Goal: Contribute content: Contribute content

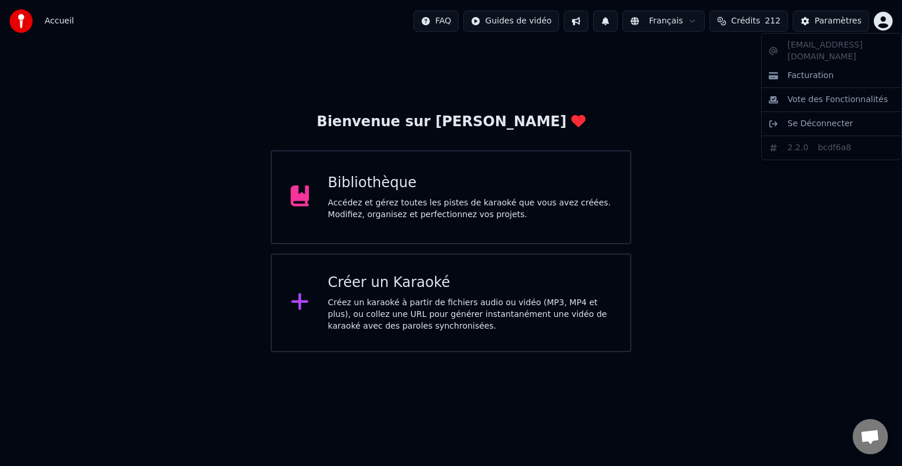
click at [882, 21] on html "Accueil FAQ Guides de vidéo Français Crédits 212 Paramètres Bienvenue sur Youka…" at bounding box center [451, 176] width 902 height 352
click at [362, 195] on html "Accueil FAQ Guides de vidéo Français Crédits 212 Paramètres Bienvenue sur Youka…" at bounding box center [451, 176] width 902 height 352
click at [387, 195] on div "Bibliothèque Accédez et gérez toutes les pistes de karaoké que vous avez créées…" at bounding box center [470, 197] width 284 height 47
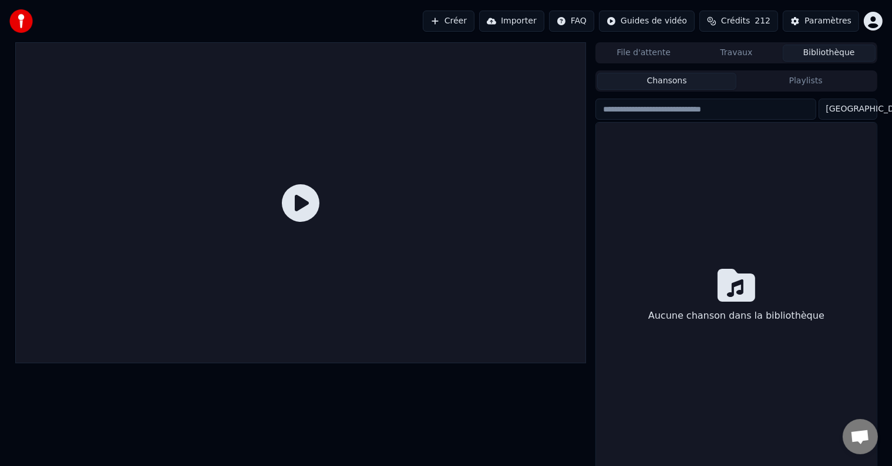
click at [387, 195] on div at bounding box center [300, 202] width 571 height 321
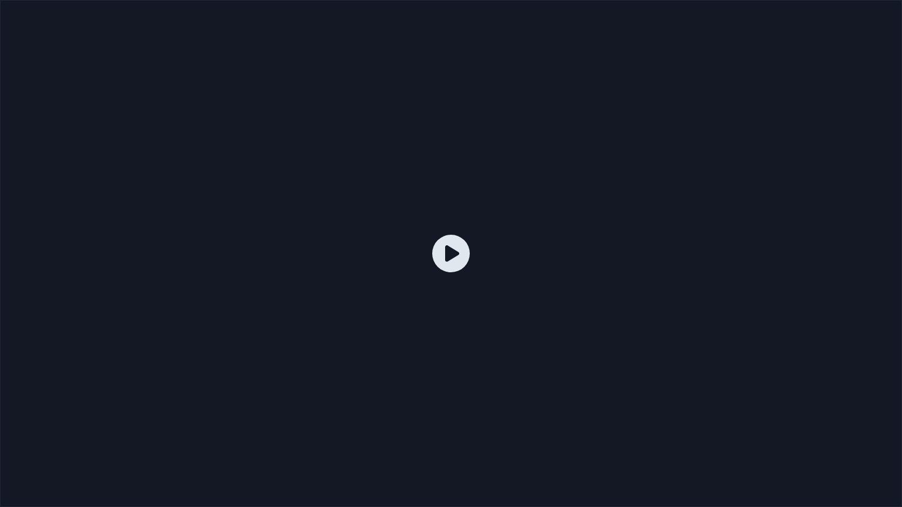
click at [495, 245] on div at bounding box center [451, 253] width 902 height 507
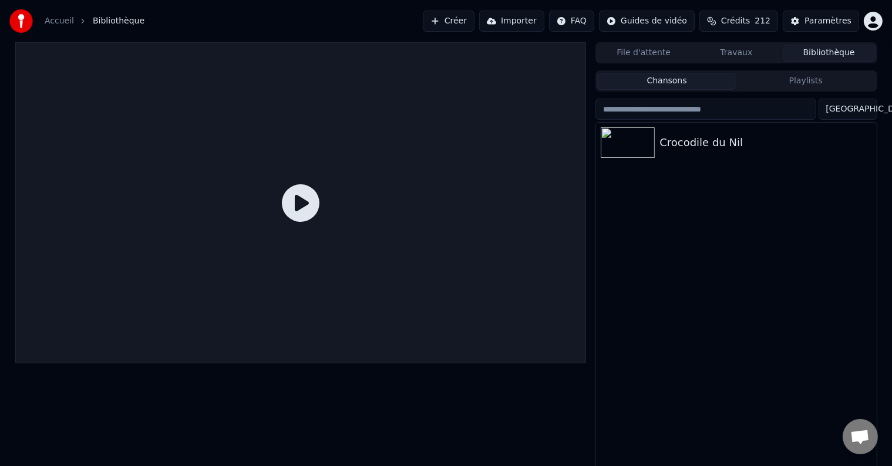
click at [495, 231] on div at bounding box center [300, 202] width 571 height 321
click at [658, 147] on div at bounding box center [630, 142] width 59 height 31
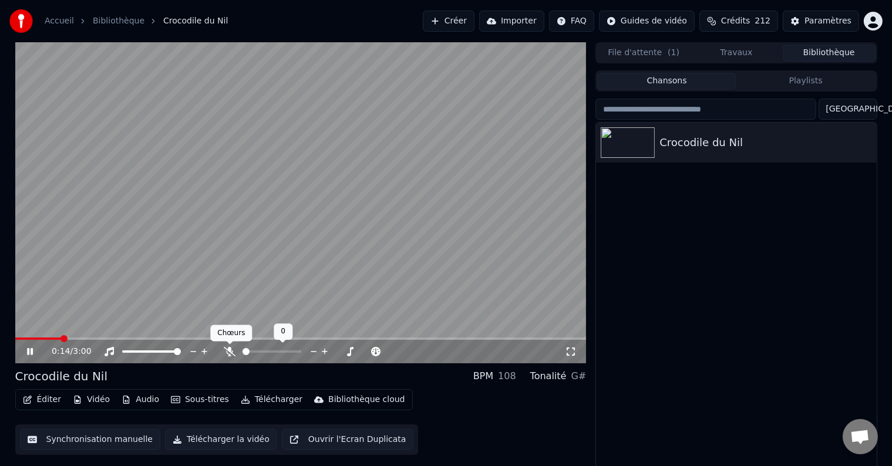
click at [232, 350] on icon at bounding box center [230, 351] width 12 height 9
click at [828, 19] on div "Paramètres" at bounding box center [827, 21] width 47 height 12
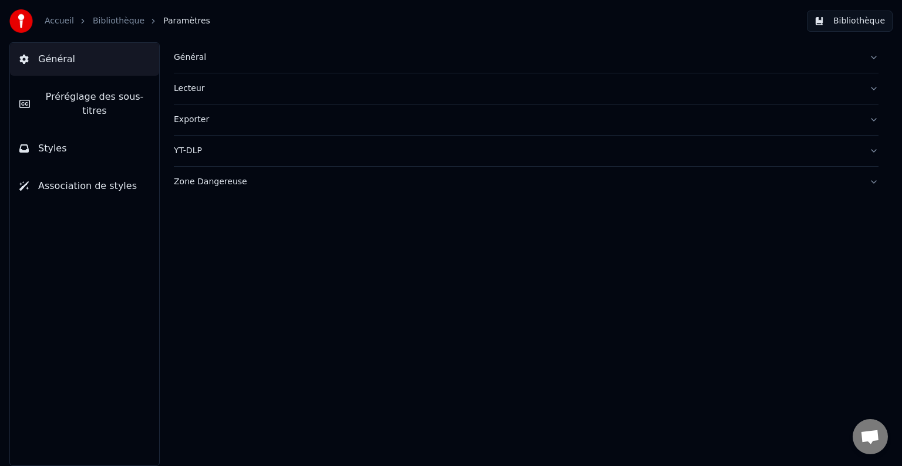
click at [187, 56] on div "Général" at bounding box center [517, 58] width 686 height 12
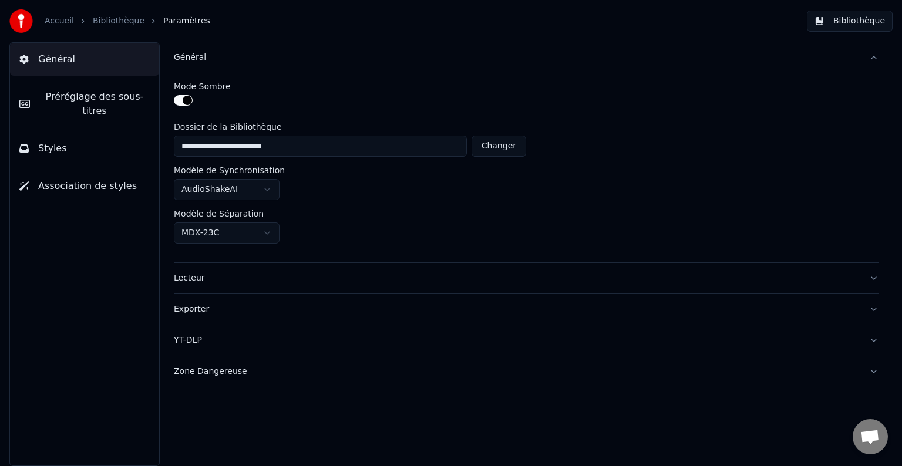
click at [85, 139] on button "Styles" at bounding box center [84, 148] width 149 height 33
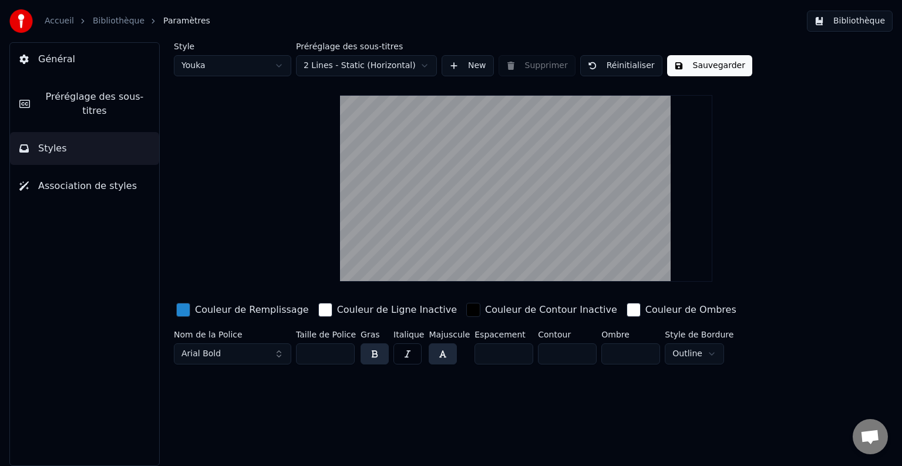
click at [180, 310] on div "button" at bounding box center [183, 310] width 14 height 14
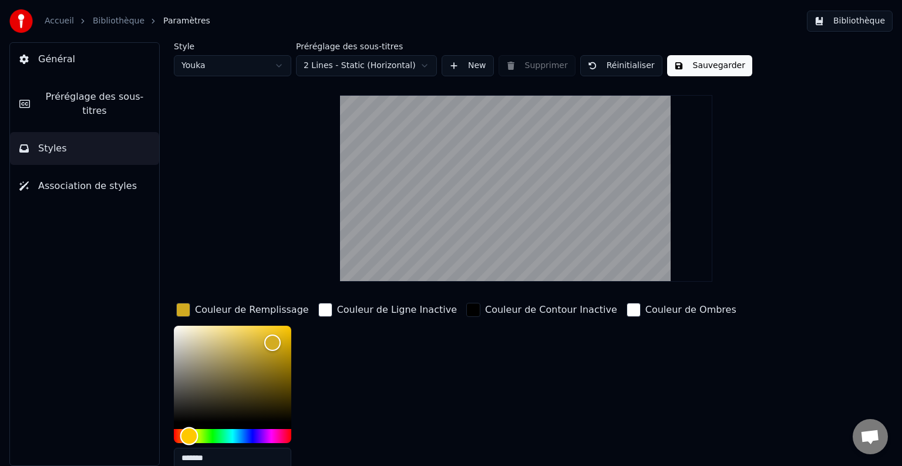
click at [188, 430] on div "Hue" at bounding box center [232, 436] width 117 height 14
click at [193, 335] on div "Color" at bounding box center [232, 374] width 117 height 96
click at [194, 435] on div "Hue" at bounding box center [189, 436] width 18 height 18
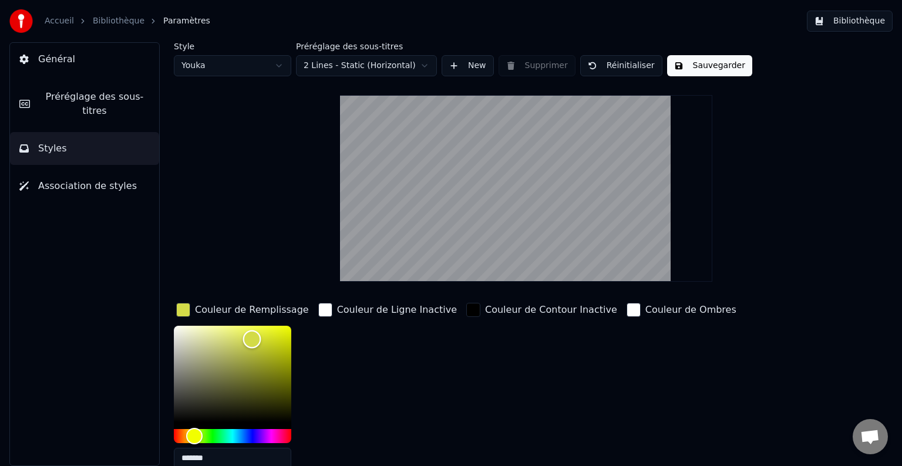
drag, startPoint x: 250, startPoint y: 338, endPoint x: 291, endPoint y: 348, distance: 41.6
click at [291, 348] on div "Color" at bounding box center [232, 374] width 117 height 96
click at [291, 348] on div "Color" at bounding box center [291, 348] width 18 height 18
click at [282, 343] on div "Color" at bounding box center [291, 348] width 18 height 18
type input "*******"
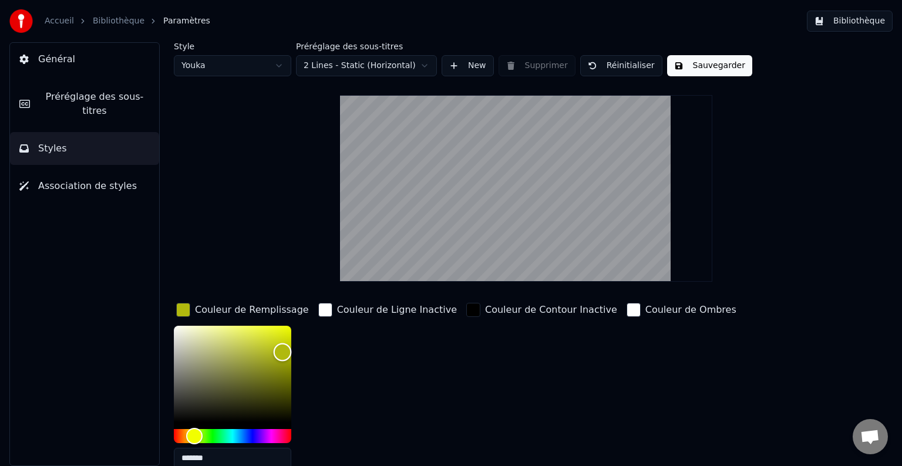
drag, startPoint x: 280, startPoint y: 345, endPoint x: 282, endPoint y: 351, distance: 6.3
click at [282, 351] on div "Color" at bounding box center [283, 352] width 18 height 18
click at [626, 309] on div "button" at bounding box center [633, 310] width 14 height 14
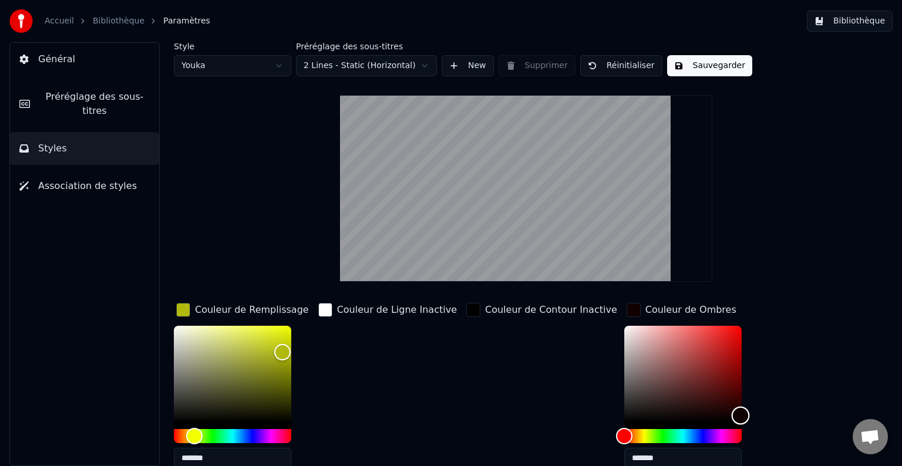
type input "*******"
drag, startPoint x: 666, startPoint y: 414, endPoint x: 762, endPoint y: 428, distance: 96.6
click at [762, 428] on div "Couleur de Remplissage ******* Couleur de Ligne Inactive Couleur de Contour Ina…" at bounding box center [489, 390] width 631 height 178
click at [810, 264] on div "Style Youka Préréglage des sous-titres 2 Lines - Static (Horizontal) New Suppri…" at bounding box center [526, 284] width 704 height 484
click at [240, 209] on div "Style Youka Préréglage des sous-titres 2 Lines - Static (Horizontal) New Suppri…" at bounding box center [526, 284] width 704 height 484
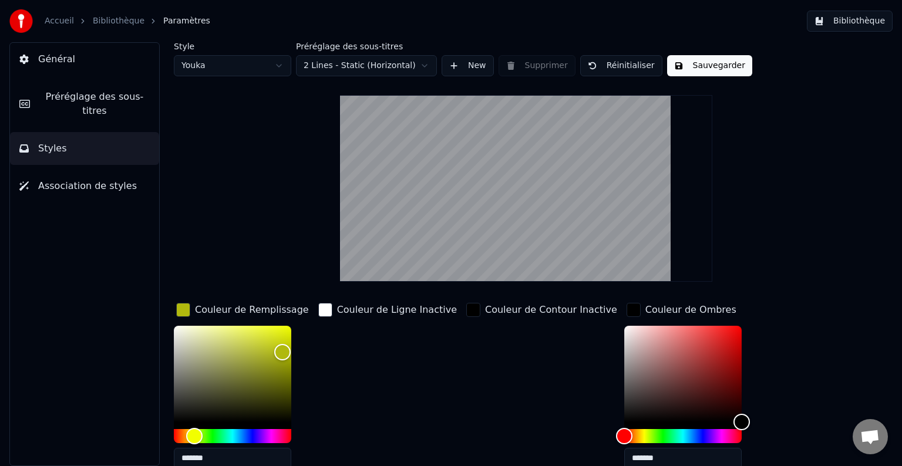
click at [750, 279] on div "Style Youka Préréglage des sous-titres 2 Lines - Static (Horizontal) New Suppri…" at bounding box center [526, 284] width 704 height 484
click at [694, 65] on button "Sauvegarder" at bounding box center [709, 65] width 85 height 21
click at [687, 64] on button "Terminé" at bounding box center [699, 65] width 65 height 21
click at [686, 66] on button "Sauvegarder" at bounding box center [709, 65] width 85 height 21
click at [55, 23] on link "Accueil" at bounding box center [59, 21] width 29 height 12
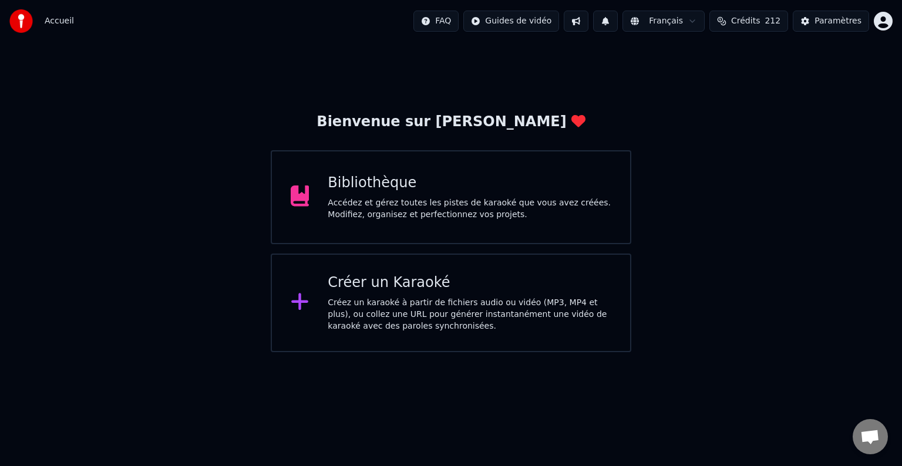
click at [395, 203] on div "Accédez et gérez toutes les pistes de karaoké que vous avez créées. Modifiez, o…" at bounding box center [470, 208] width 284 height 23
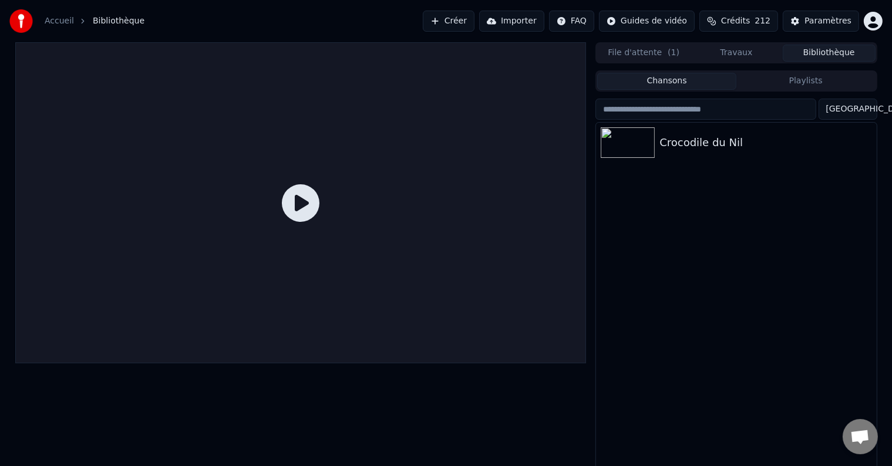
click at [301, 200] on icon at bounding box center [301, 203] width 38 height 38
click at [303, 201] on icon at bounding box center [301, 203] width 38 height 38
click at [302, 200] on icon at bounding box center [301, 203] width 38 height 38
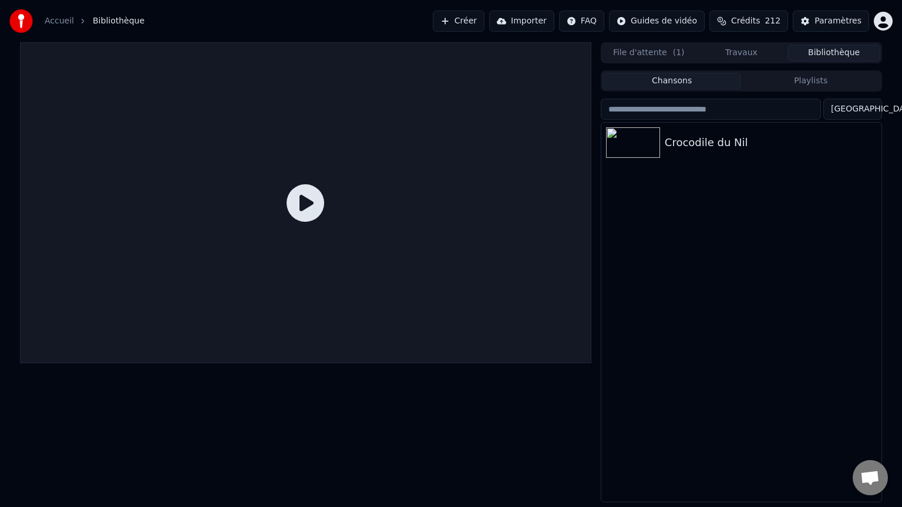
click at [324, 222] on icon at bounding box center [305, 203] width 38 height 38
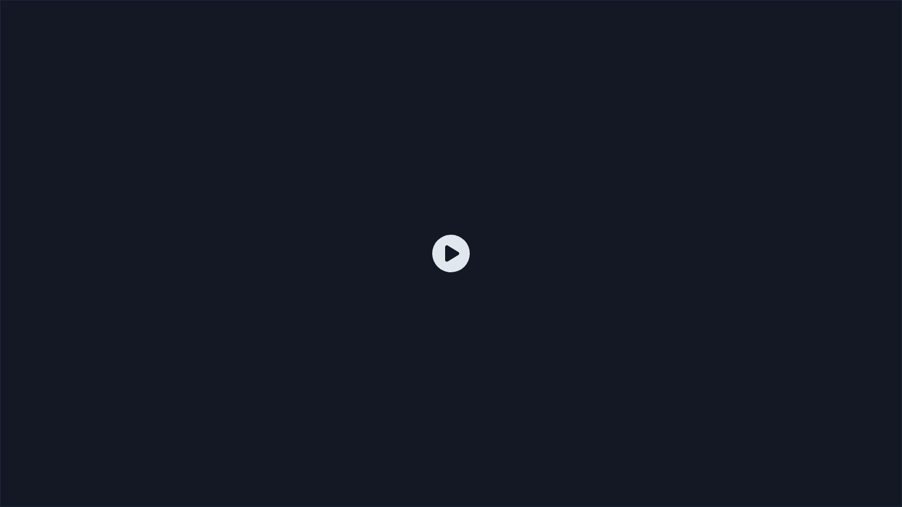
click at [368, 208] on div at bounding box center [451, 253] width 902 height 507
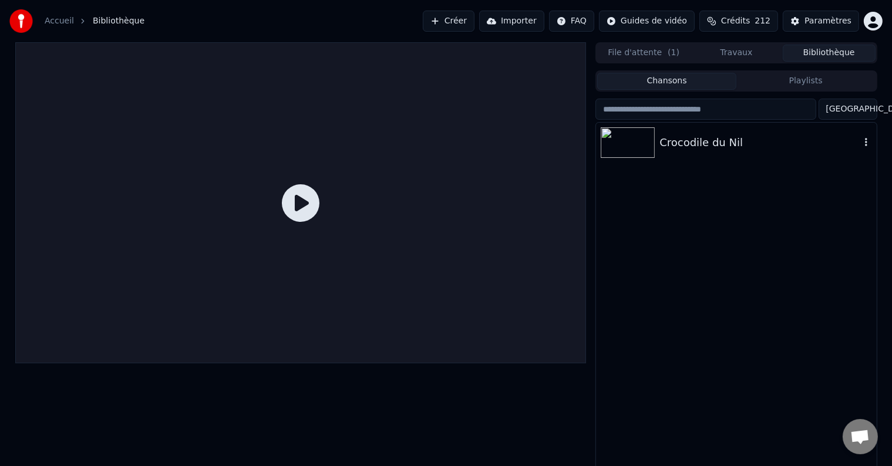
click at [669, 145] on div "Crocodile du Nil" at bounding box center [759, 142] width 200 height 16
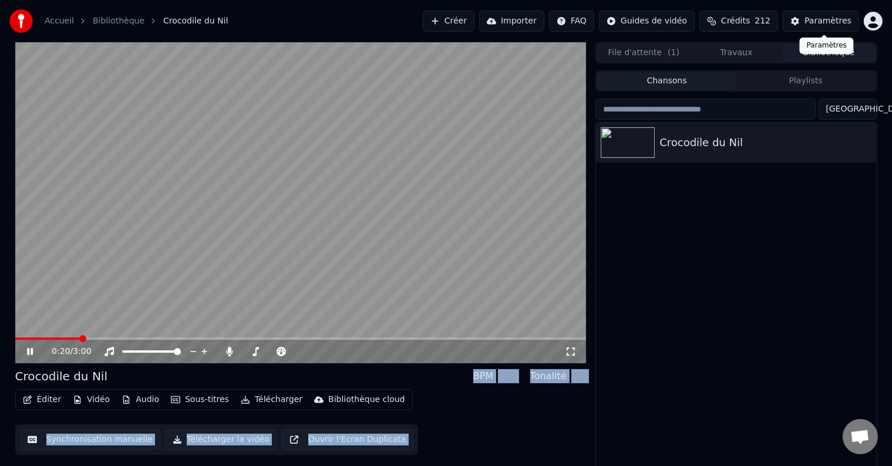
click at [820, 19] on div "Paramètres" at bounding box center [827, 21] width 47 height 12
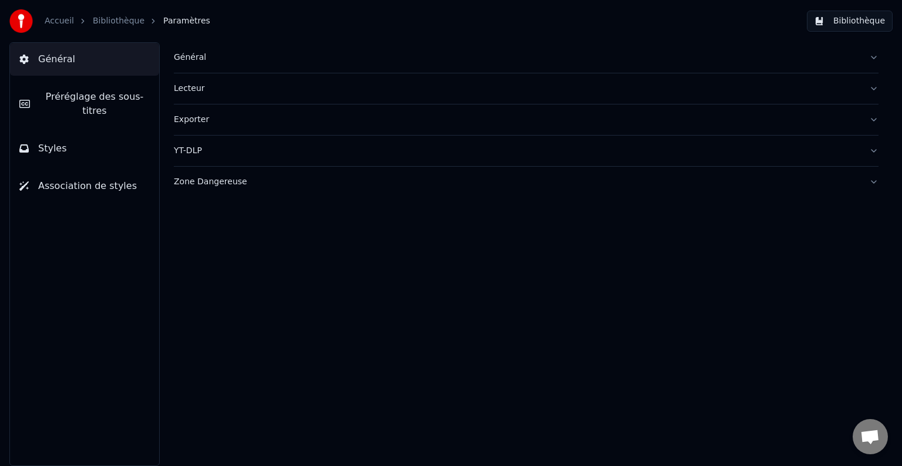
click at [100, 134] on button "Styles" at bounding box center [84, 148] width 149 height 33
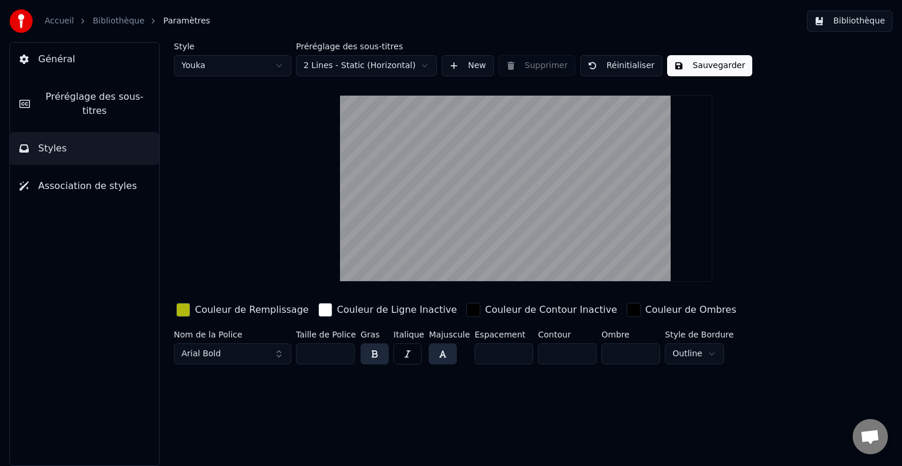
click at [237, 348] on button "Arial Bold" at bounding box center [232, 353] width 117 height 21
click at [238, 350] on button "Arial Bold" at bounding box center [232, 353] width 117 height 21
click at [244, 352] on button "Arial Bold" at bounding box center [232, 353] width 117 height 21
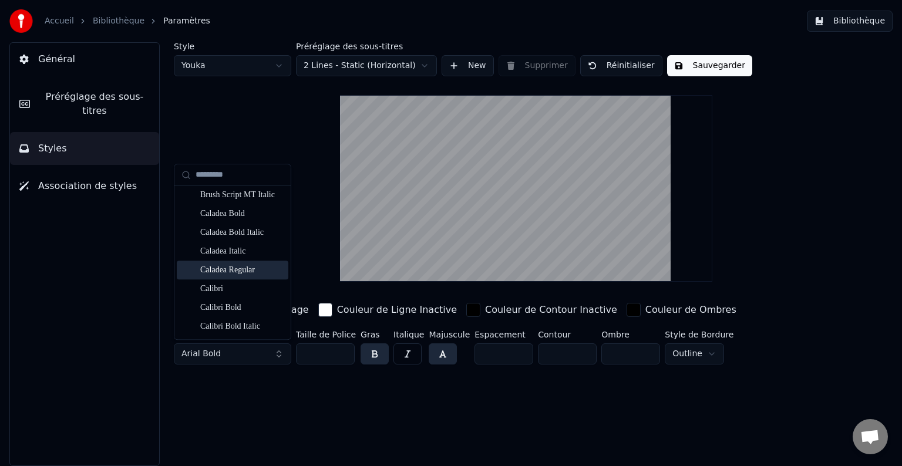
scroll to position [881, 0]
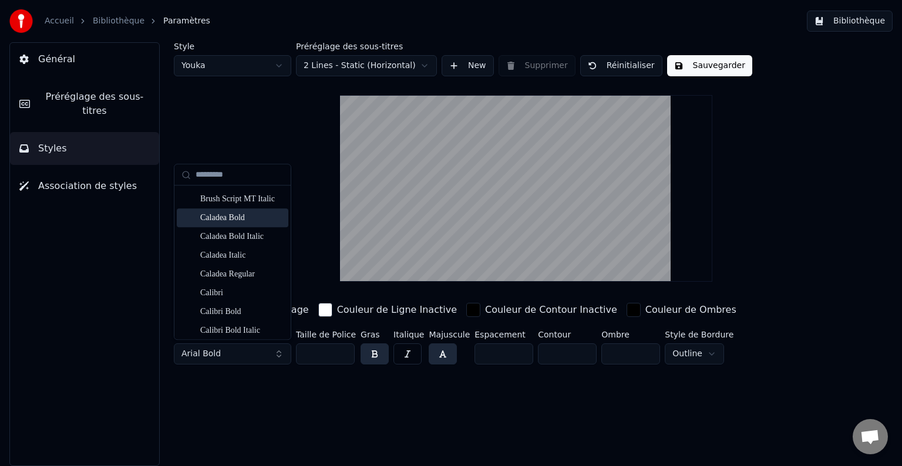
click at [232, 216] on div "Caladea Bold" at bounding box center [241, 218] width 83 height 12
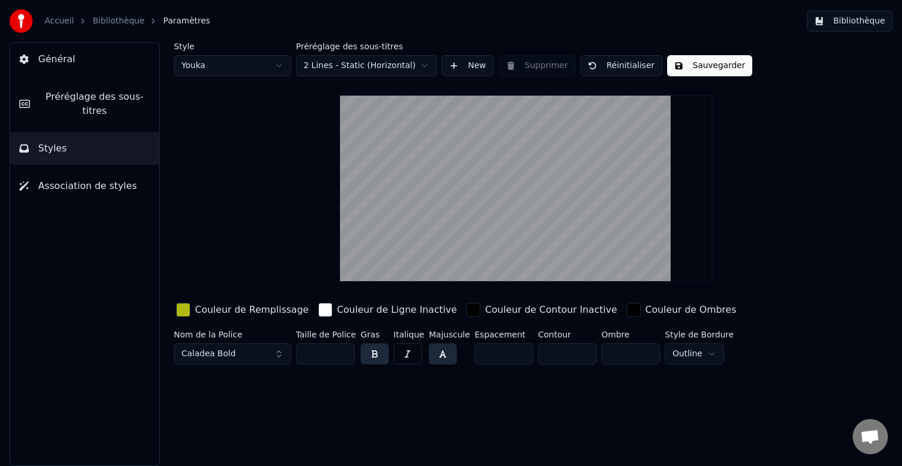
click at [697, 63] on button "Sauvegarder" at bounding box center [709, 65] width 85 height 21
click at [63, 18] on link "Accueil" at bounding box center [59, 21] width 29 height 12
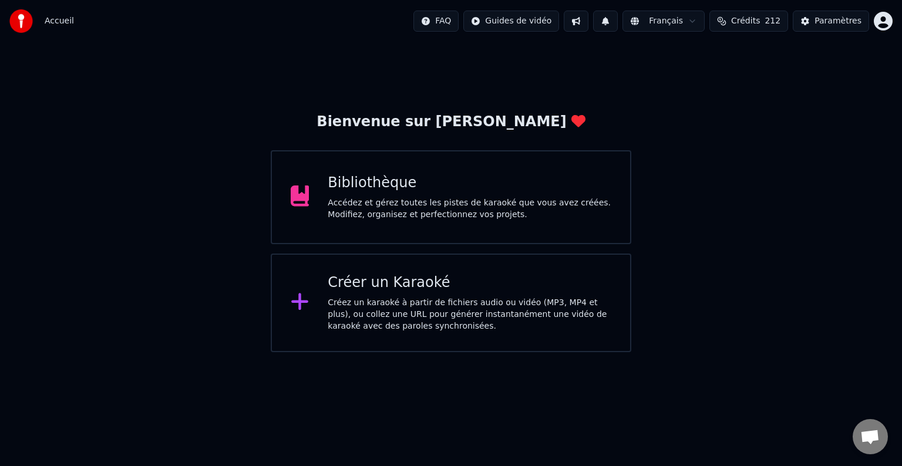
click at [400, 196] on div "Bibliothèque Accédez et gérez toutes les pistes de karaoké que vous avez créées…" at bounding box center [470, 197] width 284 height 47
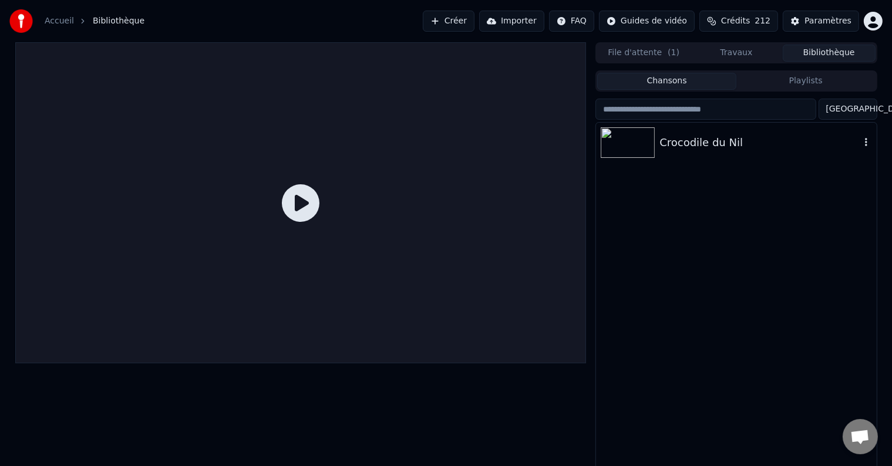
click at [671, 143] on div "Crocodile du Nil" at bounding box center [759, 142] width 200 height 16
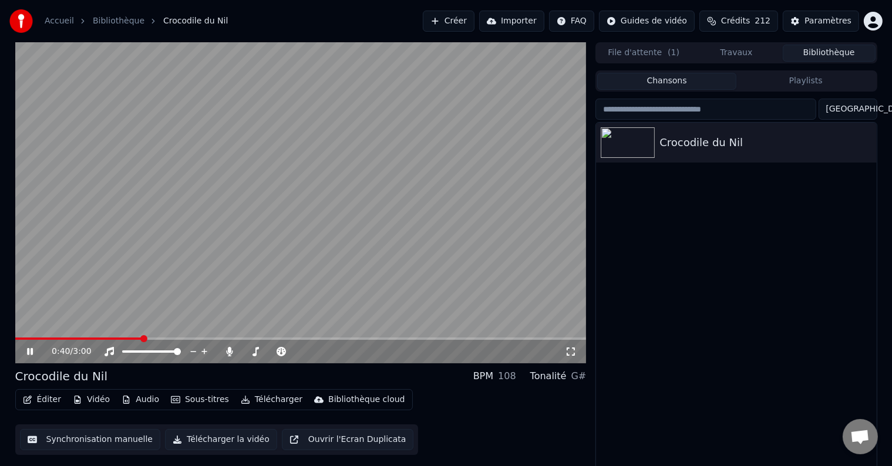
click at [662, 52] on button "File d'attente ( 1 )" at bounding box center [643, 53] width 93 height 17
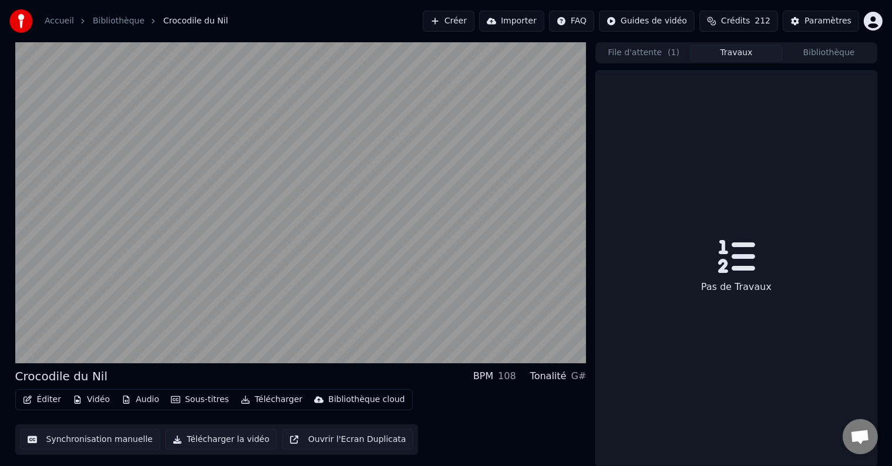
click at [734, 49] on button "Travaux" at bounding box center [736, 53] width 93 height 17
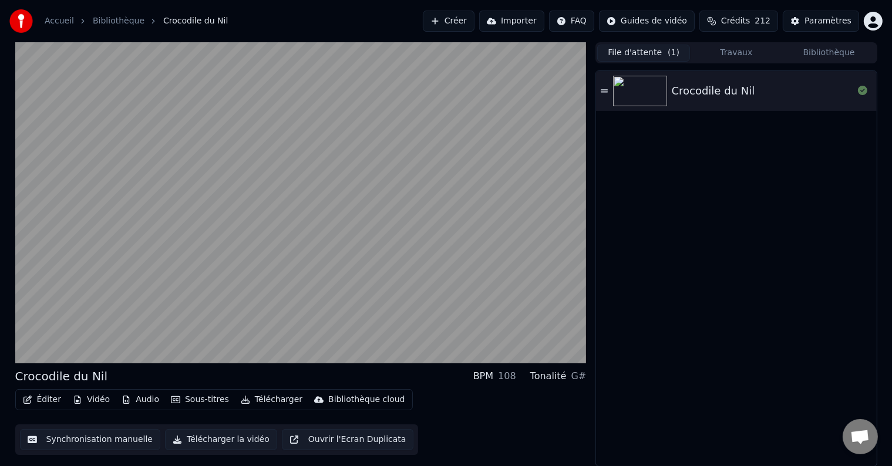
click at [659, 55] on button "File d'attente ( 1 )" at bounding box center [643, 53] width 93 height 17
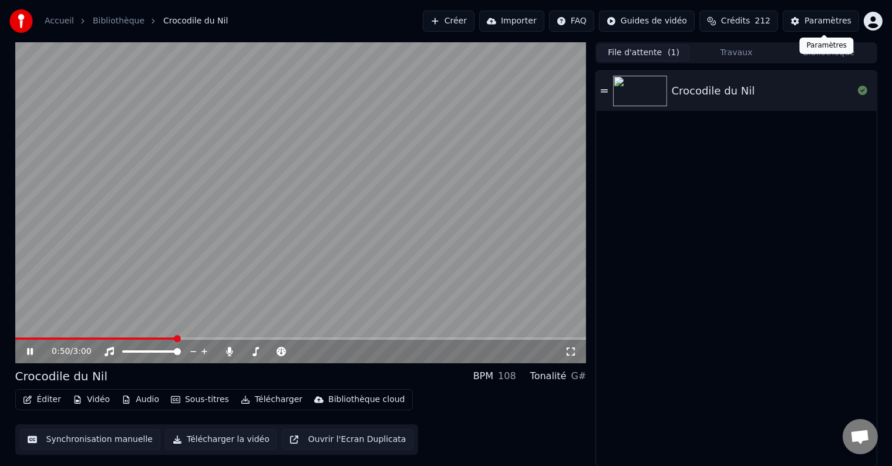
click at [821, 19] on div "Paramètres" at bounding box center [827, 21] width 47 height 12
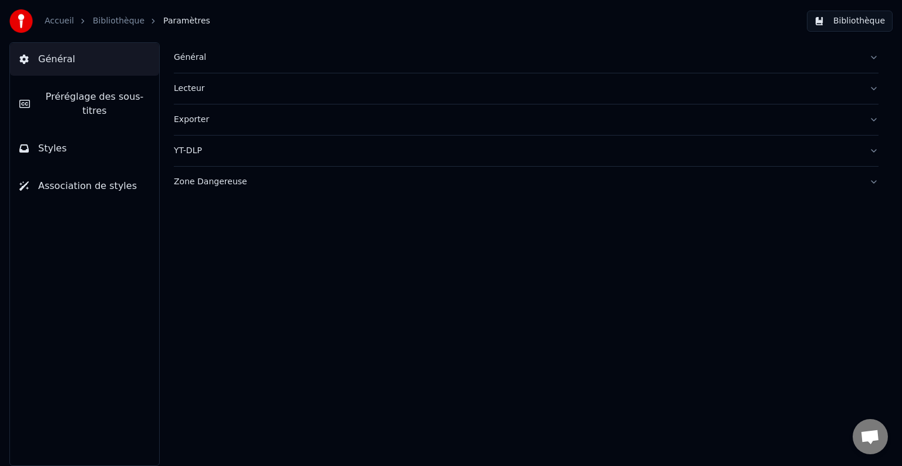
click at [187, 55] on div "Général" at bounding box center [517, 58] width 686 height 12
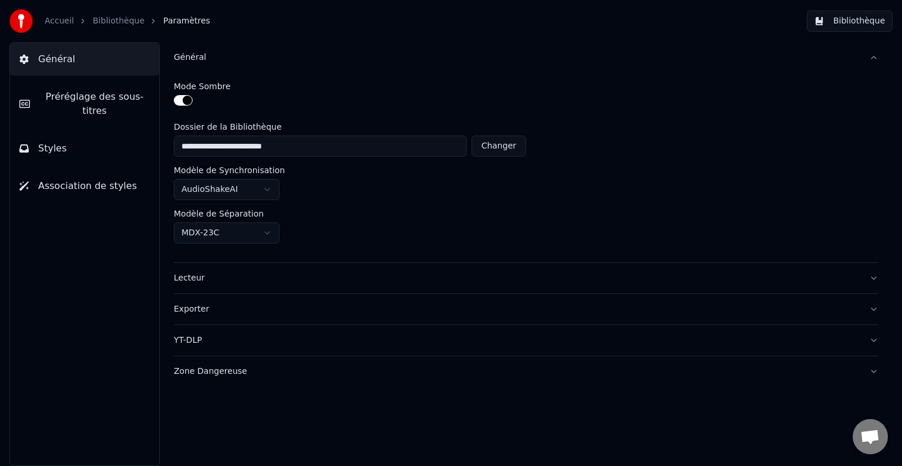
click at [194, 282] on div "Lecteur" at bounding box center [517, 278] width 686 height 12
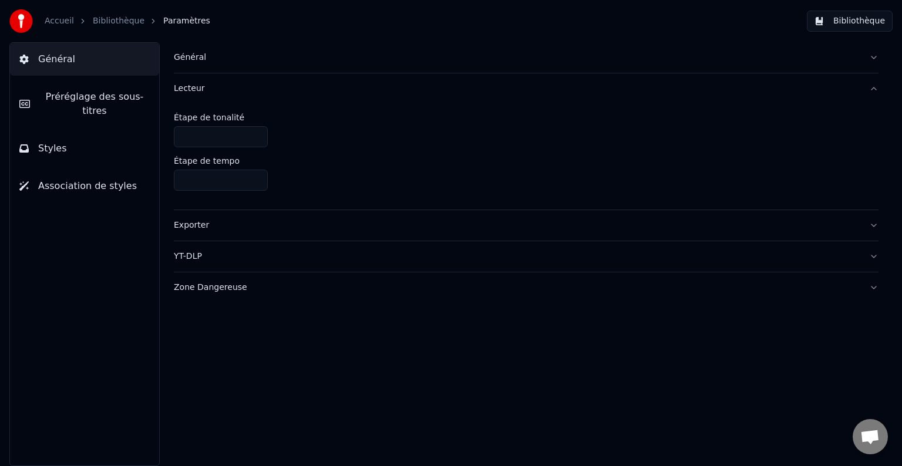
click at [100, 99] on span "Préréglage des sous-titres" at bounding box center [94, 104] width 110 height 28
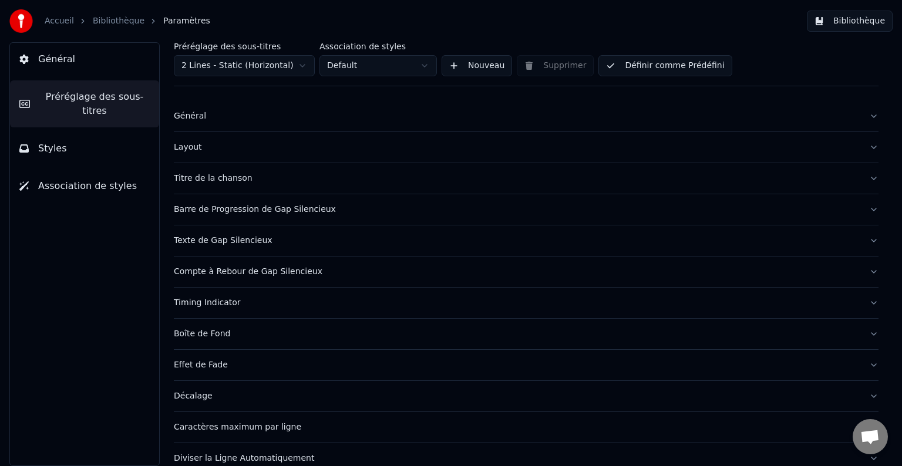
scroll to position [24, 0]
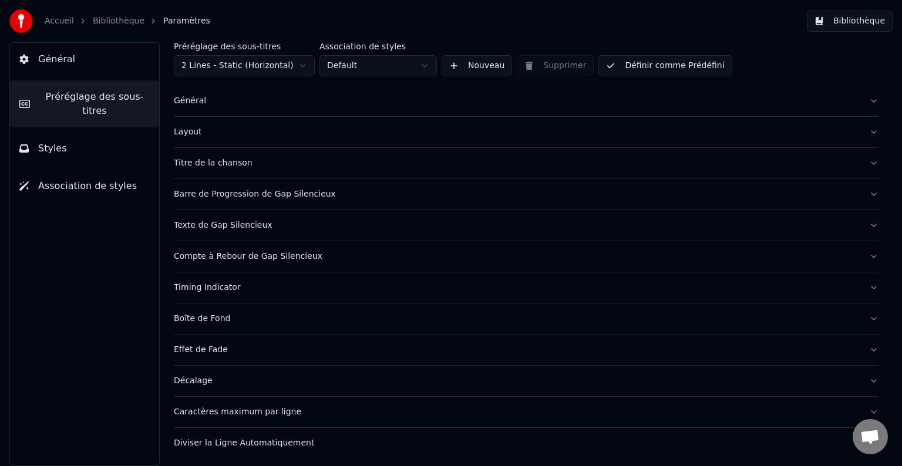
click at [196, 100] on div "Général" at bounding box center [517, 101] width 686 height 12
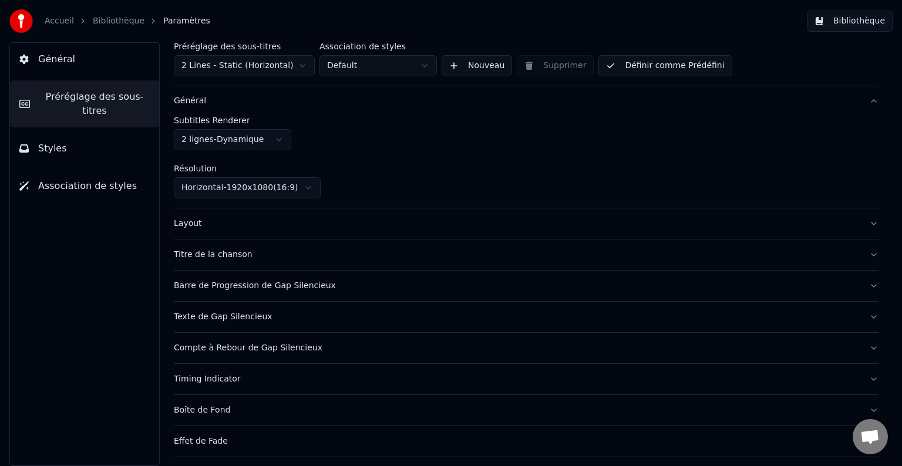
click at [188, 224] on div "Layout" at bounding box center [517, 224] width 686 height 12
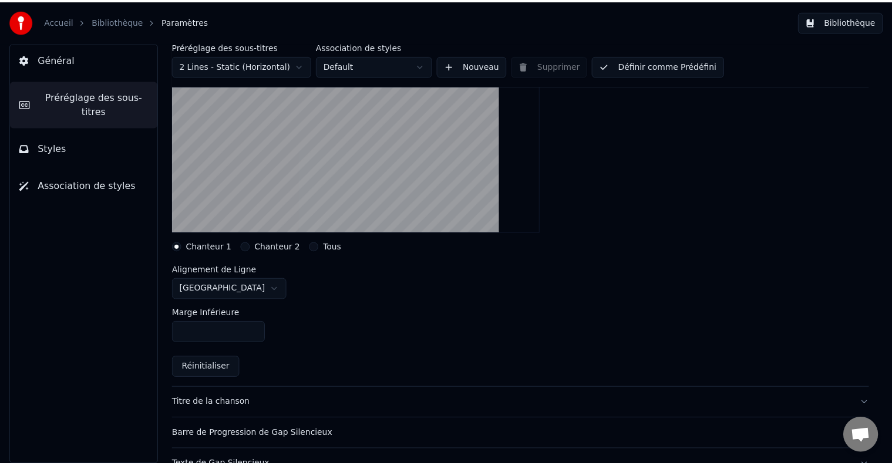
scroll to position [200, 0]
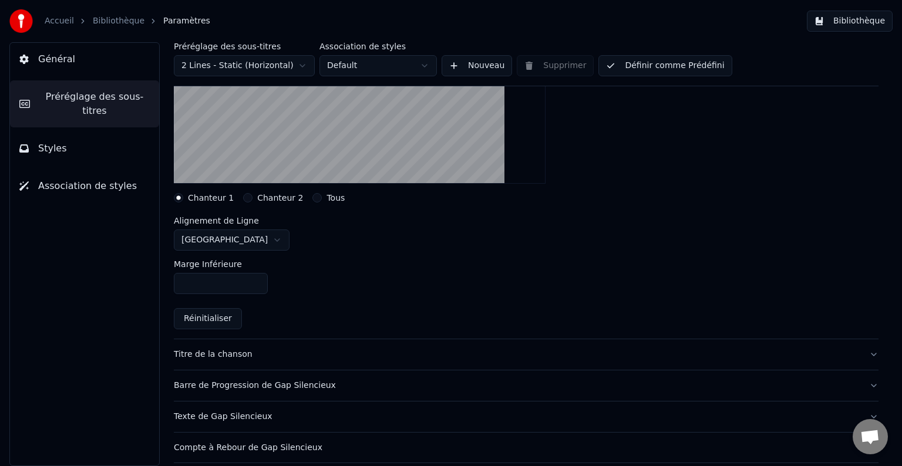
click at [245, 240] on html "Accueil Bibliothèque Paramètres Bibliothèque Général Préréglage des sous-titres…" at bounding box center [451, 233] width 902 height 466
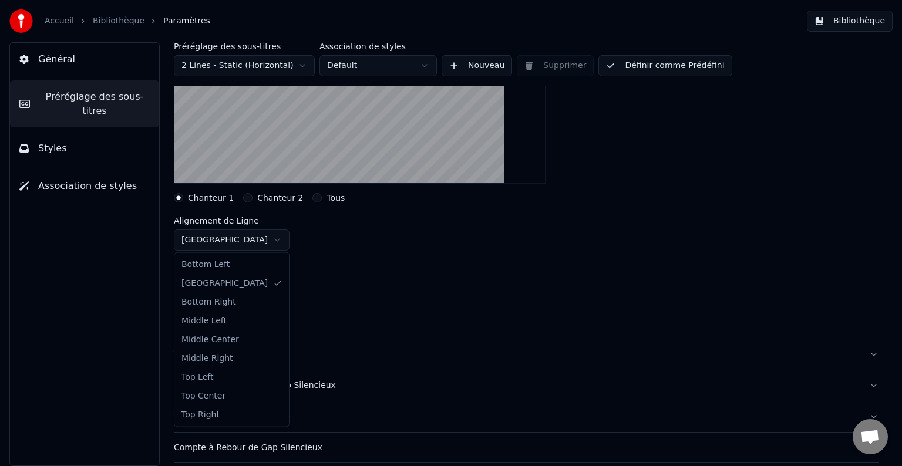
click at [244, 240] on html "Accueil Bibliothèque Paramètres Bibliothèque Général Préréglage des sous-titres…" at bounding box center [451, 233] width 902 height 466
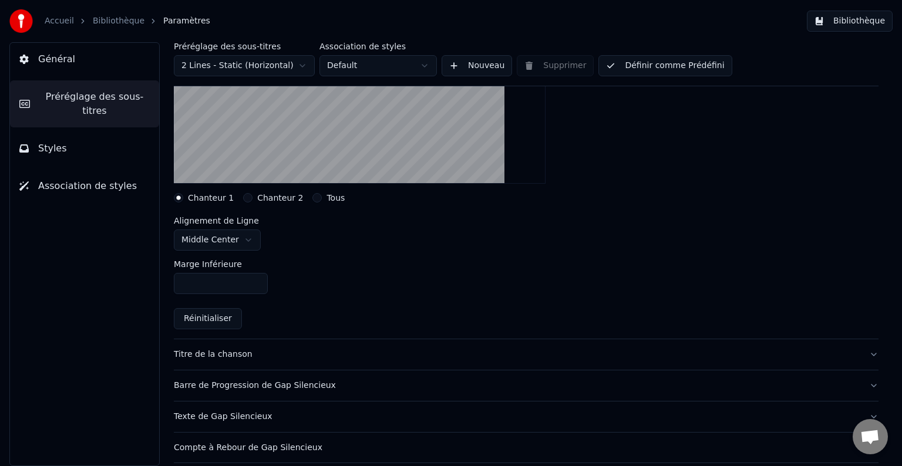
click at [62, 18] on link "Accueil" at bounding box center [59, 21] width 29 height 12
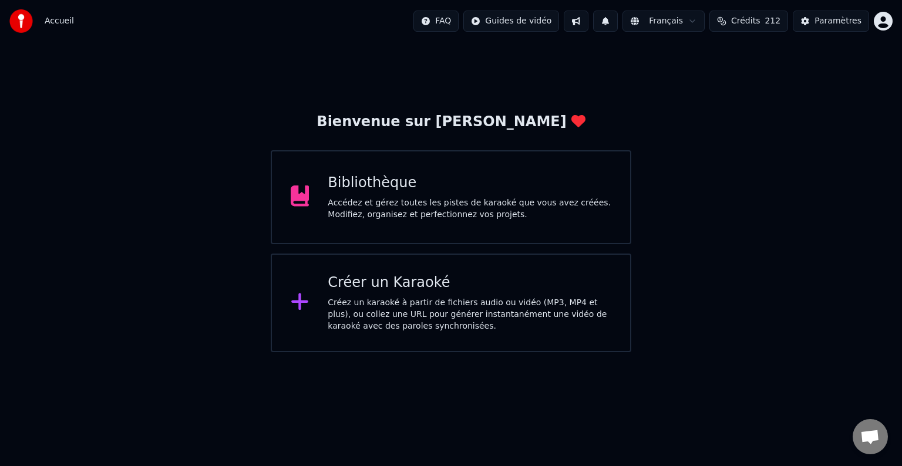
click at [412, 199] on div "Accédez et gérez toutes les pistes de karaoké que vous avez créées. Modifiez, o…" at bounding box center [470, 208] width 284 height 23
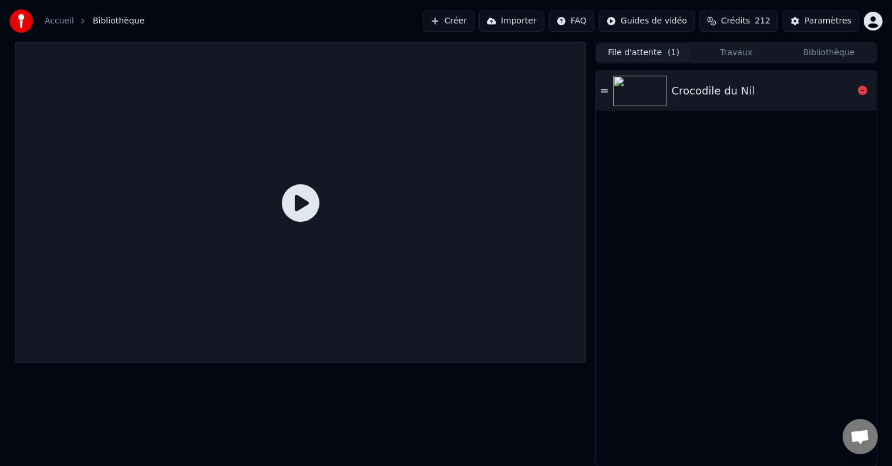
click at [694, 96] on div "Crocodile du Nil" at bounding box center [713, 91] width 83 height 16
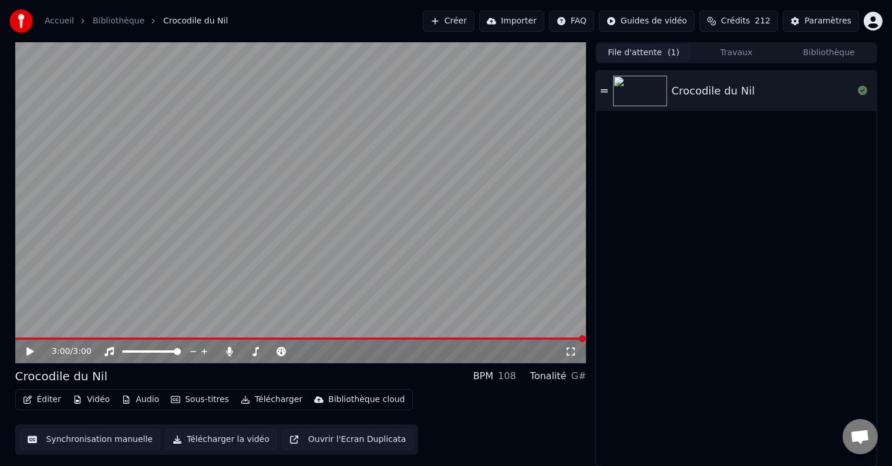
click at [25, 349] on icon at bounding box center [39, 351] width 28 height 9
click at [734, 18] on span "Crédits" at bounding box center [735, 21] width 29 height 12
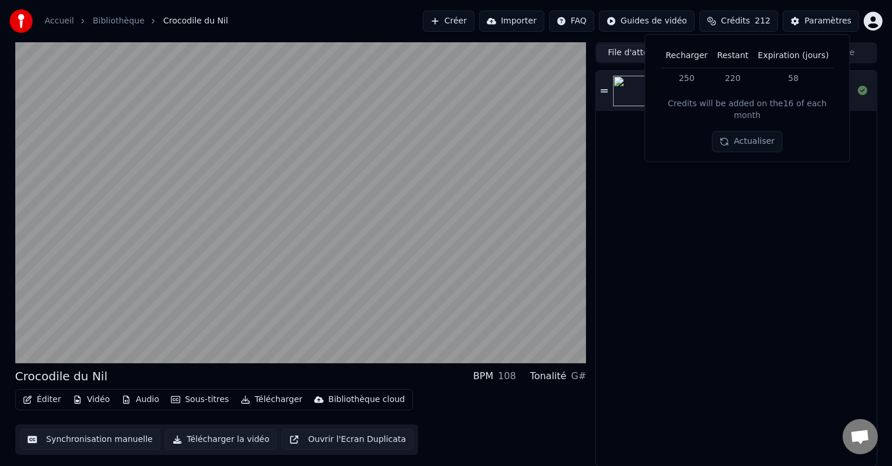
click at [740, 55] on th "Restant" at bounding box center [732, 55] width 41 height 23
click at [797, 56] on th "Expiration (jours)" at bounding box center [793, 55] width 80 height 23
drag, startPoint x: 675, startPoint y: 102, endPoint x: 738, endPoint y: 100, distance: 63.4
click at [738, 100] on div "Credits will be added on the 16 of each month" at bounding box center [747, 110] width 185 height 23
click at [690, 183] on div "Crocodile du Nil" at bounding box center [736, 268] width 280 height 395
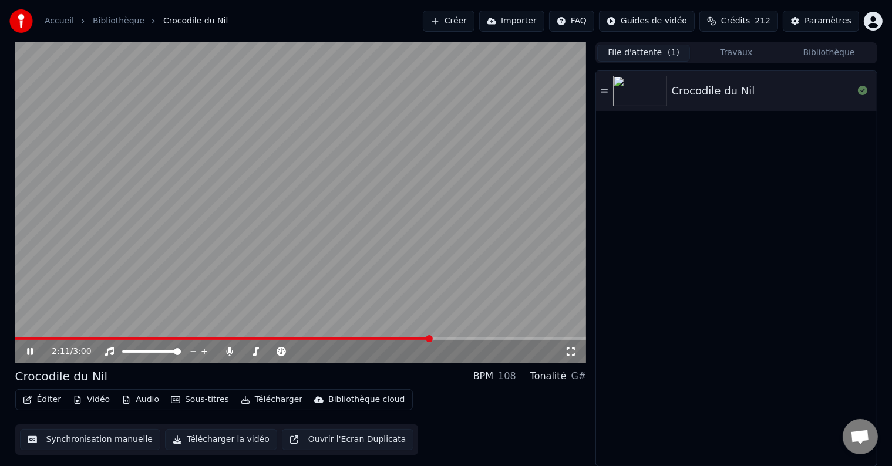
click at [527, 21] on button "Importer" at bounding box center [511, 21] width 65 height 21
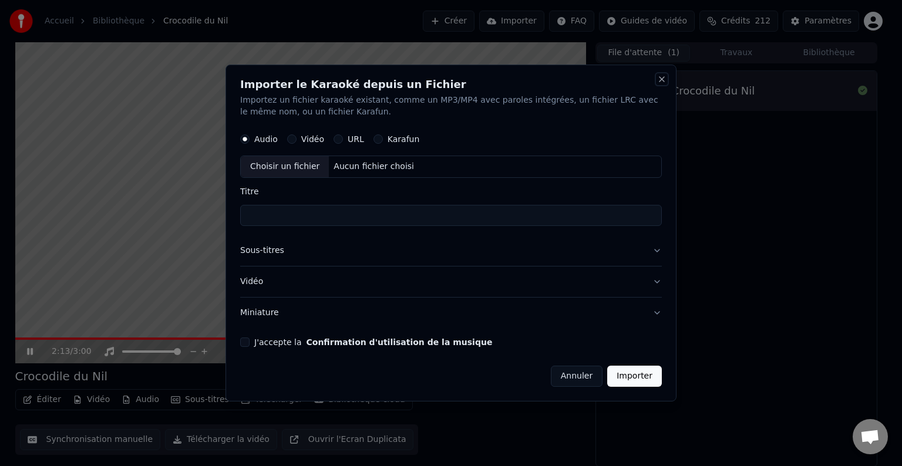
click at [665, 79] on button "Close" at bounding box center [661, 79] width 9 height 9
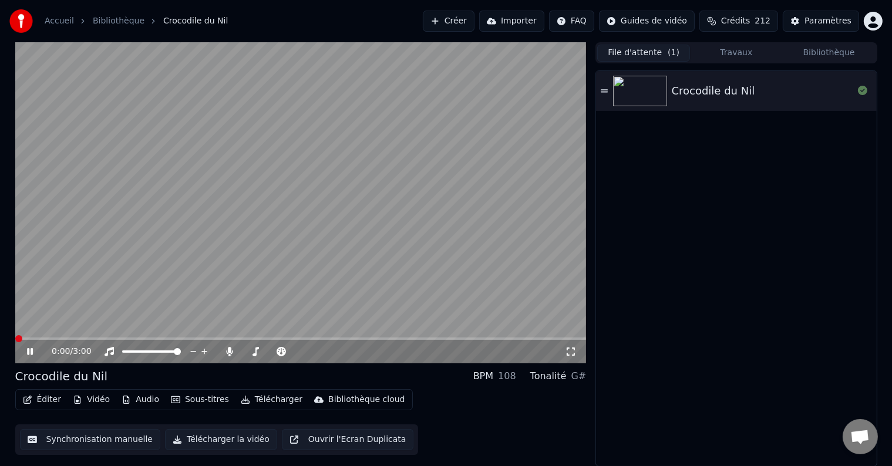
click at [15, 342] on span at bounding box center [18, 338] width 7 height 7
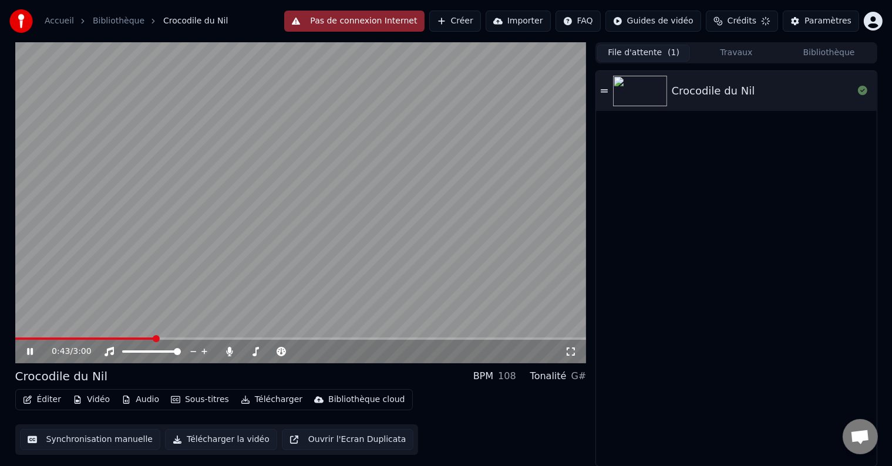
click at [110, 339] on span at bounding box center [85, 339] width 140 height 2
click at [126, 338] on span at bounding box center [75, 339] width 120 height 2
click at [76, 441] on button "Synchronisation manuelle" at bounding box center [90, 439] width 141 height 21
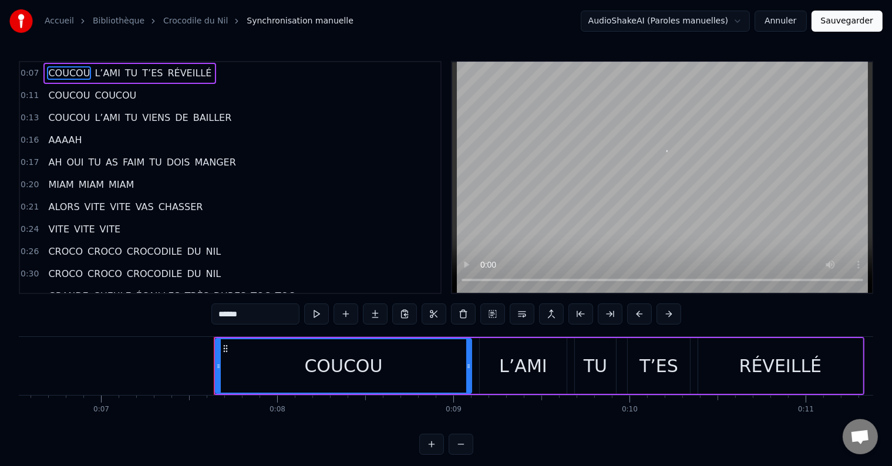
scroll to position [0, 1287]
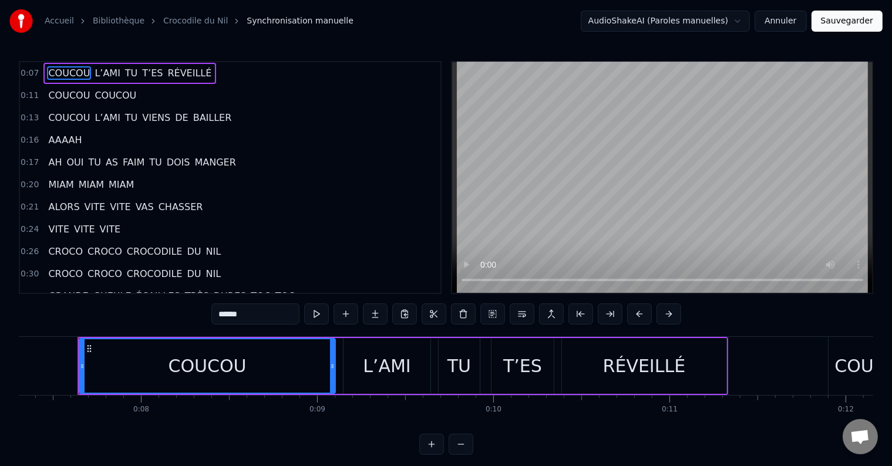
click at [110, 70] on span "L’AMI" at bounding box center [107, 73] width 28 height 14
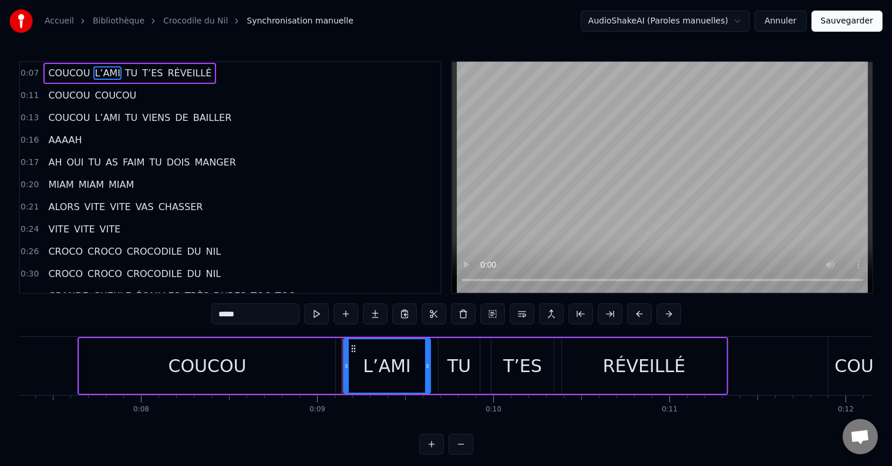
click at [66, 75] on span "COUCOU" at bounding box center [69, 73] width 44 height 14
type input "******"
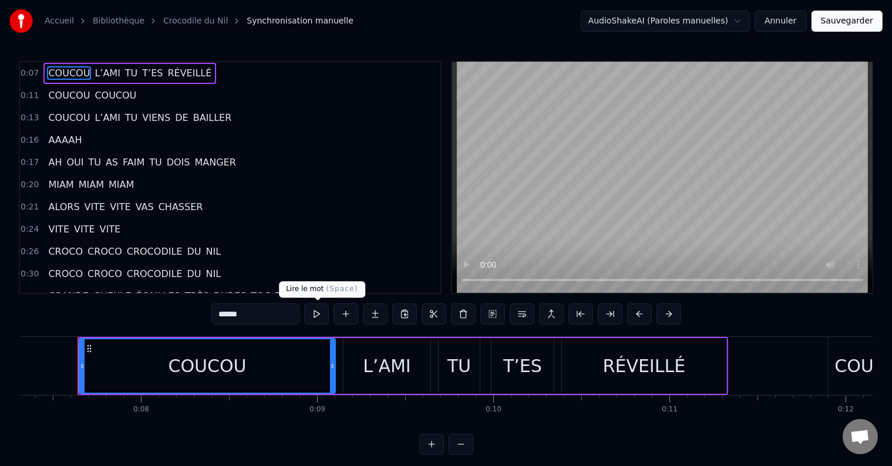
click at [315, 318] on button at bounding box center [316, 313] width 25 height 21
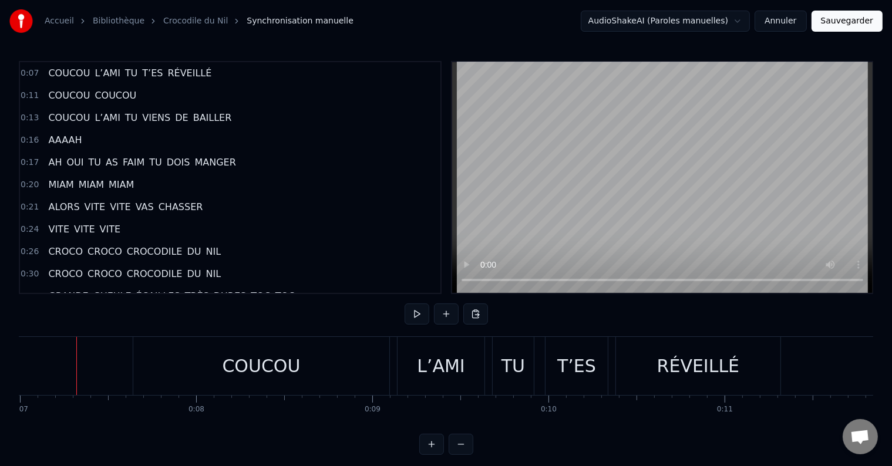
scroll to position [0, 1230]
click at [420, 312] on button at bounding box center [416, 313] width 25 height 21
click at [417, 313] on button at bounding box center [416, 313] width 25 height 21
drag, startPoint x: 279, startPoint y: 367, endPoint x: 311, endPoint y: 367, distance: 31.1
click at [311, 367] on div "COUCOU" at bounding box center [262, 366] width 256 height 58
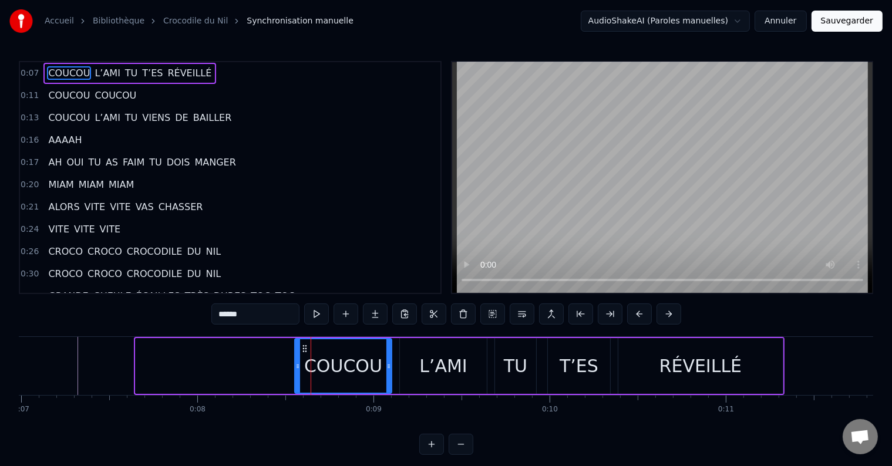
drag, startPoint x: 137, startPoint y: 365, endPoint x: 296, endPoint y: 367, distance: 159.1
click at [296, 367] on icon at bounding box center [297, 366] width 5 height 9
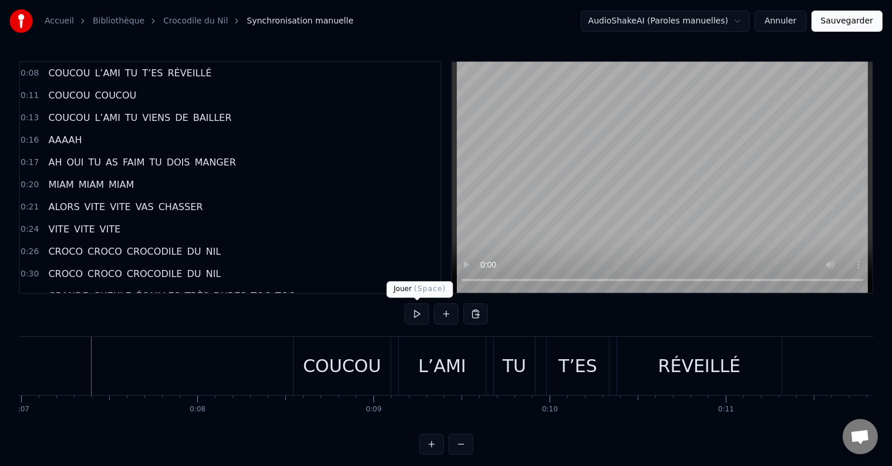
click at [420, 311] on button at bounding box center [416, 313] width 25 height 21
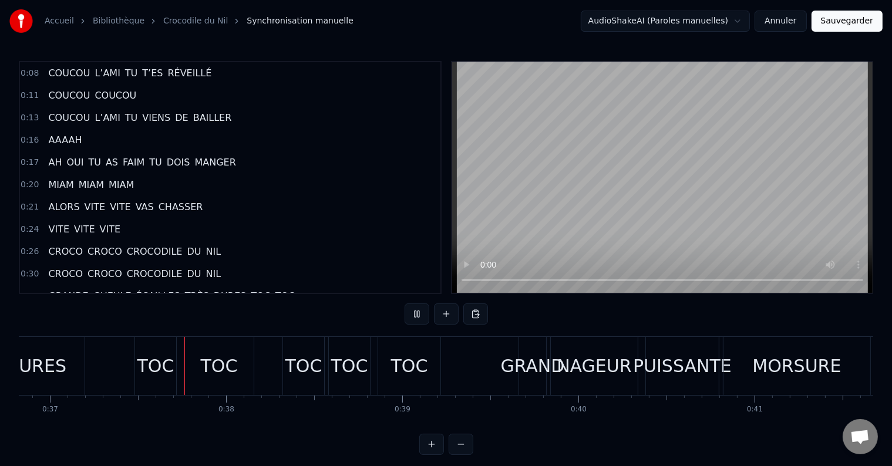
scroll to position [0, 6485]
click at [187, 385] on div "TOC" at bounding box center [218, 366] width 69 height 58
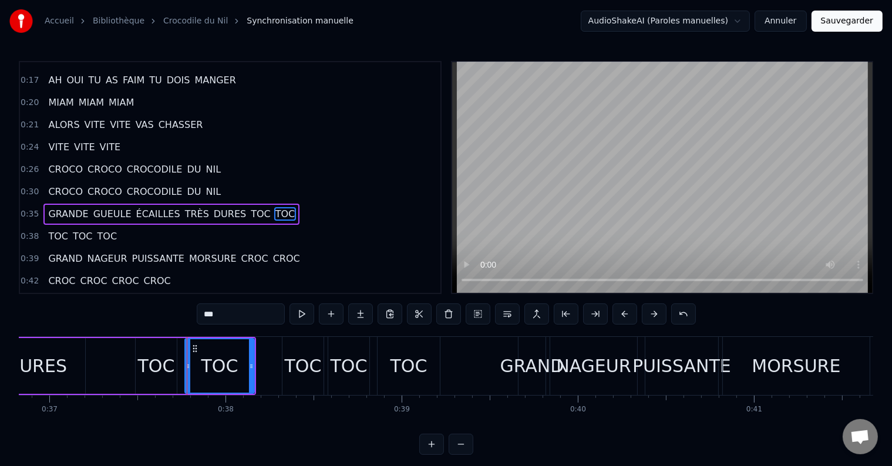
scroll to position [111, 0]
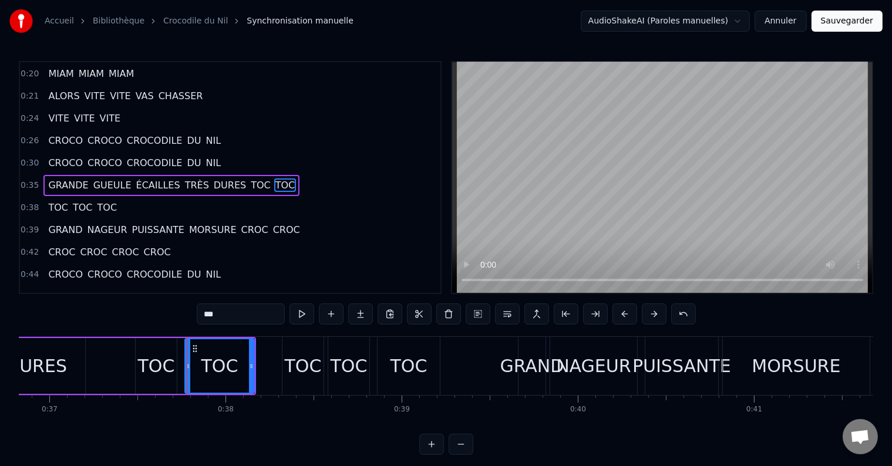
click at [73, 178] on span "GRANDE" at bounding box center [68, 185] width 42 height 14
type input "******"
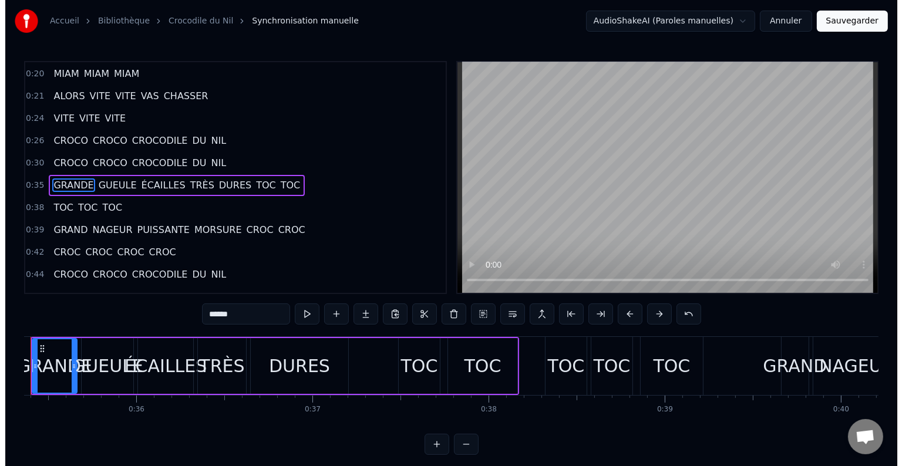
scroll to position [0, 6175]
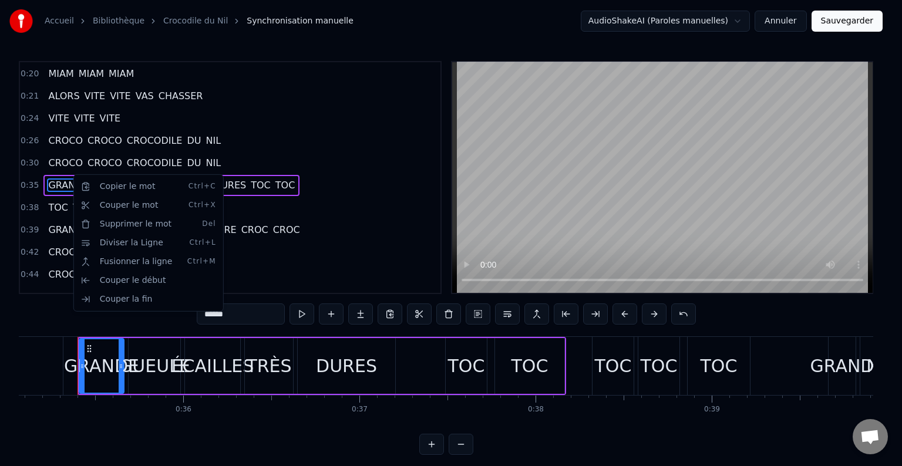
click at [56, 205] on html "Accueil Bibliothèque Crocodile du Nil Synchronisation manuelle AudioShakeAI (Pa…" at bounding box center [451, 237] width 902 height 474
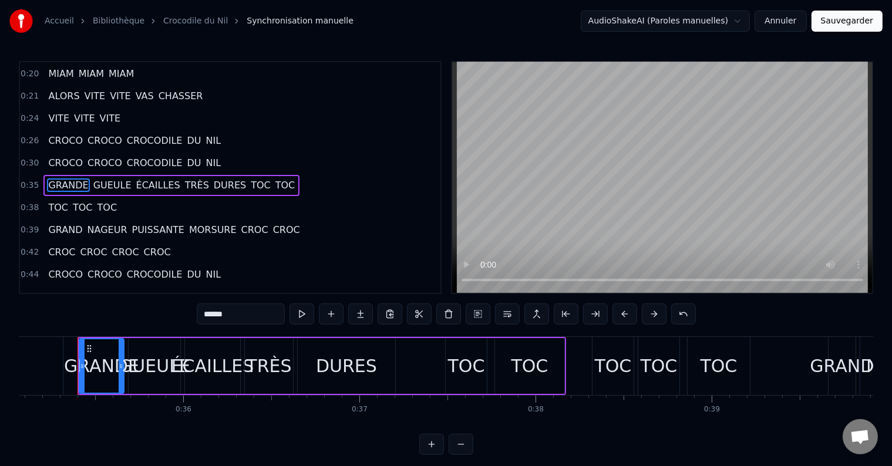
click at [106, 200] on div "TOC TOC TOC" at bounding box center [82, 207] width 78 height 21
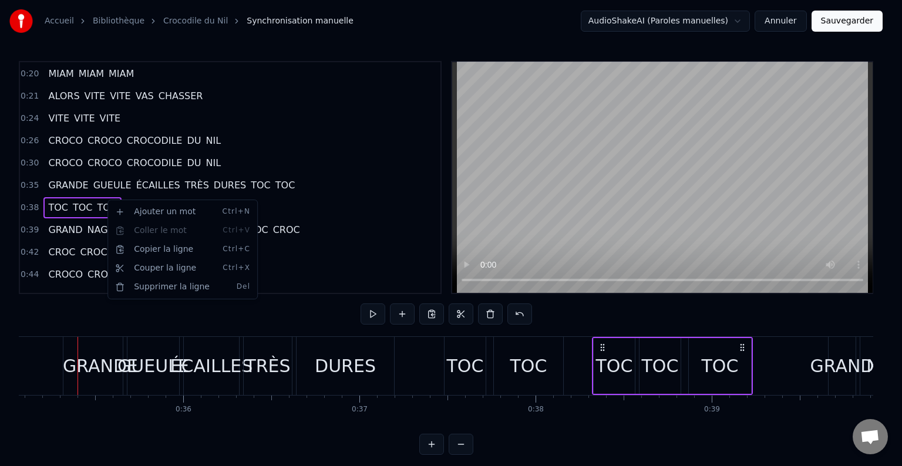
click at [59, 174] on html "Accueil Bibliothèque Crocodile du Nil Synchronisation manuelle AudioShakeAI (Pa…" at bounding box center [451, 237] width 902 height 474
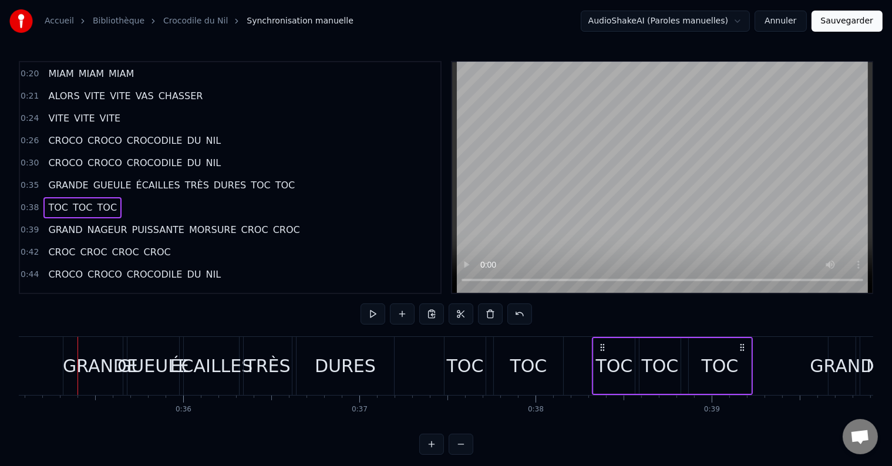
click at [92, 178] on span "GUEULE" at bounding box center [112, 185] width 41 height 14
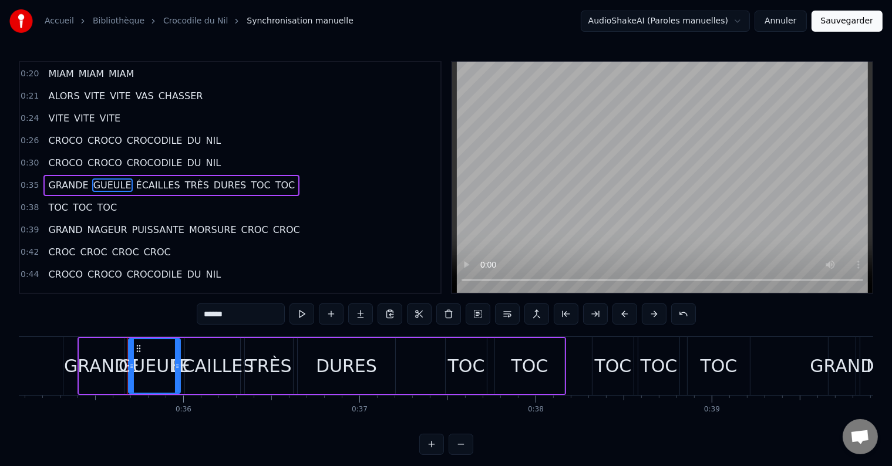
click at [141, 178] on span "ÉCAILLES" at bounding box center [158, 185] width 46 height 14
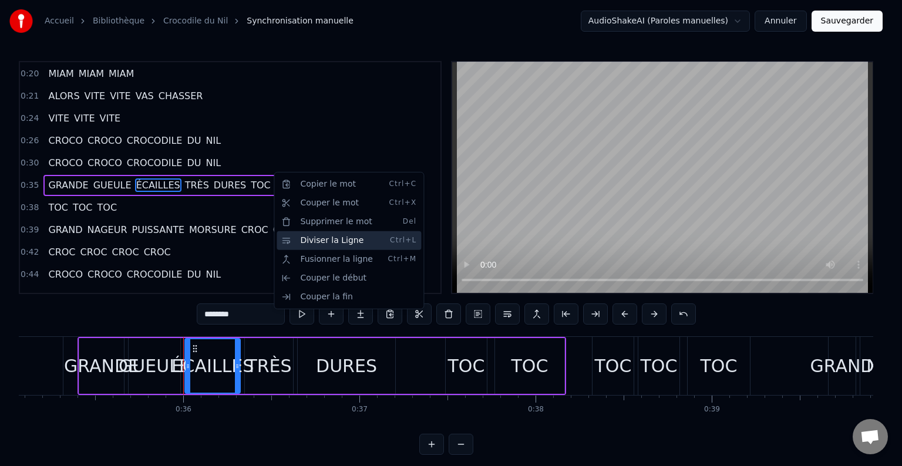
click at [301, 242] on div "Diviser la Ligne Ctrl+L" at bounding box center [348, 240] width 144 height 19
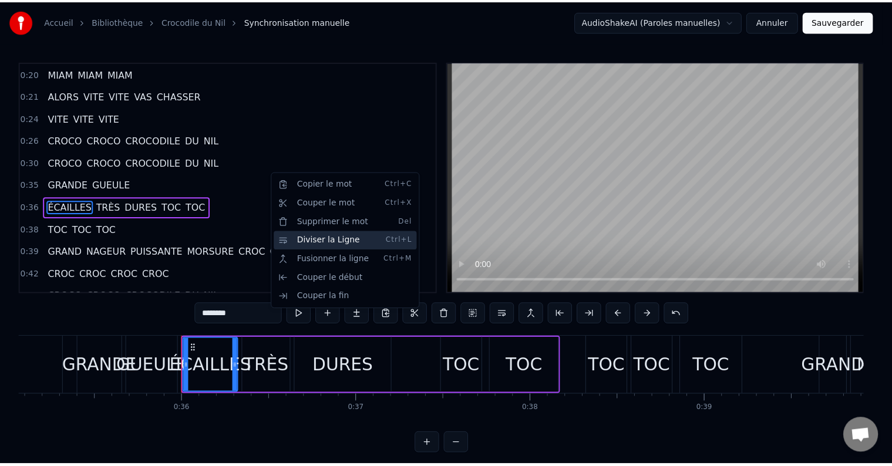
scroll to position [133, 0]
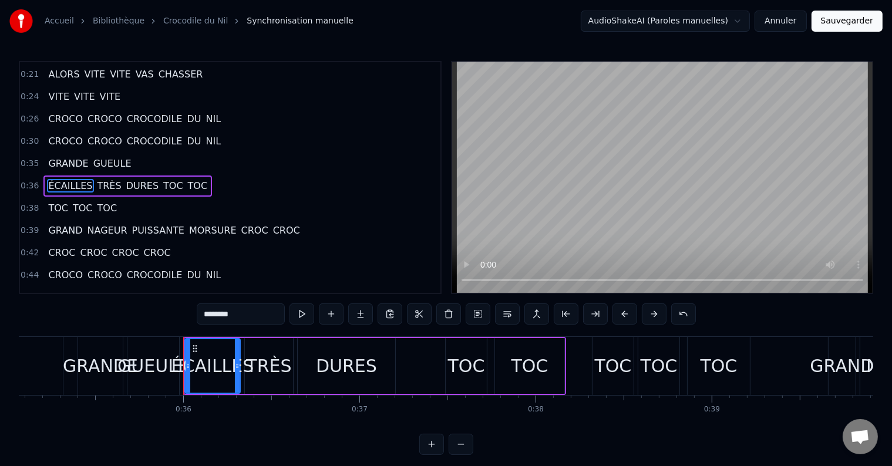
click at [59, 157] on span "GRANDE" at bounding box center [68, 164] width 42 height 14
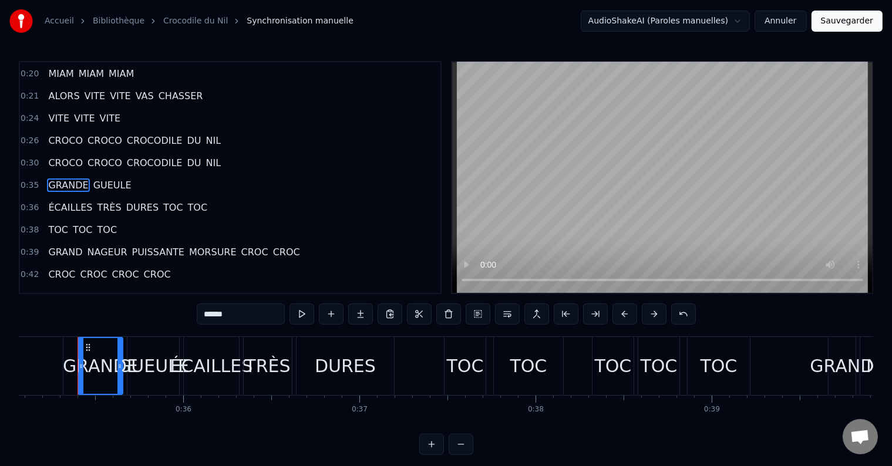
click at [62, 156] on span "CROCO" at bounding box center [65, 163] width 37 height 14
type input "*****"
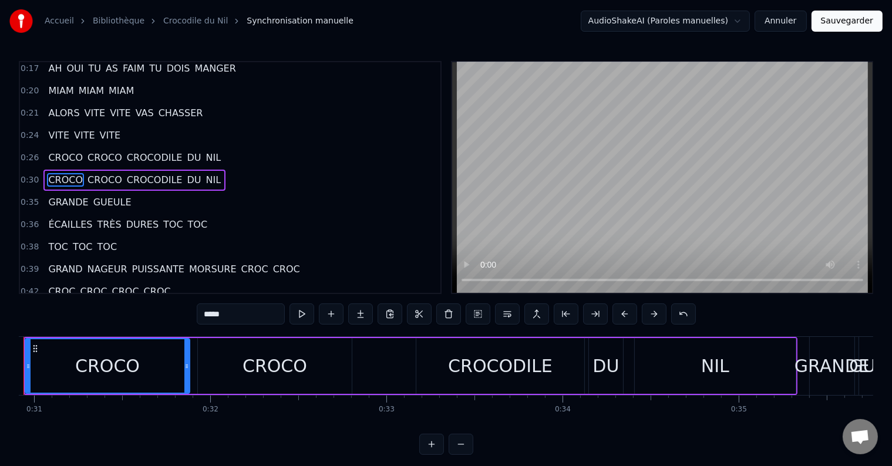
scroll to position [0, 5389]
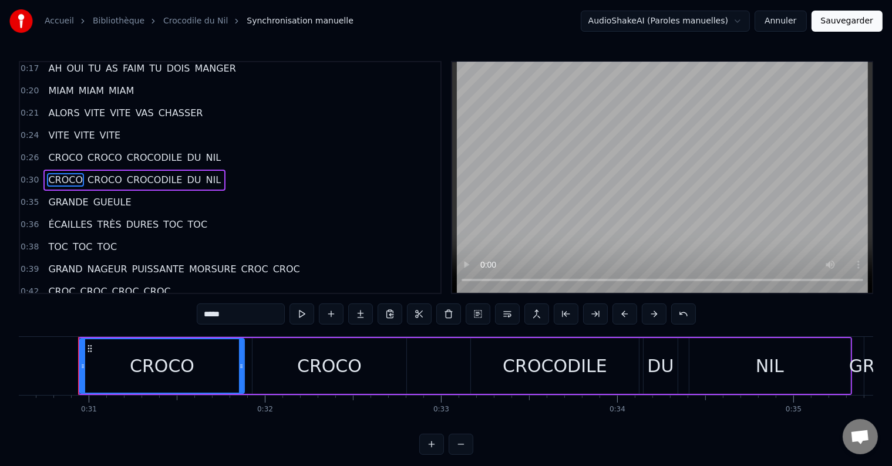
click at [63, 151] on span "CROCO" at bounding box center [65, 158] width 37 height 14
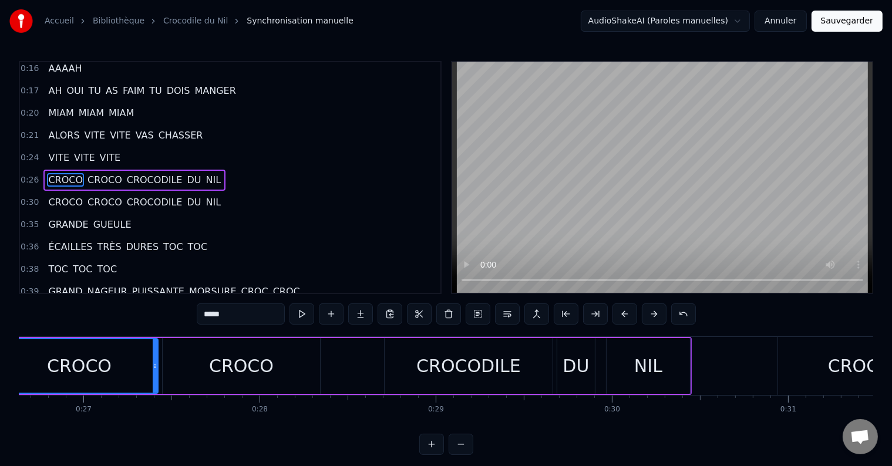
scroll to position [0, 4612]
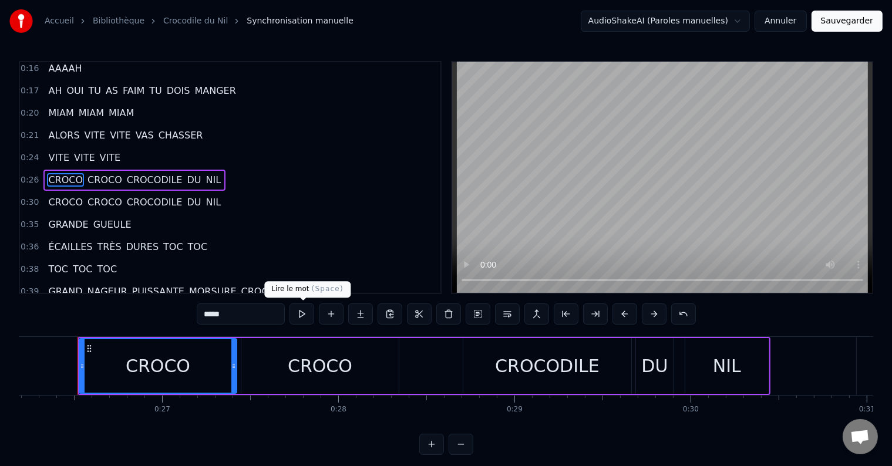
click at [298, 314] on button at bounding box center [301, 313] width 25 height 21
click at [299, 315] on button at bounding box center [301, 313] width 25 height 21
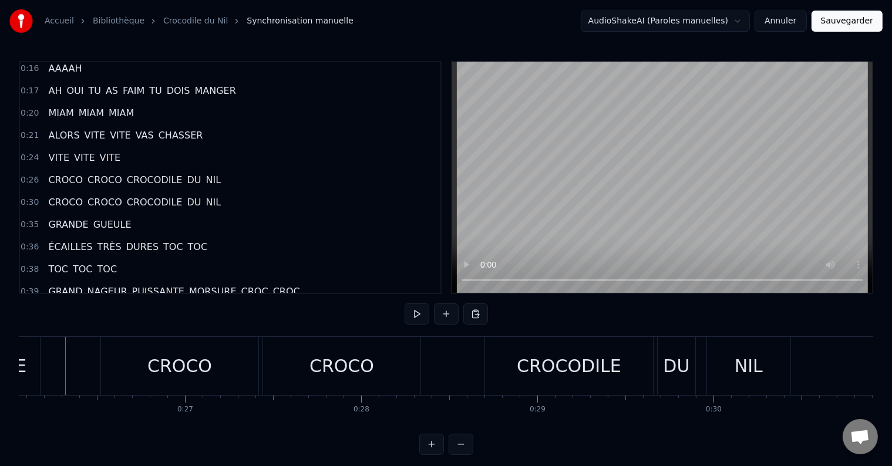
scroll to position [0, 4576]
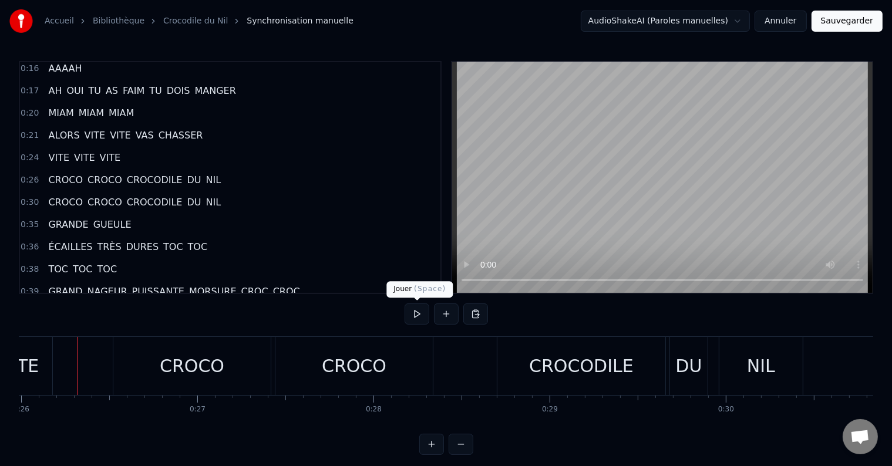
click at [410, 313] on button at bounding box center [416, 313] width 25 height 21
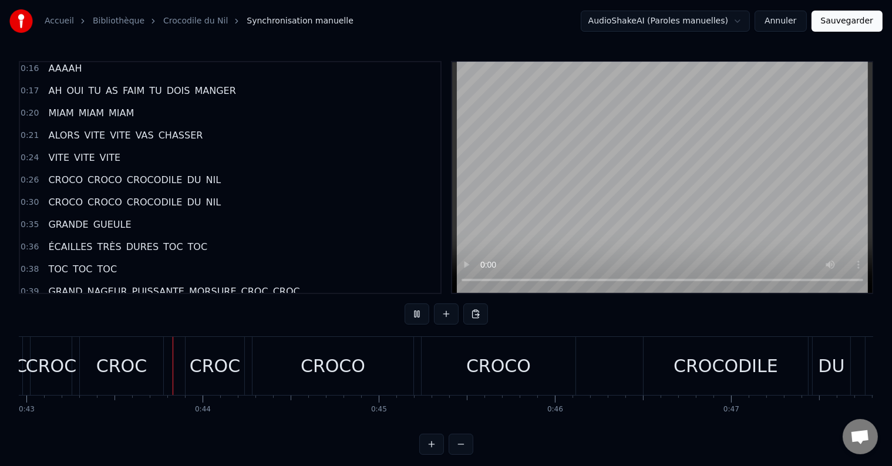
scroll to position [0, 7566]
click at [416, 315] on button at bounding box center [416, 313] width 25 height 21
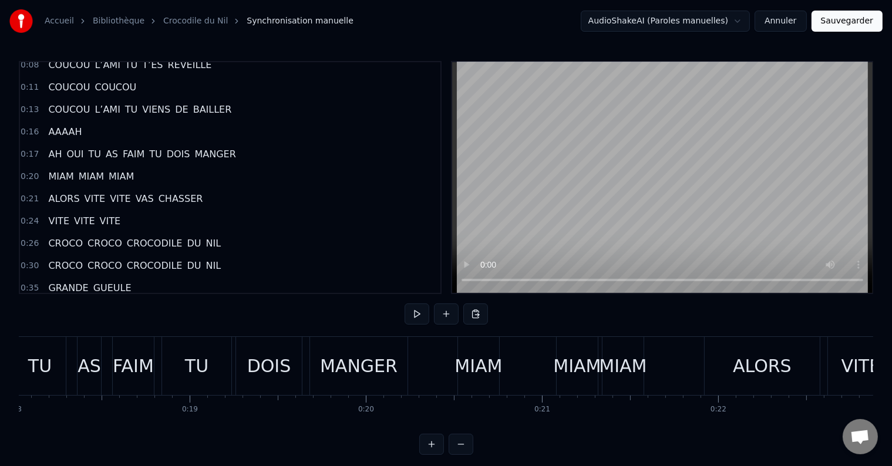
scroll to position [0, 0]
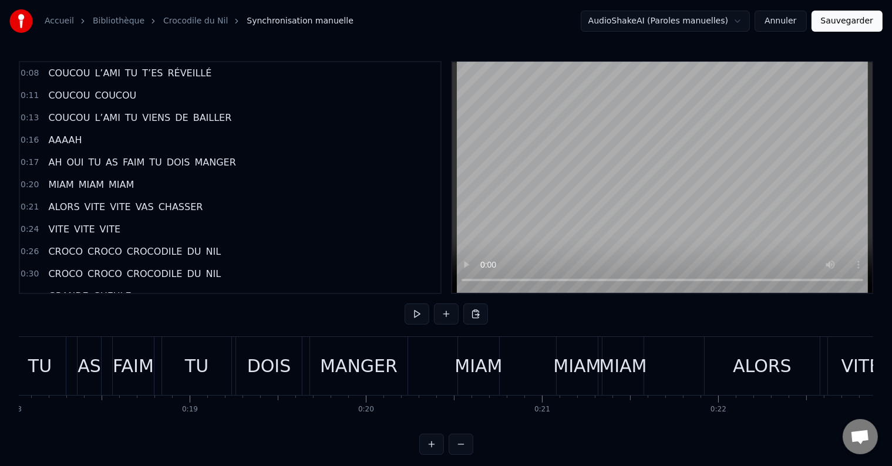
click at [65, 69] on span "COUCOU" at bounding box center [69, 73] width 44 height 14
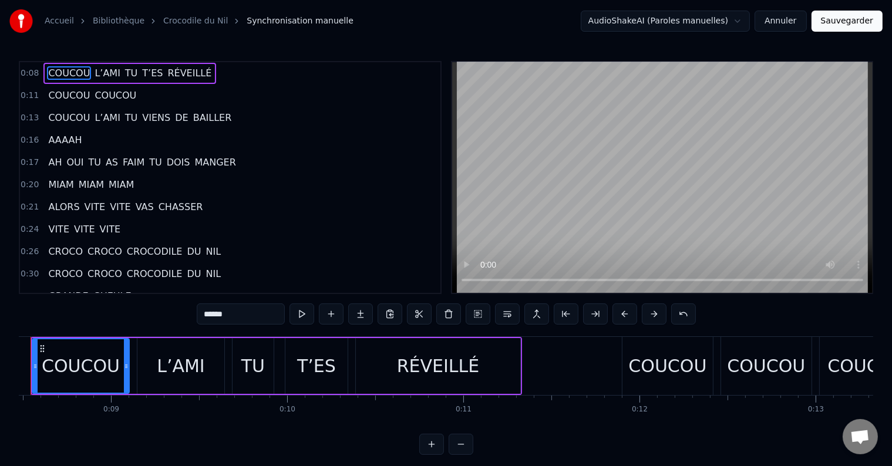
scroll to position [0, 1445]
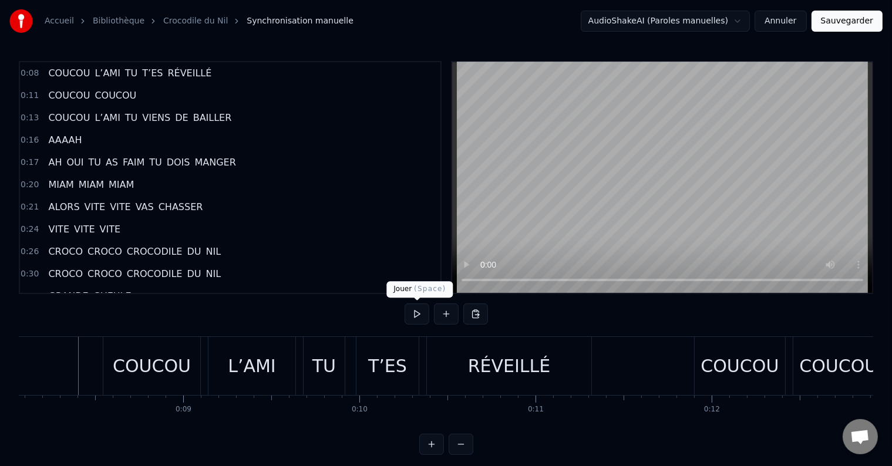
click at [421, 311] on button at bounding box center [416, 313] width 25 height 21
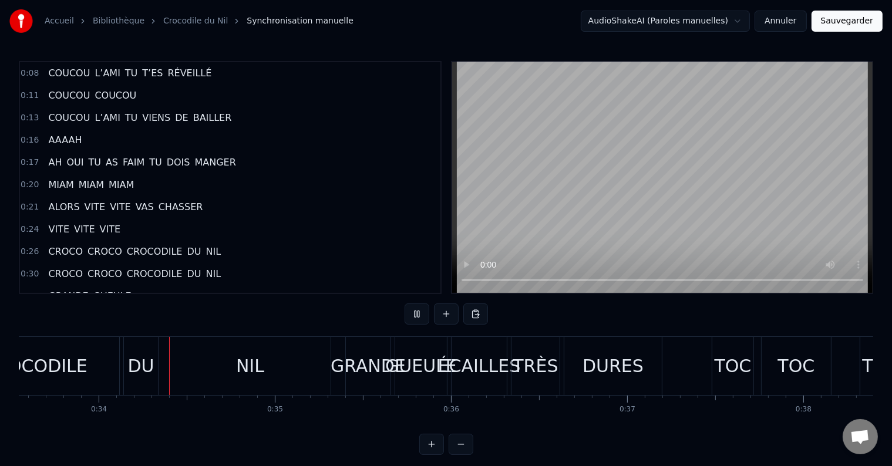
scroll to position [0, 5910]
click at [404, 303] on button at bounding box center [416, 313] width 25 height 21
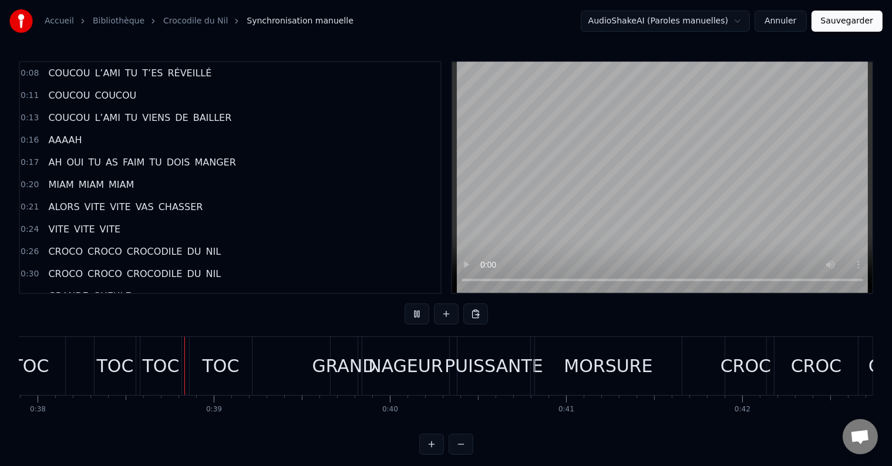
scroll to position [0, 6677]
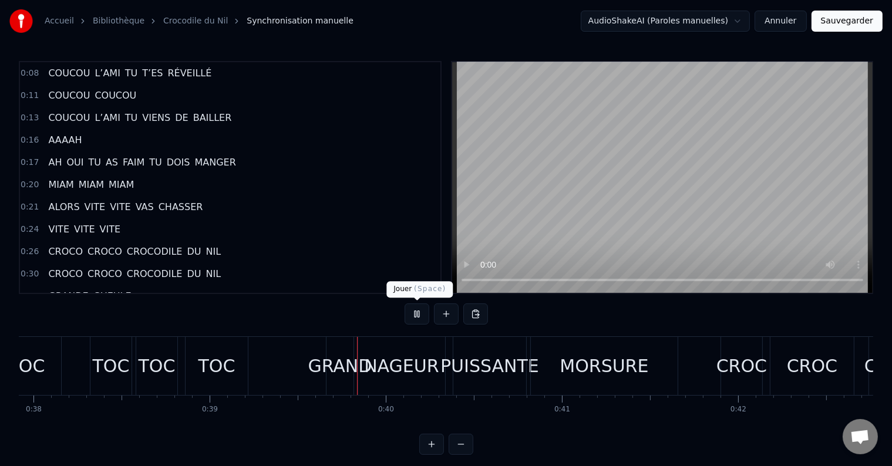
click at [416, 310] on button at bounding box center [416, 313] width 25 height 21
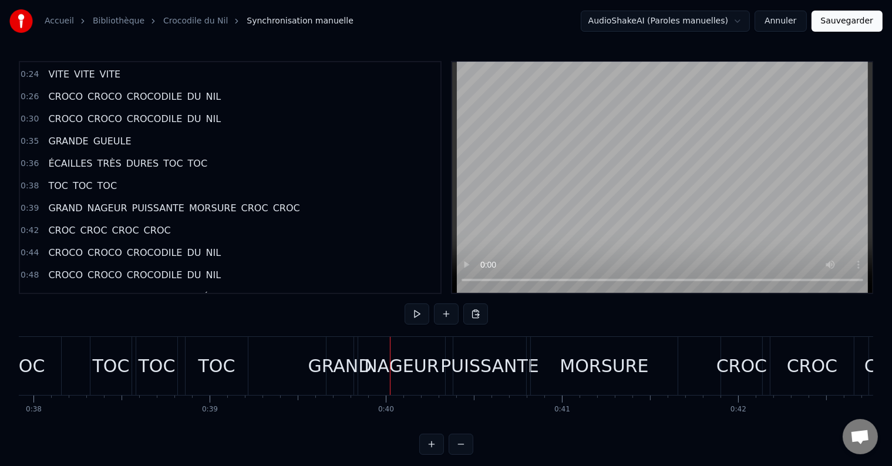
scroll to position [164, 0]
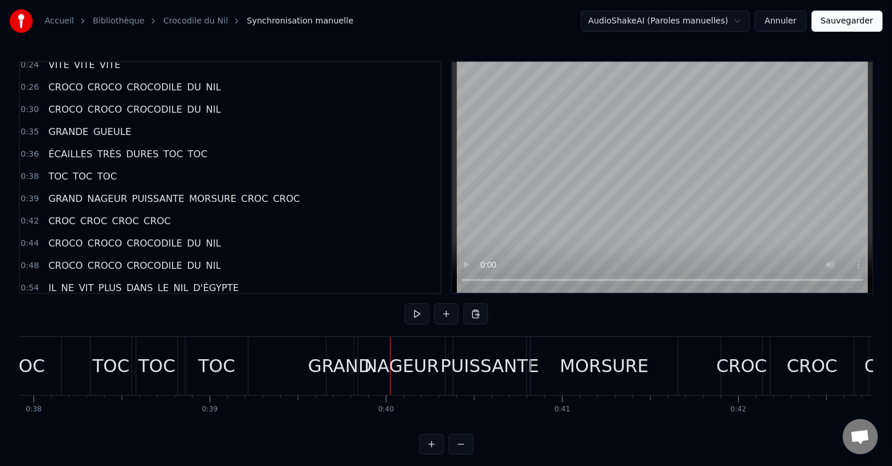
click at [162, 147] on span "TOC" at bounding box center [173, 154] width 22 height 14
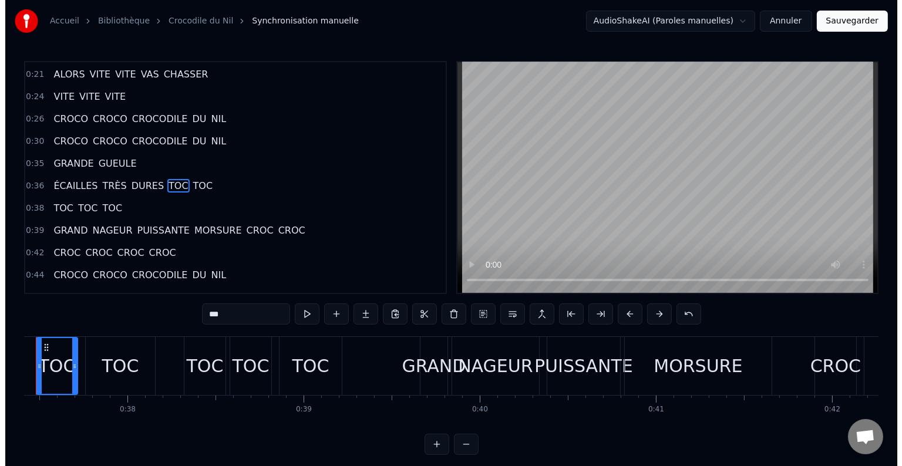
scroll to position [0, 6542]
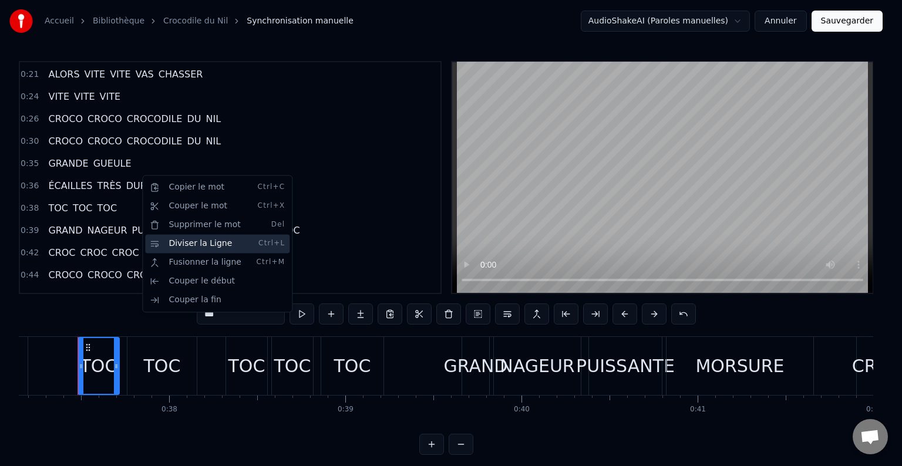
click at [171, 241] on div "Diviser la Ligne Ctrl+L" at bounding box center [217, 243] width 144 height 19
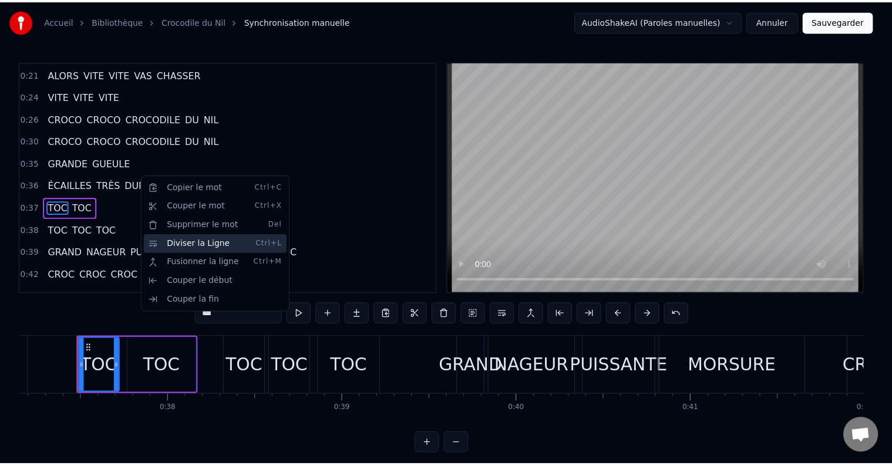
scroll to position [154, 0]
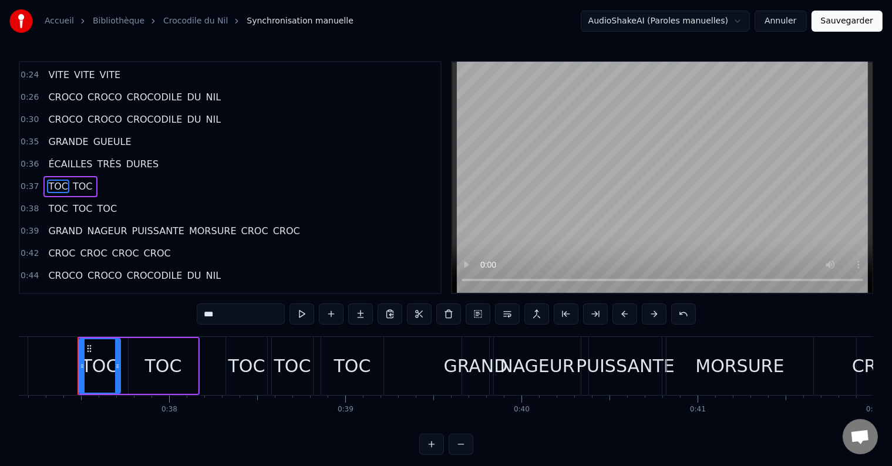
click at [131, 224] on span "PUISSANTE" at bounding box center [158, 231] width 55 height 14
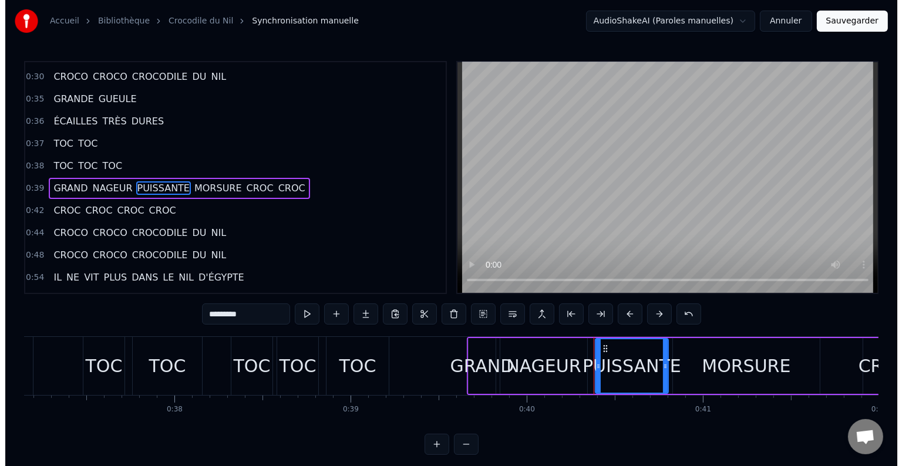
scroll to position [197, 0]
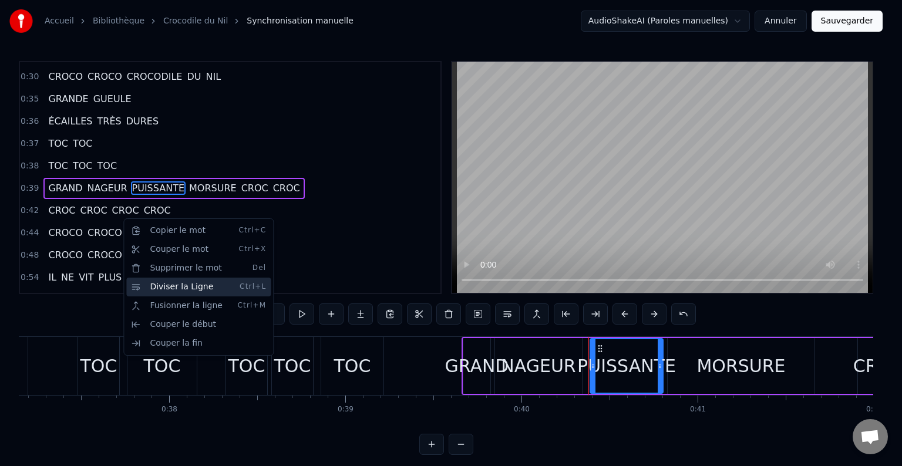
click at [166, 288] on div "Diviser la Ligne Ctrl+L" at bounding box center [198, 287] width 144 height 19
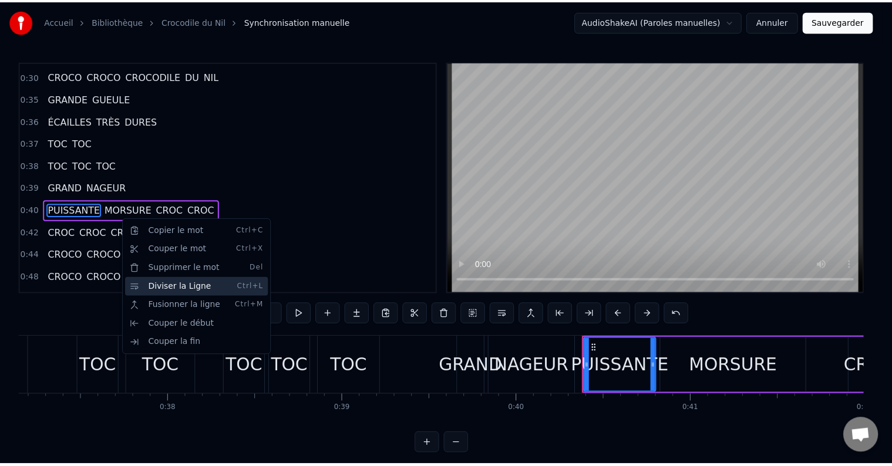
scroll to position [219, 0]
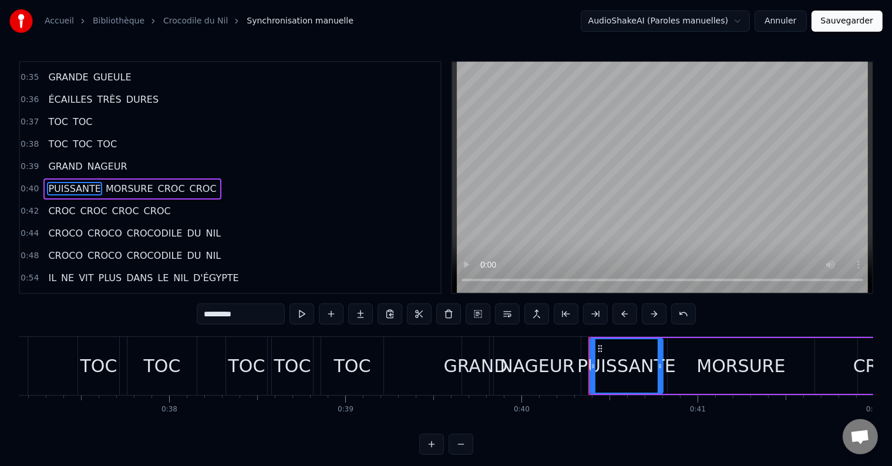
click at [157, 182] on span "CROC" at bounding box center [171, 189] width 29 height 14
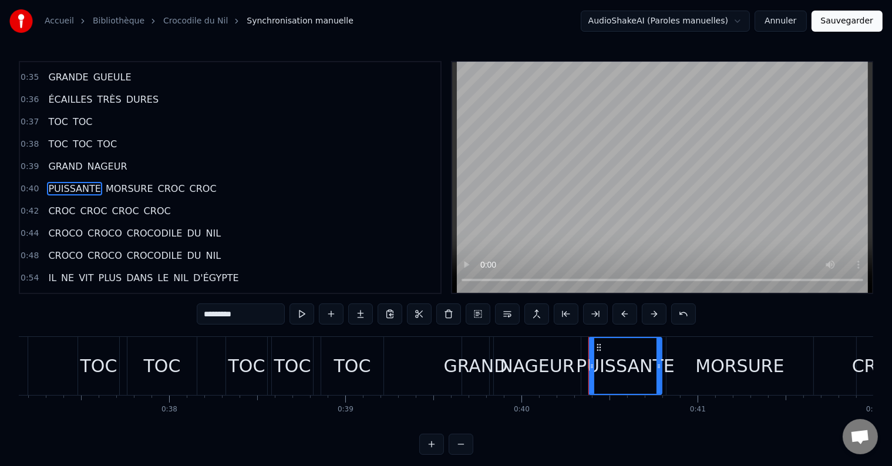
click at [157, 182] on span "CROC" at bounding box center [171, 189] width 29 height 14
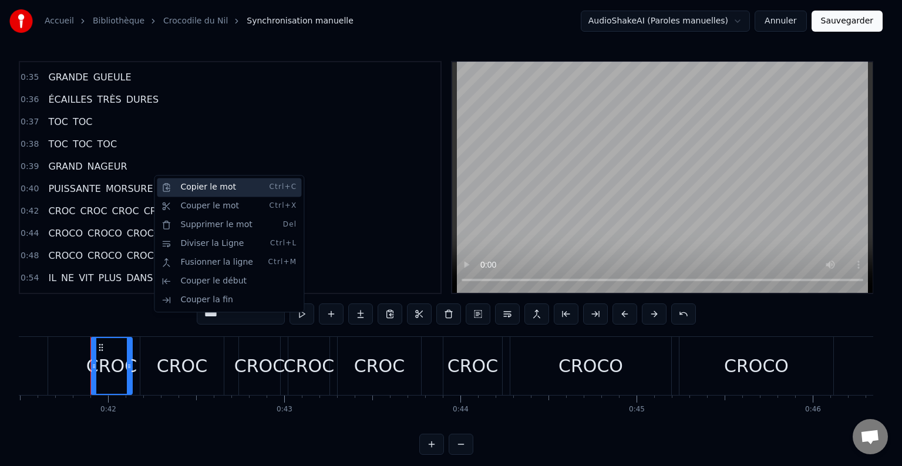
scroll to position [0, 7320]
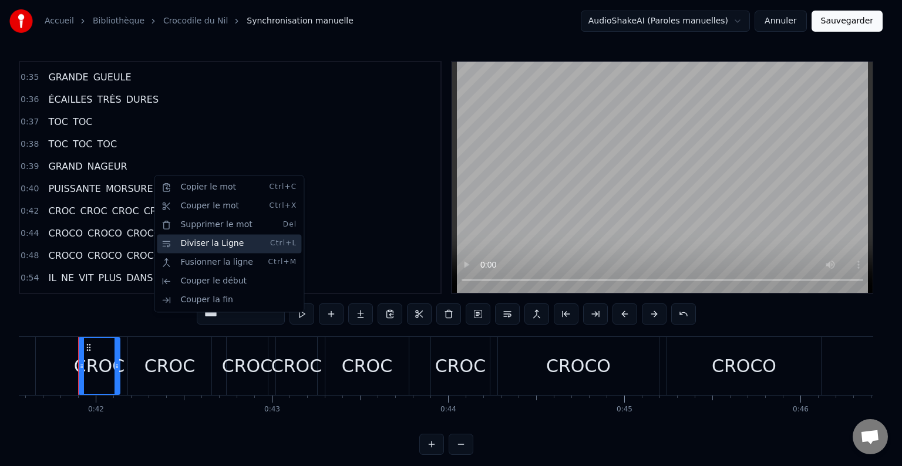
click at [188, 242] on div "Diviser la Ligne Ctrl+L" at bounding box center [229, 243] width 144 height 19
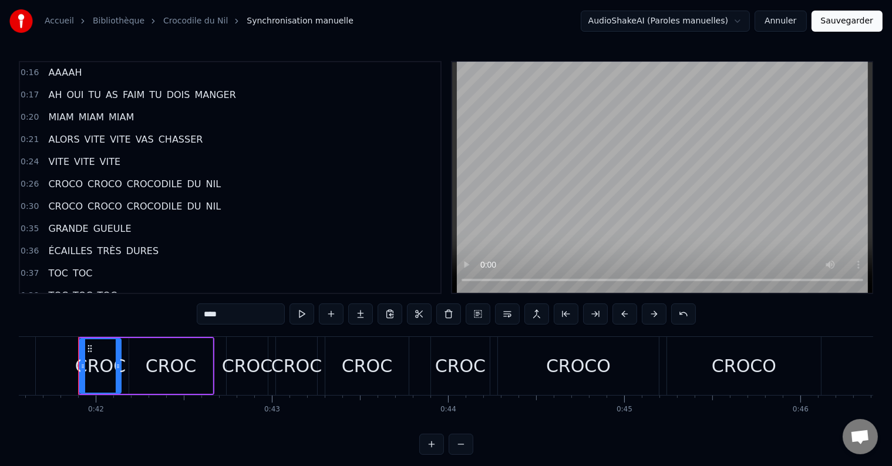
scroll to position [65, 0]
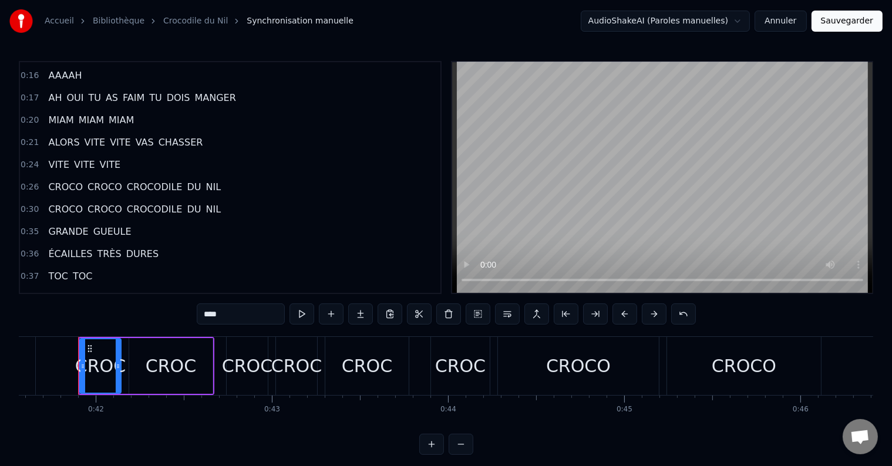
click at [58, 137] on span "ALORS" at bounding box center [63, 143] width 33 height 14
type input "*****"
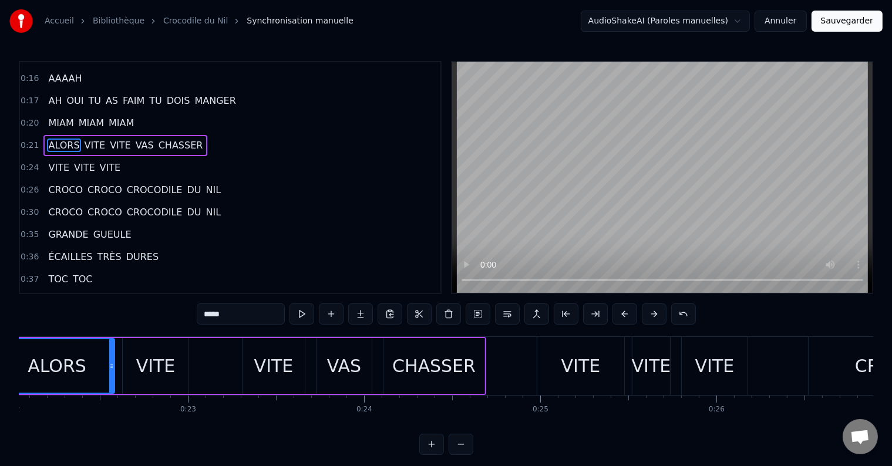
scroll to position [0, 3802]
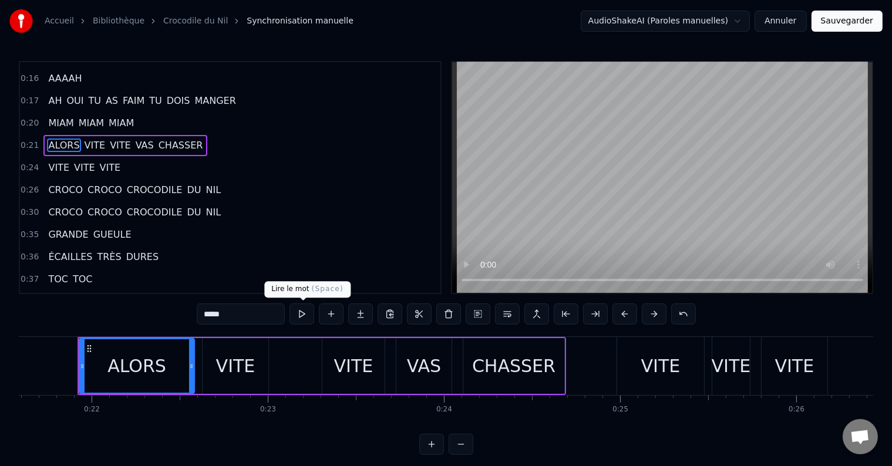
click at [296, 311] on button at bounding box center [301, 313] width 25 height 21
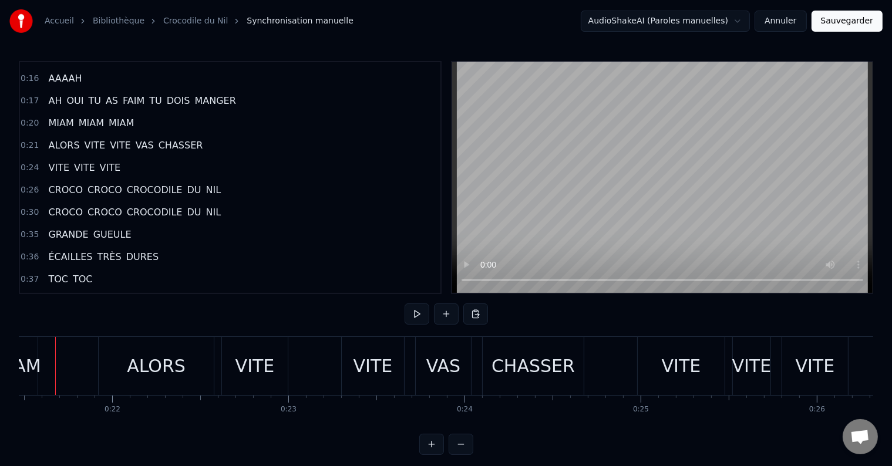
scroll to position [0, 3758]
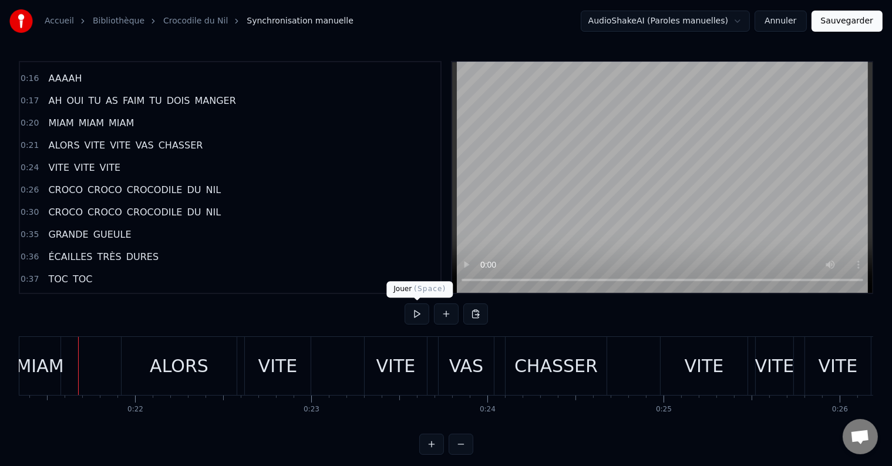
click at [414, 315] on button at bounding box center [416, 313] width 25 height 21
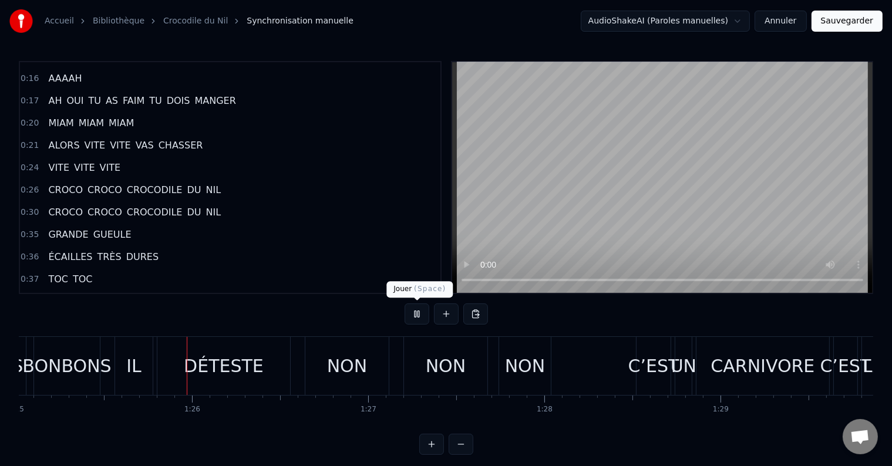
scroll to position [0, 14984]
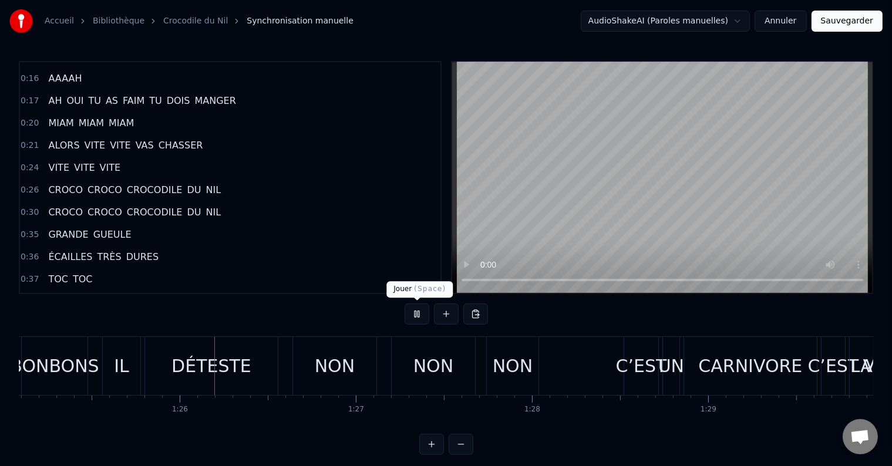
click at [417, 315] on button at bounding box center [416, 313] width 25 height 21
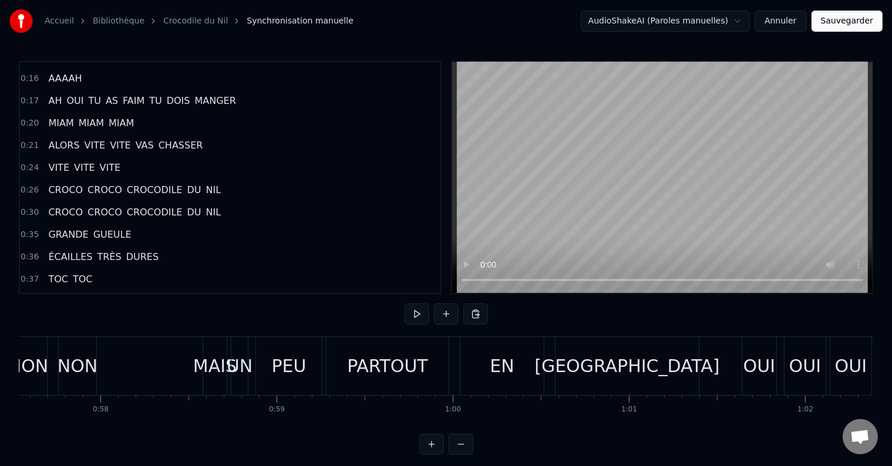
scroll to position [0, 10008]
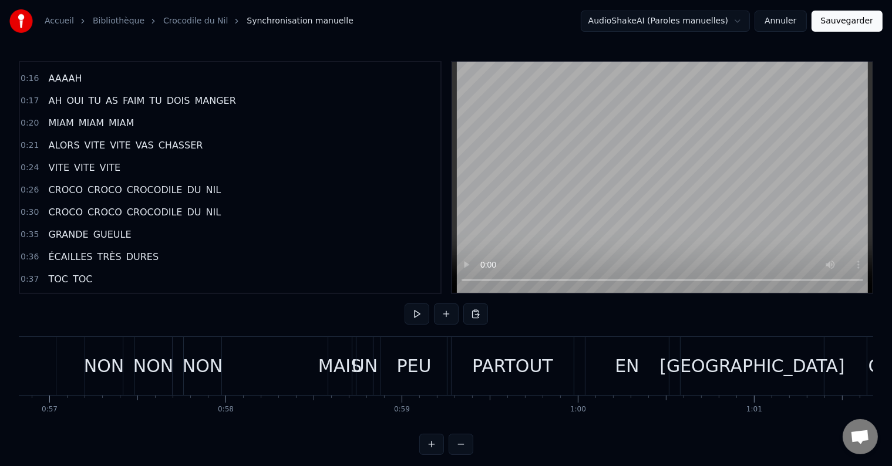
click at [333, 367] on div "MAIS" at bounding box center [339, 366] width 43 height 26
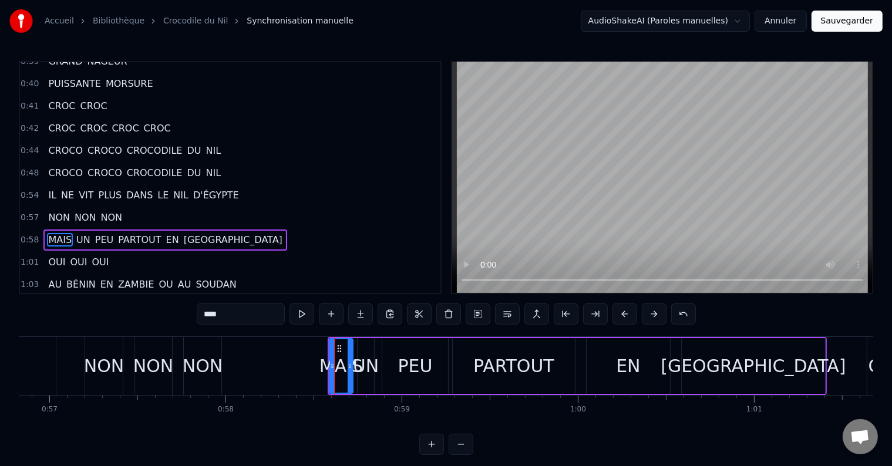
scroll to position [370, 0]
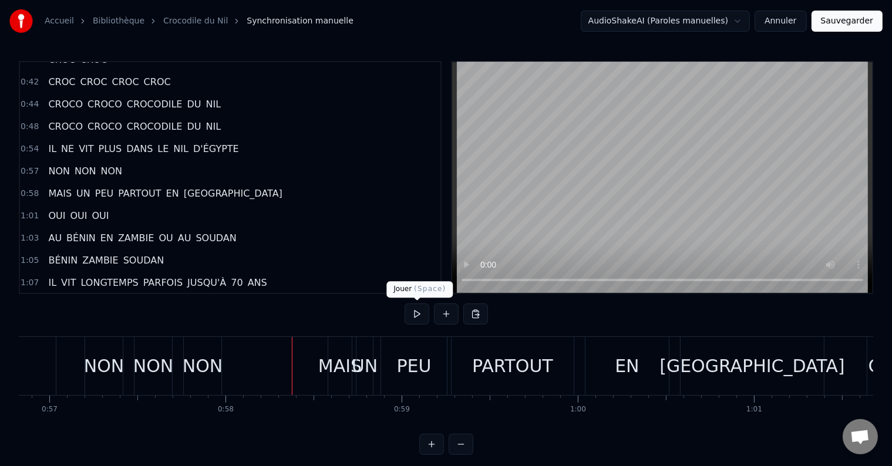
click at [414, 315] on button at bounding box center [416, 313] width 25 height 21
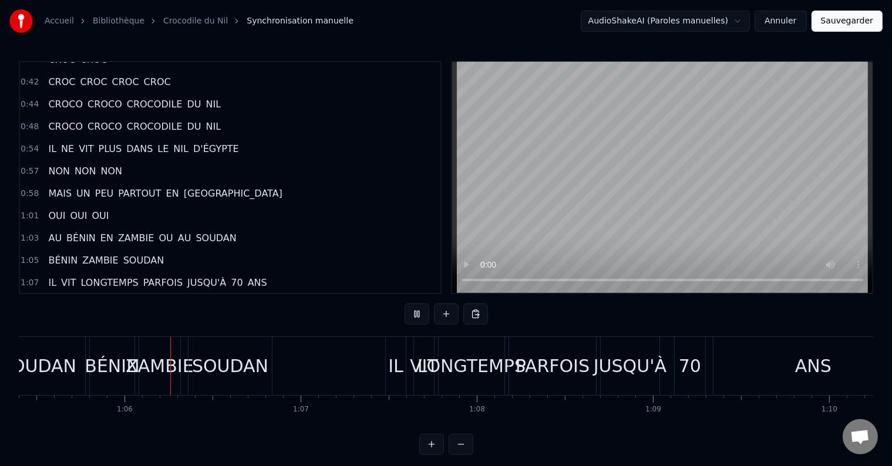
scroll to position [0, 11527]
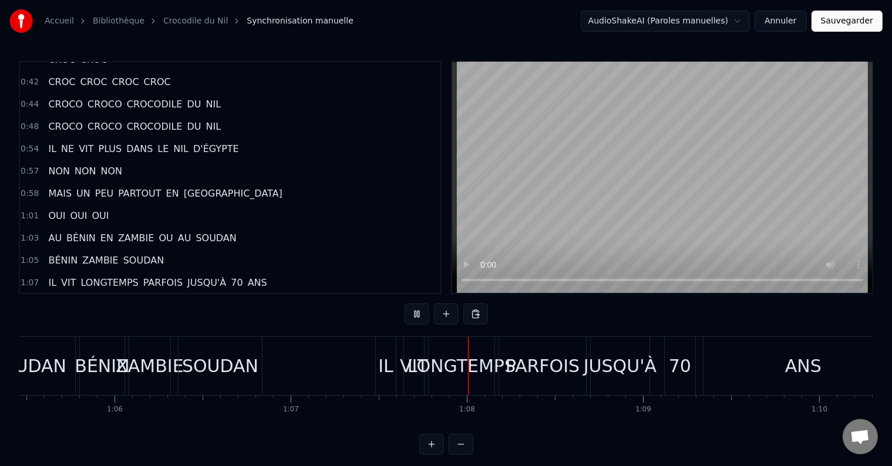
click at [415, 315] on button at bounding box center [416, 313] width 25 height 21
click at [148, 276] on span "PARFOIS" at bounding box center [163, 283] width 42 height 14
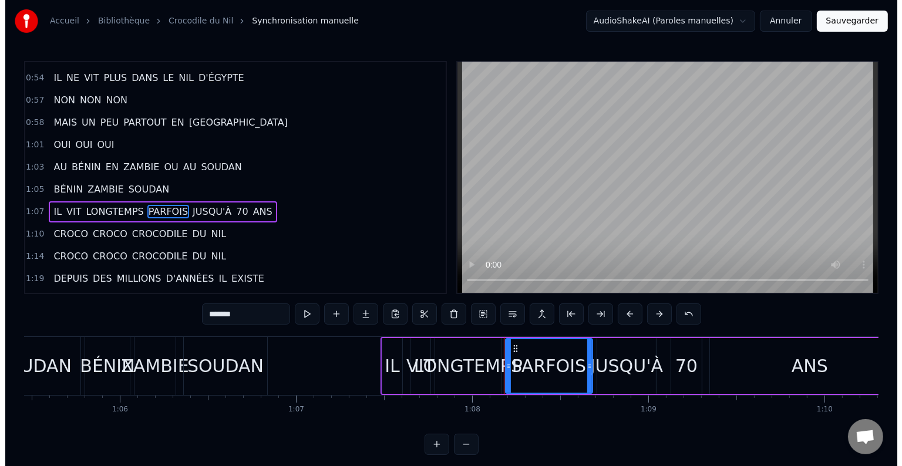
scroll to position [457, 0]
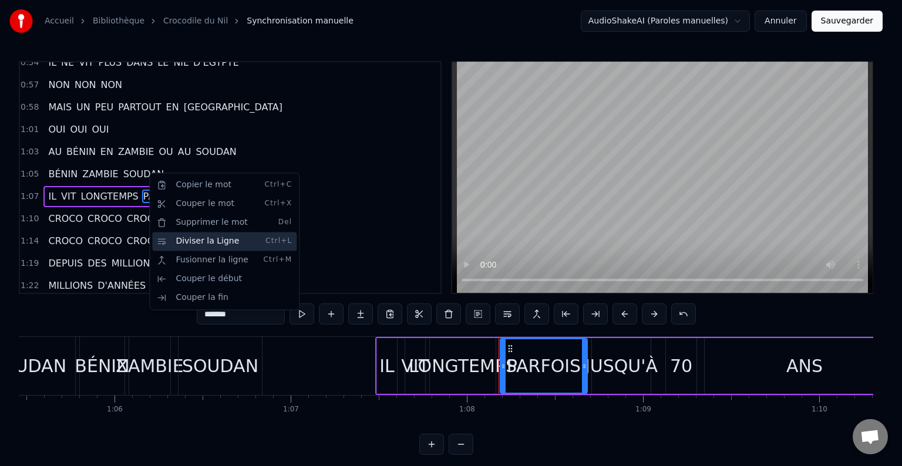
click at [197, 244] on div "Diviser la Ligne Ctrl+L" at bounding box center [224, 241] width 144 height 19
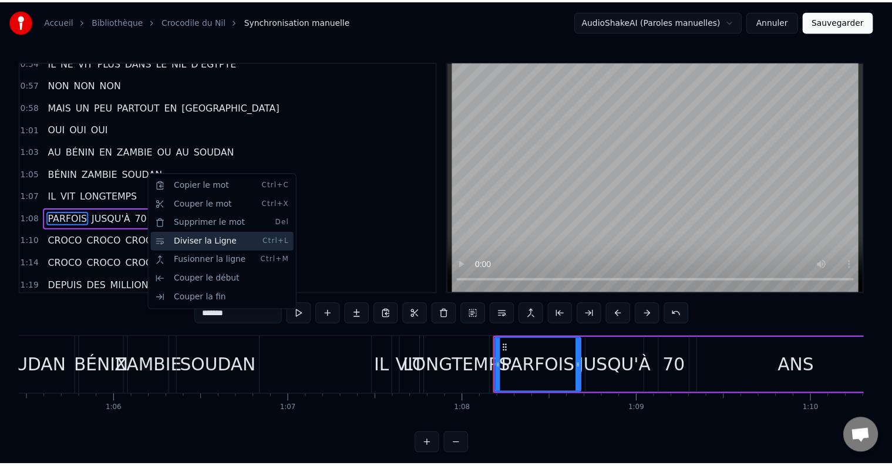
scroll to position [478, 0]
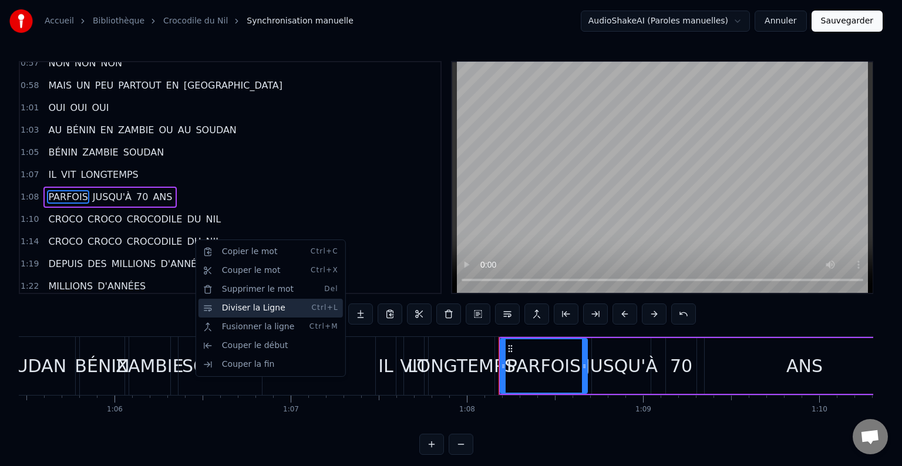
click at [240, 307] on div "Diviser la Ligne Ctrl+L" at bounding box center [270, 308] width 144 height 19
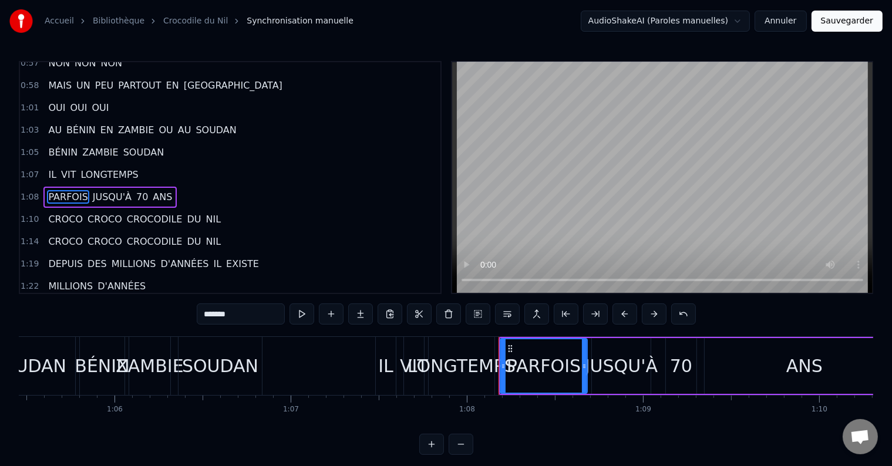
click at [213, 257] on span "IL" at bounding box center [218, 264] width 11 height 14
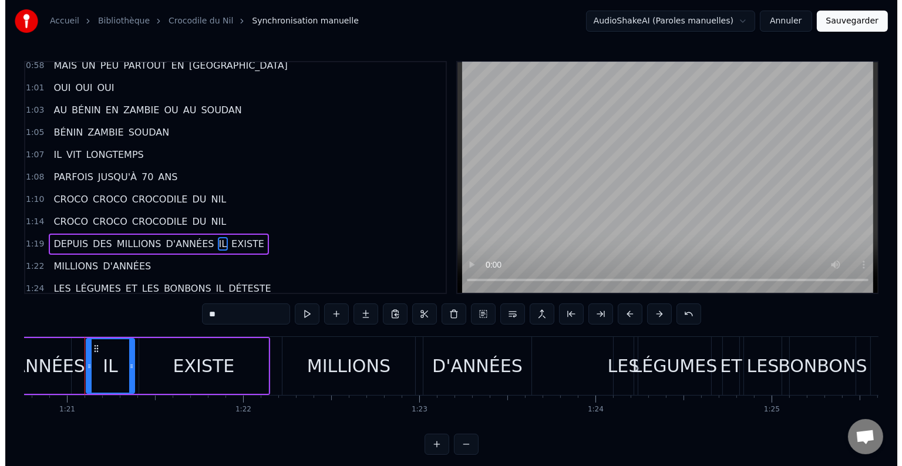
scroll to position [0, 14223]
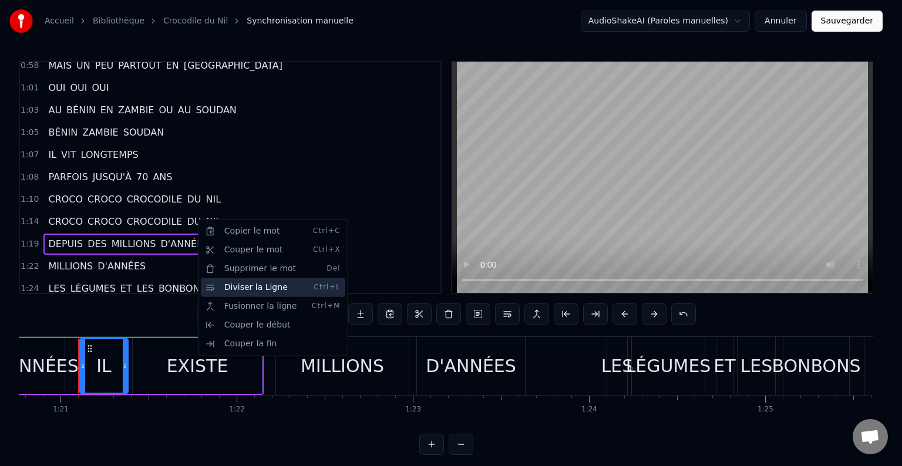
click at [240, 290] on div "Diviser la Ligne Ctrl+L" at bounding box center [273, 287] width 144 height 19
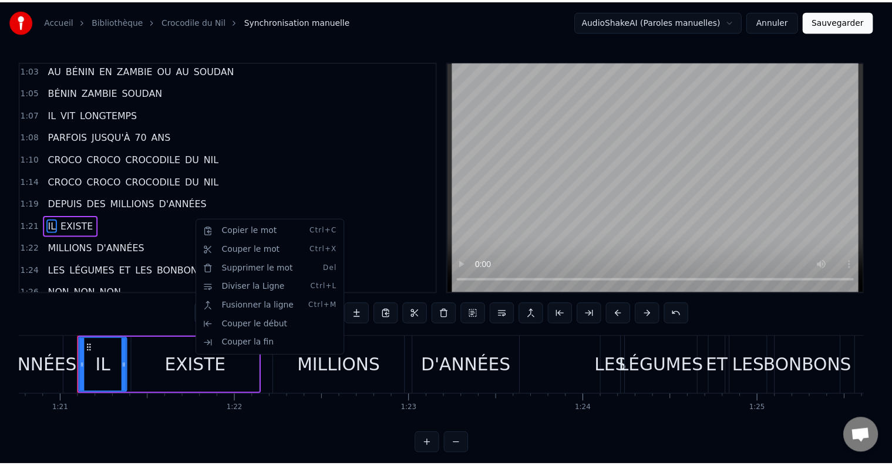
scroll to position [565, 0]
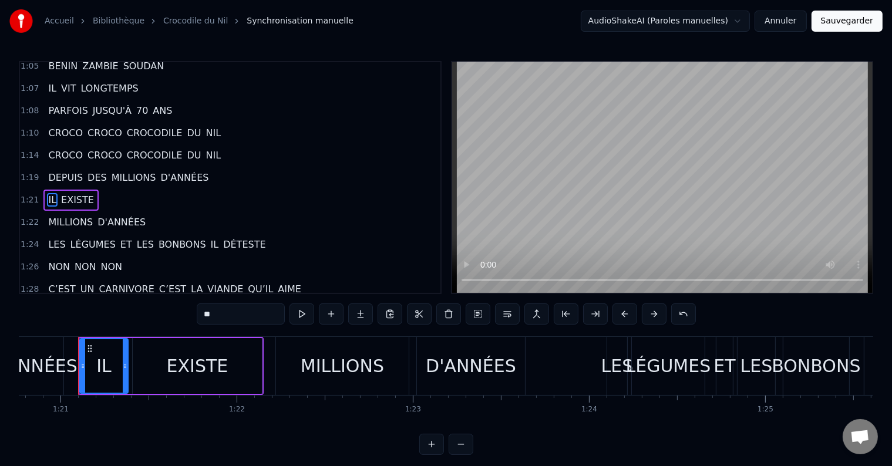
click at [49, 215] on span "MILLIONS" at bounding box center [70, 222] width 47 height 14
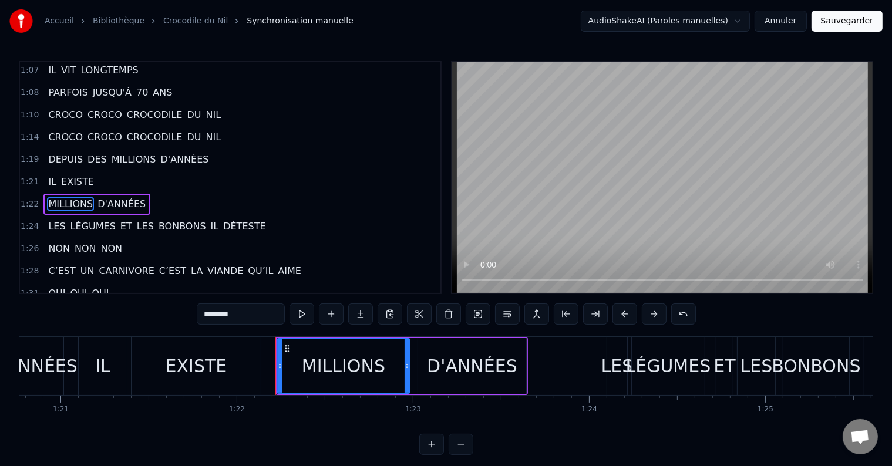
scroll to position [586, 0]
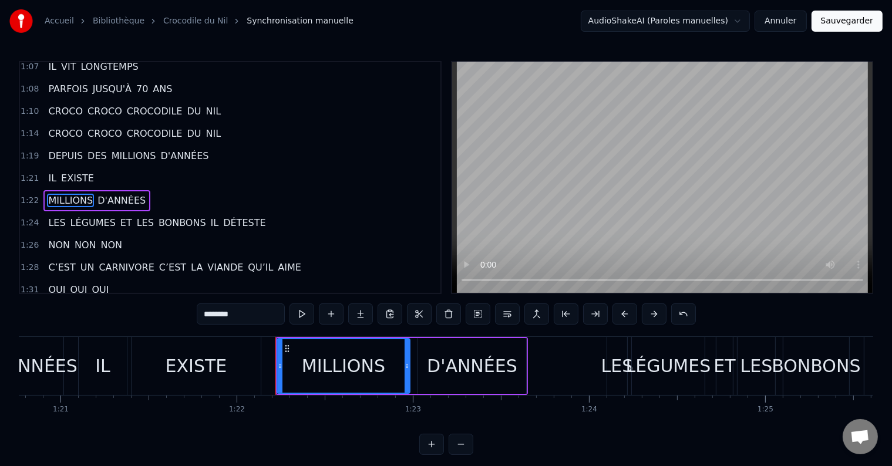
click at [210, 216] on span "IL" at bounding box center [215, 223] width 11 height 14
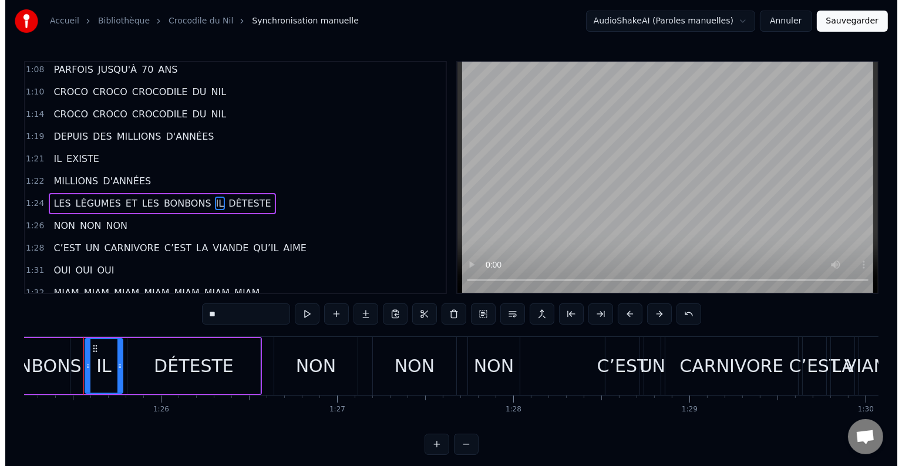
scroll to position [0, 15009]
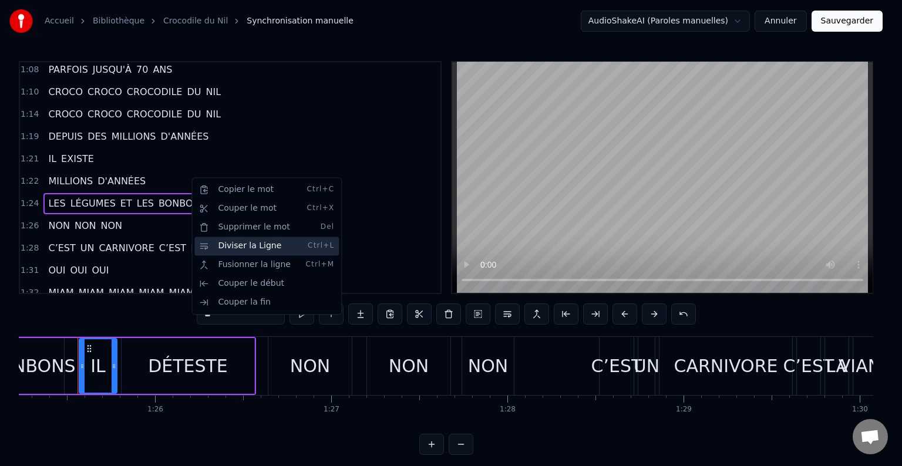
click at [228, 244] on div "Diviser la Ligne Ctrl+L" at bounding box center [266, 246] width 144 height 19
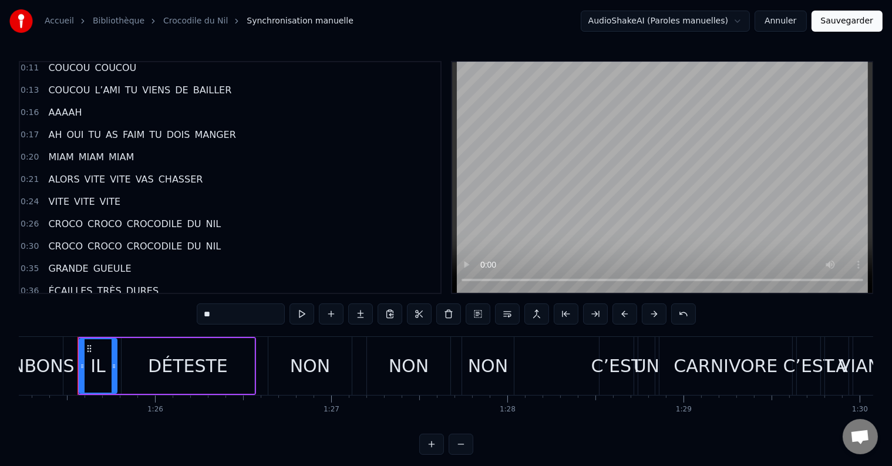
scroll to position [0, 0]
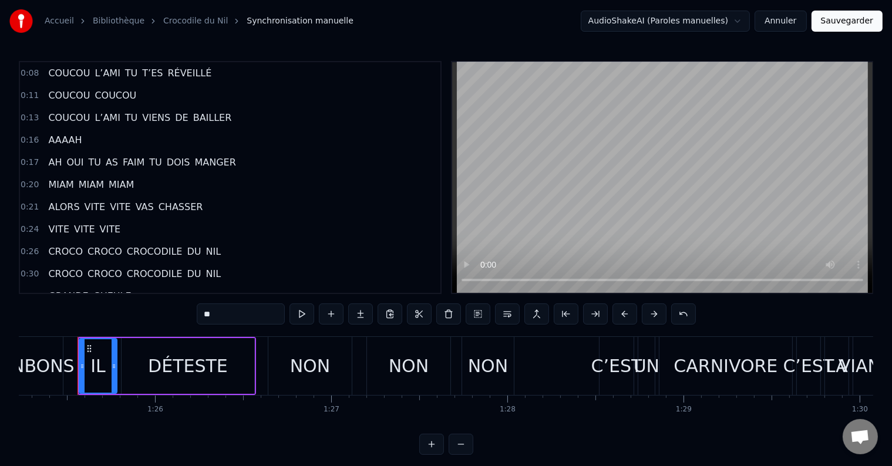
click at [53, 75] on span "COUCOU" at bounding box center [69, 73] width 44 height 14
type input "******"
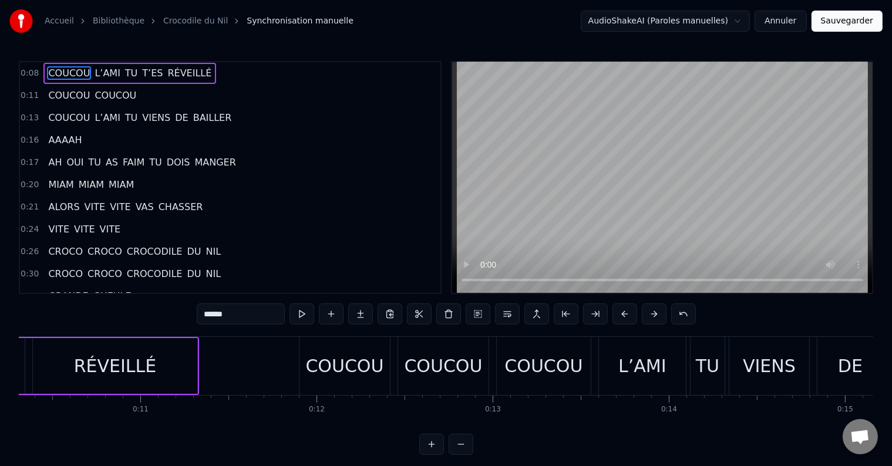
scroll to position [0, 1445]
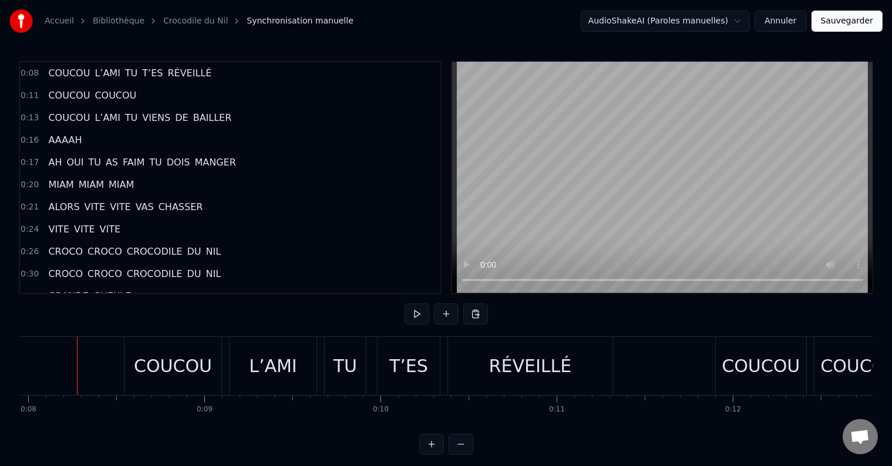
scroll to position [0, 1399]
click at [413, 313] on button at bounding box center [416, 313] width 25 height 21
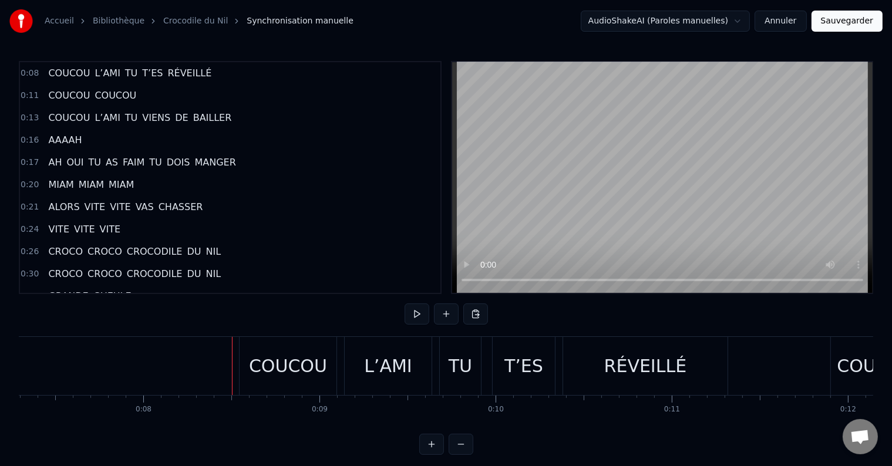
scroll to position [0, 0]
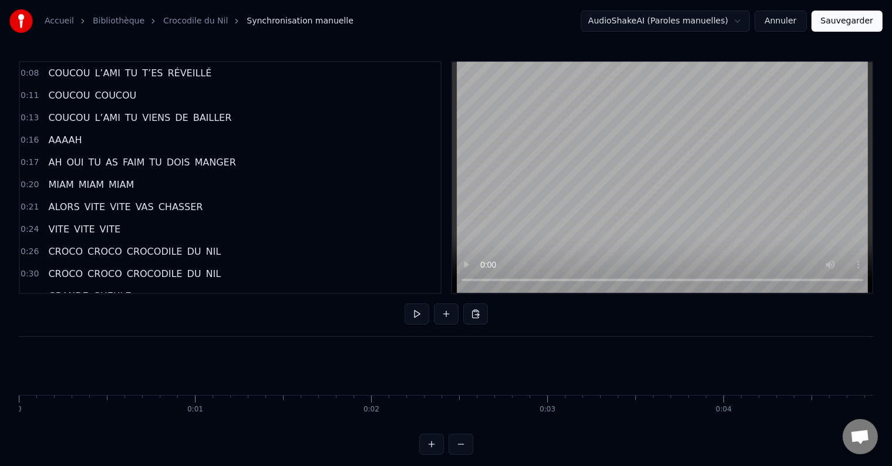
click at [412, 312] on button at bounding box center [416, 313] width 25 height 21
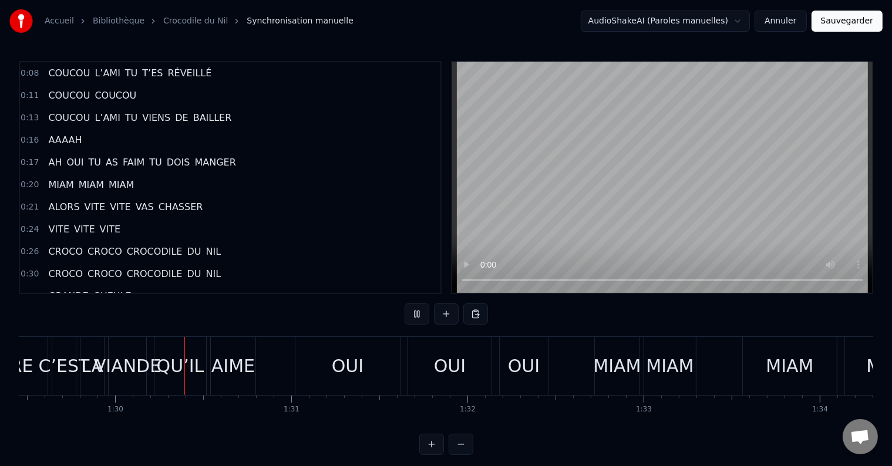
scroll to position [0, 15755]
click at [57, 376] on div "C’EST" at bounding box center [62, 366] width 51 height 26
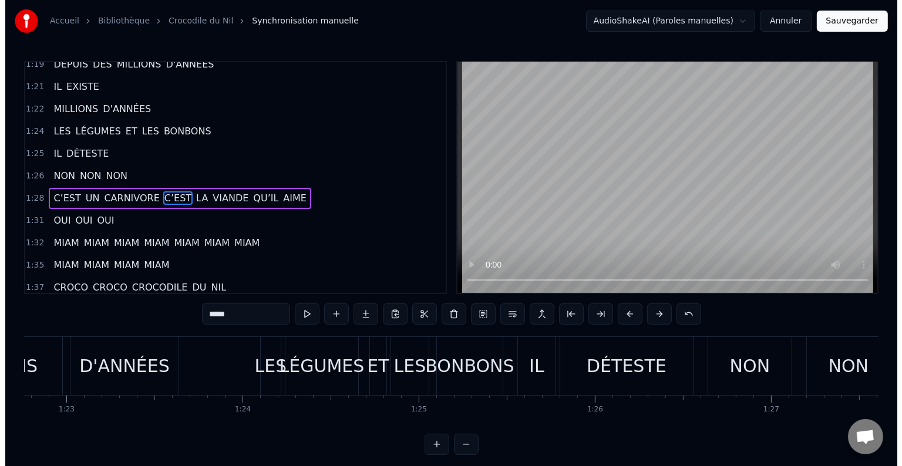
scroll to position [681, 0]
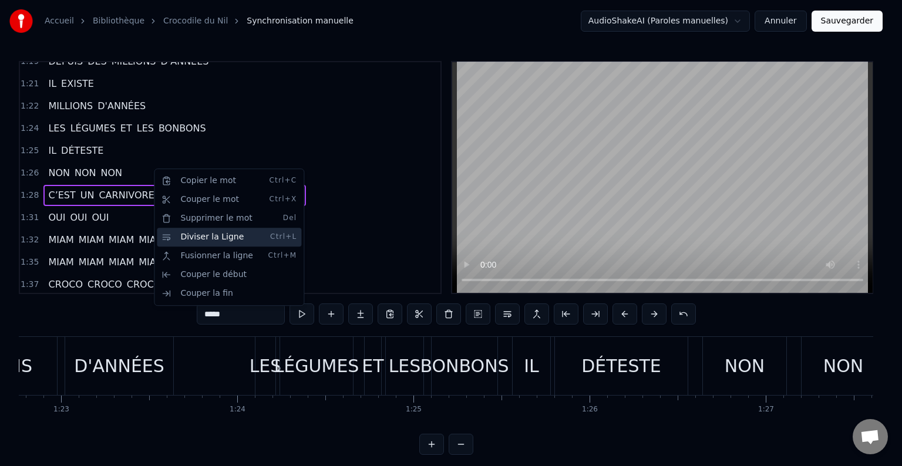
click at [202, 235] on div "Diviser la Ligne Ctrl+L" at bounding box center [229, 237] width 144 height 19
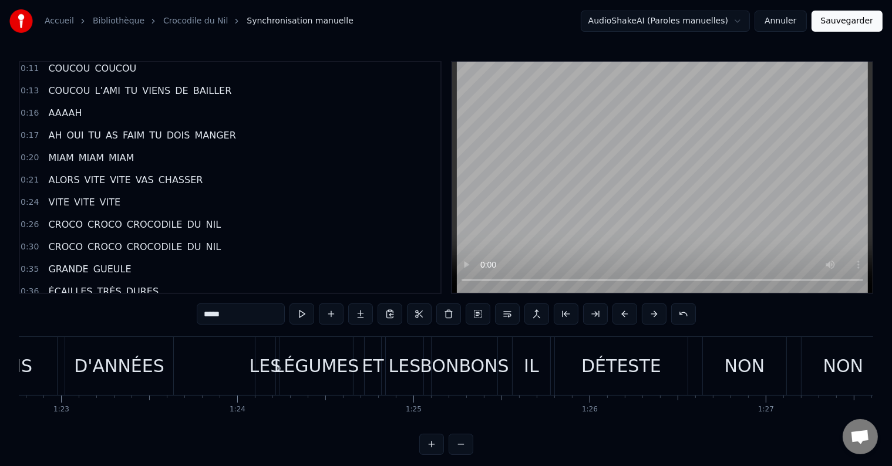
scroll to position [0, 0]
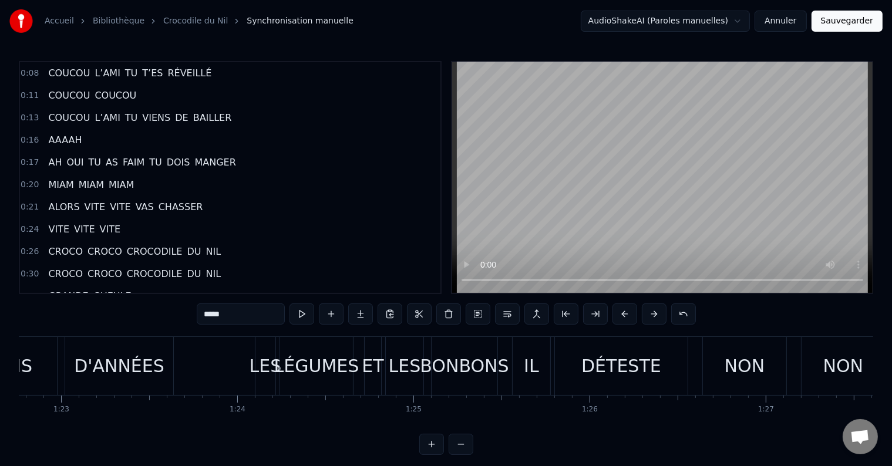
click at [70, 75] on span "COUCOU" at bounding box center [69, 73] width 44 height 14
type input "******"
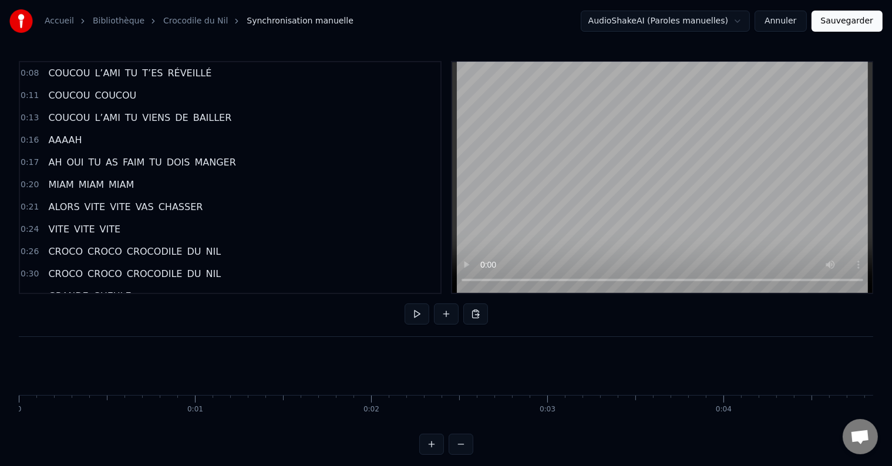
click at [420, 313] on button at bounding box center [416, 313] width 25 height 21
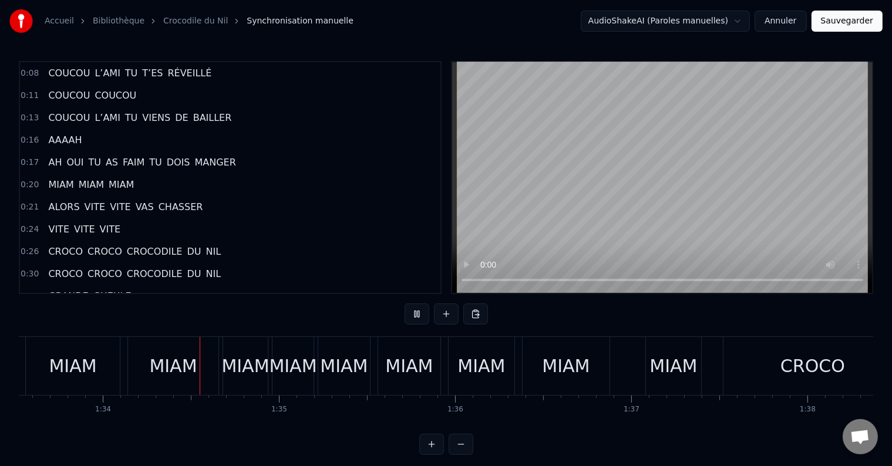
scroll to position [0, 16472]
click at [204, 364] on div "MIAM" at bounding box center [171, 366] width 90 height 58
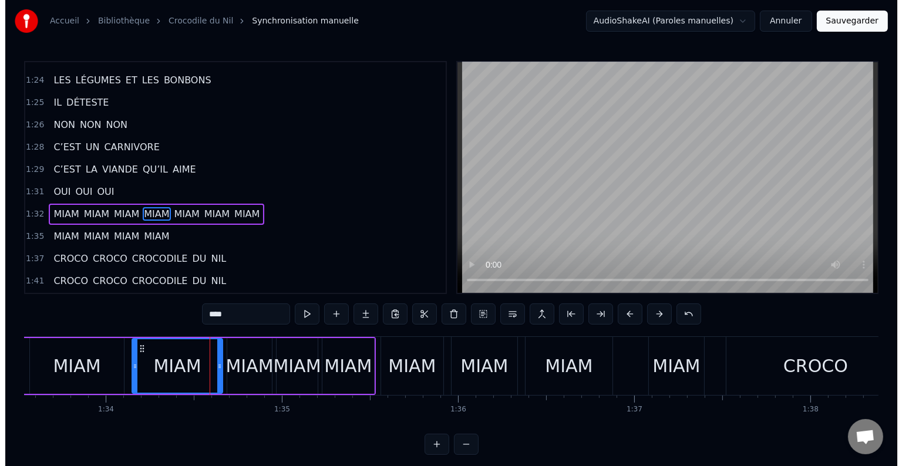
scroll to position [737, 0]
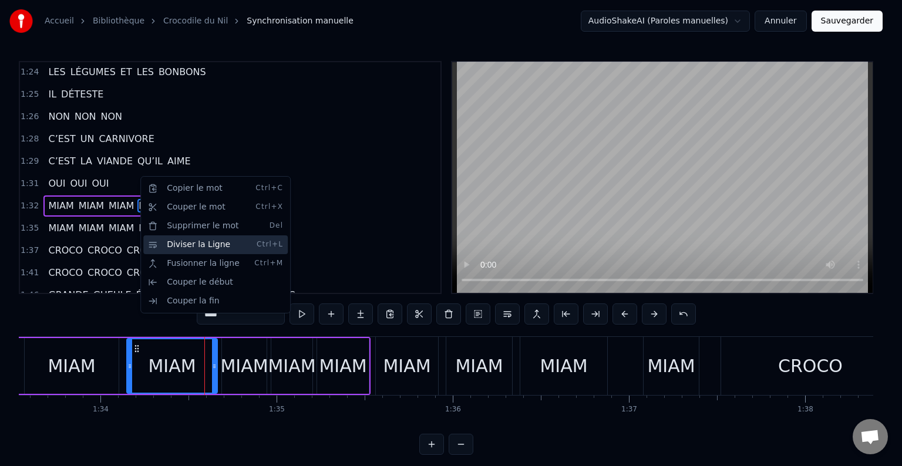
click at [169, 244] on div "Diviser la Ligne Ctrl+L" at bounding box center [215, 244] width 144 height 19
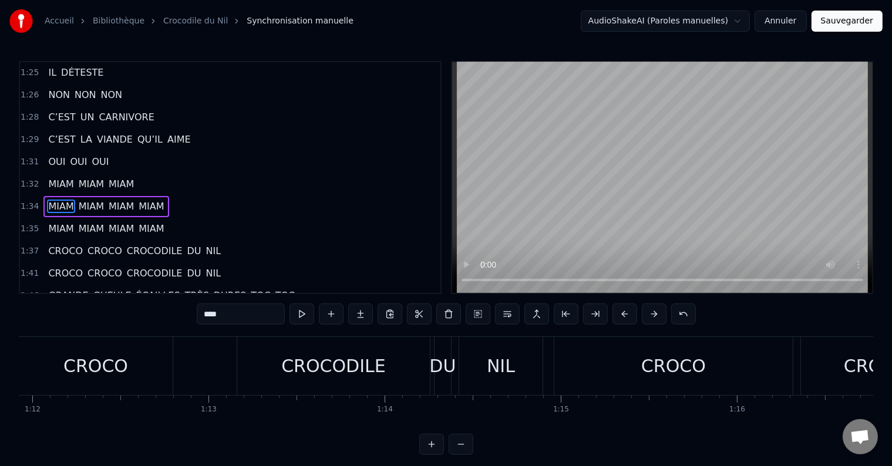
scroll to position [0, 12774]
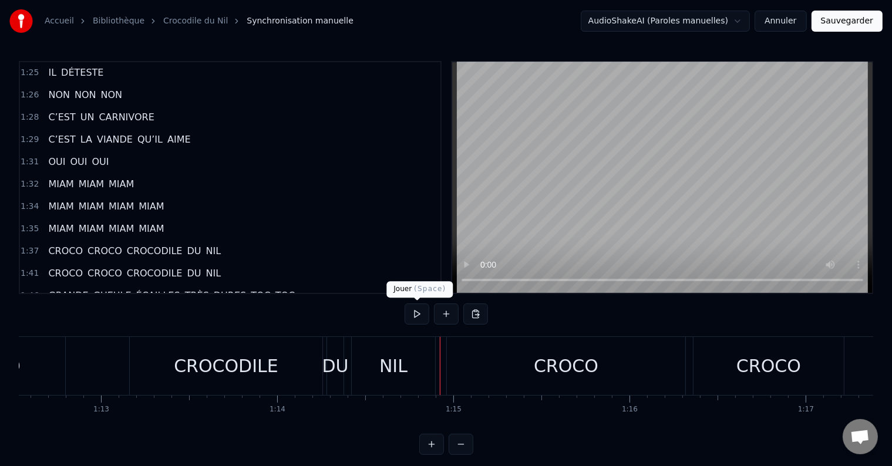
click at [416, 316] on button at bounding box center [416, 313] width 25 height 21
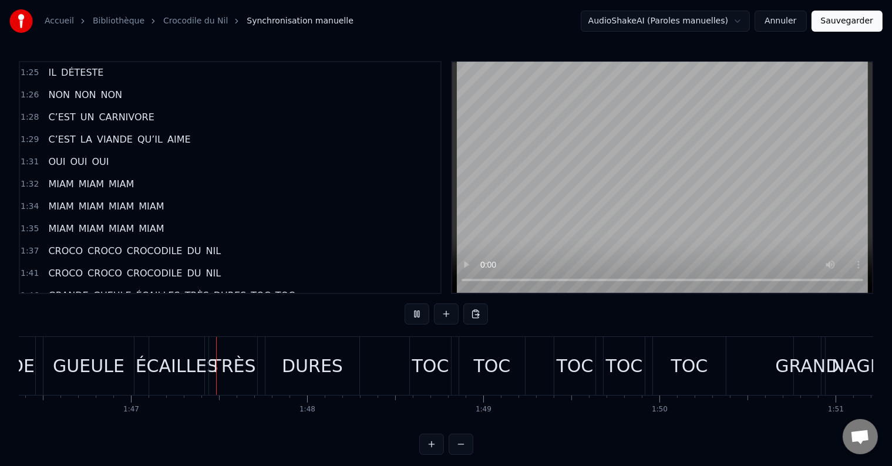
scroll to position [0, 18792]
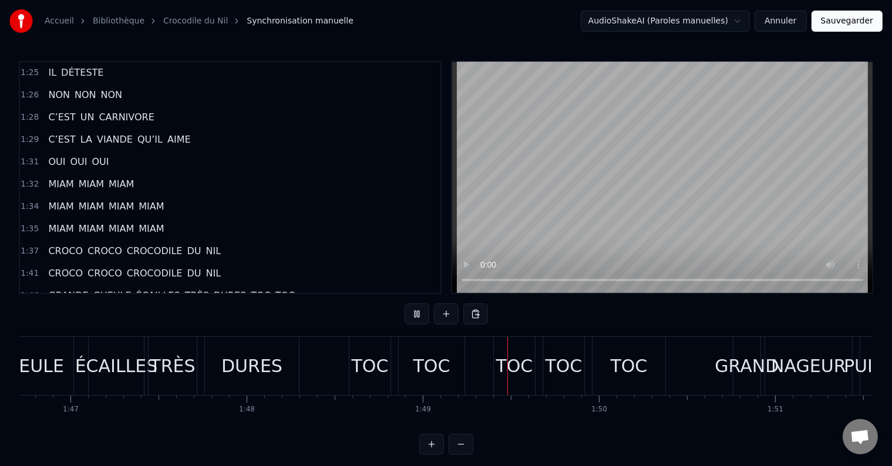
click at [93, 366] on div "ÉCAILLES" at bounding box center [116, 366] width 83 height 26
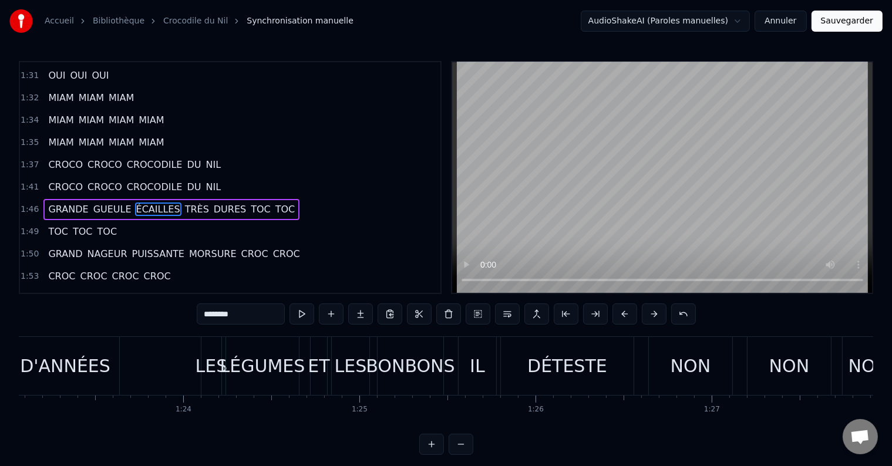
scroll to position [0, 14522]
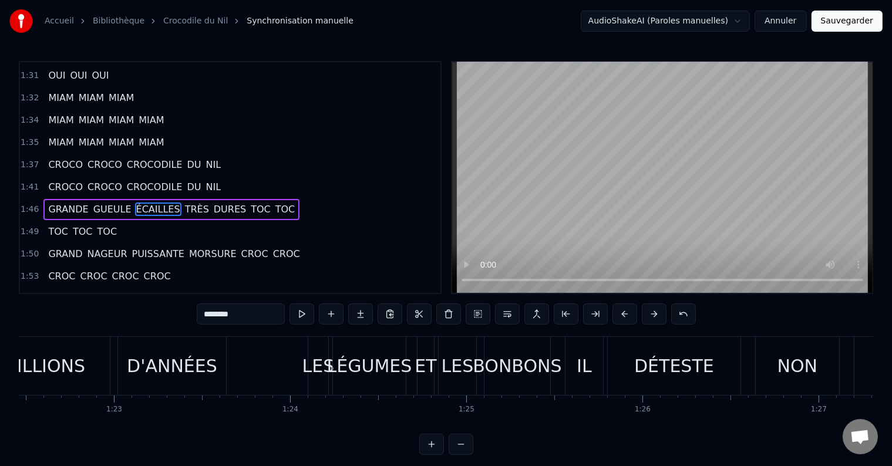
click at [335, 376] on div "LÉGUMES" at bounding box center [369, 366] width 85 height 26
type input "*******"
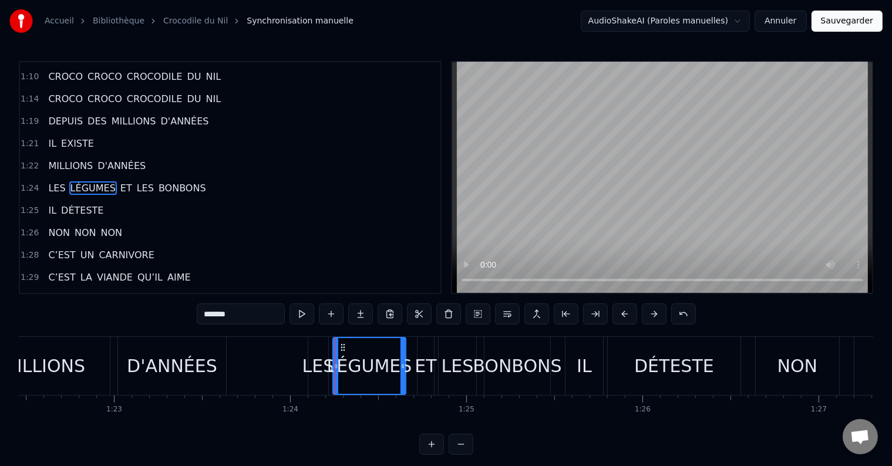
scroll to position [608, 0]
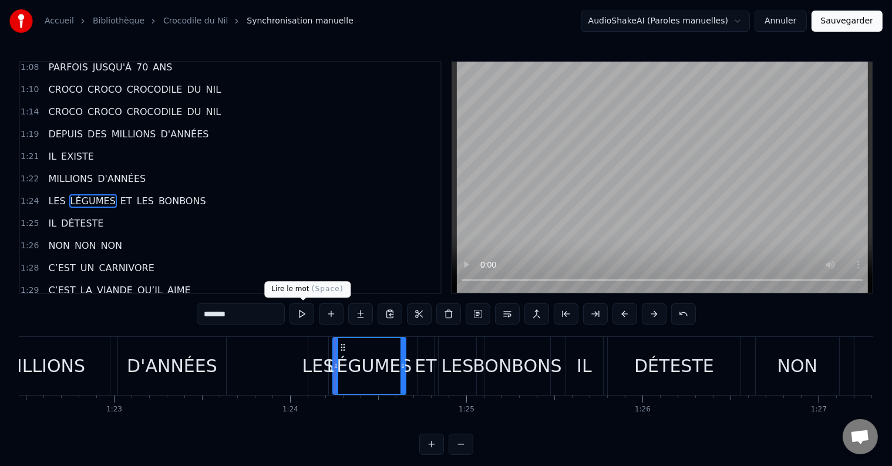
click at [304, 316] on button at bounding box center [301, 313] width 25 height 21
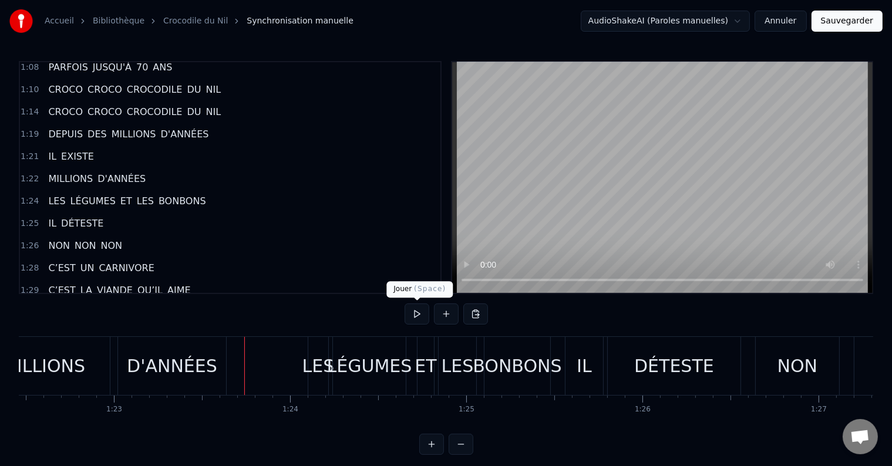
click at [416, 317] on button at bounding box center [416, 313] width 25 height 21
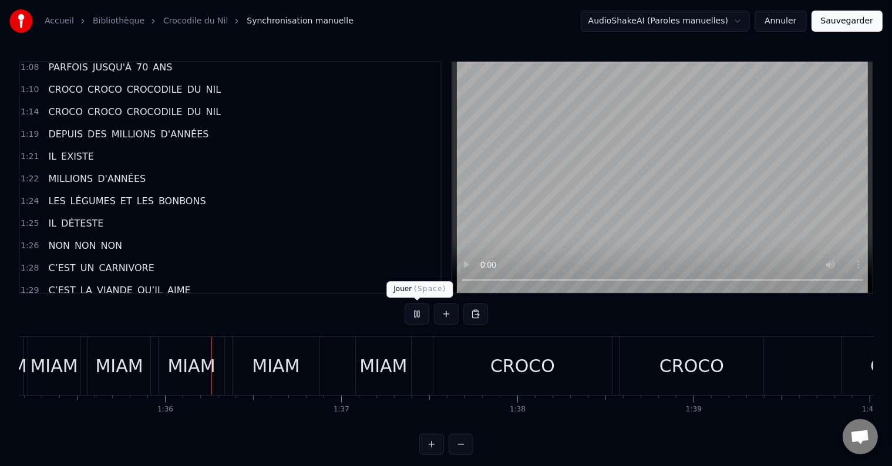
scroll to position [0, 16782]
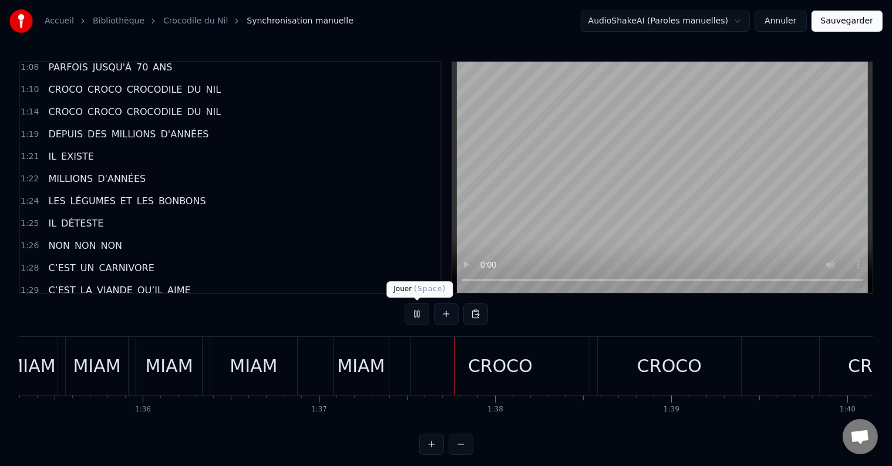
click at [414, 315] on button at bounding box center [416, 313] width 25 height 21
click at [370, 364] on div "MIAM" at bounding box center [361, 366] width 48 height 26
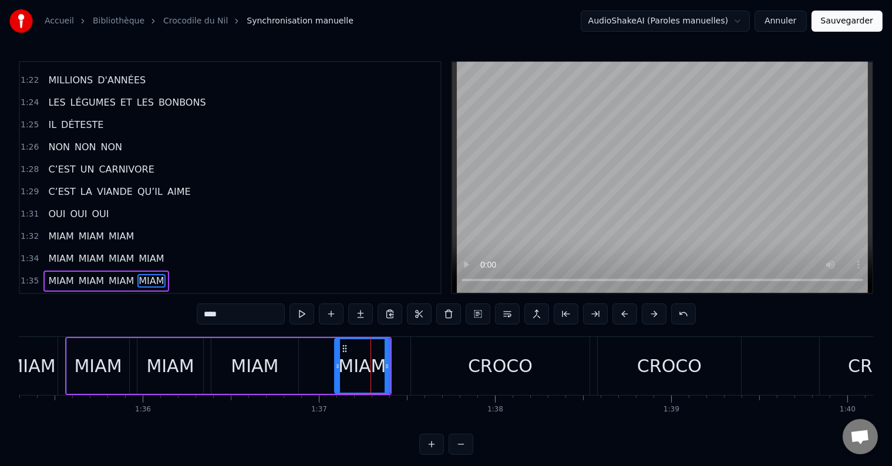
scroll to position [781, 0]
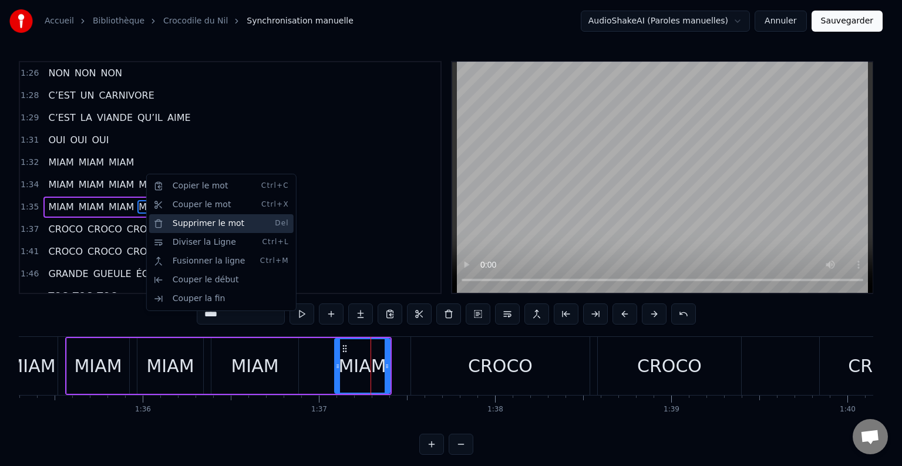
click at [192, 225] on div "Supprimer le mot Del" at bounding box center [221, 223] width 144 height 19
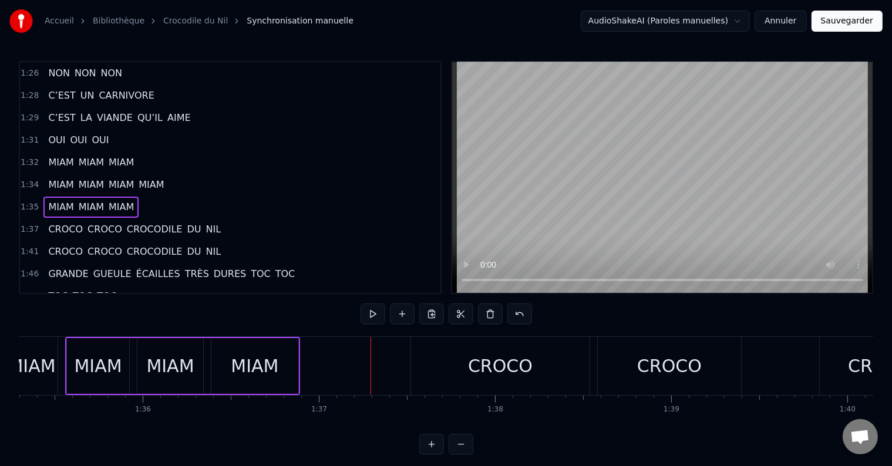
click at [49, 365] on div "MIAM" at bounding box center [32, 366] width 48 height 26
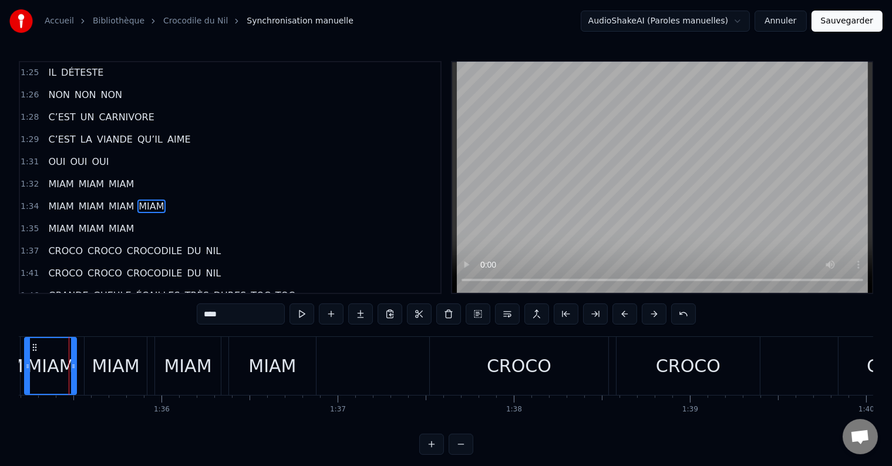
scroll to position [0, 16754]
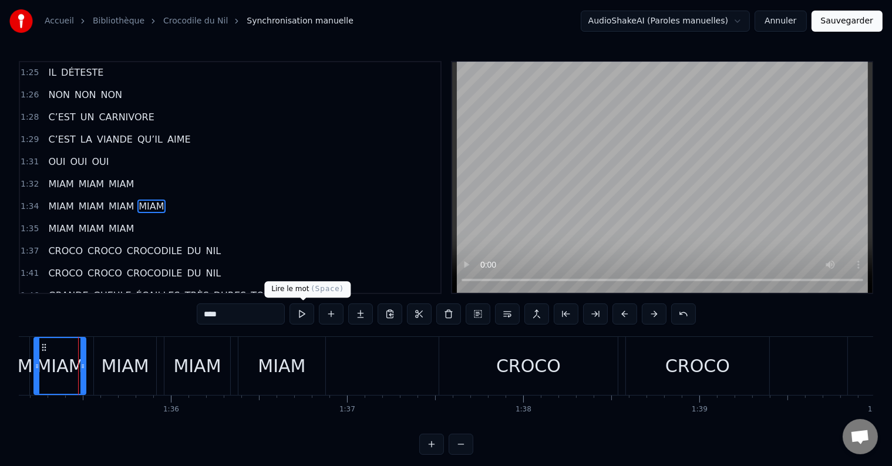
click at [301, 312] on button at bounding box center [301, 313] width 25 height 21
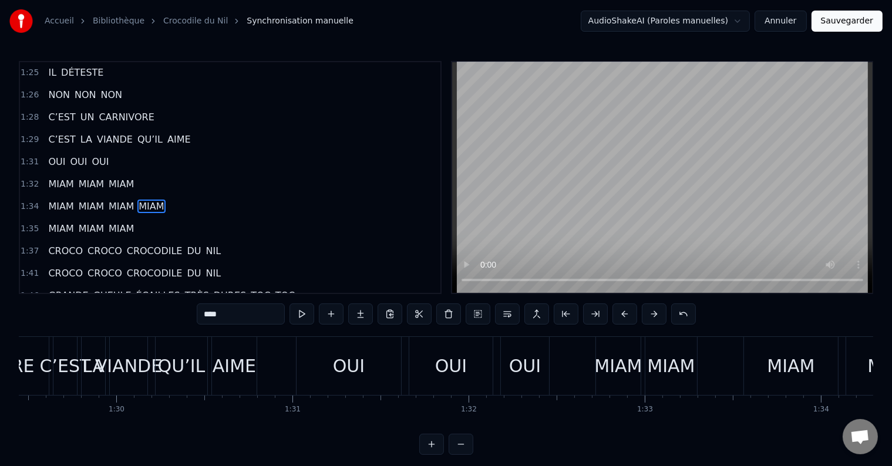
scroll to position [0, 15592]
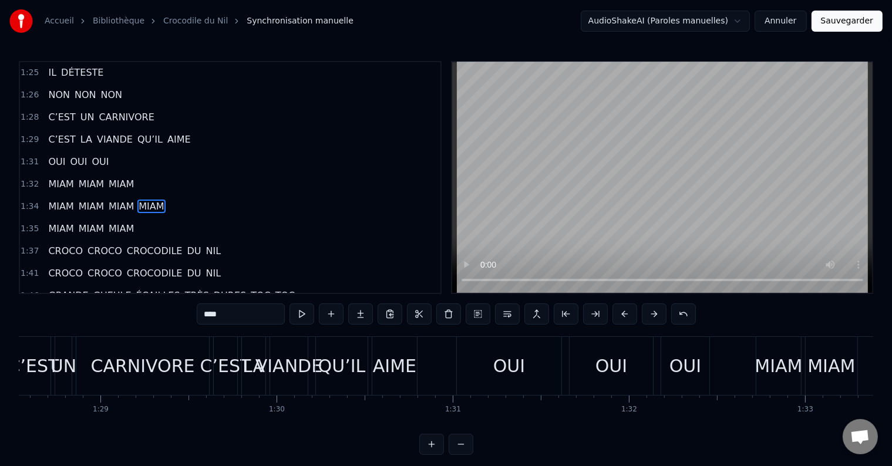
click at [200, 376] on div "CARNIVORE" at bounding box center [142, 366] width 133 height 58
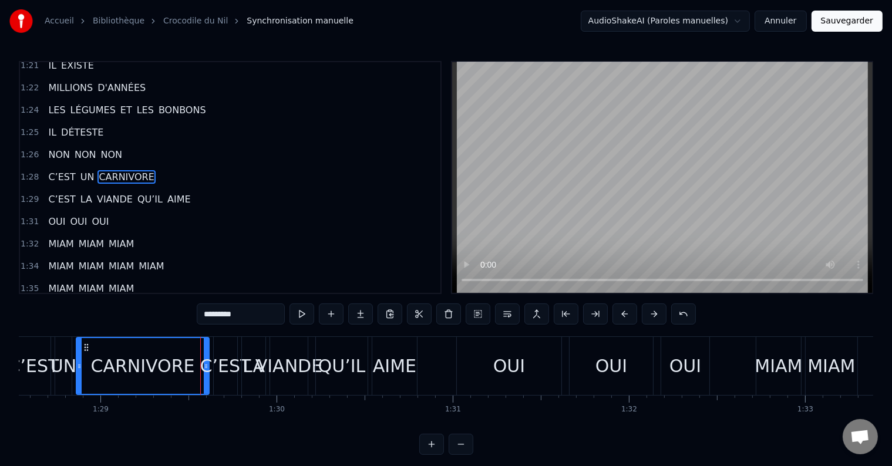
scroll to position [673, 0]
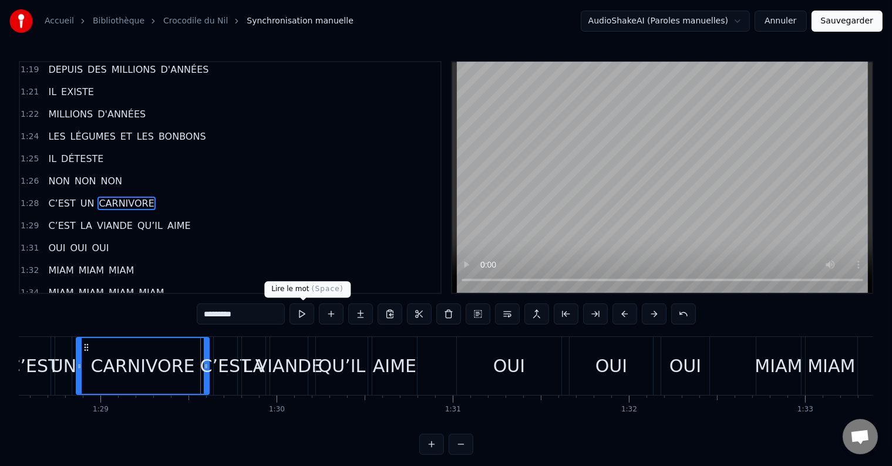
click at [301, 317] on button at bounding box center [301, 313] width 25 height 21
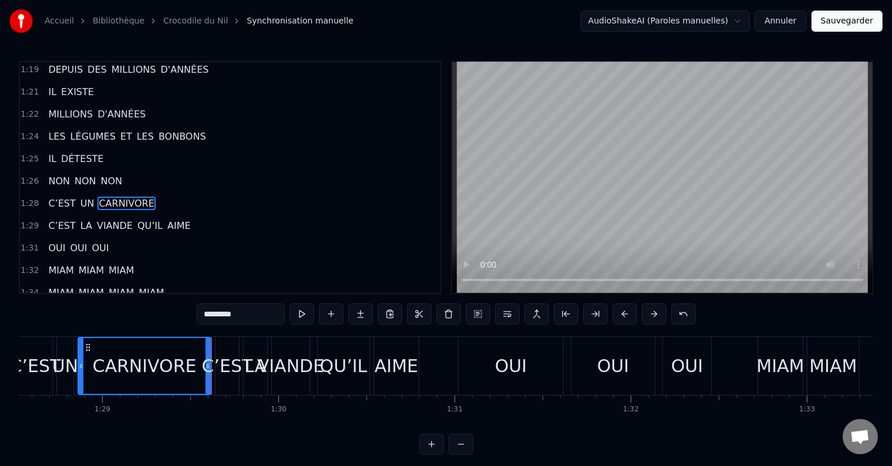
click at [208, 411] on div "0 0:01 0:02 0:03 0:04 0:05 0:06 0:07 0:08 0:09 0:10 0:11 0:12 0:13 0:14 0:15 0:…" at bounding box center [278, 404] width 31699 height 19
click at [204, 411] on div "0 0:01 0:02 0:03 0:04 0:05 0:06 0:07 0:08 0:09 0:10 0:11 0:12 0:13 0:14 0:15 0:…" at bounding box center [278, 404] width 31699 height 19
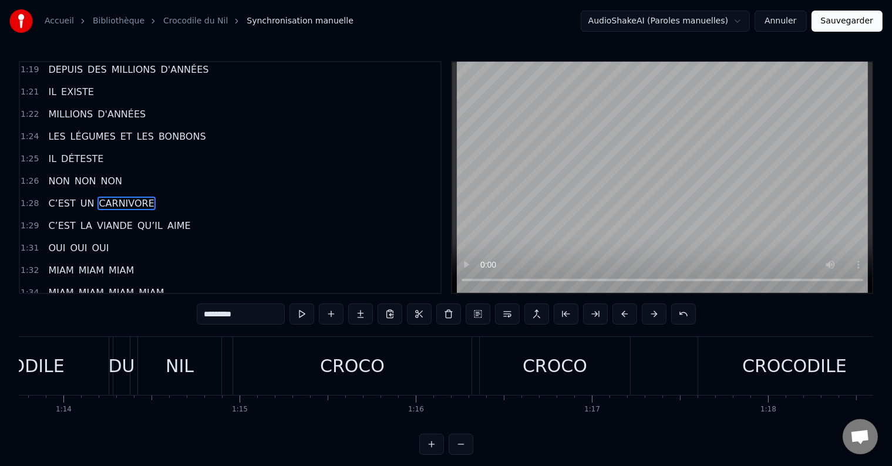
click at [262, 389] on div "CROCO" at bounding box center [352, 366] width 238 height 58
type input "*****"
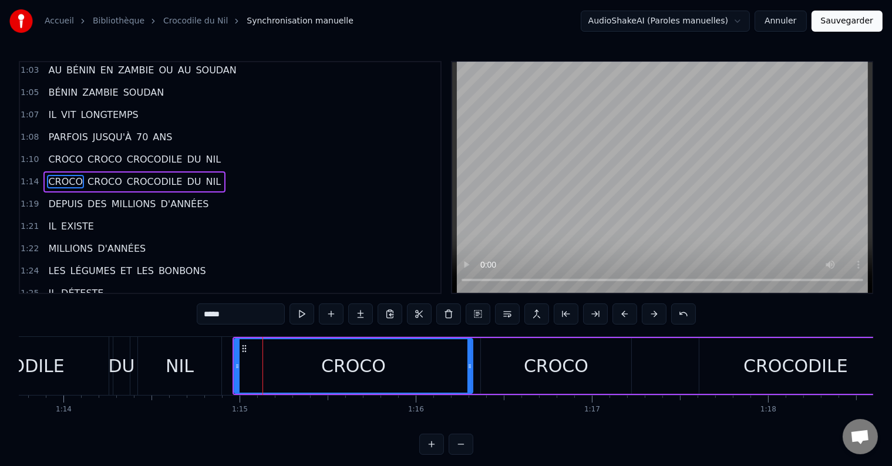
scroll to position [521, 0]
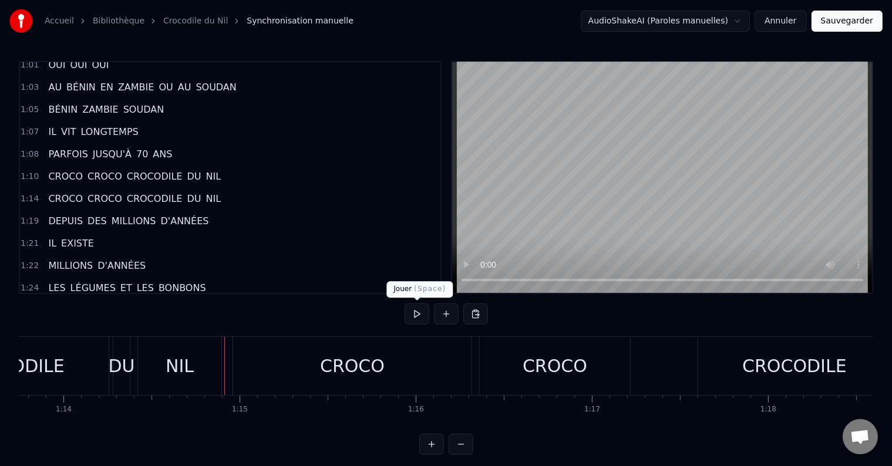
click at [417, 312] on button at bounding box center [416, 313] width 25 height 21
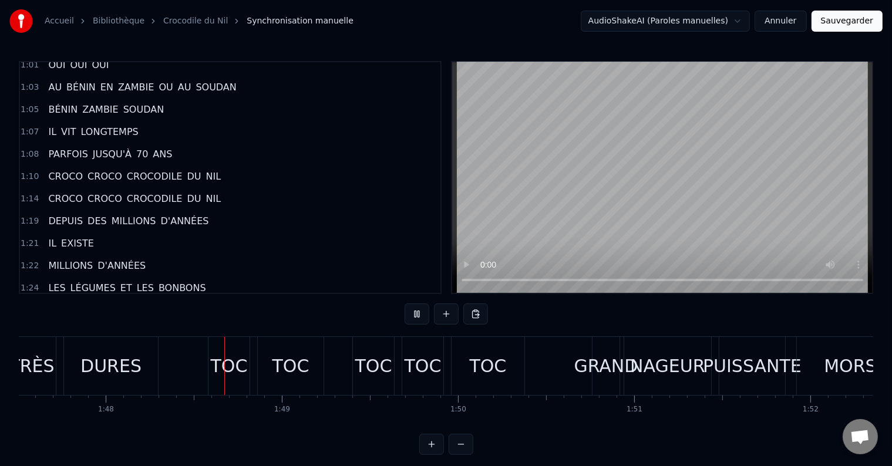
scroll to position [0, 18988]
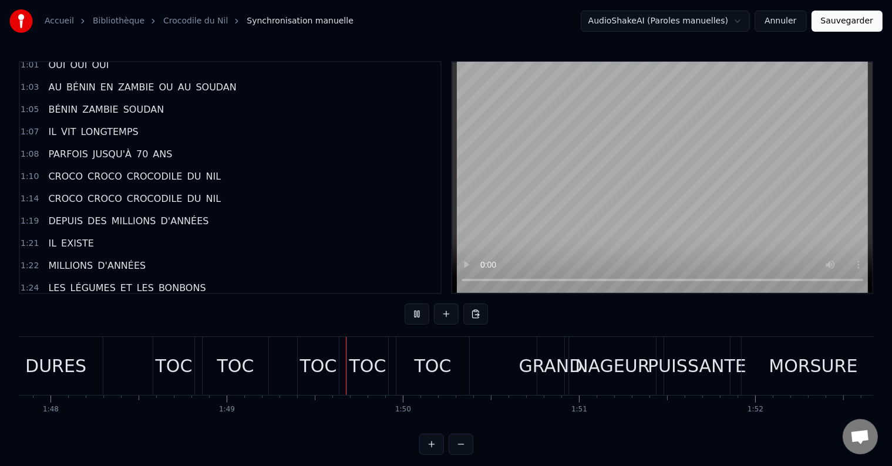
click at [193, 380] on div "TOC" at bounding box center [173, 366] width 41 height 58
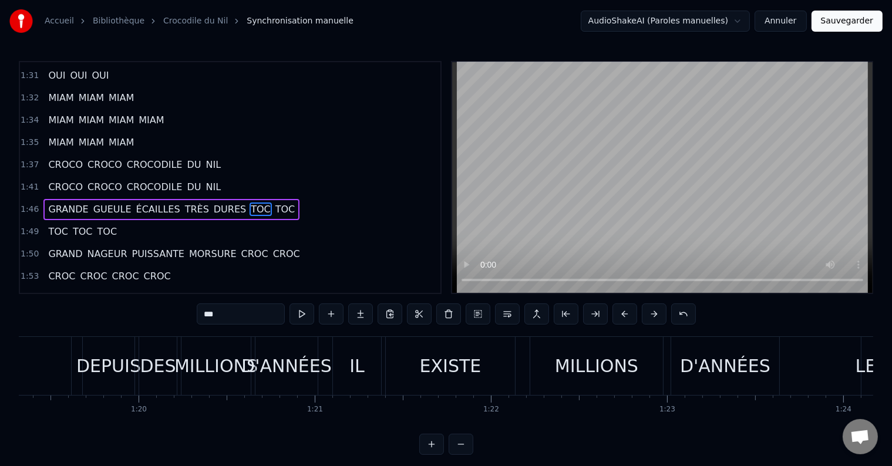
scroll to position [0, 13665]
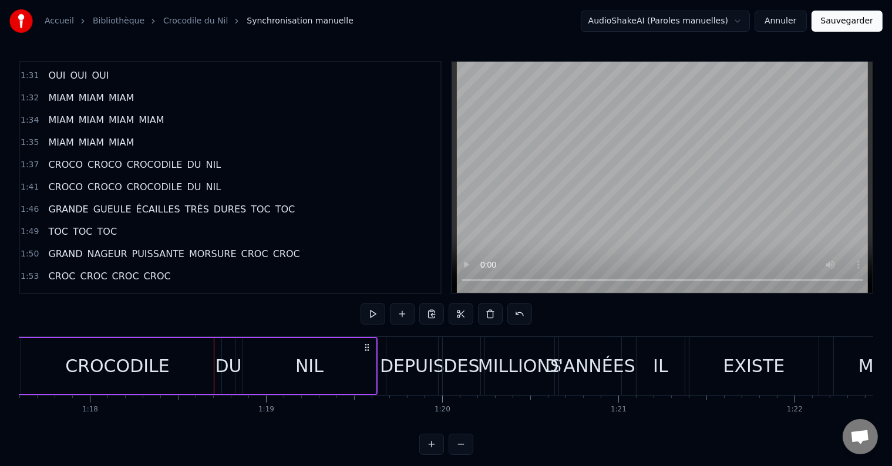
click at [369, 313] on button at bounding box center [372, 313] width 25 height 21
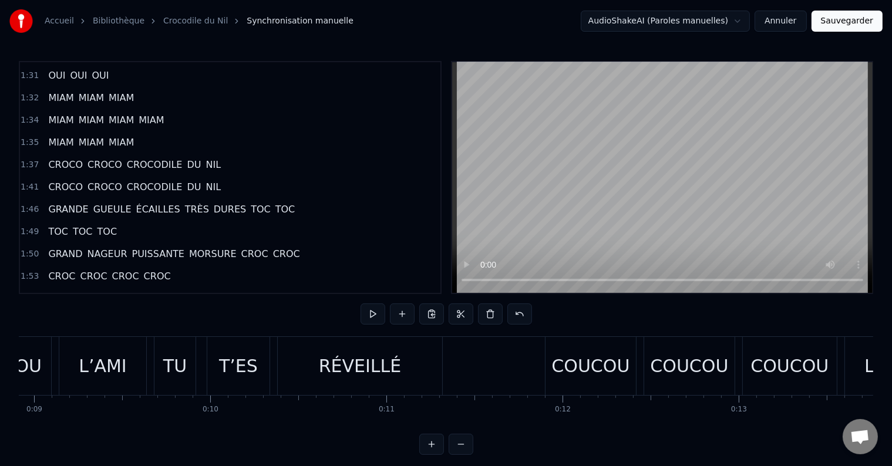
scroll to position [0, 0]
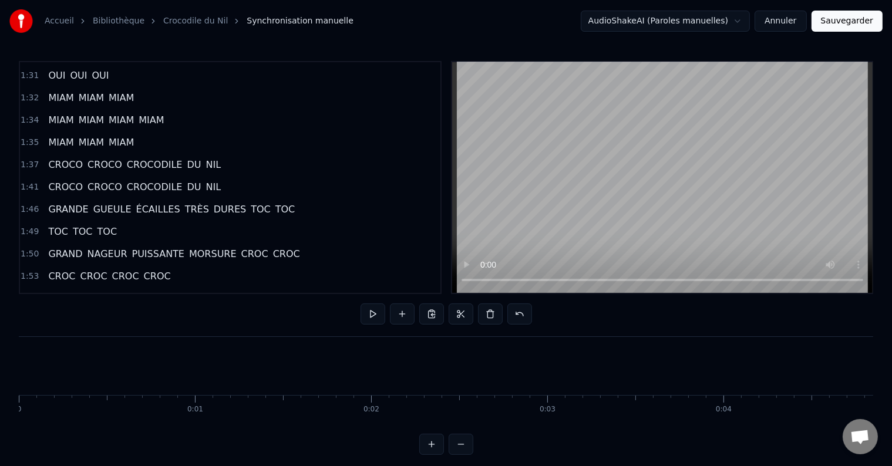
click at [407, 308] on button at bounding box center [416, 313] width 25 height 21
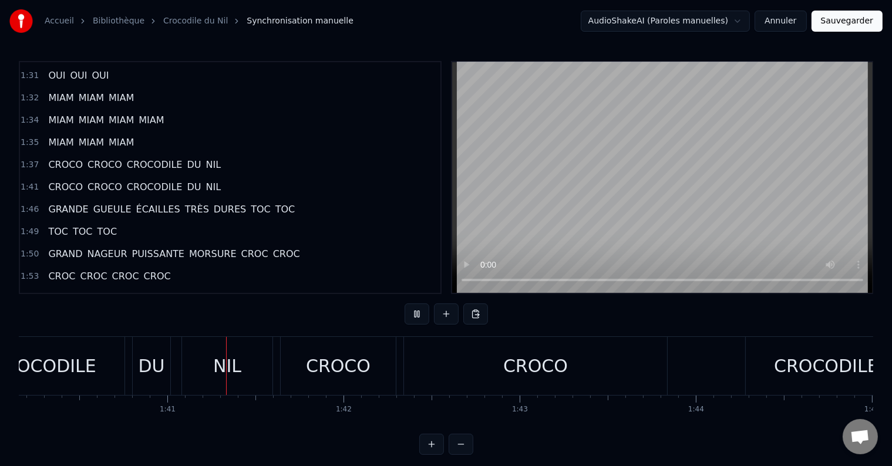
scroll to position [0, 17662]
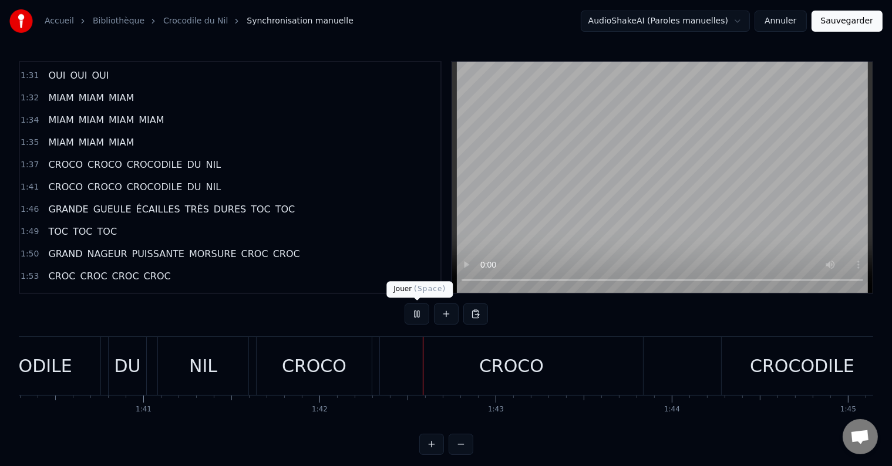
click at [414, 314] on button at bounding box center [416, 313] width 25 height 21
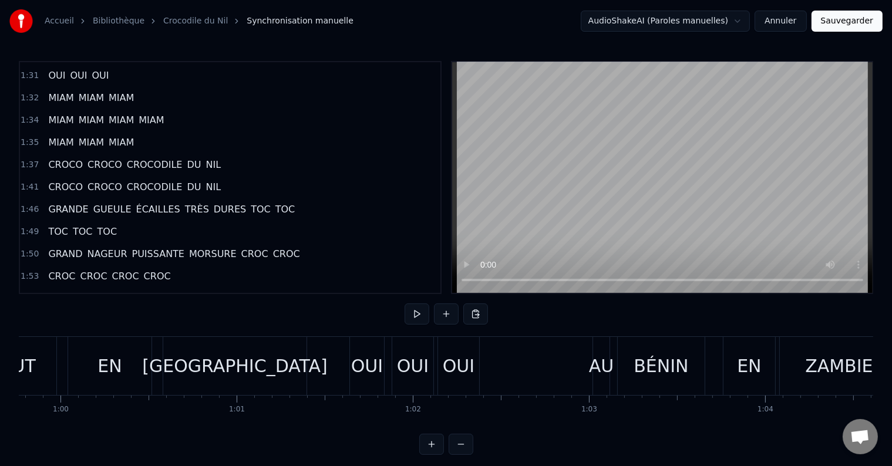
scroll to position [0, 10097]
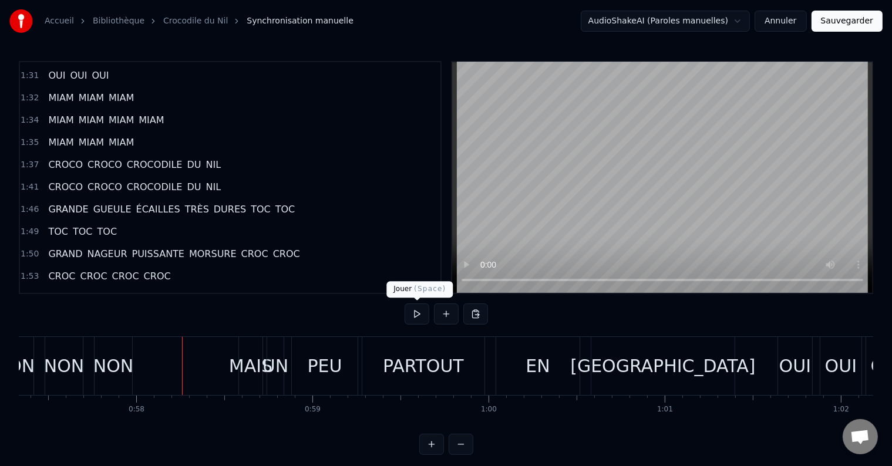
click at [419, 314] on button at bounding box center [416, 313] width 25 height 21
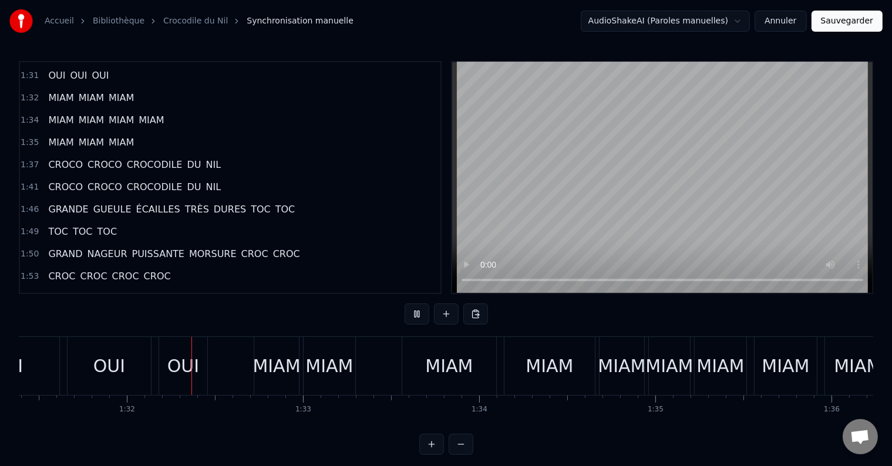
scroll to position [0, 16097]
click at [418, 319] on button at bounding box center [416, 313] width 25 height 21
click at [278, 367] on div "MIAM" at bounding box center [273, 366] width 48 height 26
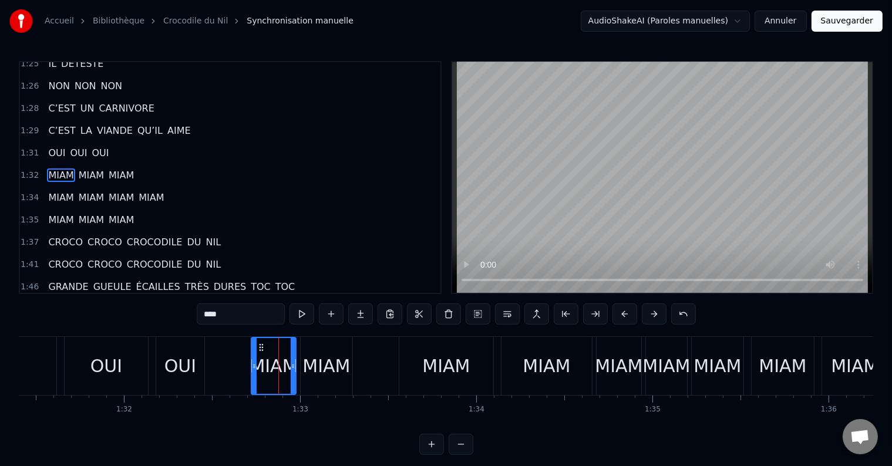
scroll to position [737, 0]
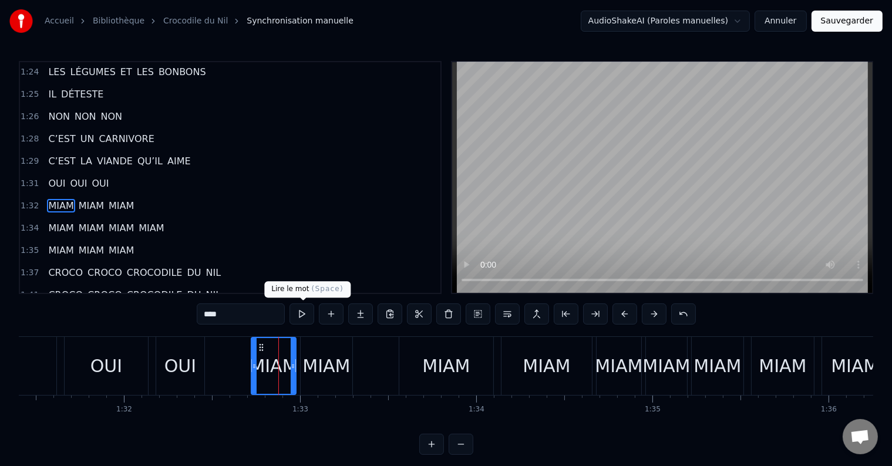
click at [299, 313] on button at bounding box center [301, 313] width 25 height 21
click at [313, 365] on div "MIAM" at bounding box center [326, 366] width 48 height 26
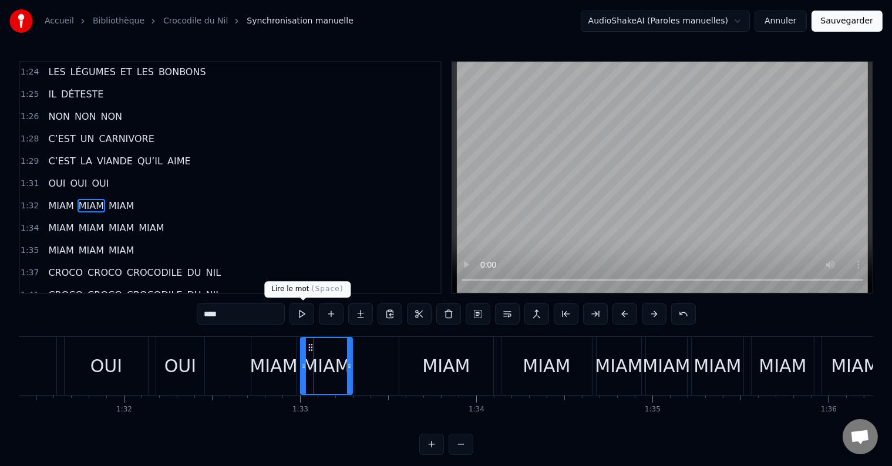
click at [308, 311] on button at bounding box center [301, 313] width 25 height 21
click at [377, 360] on div "MIAM MIAM MIAM" at bounding box center [373, 366] width 245 height 58
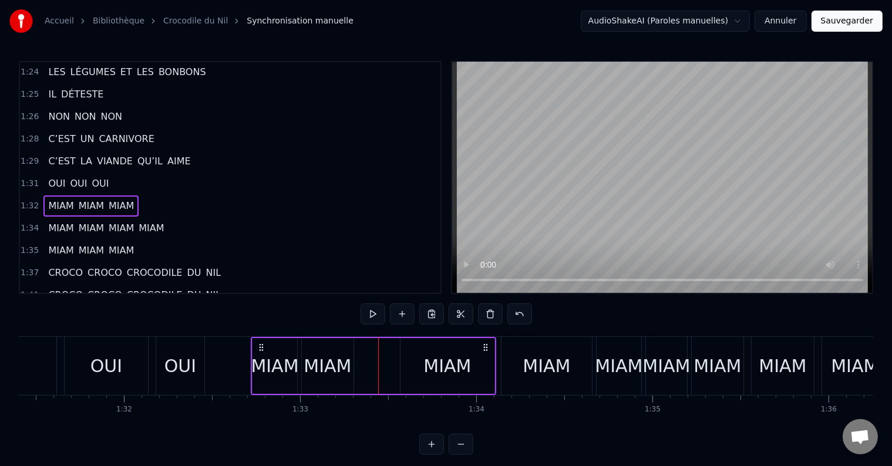
click at [438, 365] on div "MIAM" at bounding box center [447, 366] width 48 height 26
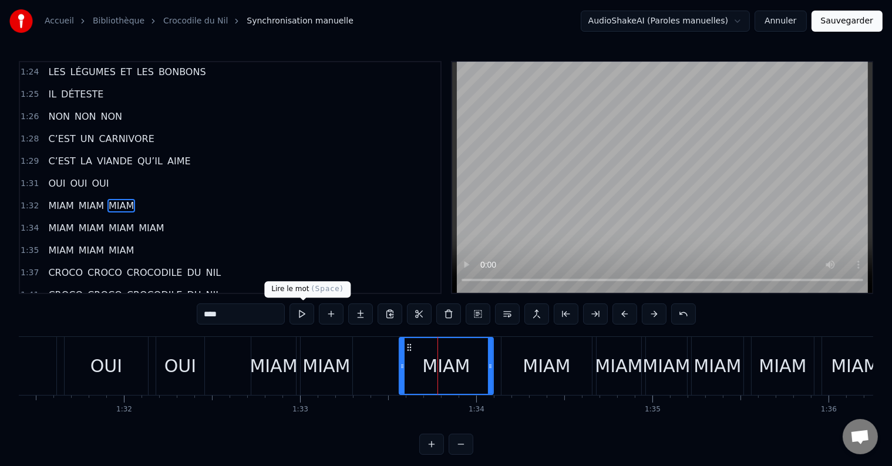
click at [301, 315] on button at bounding box center [301, 313] width 25 height 21
click at [369, 370] on div "MIAM MIAM MIAM" at bounding box center [373, 366] width 245 height 58
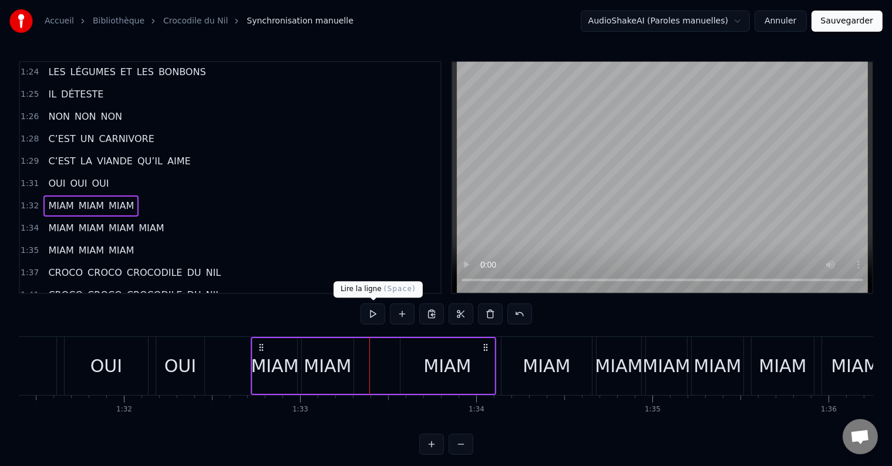
click at [371, 314] on button at bounding box center [372, 313] width 25 height 21
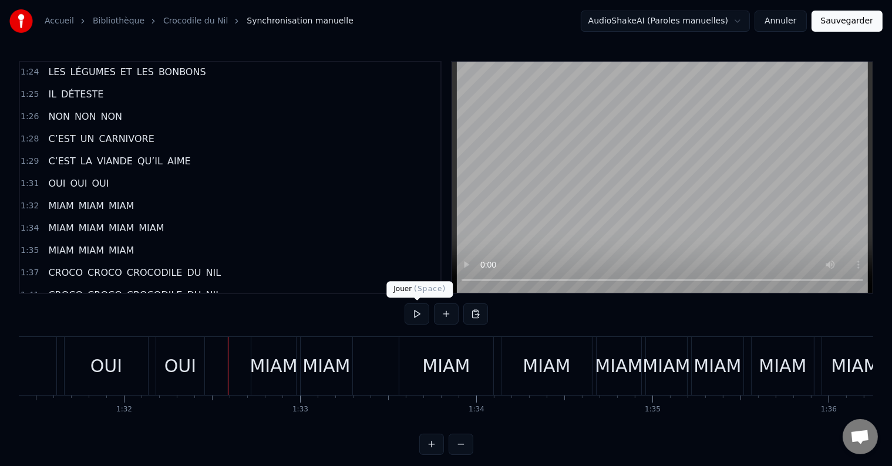
click at [413, 314] on button at bounding box center [416, 313] width 25 height 21
click at [437, 369] on div "MIAM" at bounding box center [446, 366] width 48 height 26
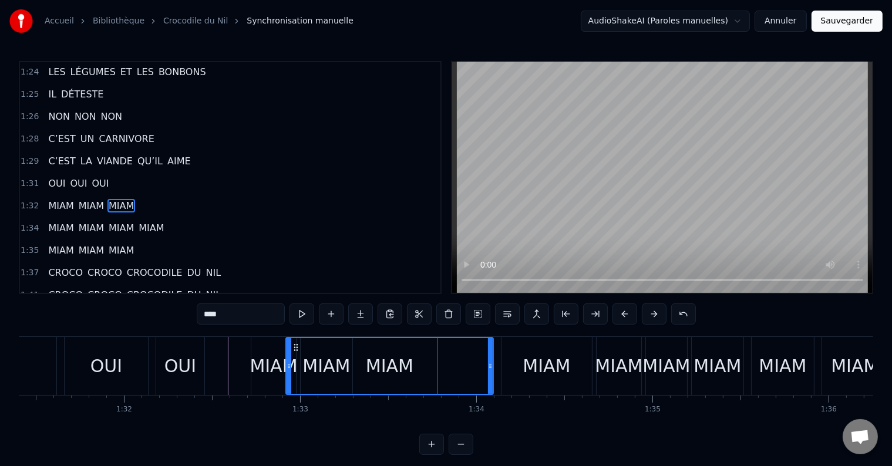
drag, startPoint x: 402, startPoint y: 363, endPoint x: 289, endPoint y: 361, distance: 112.1
click at [289, 362] on icon at bounding box center [288, 366] width 5 height 9
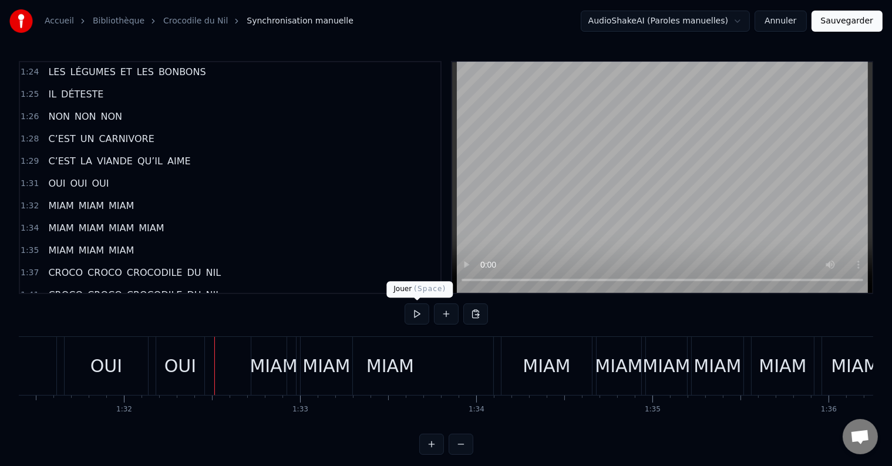
click at [420, 317] on button at bounding box center [416, 313] width 25 height 21
click at [401, 367] on div "MIAM" at bounding box center [390, 366] width 48 height 26
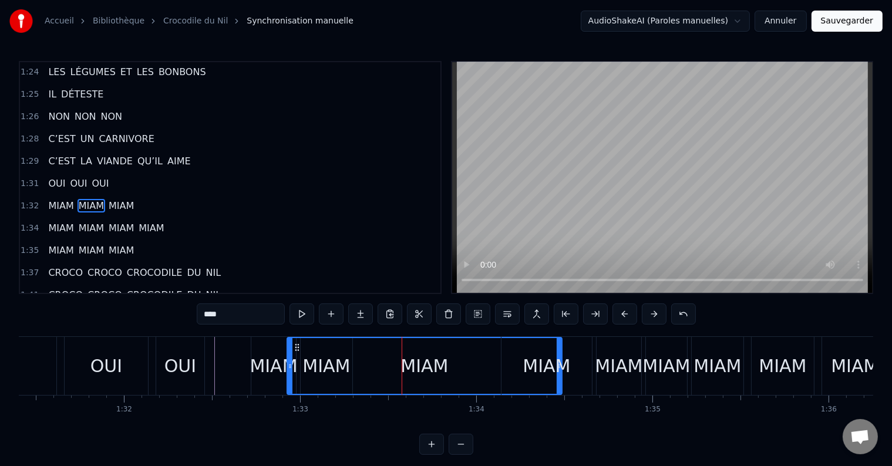
drag, startPoint x: 491, startPoint y: 366, endPoint x: 560, endPoint y: 359, distance: 69.0
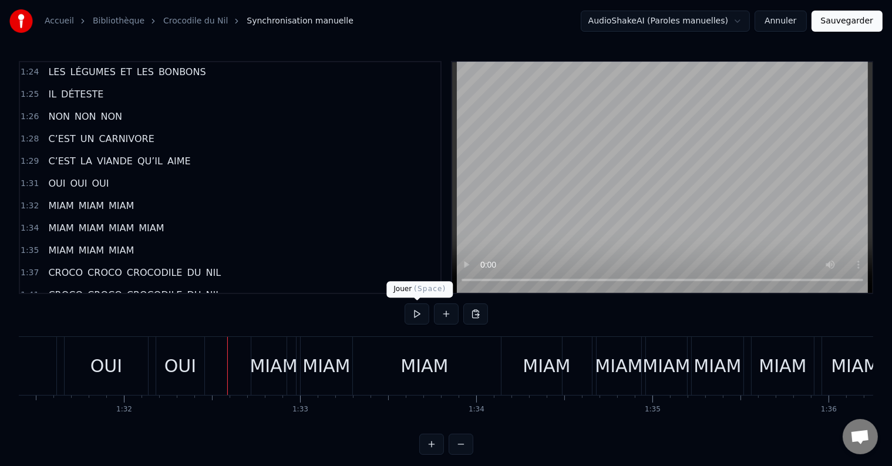
click at [419, 312] on button at bounding box center [416, 313] width 25 height 21
click at [416, 369] on div "MIAM" at bounding box center [424, 366] width 48 height 26
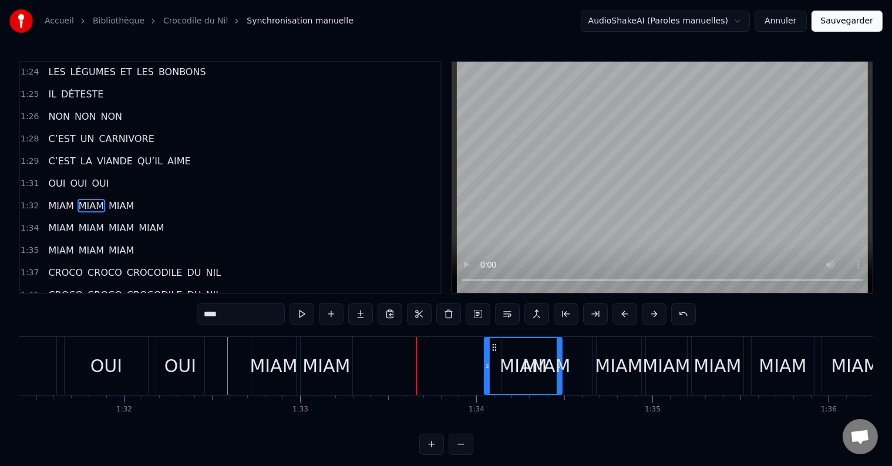
drag, startPoint x: 291, startPoint y: 362, endPoint x: 487, endPoint y: 385, distance: 197.4
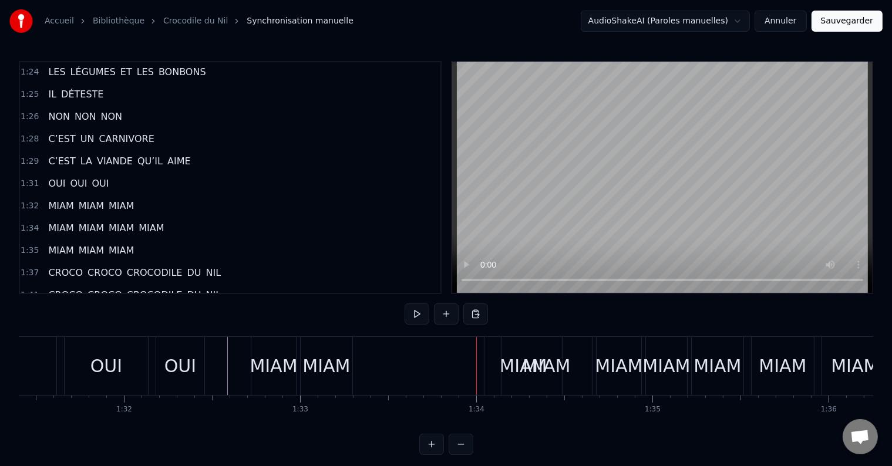
click at [516, 367] on div "MIAM" at bounding box center [546, 366] width 90 height 58
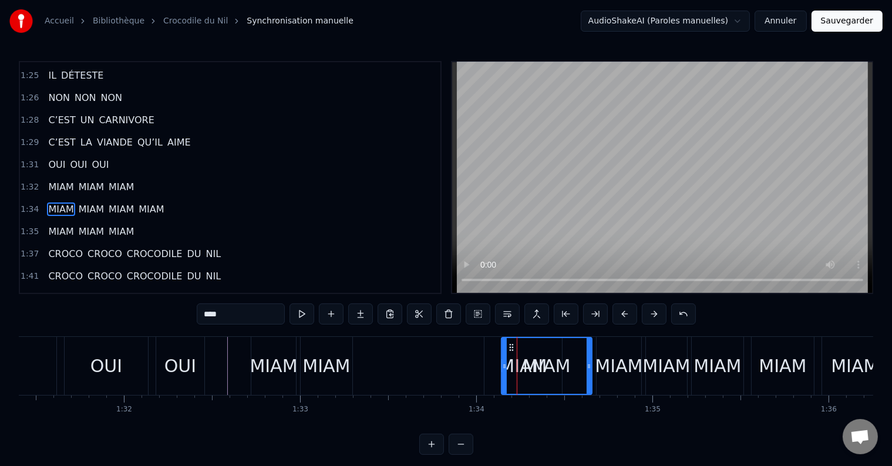
scroll to position [759, 0]
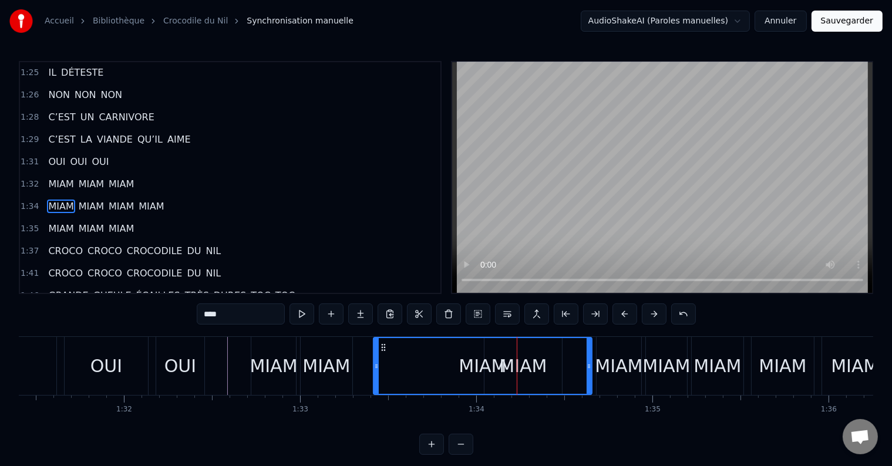
drag, startPoint x: 504, startPoint y: 366, endPoint x: 376, endPoint y: 369, distance: 128.0
click at [376, 369] on icon at bounding box center [376, 366] width 5 height 9
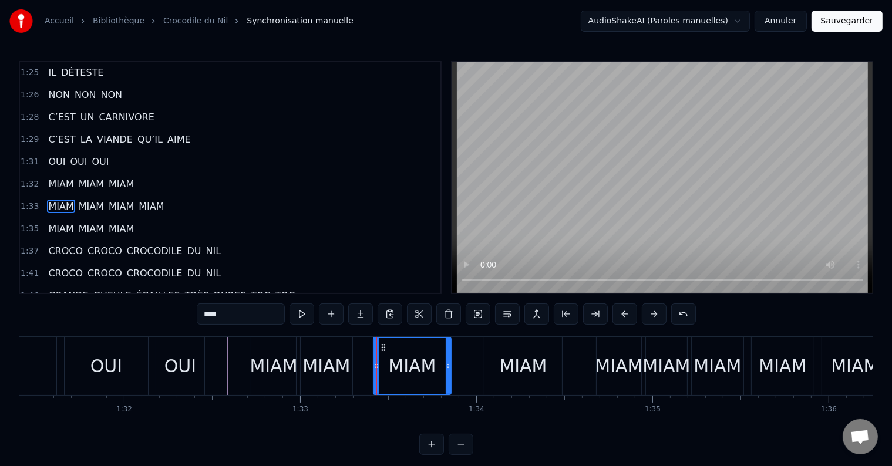
drag, startPoint x: 588, startPoint y: 362, endPoint x: 447, endPoint y: 369, distance: 141.1
click at [447, 369] on icon at bounding box center [448, 366] width 5 height 9
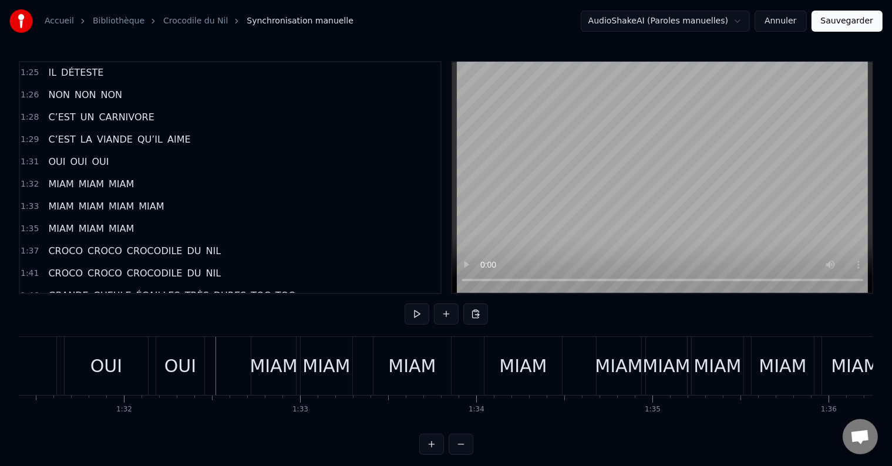
click at [425, 316] on button at bounding box center [416, 313] width 25 height 21
click at [423, 317] on button at bounding box center [416, 313] width 25 height 21
click at [117, 367] on div "OUI" at bounding box center [106, 366] width 32 height 26
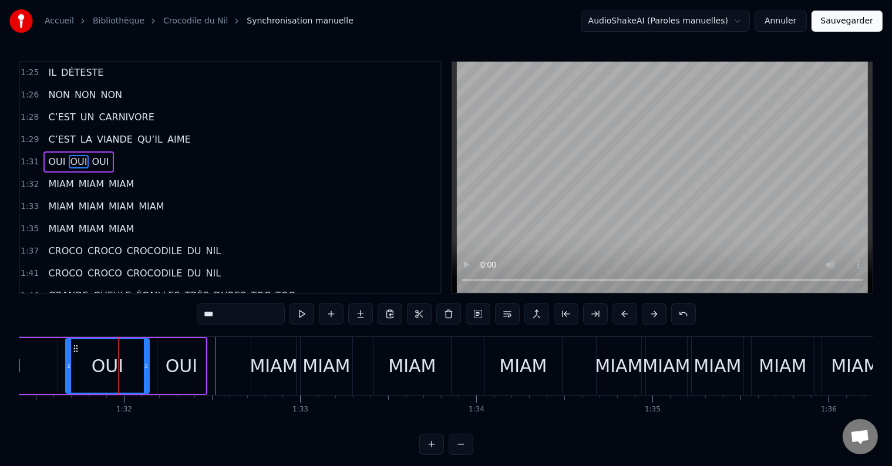
scroll to position [716, 0]
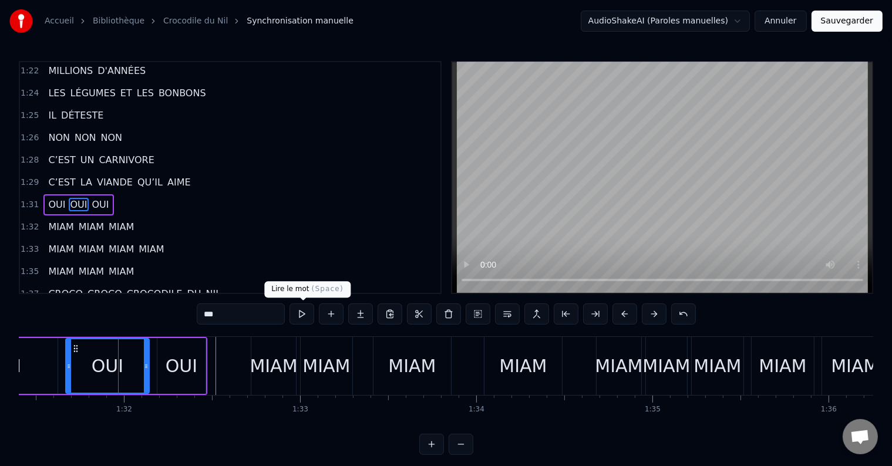
click at [296, 317] on button at bounding box center [301, 313] width 25 height 21
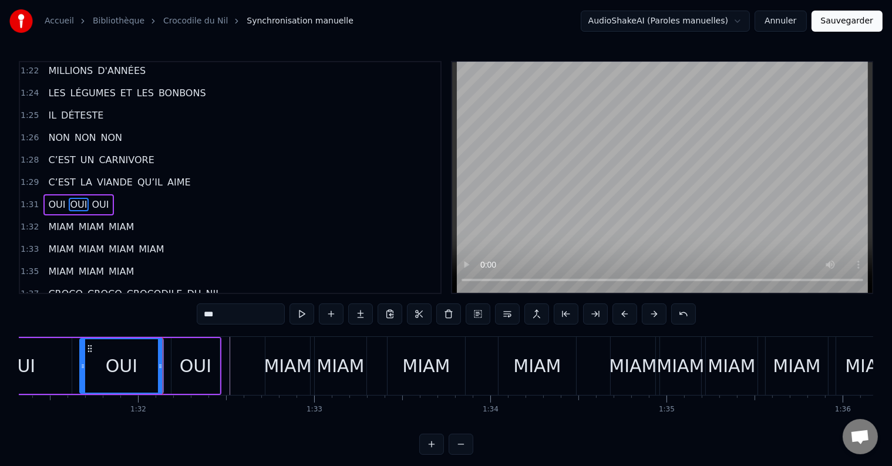
click at [284, 371] on div "MIAM" at bounding box center [288, 366] width 48 height 26
type input "****"
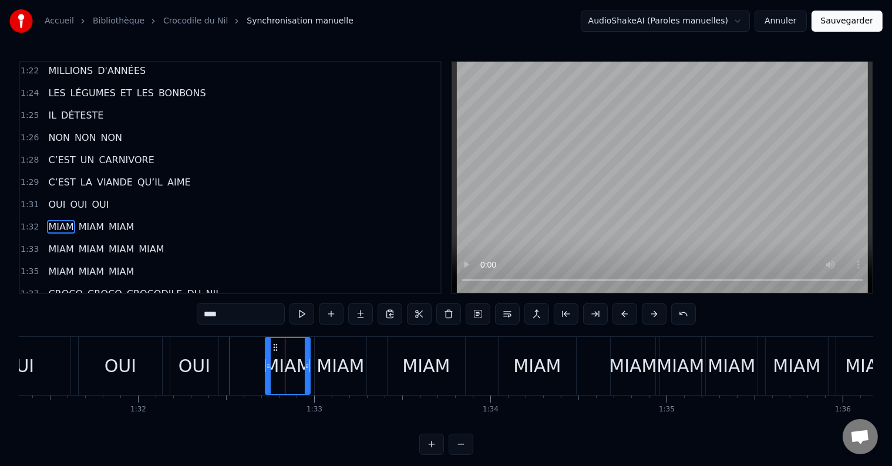
scroll to position [737, 0]
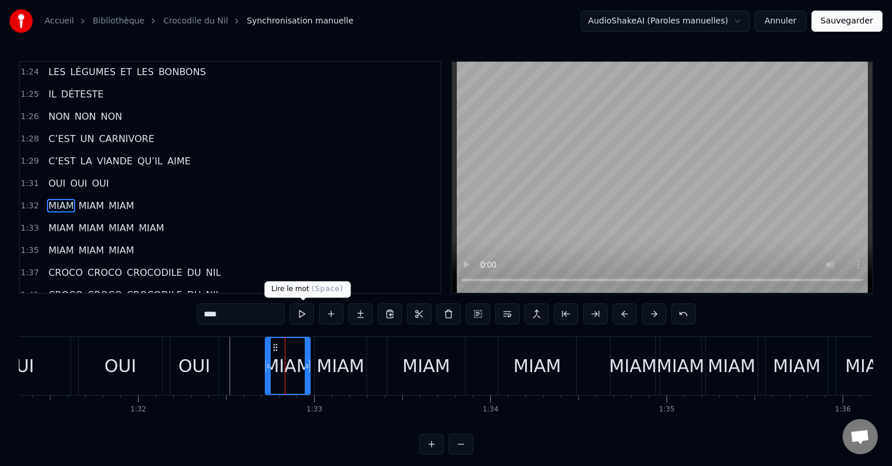
click at [305, 315] on button at bounding box center [301, 313] width 25 height 21
click at [336, 375] on div "MIAM" at bounding box center [340, 366] width 48 height 26
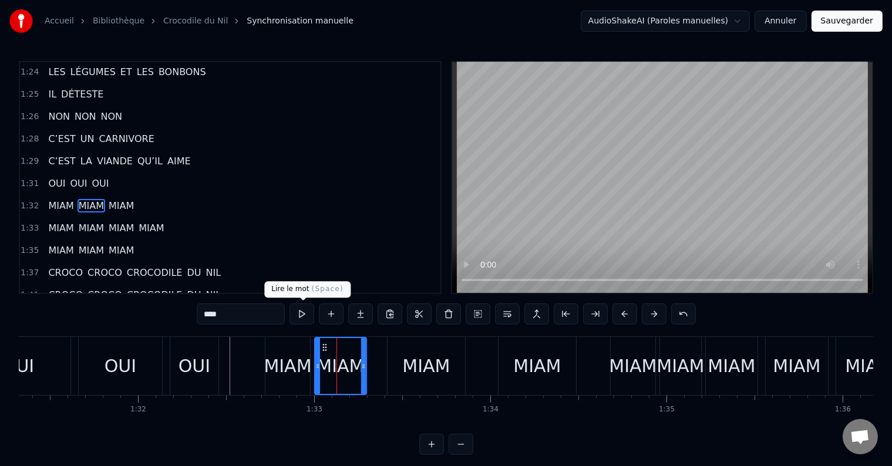
click at [305, 313] on button at bounding box center [301, 313] width 25 height 21
click at [413, 373] on div "MIAM" at bounding box center [426, 366] width 48 height 26
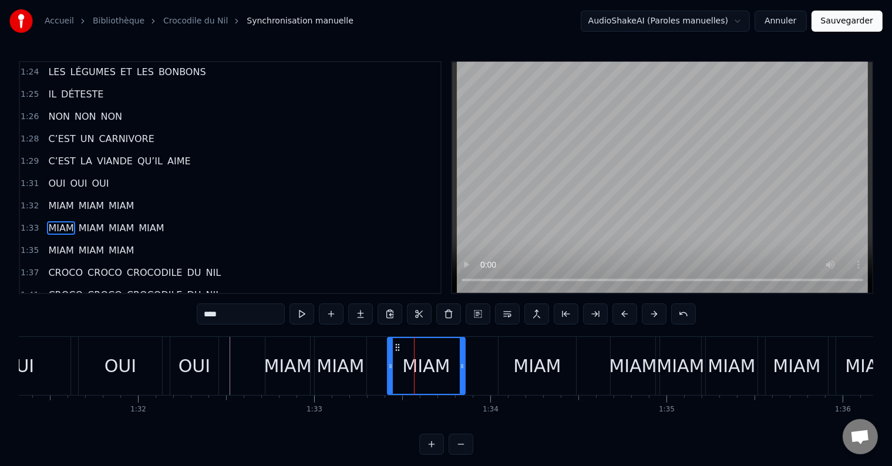
scroll to position [759, 0]
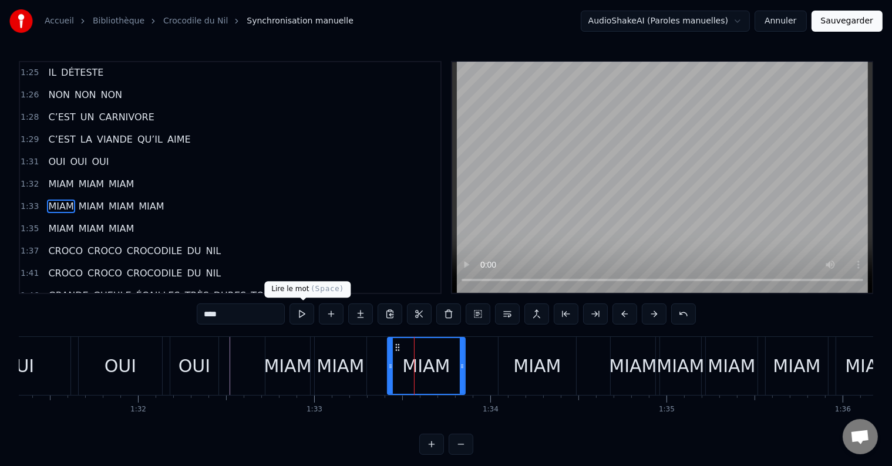
click at [302, 317] on button at bounding box center [301, 313] width 25 height 21
click at [388, 365] on icon at bounding box center [390, 366] width 5 height 9
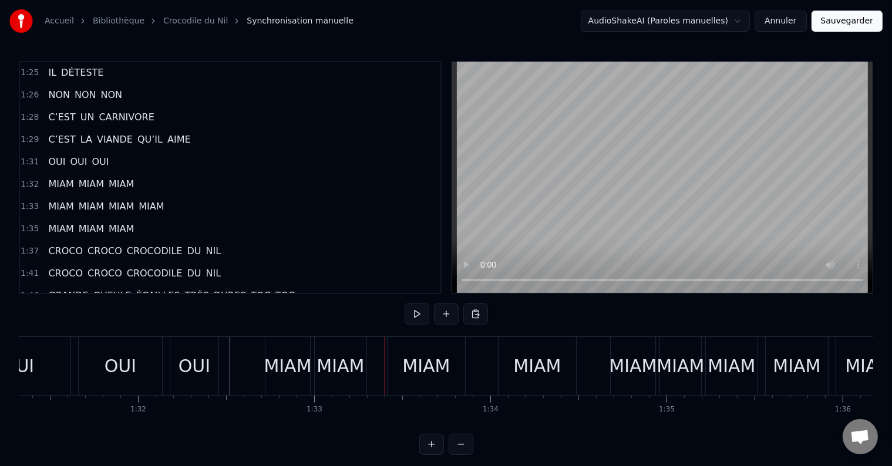
click at [394, 366] on div "MIAM" at bounding box center [425, 366] width 77 height 58
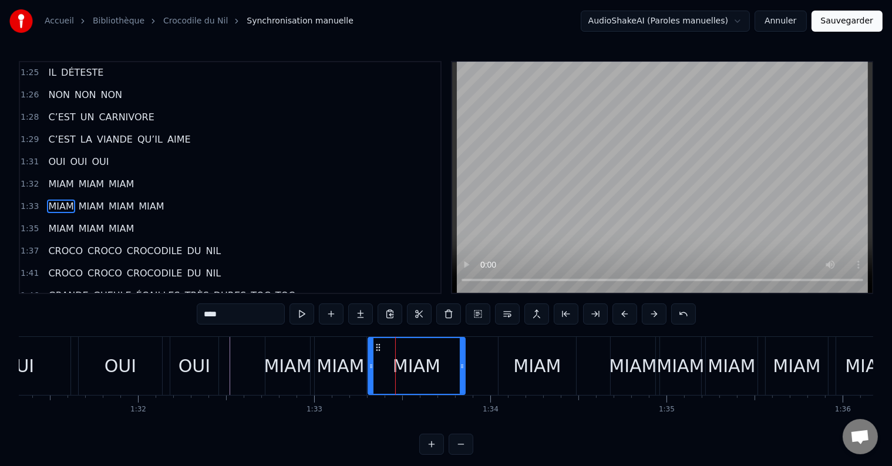
drag, startPoint x: 390, startPoint y: 365, endPoint x: 370, endPoint y: 366, distance: 19.4
click at [370, 366] on icon at bounding box center [371, 366] width 5 height 9
click at [308, 366] on div "MIAM" at bounding box center [288, 366] width 48 height 26
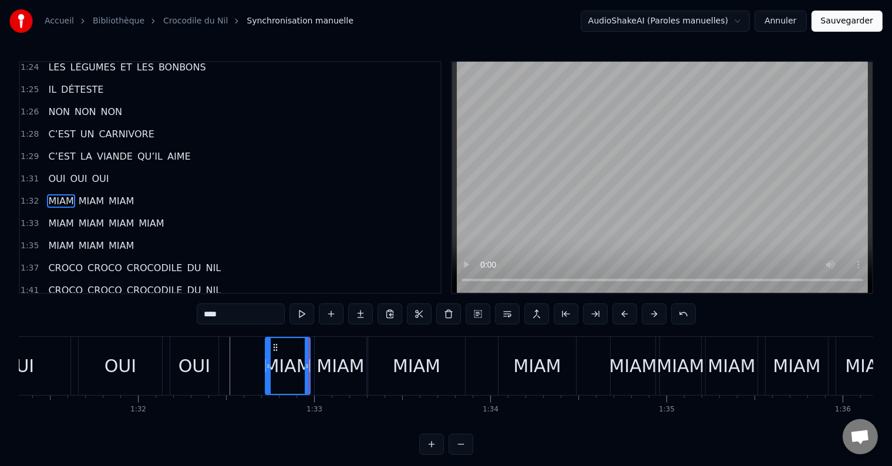
scroll to position [737, 0]
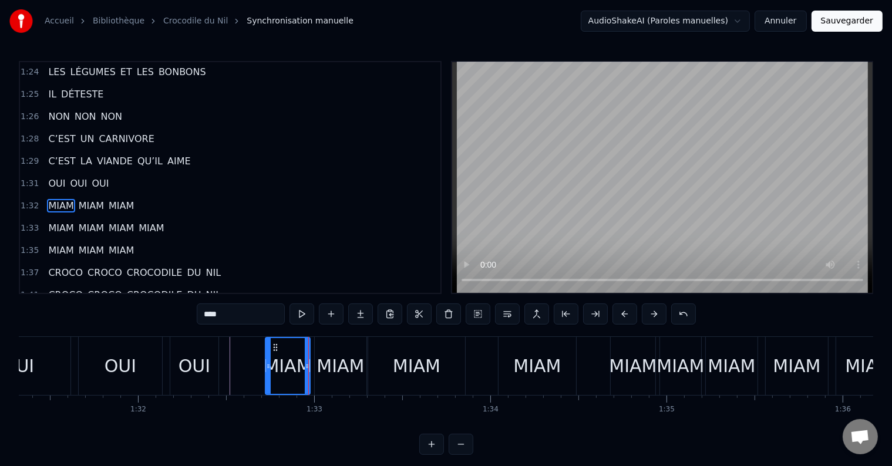
click at [340, 359] on div "MIAM" at bounding box center [340, 366] width 48 height 26
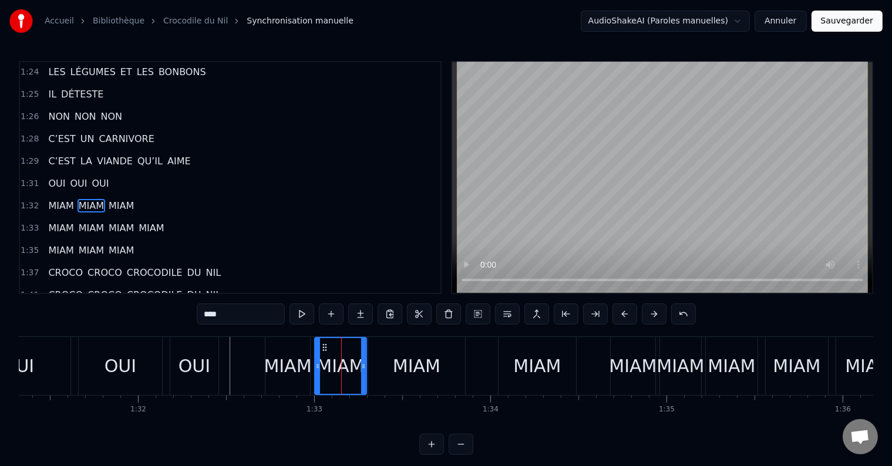
click at [463, 366] on div "MIAM" at bounding box center [416, 366] width 97 height 58
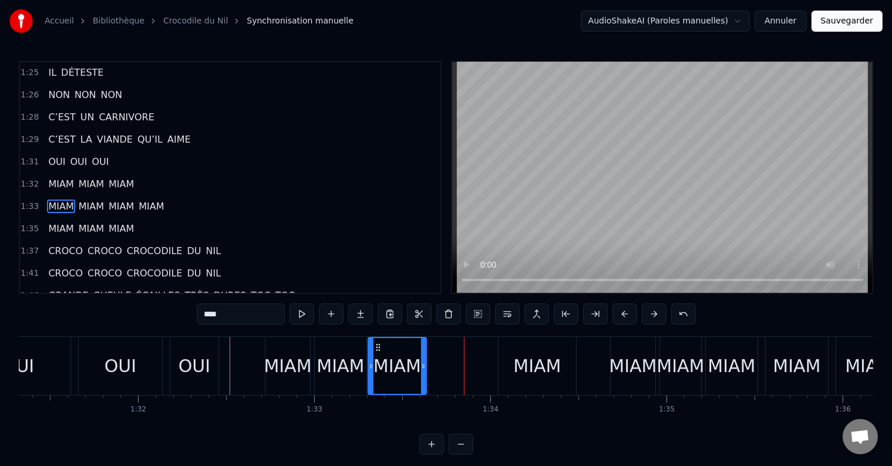
drag, startPoint x: 461, startPoint y: 363, endPoint x: 423, endPoint y: 367, distance: 39.0
click at [423, 367] on icon at bounding box center [423, 366] width 5 height 9
click at [279, 357] on div "MIAM" at bounding box center [288, 366] width 48 height 26
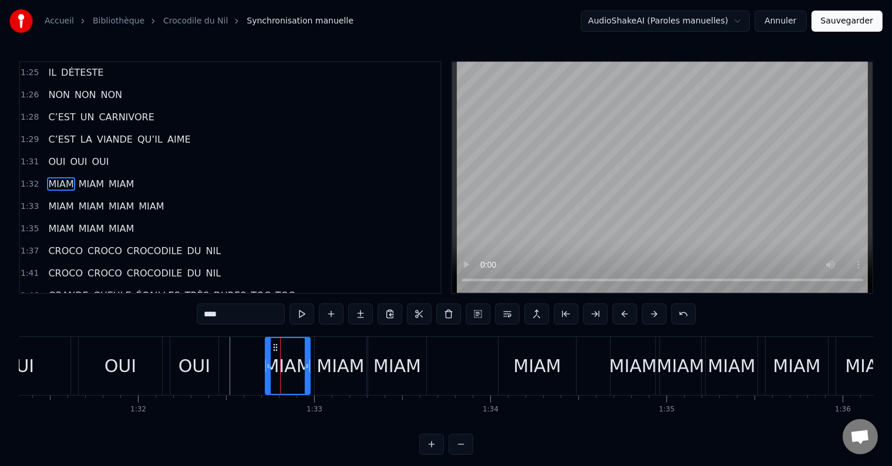
scroll to position [737, 0]
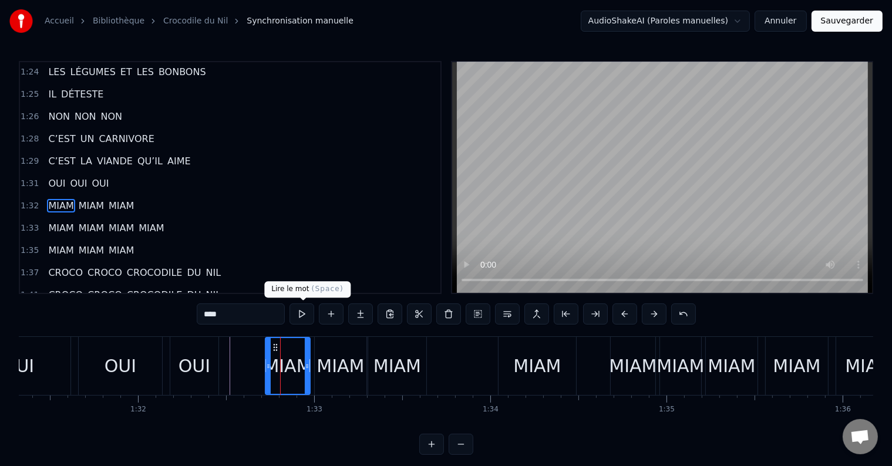
click at [303, 312] on button at bounding box center [301, 313] width 25 height 21
click at [303, 314] on button at bounding box center [301, 313] width 25 height 21
click at [340, 359] on div "MIAM" at bounding box center [340, 366] width 48 height 26
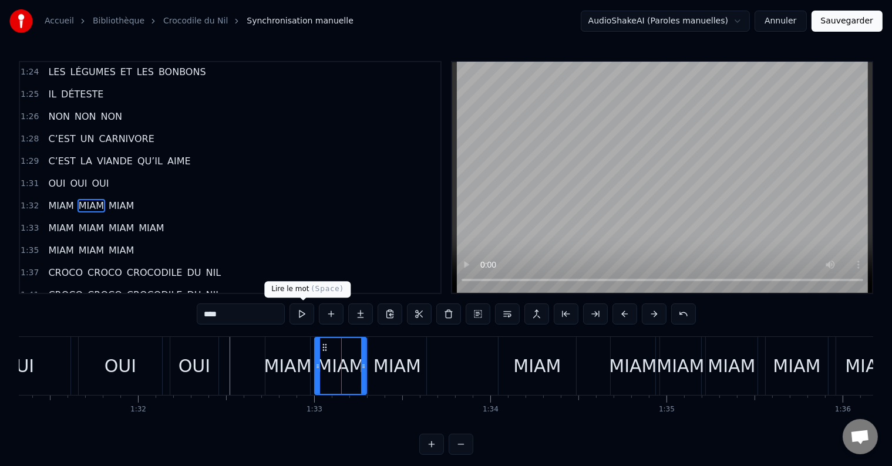
click at [303, 310] on button at bounding box center [301, 313] width 25 height 21
click at [412, 369] on div "MIAM" at bounding box center [397, 366] width 48 height 26
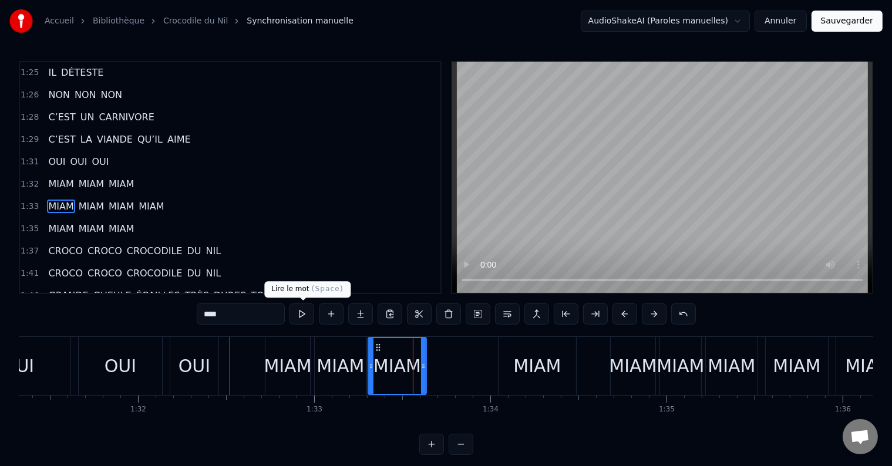
click at [300, 315] on button at bounding box center [301, 313] width 25 height 21
click at [396, 373] on div "MIAM" at bounding box center [397, 366] width 48 height 26
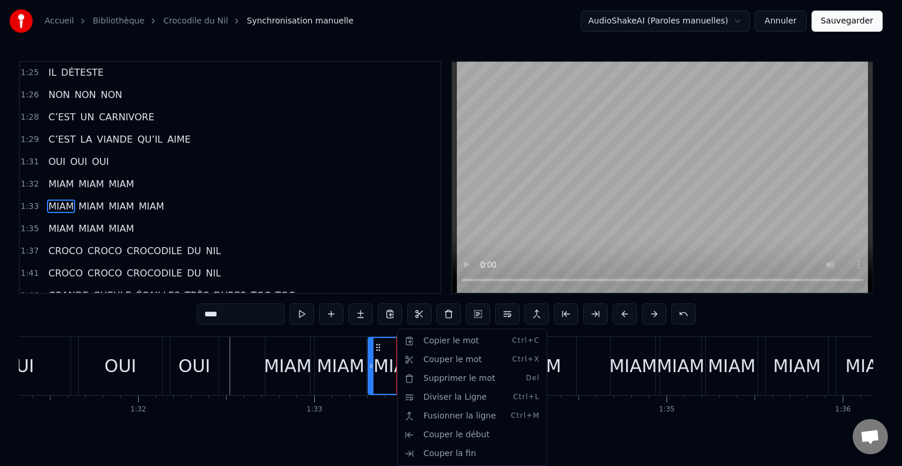
click at [561, 363] on html "Accueil Bibliothèque Crocodile du Nil Synchronisation manuelle AudioShakeAI (Pa…" at bounding box center [451, 237] width 902 height 474
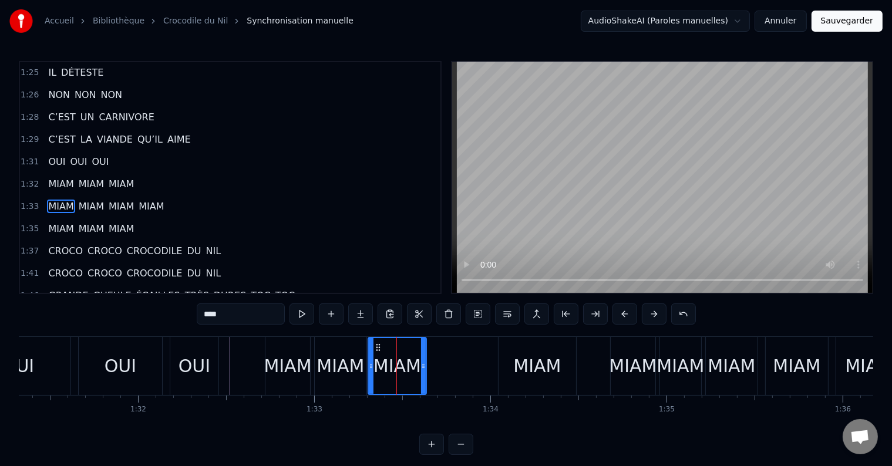
click at [519, 360] on div "MIAM MIAM MIAM MIAM" at bounding box center [563, 366] width 393 height 58
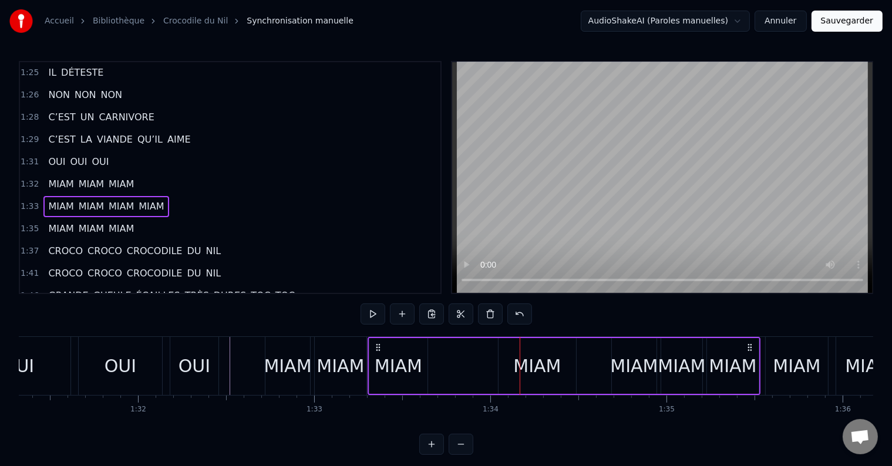
click at [512, 364] on div "MIAM MIAM MIAM MIAM" at bounding box center [563, 366] width 393 height 58
click at [544, 366] on div "MIAM MIAM MIAM MIAM" at bounding box center [563, 366] width 393 height 58
click at [659, 370] on div "MIAM" at bounding box center [681, 366] width 48 height 26
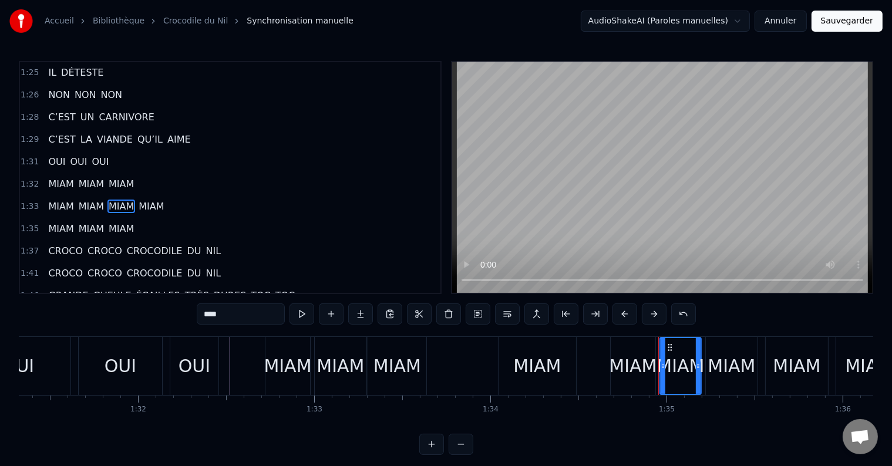
click at [552, 370] on div "MIAM MIAM MIAM MIAM" at bounding box center [563, 366] width 393 height 58
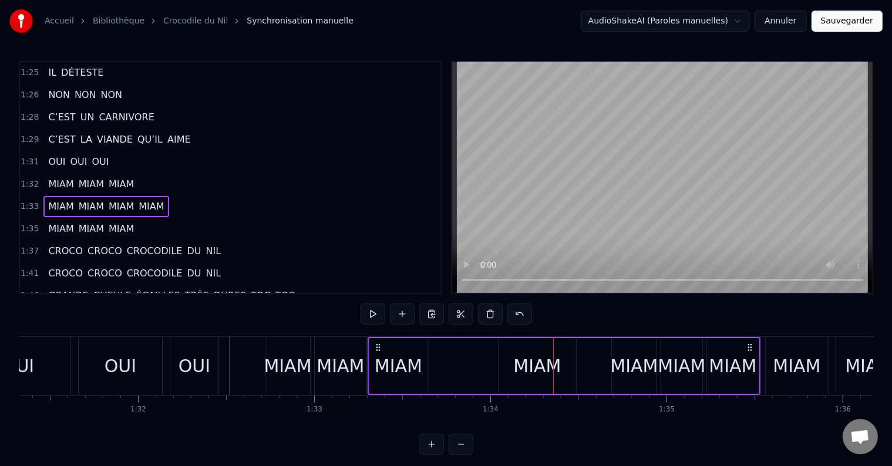
click at [554, 369] on div "MIAM MIAM MIAM MIAM" at bounding box center [563, 366] width 393 height 58
click at [643, 371] on div "MIAM" at bounding box center [634, 366] width 48 height 26
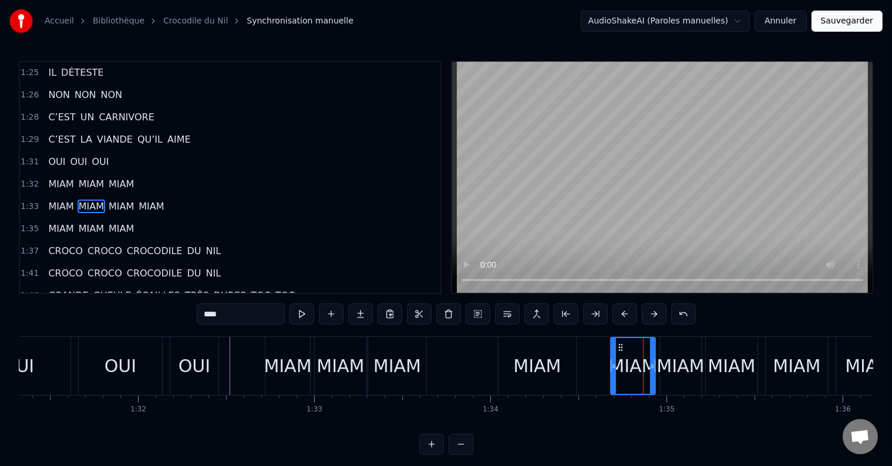
click at [441, 366] on div "MIAM MIAM MIAM MIAM" at bounding box center [563, 366] width 393 height 58
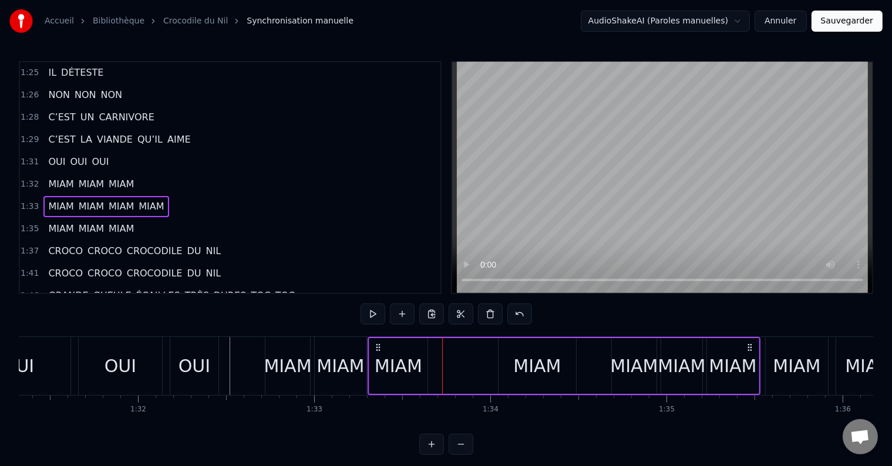
click at [749, 369] on div "MIAM" at bounding box center [733, 366] width 48 height 26
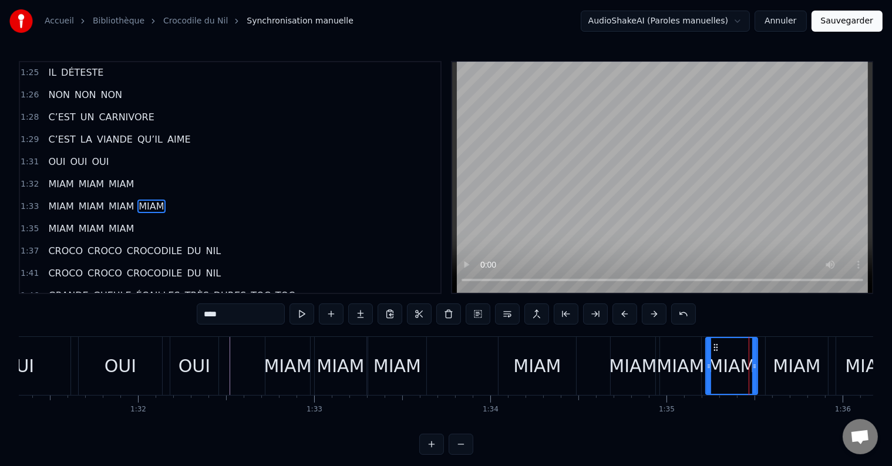
click at [690, 362] on div "MIAM" at bounding box center [680, 366] width 48 height 26
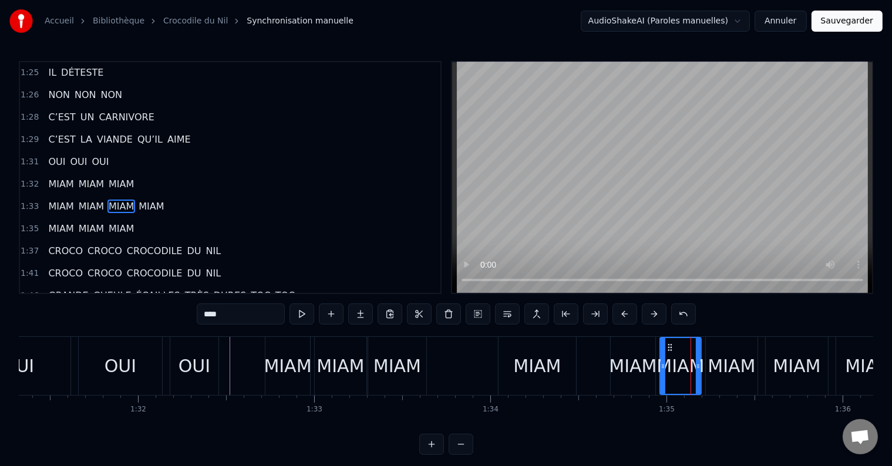
click at [635, 363] on div "MIAM" at bounding box center [633, 366] width 48 height 26
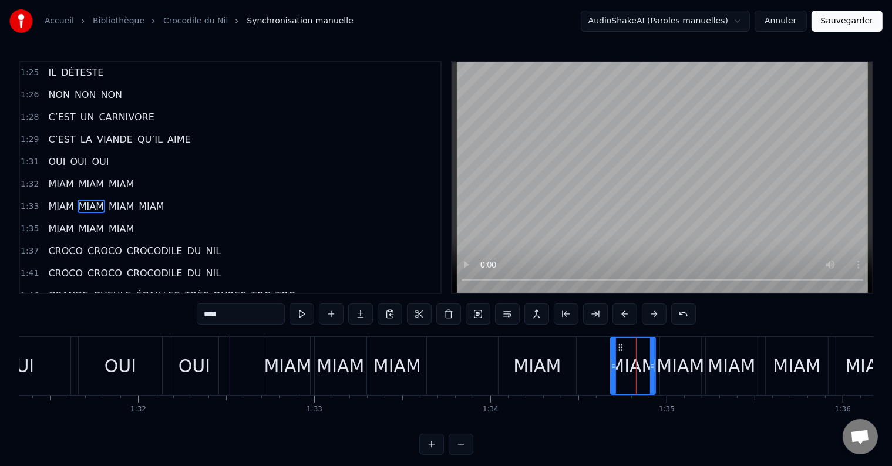
click at [589, 364] on div "MIAM MIAM MIAM MIAM" at bounding box center [563, 366] width 393 height 58
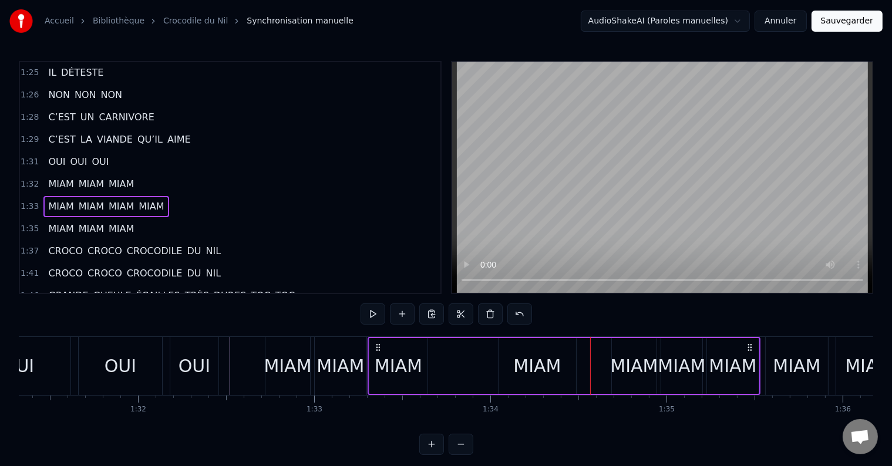
click at [528, 367] on div "MIAM MIAM MIAM MIAM" at bounding box center [563, 366] width 393 height 58
click at [534, 366] on div "MIAM MIAM MIAM MIAM" at bounding box center [563, 366] width 393 height 58
click at [546, 365] on div "MIAM MIAM MIAM MIAM" at bounding box center [563, 366] width 393 height 58
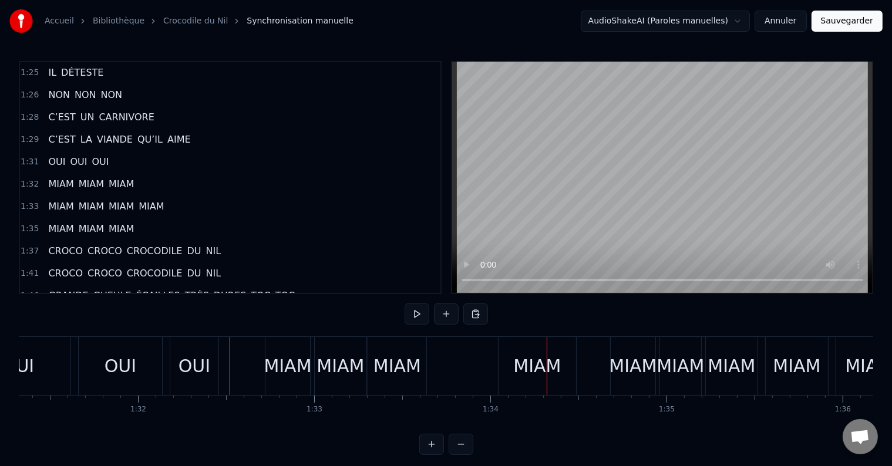
click at [554, 367] on div "MIAM MIAM MIAM MIAM" at bounding box center [563, 366] width 393 height 58
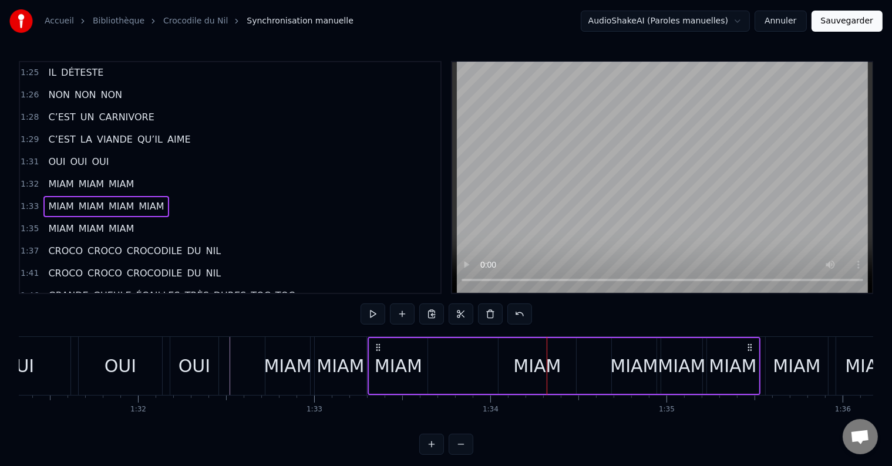
click at [107, 200] on span "MIAM" at bounding box center [121, 207] width 28 height 14
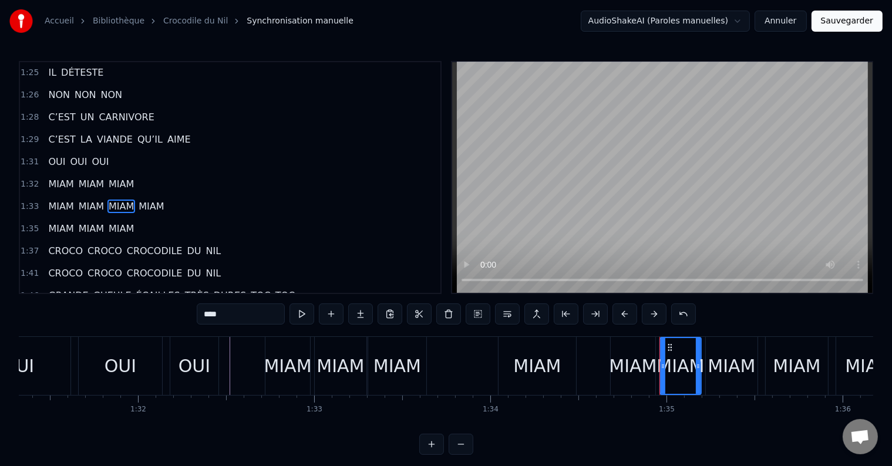
click at [87, 200] on span "MIAM" at bounding box center [91, 207] width 28 height 14
click at [62, 200] on span "MIAM" at bounding box center [61, 207] width 28 height 14
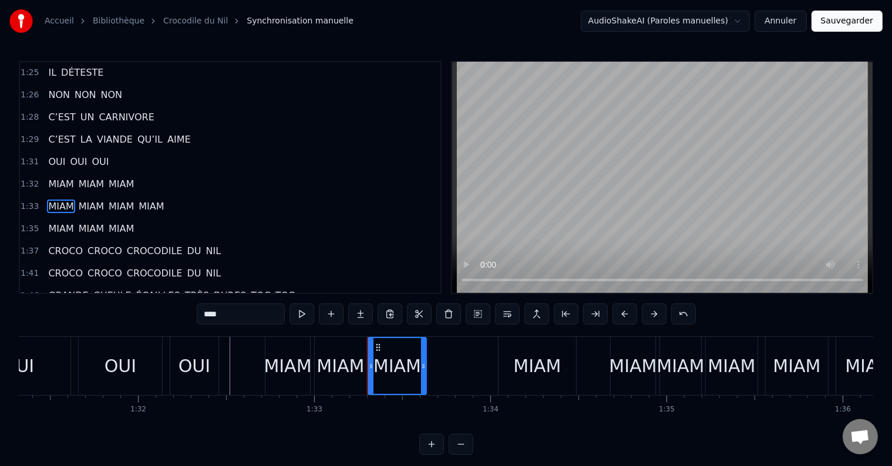
click at [125, 200] on span "MIAM" at bounding box center [121, 207] width 28 height 14
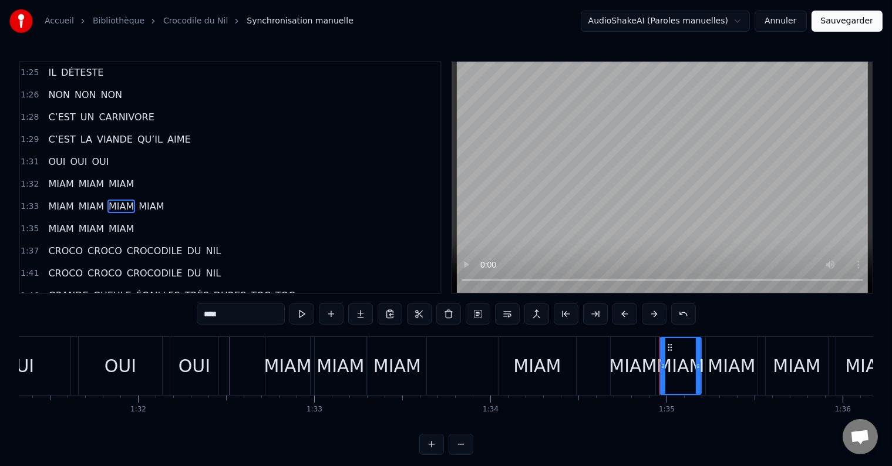
click at [143, 200] on span "MIAM" at bounding box center [151, 207] width 28 height 14
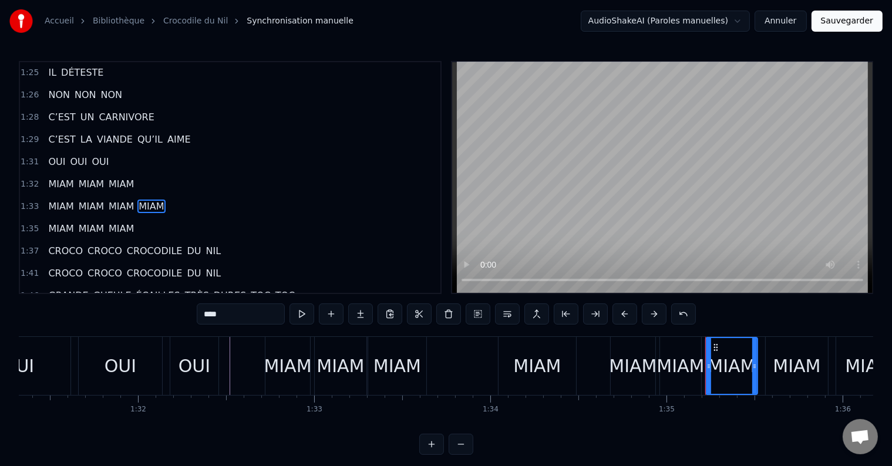
click at [65, 222] on span "MIAM" at bounding box center [61, 229] width 28 height 14
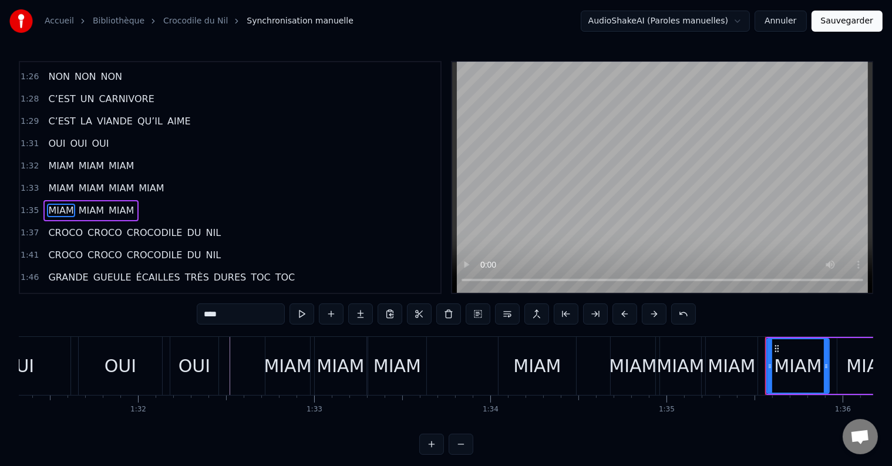
scroll to position [781, 0]
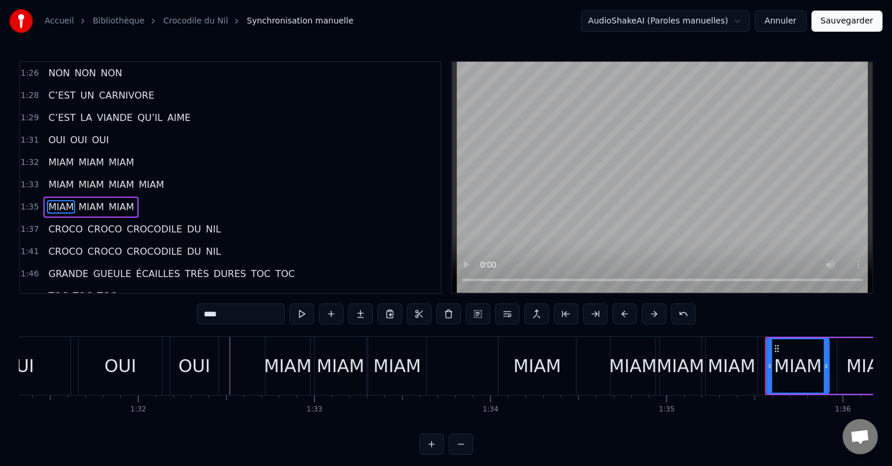
click at [89, 200] on span "MIAM" at bounding box center [91, 207] width 28 height 14
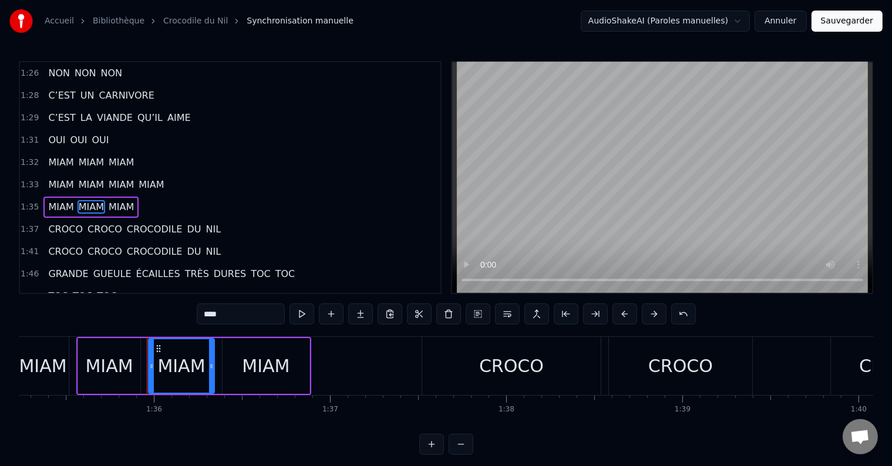
scroll to position [0, 16840]
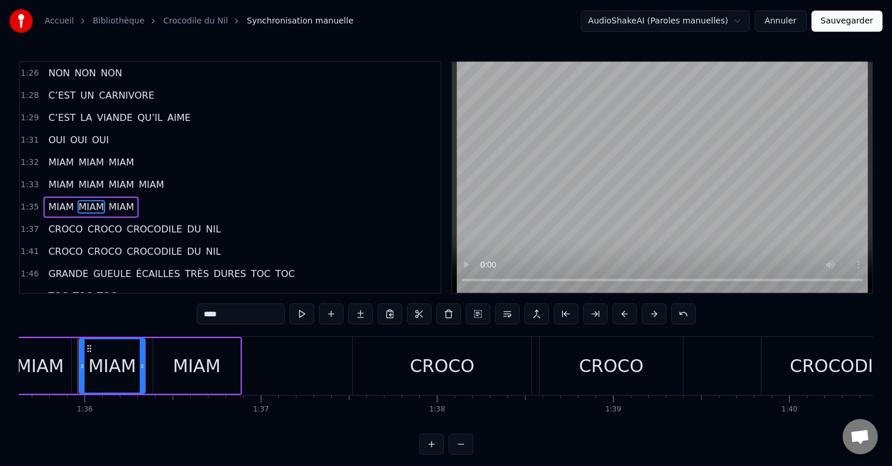
click at [116, 200] on span "MIAM" at bounding box center [121, 207] width 28 height 14
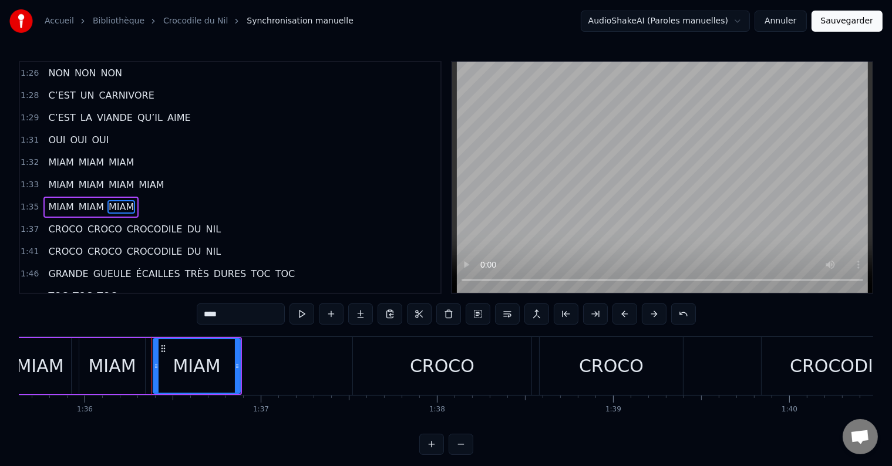
click at [63, 156] on span "MIAM" at bounding box center [61, 163] width 28 height 14
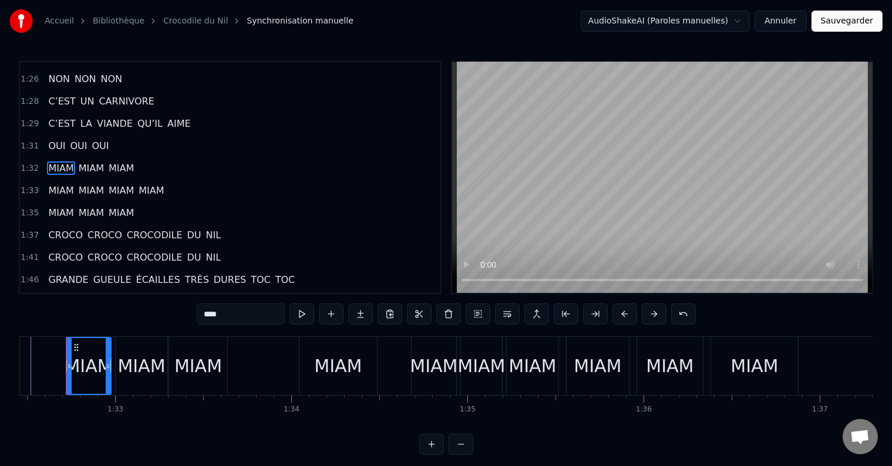
scroll to position [0, 16270]
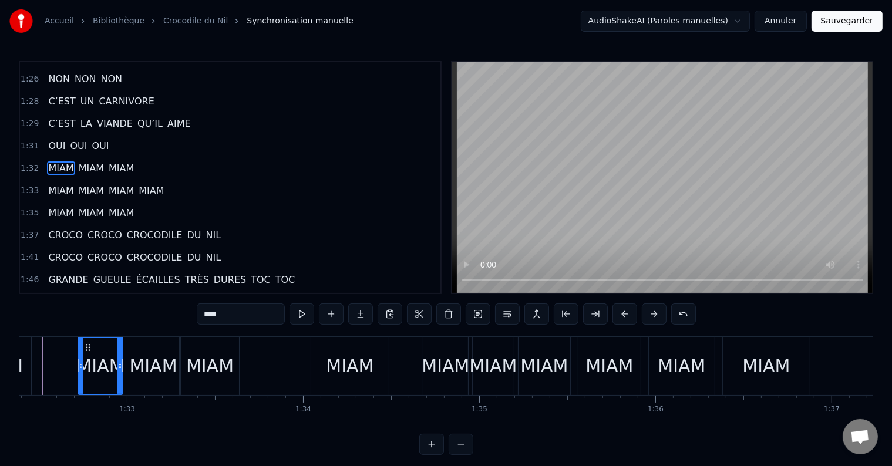
click at [80, 161] on span "MIAM" at bounding box center [91, 168] width 28 height 14
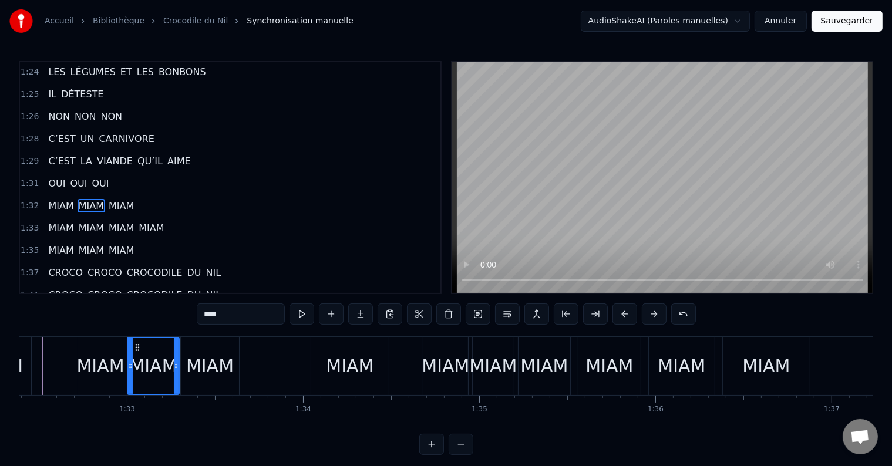
click at [115, 199] on span "MIAM" at bounding box center [121, 206] width 28 height 14
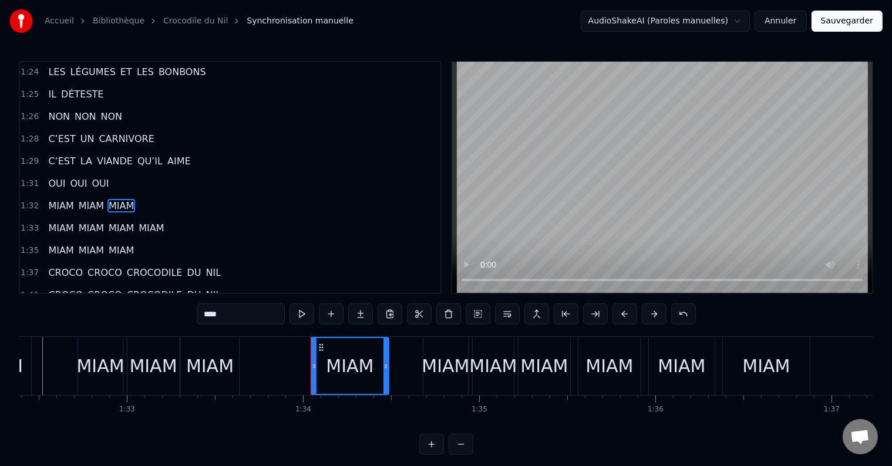
drag, startPoint x: 203, startPoint y: 359, endPoint x: 231, endPoint y: 357, distance: 27.6
click at [231, 357] on div "MIAM" at bounding box center [210, 366] width 48 height 26
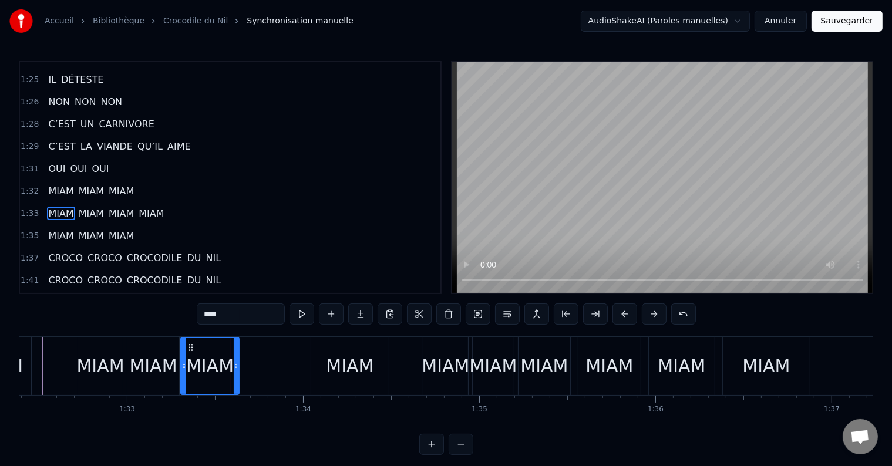
scroll to position [759, 0]
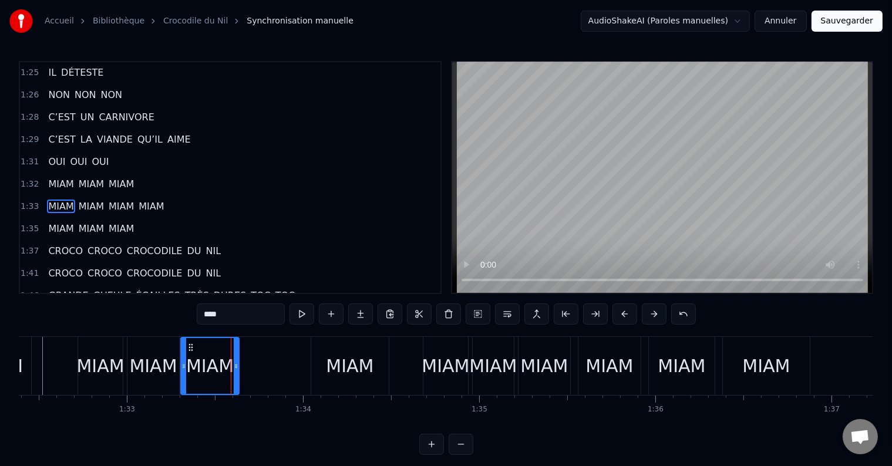
click at [352, 369] on div "MIAM MIAM MIAM MIAM" at bounding box center [376, 366] width 393 height 58
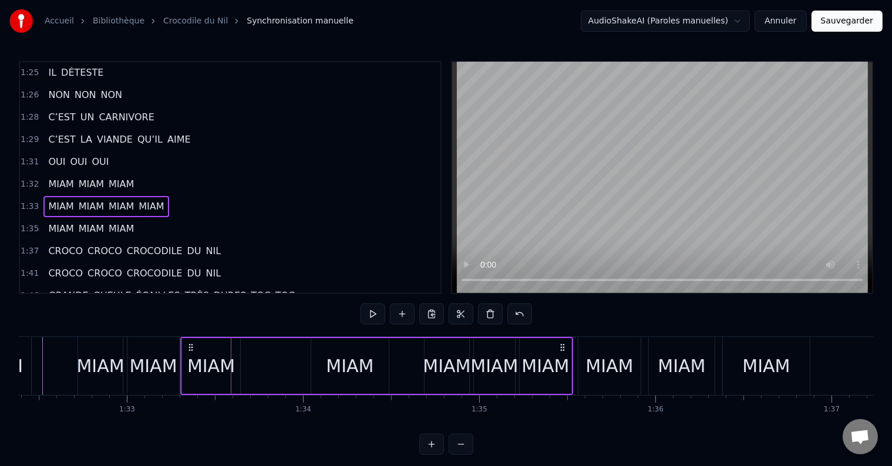
click at [210, 363] on div "MIAM" at bounding box center [211, 366] width 48 height 26
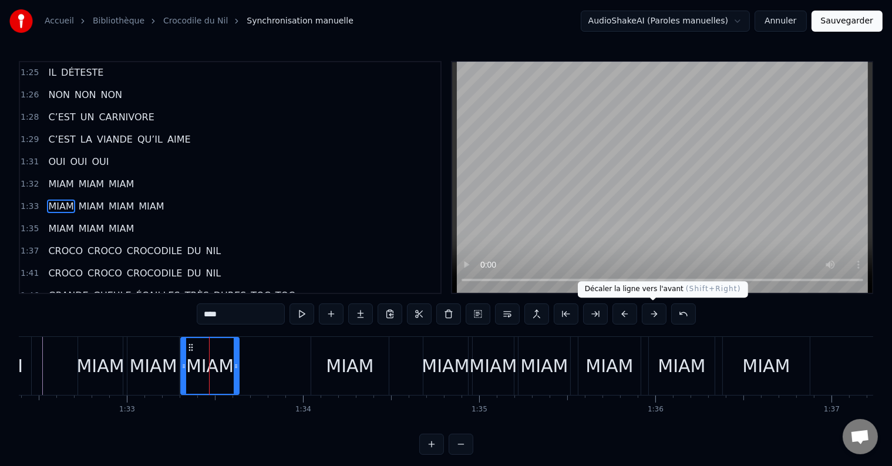
click at [647, 315] on button at bounding box center [654, 313] width 25 height 21
click at [654, 315] on button at bounding box center [654, 313] width 25 height 21
click at [195, 359] on div "MIAM" at bounding box center [210, 366] width 48 height 26
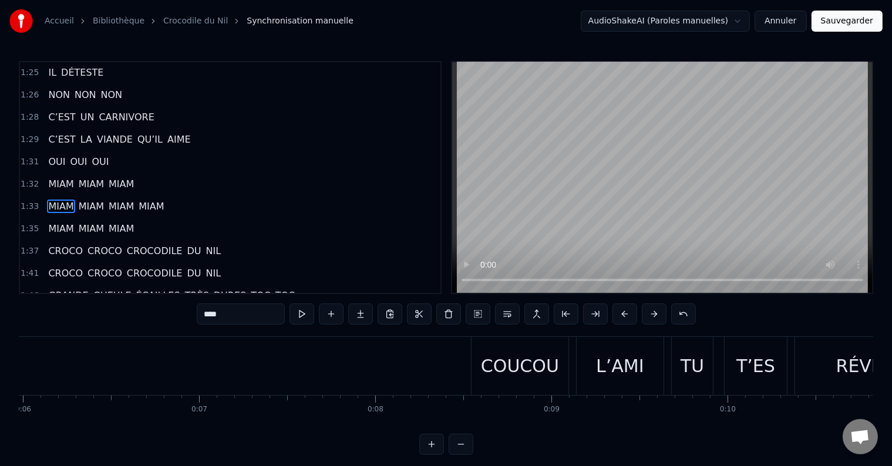
scroll to position [0, 0]
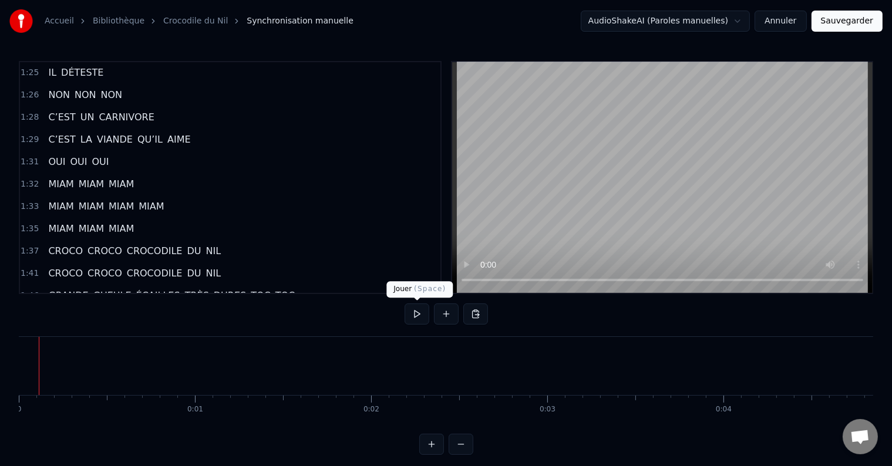
click at [419, 316] on button at bounding box center [416, 313] width 25 height 21
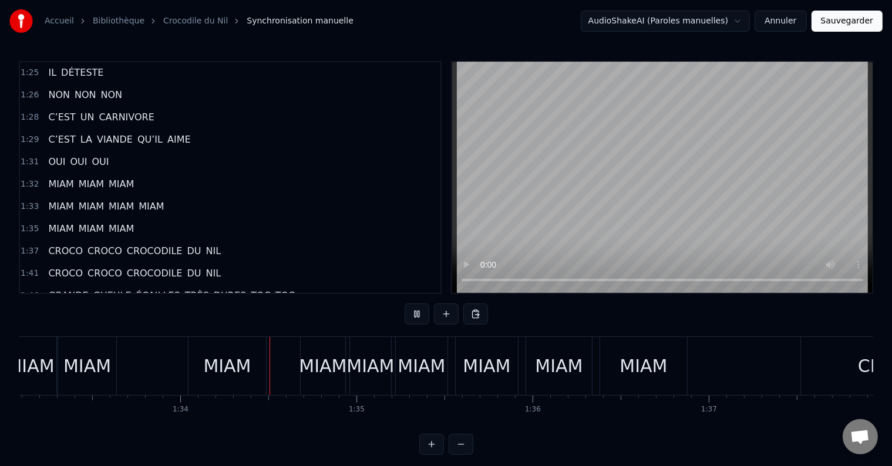
scroll to position [0, 16491]
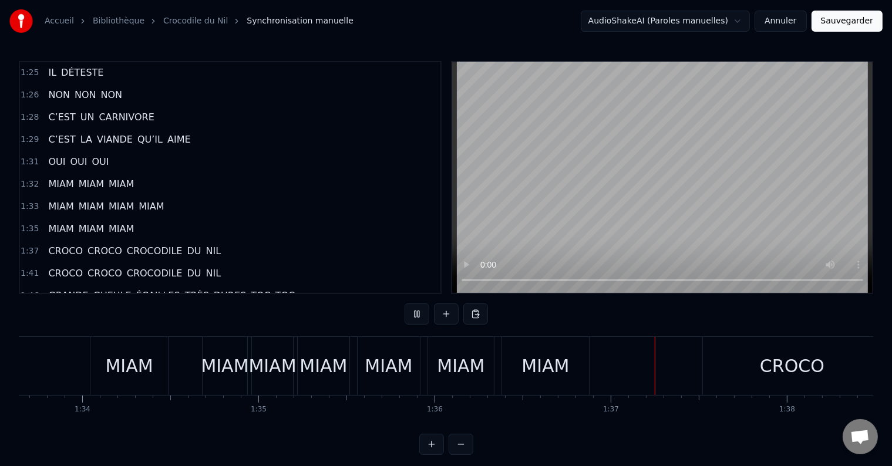
click at [138, 357] on div "MIAM MIAM MIAM MIAM" at bounding box center [155, 366] width 393 height 58
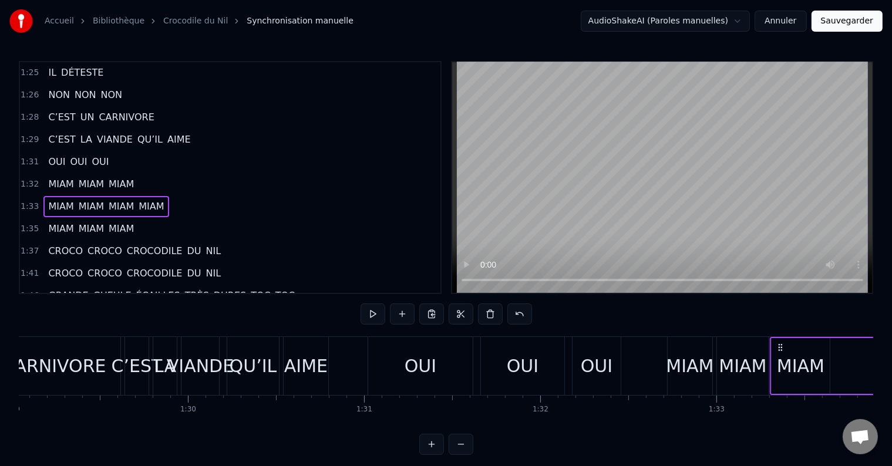
scroll to position [0, 15645]
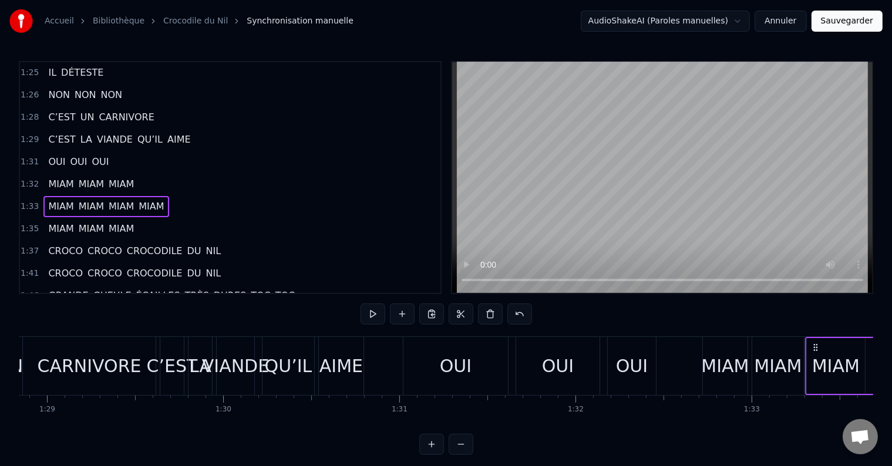
click at [723, 363] on div "MIAM" at bounding box center [725, 366] width 48 height 26
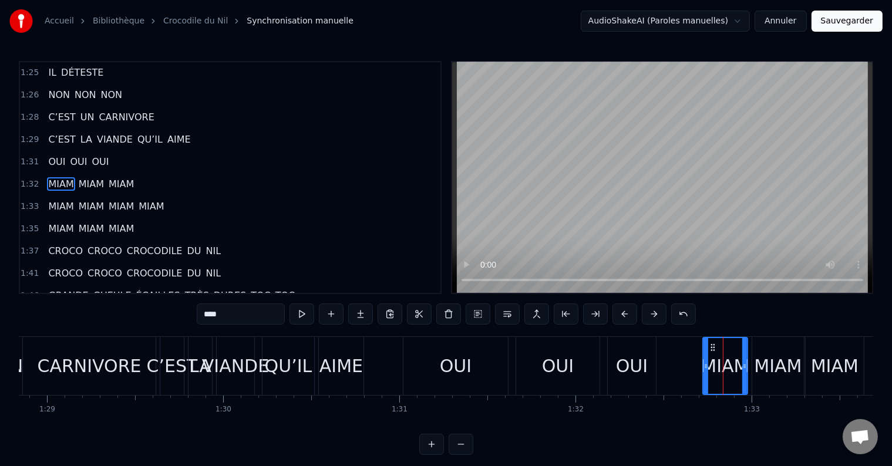
scroll to position [737, 0]
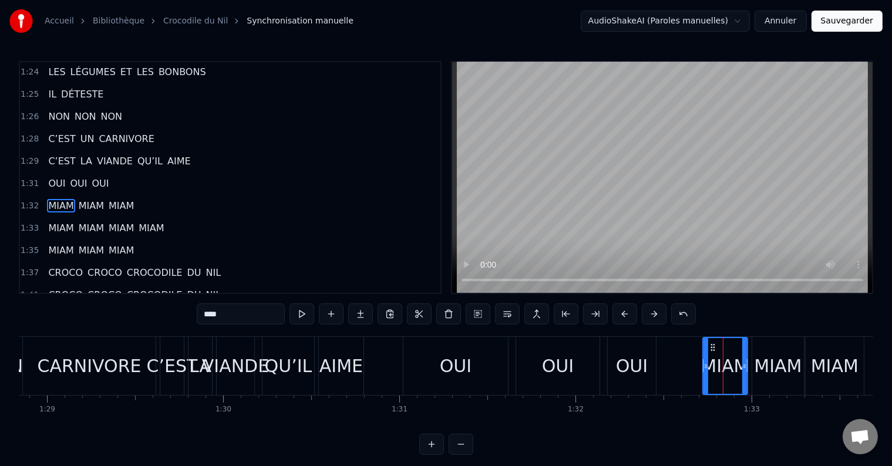
click at [780, 370] on div "MIAM" at bounding box center [778, 366] width 48 height 26
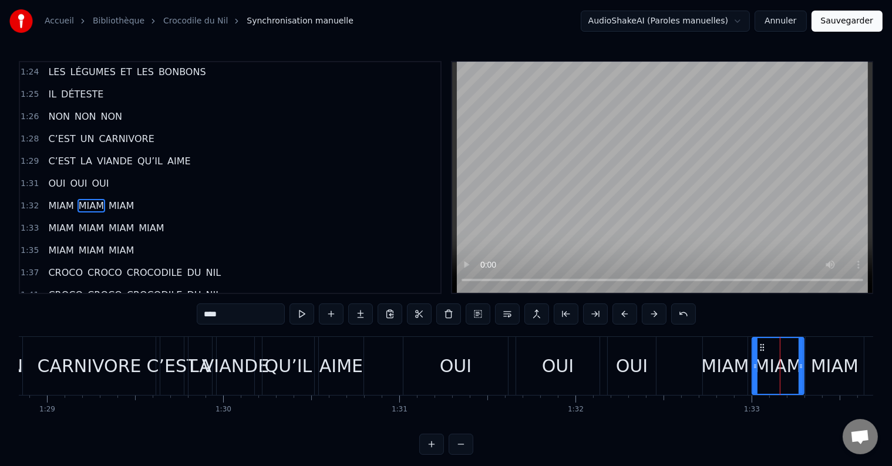
click at [830, 366] on div "MIAM" at bounding box center [835, 366] width 48 height 26
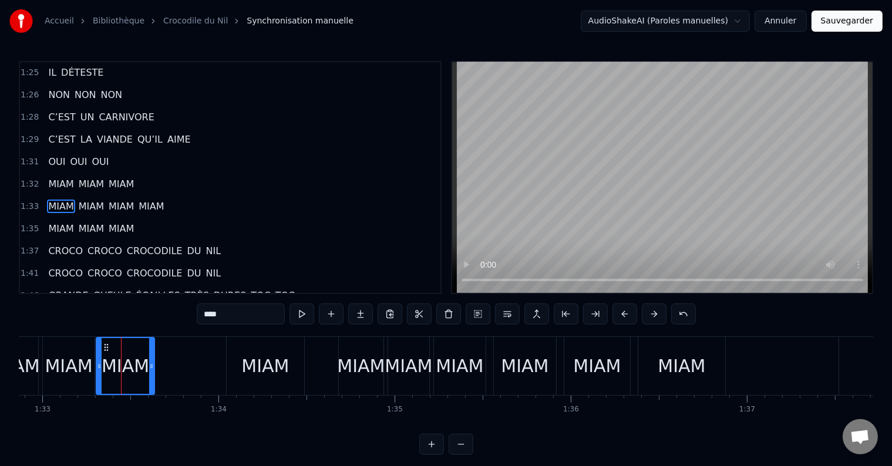
scroll to position [0, 16397]
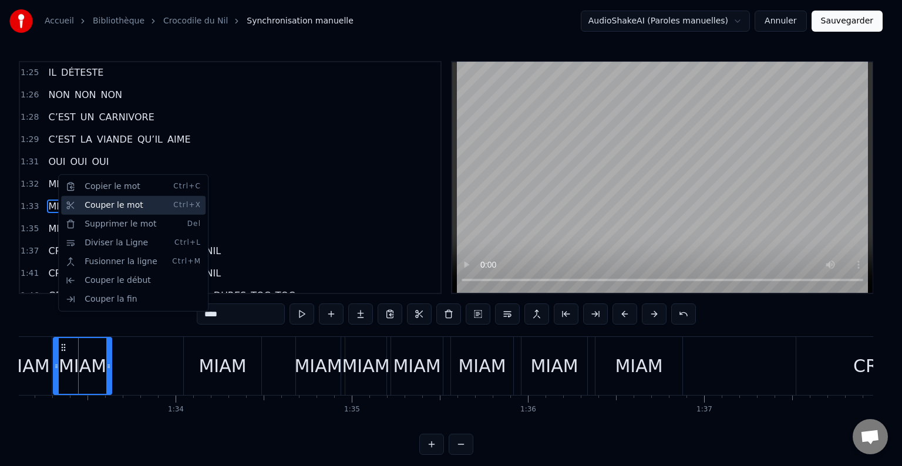
click at [89, 201] on div "Couper le mot Ctrl+X" at bounding box center [133, 205] width 144 height 19
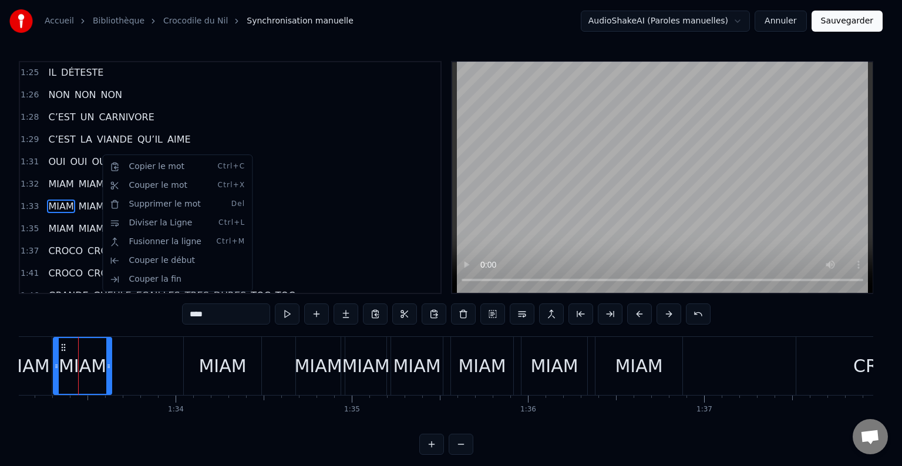
click at [98, 151] on html "Accueil Bibliothèque Crocodile du Nil Synchronisation manuelle AudioShakeAI (Pa…" at bounding box center [451, 237] width 902 height 474
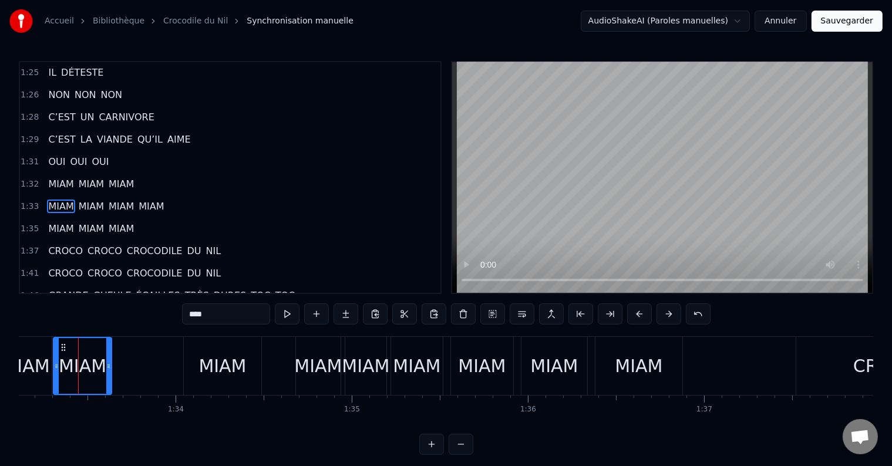
click at [146, 173] on div "1:32 MIAM MIAM MIAM" at bounding box center [230, 184] width 420 height 22
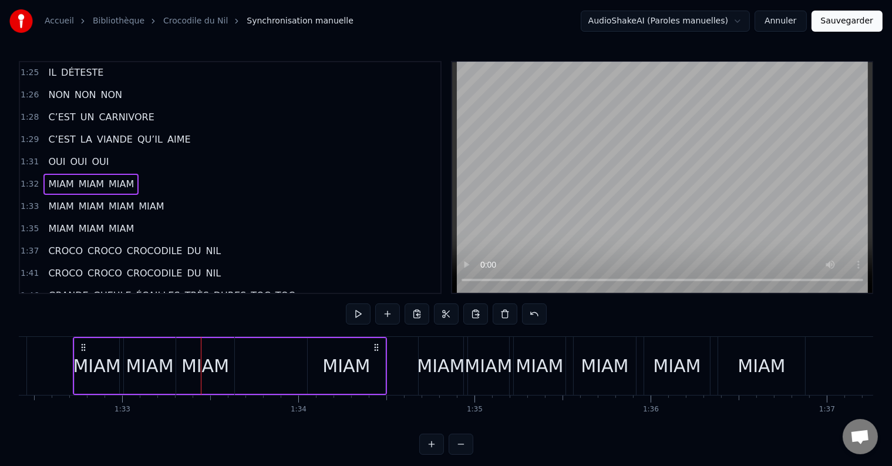
scroll to position [0, 16270]
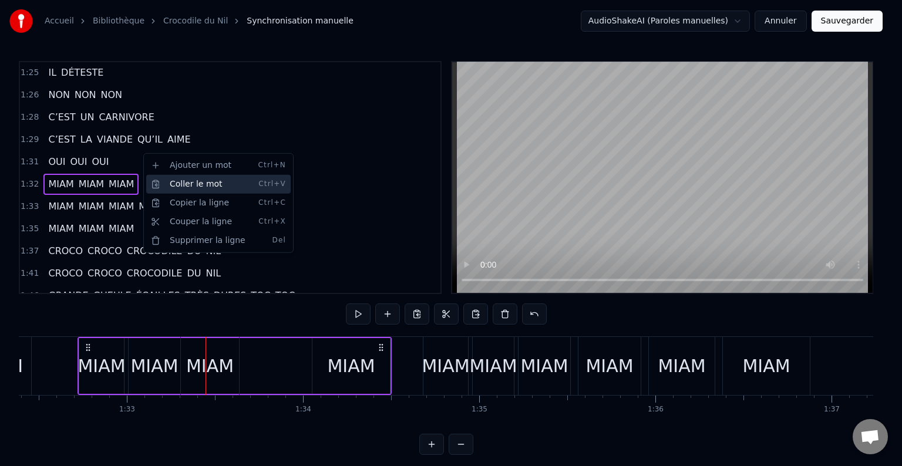
click at [168, 180] on div "Coller le mot Ctrl+V" at bounding box center [218, 184] width 144 height 19
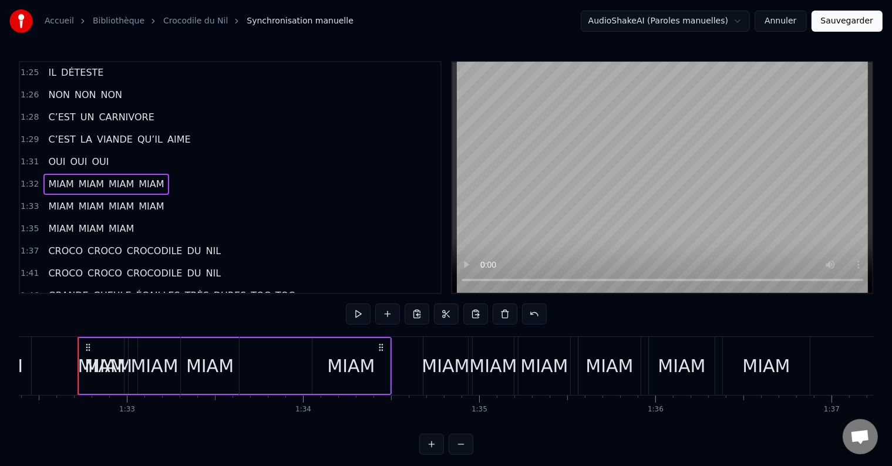
click at [120, 177] on span "MIAM" at bounding box center [121, 184] width 28 height 14
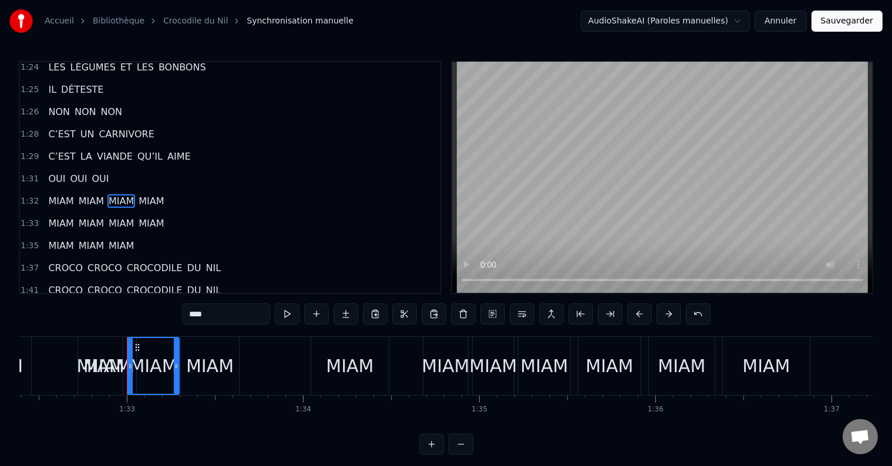
scroll to position [737, 0]
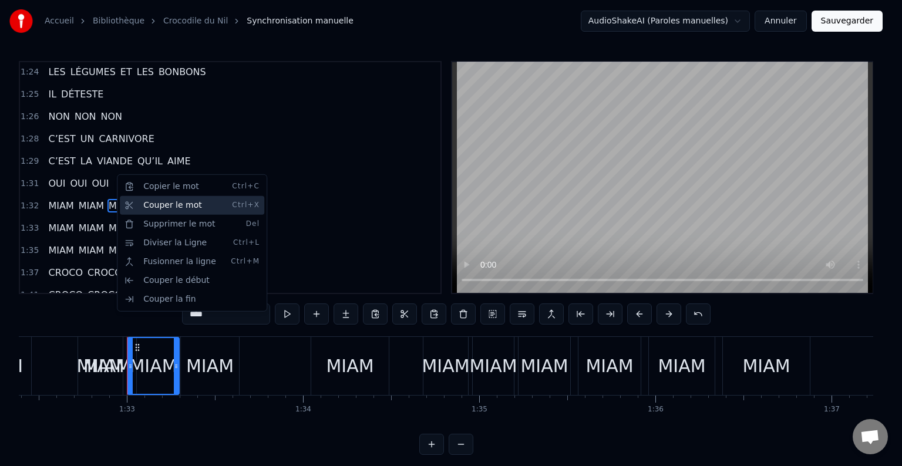
click at [155, 201] on div "Couper le mot Ctrl+X" at bounding box center [192, 205] width 144 height 19
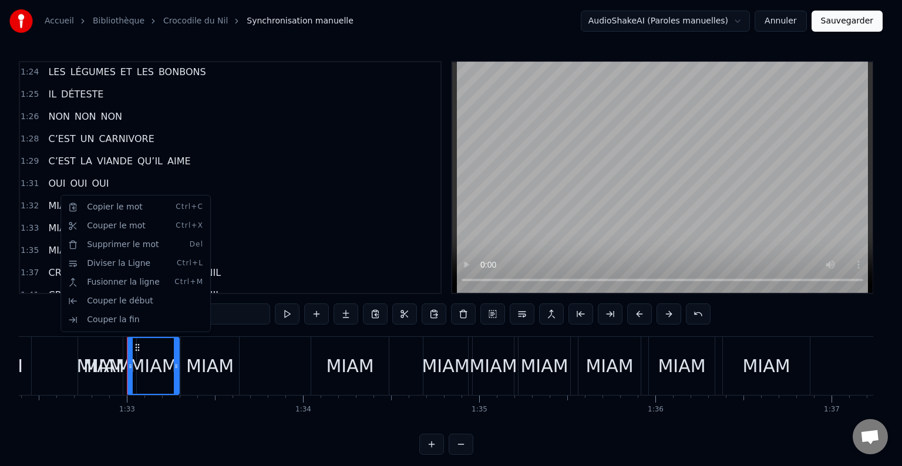
click at [230, 180] on html "Accueil Bibliothèque Crocodile du Nil Synchronisation manuelle AudioShakeAI (Pa…" at bounding box center [451, 237] width 902 height 474
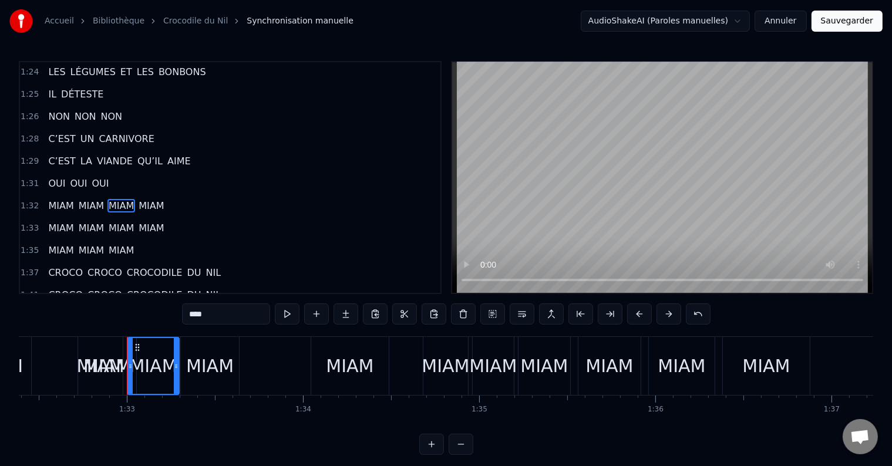
click at [57, 199] on span "MIAM" at bounding box center [61, 206] width 28 height 14
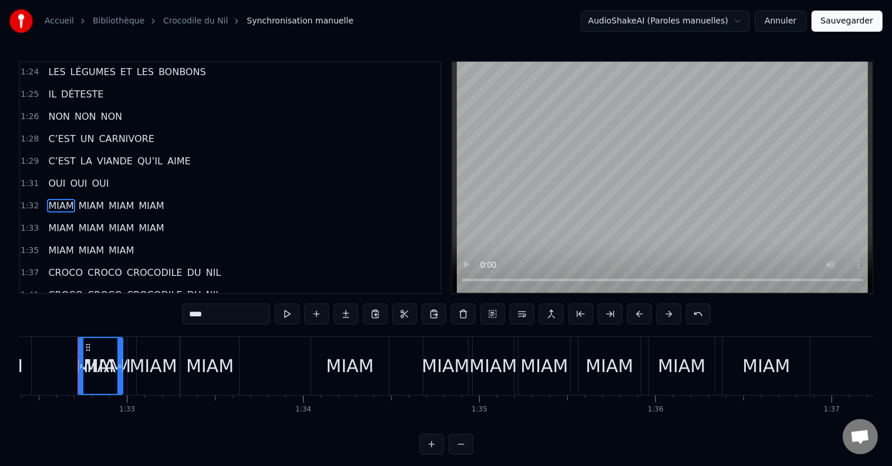
click at [289, 315] on button at bounding box center [287, 313] width 25 height 21
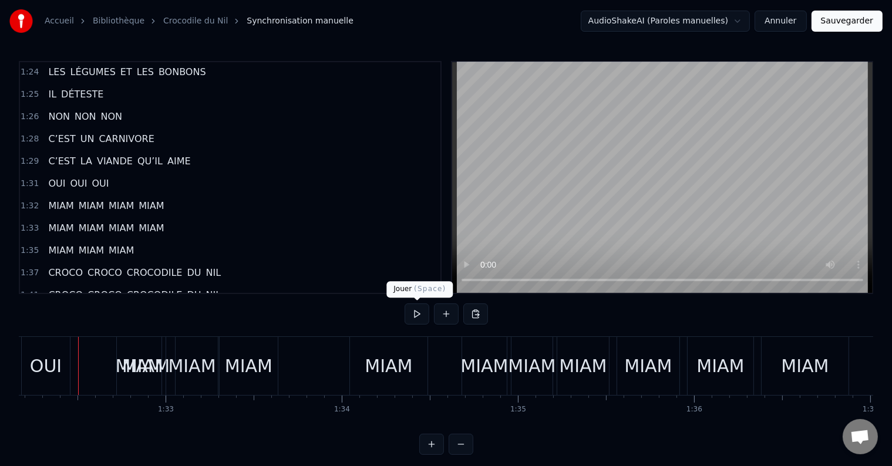
click at [414, 315] on button at bounding box center [416, 313] width 25 height 21
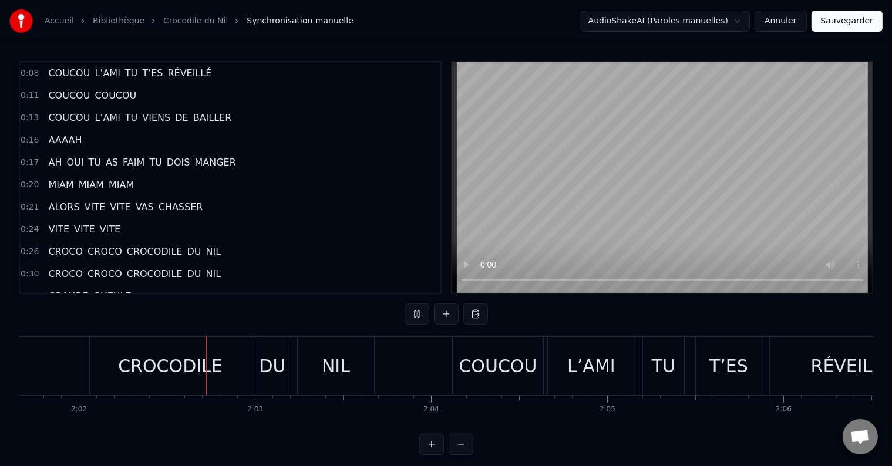
scroll to position [0, 21466]
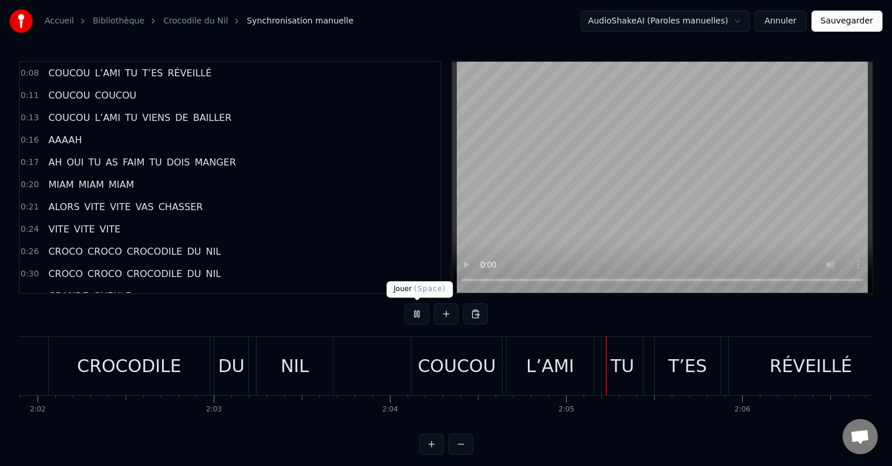
click at [412, 313] on button at bounding box center [416, 313] width 25 height 21
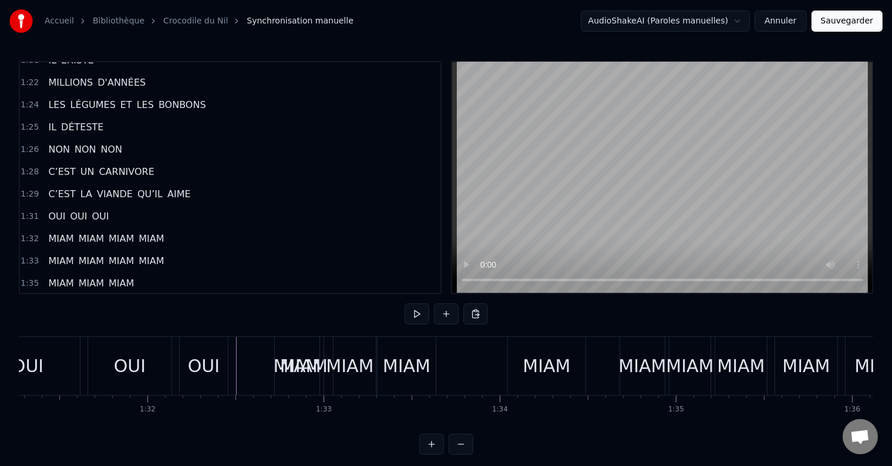
scroll to position [0, 16091]
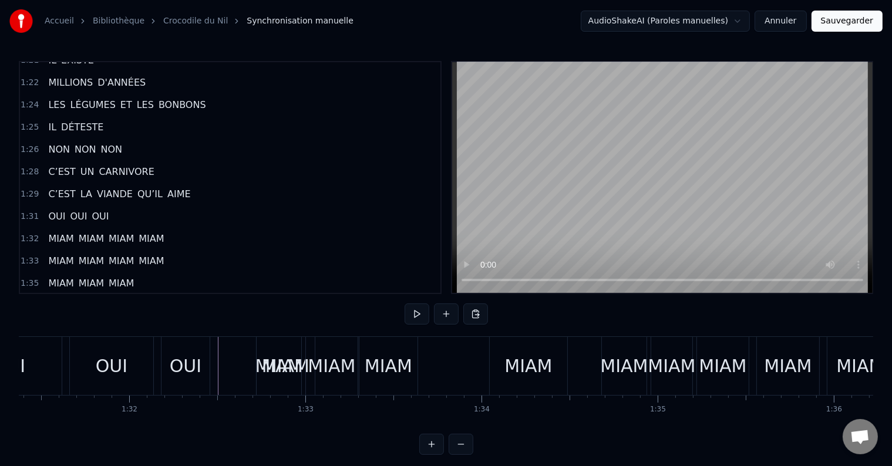
click at [276, 367] on div "MIAM" at bounding box center [286, 366] width 48 height 26
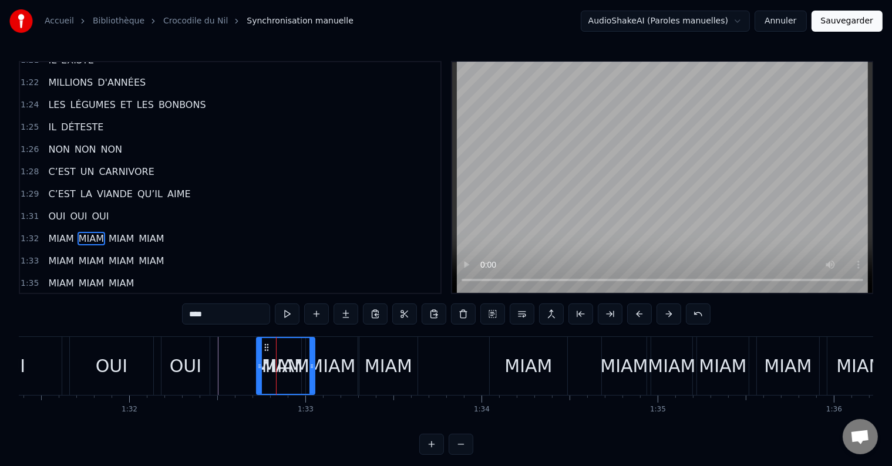
scroll to position [737, 0]
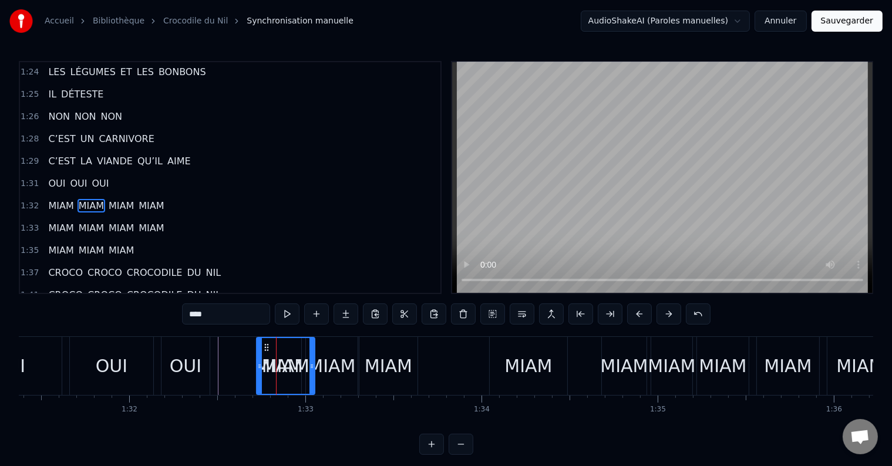
click at [291, 367] on div "MIAM" at bounding box center [286, 366] width 48 height 26
drag, startPoint x: 283, startPoint y: 365, endPoint x: 331, endPoint y: 371, distance: 48.6
click at [331, 371] on div "MIAM MIAM MIAM MIAM" at bounding box center [413, 366] width 314 height 58
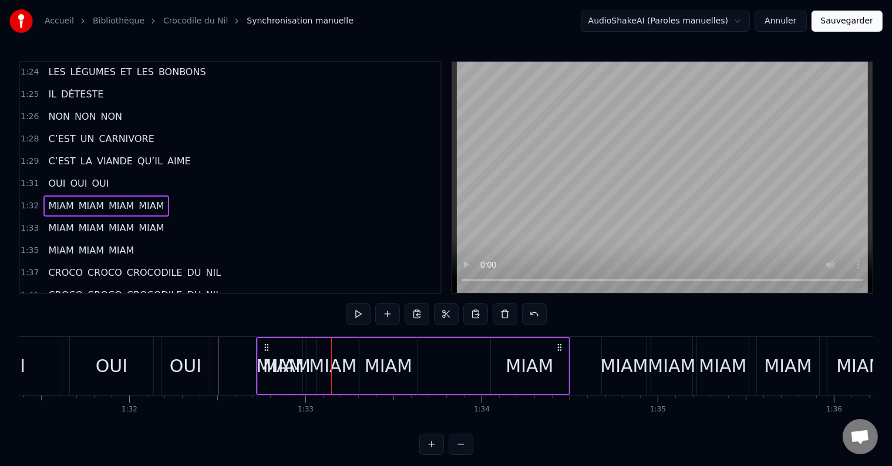
click at [267, 364] on div "MIAM" at bounding box center [287, 366] width 48 height 26
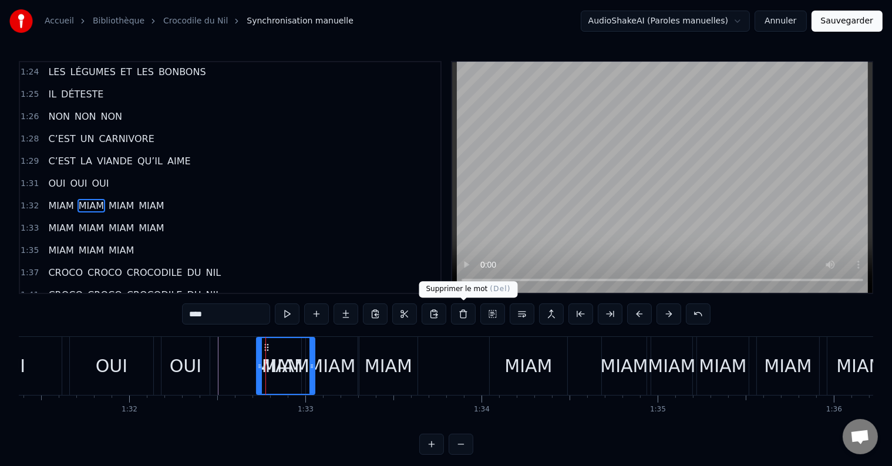
click at [463, 316] on button at bounding box center [463, 313] width 25 height 21
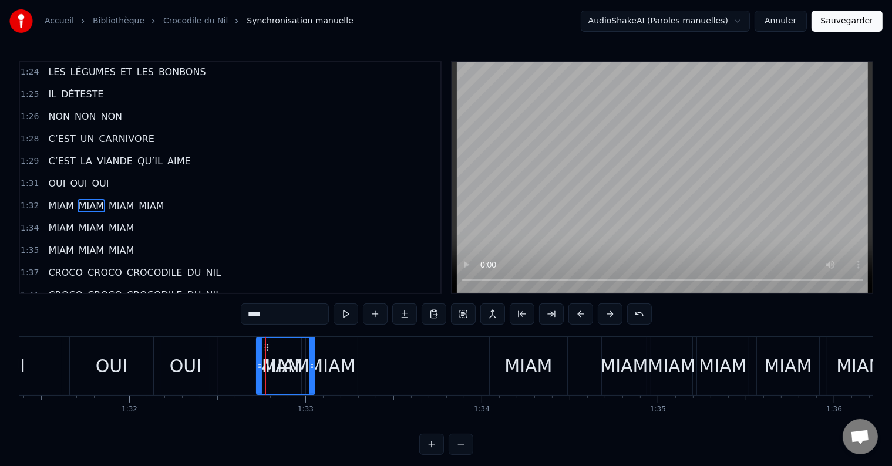
click at [278, 359] on div "MIAM" at bounding box center [286, 366] width 48 height 26
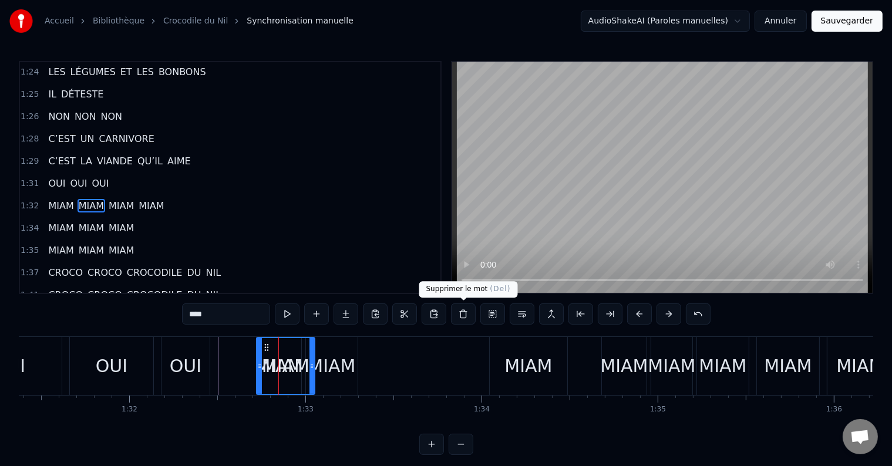
click at [465, 313] on button at bounding box center [463, 313] width 25 height 21
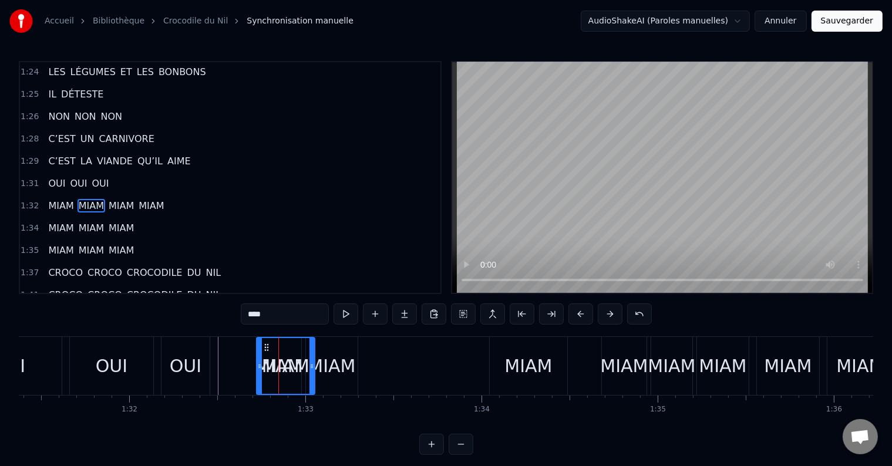
click at [272, 375] on div "MIAM" at bounding box center [286, 366] width 48 height 26
click at [63, 199] on span "MIAM" at bounding box center [61, 206] width 28 height 14
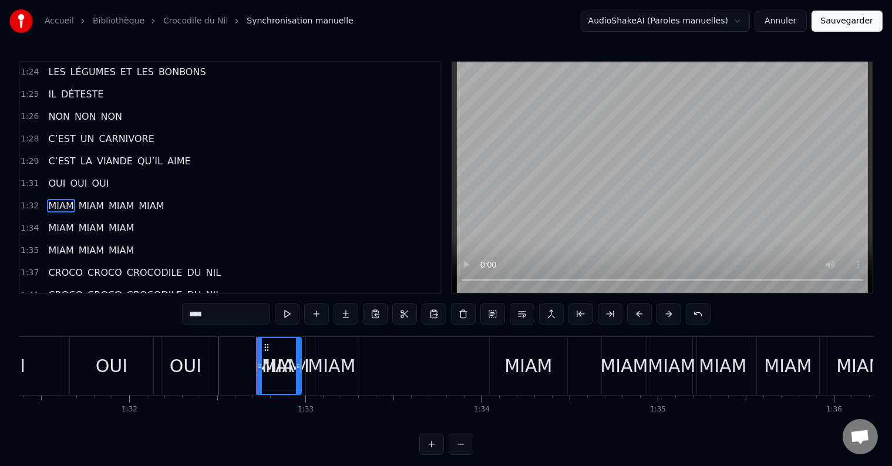
click at [82, 199] on span "MIAM" at bounding box center [91, 206] width 28 height 14
click at [119, 199] on span "MIAM" at bounding box center [121, 206] width 28 height 14
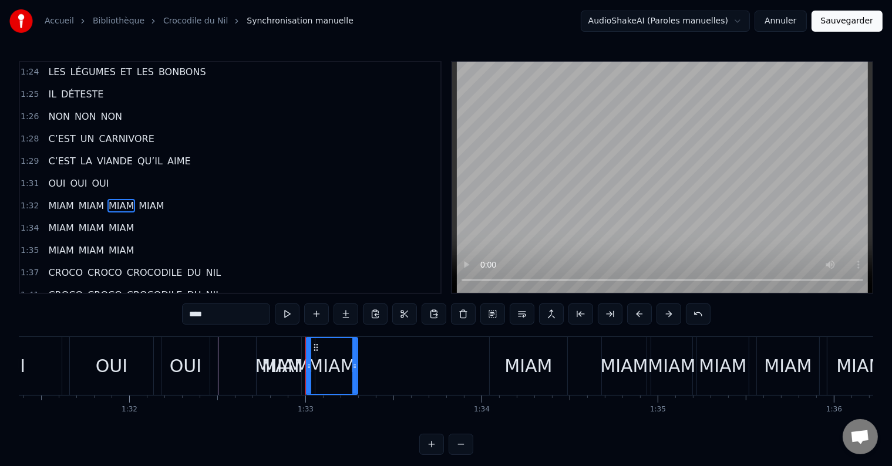
click at [149, 199] on span "MIAM" at bounding box center [151, 206] width 28 height 14
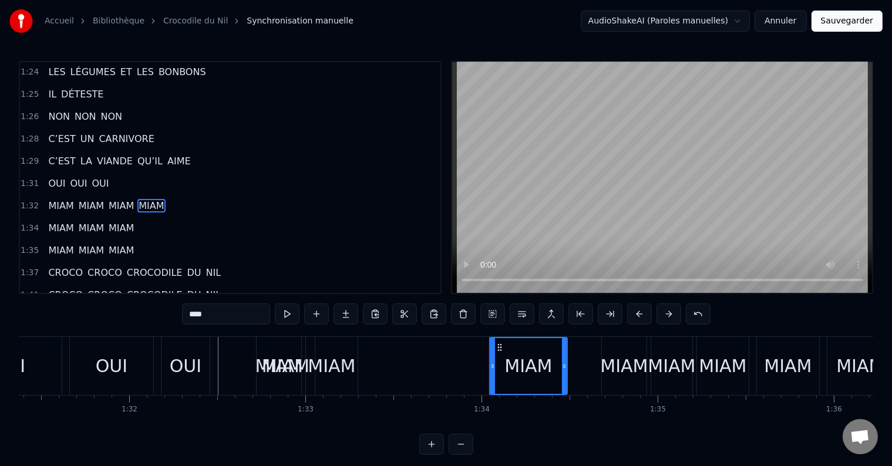
click at [47, 221] on span "MIAM" at bounding box center [61, 228] width 28 height 14
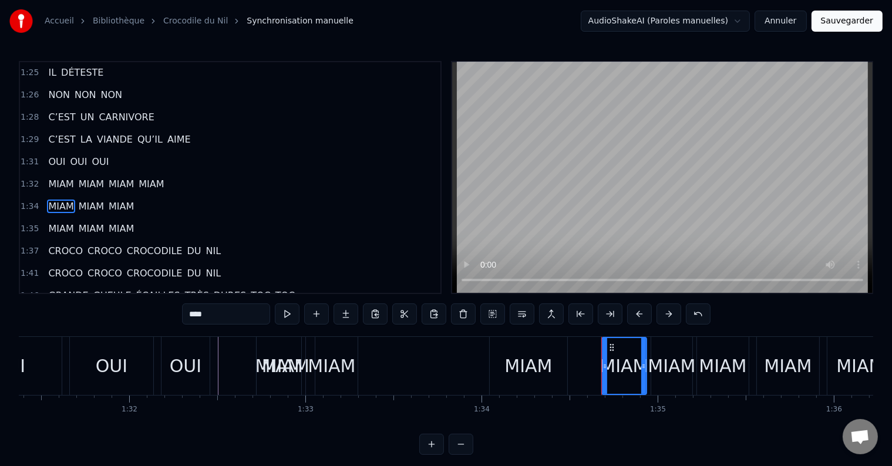
click at [90, 222] on span "MIAM" at bounding box center [91, 229] width 28 height 14
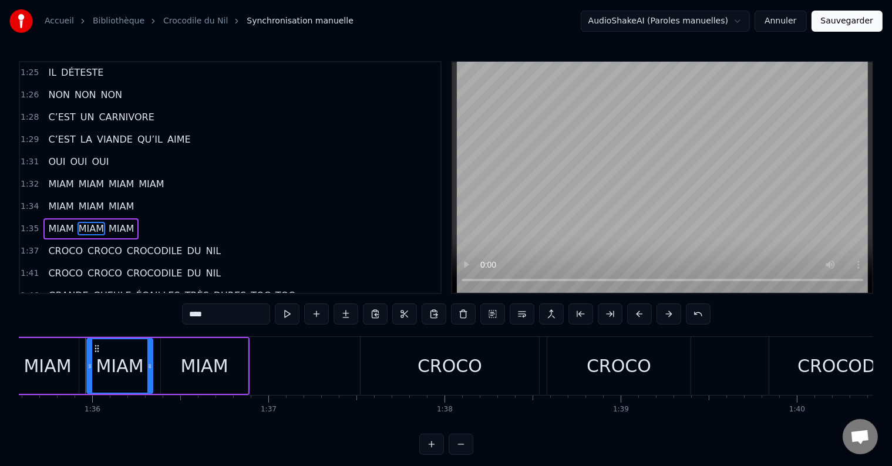
scroll to position [0, 16840]
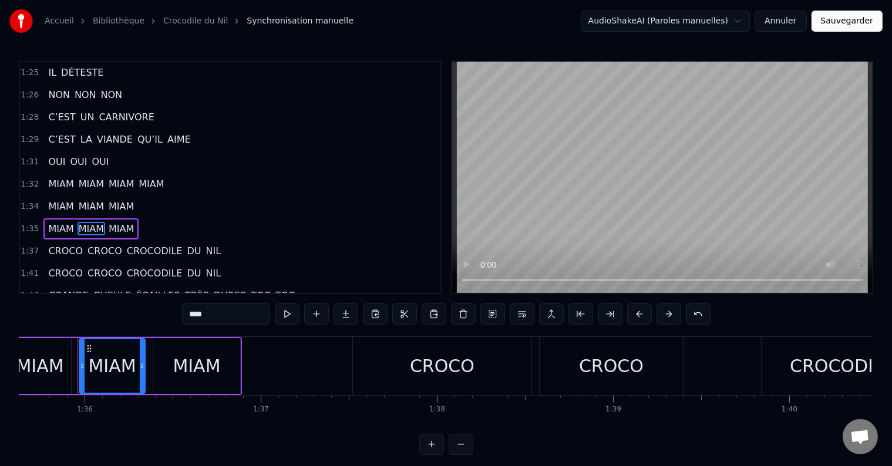
click at [110, 222] on span "MIAM" at bounding box center [121, 229] width 28 height 14
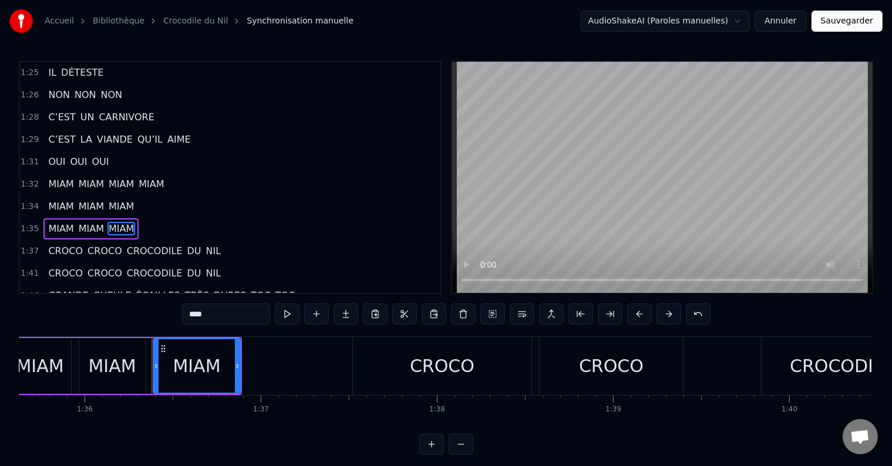
scroll to position [781, 0]
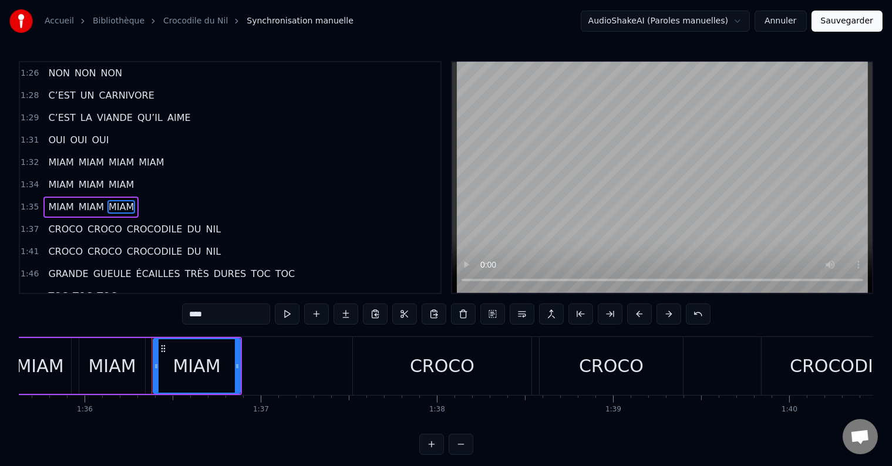
click at [53, 156] on span "MIAM" at bounding box center [61, 163] width 28 height 14
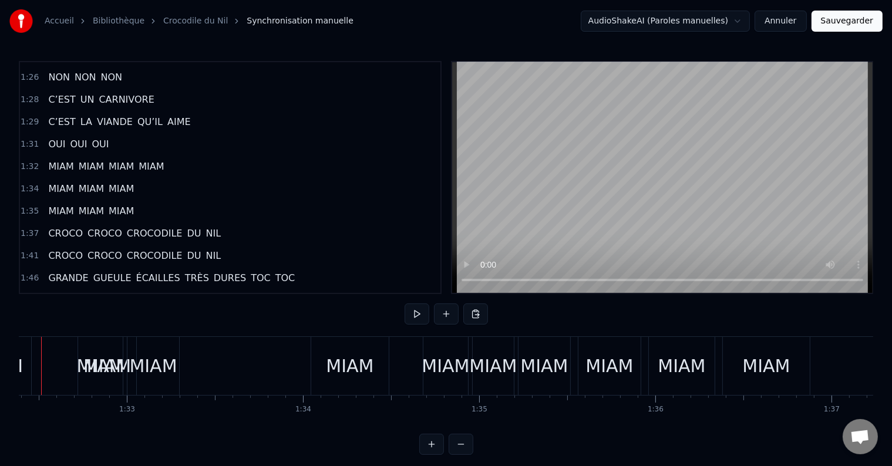
scroll to position [0, 16233]
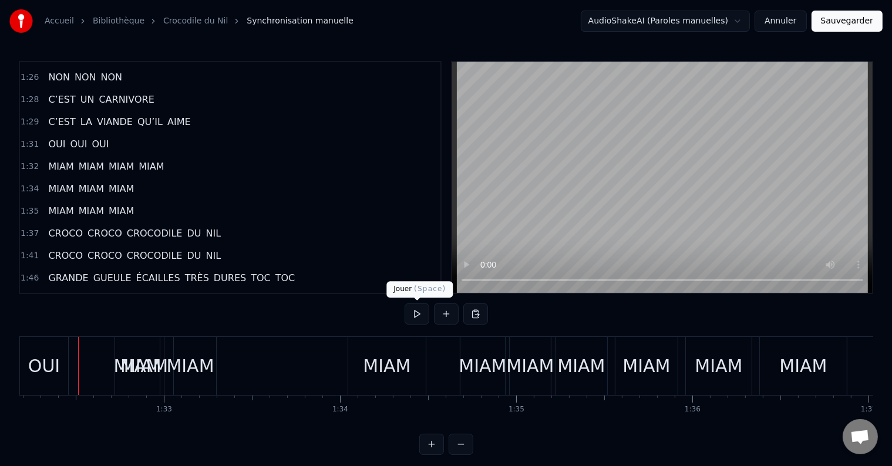
click at [414, 315] on button at bounding box center [416, 313] width 25 height 21
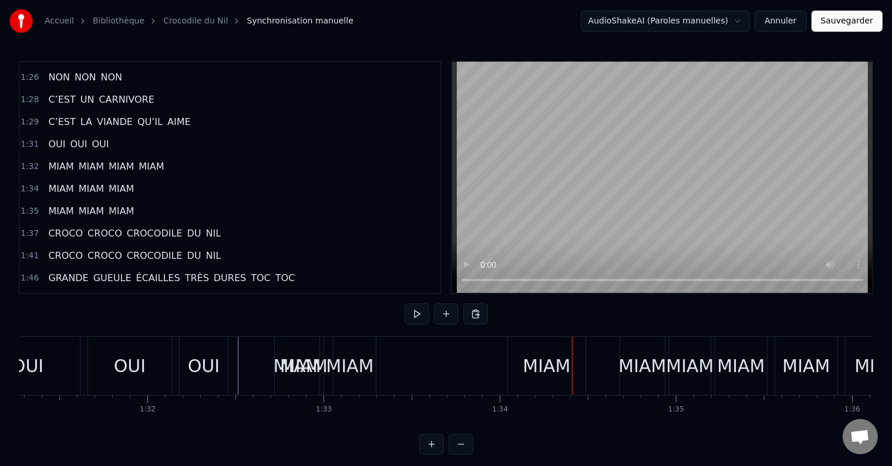
scroll to position [0, 16037]
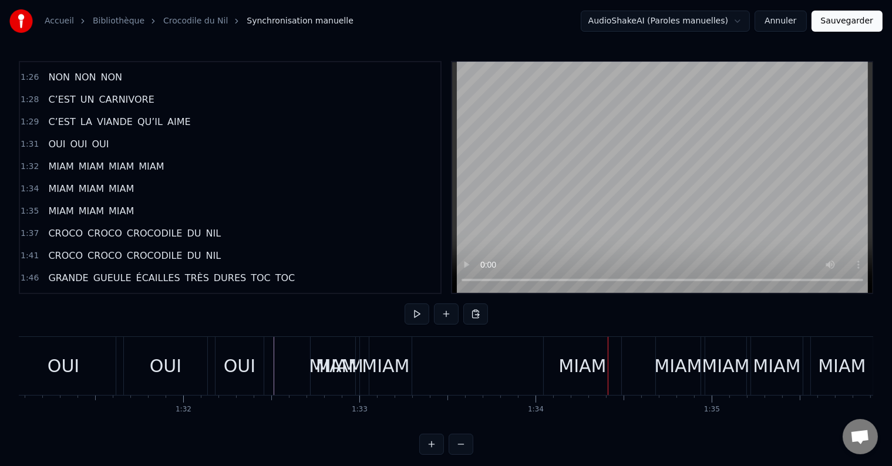
click at [120, 377] on div "OUI OUI OUI" at bounding box center [139, 366] width 256 height 58
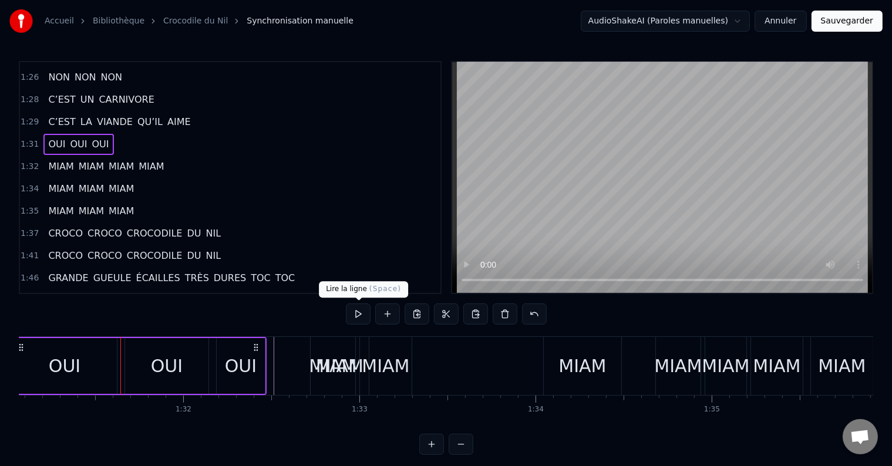
click at [357, 313] on button at bounding box center [358, 313] width 25 height 21
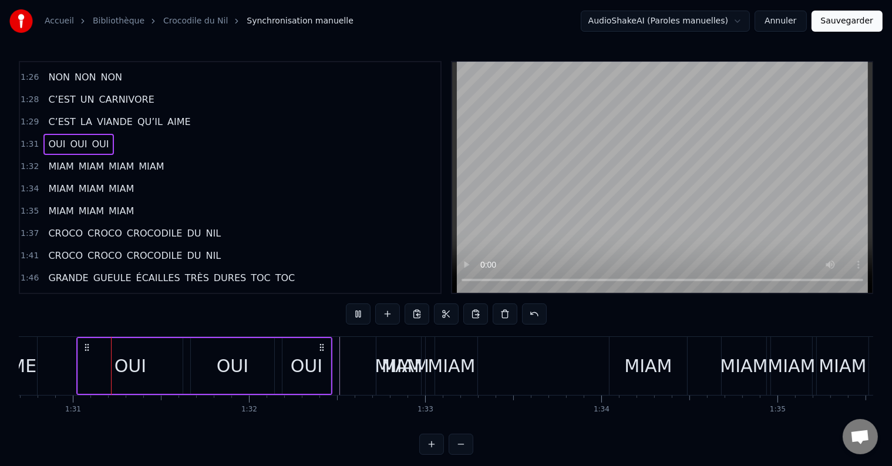
scroll to position [0, 15970]
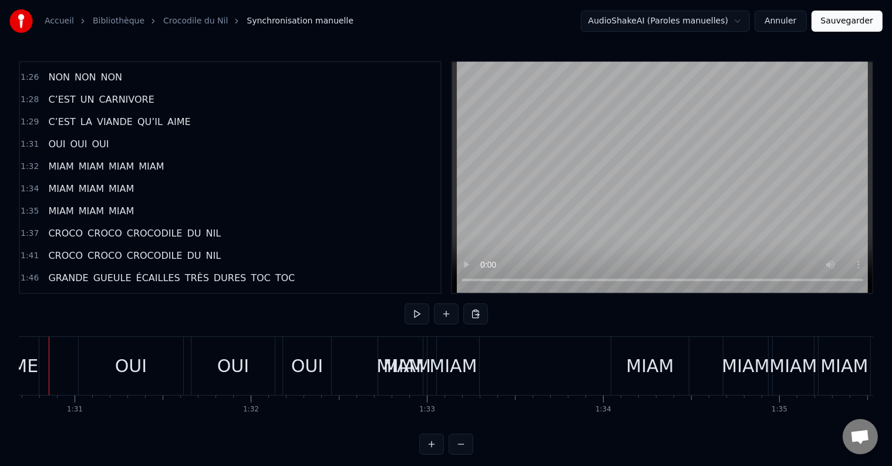
scroll to position [0, 15941]
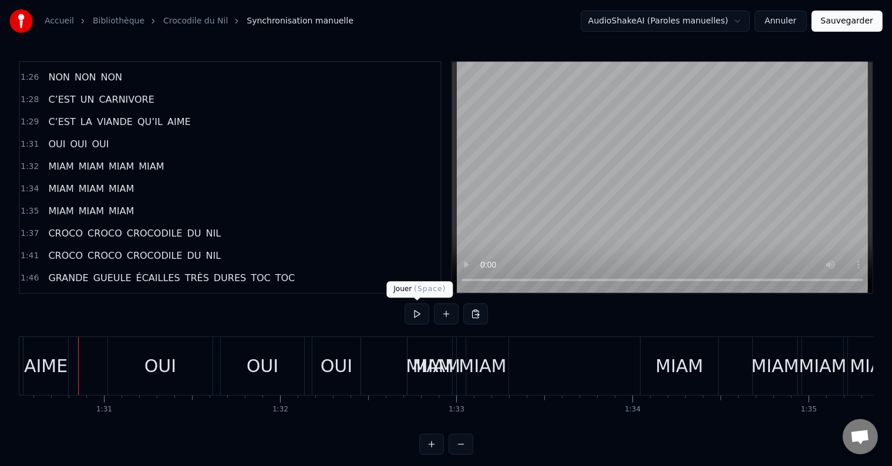
click at [413, 312] on button at bounding box center [416, 313] width 25 height 21
click at [416, 318] on button at bounding box center [416, 313] width 25 height 21
click at [425, 368] on div "MIAM" at bounding box center [437, 366] width 48 height 26
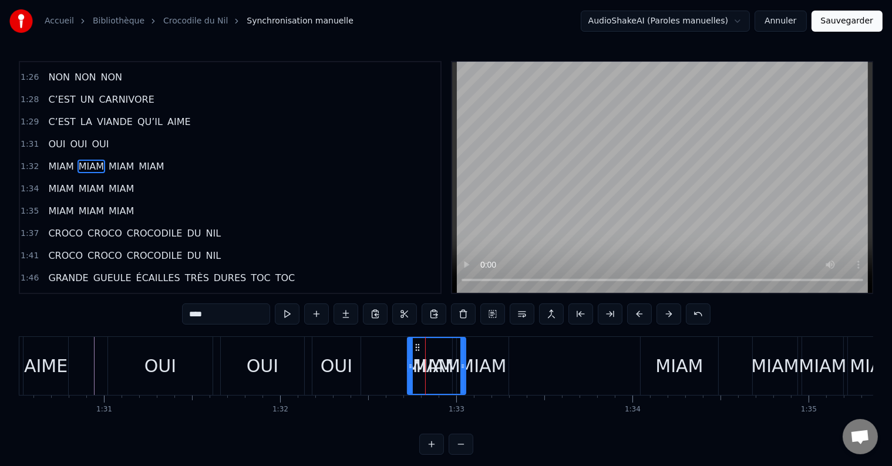
scroll to position [737, 0]
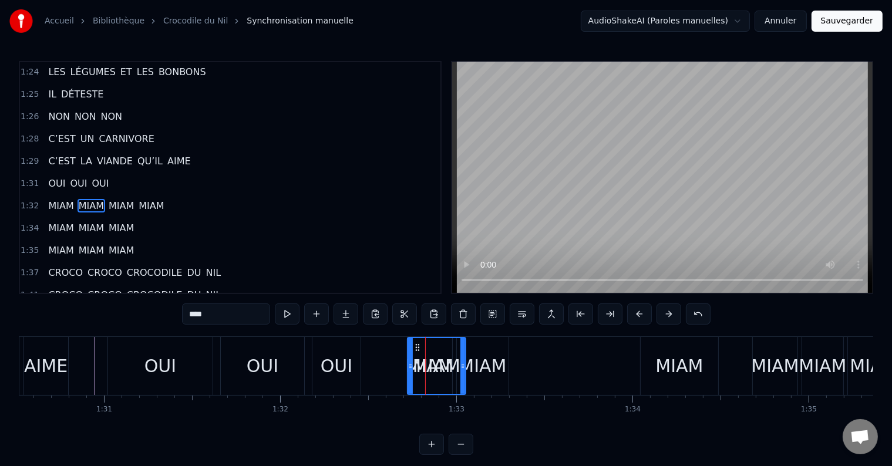
click at [61, 199] on span "MIAM" at bounding box center [61, 206] width 28 height 14
click at [89, 199] on span "MIAM" at bounding box center [91, 206] width 28 height 14
click at [119, 199] on span "MIAM" at bounding box center [121, 206] width 28 height 14
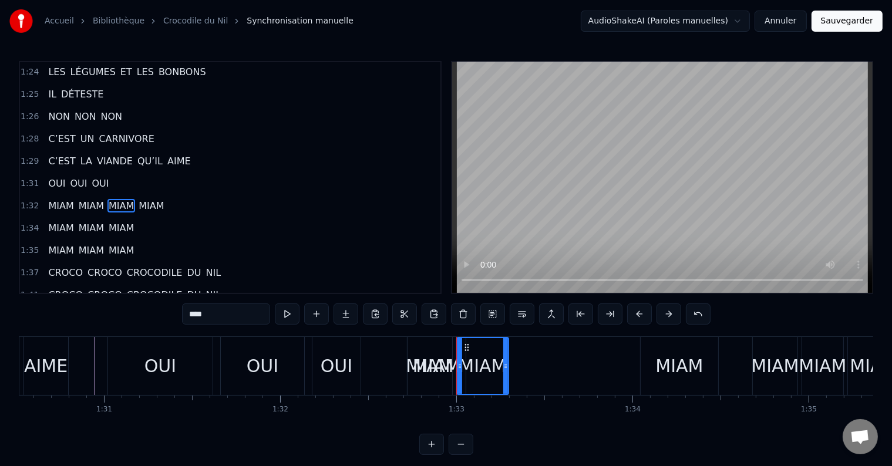
click at [147, 199] on span "MIAM" at bounding box center [151, 206] width 28 height 14
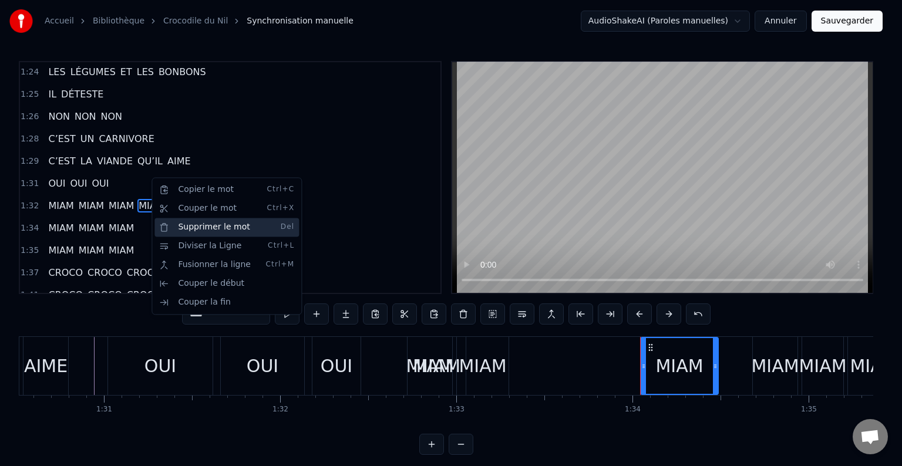
click at [194, 224] on div "Supprimer le mot Del" at bounding box center [226, 227] width 144 height 19
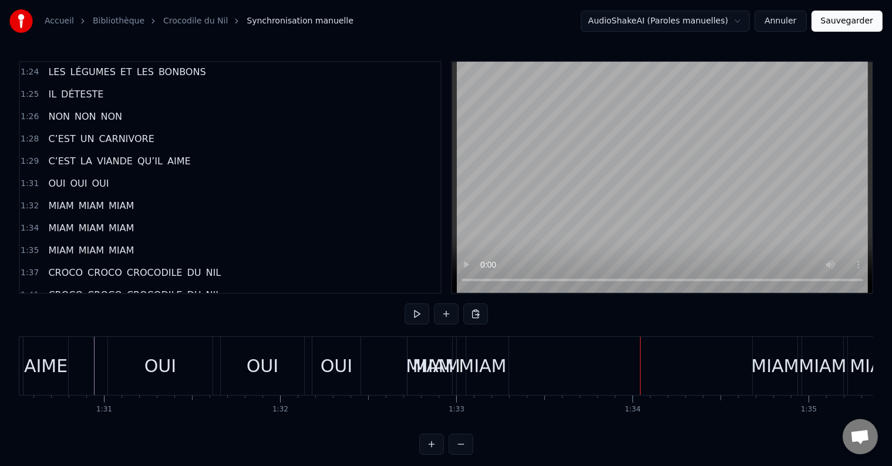
click at [66, 221] on span "MIAM" at bounding box center [61, 228] width 28 height 14
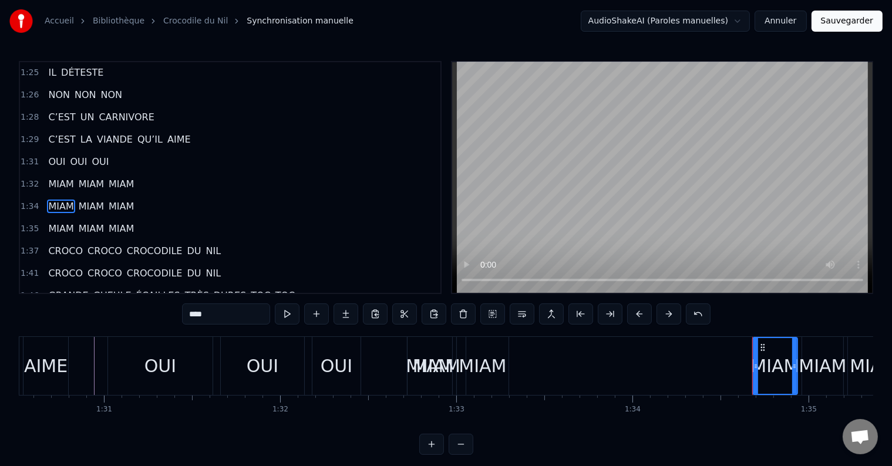
click at [99, 200] on span "MIAM" at bounding box center [91, 207] width 28 height 14
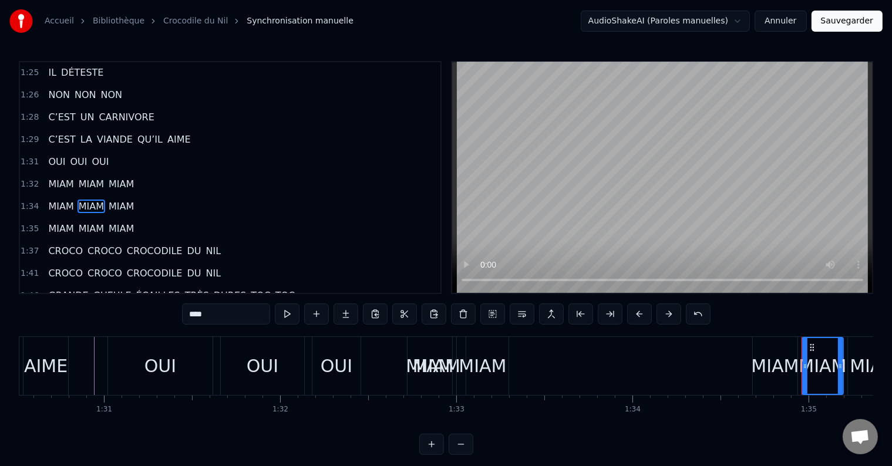
click at [122, 200] on span "MIAM" at bounding box center [121, 207] width 28 height 14
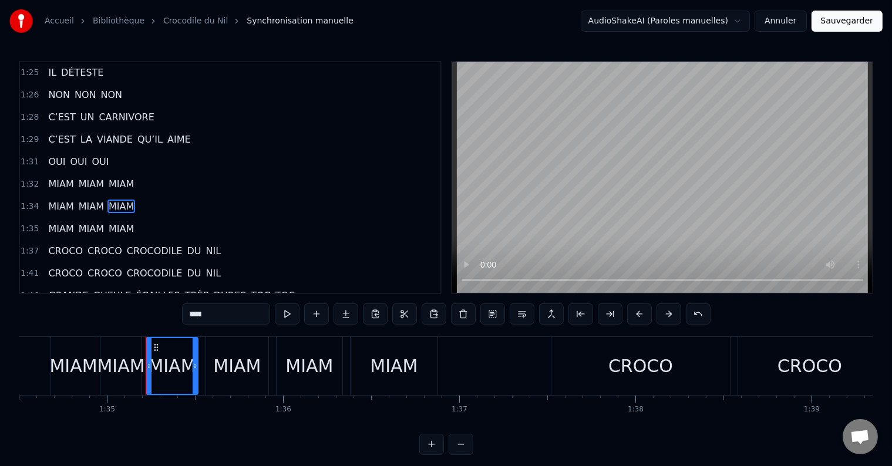
scroll to position [0, 16710]
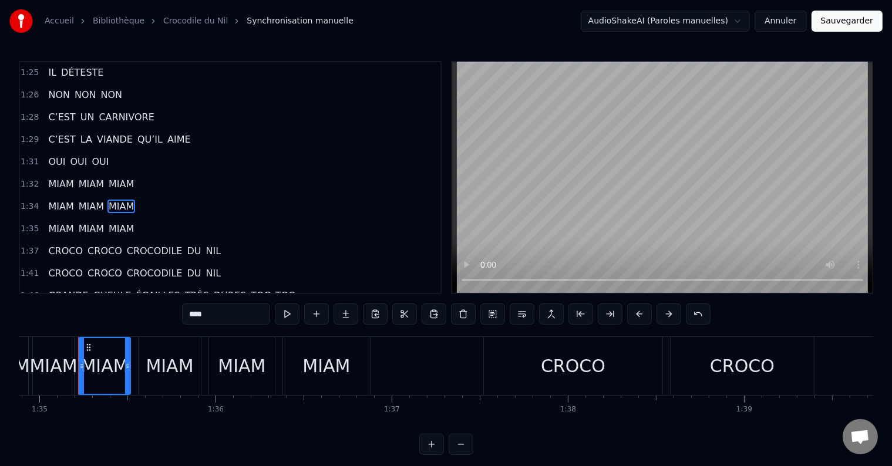
click at [56, 222] on span "MIAM" at bounding box center [61, 229] width 28 height 14
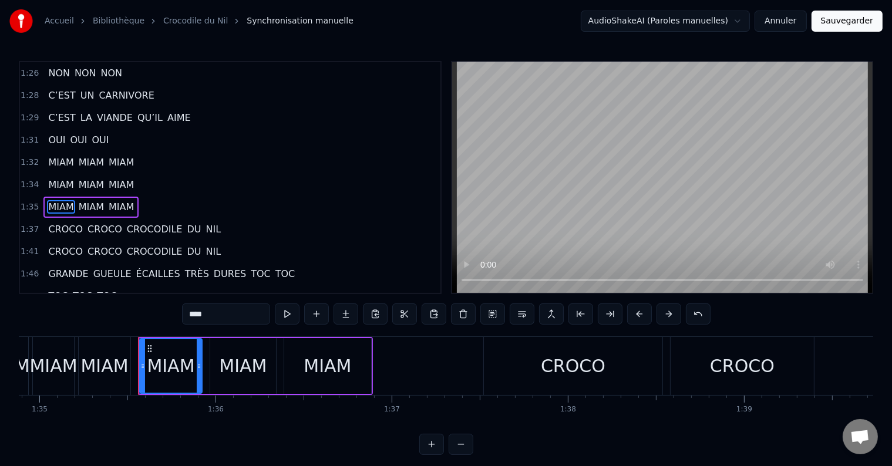
click at [87, 200] on span "MIAM" at bounding box center [91, 207] width 28 height 14
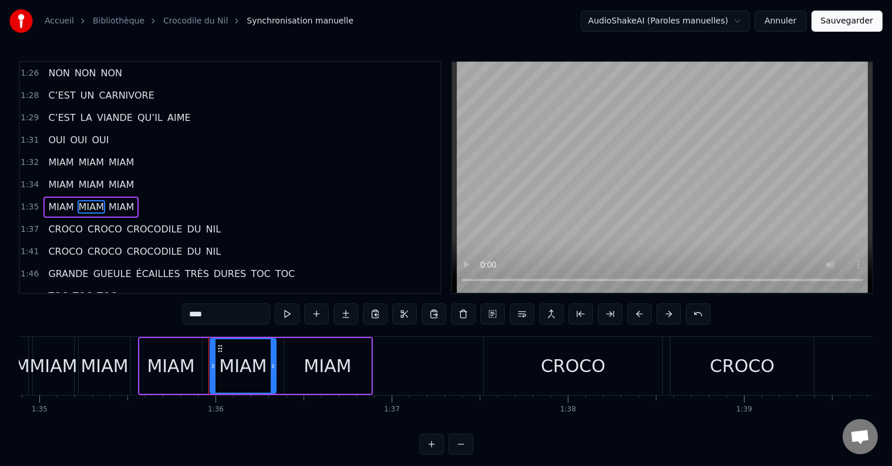
click at [120, 200] on span "MIAM" at bounding box center [121, 207] width 28 height 14
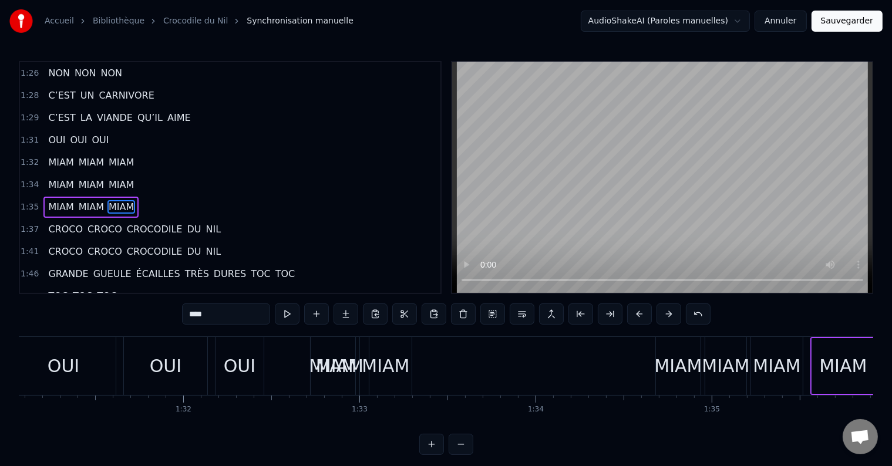
scroll to position [0, 15966]
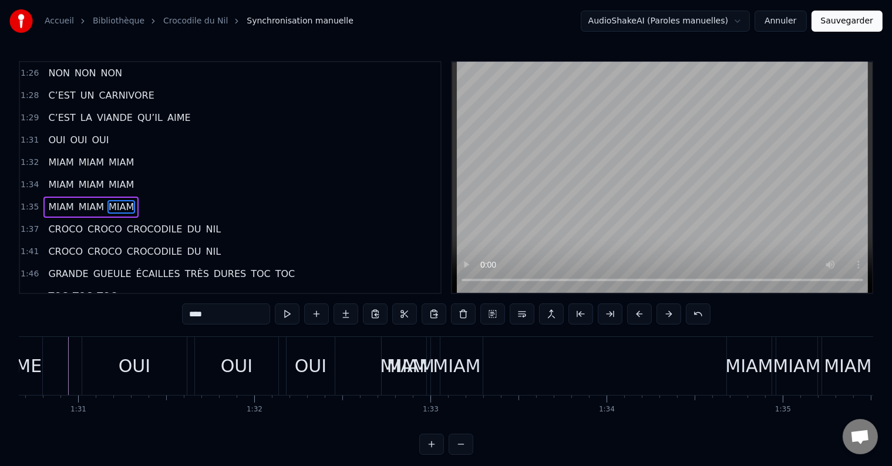
click at [335, 375] on div "OUI OUI OUI" at bounding box center [210, 366] width 256 height 58
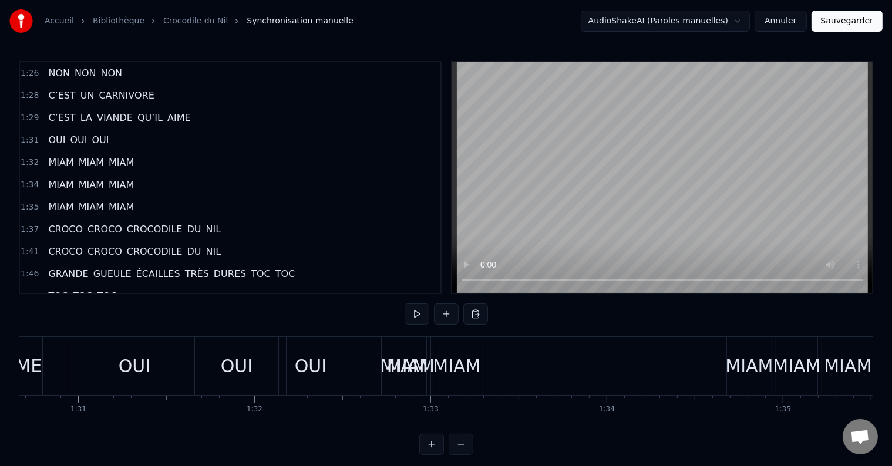
scroll to position [0, 15960]
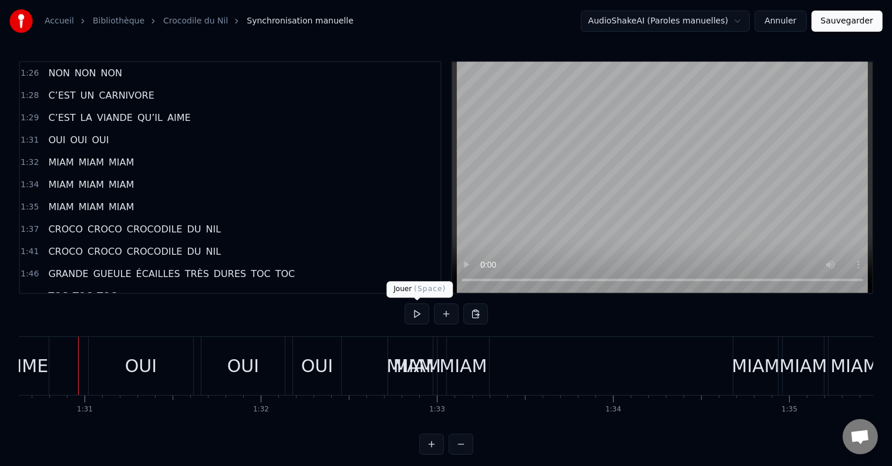
click at [414, 312] on button at bounding box center [416, 313] width 25 height 21
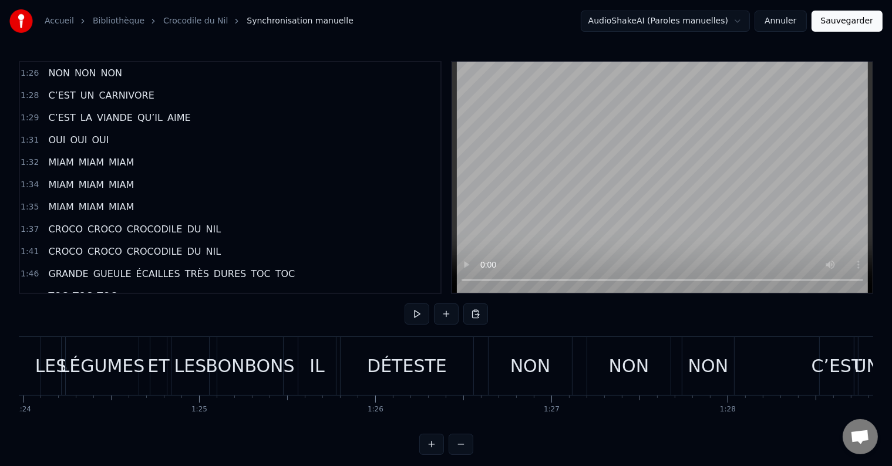
scroll to position [0, 14878]
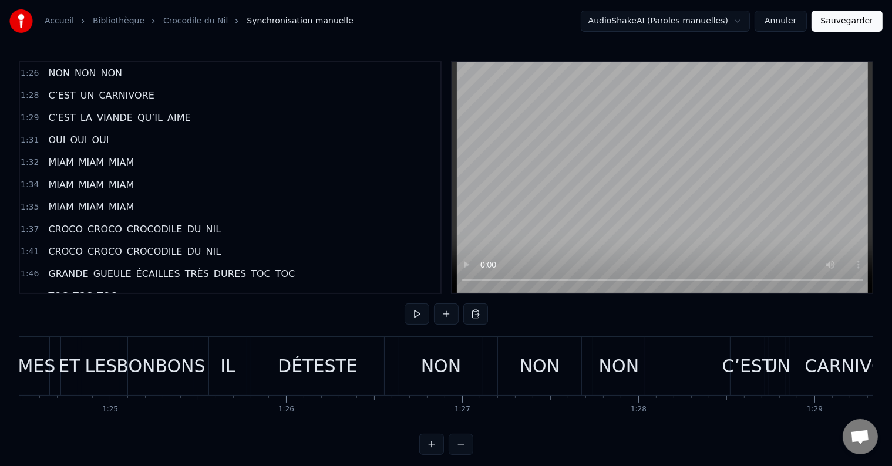
click at [373, 381] on div "DÉTESTE" at bounding box center [317, 366] width 133 height 58
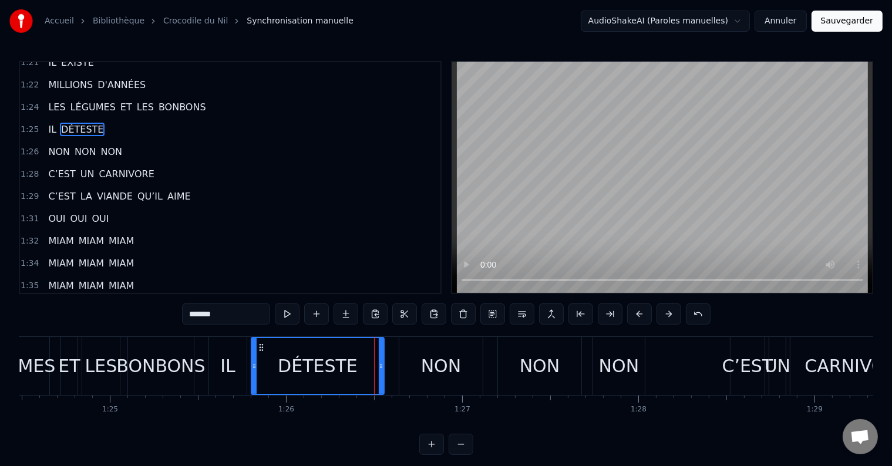
scroll to position [629, 0]
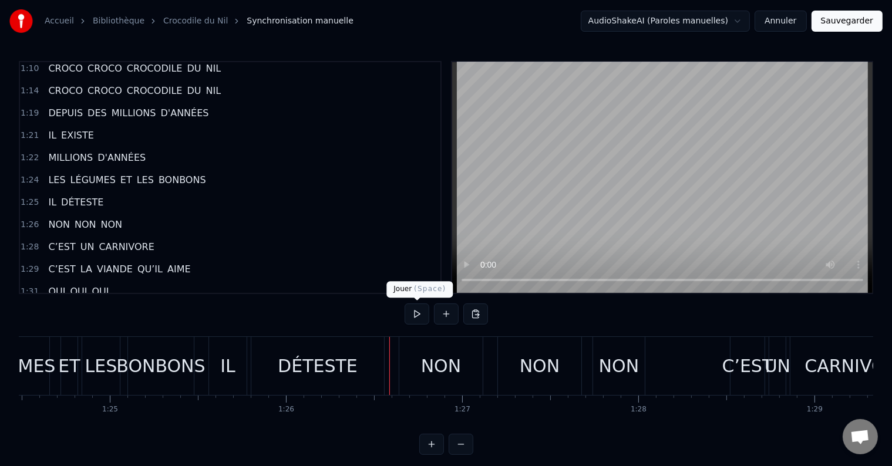
click at [419, 310] on button at bounding box center [416, 313] width 25 height 21
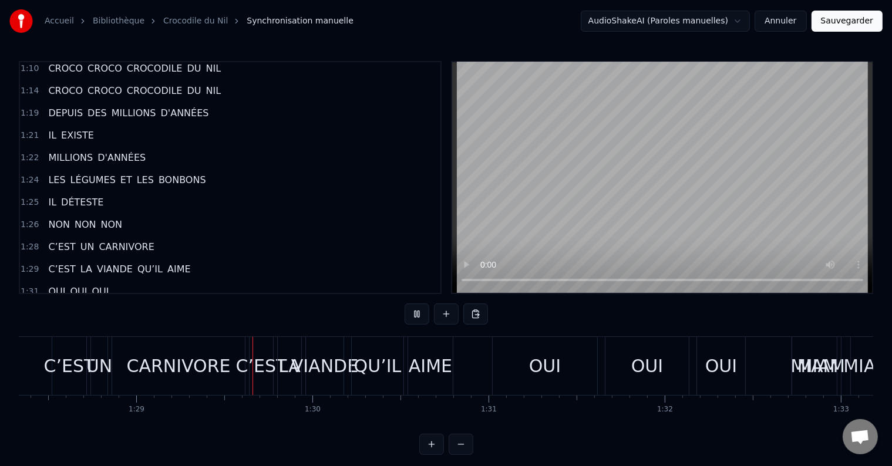
scroll to position [0, 15645]
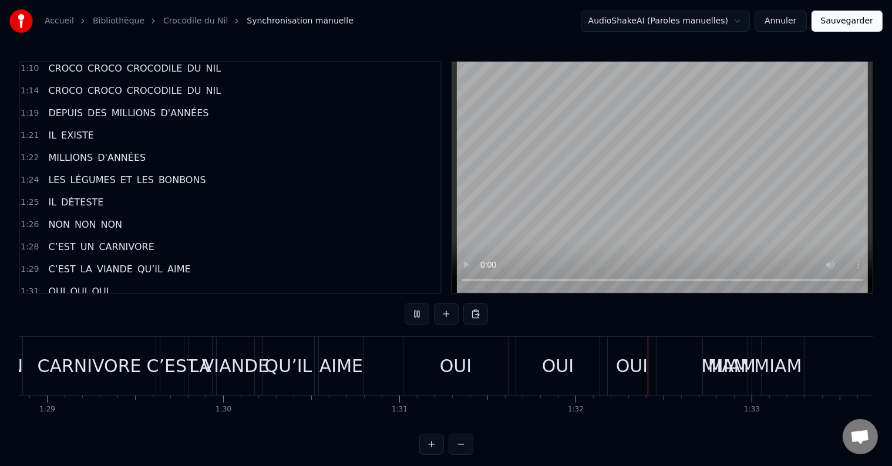
click at [419, 310] on button at bounding box center [416, 313] width 25 height 21
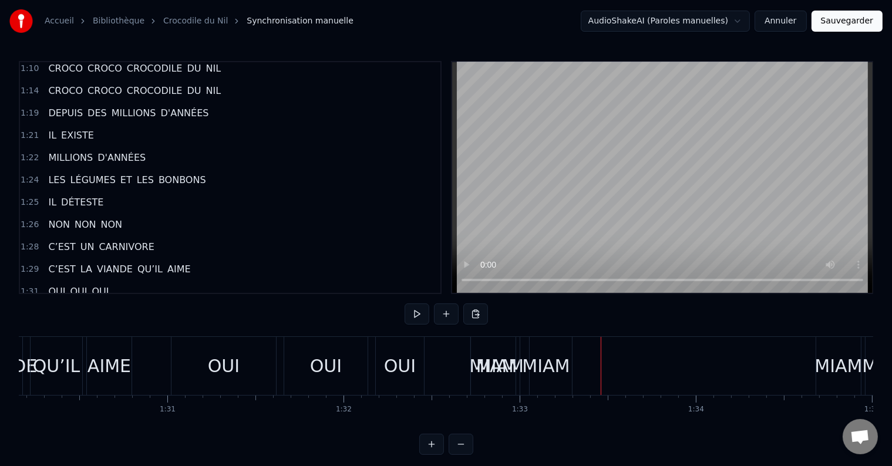
scroll to position [0, 15716]
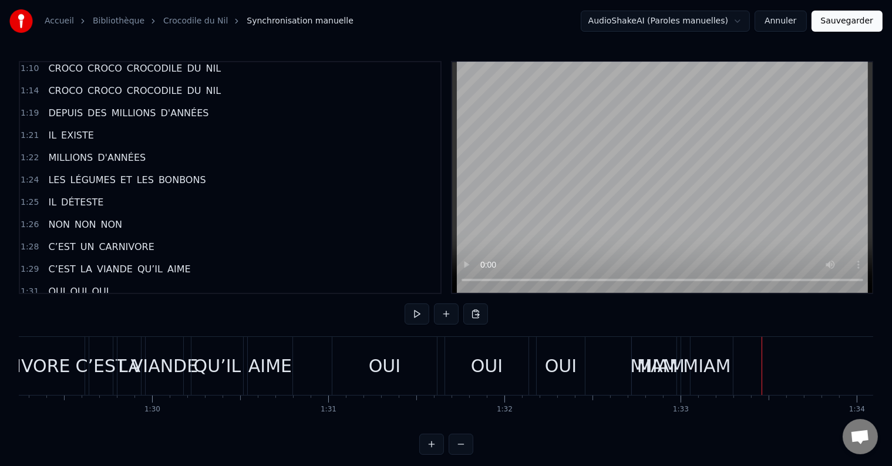
click at [660, 367] on div "MIAM" at bounding box center [661, 366] width 48 height 26
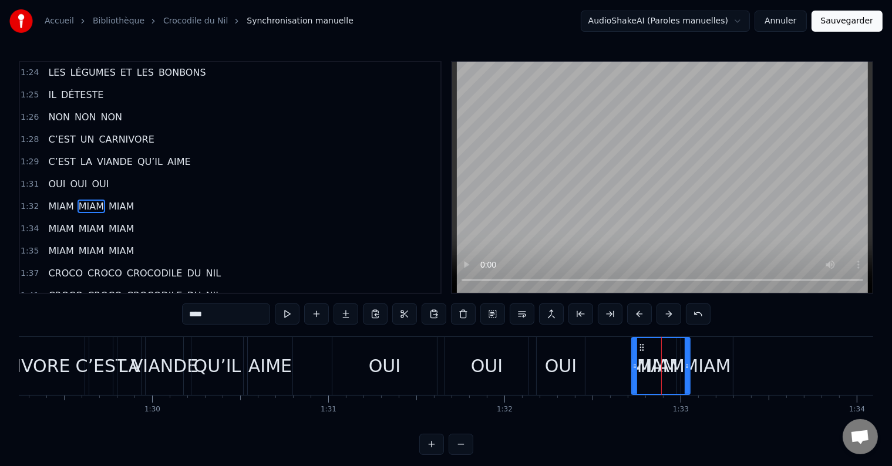
scroll to position [737, 0]
click at [714, 371] on div "MIAM" at bounding box center [707, 366] width 48 height 26
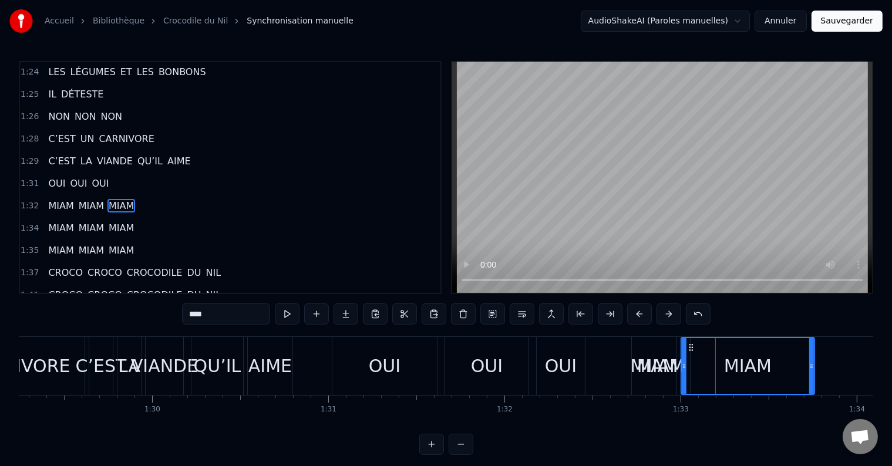
drag, startPoint x: 729, startPoint y: 363, endPoint x: 812, endPoint y: 357, distance: 82.9
click at [812, 357] on div at bounding box center [811, 366] width 5 height 56
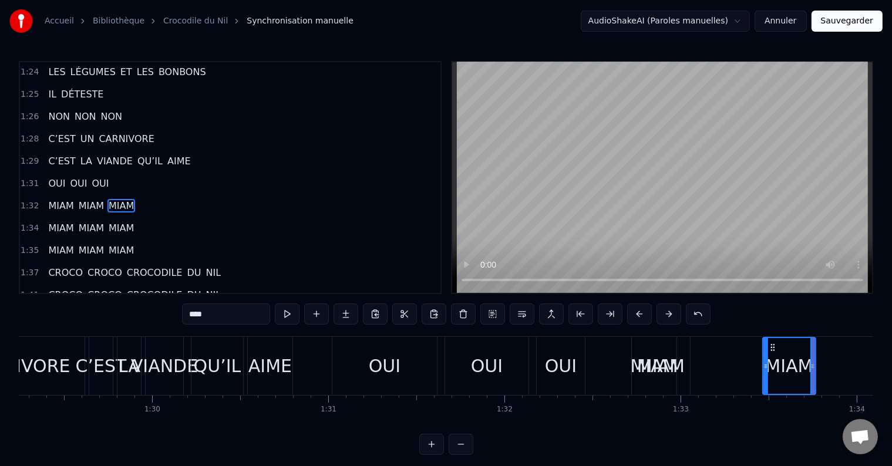
drag, startPoint x: 683, startPoint y: 367, endPoint x: 765, endPoint y: 364, distance: 82.2
click at [765, 364] on icon at bounding box center [765, 366] width 5 height 9
click at [670, 368] on div "MIAM" at bounding box center [661, 366] width 48 height 26
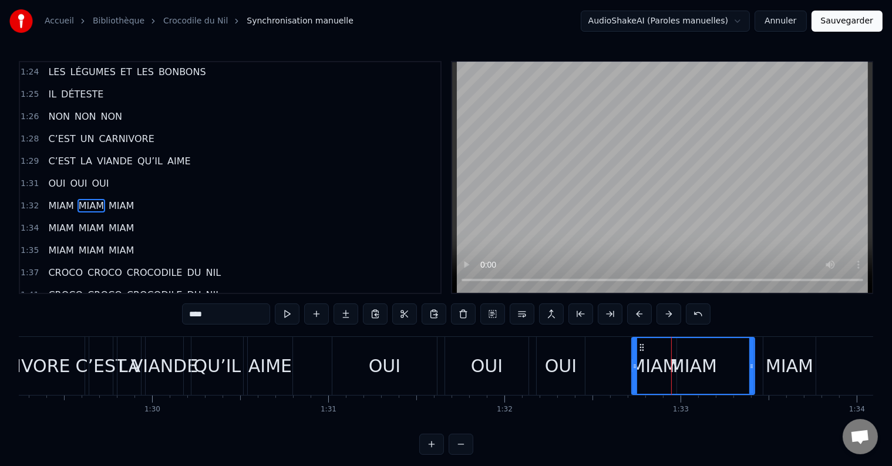
drag, startPoint x: 688, startPoint y: 365, endPoint x: 753, endPoint y: 364, distance: 64.6
click at [753, 364] on icon at bounding box center [751, 366] width 5 height 9
drag, startPoint x: 635, startPoint y: 365, endPoint x: 700, endPoint y: 362, distance: 64.6
click at [700, 362] on icon at bounding box center [699, 366] width 5 height 9
click at [648, 366] on div "MIAM" at bounding box center [654, 366] width 48 height 26
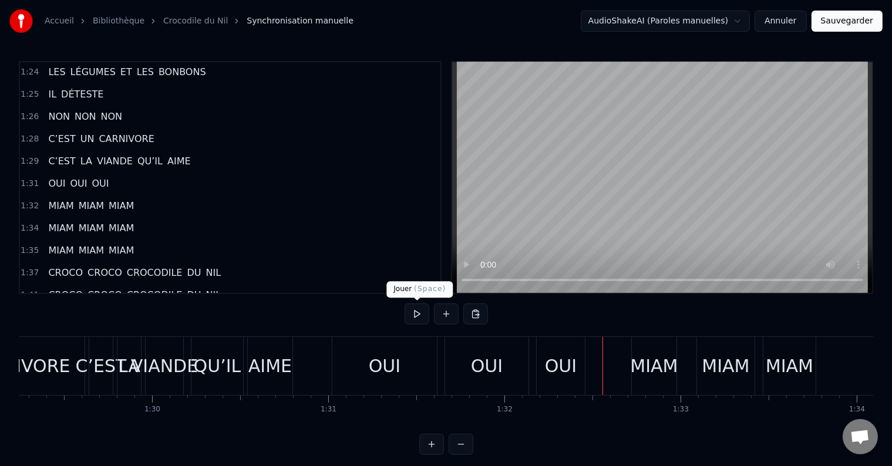
click at [416, 315] on button at bounding box center [416, 313] width 25 height 21
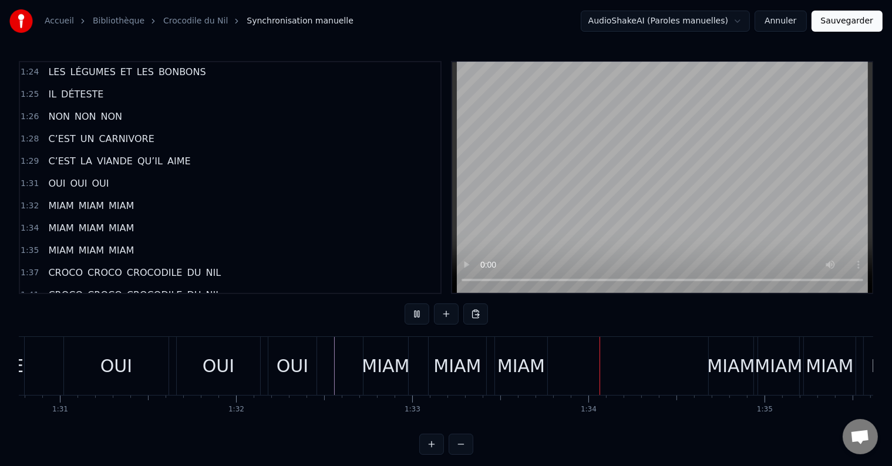
click at [416, 315] on button at bounding box center [416, 313] width 25 height 21
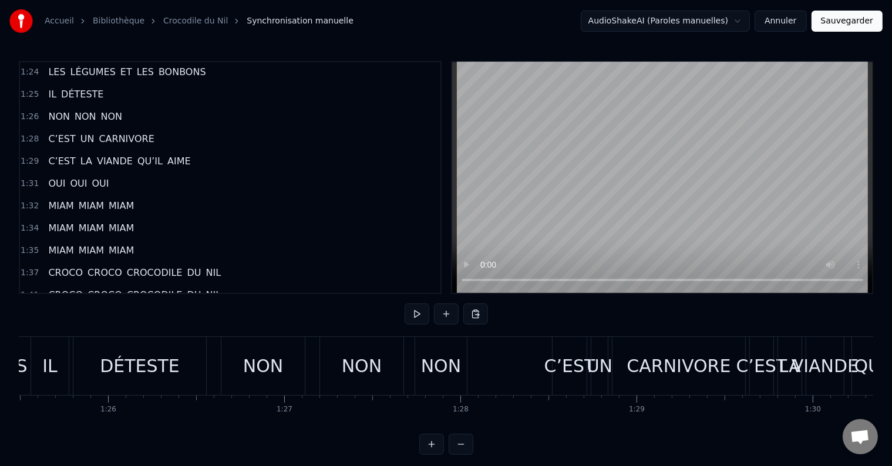
scroll to position [0, 14539]
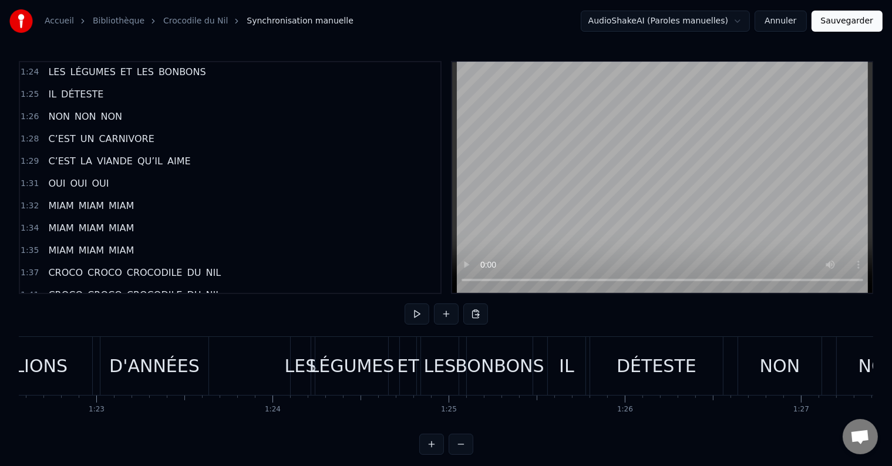
click at [420, 317] on button at bounding box center [416, 313] width 25 height 21
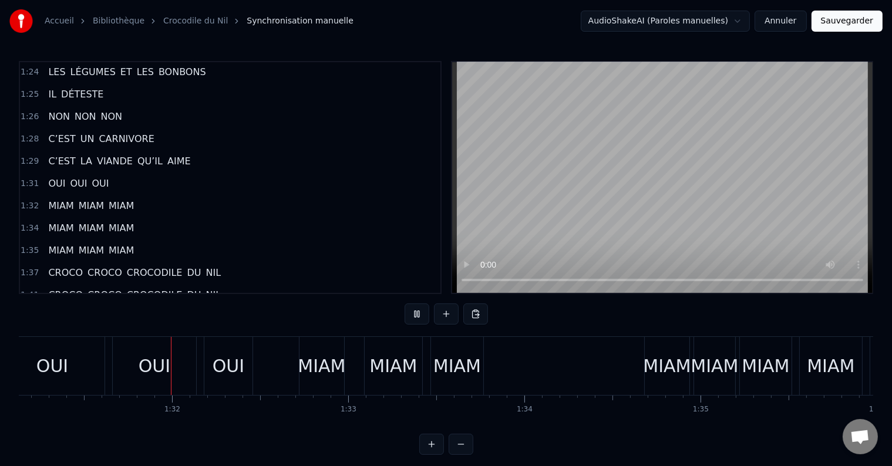
scroll to position [0, 16052]
click at [416, 312] on button at bounding box center [416, 313] width 25 height 21
click at [130, 195] on div "MIAM MIAM MIAM" at bounding box center [90, 205] width 95 height 21
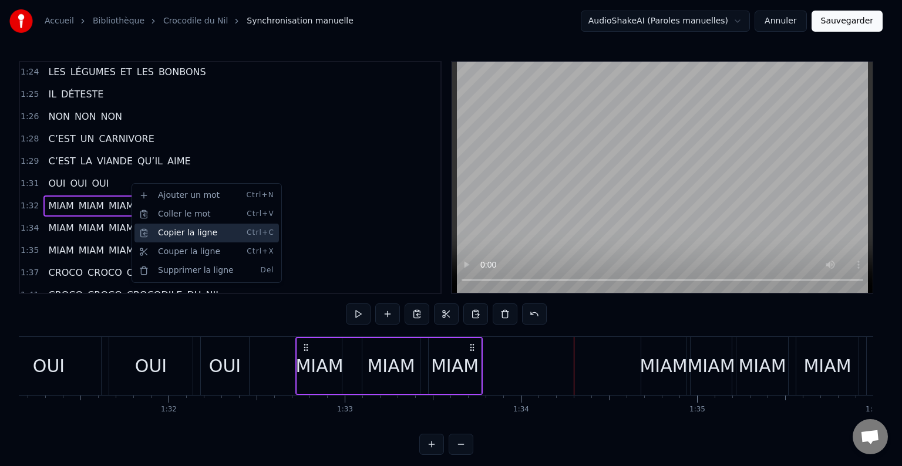
click at [151, 231] on div "Copier la ligne Ctrl+C" at bounding box center [206, 233] width 144 height 19
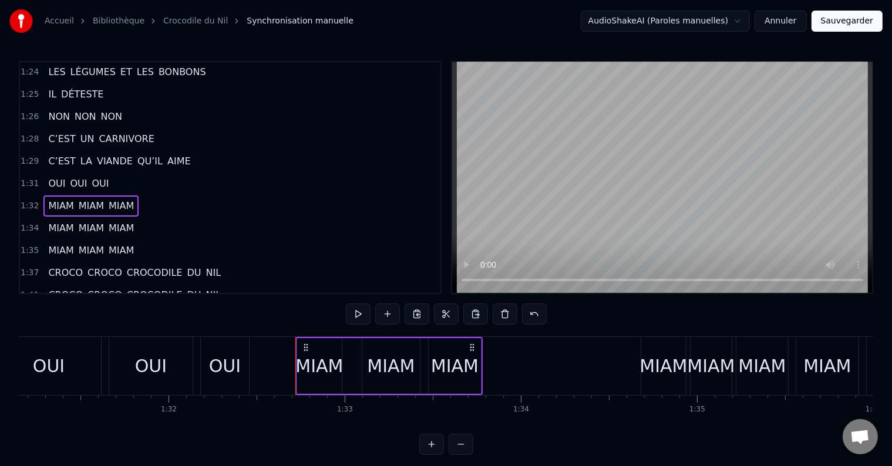
click at [146, 195] on div "1:32 MIAM MIAM MIAM" at bounding box center [230, 206] width 420 height 22
click at [143, 195] on div "1:32 MIAM MIAM MIAM" at bounding box center [230, 206] width 420 height 22
click at [194, 195] on div "1:32 MIAM MIAM MIAM" at bounding box center [230, 206] width 420 height 22
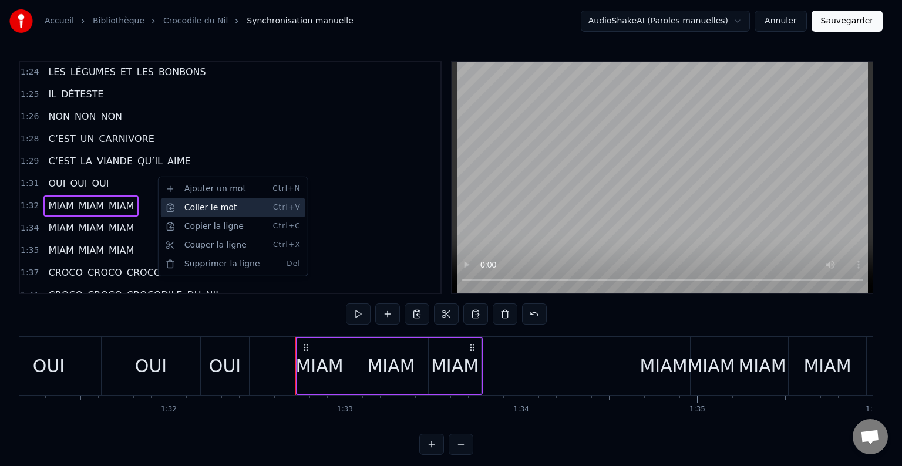
click at [202, 207] on div "Coller le mot Ctrl+V" at bounding box center [233, 207] width 144 height 19
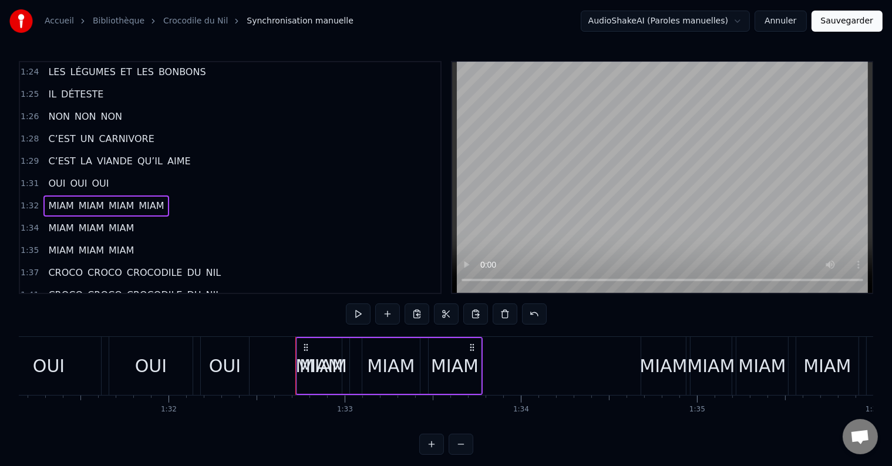
click at [149, 199] on span "MIAM" at bounding box center [151, 206] width 28 height 14
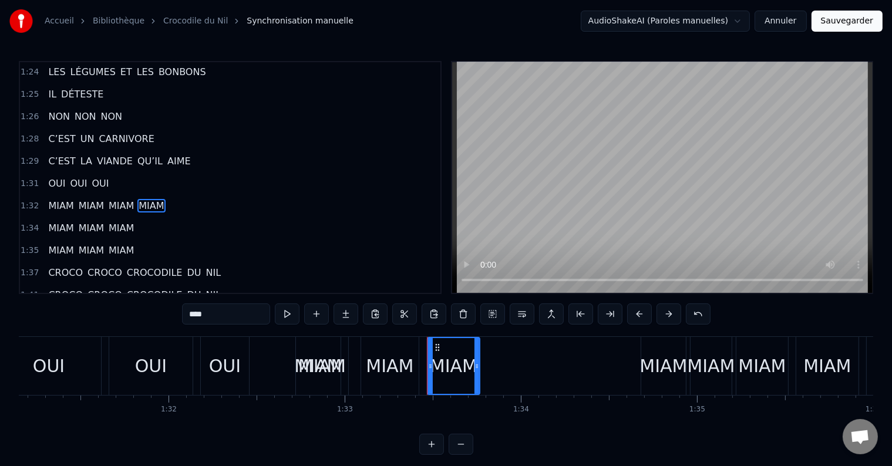
click at [168, 195] on div "1:32 MIAM MIAM MIAM MIAM" at bounding box center [230, 206] width 420 height 22
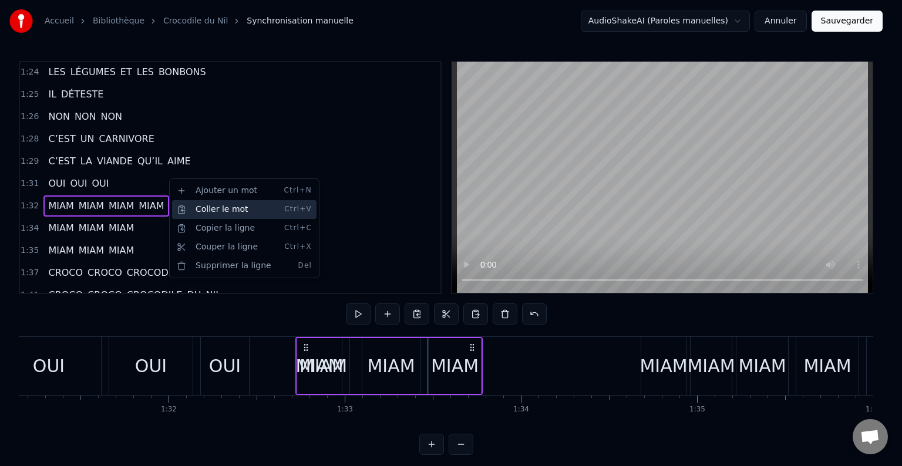
click at [204, 211] on div "Coller le mot Ctrl+V" at bounding box center [244, 209] width 144 height 19
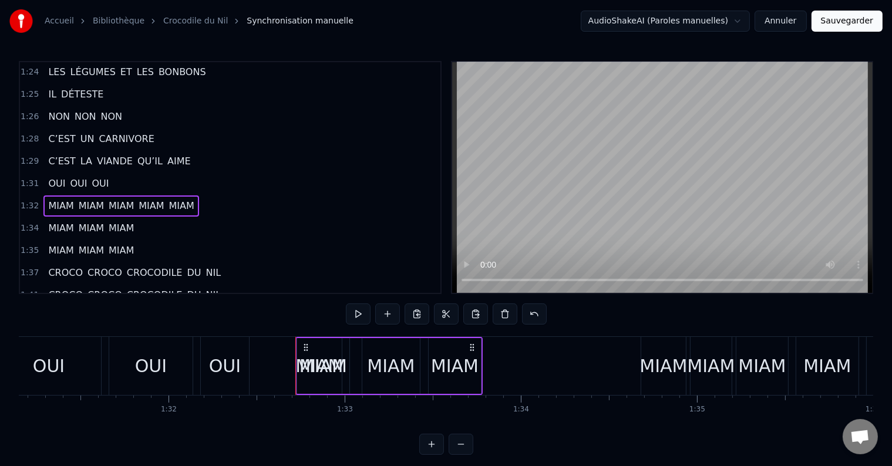
click at [141, 199] on span "MIAM" at bounding box center [151, 206] width 28 height 14
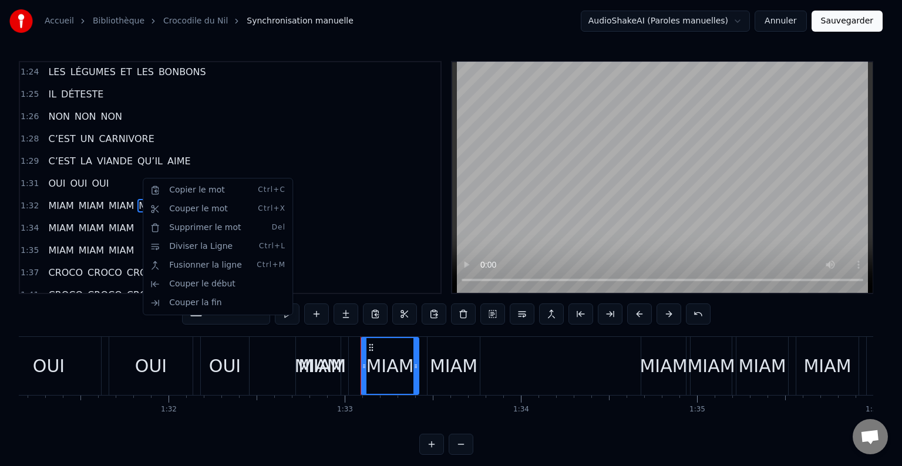
click at [207, 166] on html "Accueil Bibliothèque Crocodile du Nil Synchronisation manuelle AudioShakeAI (Pa…" at bounding box center [451, 237] width 902 height 474
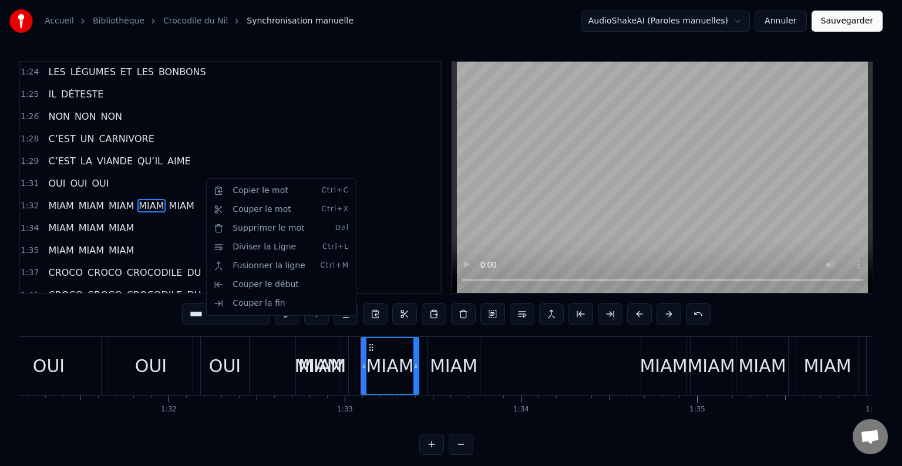
click at [141, 176] on html "Accueil Bibliothèque Crocodile du Nil Synchronisation manuelle AudioShakeAI (Pa…" at bounding box center [451, 237] width 902 height 474
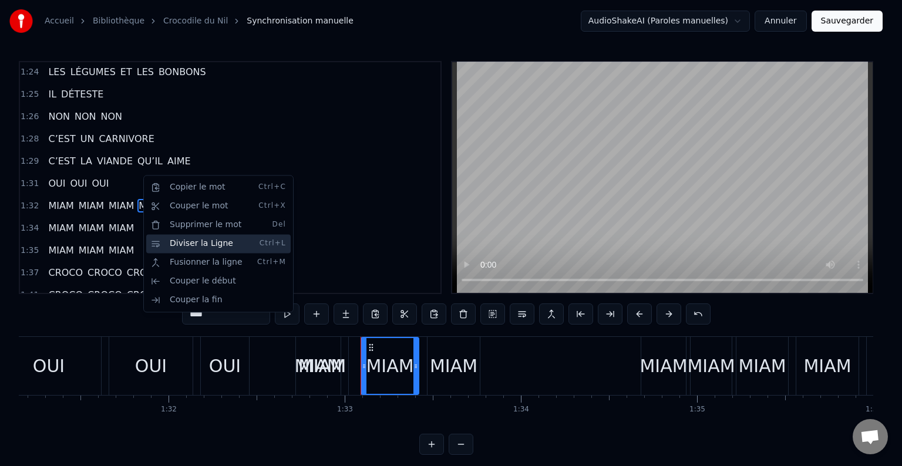
click at [169, 242] on div "Diviser la Ligne Ctrl+L" at bounding box center [218, 243] width 144 height 19
click at [174, 242] on div "Diviser la Ligne Ctrl+L" at bounding box center [218, 243] width 144 height 19
click at [175, 242] on div "Diviser la Ligne Ctrl+L" at bounding box center [218, 243] width 144 height 19
click at [170, 240] on div "Diviser la Ligne Ctrl+L" at bounding box center [218, 243] width 144 height 19
click at [248, 136] on html "Accueil Bibliothèque Crocodile du Nil Synchronisation manuelle AudioShakeAI (Pa…" at bounding box center [451, 237] width 902 height 474
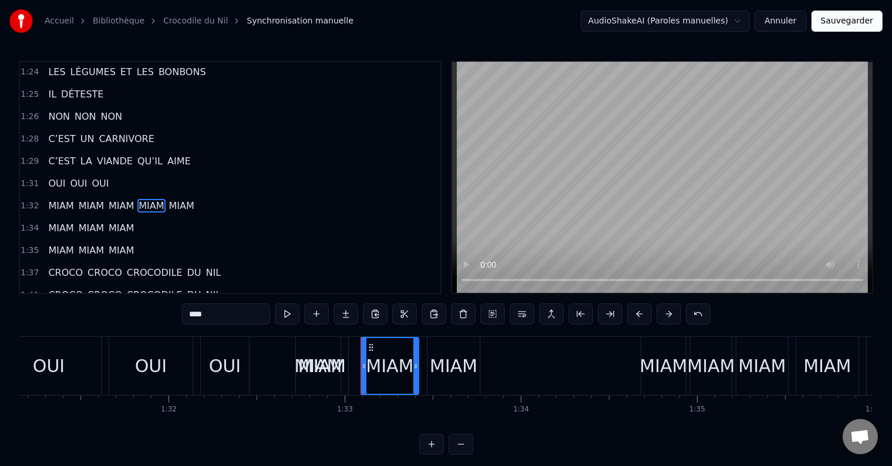
click at [149, 199] on span "MIAM" at bounding box center [151, 206] width 28 height 14
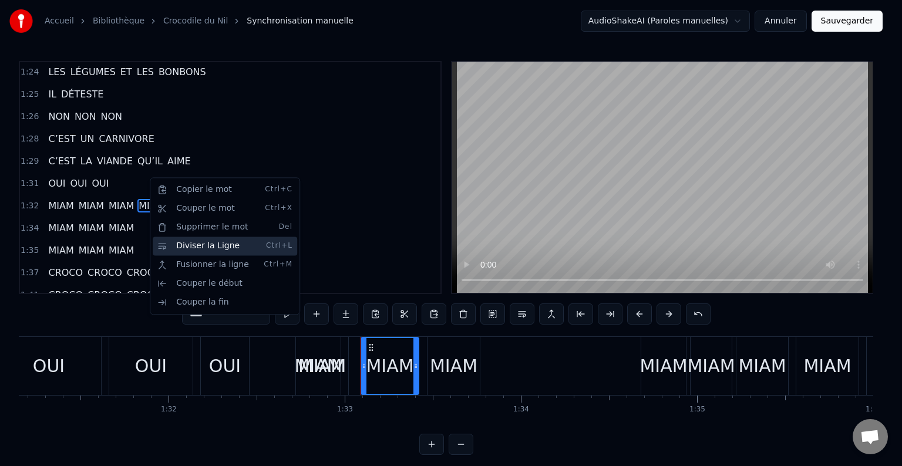
click at [177, 247] on div "Diviser la Ligne Ctrl+L" at bounding box center [225, 246] width 144 height 19
click at [183, 247] on div "Diviser la Ligne Ctrl+L" at bounding box center [225, 246] width 144 height 19
click at [184, 247] on div "Diviser la Ligne Ctrl+L" at bounding box center [225, 246] width 144 height 19
click at [183, 155] on html "Accueil Bibliothèque Crocodile du Nil Synchronisation manuelle AudioShakeAI (Pa…" at bounding box center [451, 237] width 902 height 474
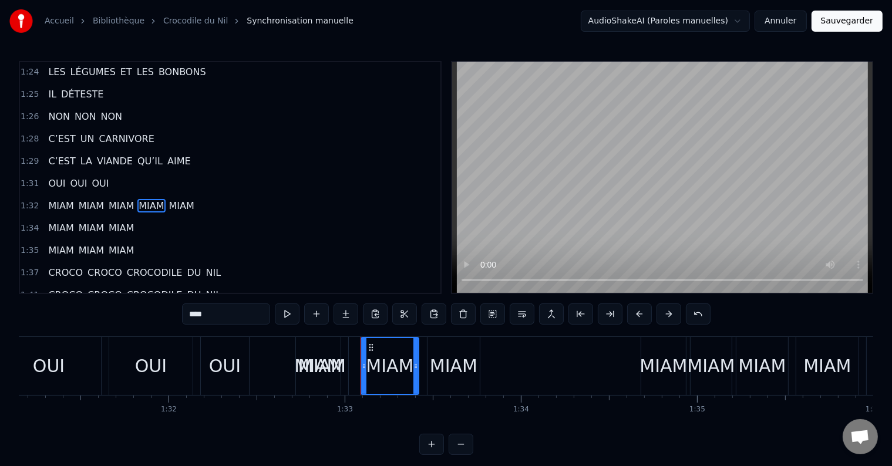
click at [107, 199] on span "MIAM" at bounding box center [121, 206] width 28 height 14
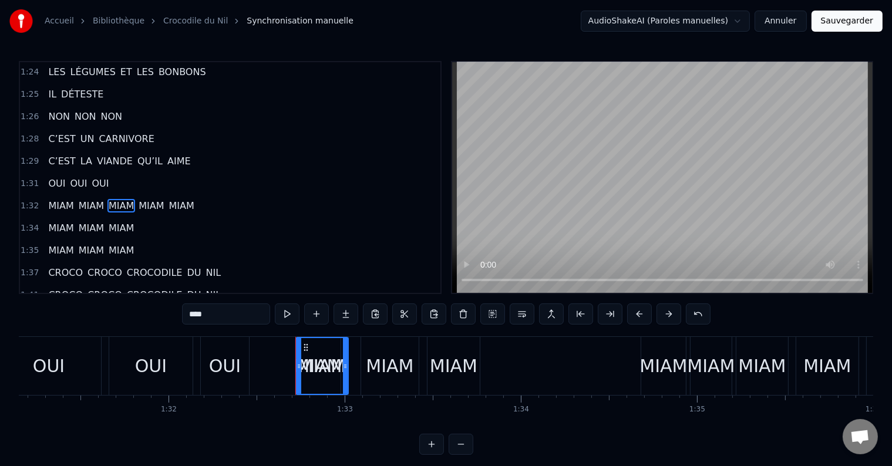
click at [146, 199] on span "MIAM" at bounding box center [151, 206] width 28 height 14
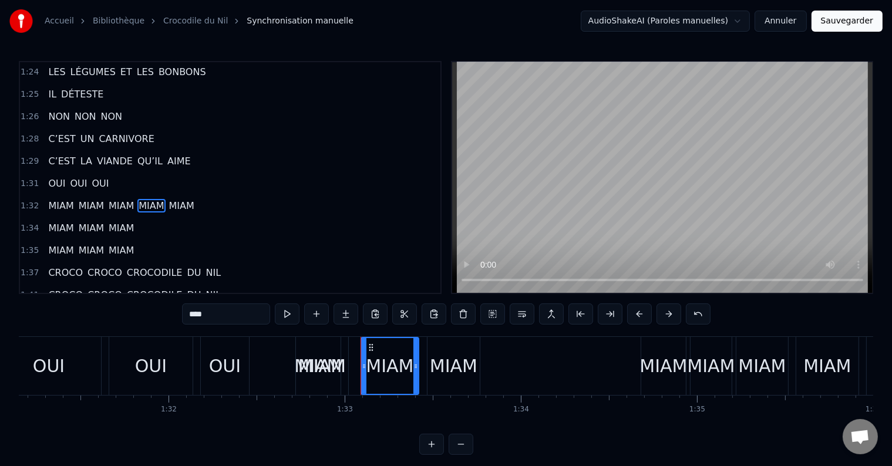
click at [146, 199] on span "MIAM" at bounding box center [151, 206] width 28 height 14
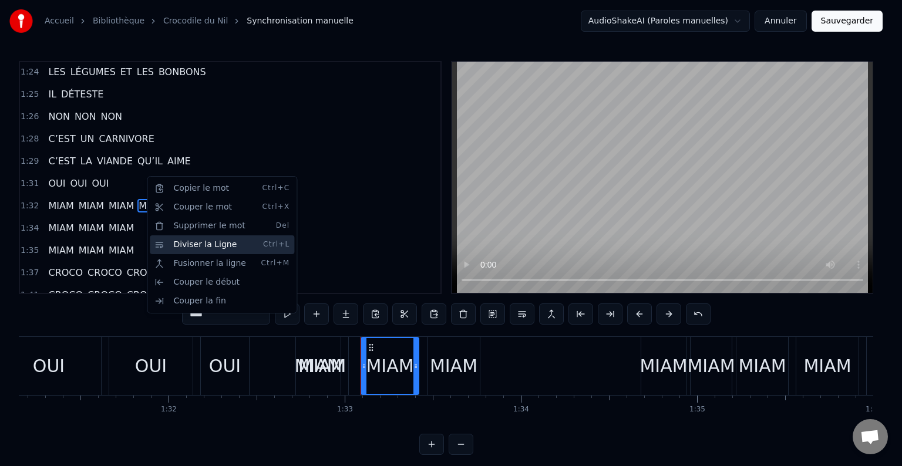
click at [178, 244] on div "Diviser la Ligne Ctrl+L" at bounding box center [222, 244] width 144 height 19
click at [103, 195] on html "Accueil Bibliothèque Crocodile du Nil Synchronisation manuelle AudioShakeAI (Pa…" at bounding box center [451, 237] width 902 height 474
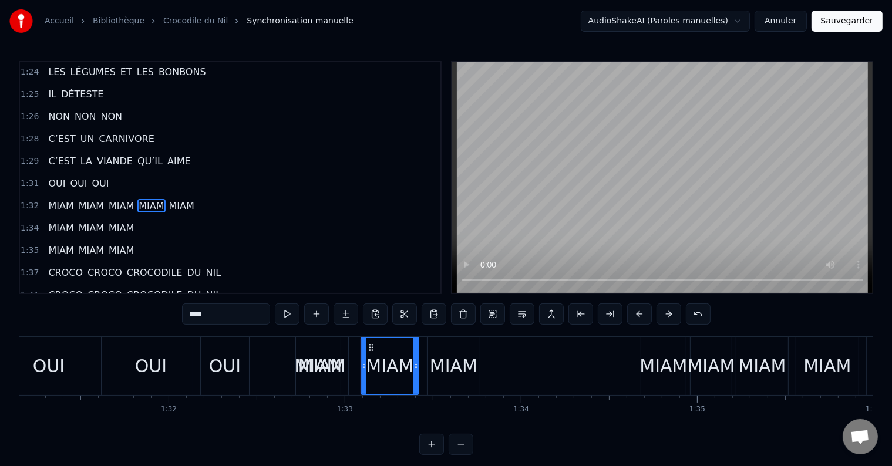
click at [311, 364] on div "MIAM" at bounding box center [322, 366] width 48 height 26
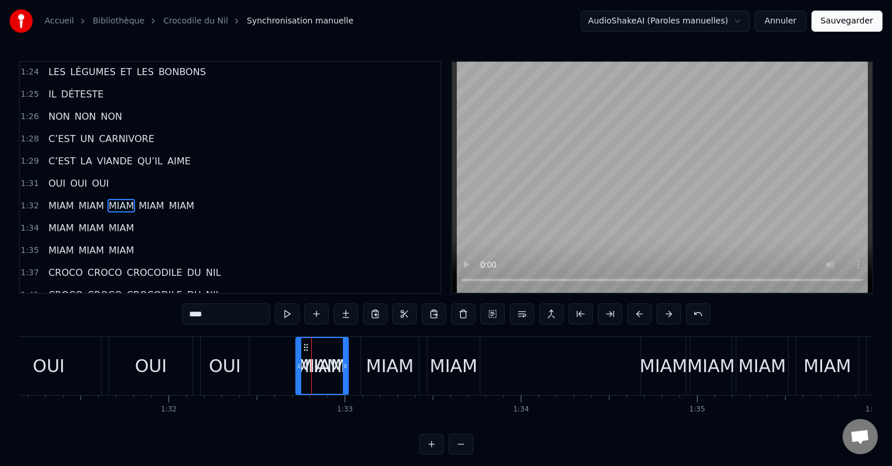
click at [462, 359] on div "MIAM" at bounding box center [454, 366] width 48 height 26
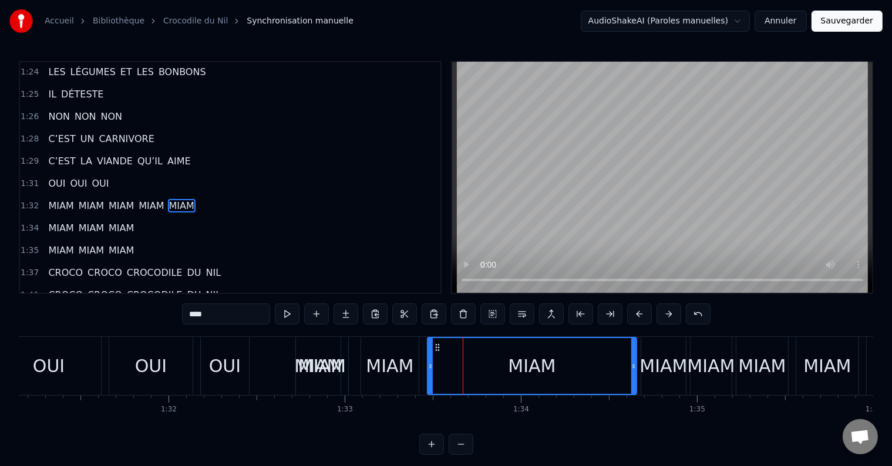
drag, startPoint x: 478, startPoint y: 362, endPoint x: 635, endPoint y: 372, distance: 157.1
click at [635, 372] on div at bounding box center [633, 366] width 5 height 56
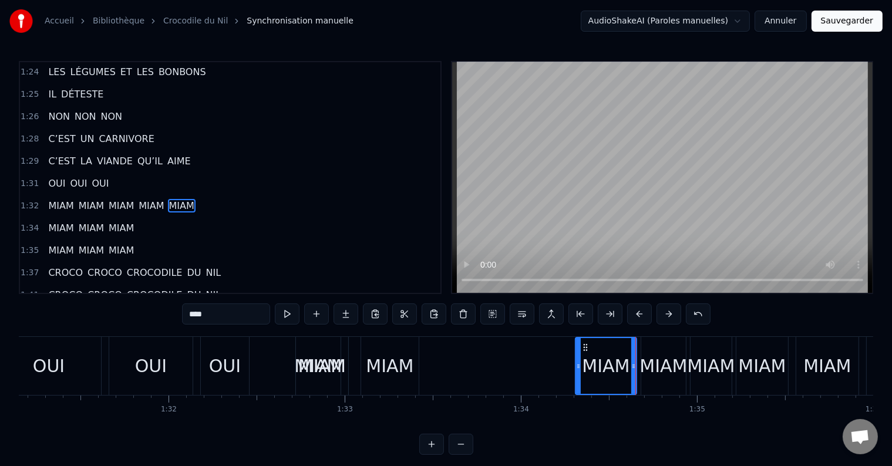
drag, startPoint x: 430, startPoint y: 363, endPoint x: 578, endPoint y: 362, distance: 147.9
click at [578, 362] on icon at bounding box center [578, 366] width 5 height 9
click at [391, 366] on div "MIAM" at bounding box center [390, 366] width 48 height 26
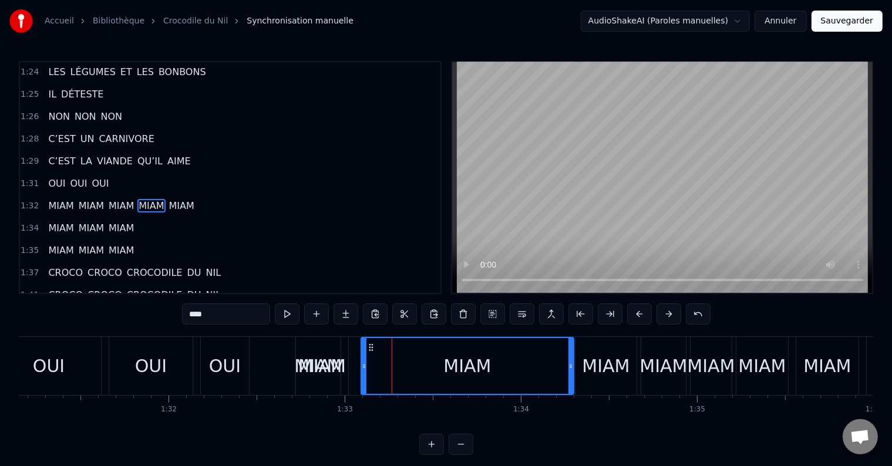
drag, startPoint x: 420, startPoint y: 366, endPoint x: 569, endPoint y: 364, distance: 148.5
click at [569, 364] on icon at bounding box center [570, 366] width 5 height 9
click at [362, 365] on icon at bounding box center [364, 366] width 5 height 9
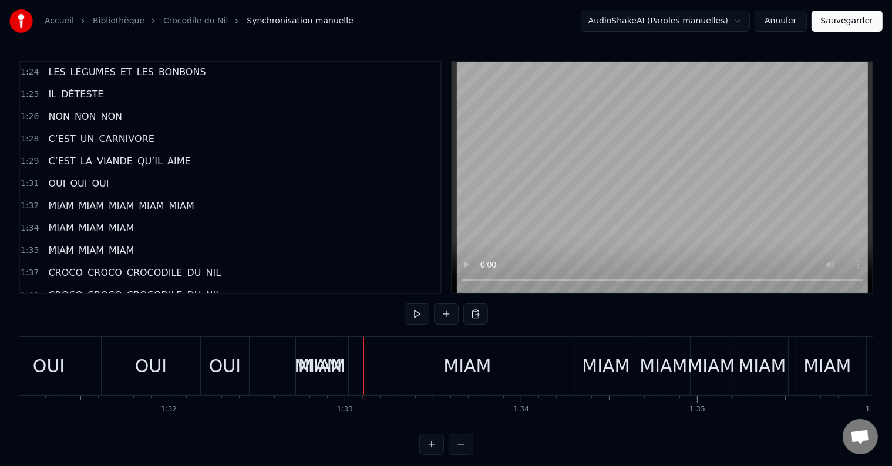
click at [390, 364] on div "MIAM" at bounding box center [467, 366] width 213 height 58
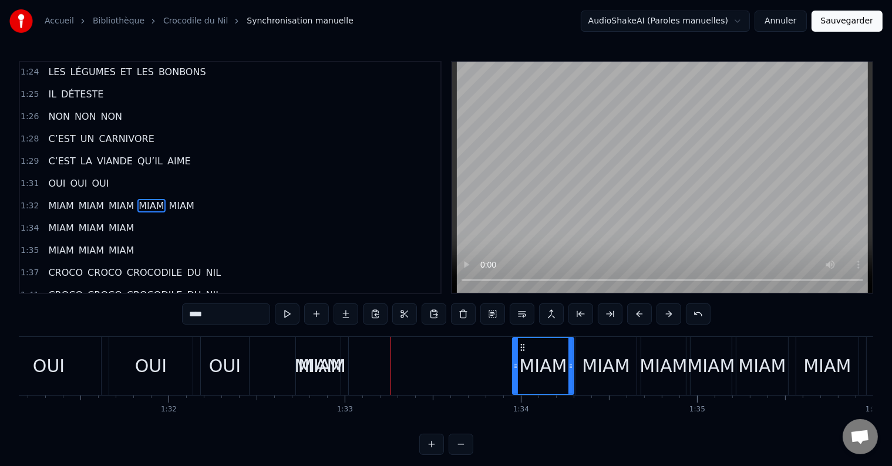
drag, startPoint x: 363, startPoint y: 366, endPoint x: 514, endPoint y: 366, distance: 151.5
click at [514, 366] on icon at bounding box center [515, 366] width 5 height 9
click at [328, 367] on div "MIAM" at bounding box center [322, 366] width 48 height 26
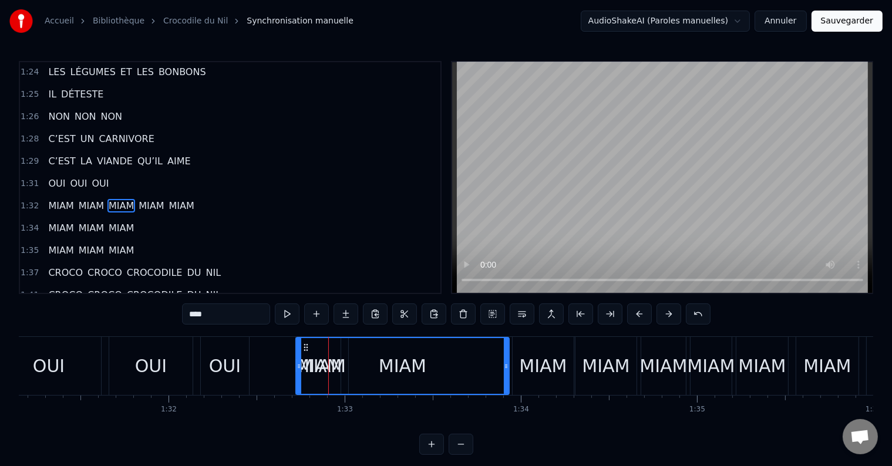
drag, startPoint x: 345, startPoint y: 363, endPoint x: 505, endPoint y: 363, distance: 160.3
click at [505, 363] on icon at bounding box center [506, 366] width 5 height 9
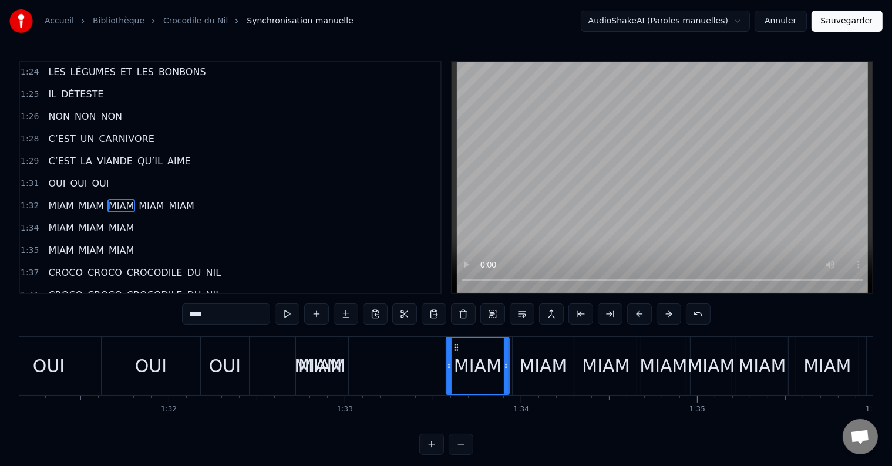
drag, startPoint x: 298, startPoint y: 363, endPoint x: 448, endPoint y: 371, distance: 150.5
click at [448, 371] on div at bounding box center [449, 366] width 5 height 56
click at [322, 363] on div "MIAM" at bounding box center [322, 366] width 48 height 26
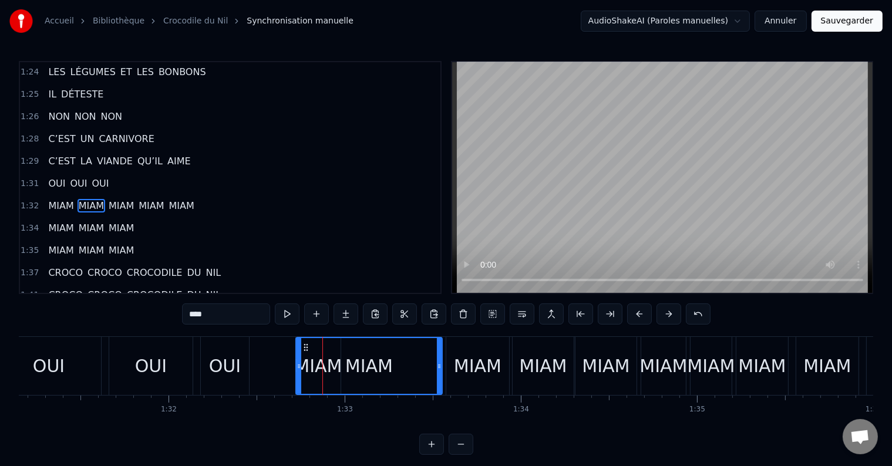
drag, startPoint x: 345, startPoint y: 365, endPoint x: 439, endPoint y: 372, distance: 94.2
click at [439, 372] on div at bounding box center [439, 366] width 5 height 56
drag, startPoint x: 298, startPoint y: 364, endPoint x: 368, endPoint y: 364, distance: 69.9
click at [368, 364] on icon at bounding box center [368, 366] width 5 height 9
click at [103, 366] on div "OUI OUI OUI" at bounding box center [124, 366] width 256 height 58
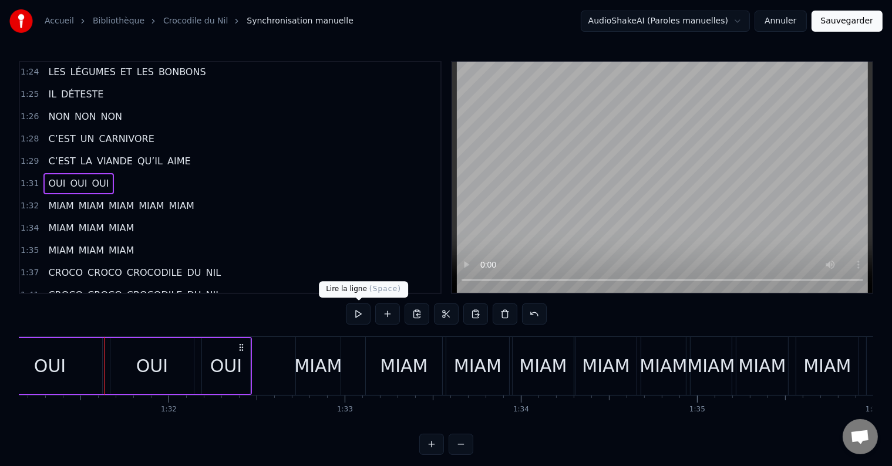
click at [356, 315] on button at bounding box center [358, 313] width 25 height 21
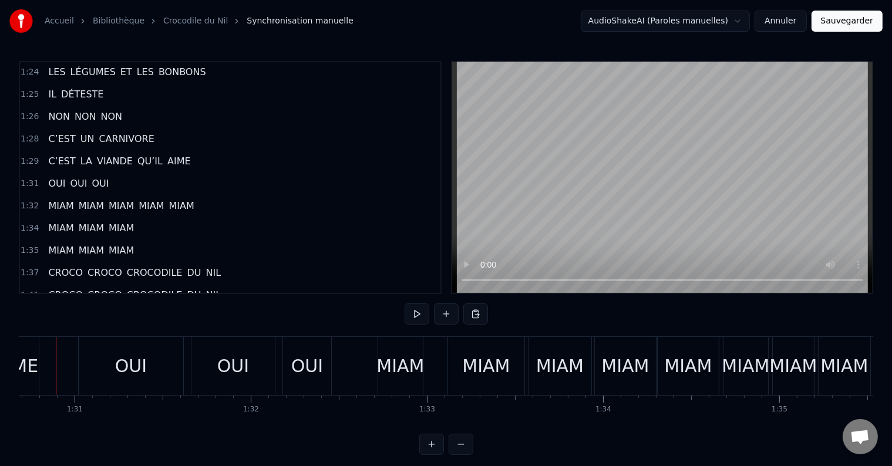
scroll to position [0, 15948]
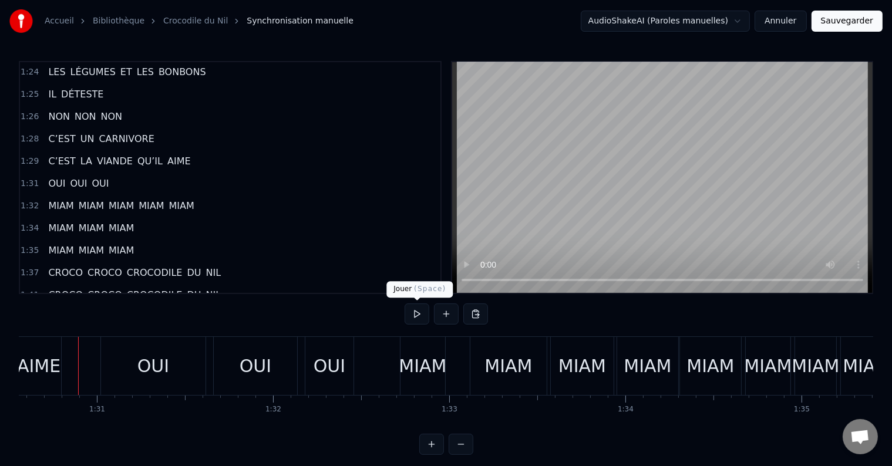
click at [416, 314] on button at bounding box center [416, 313] width 25 height 21
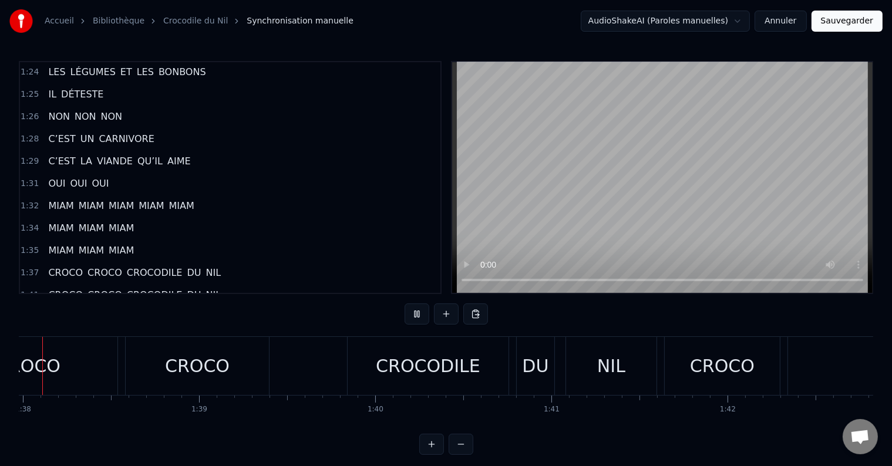
scroll to position [0, 17213]
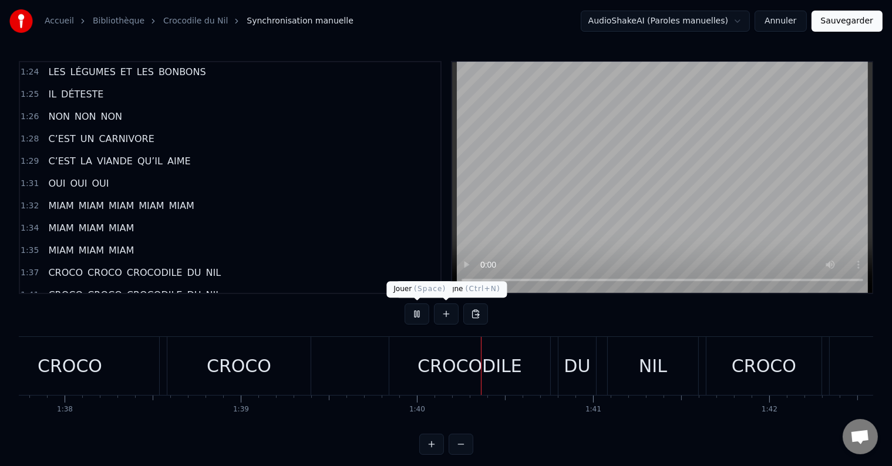
click at [419, 315] on button at bounding box center [416, 313] width 25 height 21
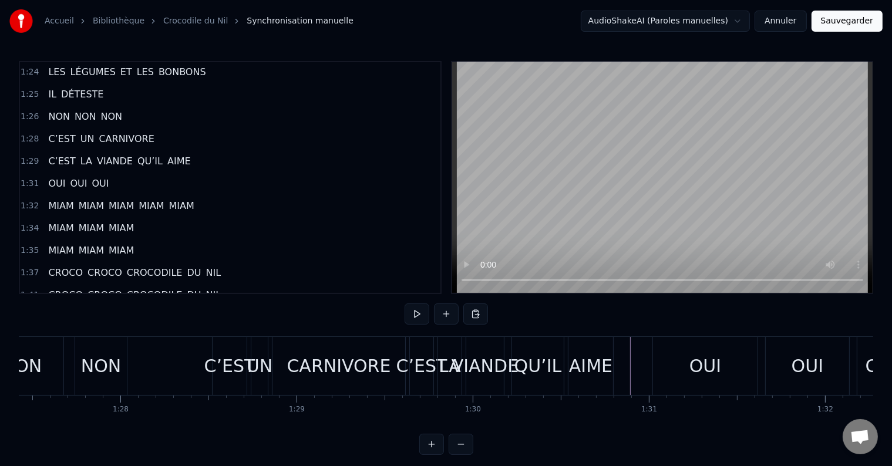
scroll to position [0, 15342]
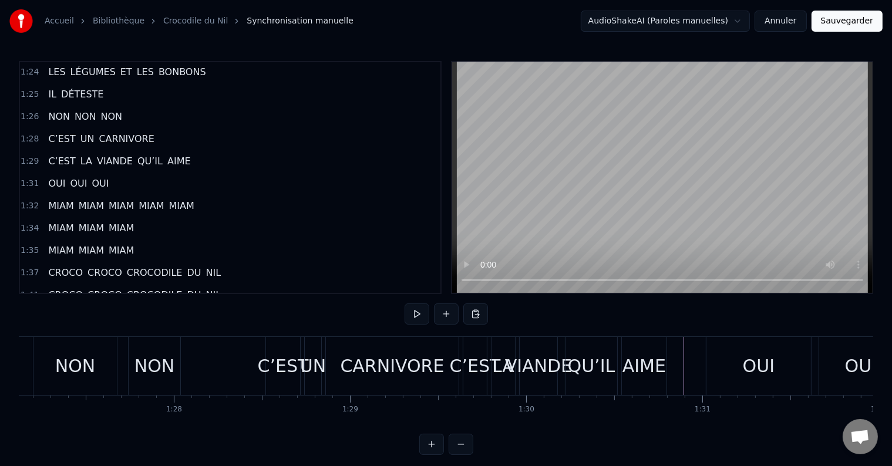
click at [201, 376] on div at bounding box center [525, 366] width 31699 height 58
click at [420, 315] on button at bounding box center [416, 313] width 25 height 21
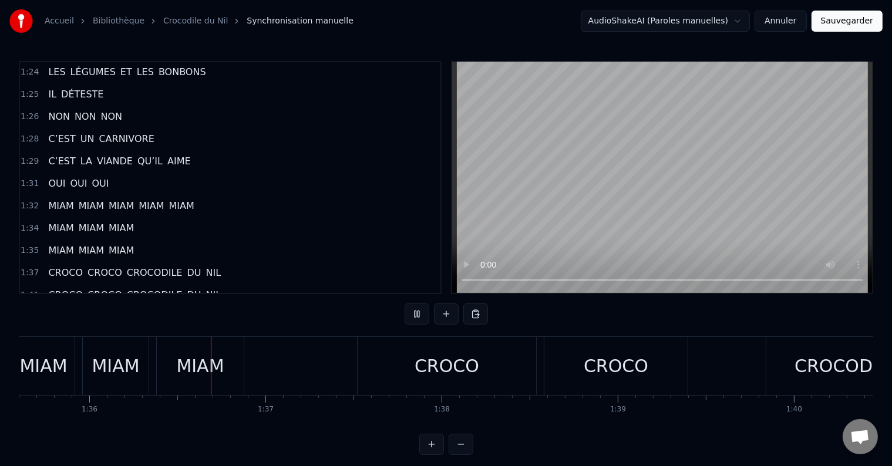
scroll to position [0, 16859]
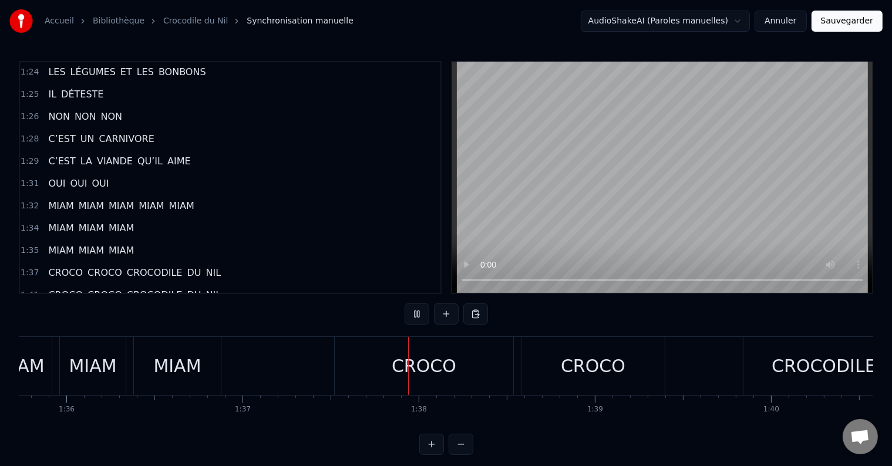
click at [419, 317] on button at bounding box center [416, 313] width 25 height 21
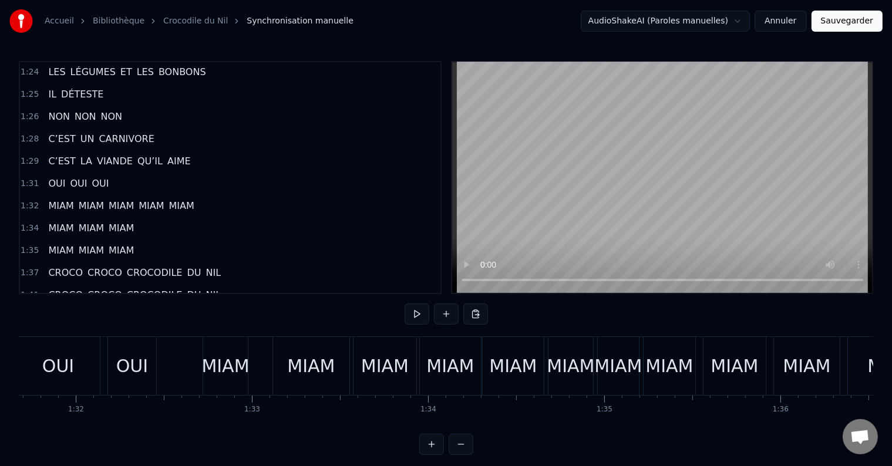
scroll to position [0, 16073]
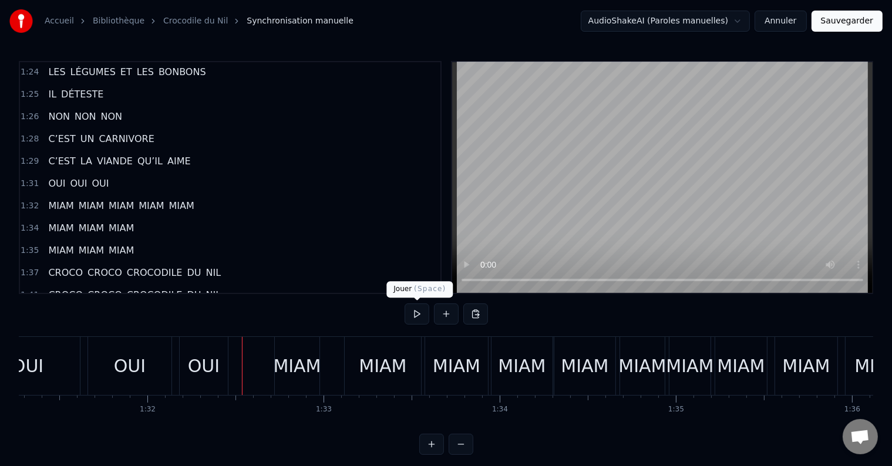
click at [416, 312] on button at bounding box center [416, 313] width 25 height 21
click at [287, 361] on div "MIAM" at bounding box center [297, 366] width 48 height 26
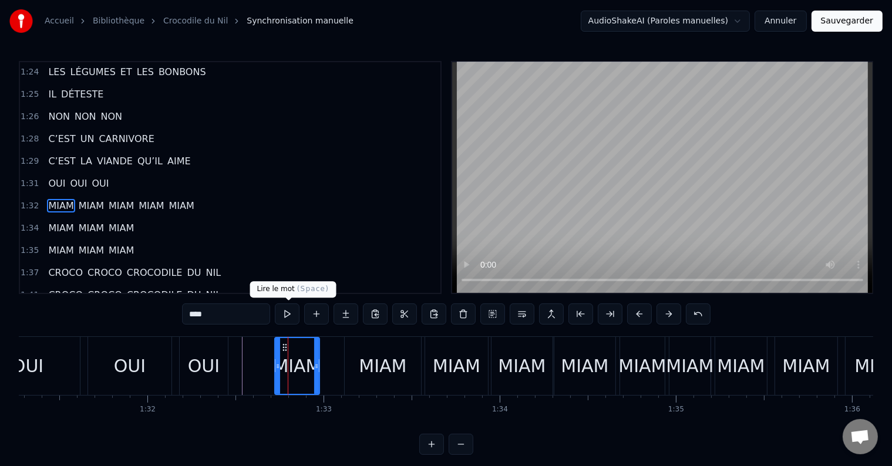
click at [289, 317] on button at bounding box center [287, 313] width 25 height 21
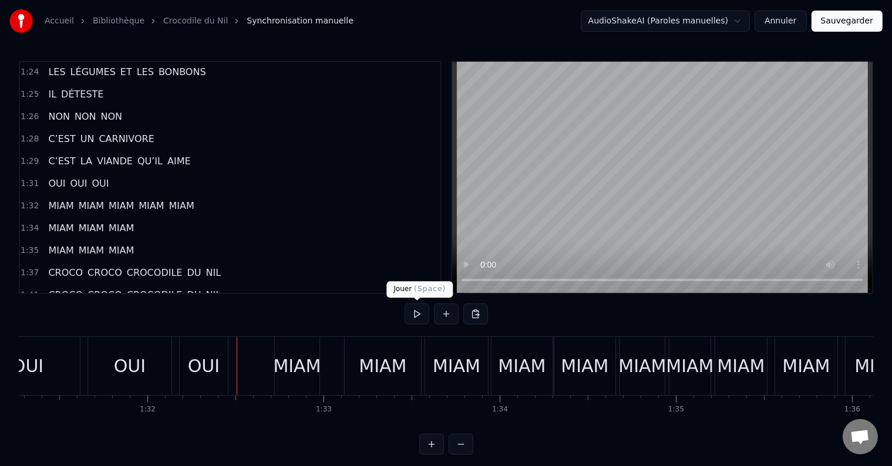
click at [414, 315] on button at bounding box center [416, 313] width 25 height 21
click at [419, 315] on button at bounding box center [416, 313] width 25 height 21
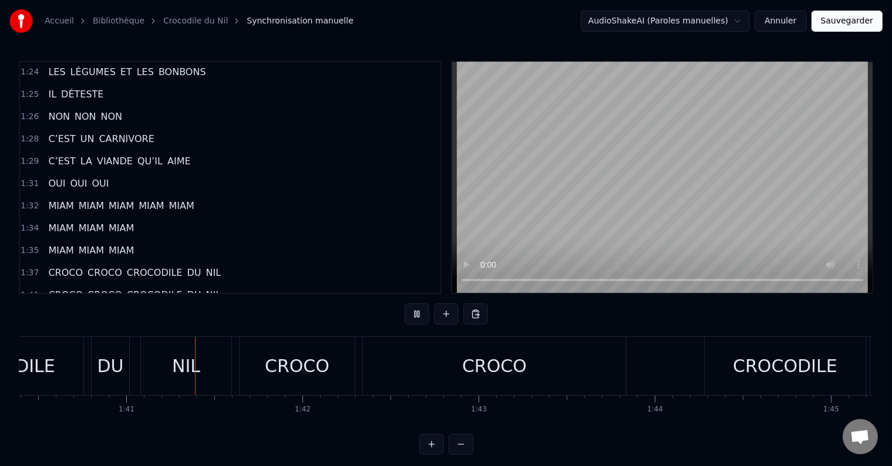
scroll to position [0, 17680]
click at [303, 370] on div "CROCO" at bounding box center [296, 366] width 65 height 26
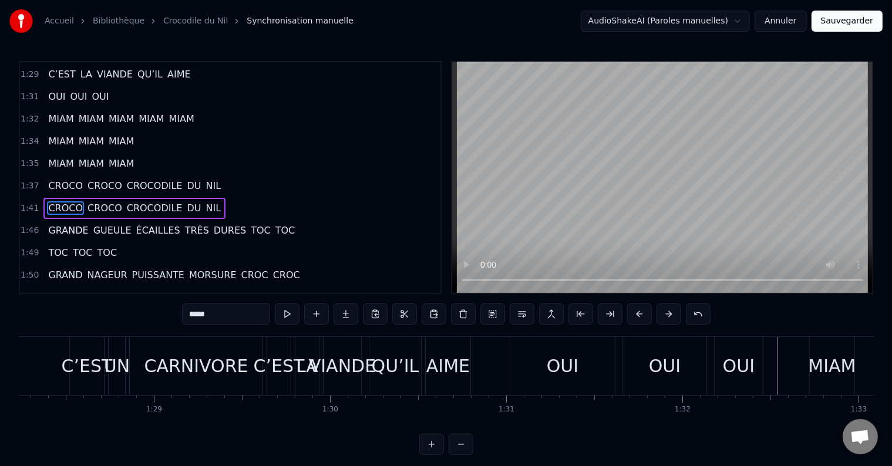
scroll to position [0, 15432]
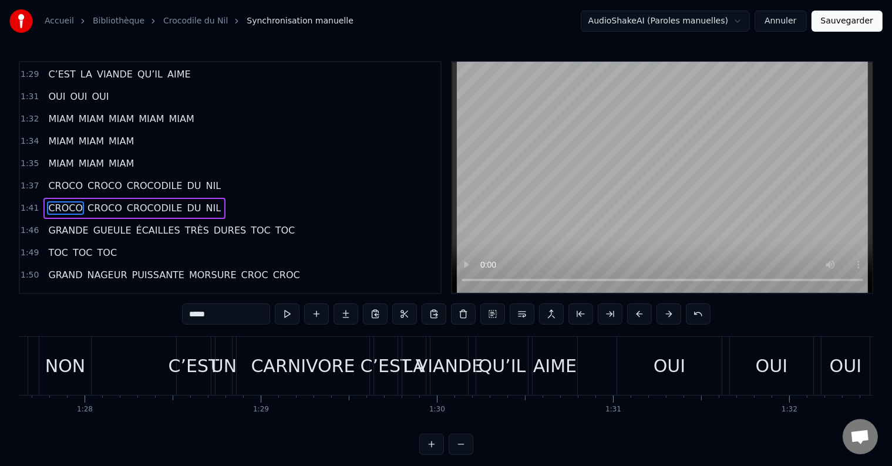
click at [134, 373] on div at bounding box center [436, 366] width 31699 height 58
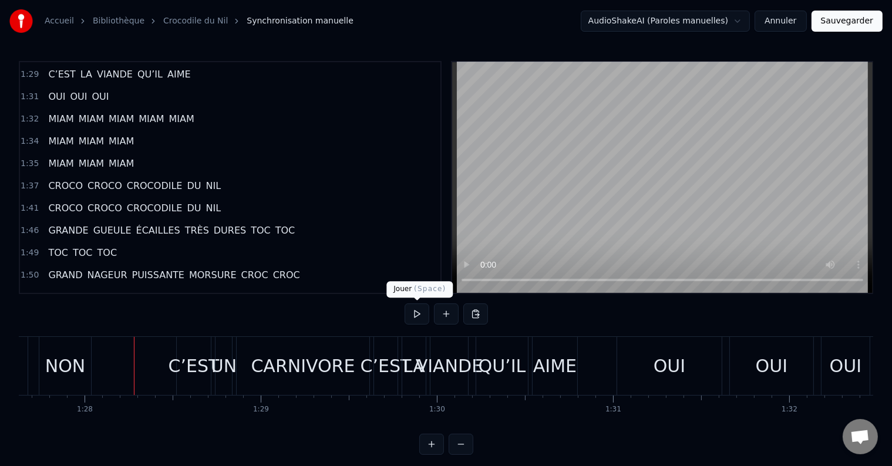
click at [416, 312] on button at bounding box center [416, 313] width 25 height 21
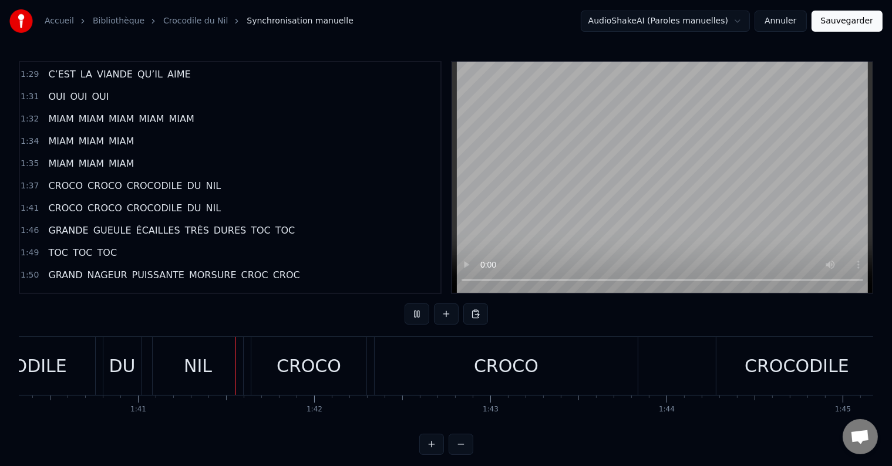
scroll to position [0, 17722]
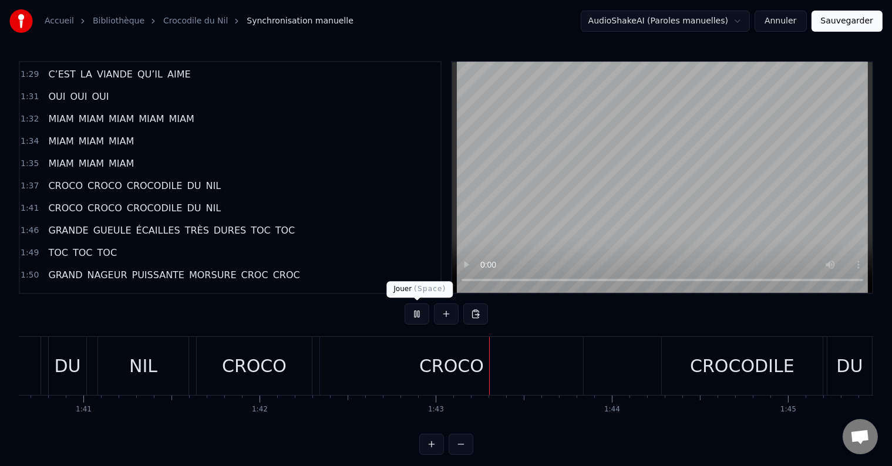
click at [411, 311] on button at bounding box center [416, 313] width 25 height 21
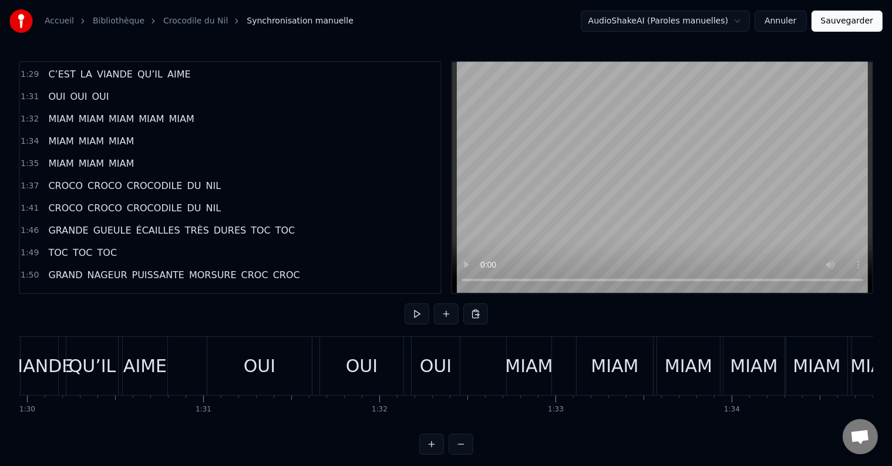
scroll to position [0, 15770]
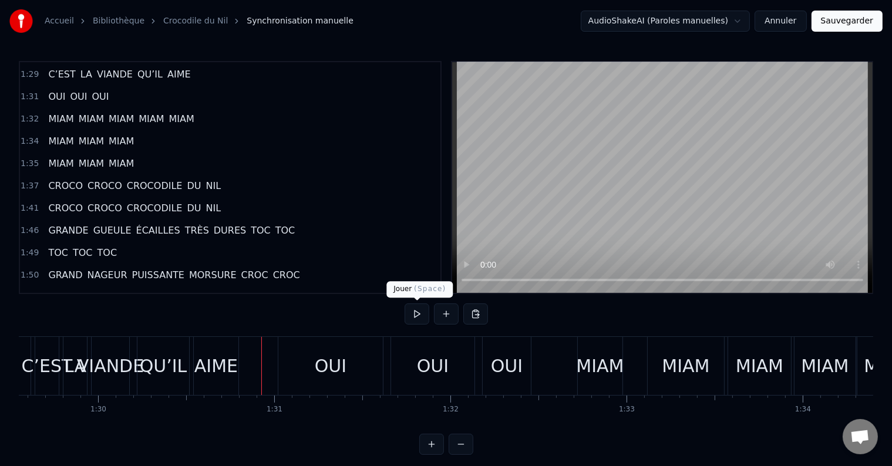
click at [418, 312] on button at bounding box center [416, 313] width 25 height 21
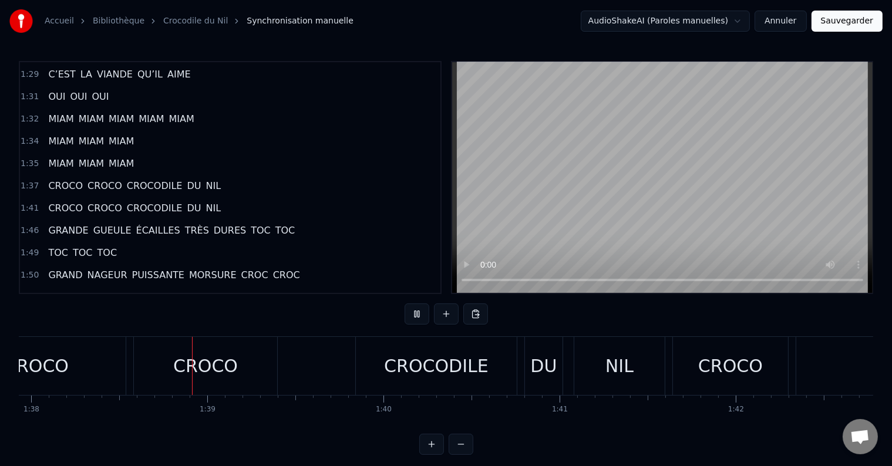
scroll to position [0, 17255]
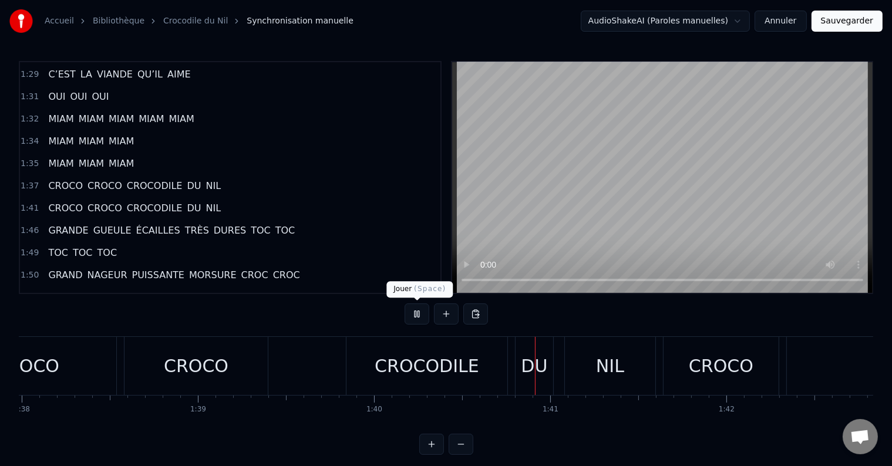
click at [412, 312] on button at bounding box center [416, 313] width 25 height 21
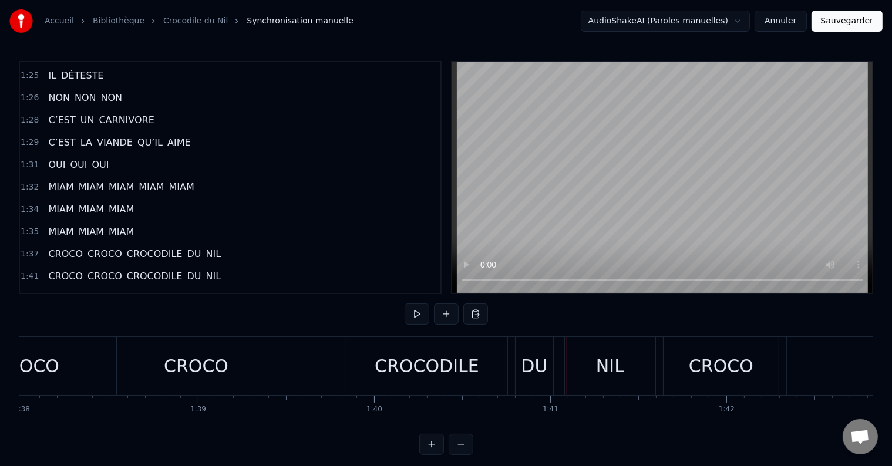
scroll to position [707, 0]
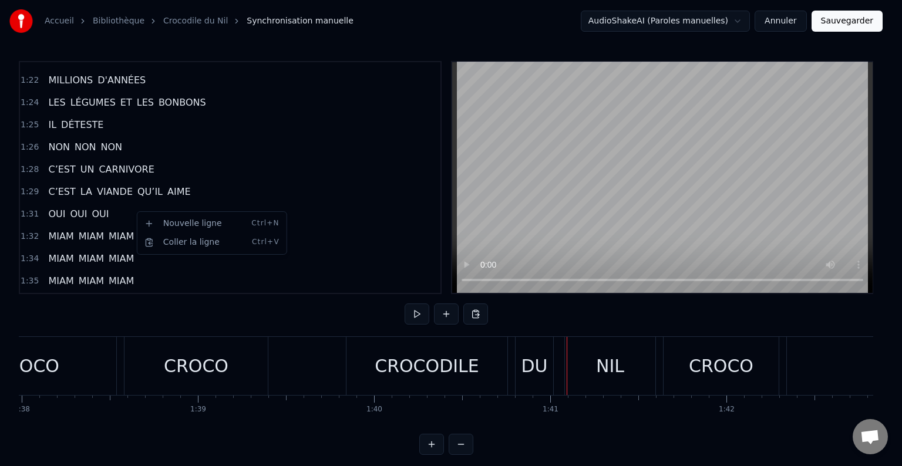
click at [126, 208] on html "Accueil Bibliothèque Crocodile du Nil Synchronisation manuelle AudioShakeAI (Pa…" at bounding box center [451, 237] width 902 height 474
click at [120, 209] on html "Accueil Bibliothèque Crocodile du Nil Synchronisation manuelle AudioShakeAI (Pa…" at bounding box center [451, 237] width 902 height 474
click at [119, 209] on html "Accueil Bibliothèque Crocodile du Nil Synchronisation manuelle AudioShakeAI (Pa…" at bounding box center [451, 237] width 902 height 474
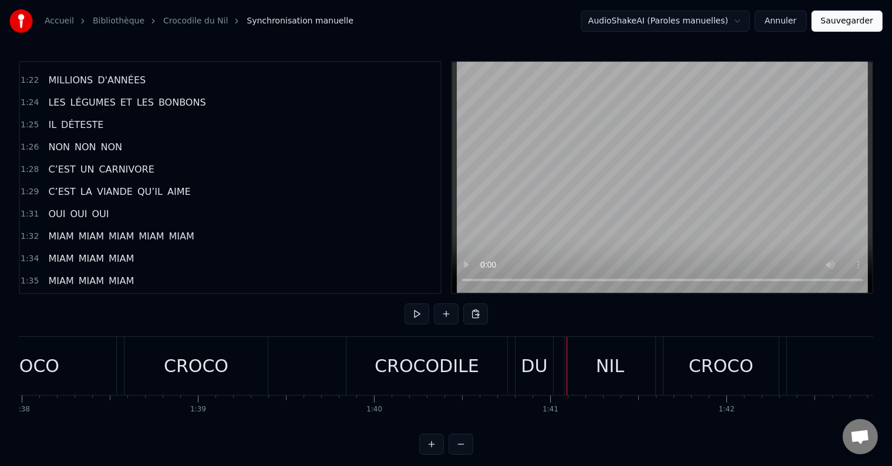
click at [119, 230] on span "MIAM" at bounding box center [121, 237] width 28 height 14
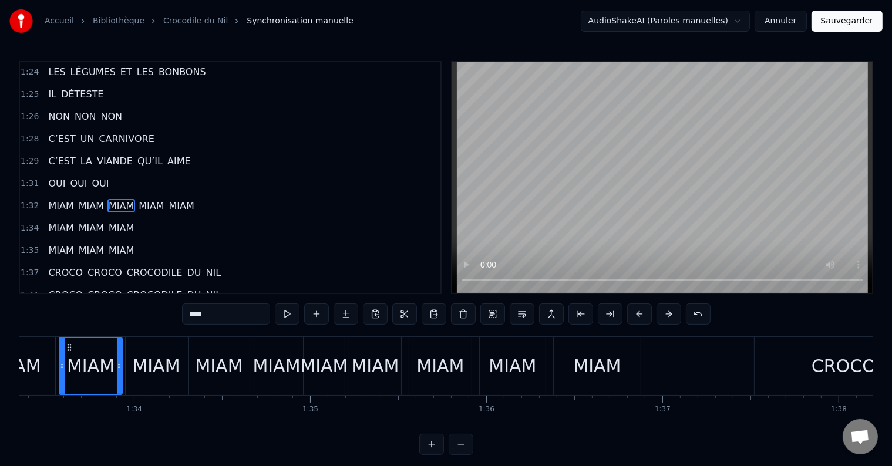
scroll to position [0, 16420]
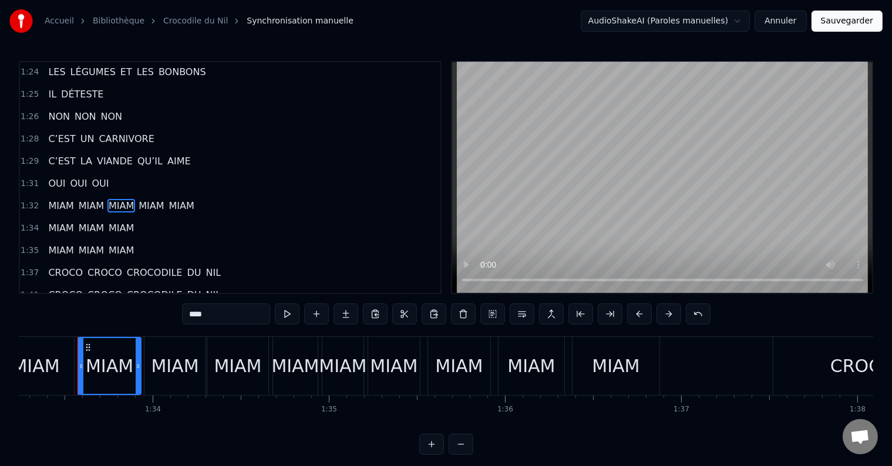
click at [119, 199] on span "MIAM" at bounding box center [121, 206] width 28 height 14
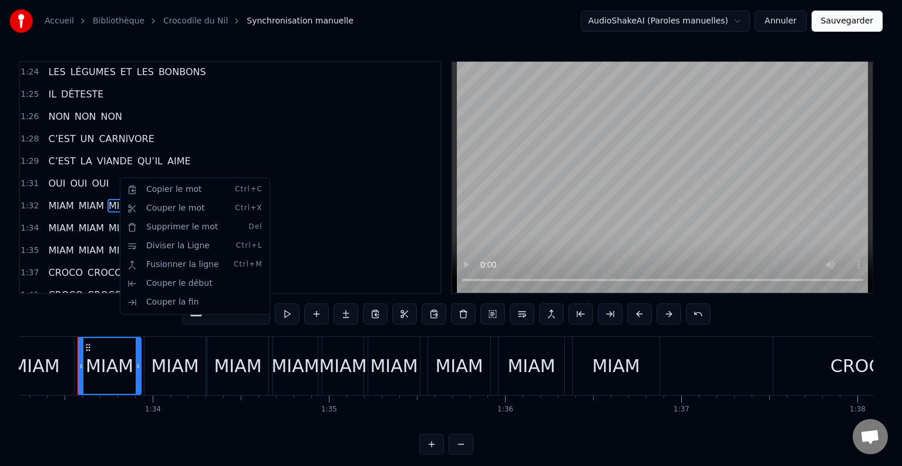
click at [95, 174] on html "Accueil Bibliothèque Crocodile du Nil Synchronisation manuelle AudioShakeAI (Pa…" at bounding box center [451, 237] width 902 height 474
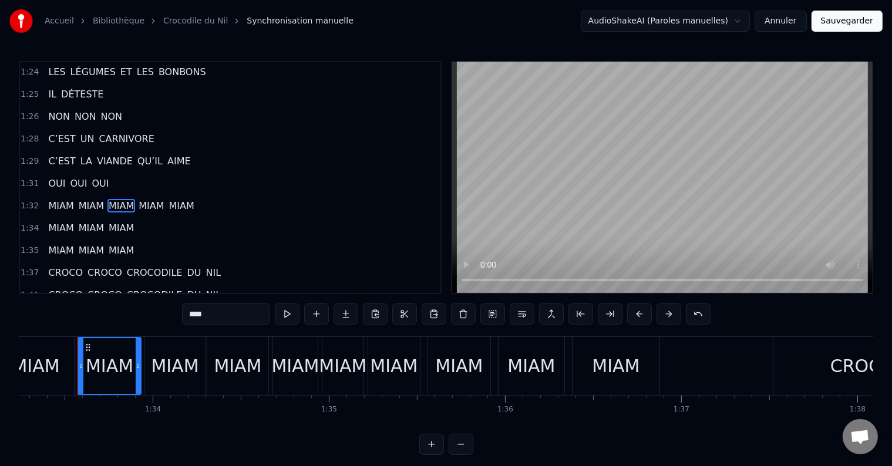
click at [137, 199] on span "MIAM" at bounding box center [151, 206] width 28 height 14
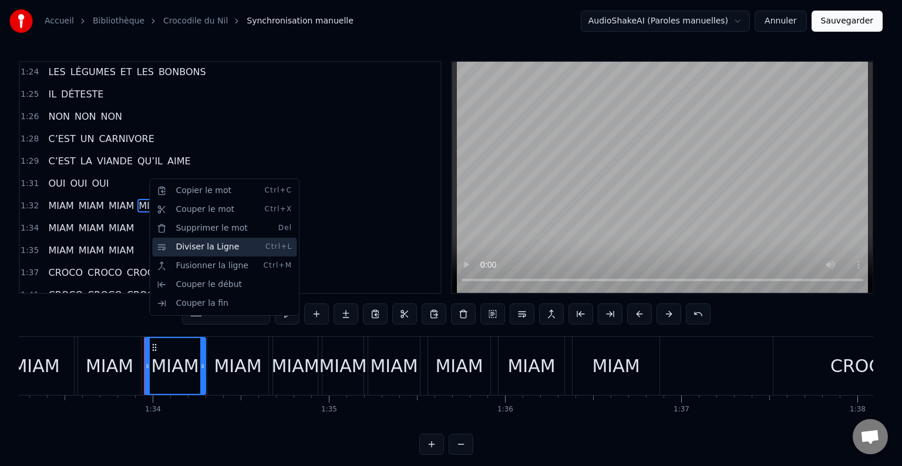
click at [169, 247] on div "Diviser la Ligne Ctrl+L" at bounding box center [224, 247] width 144 height 19
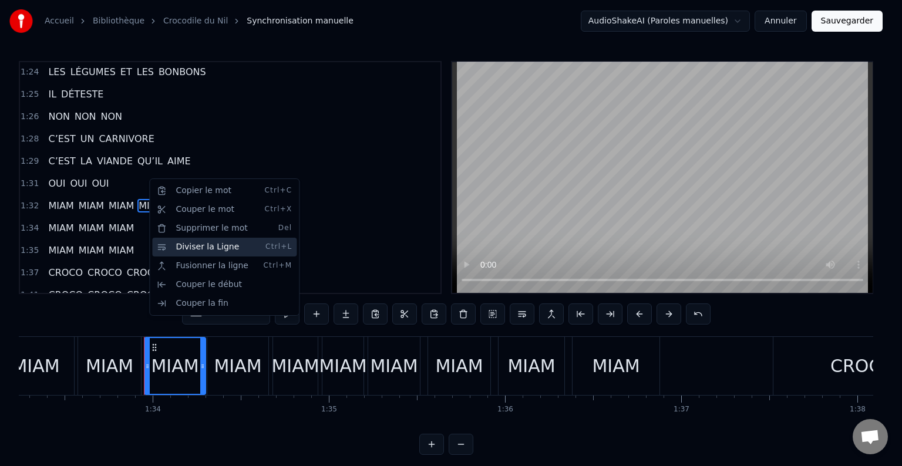
click at [169, 247] on div "Diviser la Ligne Ctrl+L" at bounding box center [224, 247] width 144 height 19
click at [116, 197] on html "Accueil Bibliothèque Crocodile du Nil Synchronisation manuelle AudioShakeAI (Pa…" at bounding box center [451, 237] width 902 height 474
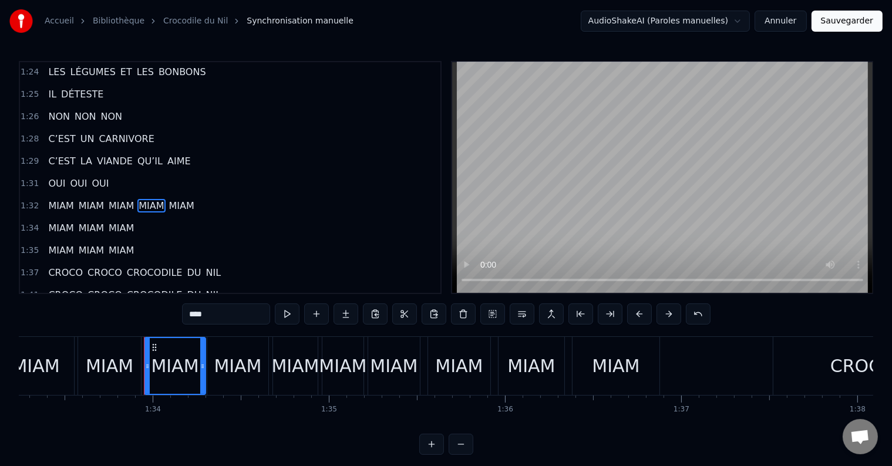
click at [126, 266] on span "CROCODILE" at bounding box center [155, 273] width 58 height 14
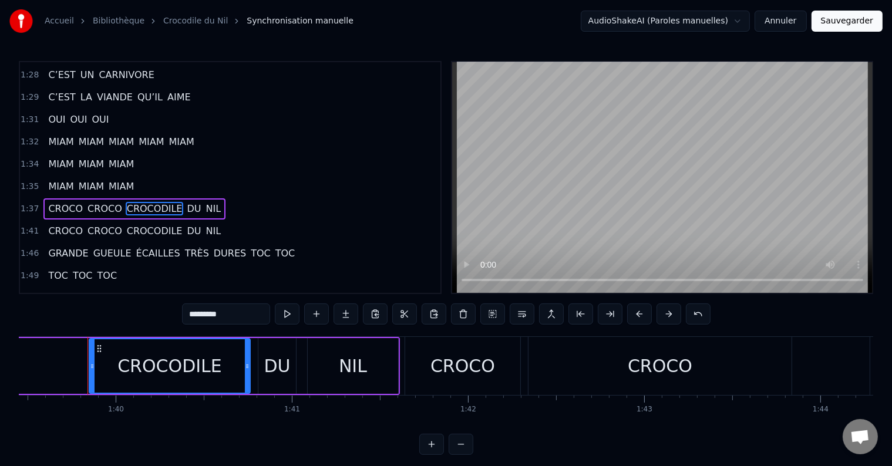
scroll to position [0, 17524]
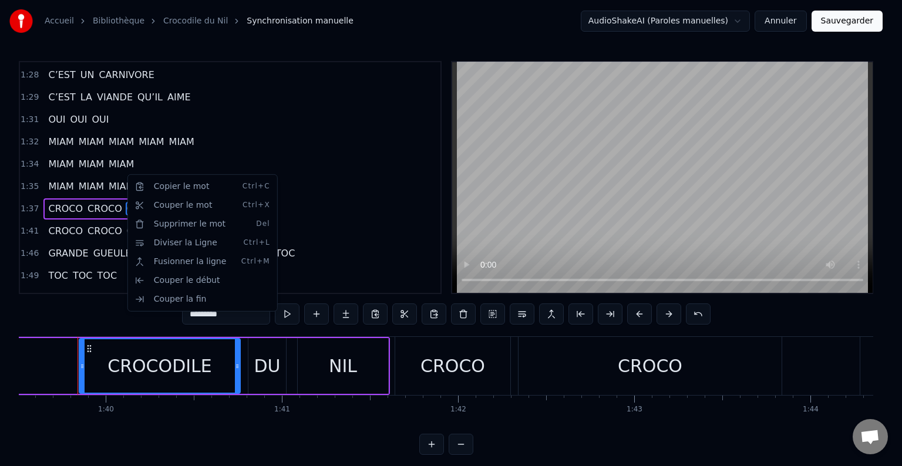
click at [117, 111] on html "Accueil Bibliothèque Crocodile du Nil Synchronisation manuelle AudioShakeAI (Pa…" at bounding box center [451, 237] width 902 height 474
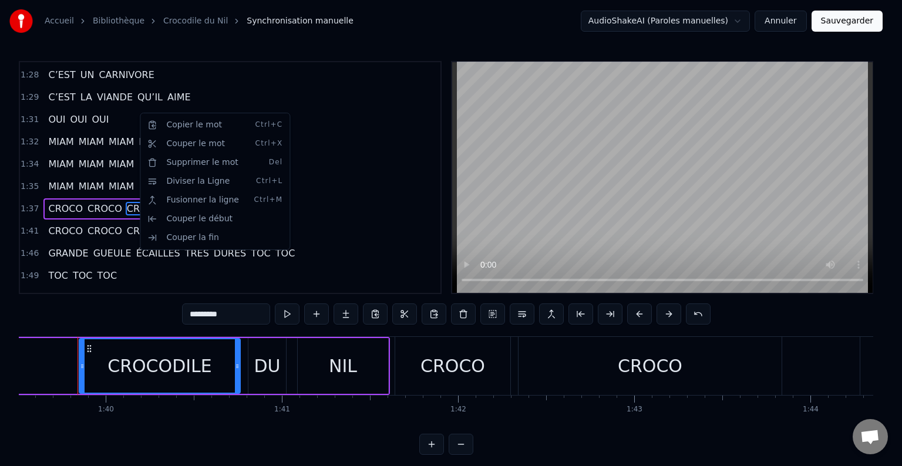
click at [100, 135] on html "Accueil Bibliothèque Crocodile du Nil Synchronisation manuelle AudioShakeAI (Pa…" at bounding box center [451, 237] width 902 height 474
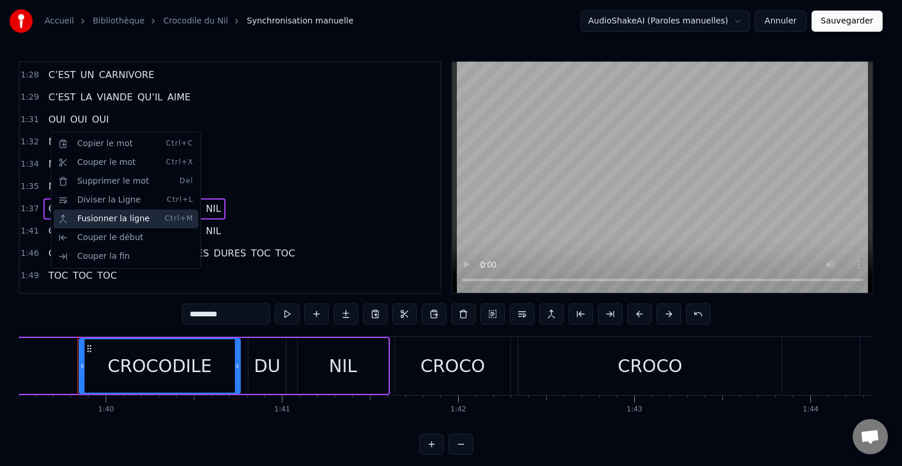
click at [92, 221] on div "Fusionner la ligne Ctrl+M" at bounding box center [125, 219] width 144 height 19
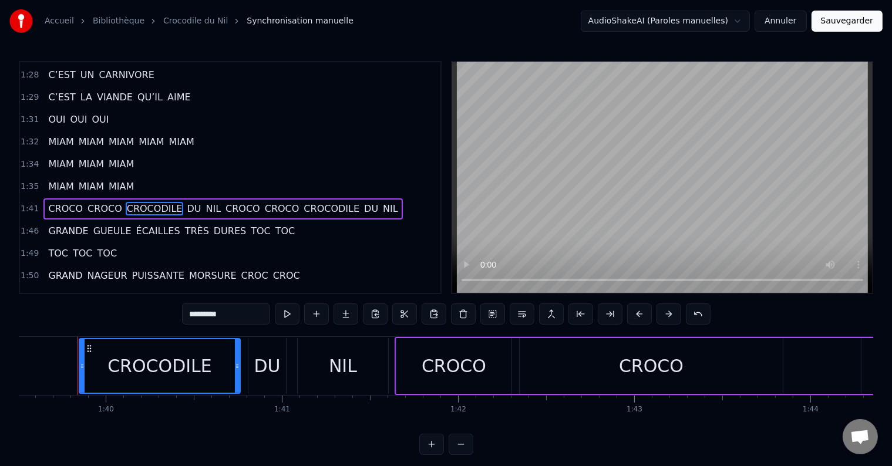
click at [224, 202] on span "CROCO" at bounding box center [242, 209] width 37 height 14
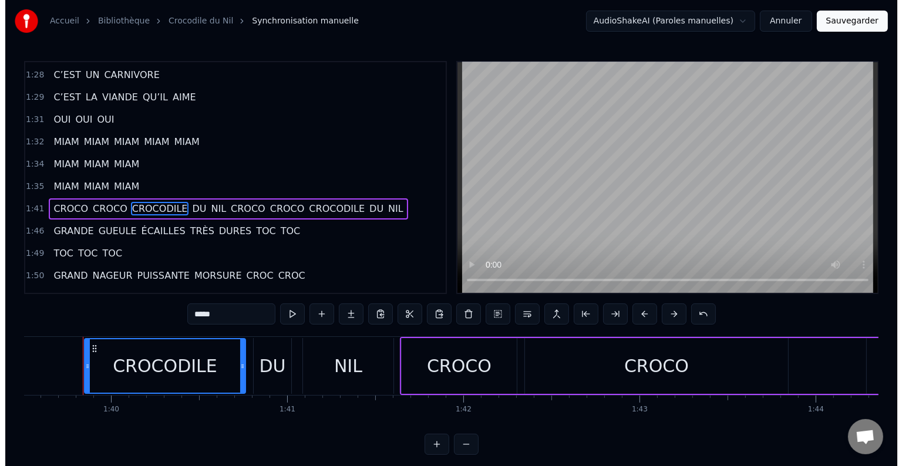
scroll to position [802, 0]
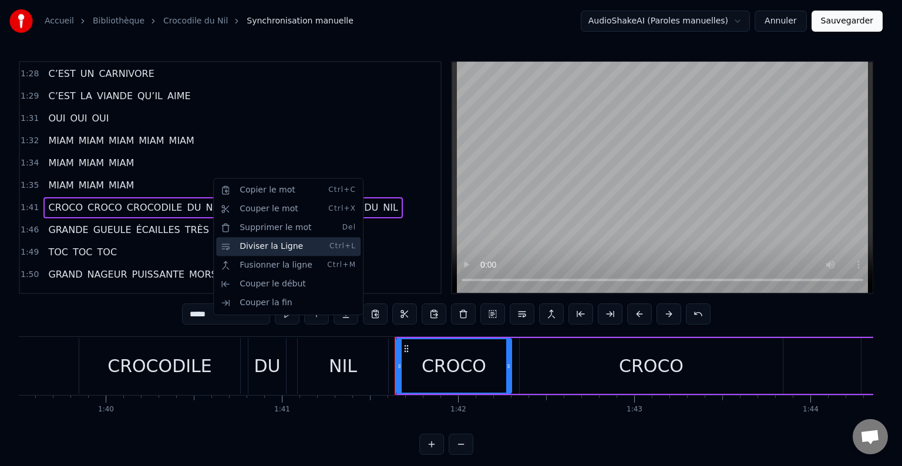
click at [242, 247] on div "Diviser la Ligne Ctrl+L" at bounding box center [288, 246] width 144 height 19
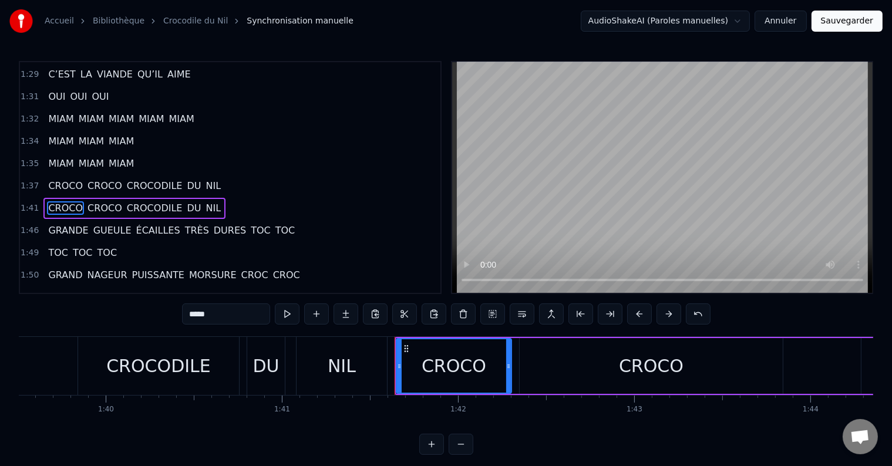
scroll to position [765, 0]
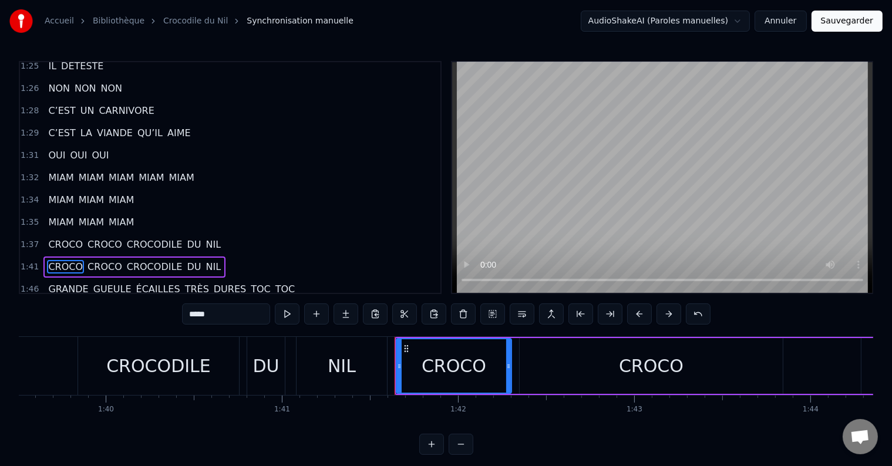
click at [52, 193] on span "MIAM" at bounding box center [61, 200] width 28 height 14
type input "****"
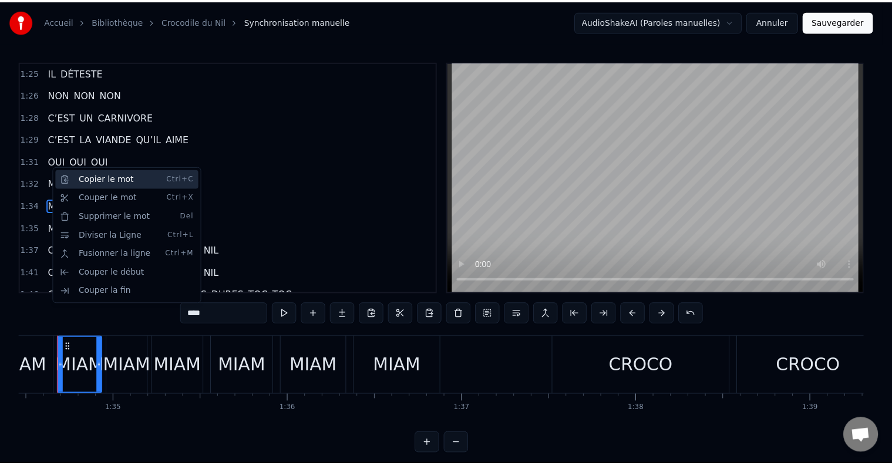
scroll to position [0, 16615]
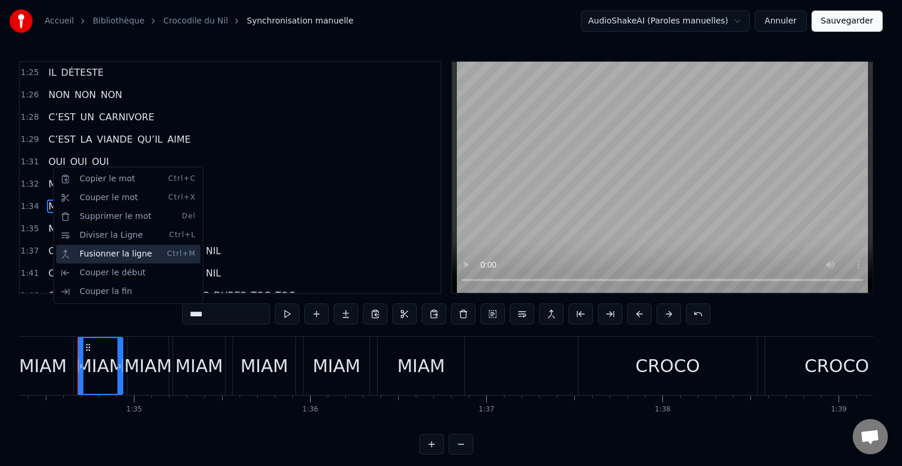
click at [93, 251] on div "Fusionner la ligne Ctrl+M" at bounding box center [128, 254] width 144 height 19
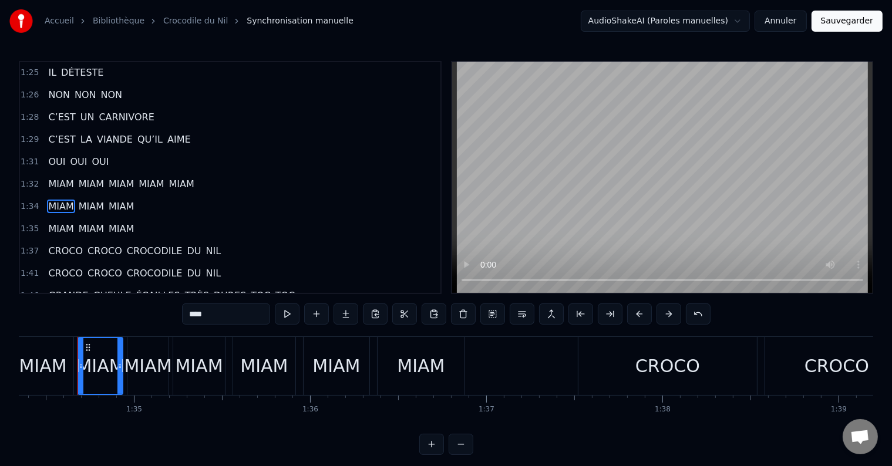
click at [98, 200] on span "MIAM" at bounding box center [91, 207] width 28 height 14
click at [116, 200] on span "MIAM" at bounding box center [121, 207] width 28 height 14
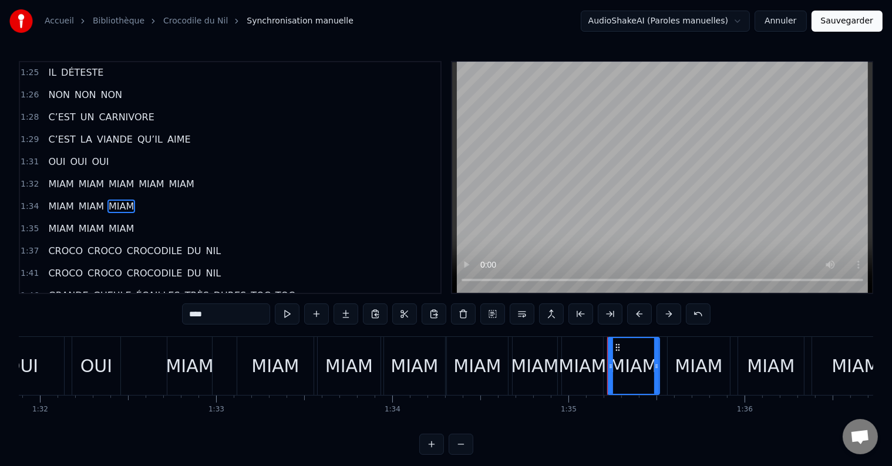
scroll to position [0, 16162]
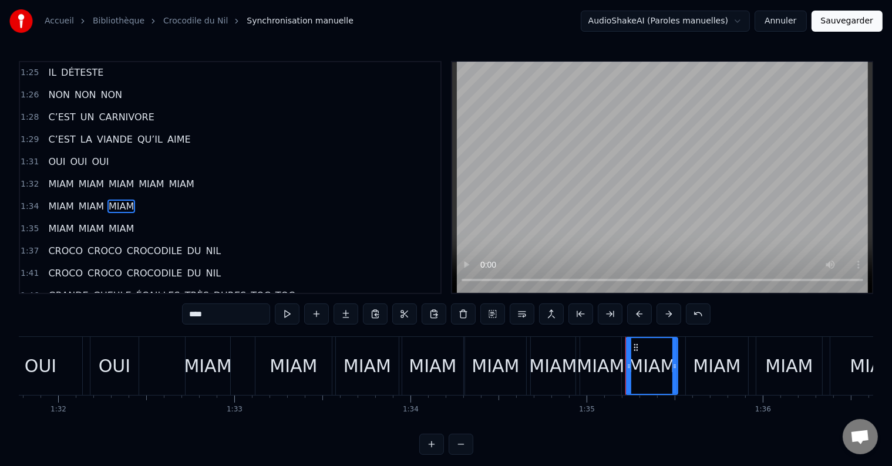
click at [198, 364] on div "MIAM" at bounding box center [208, 366] width 48 height 26
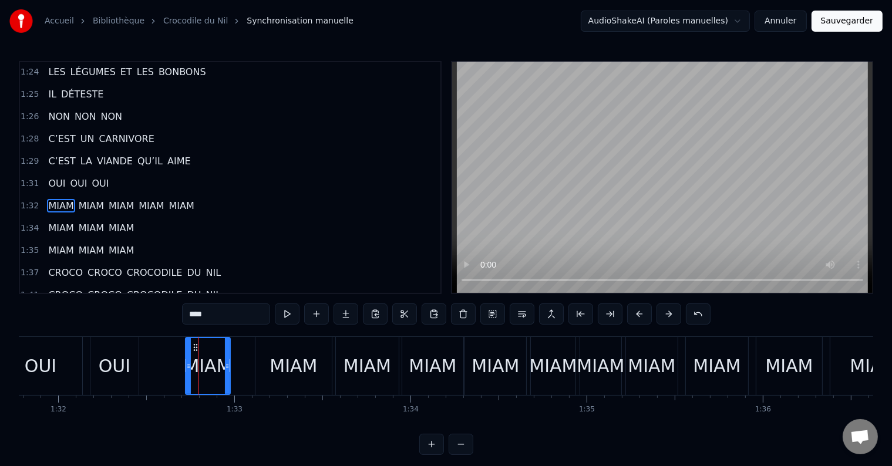
click at [295, 362] on div "MIAM" at bounding box center [293, 366] width 48 height 26
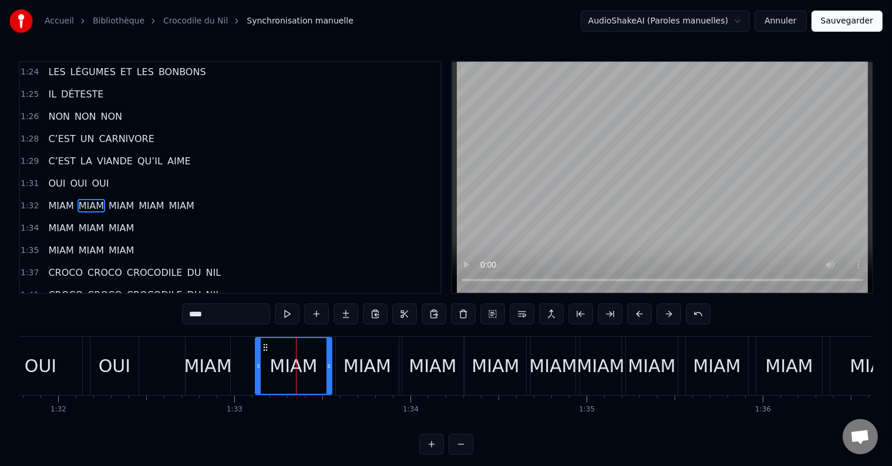
click at [359, 367] on div "MIAM" at bounding box center [367, 366] width 48 height 26
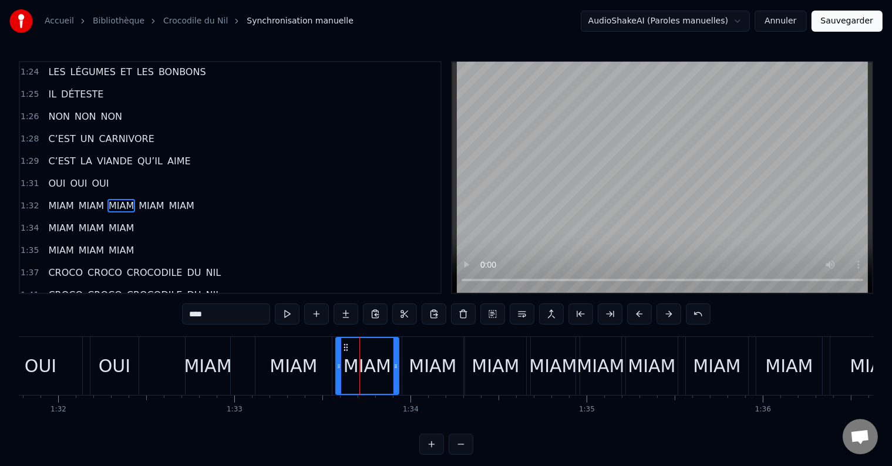
click at [427, 369] on div "MIAM" at bounding box center [433, 366] width 48 height 26
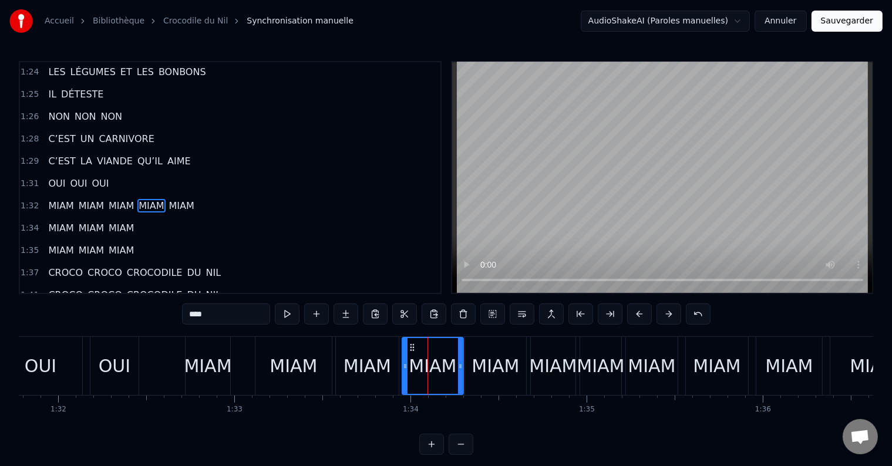
click at [495, 365] on div "MIAM" at bounding box center [495, 366] width 48 height 26
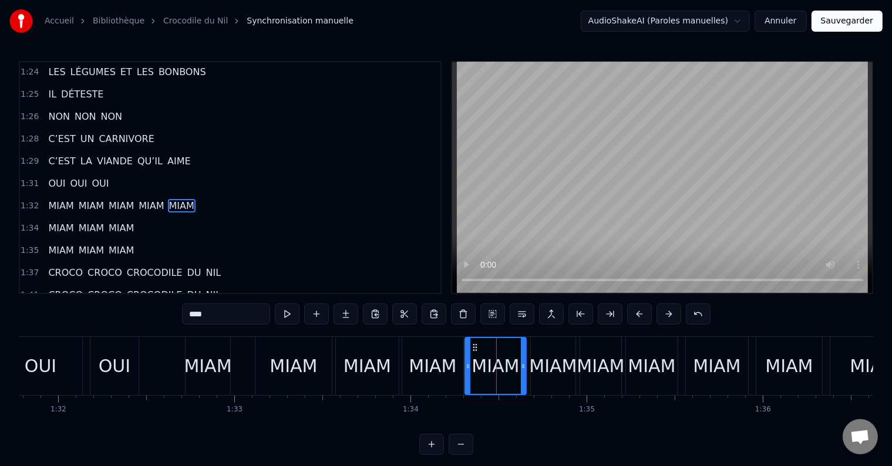
click at [555, 363] on div "MIAM" at bounding box center [553, 366] width 48 height 26
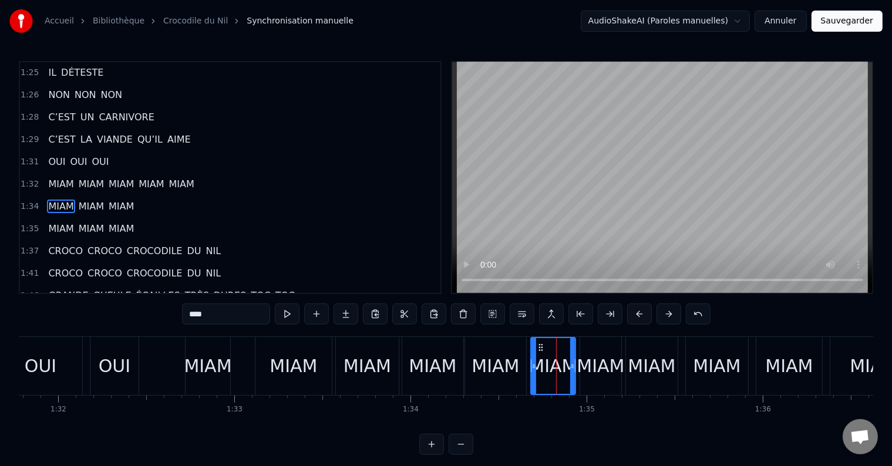
click at [594, 366] on div "MIAM" at bounding box center [600, 366] width 48 height 26
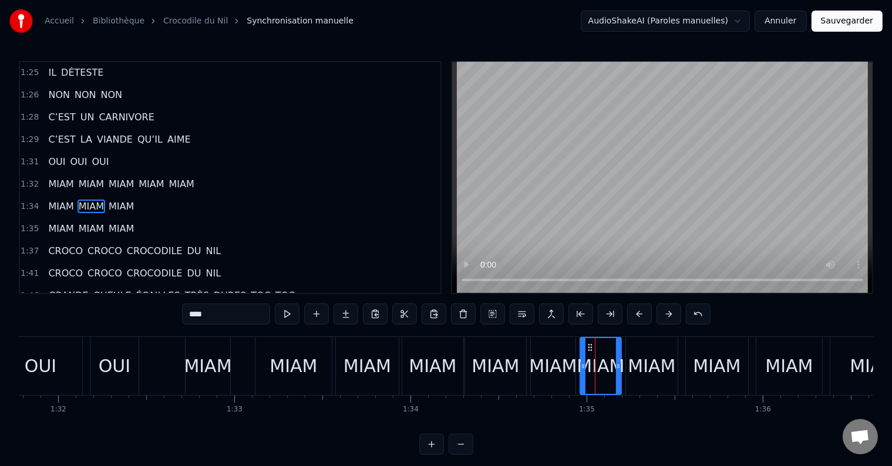
click at [641, 371] on div "MIAM" at bounding box center [652, 366] width 48 height 26
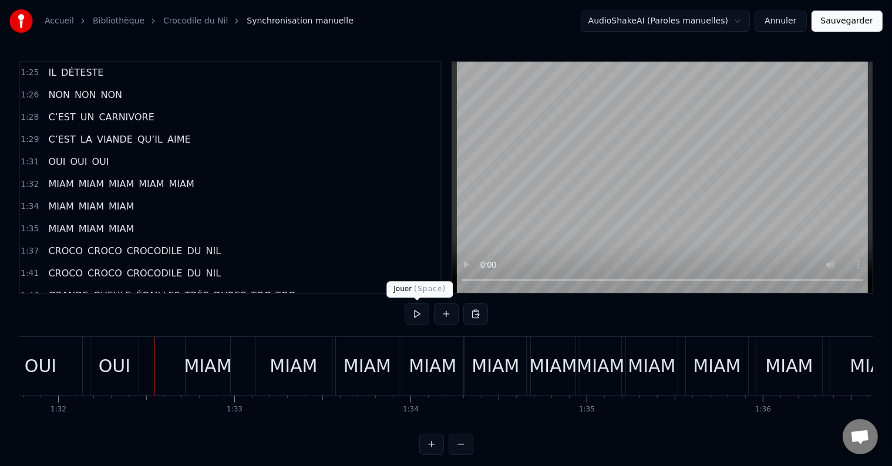
click at [414, 312] on button at bounding box center [416, 313] width 25 height 21
click at [55, 362] on div "OUI" at bounding box center [41, 366] width 32 height 26
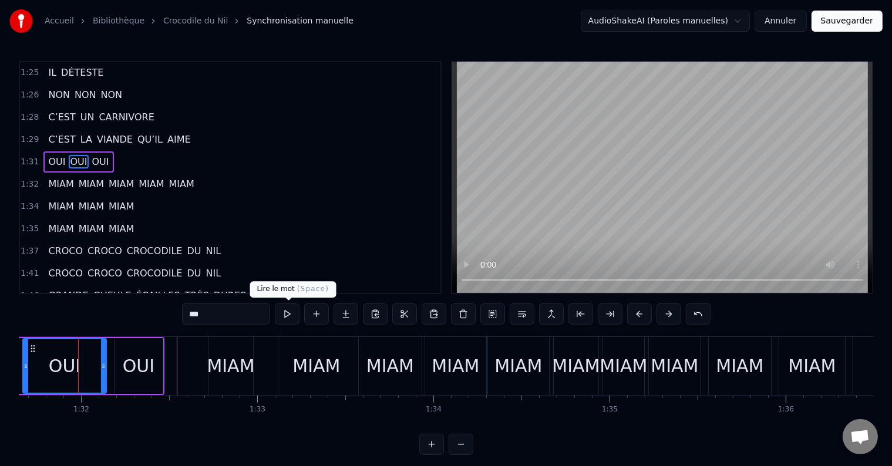
click at [288, 310] on button at bounding box center [287, 313] width 25 height 21
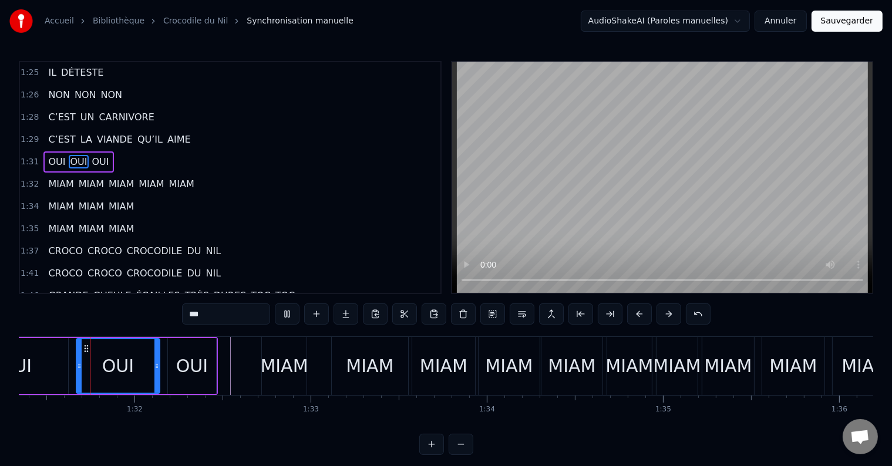
scroll to position [0, 16083]
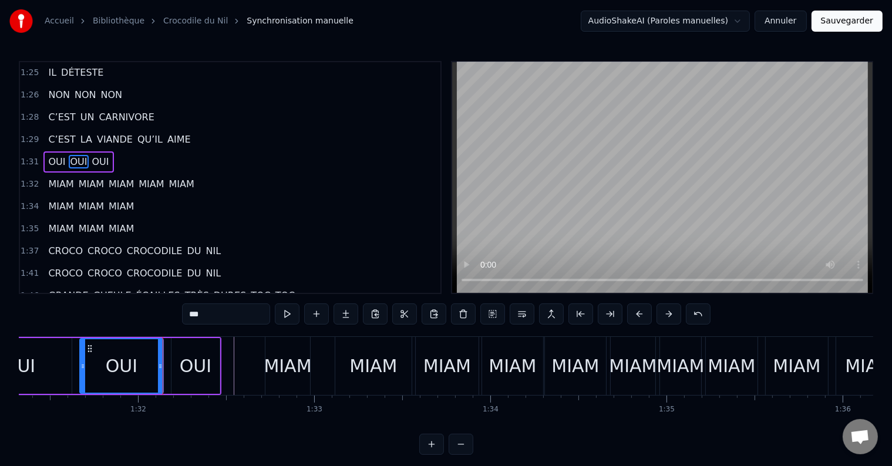
click at [39, 394] on div "OUI OUI OUI" at bounding box center [93, 366] width 256 height 58
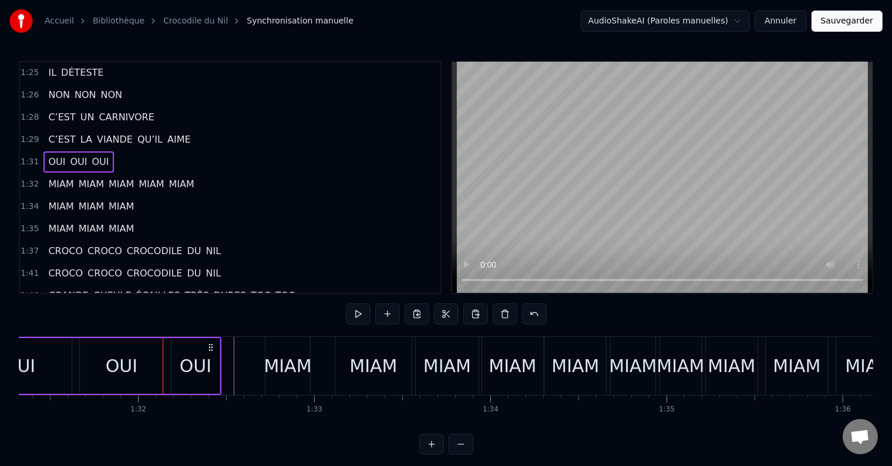
scroll to position [0, 16044]
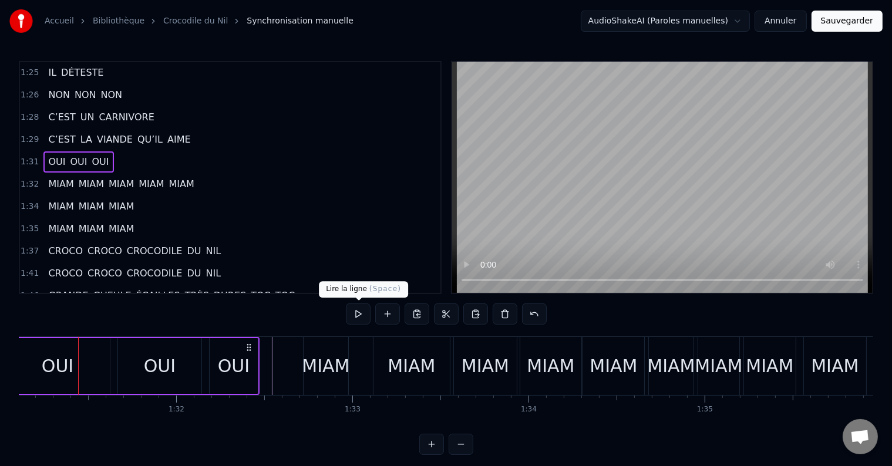
click at [359, 321] on button at bounding box center [358, 313] width 25 height 21
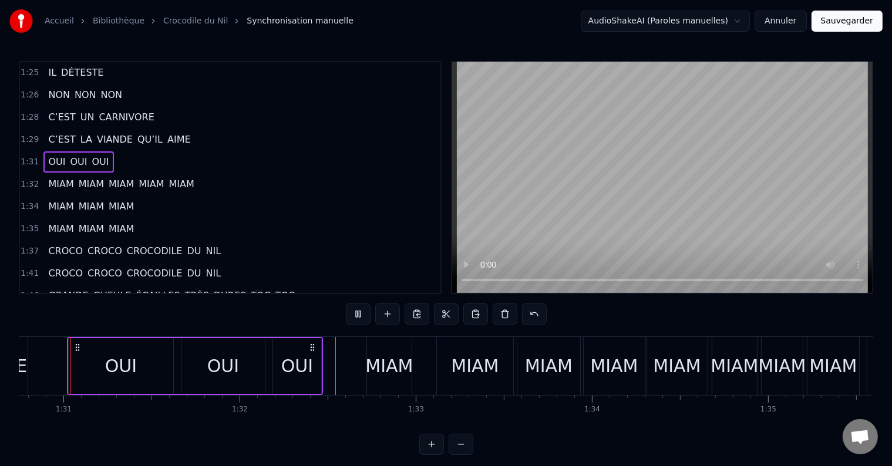
scroll to position [0, 15970]
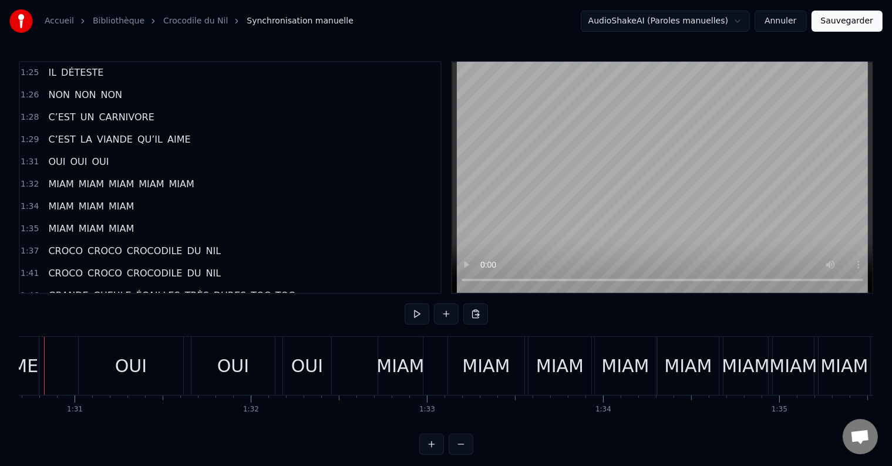
scroll to position [0, 15936]
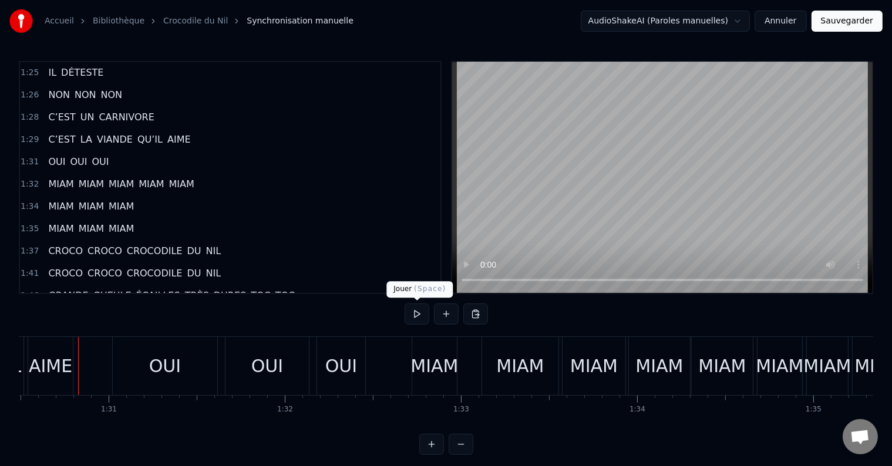
click at [415, 311] on button at bounding box center [416, 313] width 25 height 21
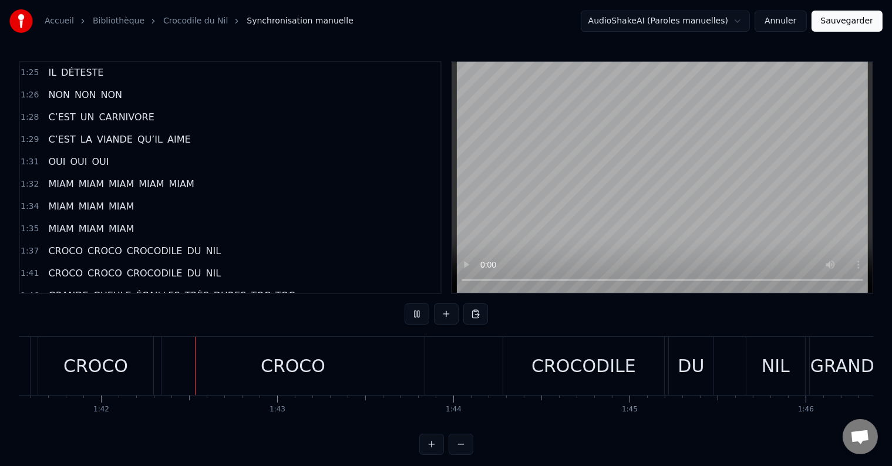
scroll to position [0, 17892]
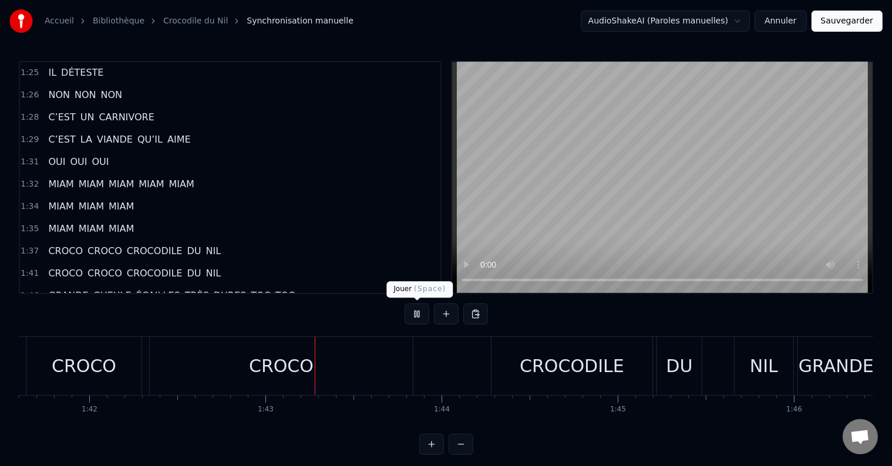
drag, startPoint x: 414, startPoint y: 312, endPoint x: 410, endPoint y: 318, distance: 6.8
click at [413, 312] on button at bounding box center [416, 313] width 25 height 21
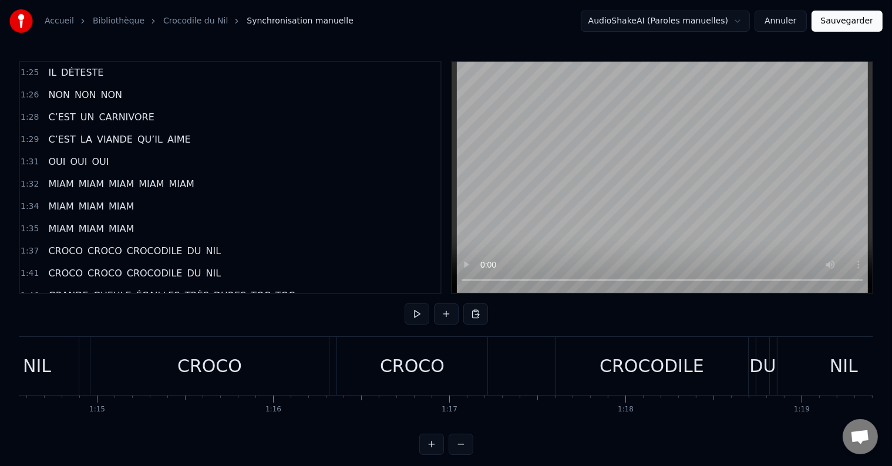
scroll to position [0, 13094]
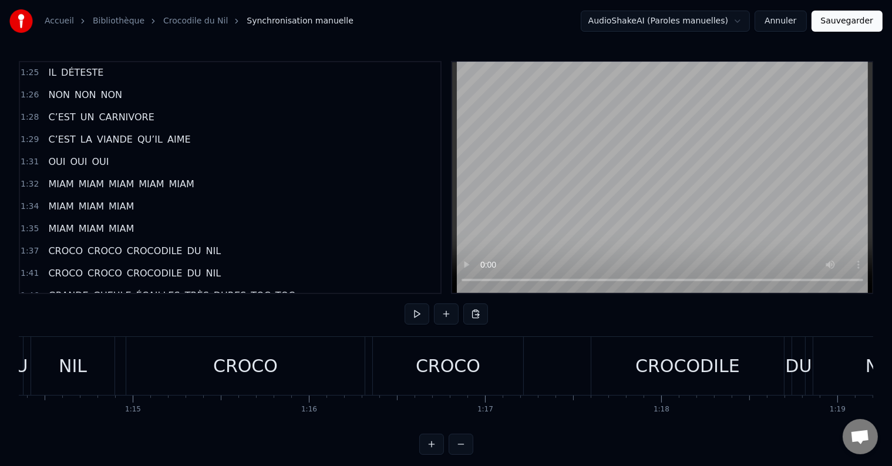
click at [345, 386] on div "CROCO" at bounding box center [245, 366] width 238 height 58
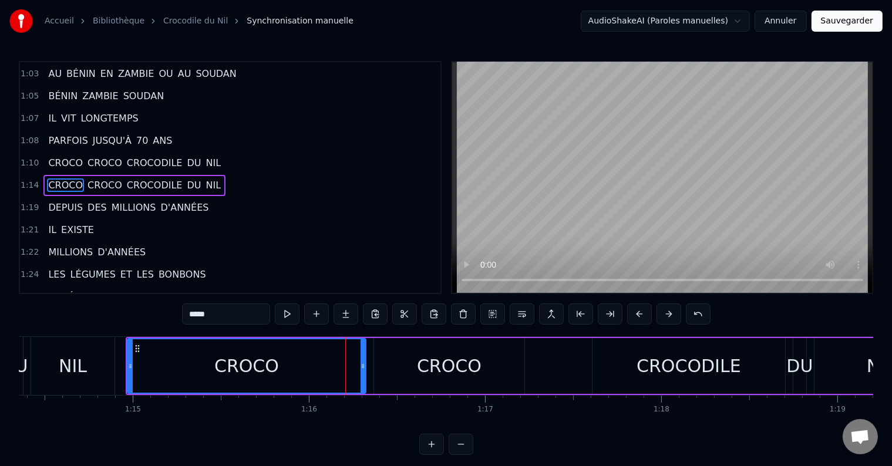
scroll to position [521, 0]
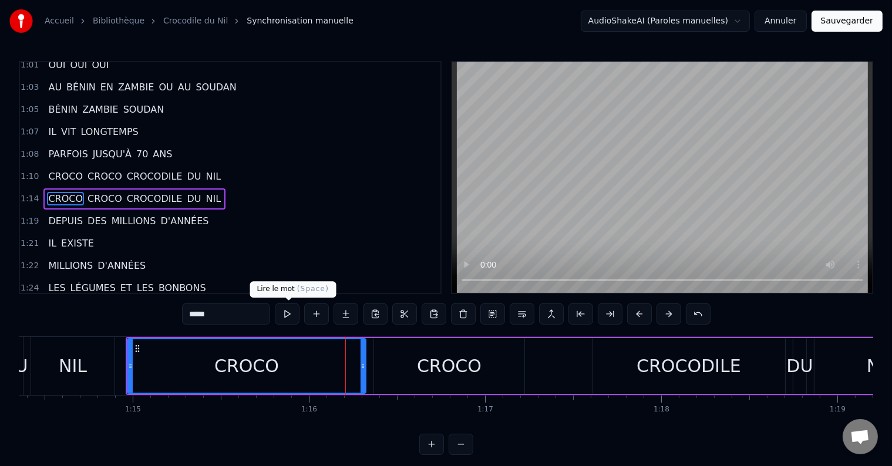
click at [282, 315] on button at bounding box center [287, 313] width 25 height 21
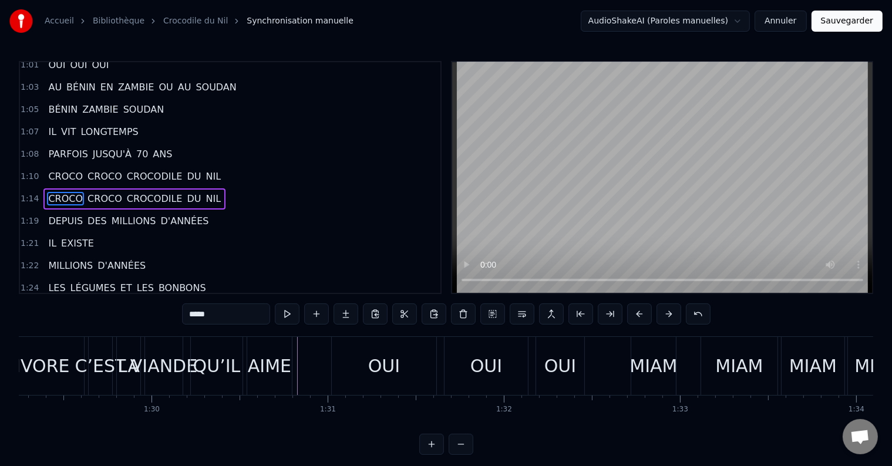
scroll to position [0, 15699]
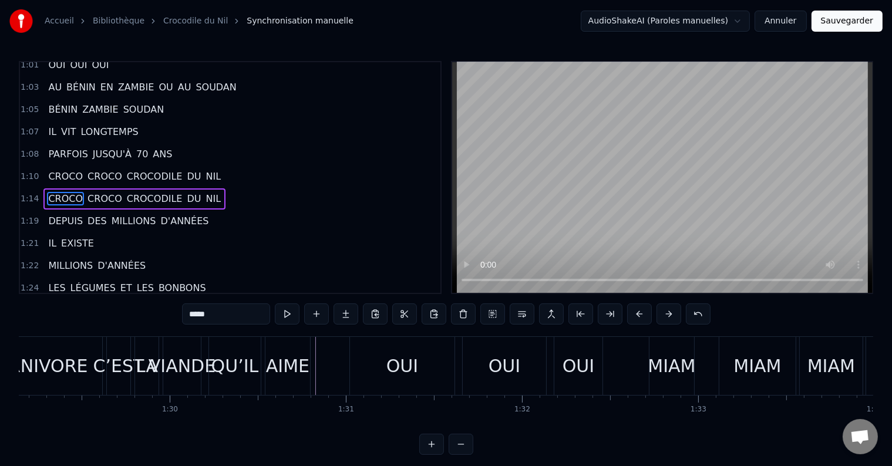
click at [241, 413] on div "0 0:01 0:02 0:03 0:04 0:05 0:06 0:07 0:08 0:09 0:10 0:11 0:12 0:13 0:14 0:15 0:…" at bounding box center [169, 404] width 31699 height 19
click at [261, 417] on div "COUCOU L’AMI TU T’ES RÉVEILLÉ COUCOU COUCOU COUCOU L’AMI TU [PERSON_NAME] DE BA…" at bounding box center [446, 380] width 854 height 88
click at [298, 404] on div "0 0:01 0:02 0:03 0:04 0:05 0:06 0:07 0:08 0:09 0:10 0:11 0:12 0:13 0:14 0:15 0:…" at bounding box center [169, 404] width 31699 height 19
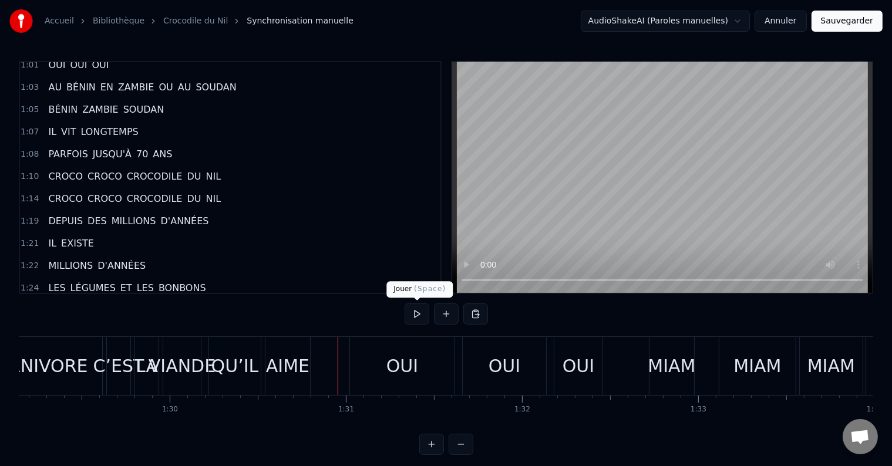
click at [413, 320] on button at bounding box center [416, 313] width 25 height 21
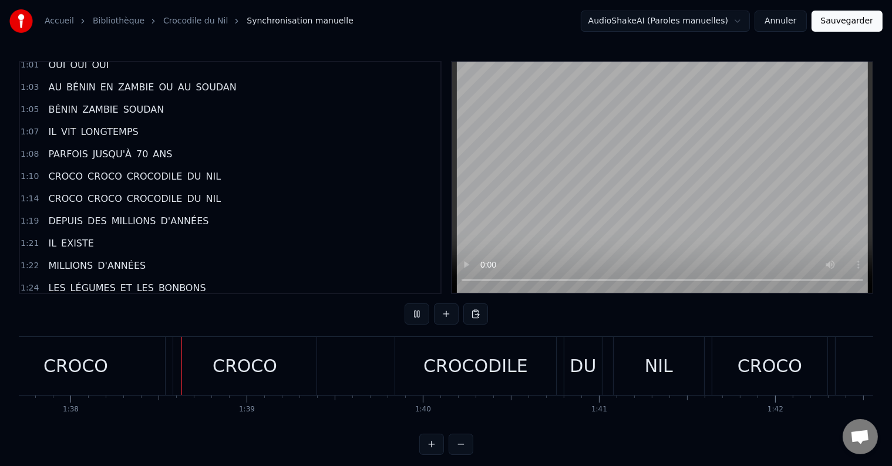
scroll to position [0, 17217]
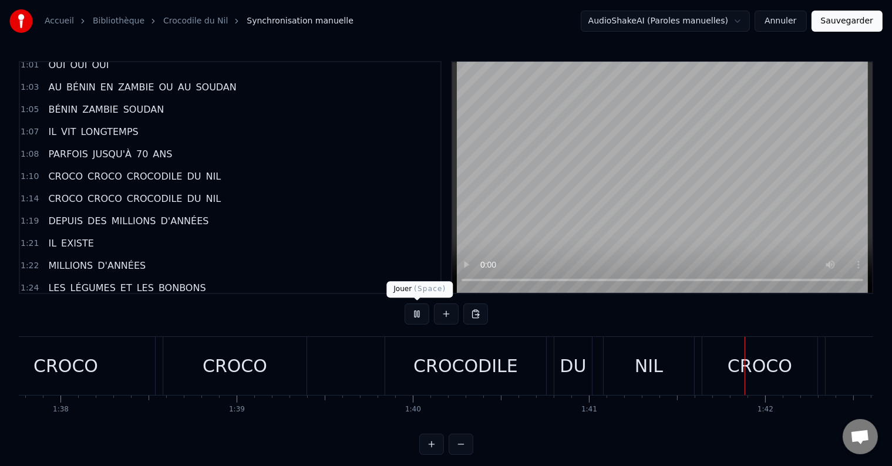
click at [417, 313] on button at bounding box center [416, 313] width 25 height 21
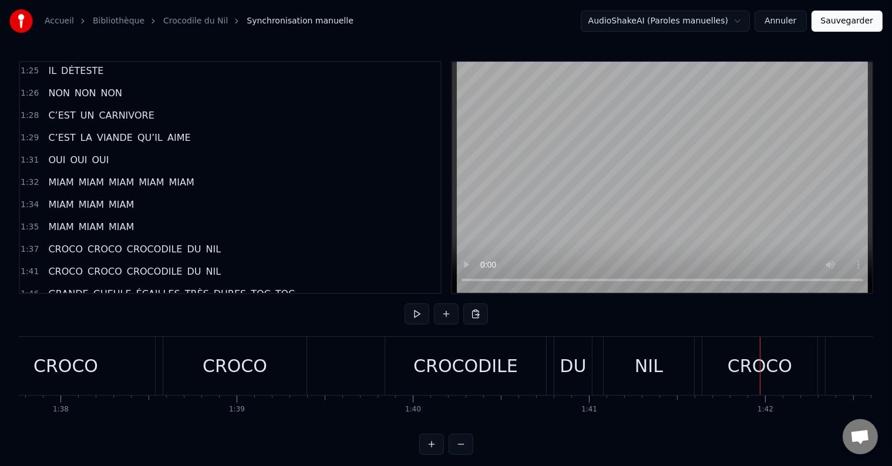
scroll to position [756, 0]
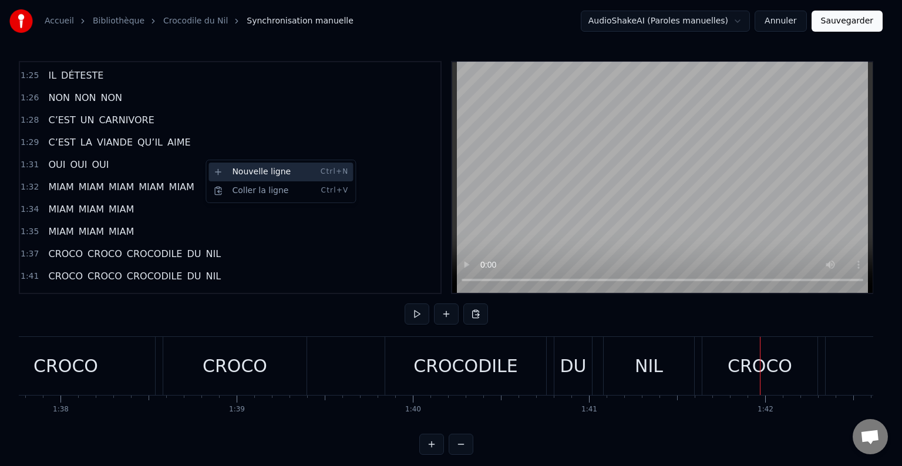
click at [231, 171] on div "Nouvelle ligne Ctrl+N" at bounding box center [280, 172] width 144 height 19
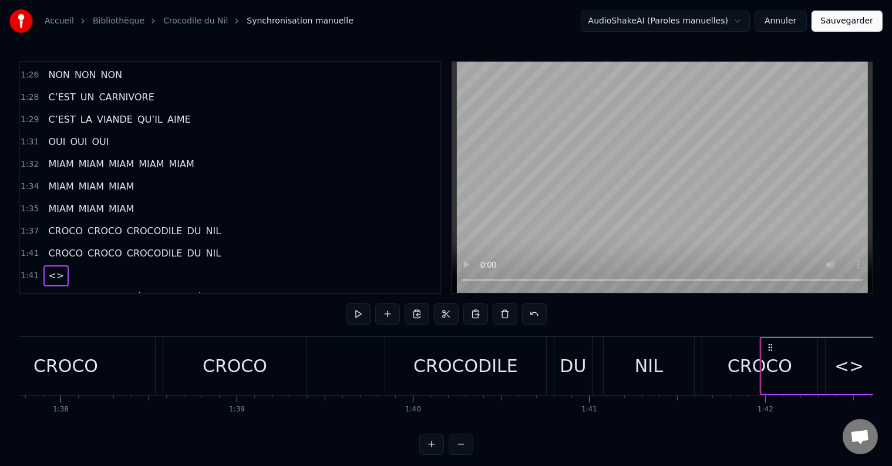
scroll to position [873, 0]
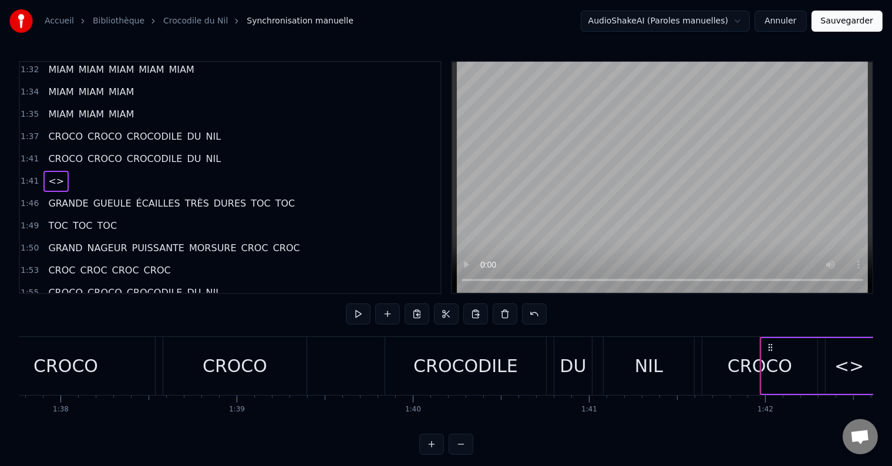
click at [47, 174] on span "<>" at bounding box center [56, 181] width 18 height 14
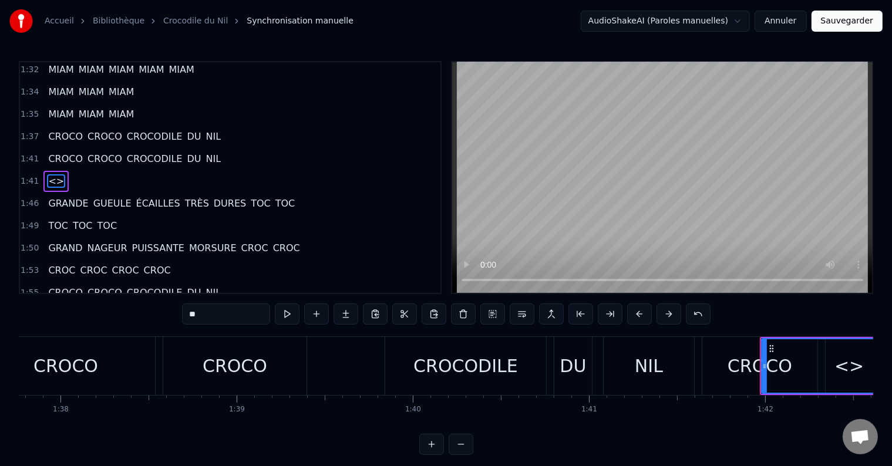
scroll to position [845, 0]
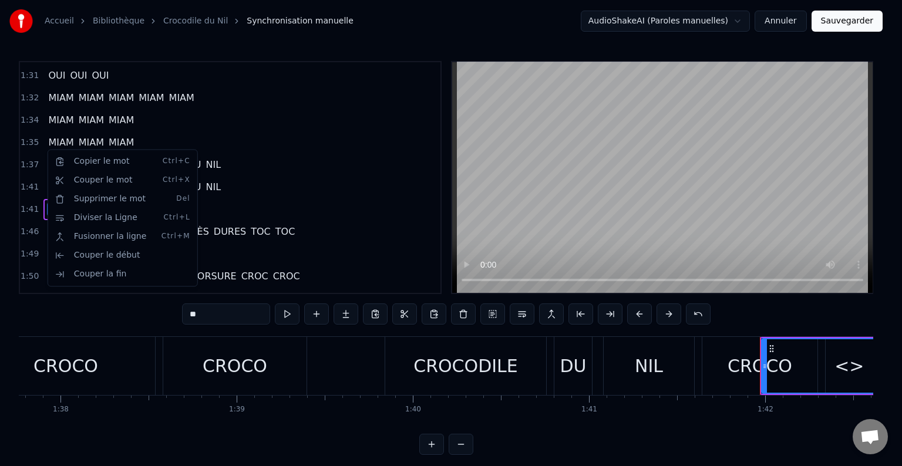
click at [299, 170] on html "Accueil Bibliothèque Crocodile du Nil Synchronisation manuelle AudioShakeAI (Pa…" at bounding box center [451, 237] width 902 height 474
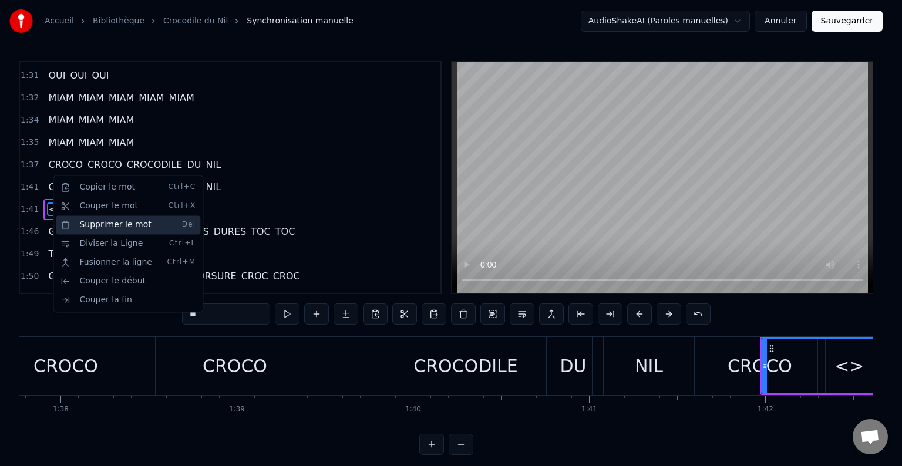
click at [88, 225] on div "Supprimer le mot Del" at bounding box center [128, 224] width 144 height 19
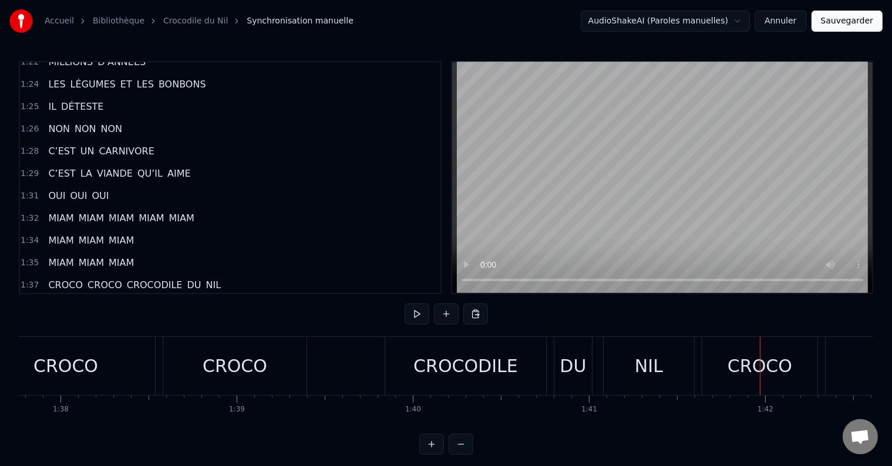
scroll to position [728, 0]
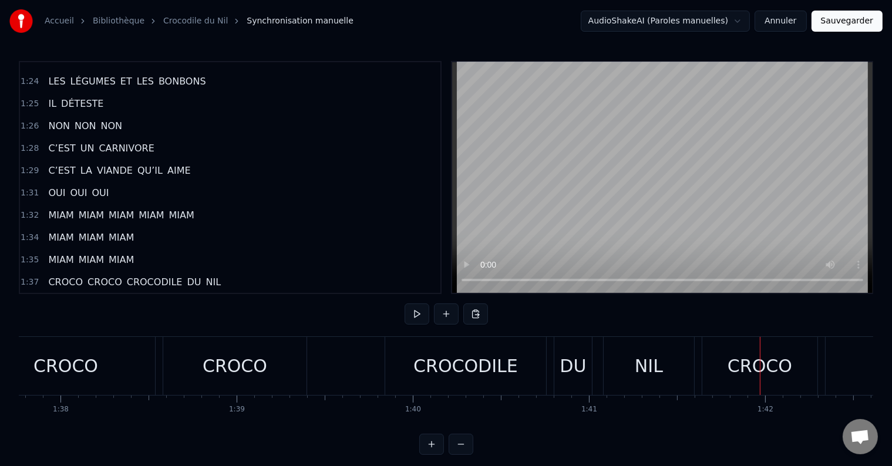
click at [148, 208] on span "MIAM" at bounding box center [151, 215] width 28 height 14
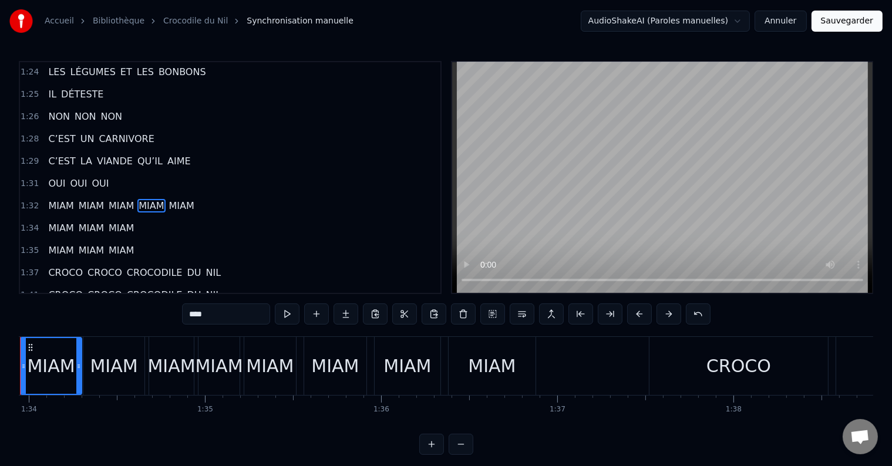
scroll to position [0, 16486]
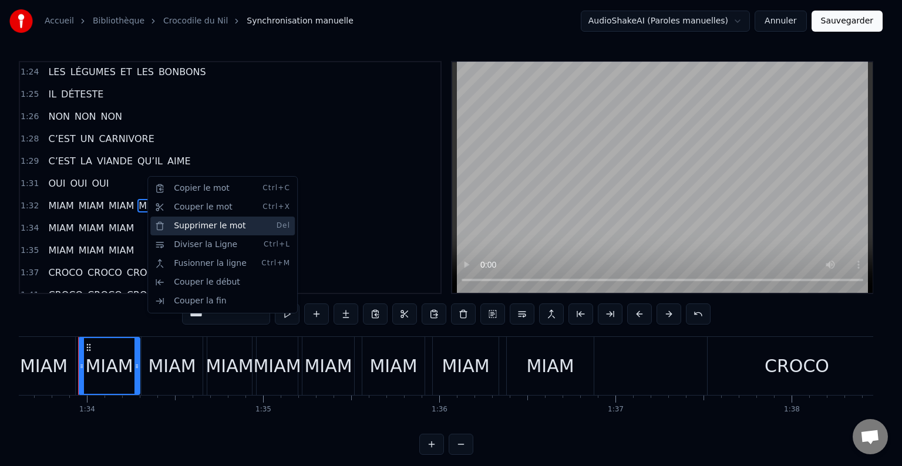
click at [197, 224] on div "Supprimer le mot Del" at bounding box center [222, 226] width 144 height 19
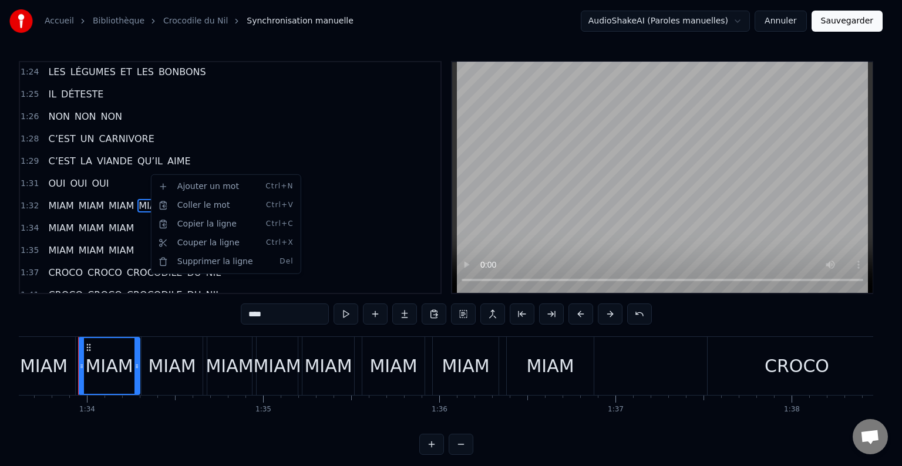
click at [169, 157] on html "Accueil Bibliothèque Crocodile du Nil Synchronisation manuelle AudioShakeAI (Pa…" at bounding box center [451, 237] width 902 height 474
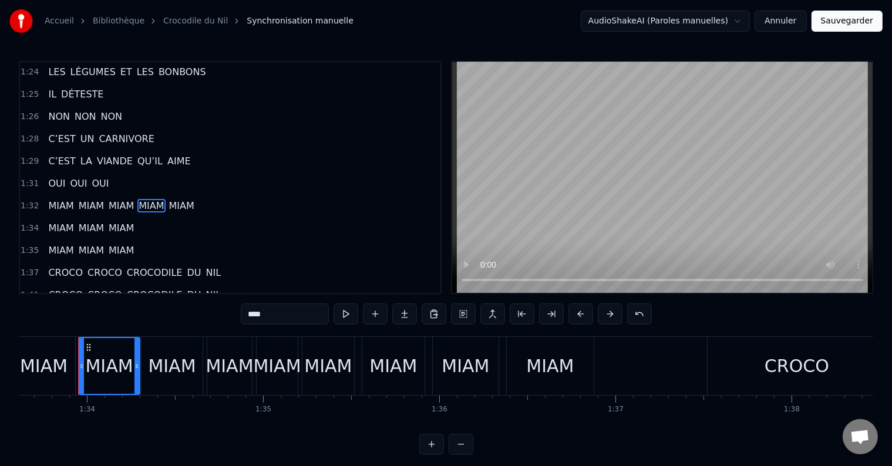
click at [178, 199] on span "MIAM" at bounding box center [182, 206] width 28 height 14
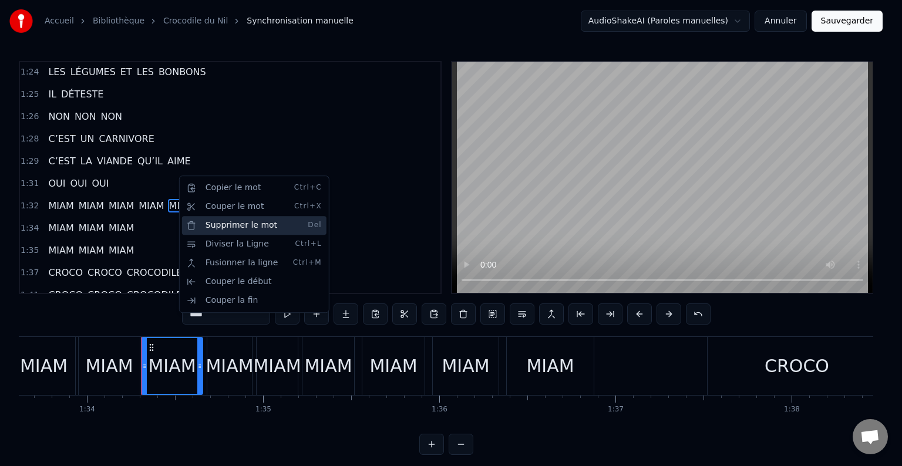
click at [205, 222] on div "Supprimer le mot Del" at bounding box center [254, 225] width 144 height 19
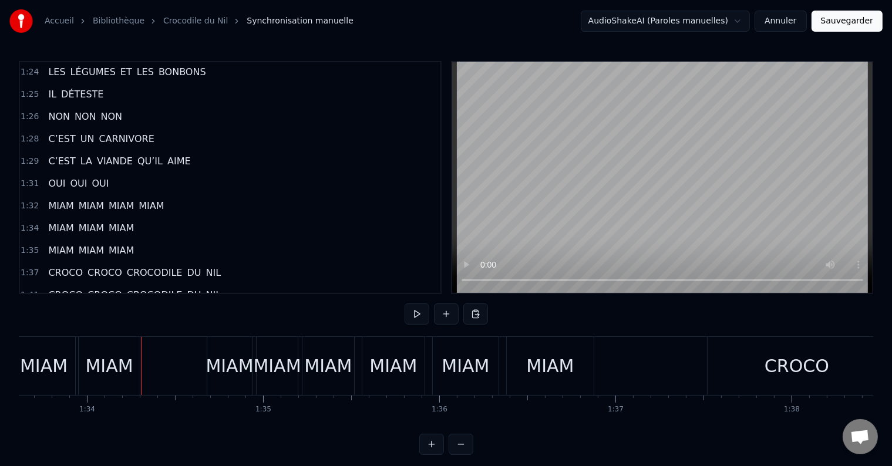
click at [150, 199] on span "MIAM" at bounding box center [151, 206] width 28 height 14
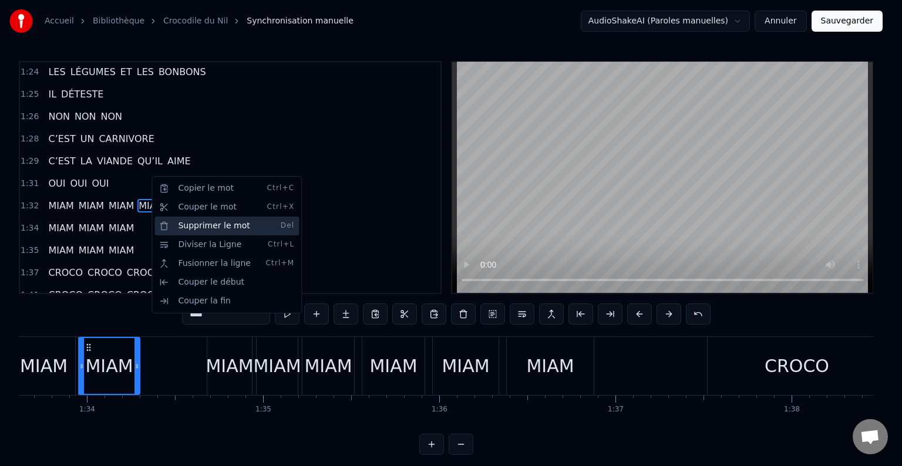
click at [182, 226] on div "Supprimer le mot Del" at bounding box center [226, 226] width 144 height 19
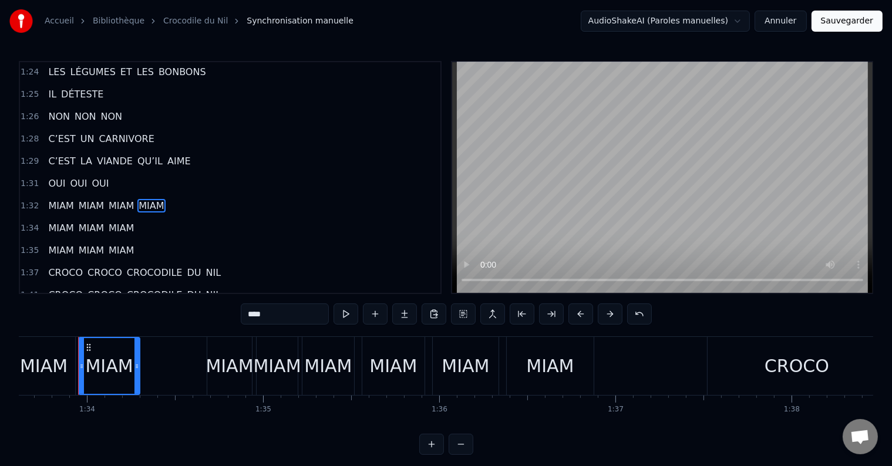
click at [117, 199] on span "MIAM" at bounding box center [121, 206] width 28 height 14
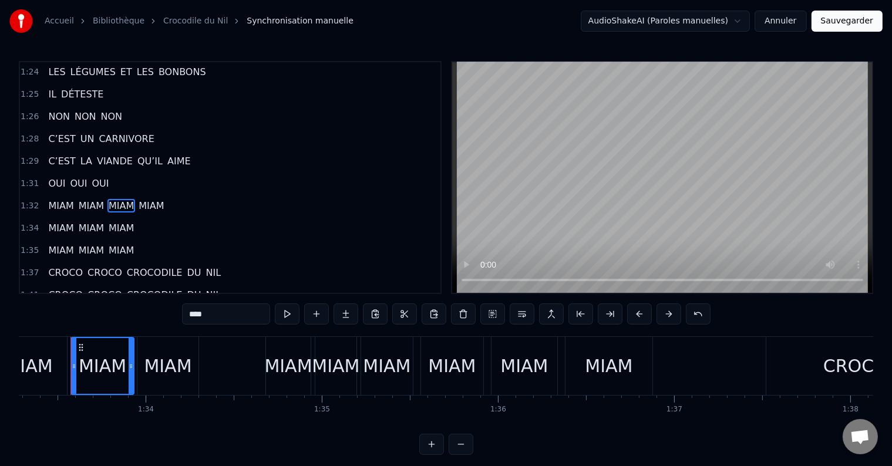
scroll to position [0, 16420]
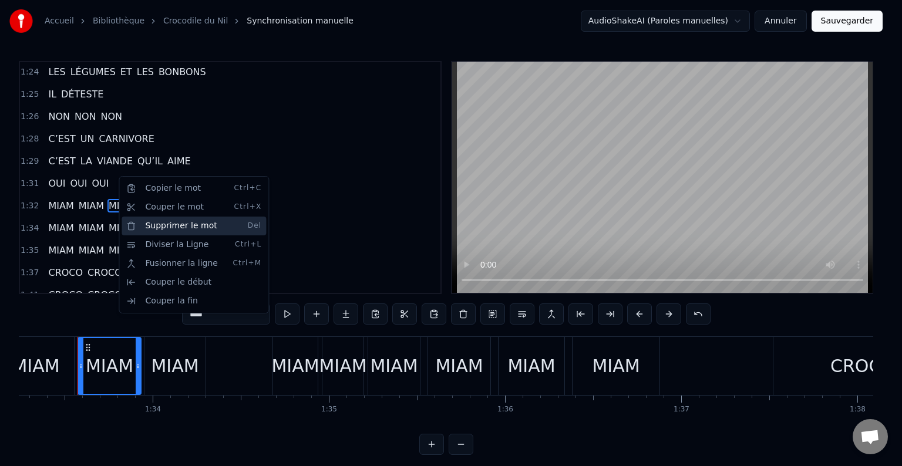
click at [153, 225] on div "Supprimer le mot Del" at bounding box center [194, 226] width 144 height 19
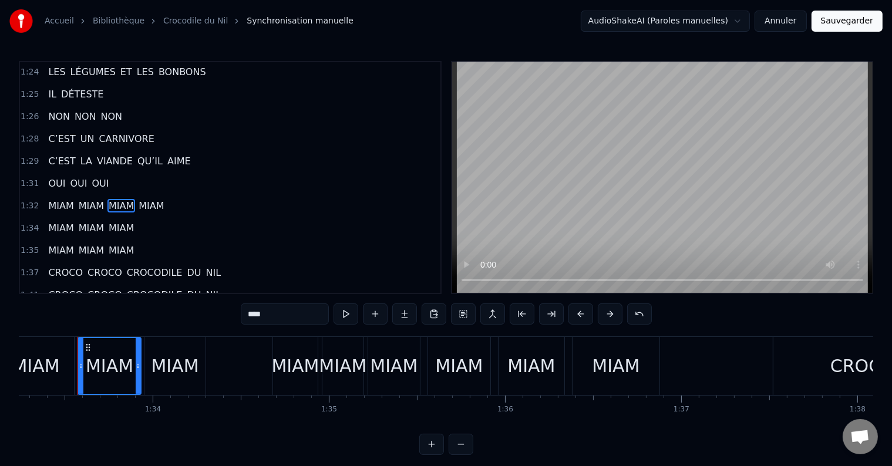
click at [147, 199] on span "MIAM" at bounding box center [151, 206] width 28 height 14
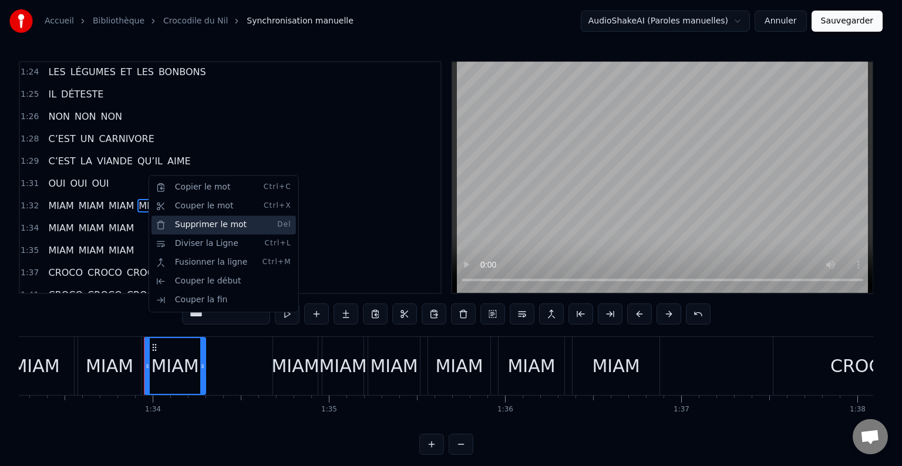
click at [179, 228] on div "Supprimer le mot Del" at bounding box center [223, 224] width 144 height 19
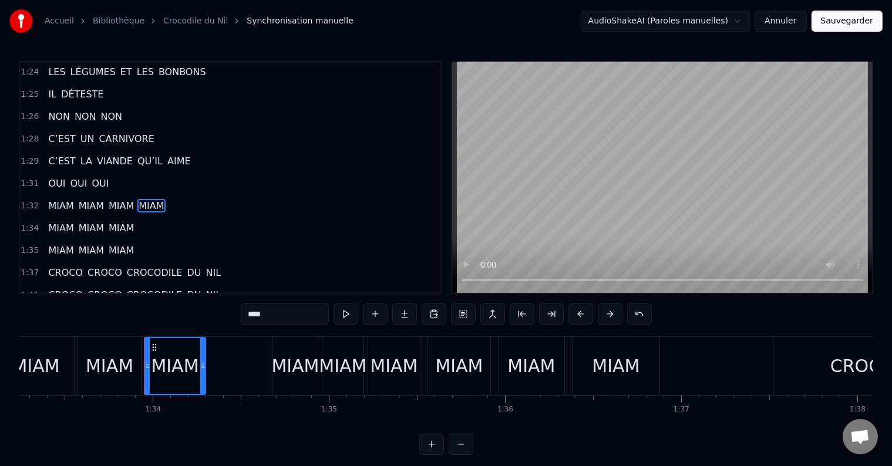
click at [60, 221] on span "MIAM" at bounding box center [61, 228] width 28 height 14
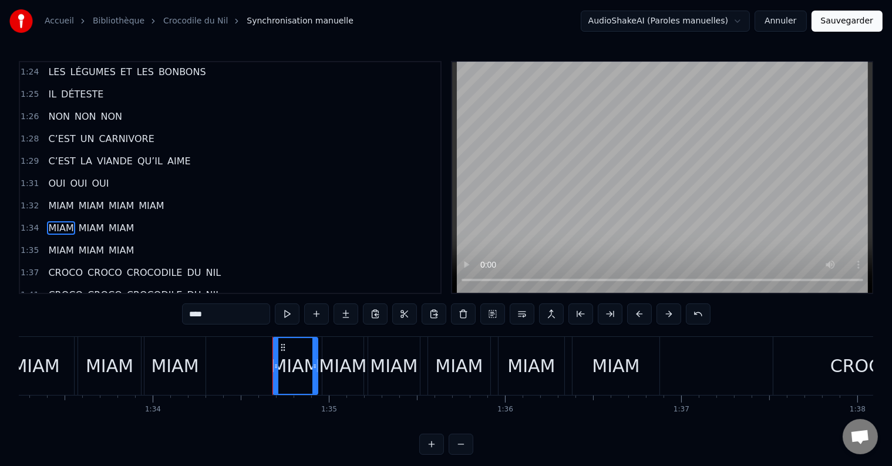
scroll to position [759, 0]
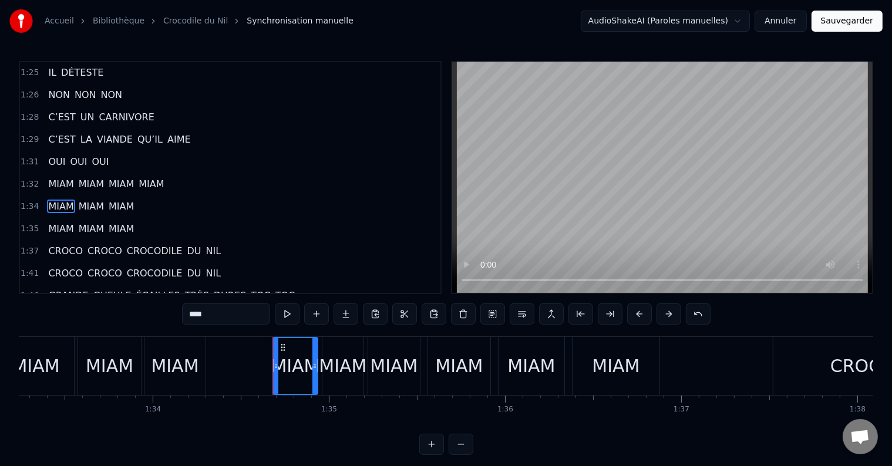
click at [155, 177] on span "MIAM" at bounding box center [151, 184] width 28 height 14
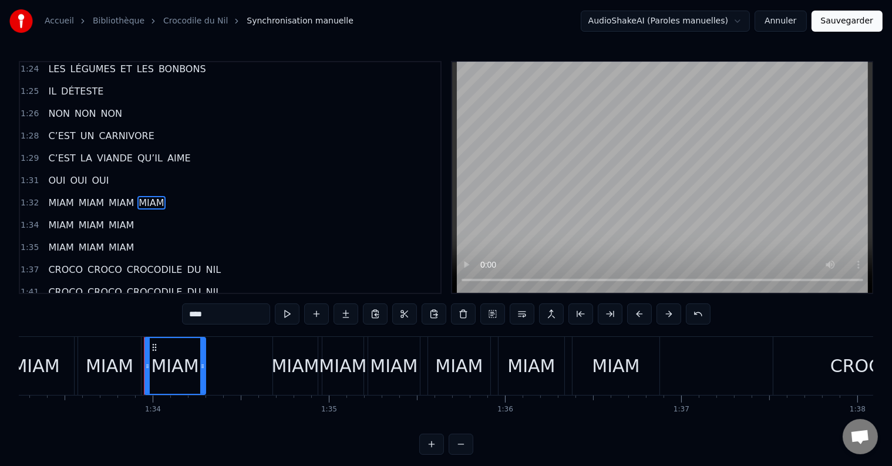
scroll to position [737, 0]
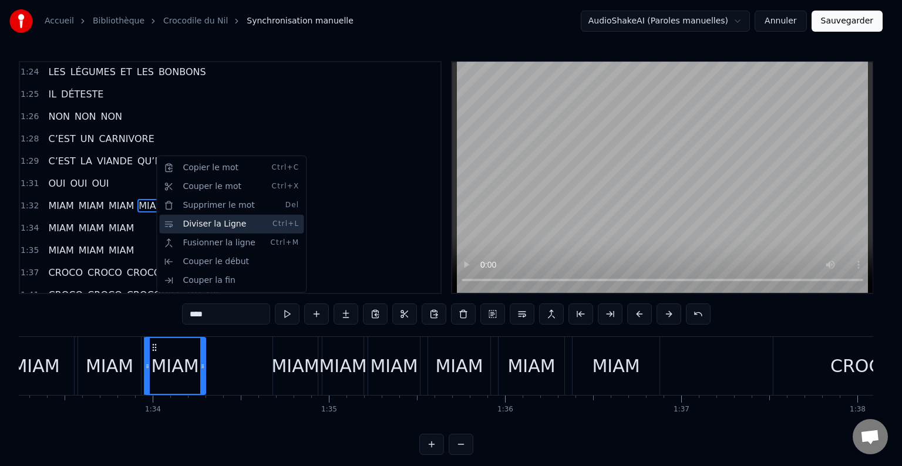
click at [177, 222] on div "Diviser la Ligne Ctrl+L" at bounding box center [231, 224] width 144 height 19
click at [170, 224] on div "Diviser la Ligne Ctrl+L" at bounding box center [231, 224] width 144 height 19
click at [206, 223] on div "Diviser la Ligne Ctrl+L" at bounding box center [231, 224] width 144 height 19
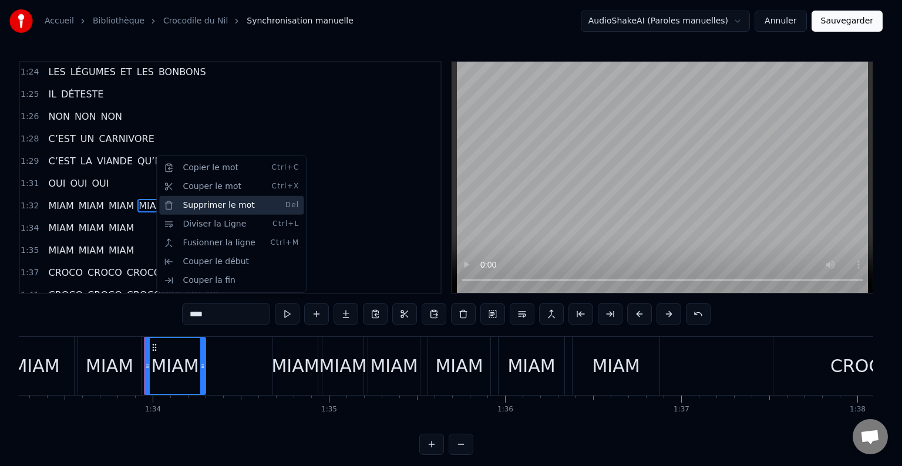
click at [207, 204] on div "Supprimer le mot Del" at bounding box center [231, 205] width 144 height 19
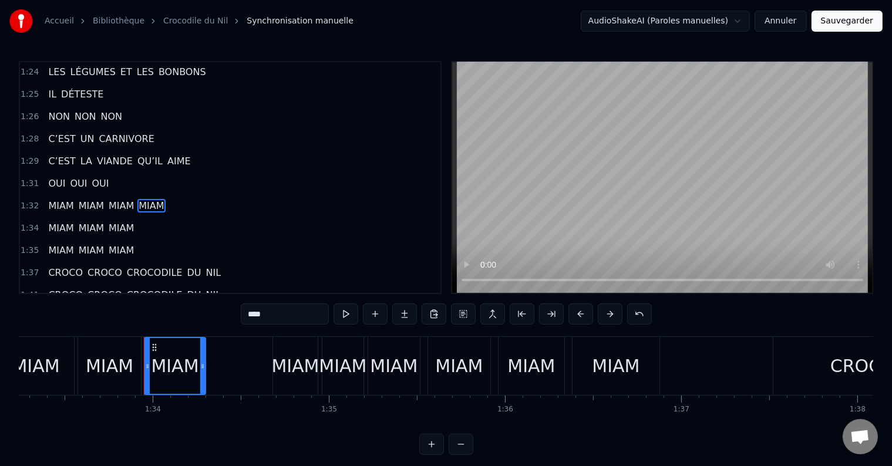
click at [177, 355] on div "MIAM" at bounding box center [175, 366] width 48 height 26
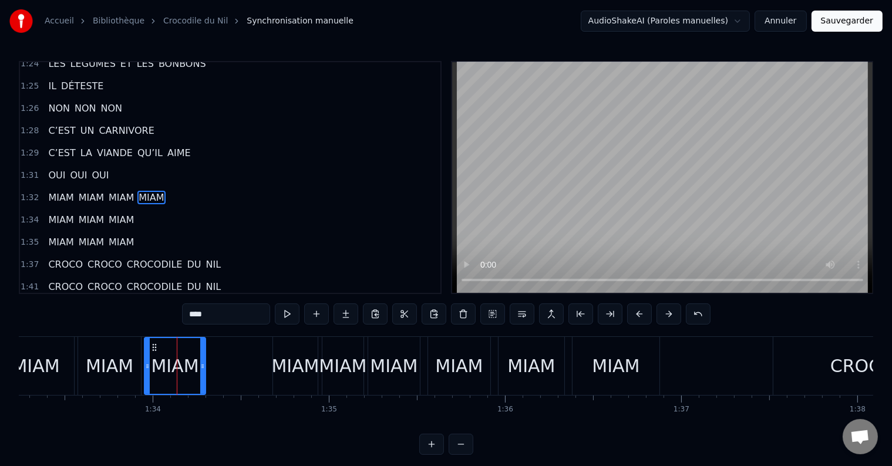
scroll to position [725, 0]
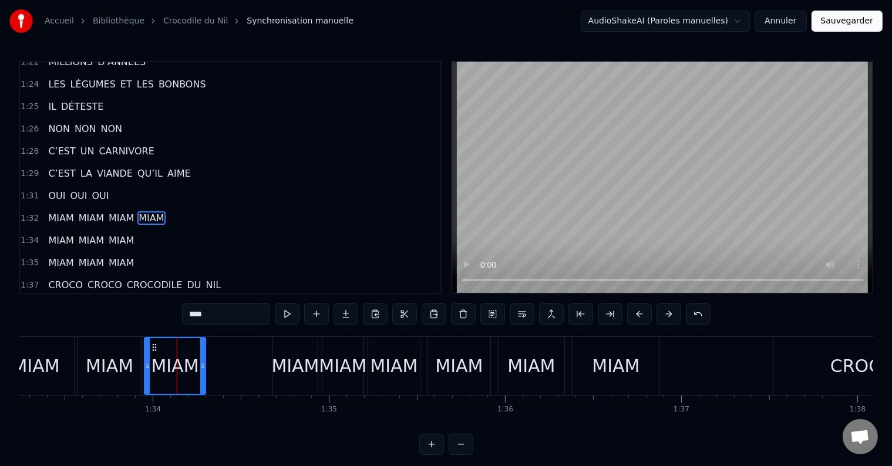
drag, startPoint x: 49, startPoint y: 210, endPoint x: 51, endPoint y: 204, distance: 6.7
click at [51, 230] on div "MIAM MIAM MIAM" at bounding box center [90, 240] width 95 height 21
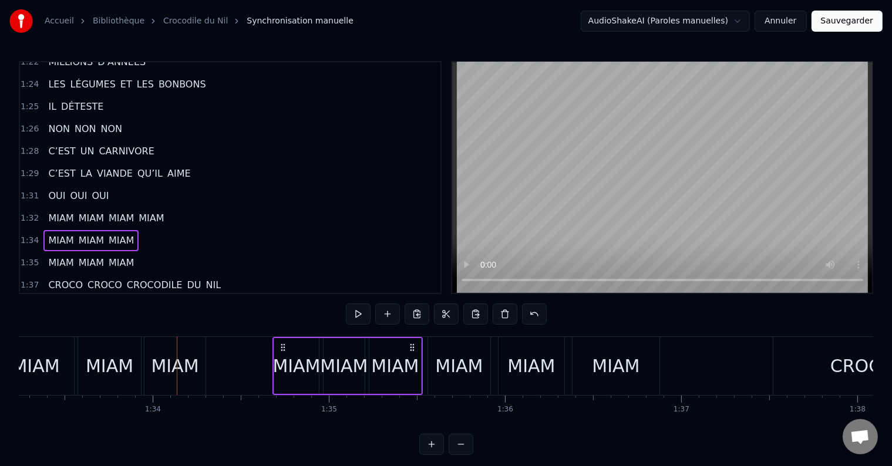
click at [52, 234] on span "MIAM" at bounding box center [61, 241] width 28 height 14
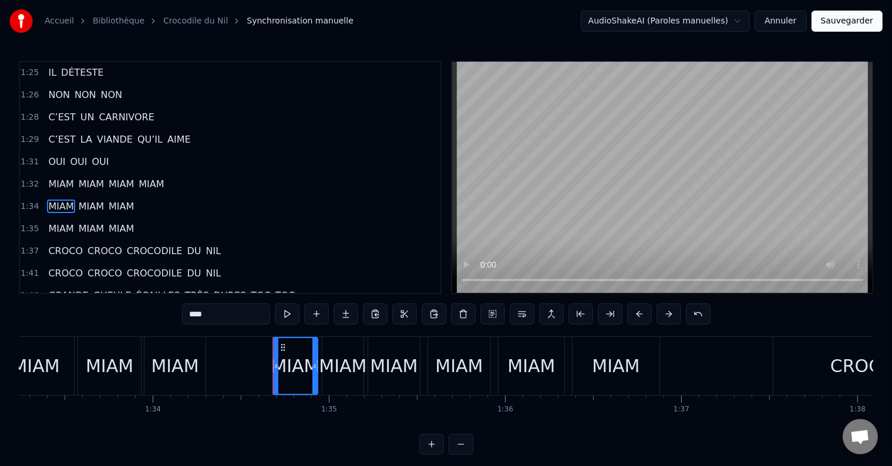
click at [91, 200] on span "MIAM" at bounding box center [91, 207] width 28 height 14
click at [90, 177] on span "MIAM" at bounding box center [91, 184] width 28 height 14
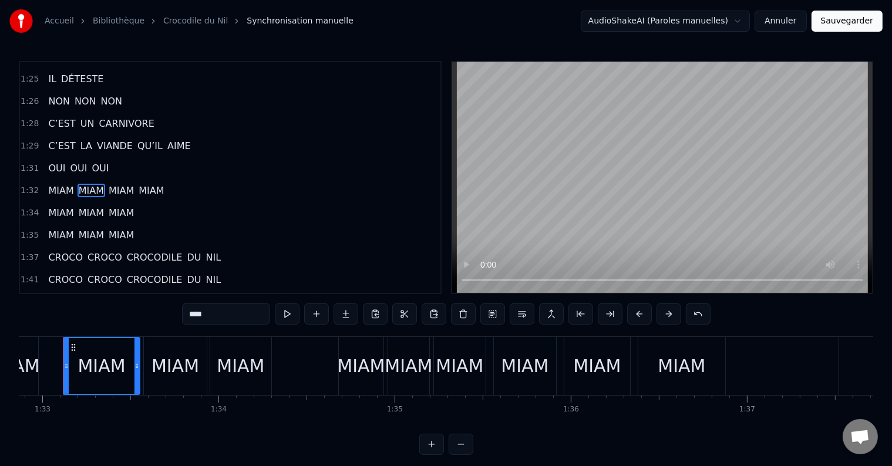
scroll to position [0, 16339]
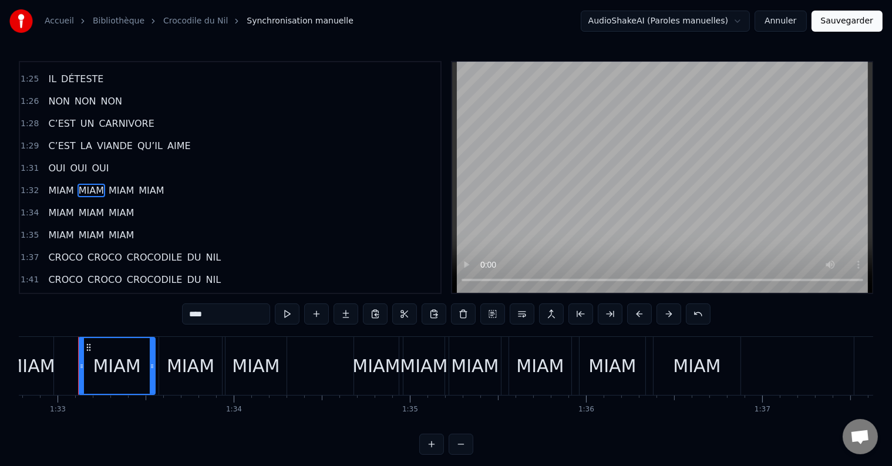
click at [59, 184] on span "MIAM" at bounding box center [61, 191] width 28 height 14
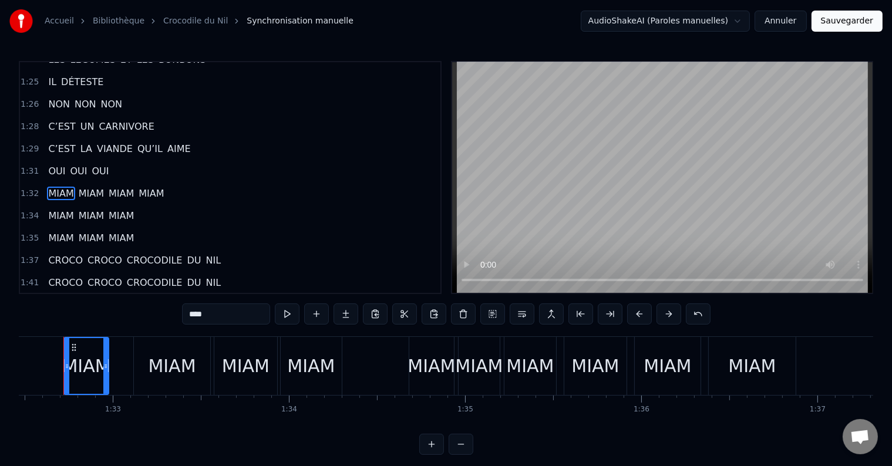
scroll to position [0, 16270]
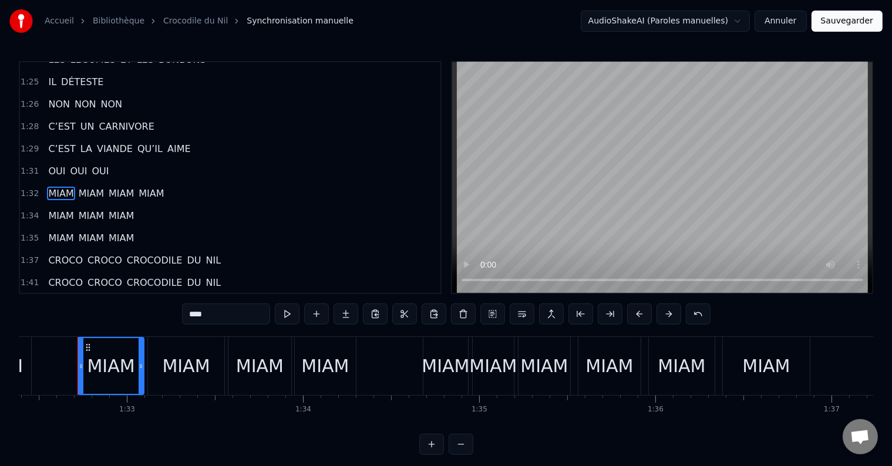
drag, startPoint x: 120, startPoint y: 366, endPoint x: 141, endPoint y: 368, distance: 21.2
click at [141, 368] on icon at bounding box center [141, 366] width 5 height 9
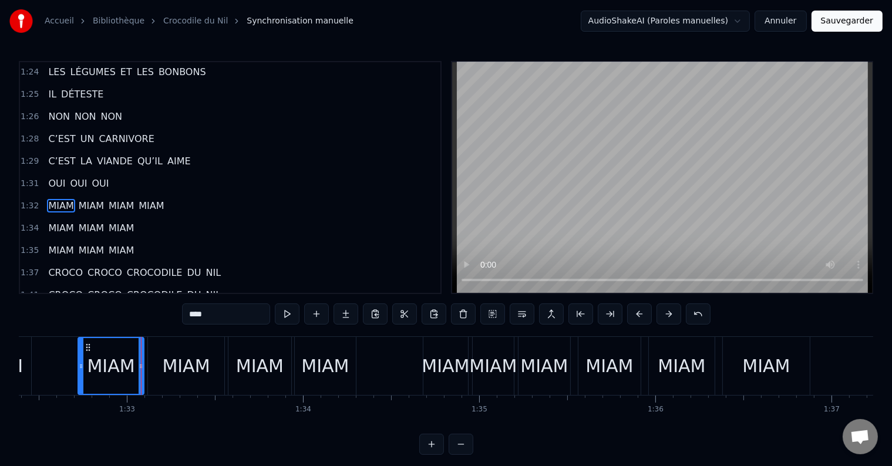
click at [195, 363] on div "MIAM" at bounding box center [186, 366] width 48 height 26
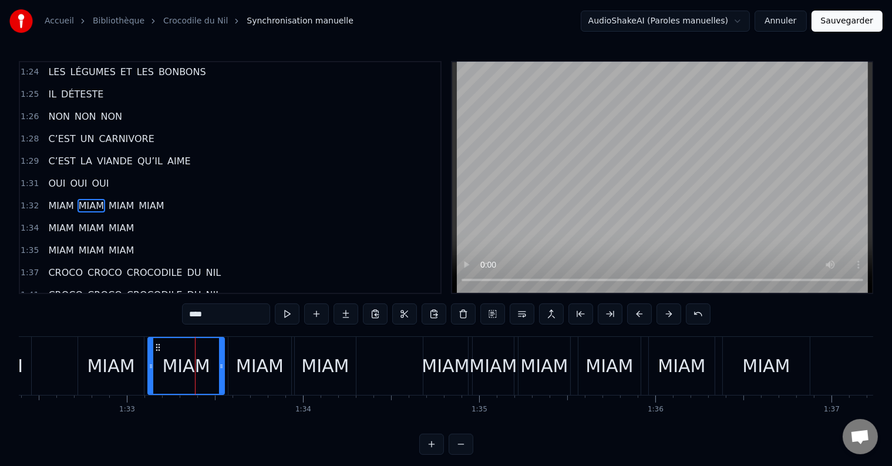
click at [258, 364] on div "MIAM" at bounding box center [260, 366] width 48 height 26
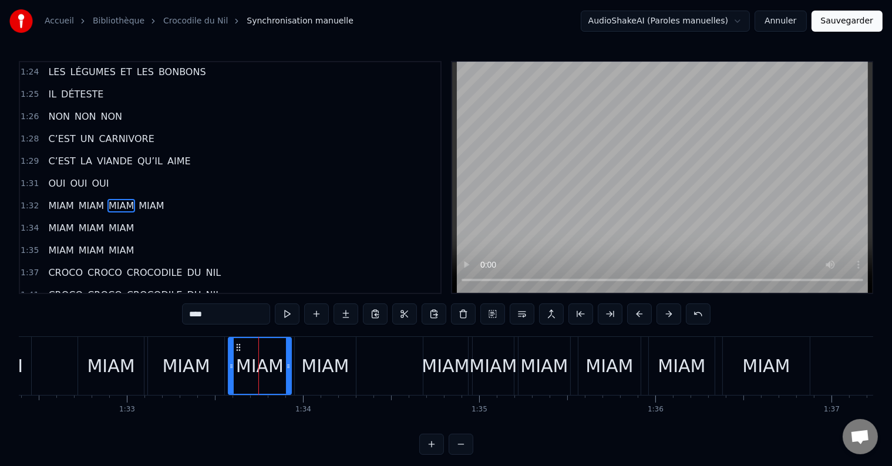
click at [321, 363] on div "MIAM" at bounding box center [325, 366] width 48 height 26
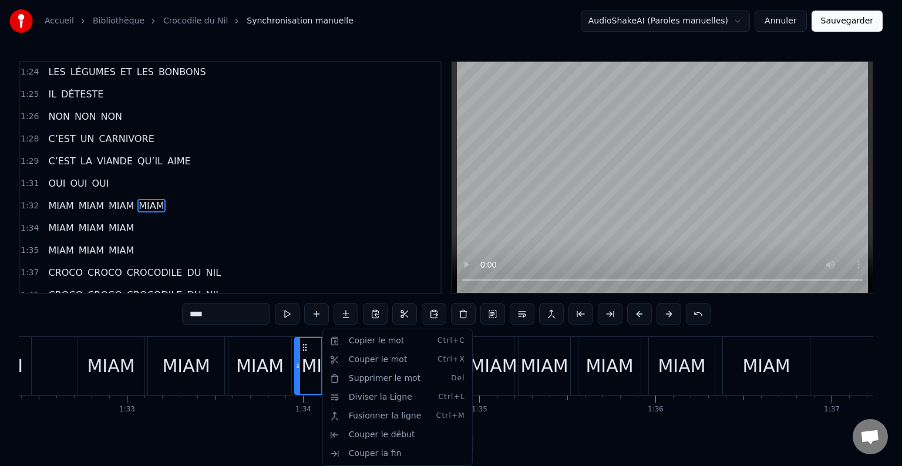
click at [302, 345] on html "Accueil Bibliothèque Crocodile du Nil Synchronisation manuelle AudioShakeAI (Pa…" at bounding box center [451, 237] width 902 height 474
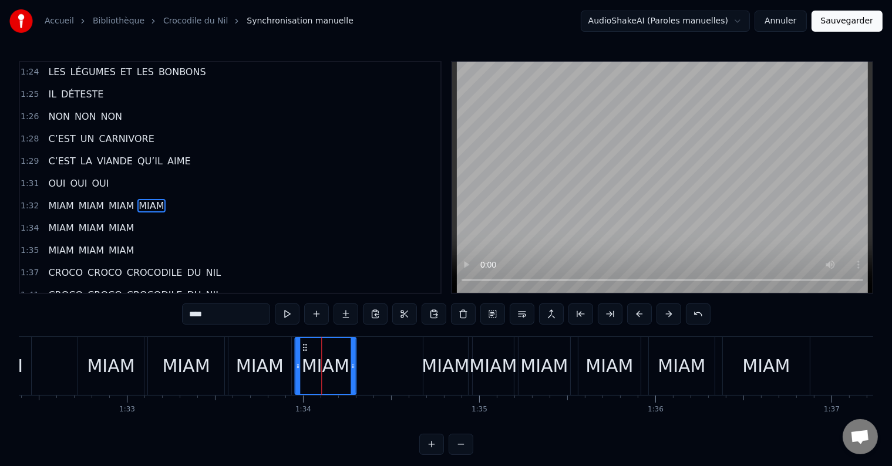
click at [302, 345] on icon at bounding box center [304, 347] width 9 height 9
click at [407, 313] on button at bounding box center [404, 313] width 25 height 21
click at [330, 361] on div "MIAM" at bounding box center [325, 366] width 48 height 26
click at [463, 316] on button at bounding box center [463, 313] width 25 height 21
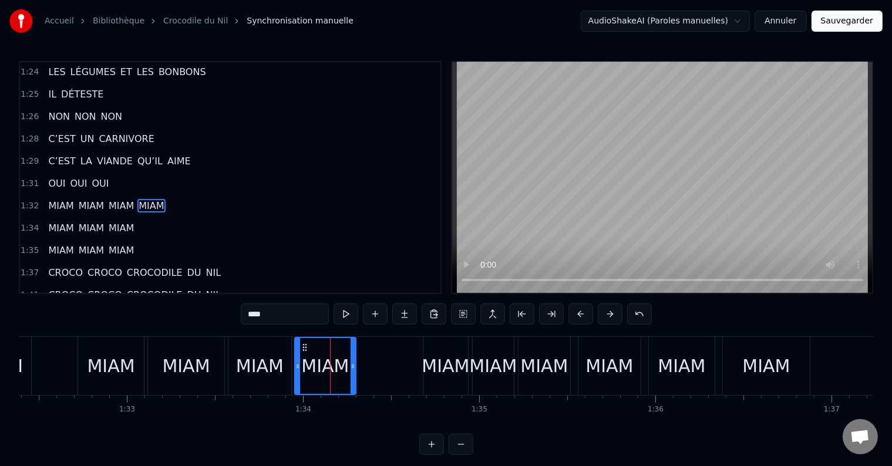
click at [314, 369] on div "MIAM" at bounding box center [325, 366] width 48 height 26
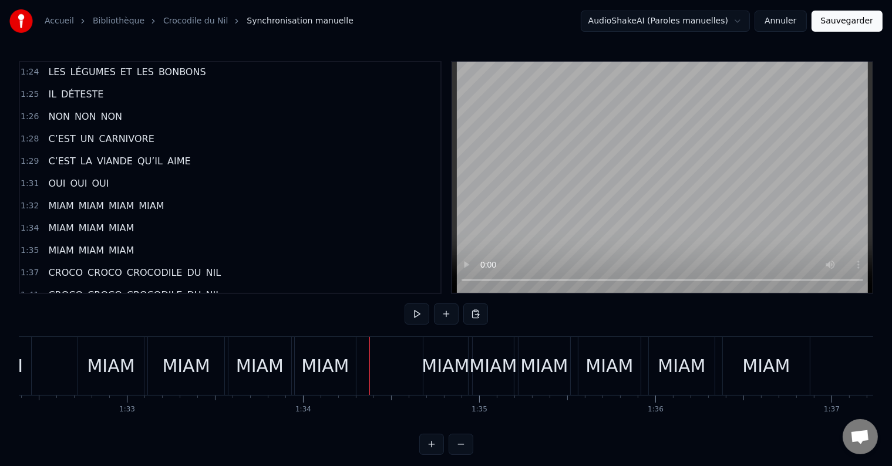
click at [322, 370] on div "MIAM" at bounding box center [325, 366] width 48 height 26
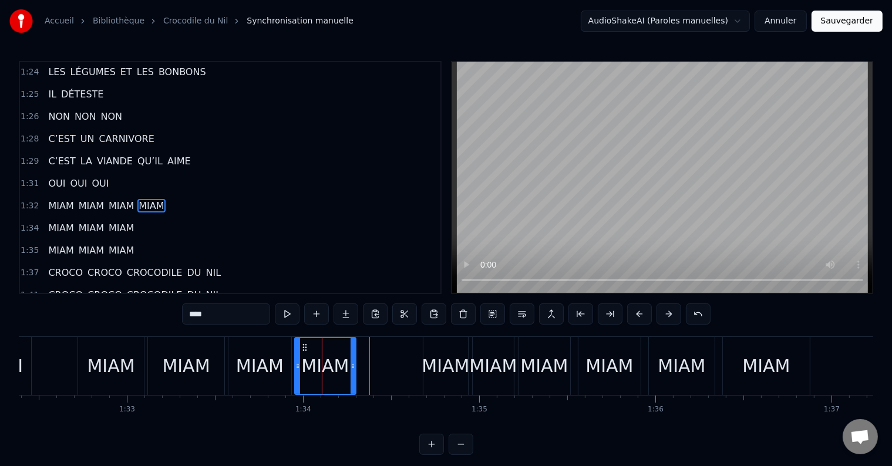
click at [127, 221] on span "MIAM" at bounding box center [121, 228] width 28 height 14
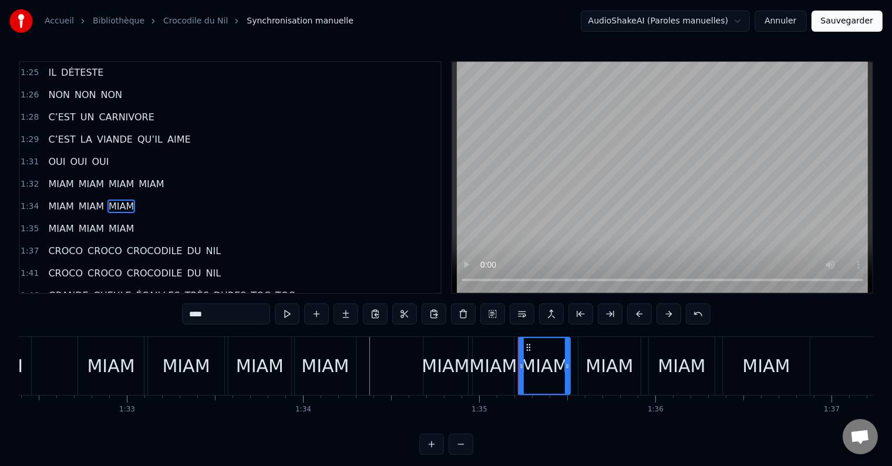
click at [149, 177] on span "MIAM" at bounding box center [151, 184] width 28 height 14
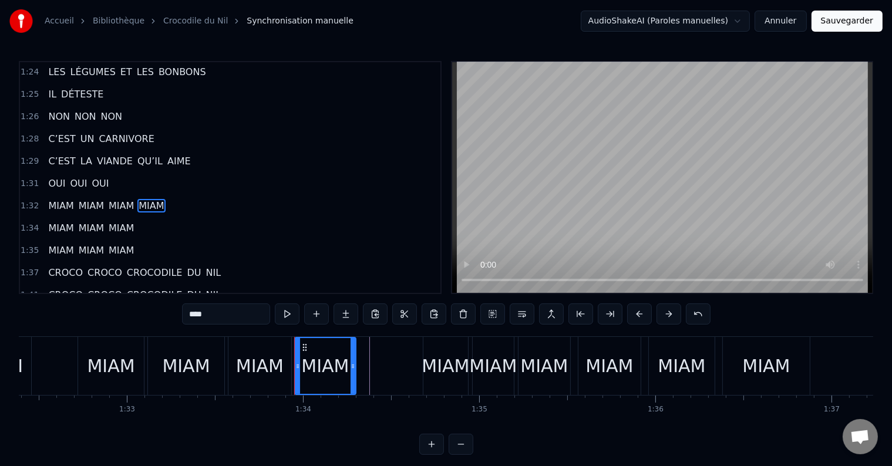
click at [119, 199] on span "MIAM" at bounding box center [121, 206] width 28 height 14
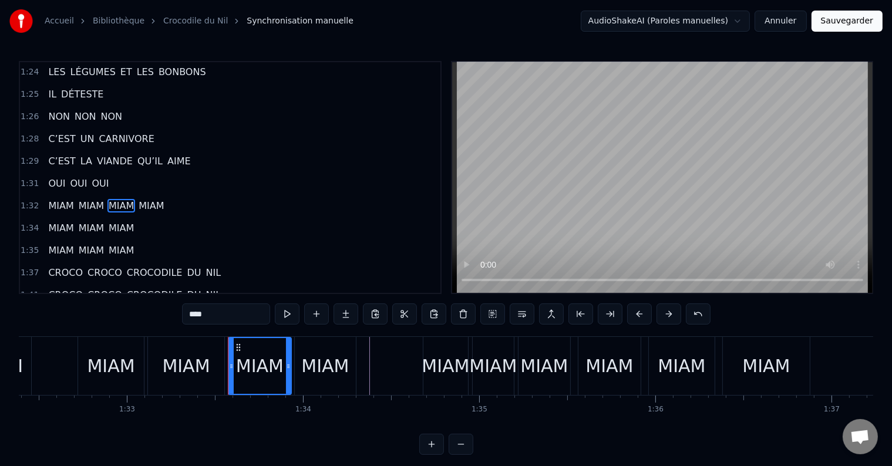
click at [89, 199] on span "MIAM" at bounding box center [91, 206] width 28 height 14
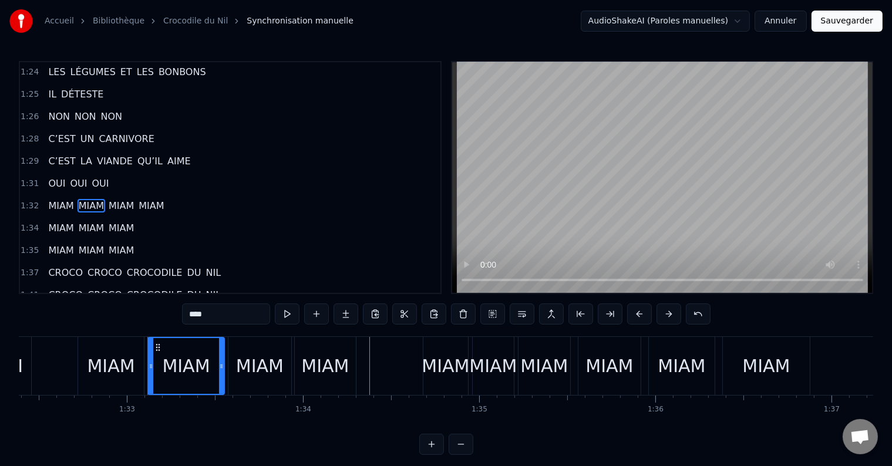
click at [61, 199] on span "MIAM" at bounding box center [61, 206] width 28 height 14
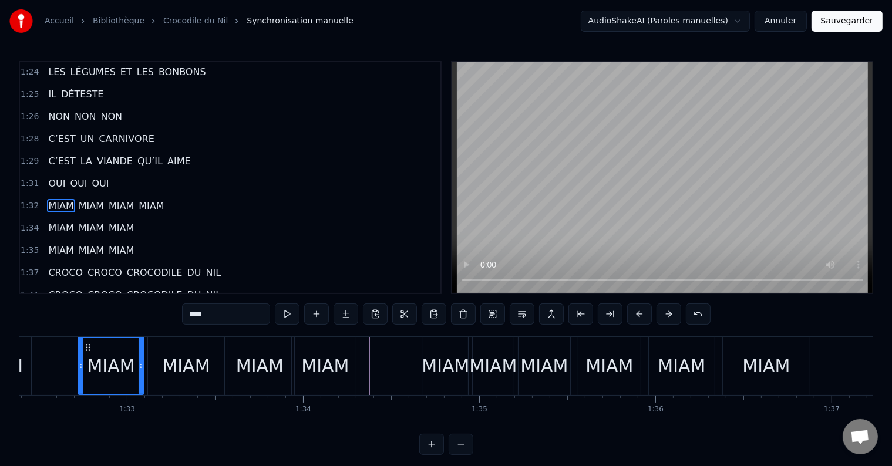
click at [161, 195] on div "MIAM MIAM MIAM MIAM" at bounding box center [105, 205] width 125 height 21
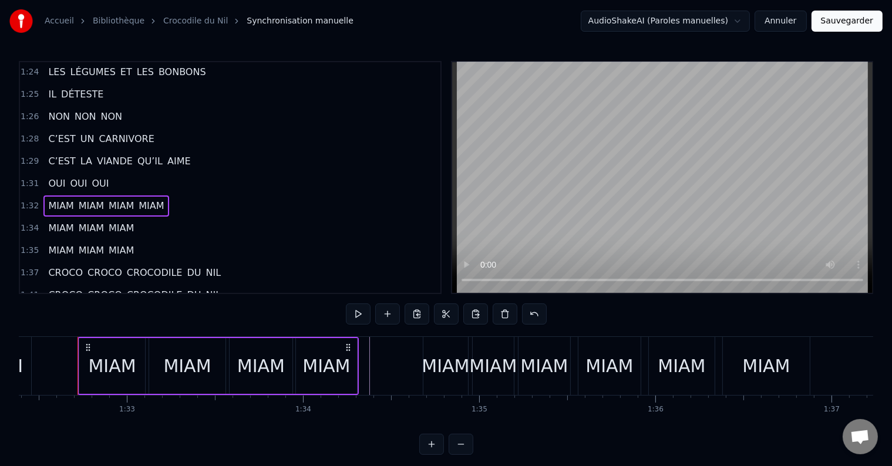
click at [146, 199] on span "MIAM" at bounding box center [151, 206] width 28 height 14
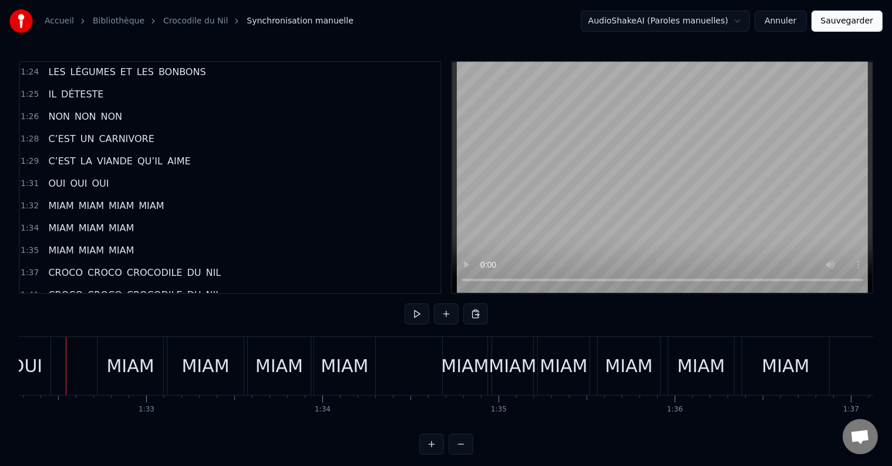
scroll to position [0, 16238]
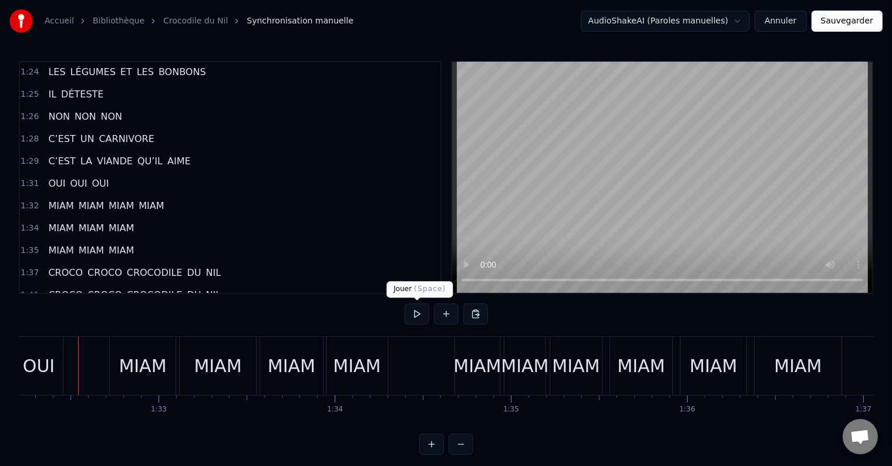
click at [409, 313] on button at bounding box center [416, 313] width 25 height 21
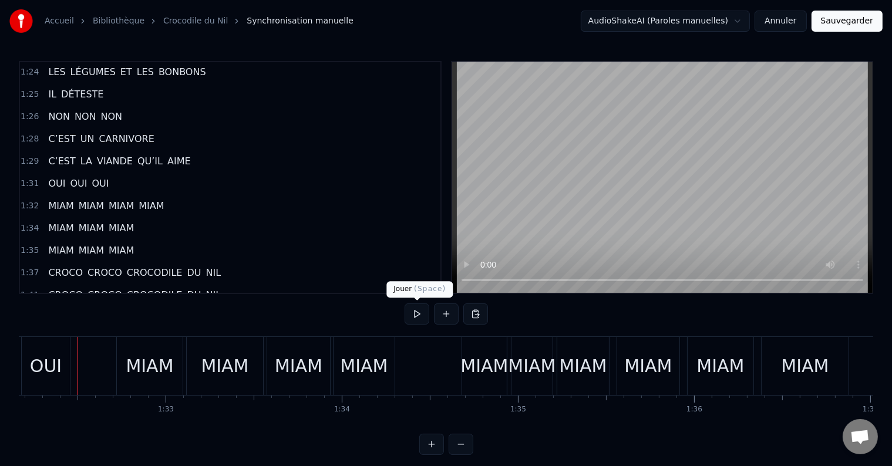
click at [414, 316] on button at bounding box center [416, 313] width 25 height 21
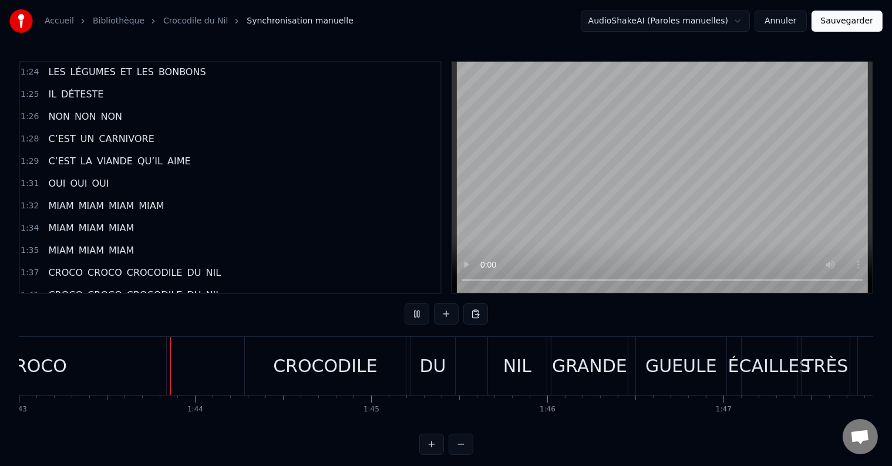
scroll to position [0, 18141]
click at [414, 314] on button at bounding box center [416, 313] width 25 height 21
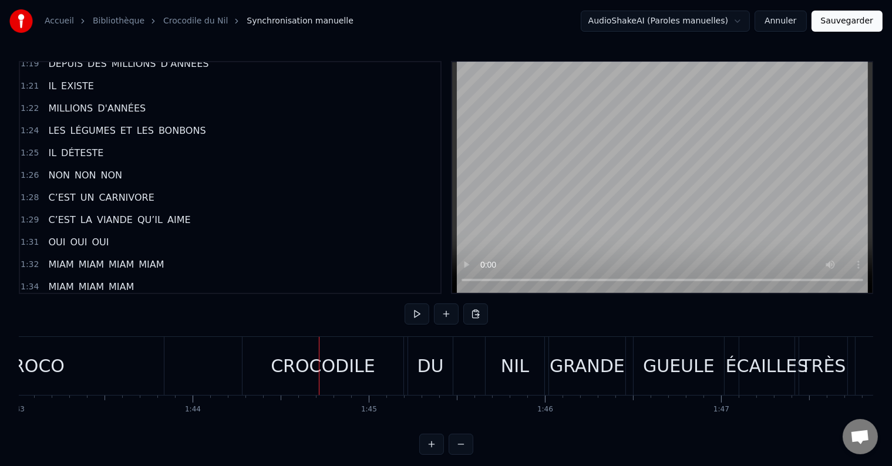
click at [50, 258] on span "MIAM" at bounding box center [61, 265] width 28 height 14
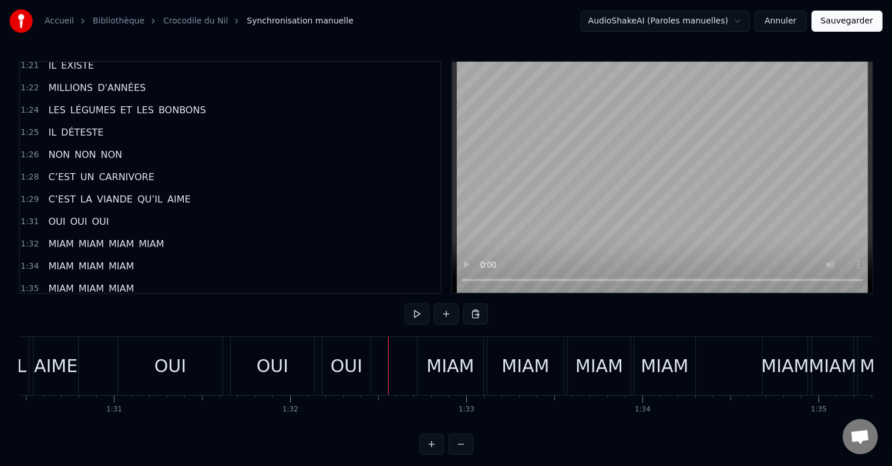
scroll to position [0, 15895]
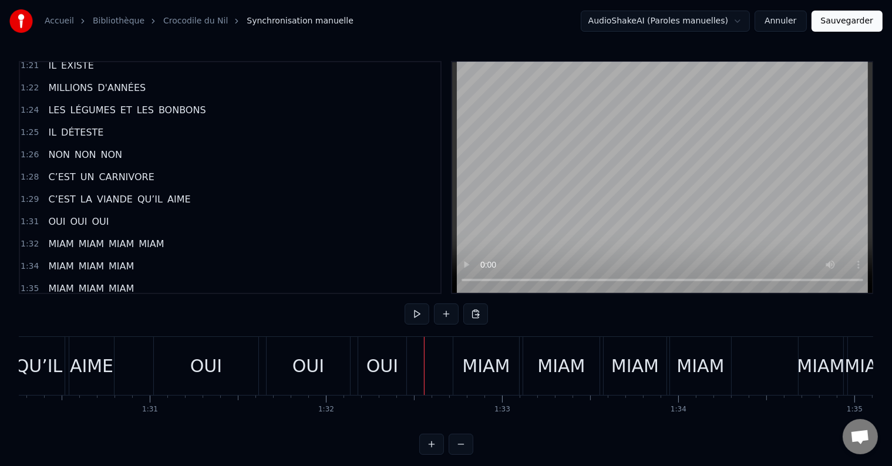
click at [414, 311] on button at bounding box center [416, 313] width 25 height 21
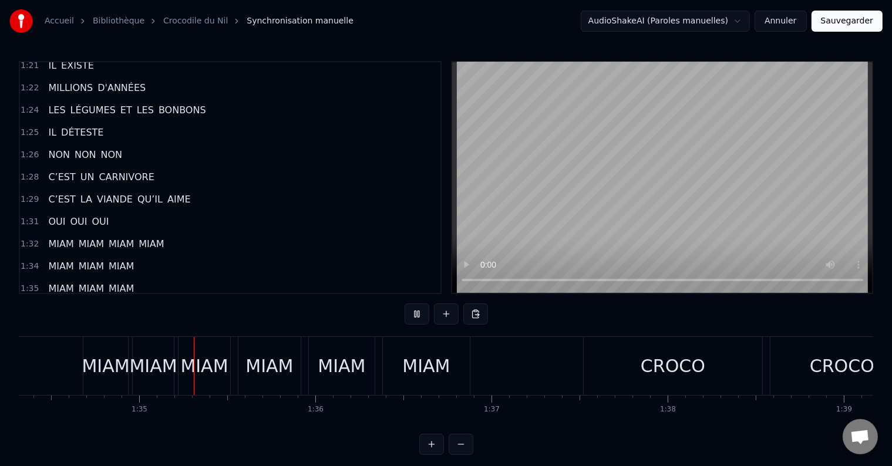
scroll to position [0, 16640]
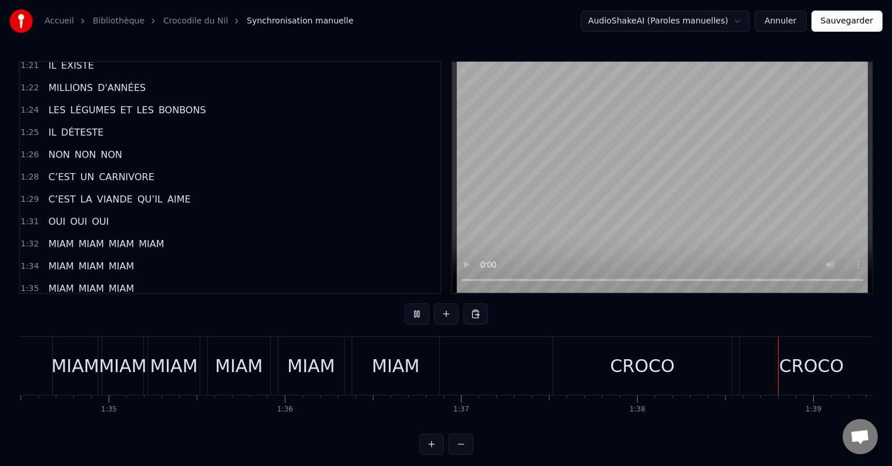
click at [414, 312] on button at bounding box center [416, 313] width 25 height 21
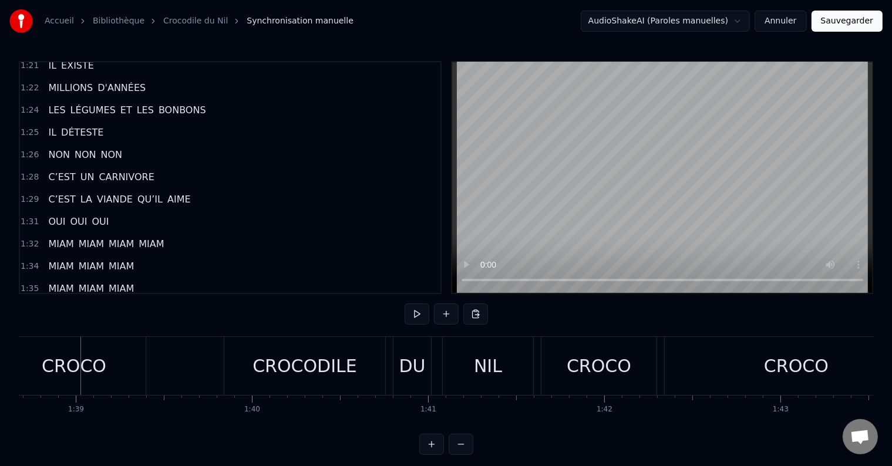
scroll to position [0, 17381]
click at [114, 211] on div "1:31 OUI OUI OUI" at bounding box center [230, 222] width 420 height 22
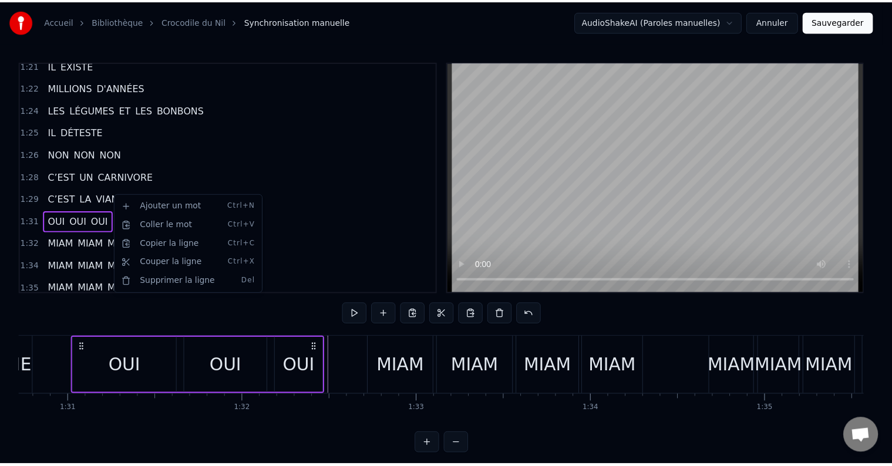
scroll to position [0, 15970]
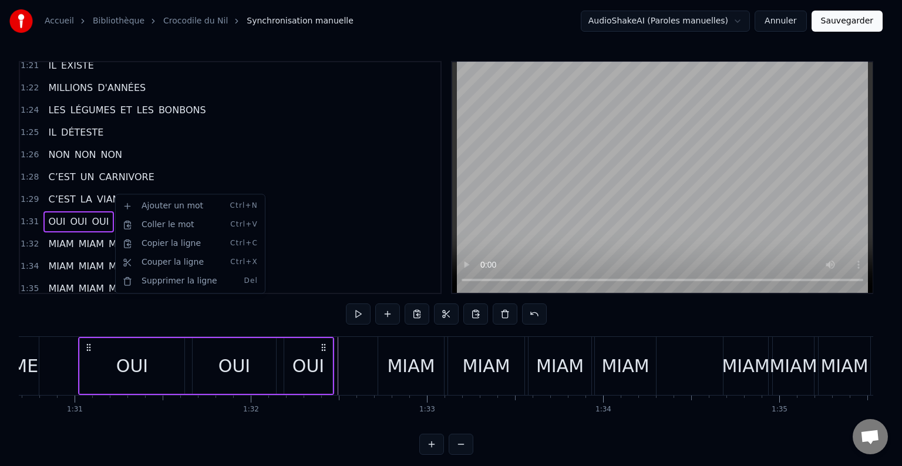
click at [77, 213] on html "Accueil Bibliothèque Crocodile du Nil Synchronisation manuelle AudioShakeAI (Pa…" at bounding box center [451, 237] width 902 height 474
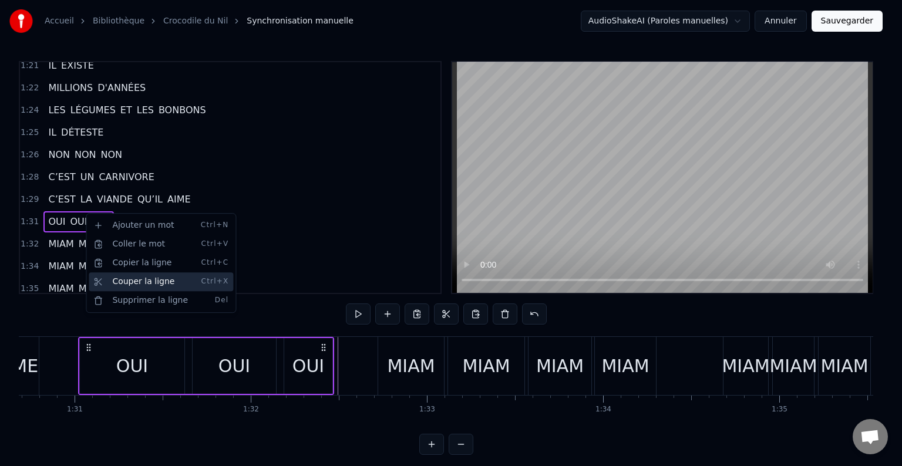
click at [133, 283] on div "Couper la ligne Ctrl+X" at bounding box center [161, 281] width 144 height 19
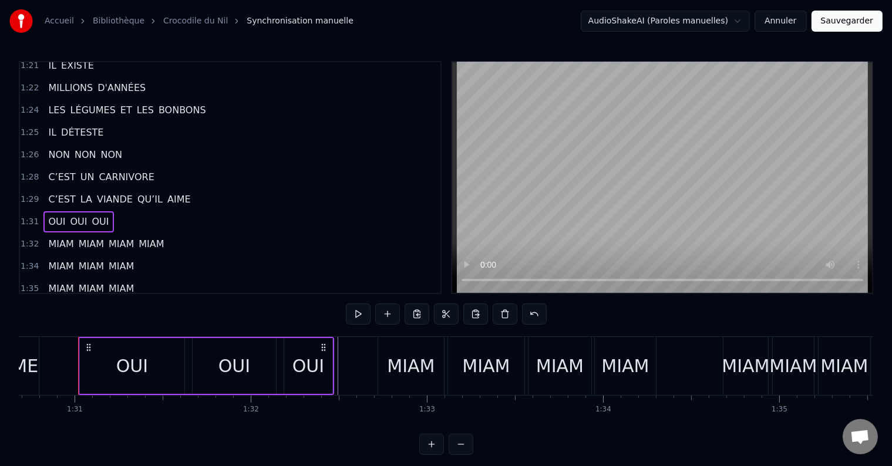
click at [120, 237] on span "MIAM" at bounding box center [121, 244] width 28 height 14
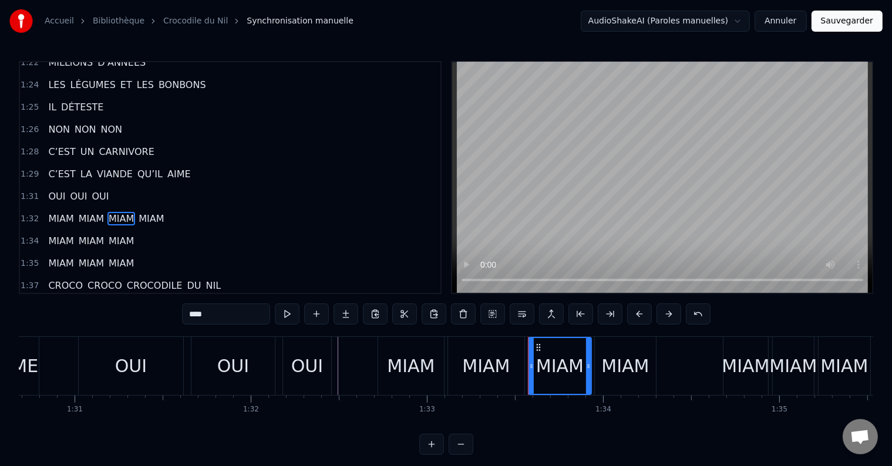
scroll to position [737, 0]
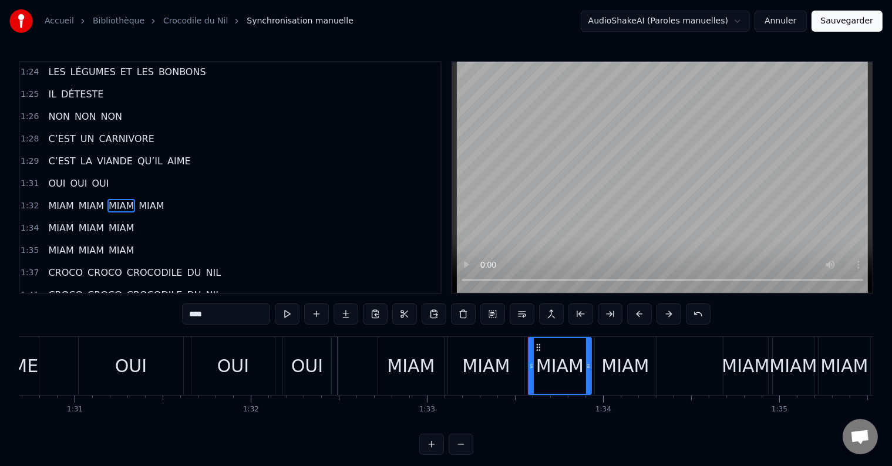
click at [101, 195] on div "MIAM MIAM MIAM MIAM" at bounding box center [105, 205] width 125 height 21
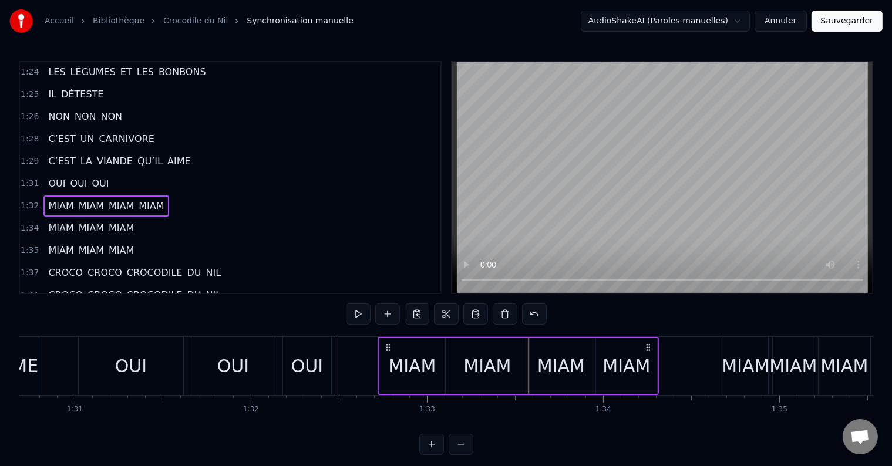
click at [460, 367] on div "MIAM" at bounding box center [487, 366] width 76 height 56
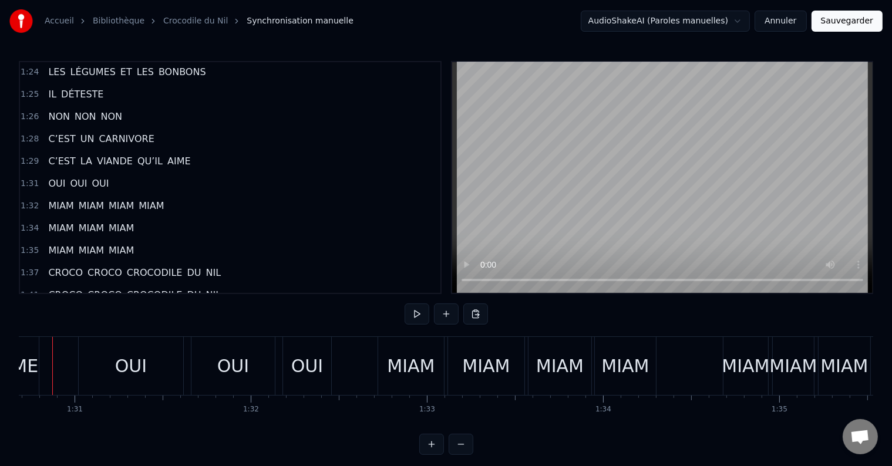
scroll to position [0, 15944]
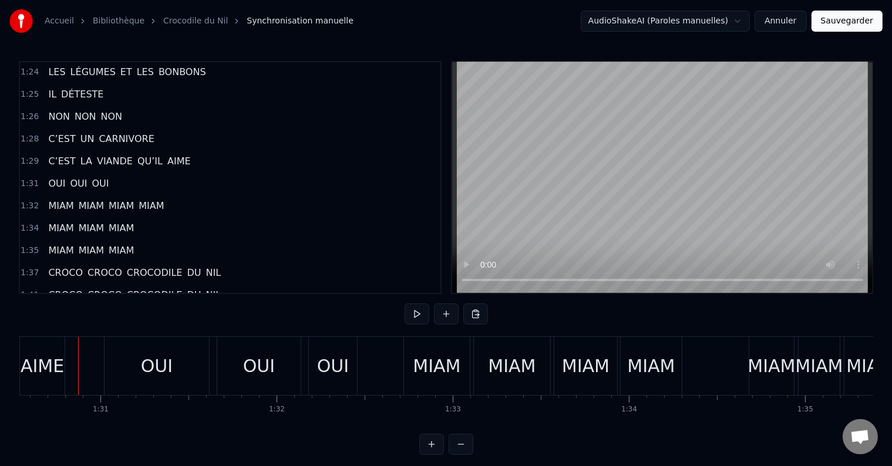
click at [107, 199] on span "MIAM" at bounding box center [121, 206] width 28 height 14
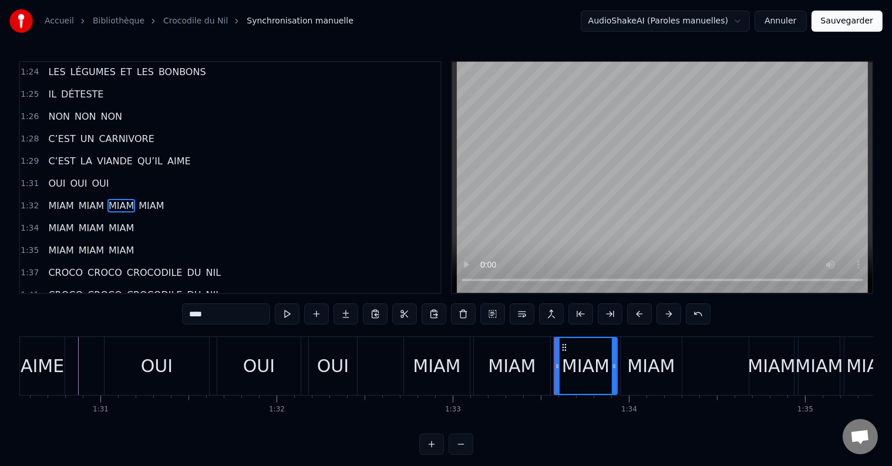
click at [577, 368] on div "MIAM" at bounding box center [586, 366] width 48 height 26
click at [578, 368] on div at bounding box center [578, 366] width 1 height 58
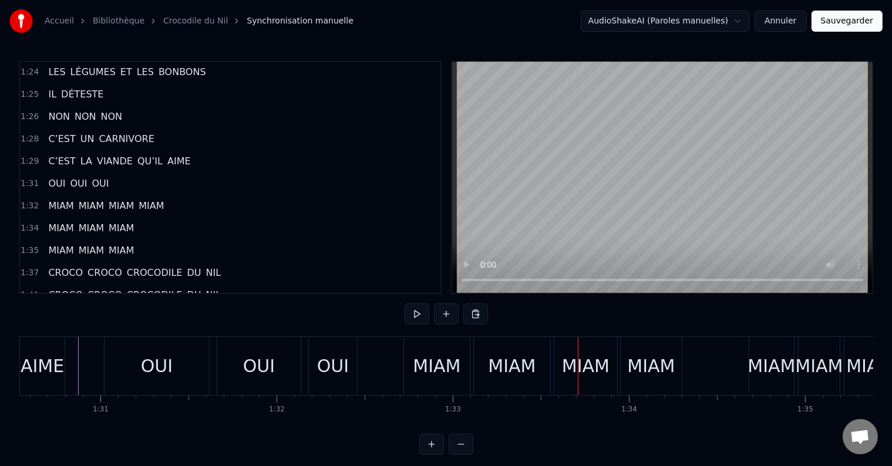
click at [599, 362] on div "MIAM" at bounding box center [586, 366] width 48 height 26
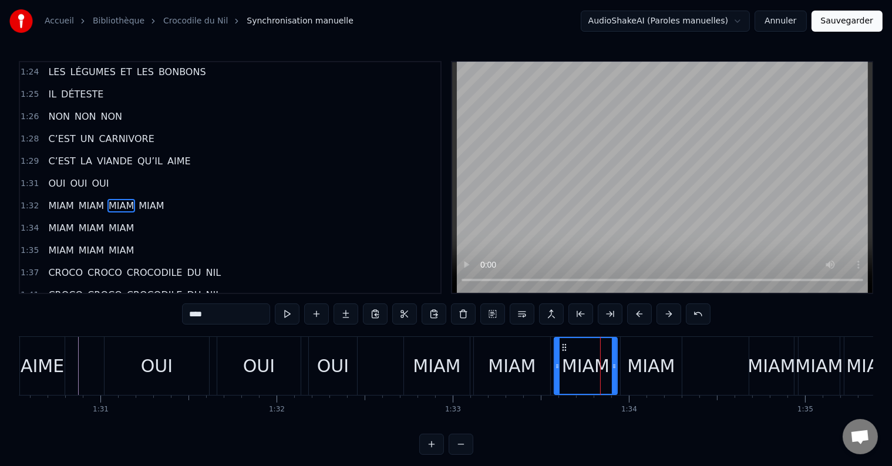
click at [600, 362] on div at bounding box center [600, 366] width 1 height 58
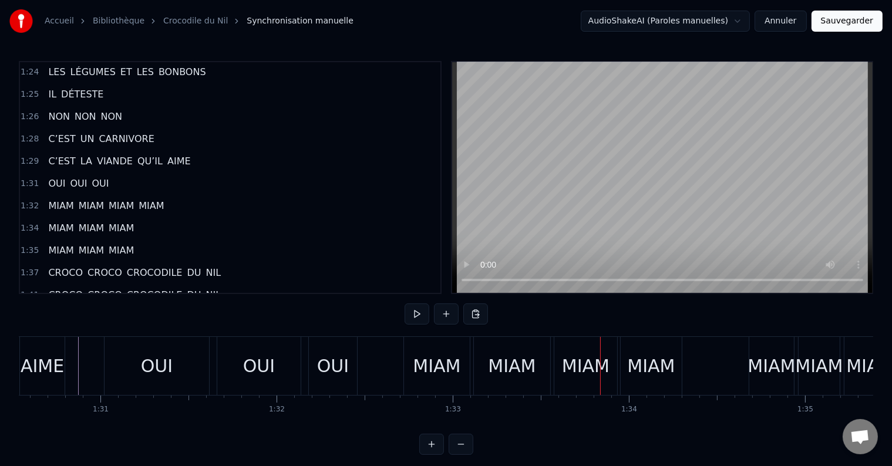
click at [603, 361] on div "MIAM" at bounding box center [586, 366] width 48 height 26
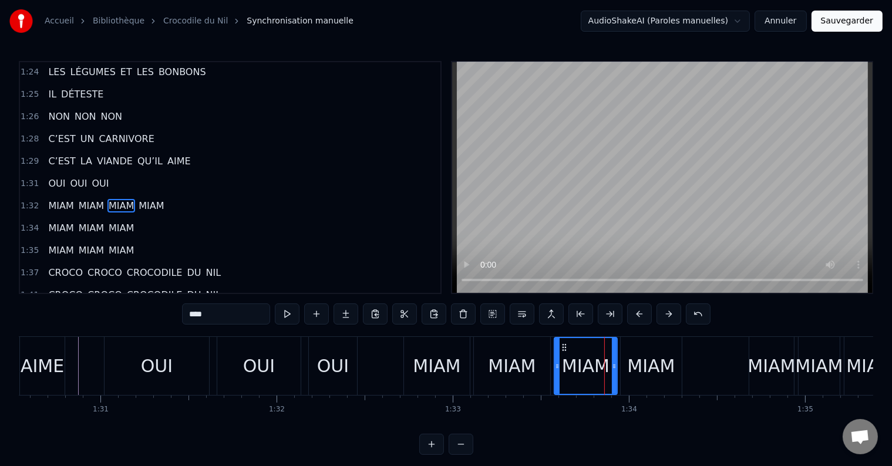
click at [604, 361] on div at bounding box center [604, 366] width 1 height 58
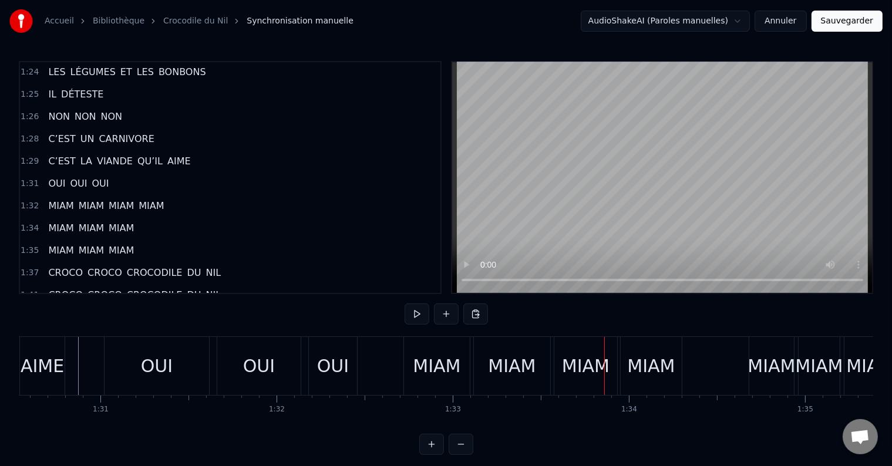
click at [605, 362] on div "MIAM" at bounding box center [586, 366] width 48 height 26
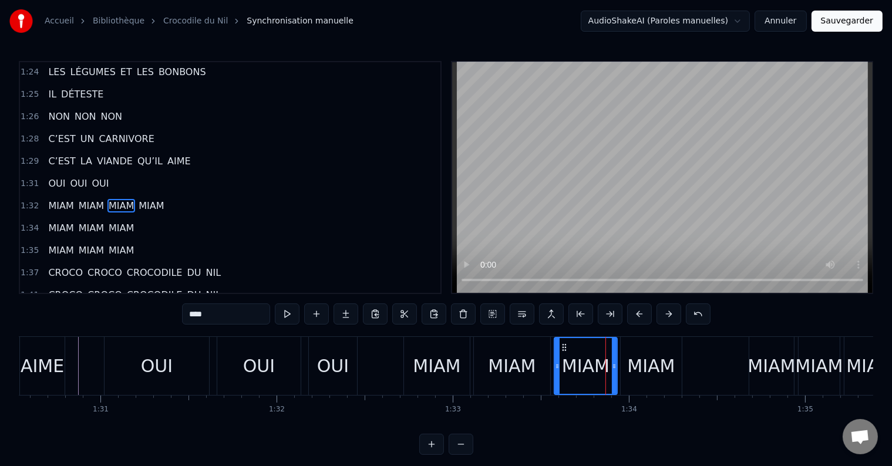
click at [605, 362] on div at bounding box center [605, 366] width 1 height 58
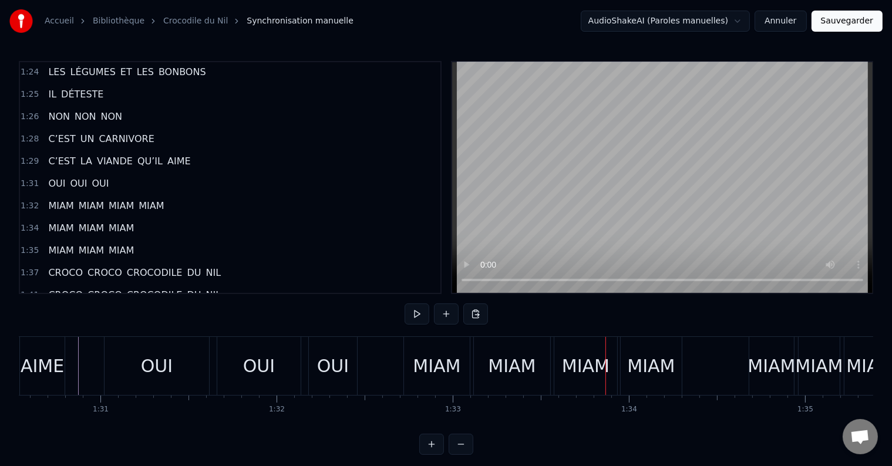
click at [605, 362] on div at bounding box center [605, 366] width 1 height 58
click at [624, 365] on div "MIAM" at bounding box center [650, 366] width 61 height 58
click at [412, 313] on button at bounding box center [416, 313] width 25 height 21
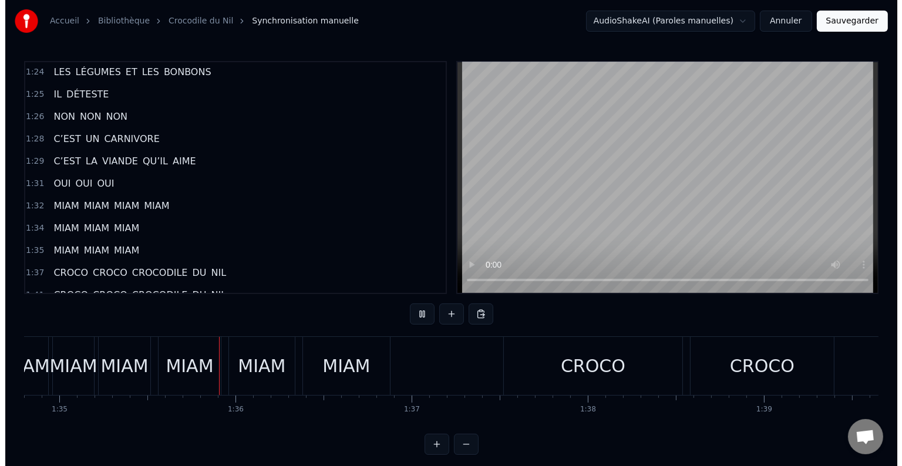
scroll to position [0, 16704]
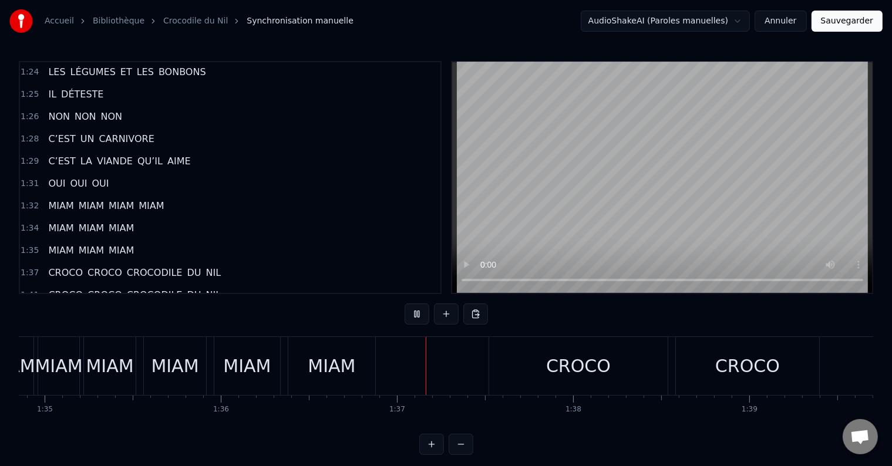
click at [412, 312] on button at bounding box center [416, 313] width 25 height 21
click at [853, 19] on button "Sauvegarder" at bounding box center [846, 21] width 71 height 21
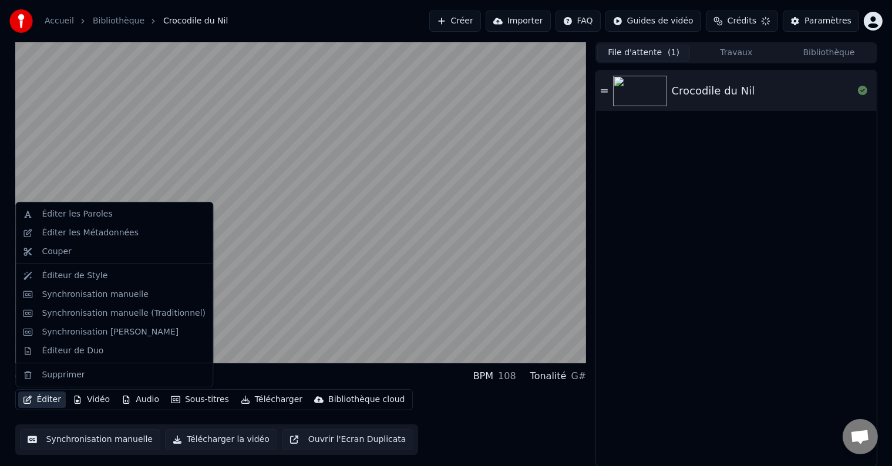
click at [45, 399] on button "Éditer" at bounding box center [42, 400] width 48 height 16
click at [87, 214] on div "Éditer les Paroles" at bounding box center [77, 214] width 70 height 12
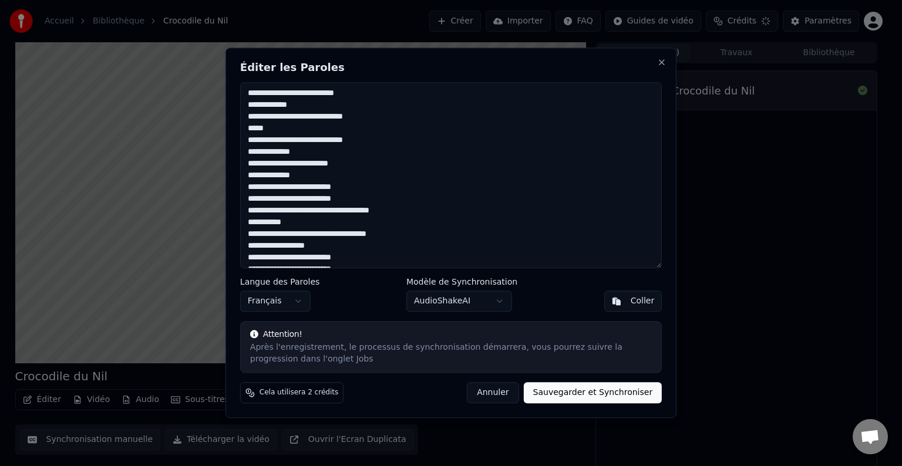
drag, startPoint x: 252, startPoint y: 92, endPoint x: 379, endPoint y: 95, distance: 126.2
click at [379, 95] on textarea at bounding box center [450, 175] width 421 height 186
click at [257, 101] on textarea at bounding box center [450, 175] width 421 height 186
drag, startPoint x: 246, startPoint y: 103, endPoint x: 345, endPoint y: 109, distance: 99.4
click at [345, 109] on textarea at bounding box center [450, 175] width 421 height 186
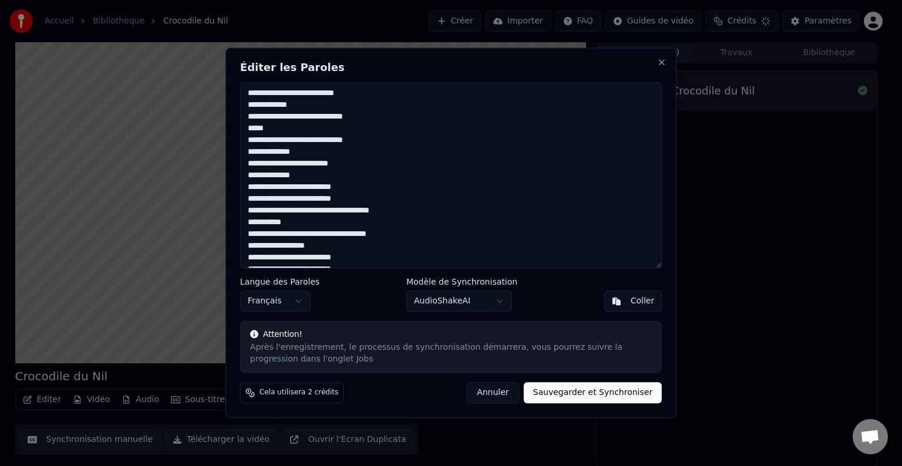
drag, startPoint x: 257, startPoint y: 117, endPoint x: 284, endPoint y: 117, distance: 27.6
click at [284, 117] on textarea at bounding box center [450, 175] width 421 height 186
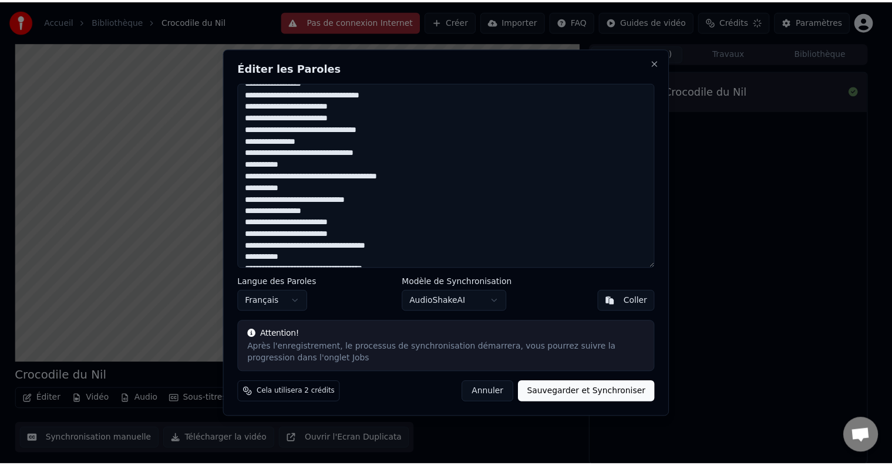
scroll to position [294, 0]
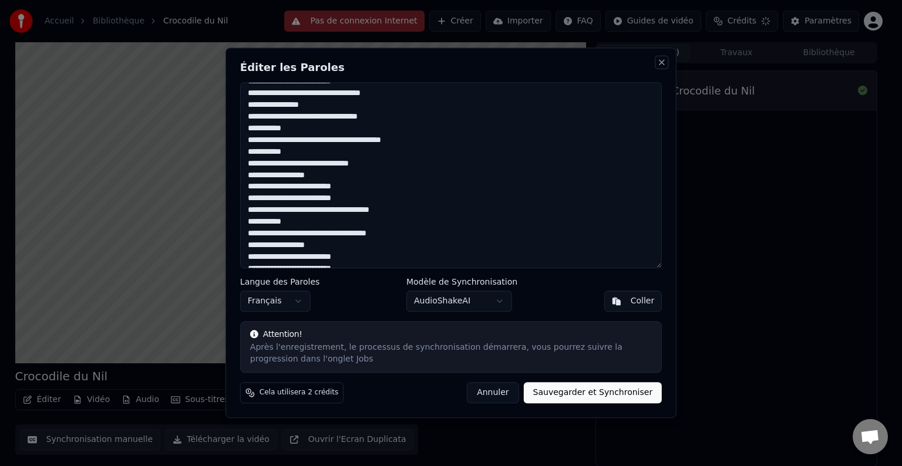
click at [665, 60] on button "Close" at bounding box center [661, 62] width 9 height 9
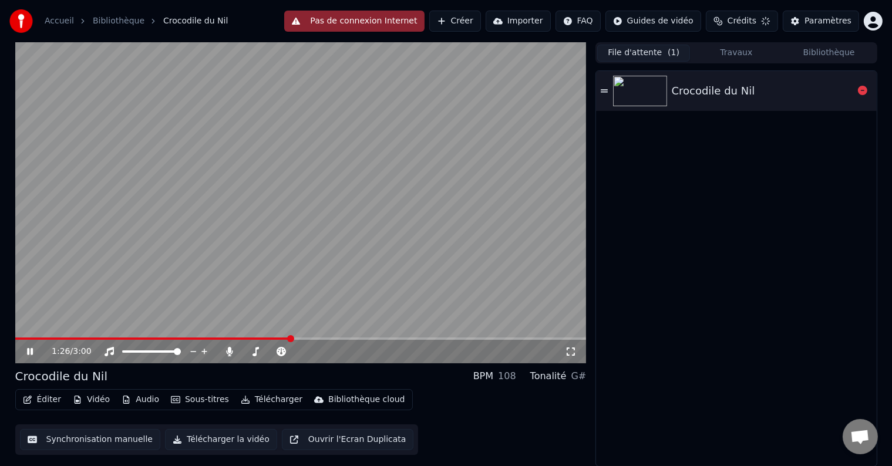
click at [703, 96] on div "Crocodile du Nil" at bounding box center [713, 91] width 83 height 16
click at [110, 436] on button "Synchronisation manuelle" at bounding box center [90, 439] width 141 height 21
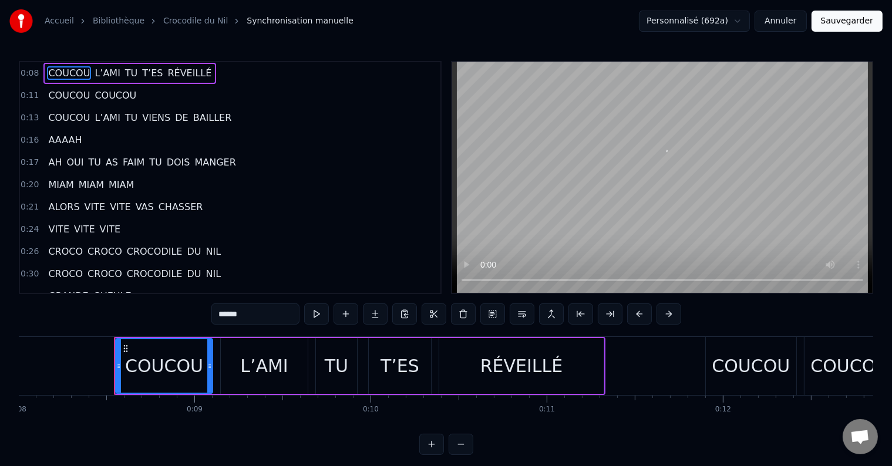
scroll to position [0, 1445]
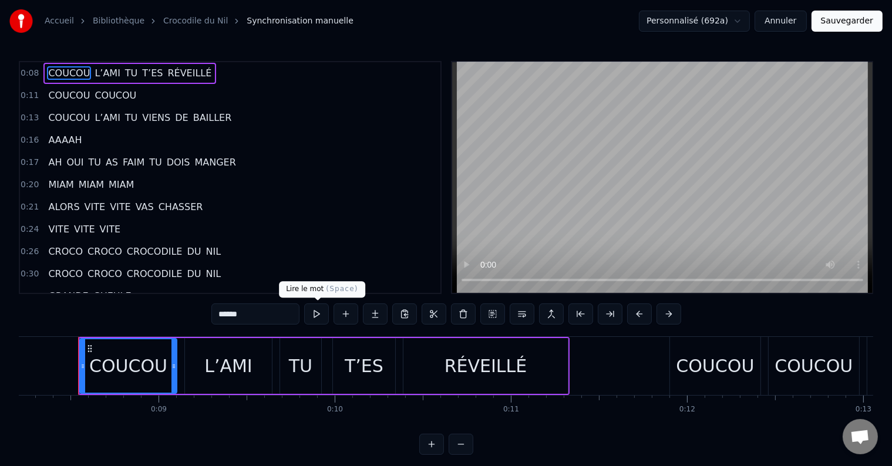
click at [315, 313] on button at bounding box center [316, 313] width 25 height 21
click at [316, 313] on button at bounding box center [316, 313] width 25 height 21
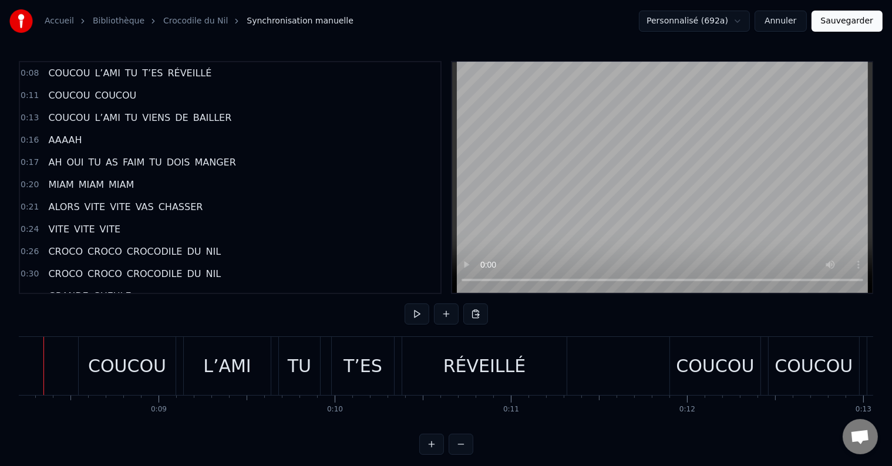
scroll to position [0, 1411]
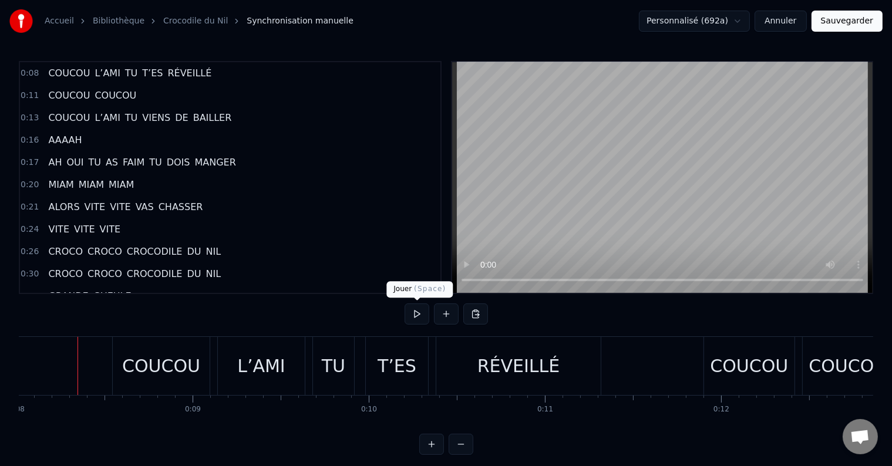
click at [420, 317] on button at bounding box center [416, 313] width 25 height 21
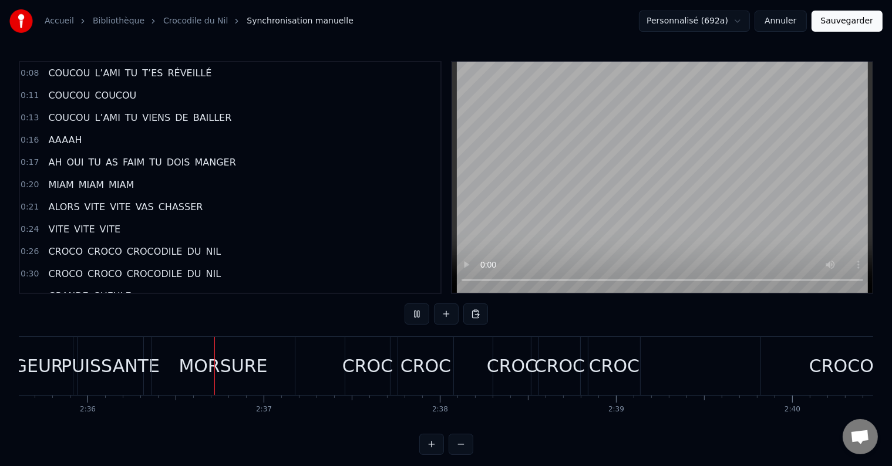
scroll to position [0, 27428]
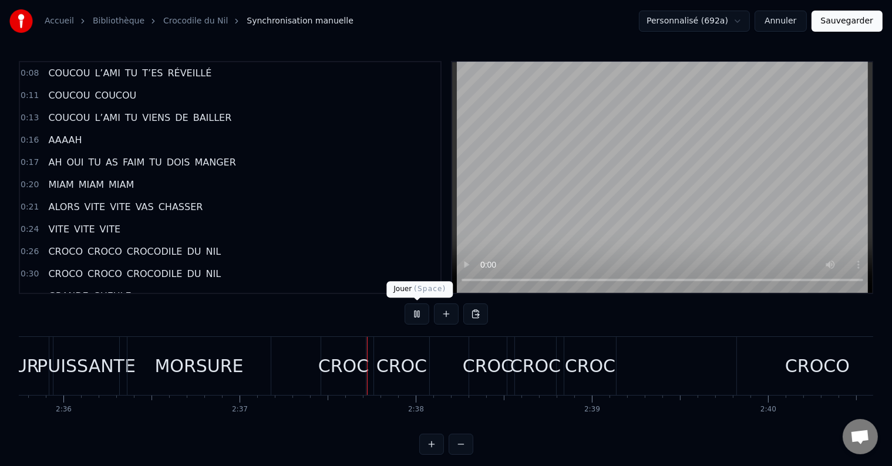
click at [414, 312] on button at bounding box center [416, 313] width 25 height 21
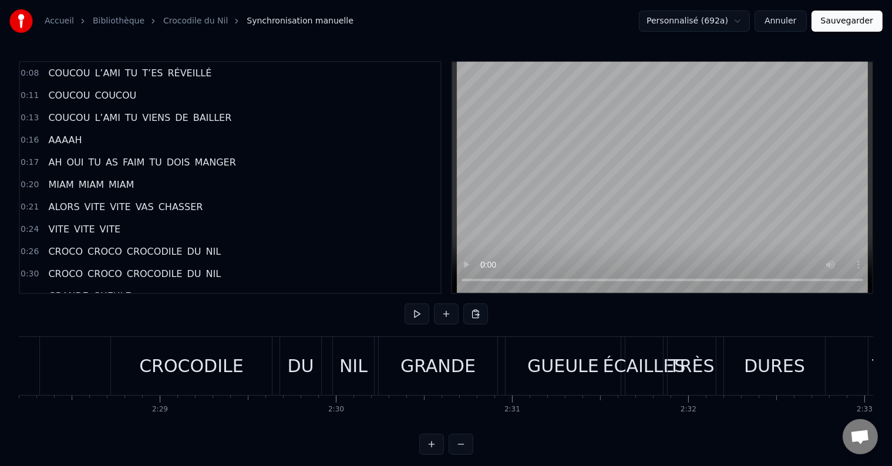
scroll to position [0, 26029]
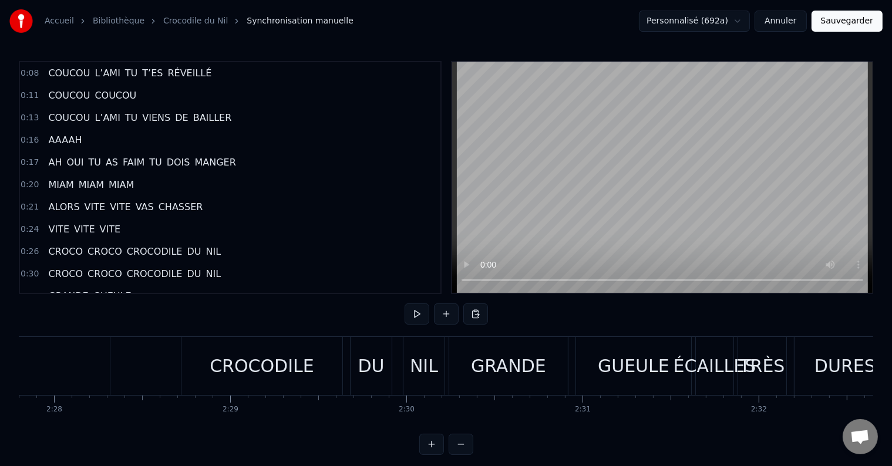
click at [530, 371] on div "GRANDE" at bounding box center [508, 366] width 75 height 26
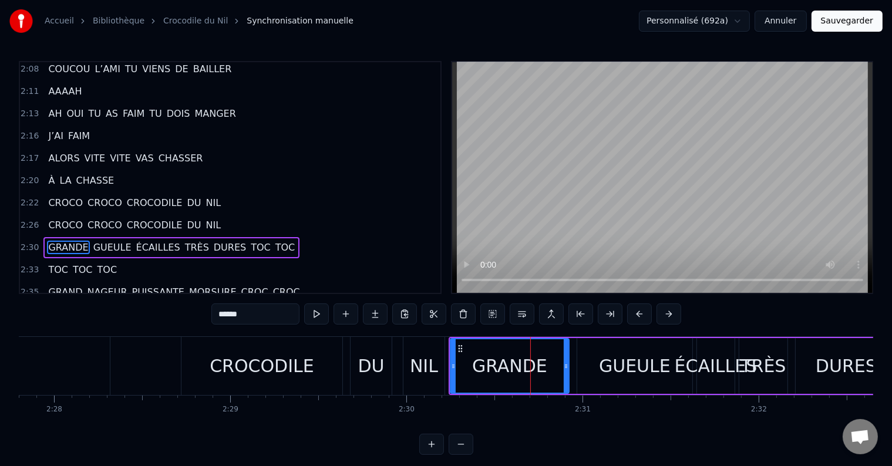
scroll to position [1191, 0]
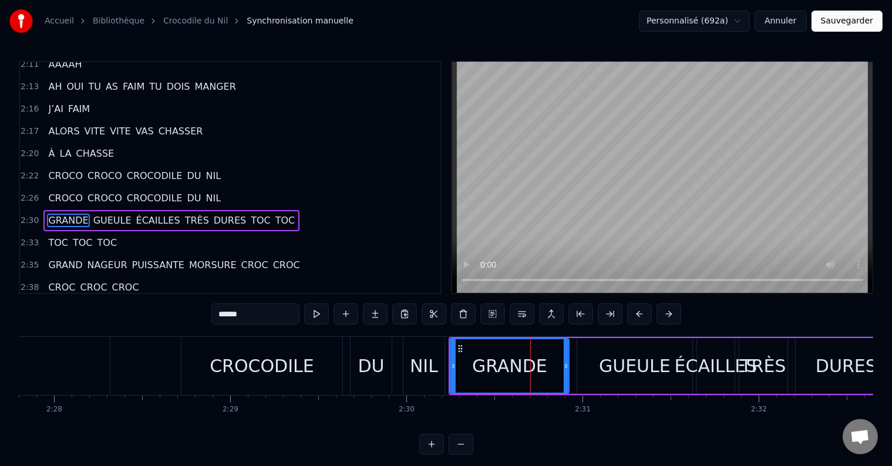
click at [135, 214] on span "ÉCAILLES" at bounding box center [158, 221] width 46 height 14
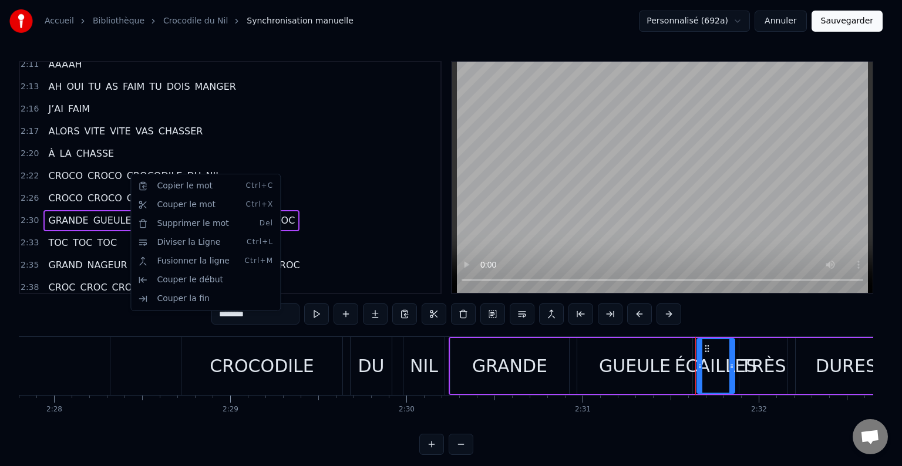
click at [286, 151] on html "Accueil Bibliothèque Crocodile du Nil Synchronisation manuelle Personnalisé (69…" at bounding box center [451, 237] width 902 height 474
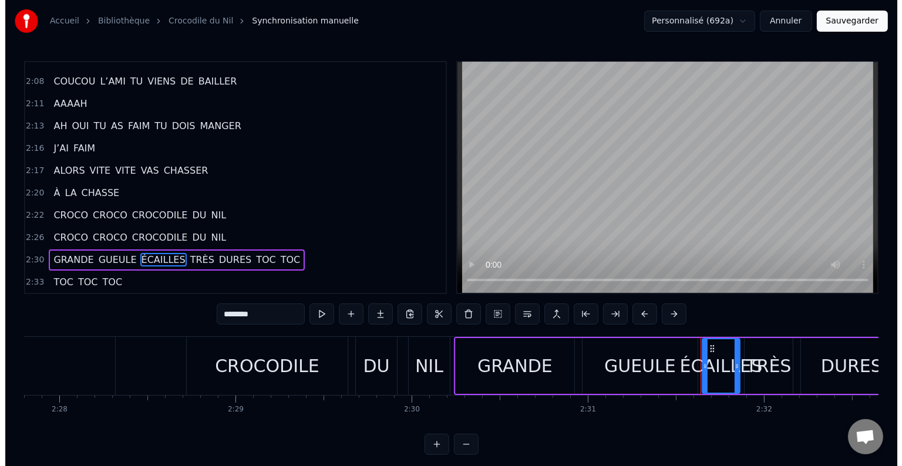
scroll to position [1195, 0]
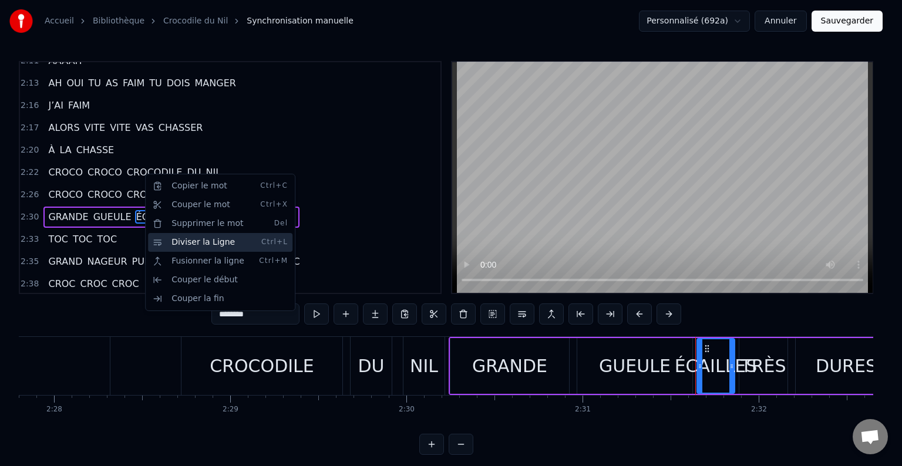
click at [181, 238] on div "Diviser la Ligne Ctrl+L" at bounding box center [220, 242] width 144 height 19
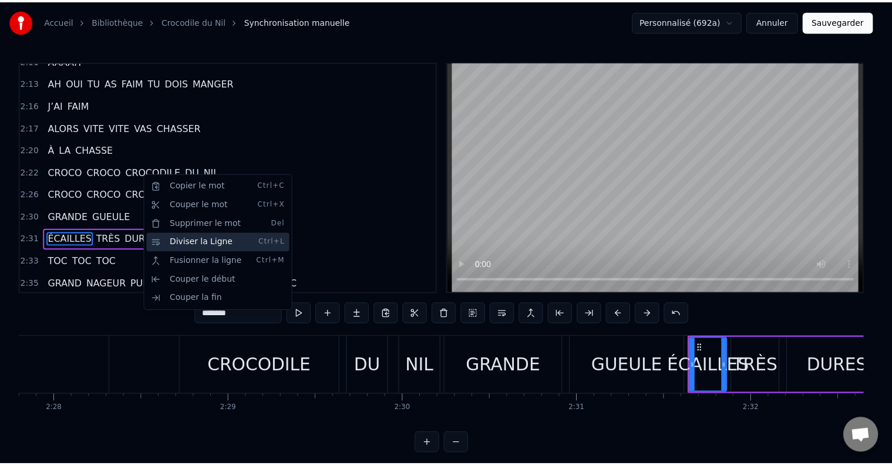
scroll to position [1213, 0]
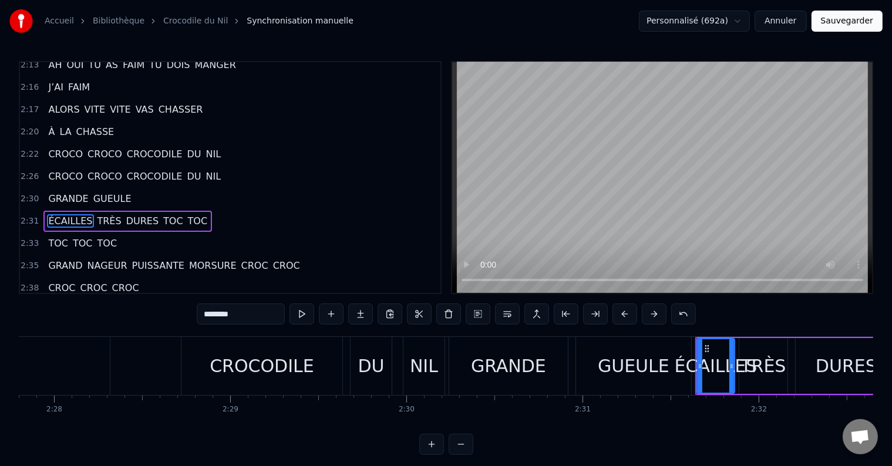
click at [162, 214] on span "TOC" at bounding box center [173, 221] width 22 height 14
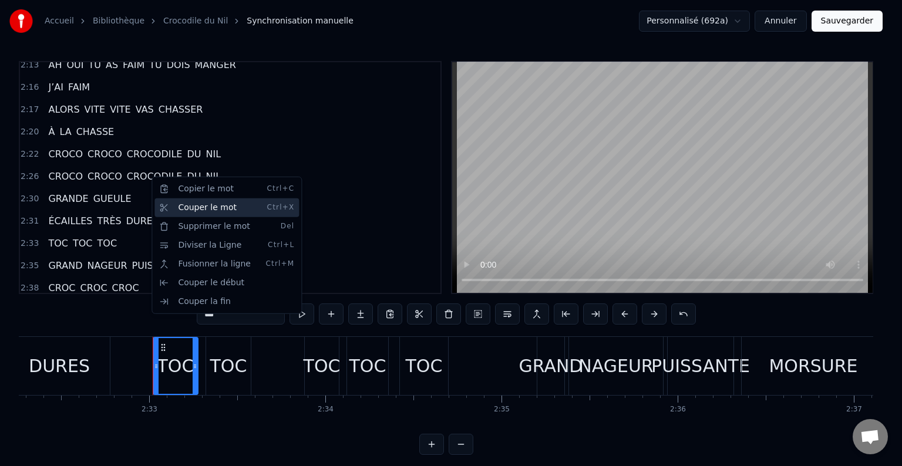
scroll to position [0, 26889]
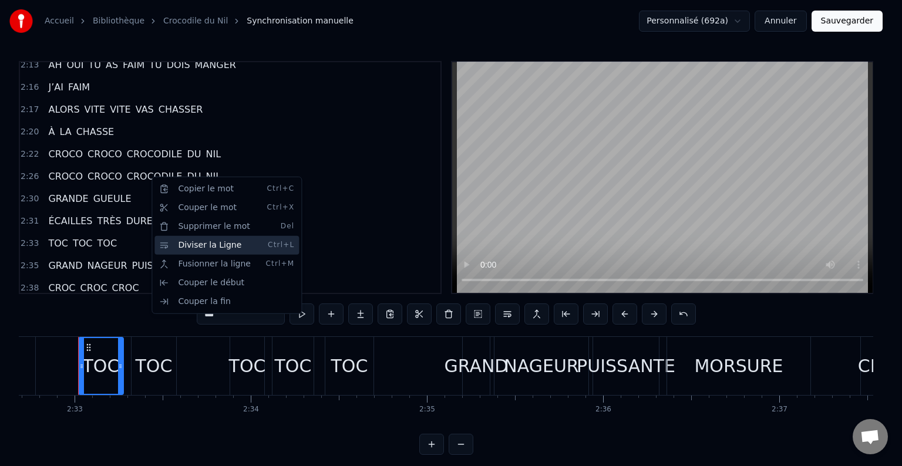
click at [194, 244] on div "Diviser la Ligne Ctrl+L" at bounding box center [226, 245] width 144 height 19
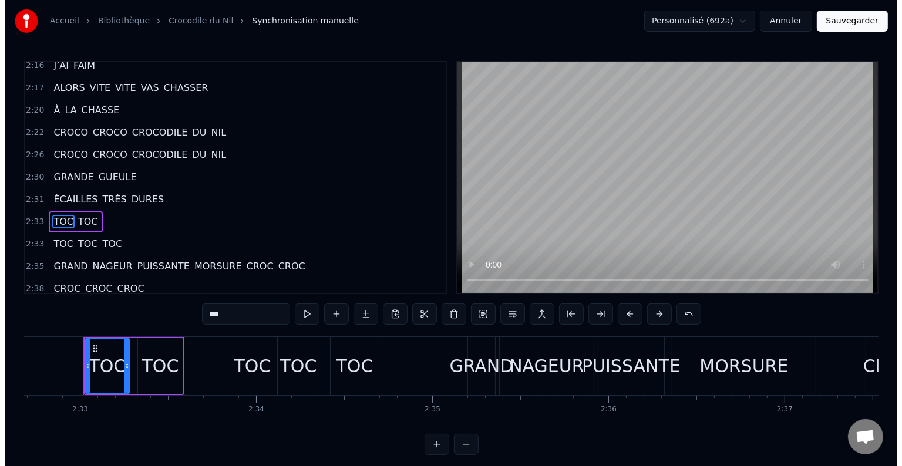
scroll to position [1237, 0]
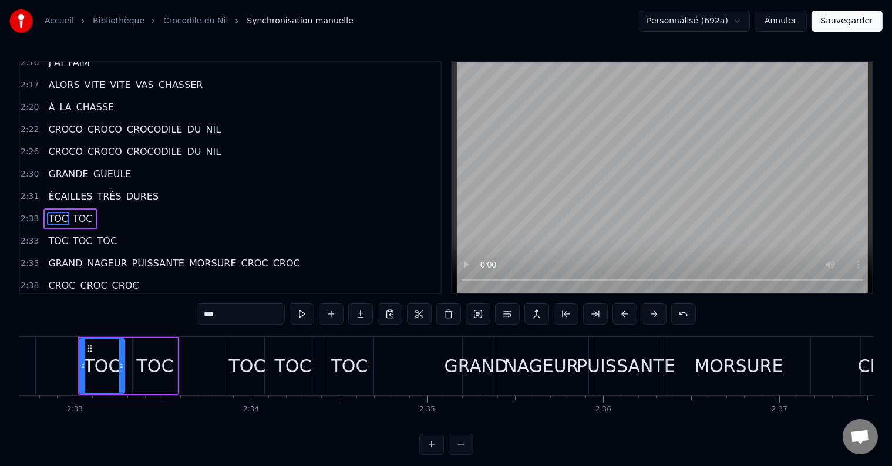
click at [131, 257] on span "PUISSANTE" at bounding box center [158, 264] width 55 height 14
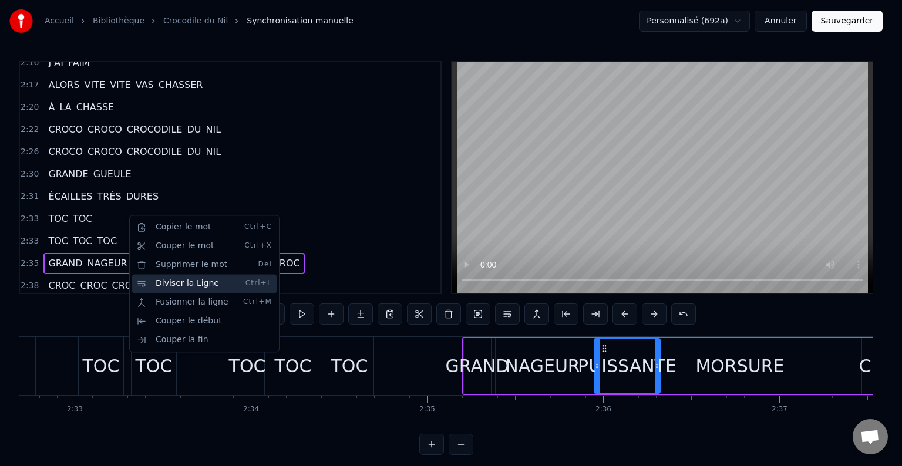
click at [178, 279] on div "Diviser la Ligne Ctrl+L" at bounding box center [204, 283] width 144 height 19
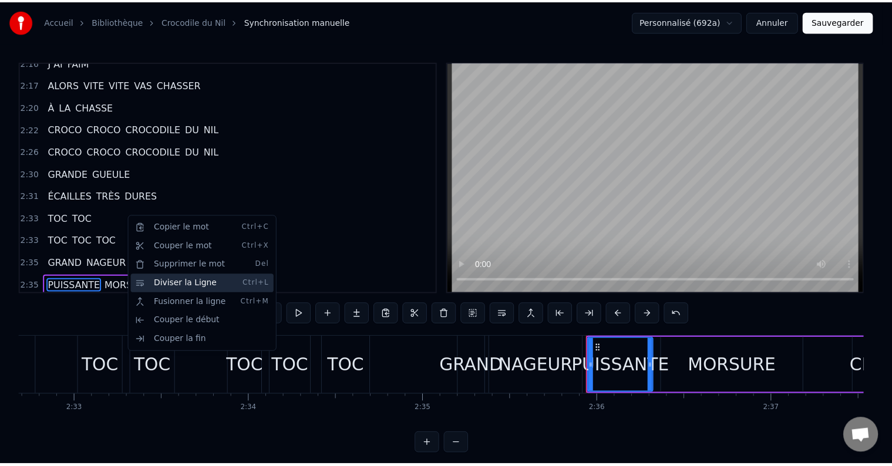
scroll to position [1259, 0]
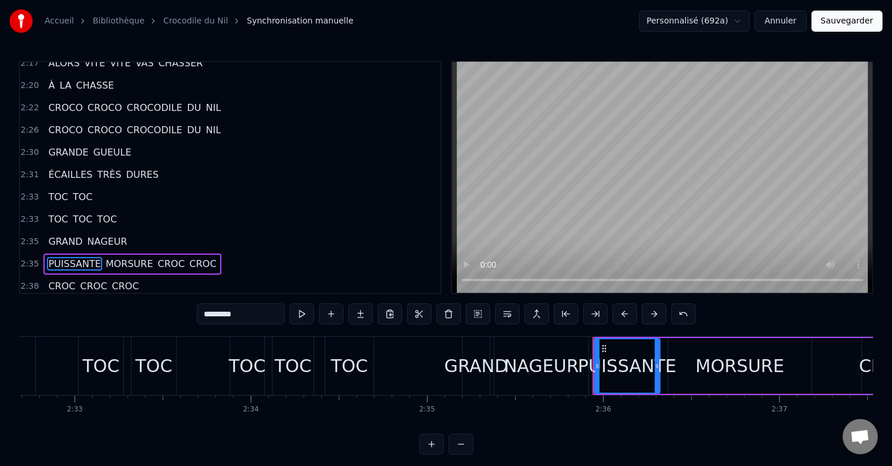
click at [157, 257] on span "CROC" at bounding box center [171, 264] width 29 height 14
type input "****"
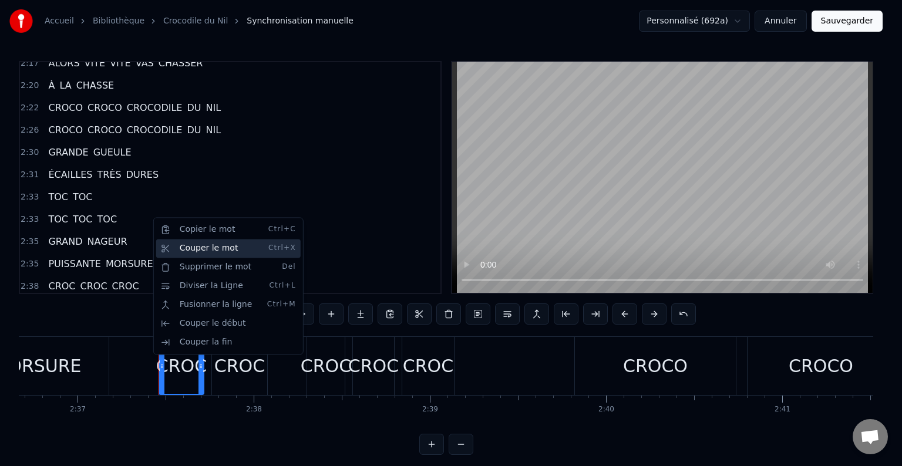
scroll to position [0, 27670]
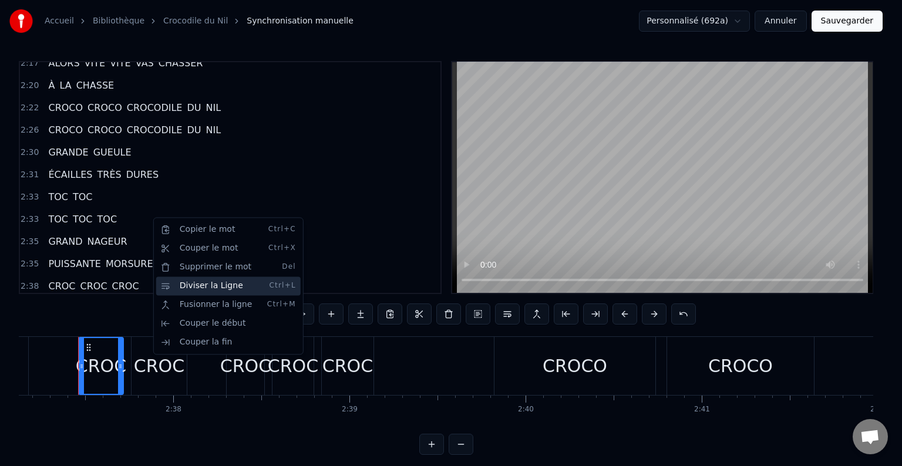
click at [203, 286] on div "Diviser la Ligne Ctrl+L" at bounding box center [228, 285] width 144 height 19
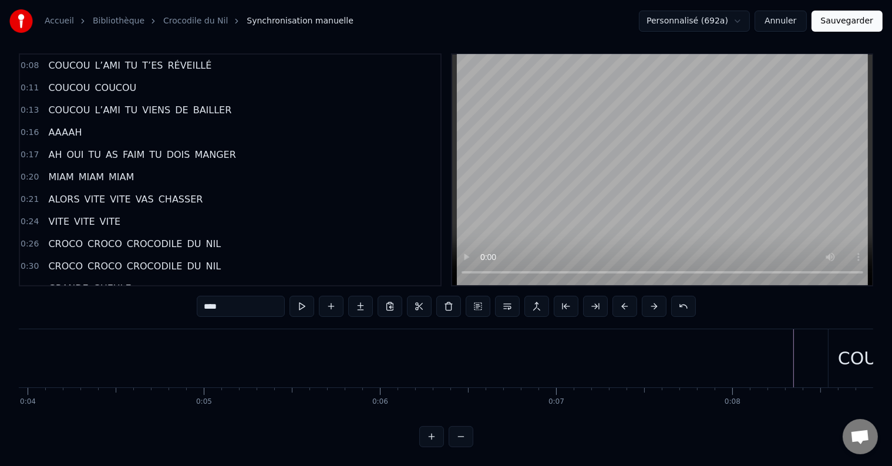
scroll to position [0, 0]
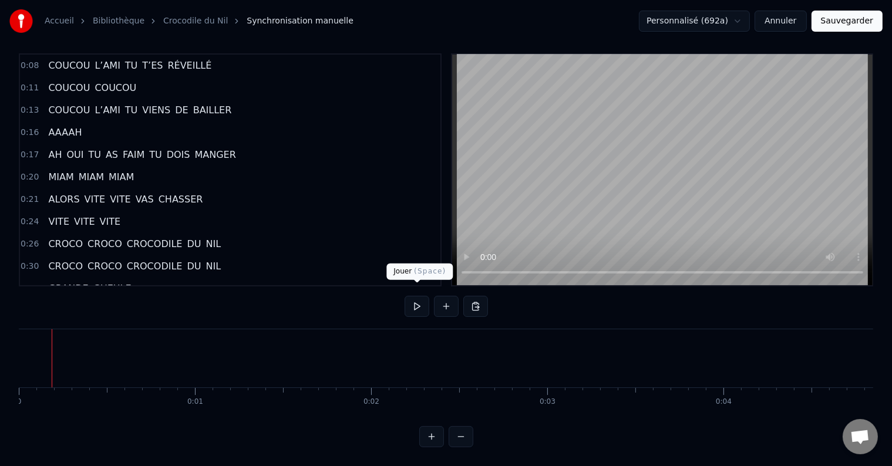
click at [415, 296] on button at bounding box center [416, 306] width 25 height 21
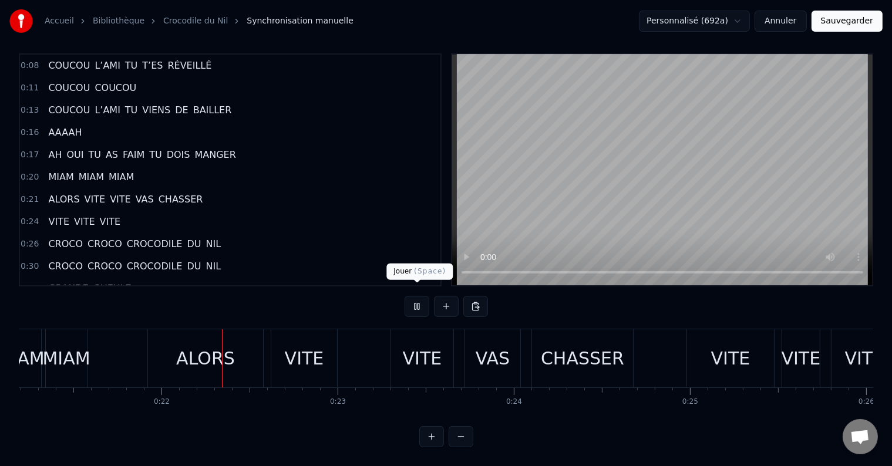
scroll to position [0, 3759]
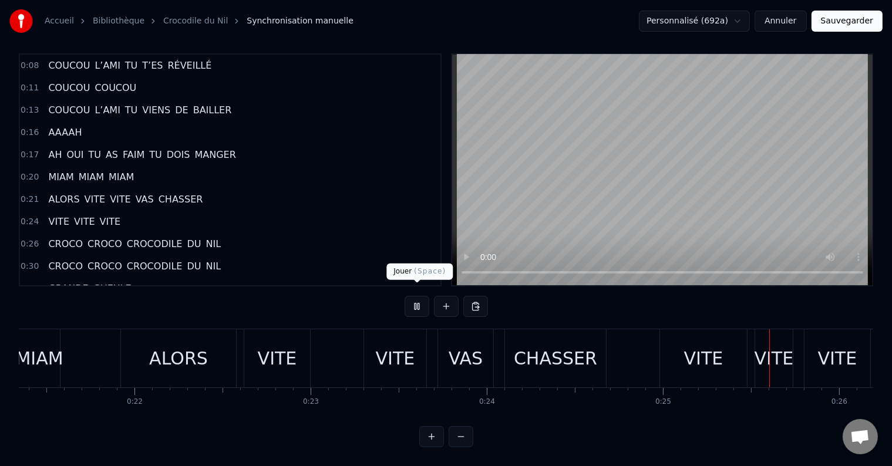
click at [413, 299] on button at bounding box center [416, 306] width 25 height 21
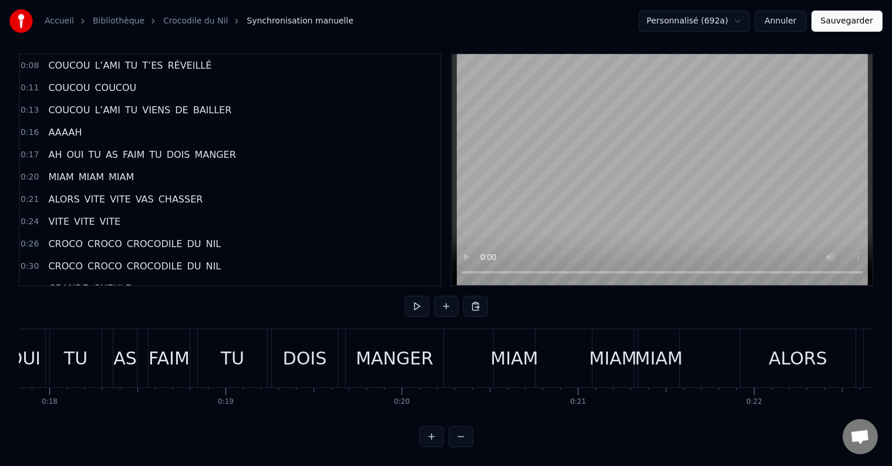
scroll to position [0, 3104]
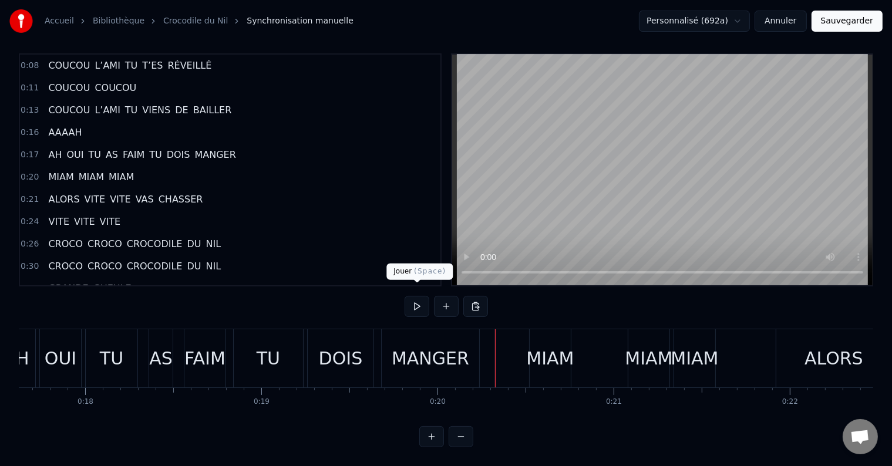
click at [421, 300] on button at bounding box center [416, 306] width 25 height 21
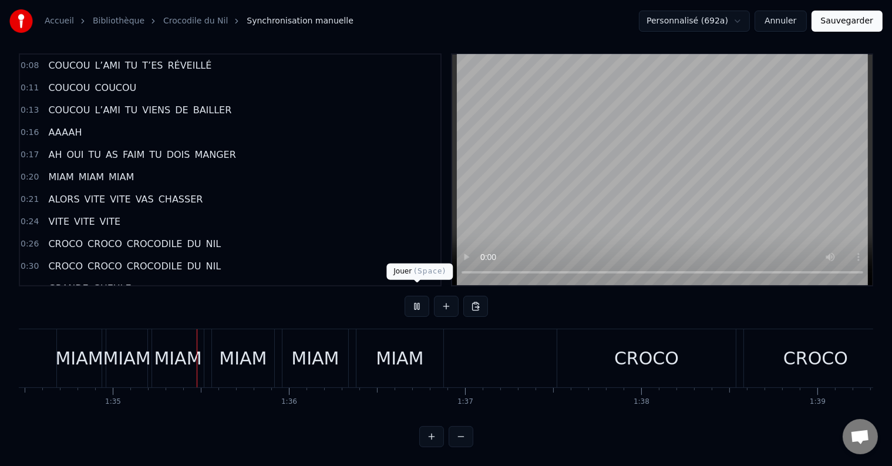
scroll to position [0, 16641]
click at [419, 301] on button at bounding box center [416, 306] width 25 height 21
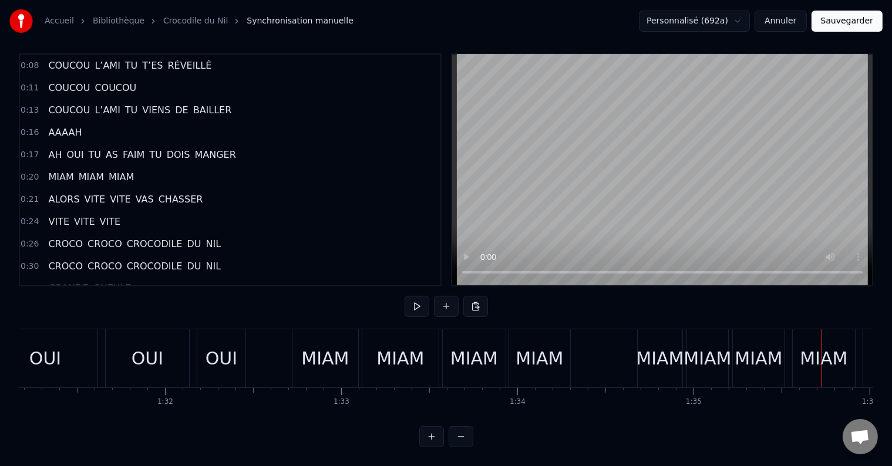
scroll to position [0, 16109]
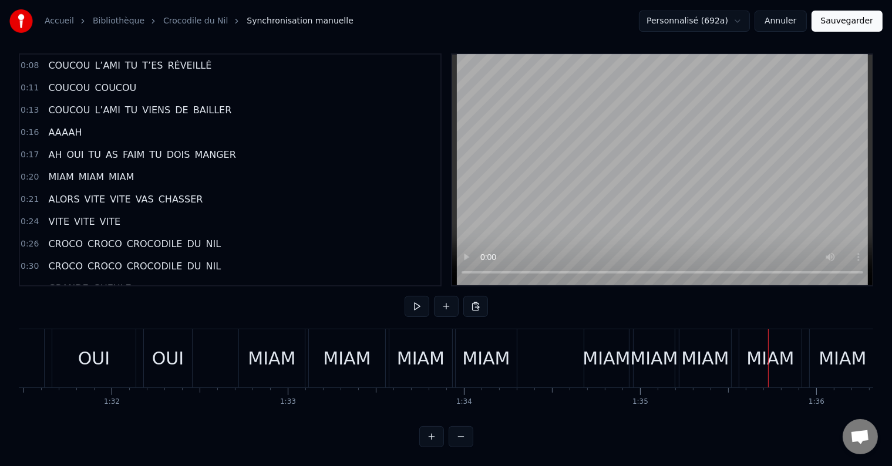
click at [275, 345] on div "MIAM" at bounding box center [272, 358] width 48 height 26
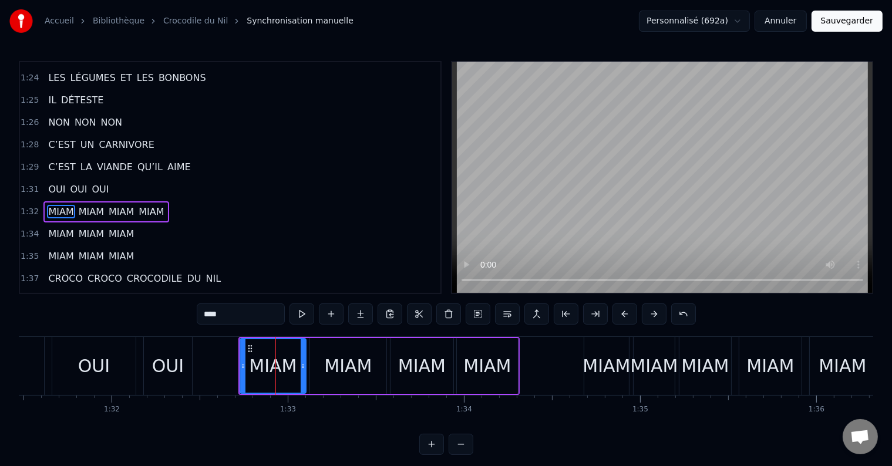
scroll to position [737, 0]
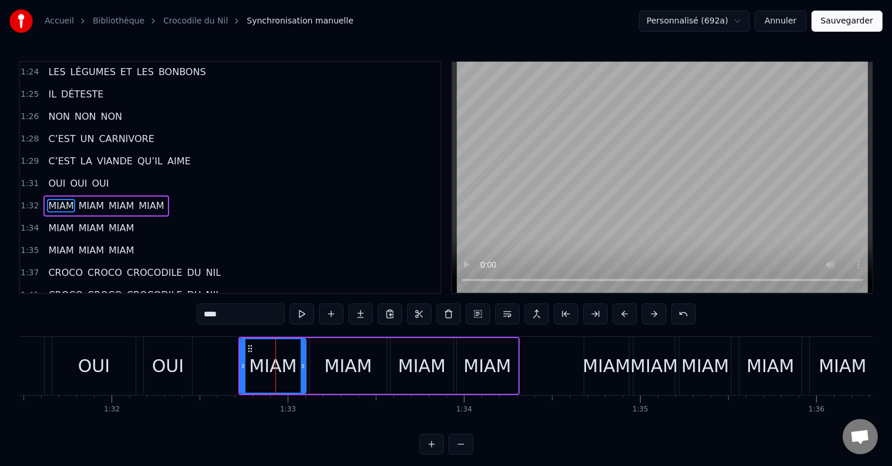
click at [349, 373] on div "MIAM" at bounding box center [348, 366] width 48 height 26
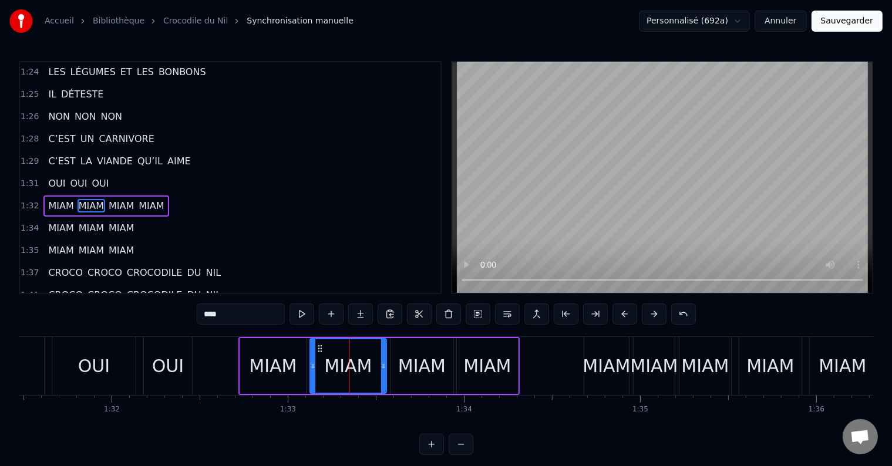
click at [423, 365] on div "MIAM" at bounding box center [422, 366] width 48 height 26
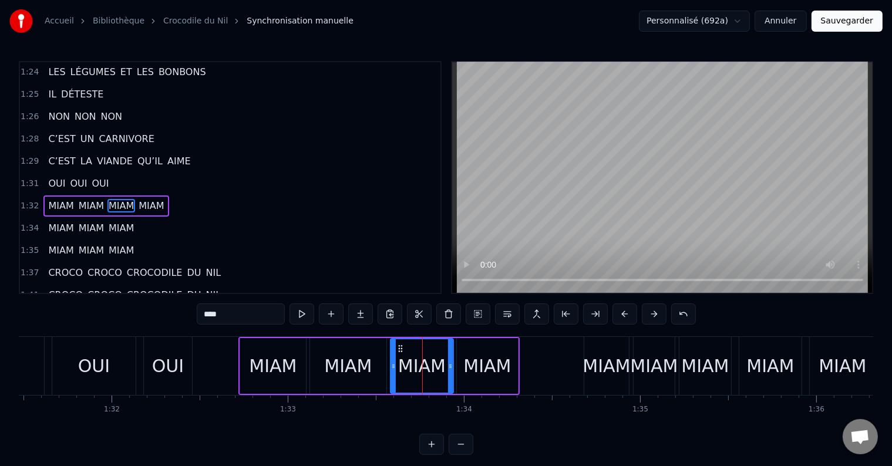
click at [264, 377] on div "MIAM" at bounding box center [273, 366] width 48 height 26
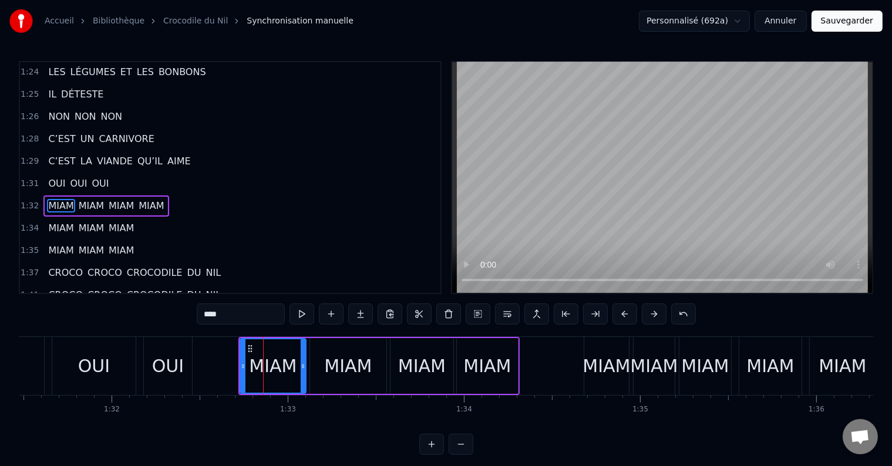
click at [345, 385] on div "MIAM" at bounding box center [348, 366] width 76 height 56
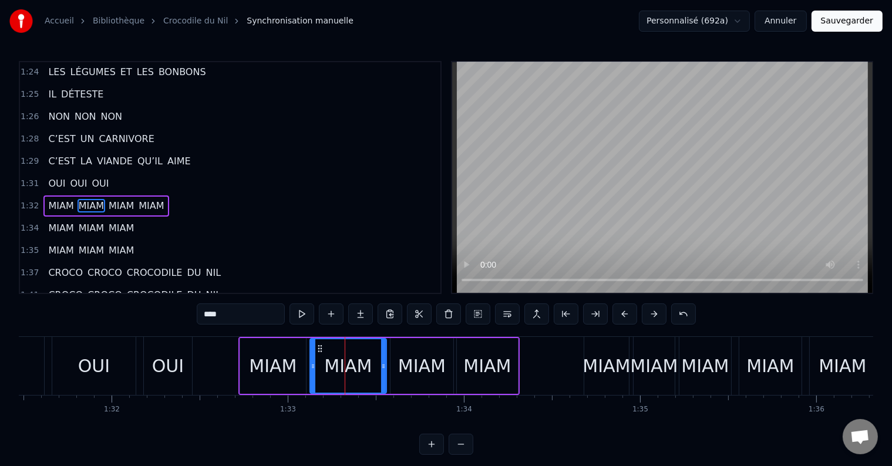
click at [436, 376] on div "MIAM" at bounding box center [422, 366] width 48 height 26
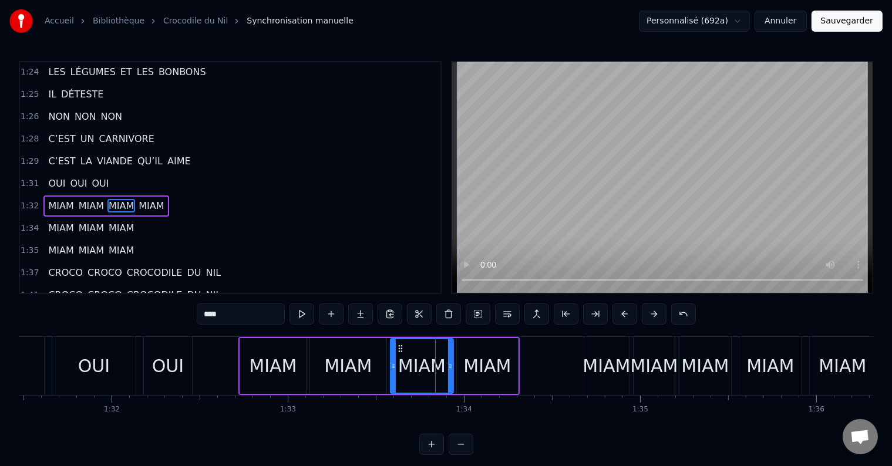
click at [477, 373] on div "MIAM" at bounding box center [487, 366] width 48 height 26
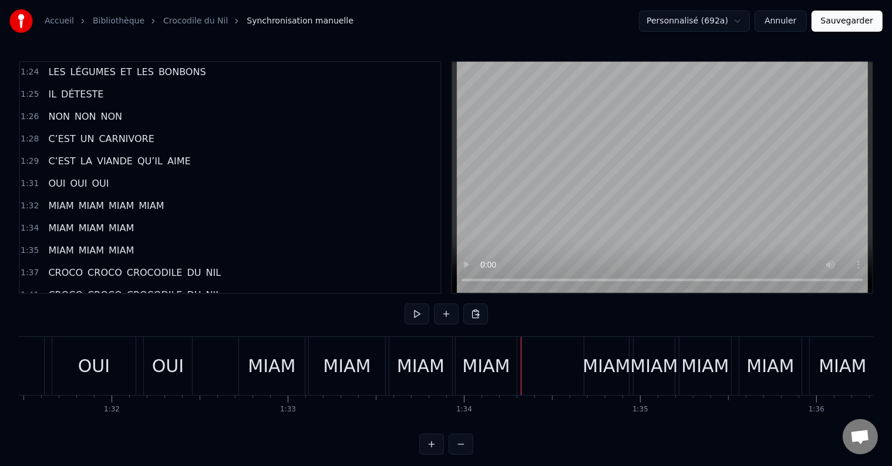
click at [475, 367] on div "MIAM" at bounding box center [486, 366] width 48 height 26
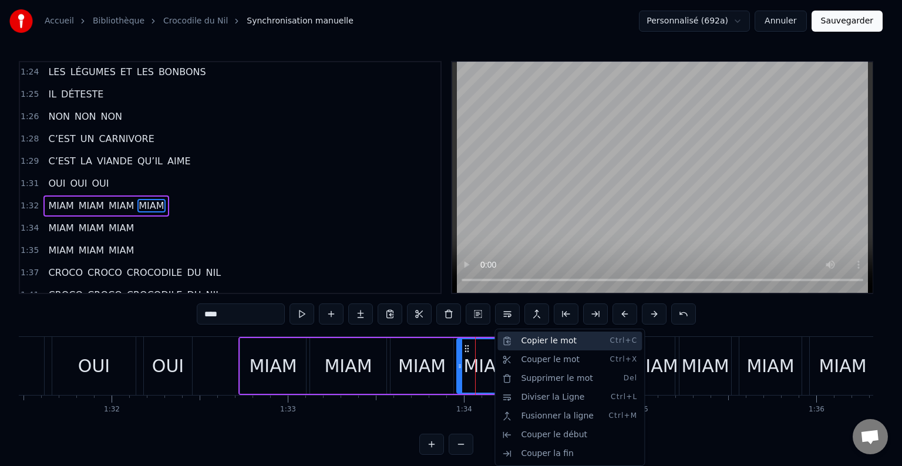
click at [528, 345] on div "Copier le mot Ctrl+C" at bounding box center [569, 341] width 144 height 19
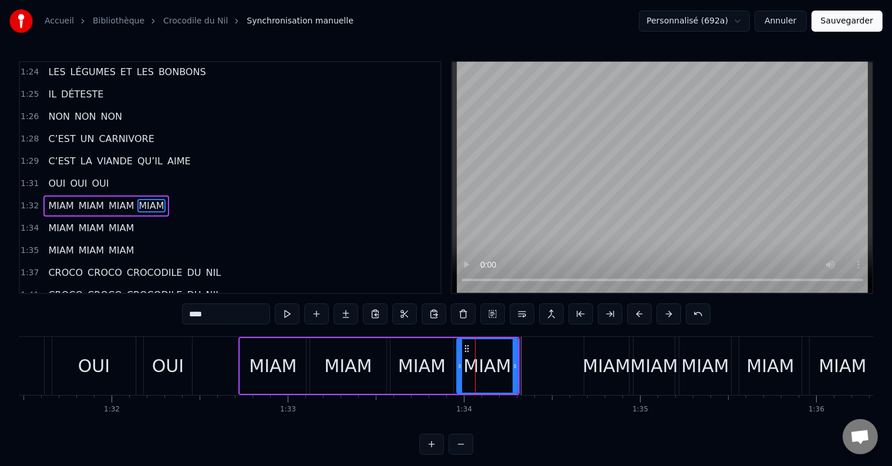
click at [177, 195] on div "1:32 MIAM MIAM MIAM MIAM" at bounding box center [230, 206] width 420 height 22
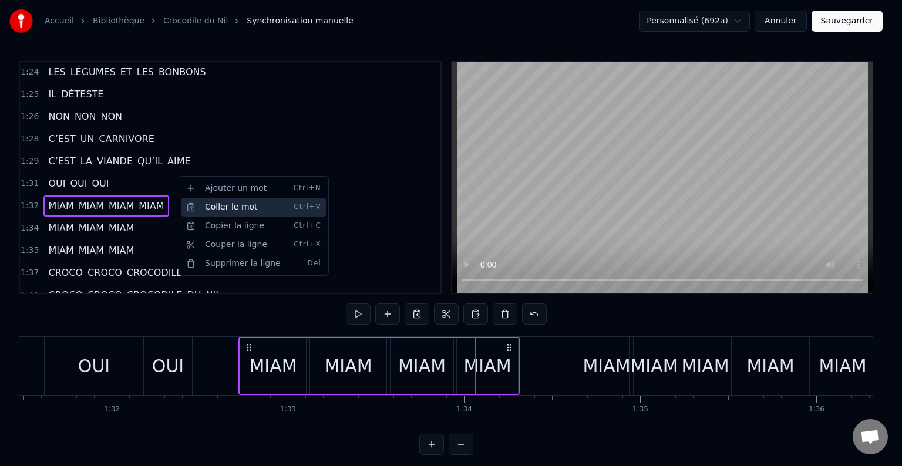
click at [228, 204] on div "Coller le mot Ctrl+V" at bounding box center [253, 207] width 144 height 19
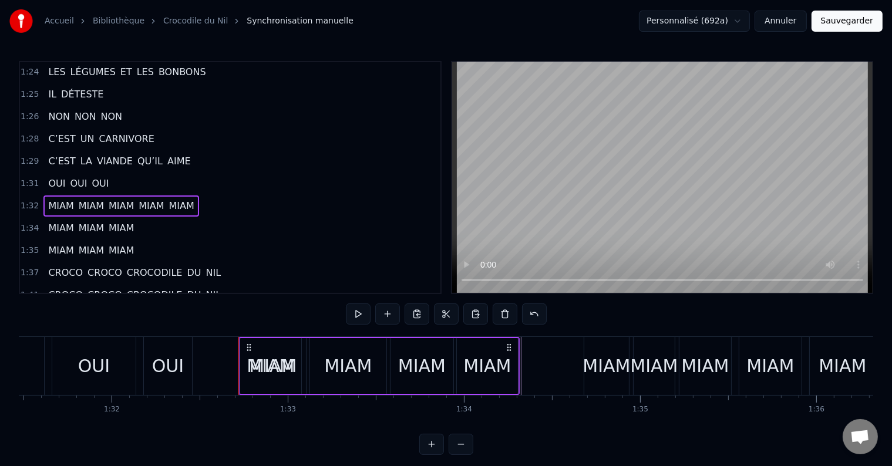
click at [171, 199] on span "MIAM" at bounding box center [182, 206] width 28 height 14
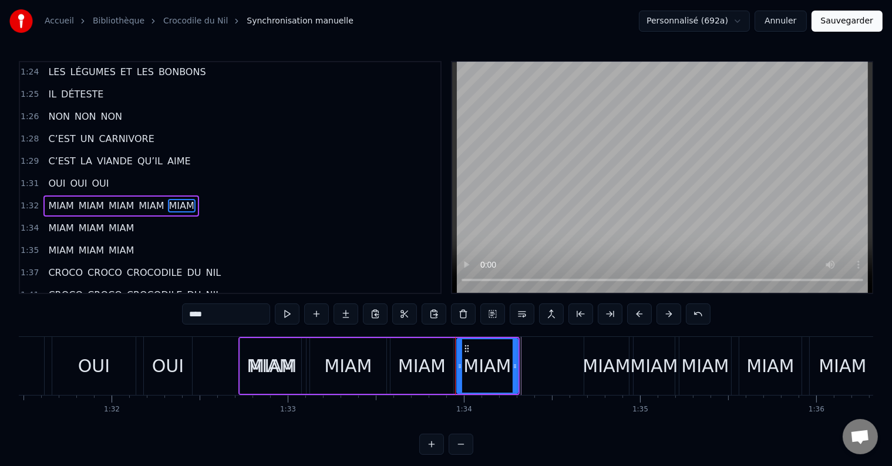
click at [150, 199] on span "MIAM" at bounding box center [151, 206] width 28 height 14
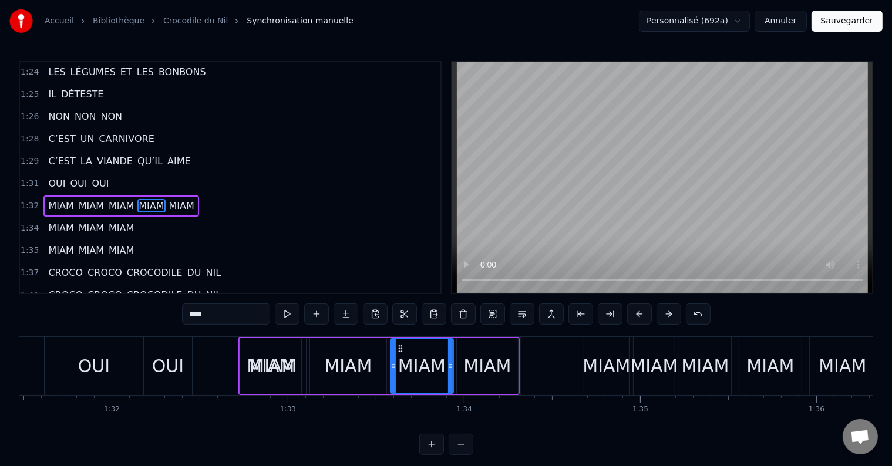
click at [123, 199] on span "MIAM" at bounding box center [121, 206] width 28 height 14
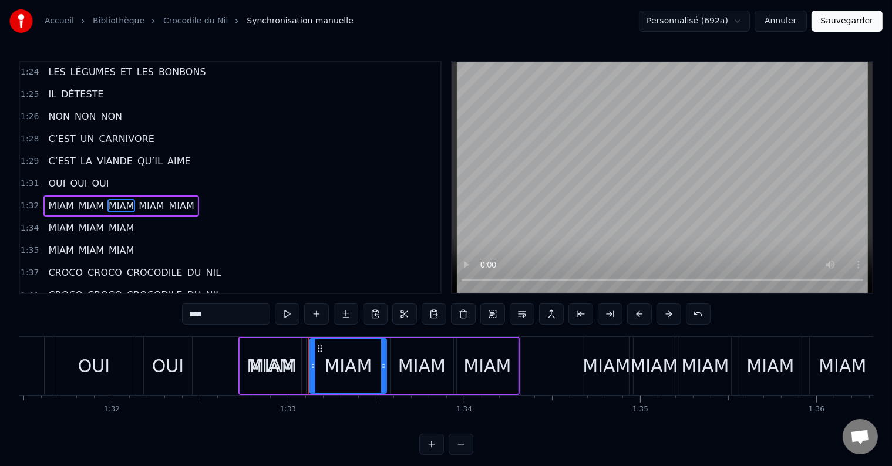
click at [89, 199] on span "MIAM" at bounding box center [91, 206] width 28 height 14
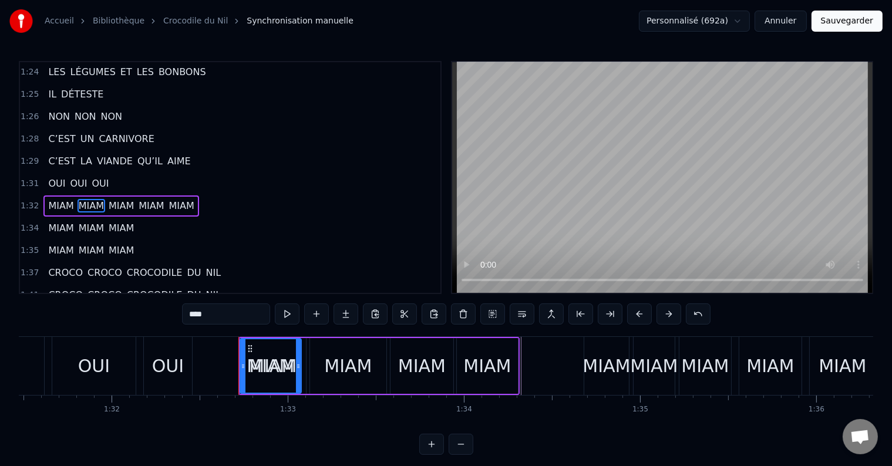
click at [63, 199] on span "MIAM" at bounding box center [61, 206] width 28 height 14
click at [497, 374] on div "MIAM" at bounding box center [487, 366] width 48 height 26
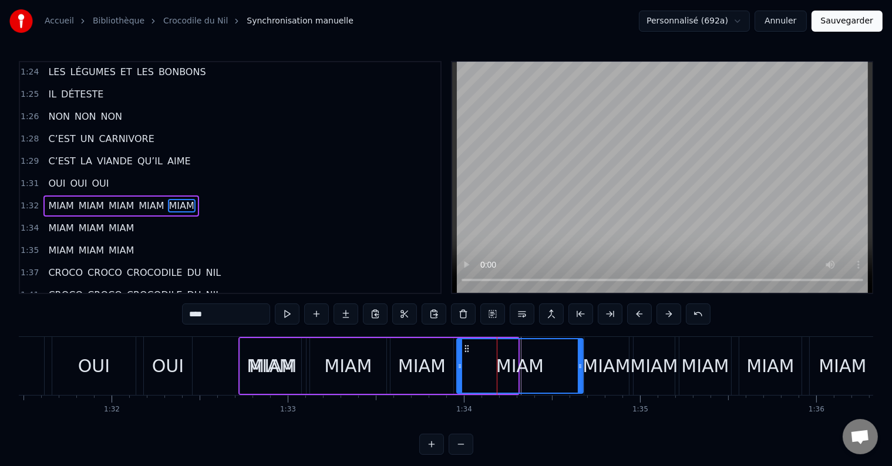
drag, startPoint x: 514, startPoint y: 370, endPoint x: 579, endPoint y: 376, distance: 65.5
click at [579, 376] on div at bounding box center [580, 365] width 5 height 53
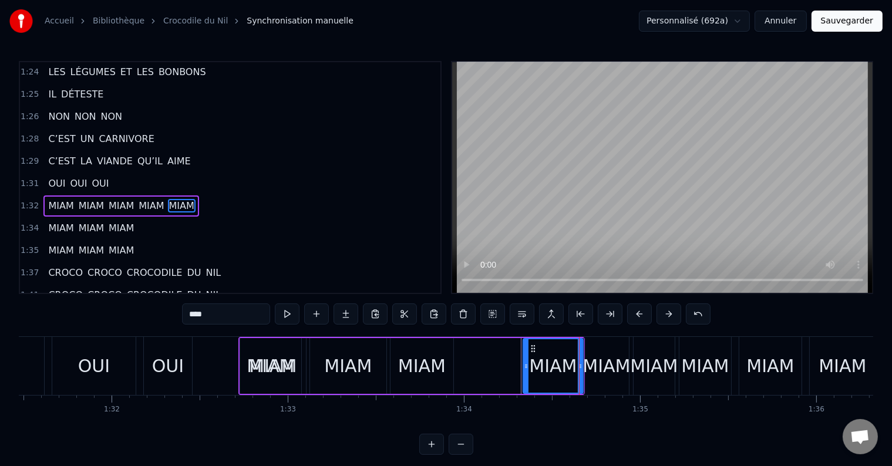
drag, startPoint x: 460, startPoint y: 366, endPoint x: 526, endPoint y: 375, distance: 66.9
click at [526, 375] on div at bounding box center [526, 365] width 5 height 53
click at [418, 366] on div "MIAM" at bounding box center [422, 366] width 48 height 26
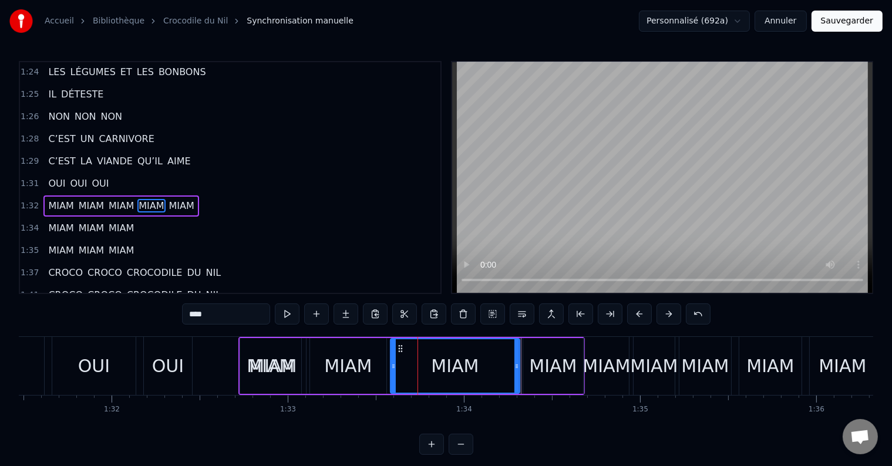
drag, startPoint x: 450, startPoint y: 367, endPoint x: 517, endPoint y: 372, distance: 66.5
click at [517, 372] on div at bounding box center [516, 365] width 5 height 53
drag, startPoint x: 392, startPoint y: 365, endPoint x: 459, endPoint y: 369, distance: 67.6
click at [459, 369] on icon at bounding box center [460, 366] width 5 height 9
click at [350, 362] on div "MIAM" at bounding box center [348, 366] width 48 height 26
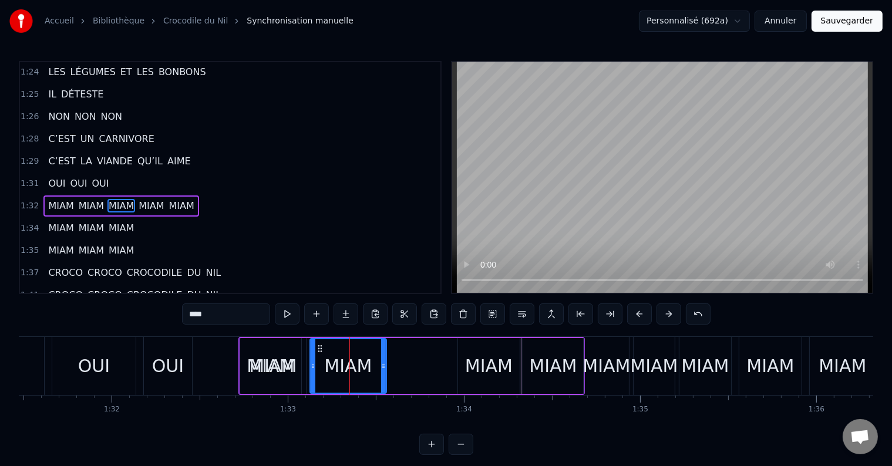
click at [387, 366] on div "MIAM MIAM MIAM MIAM MIAM" at bounding box center [411, 366] width 346 height 58
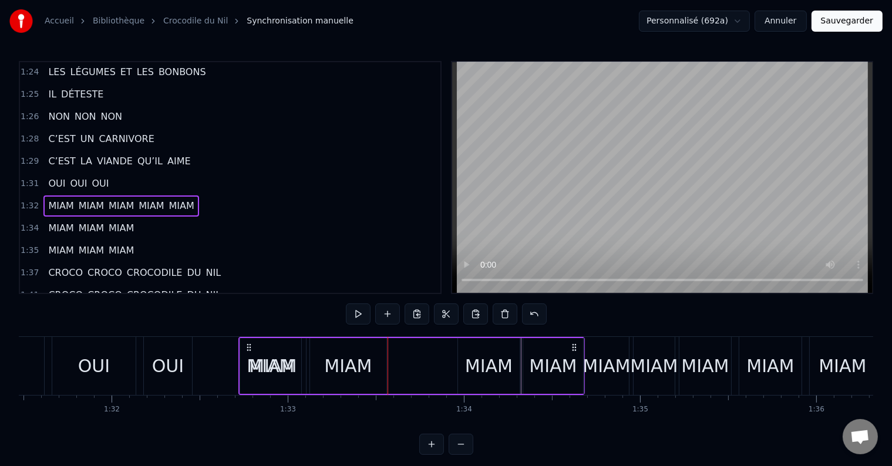
click at [363, 364] on div "MIAM" at bounding box center [348, 366] width 48 height 26
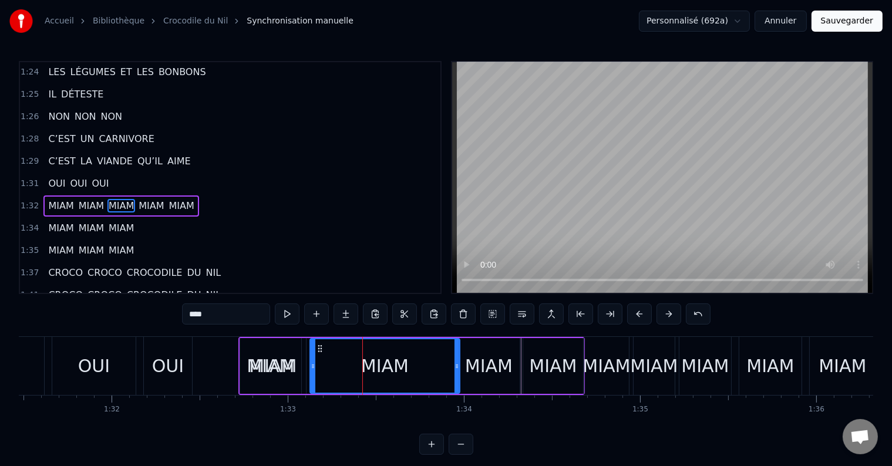
drag, startPoint x: 384, startPoint y: 365, endPoint x: 457, endPoint y: 371, distance: 73.0
click at [457, 371] on div at bounding box center [456, 365] width 5 height 53
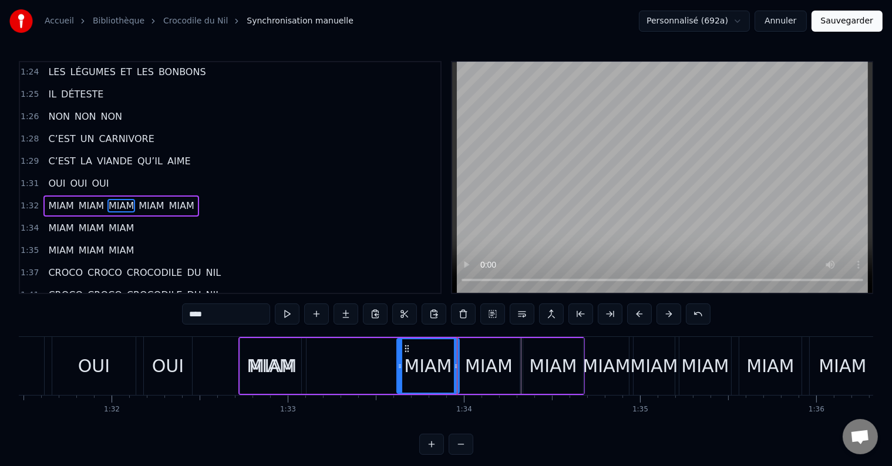
drag, startPoint x: 312, startPoint y: 366, endPoint x: 398, endPoint y: 373, distance: 86.5
click at [398, 373] on div at bounding box center [399, 365] width 5 height 53
click at [286, 363] on div "MIAM" at bounding box center [271, 366] width 48 height 26
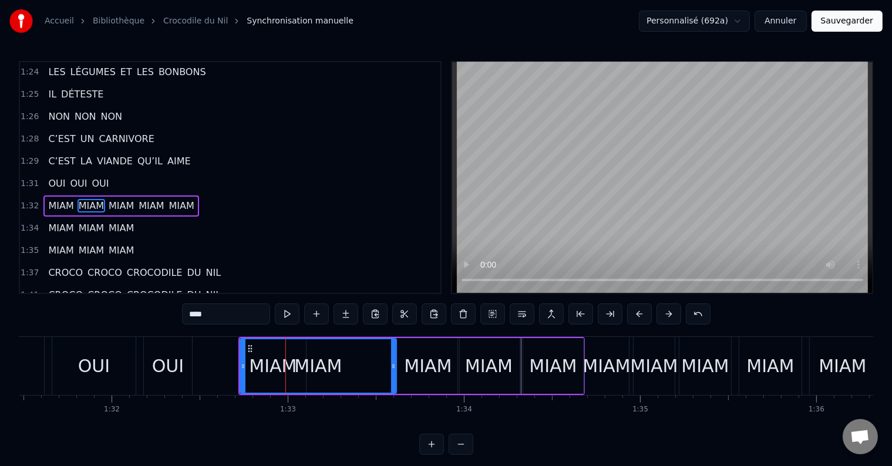
drag, startPoint x: 298, startPoint y: 367, endPoint x: 393, endPoint y: 367, distance: 94.5
click at [393, 367] on icon at bounding box center [393, 366] width 5 height 9
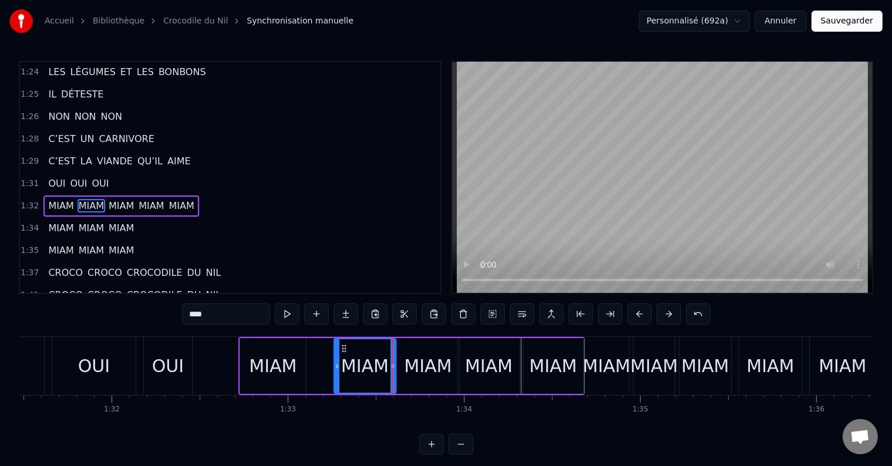
drag, startPoint x: 242, startPoint y: 366, endPoint x: 336, endPoint y: 378, distance: 94.7
click at [336, 378] on div at bounding box center [337, 365] width 5 height 53
click at [277, 372] on div "MIAM" at bounding box center [273, 366] width 48 height 26
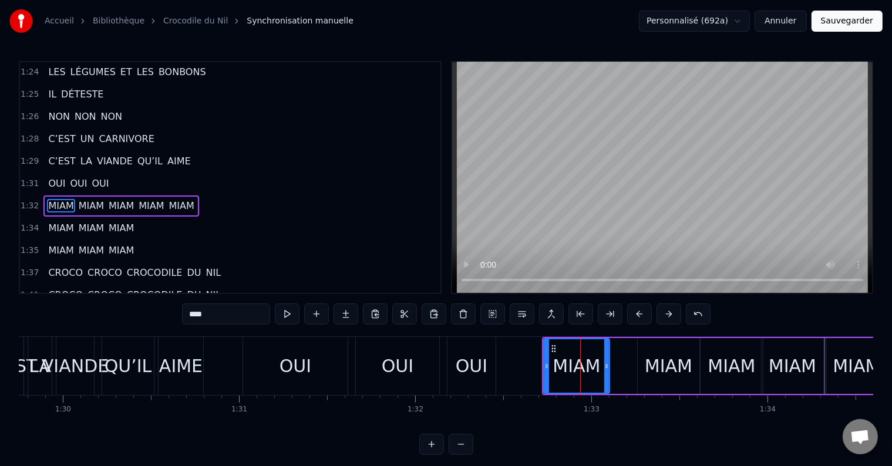
scroll to position [0, 15663]
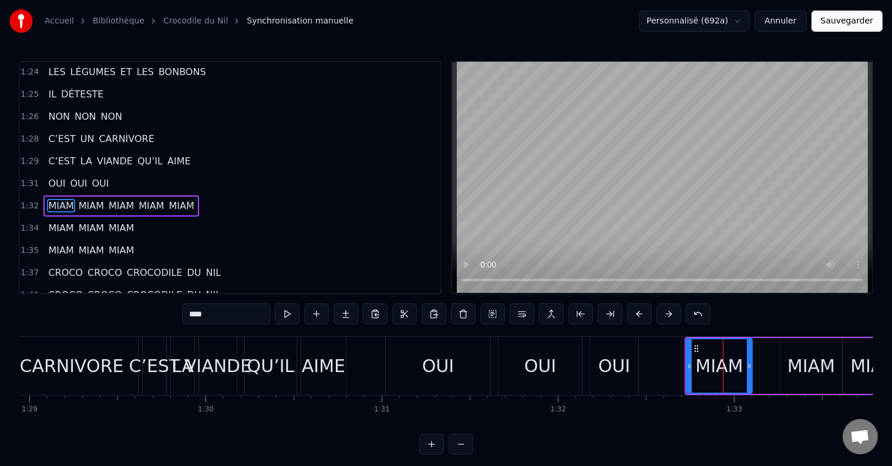
click at [371, 375] on div at bounding box center [205, 366] width 31699 height 58
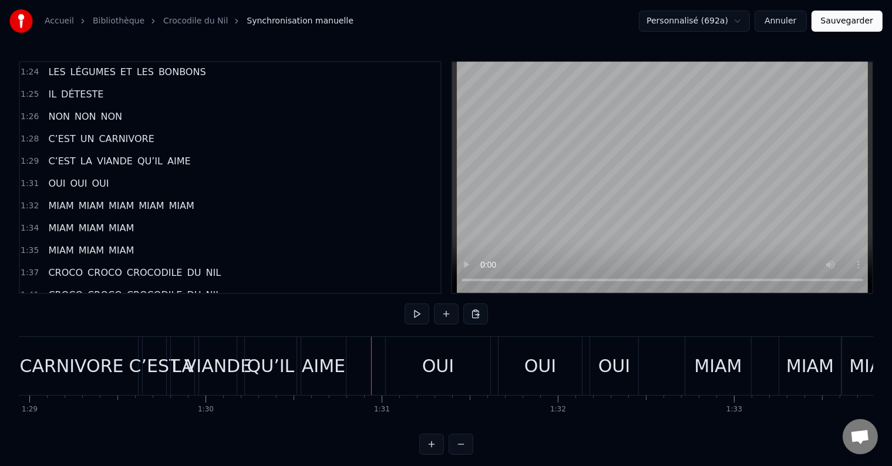
click at [418, 315] on button at bounding box center [416, 313] width 25 height 21
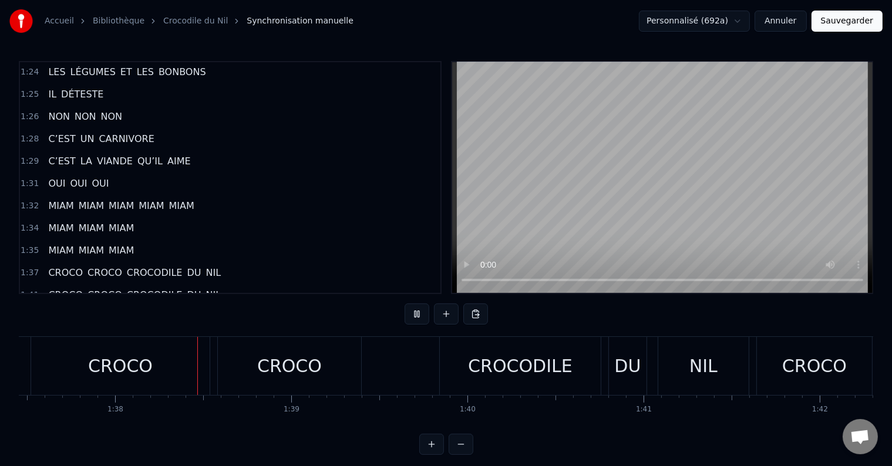
scroll to position [0, 17163]
click at [383, 361] on div "CROCO CROCO CROCODILE DU NIL" at bounding box center [390, 366] width 721 height 58
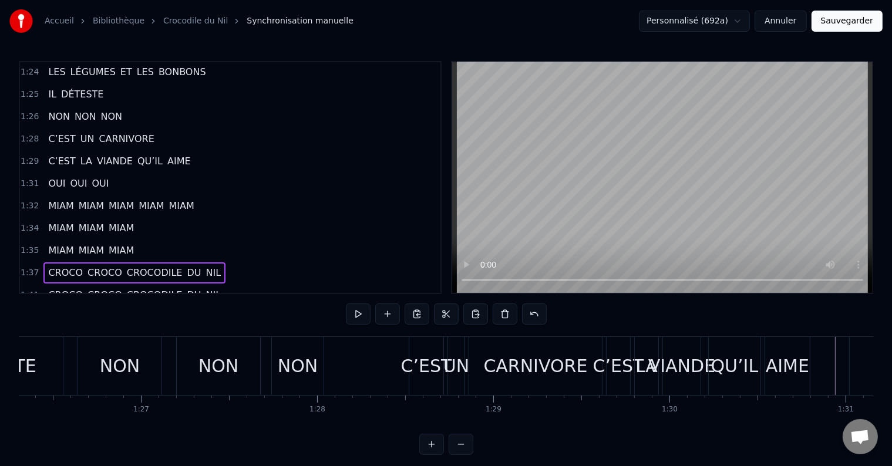
scroll to position [0, 15146]
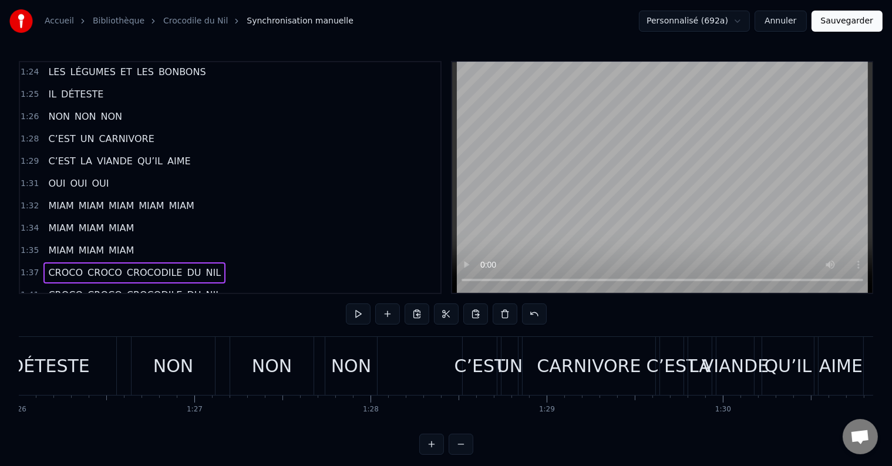
click at [407, 373] on div at bounding box center [722, 366] width 31699 height 58
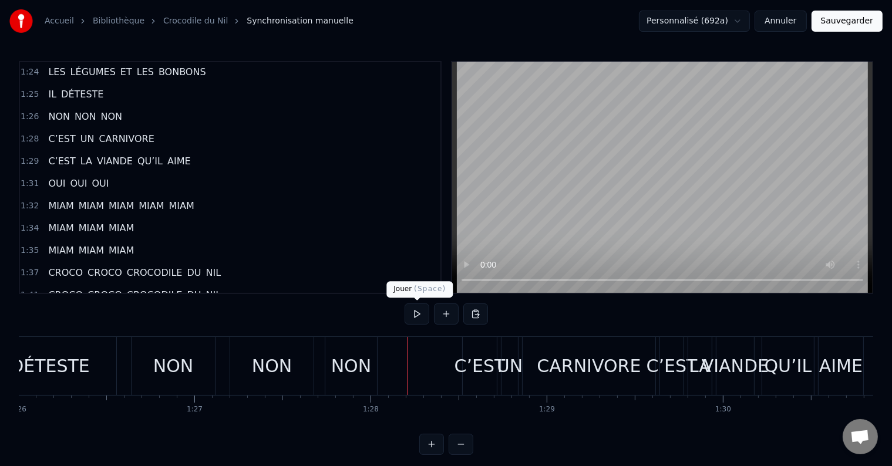
click at [414, 315] on button at bounding box center [416, 313] width 25 height 21
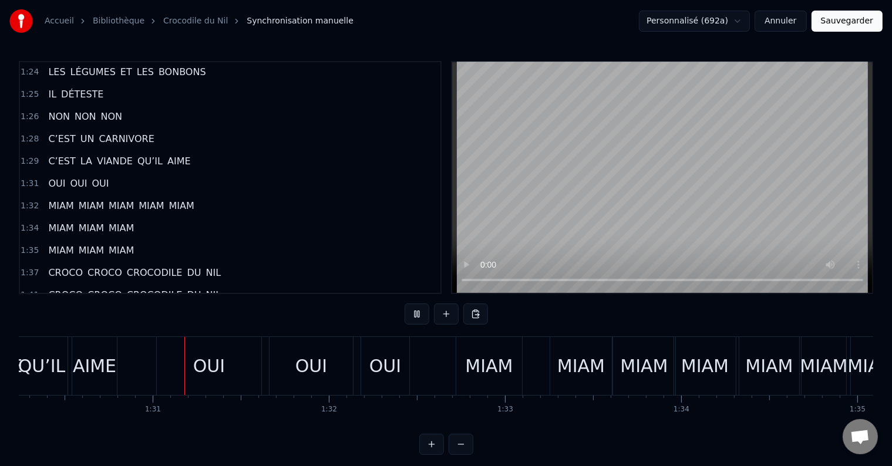
scroll to position [0, 15894]
click at [414, 315] on button at bounding box center [416, 313] width 25 height 21
click at [475, 363] on div "MIAM" at bounding box center [487, 366] width 48 height 26
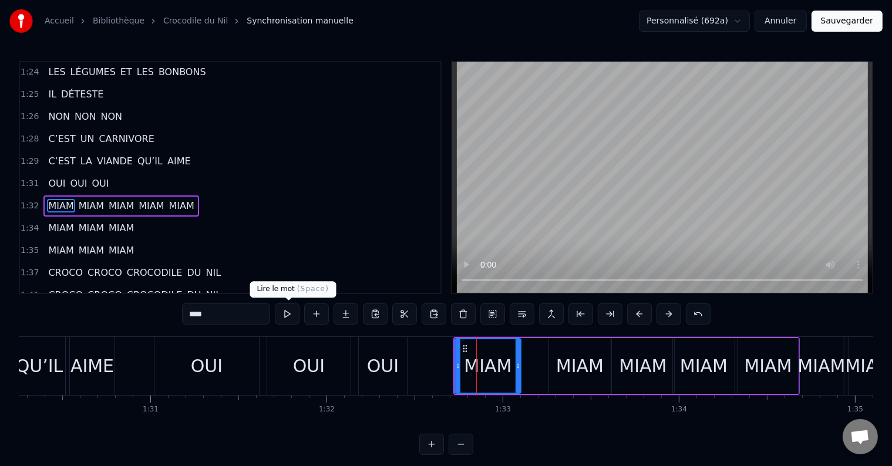
click at [286, 315] on button at bounding box center [287, 313] width 25 height 21
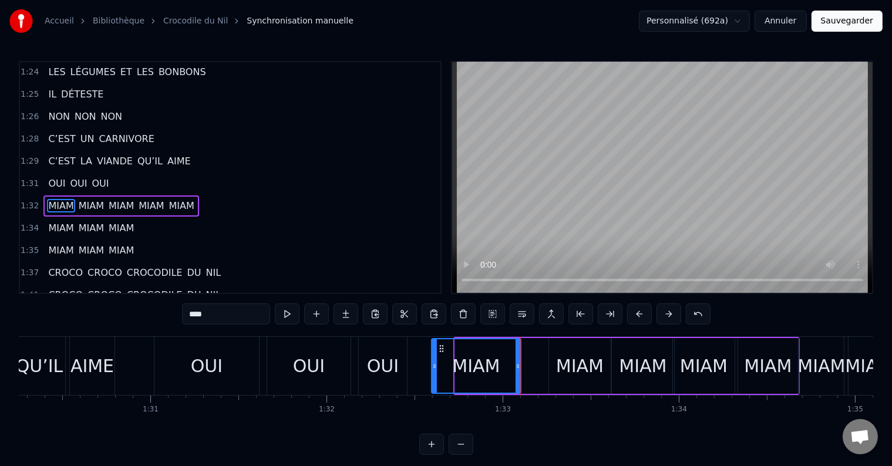
drag, startPoint x: 455, startPoint y: 366, endPoint x: 431, endPoint y: 367, distance: 23.5
click at [432, 367] on icon at bounding box center [434, 366] width 5 height 9
drag, startPoint x: 518, startPoint y: 368, endPoint x: 485, endPoint y: 371, distance: 32.4
click at [485, 371] on div at bounding box center [485, 365] width 5 height 53
click at [444, 366] on div "MIAM" at bounding box center [460, 366] width 48 height 26
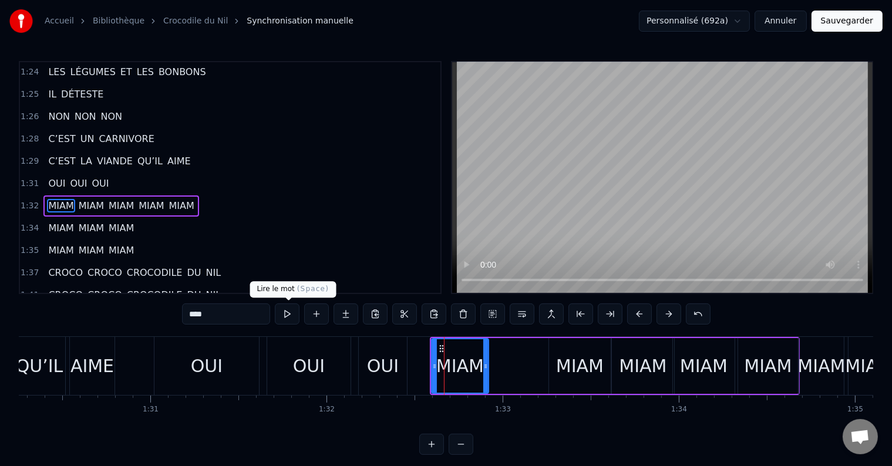
click at [286, 313] on button at bounding box center [287, 313] width 25 height 21
click at [572, 365] on div "MIAM" at bounding box center [580, 366] width 48 height 26
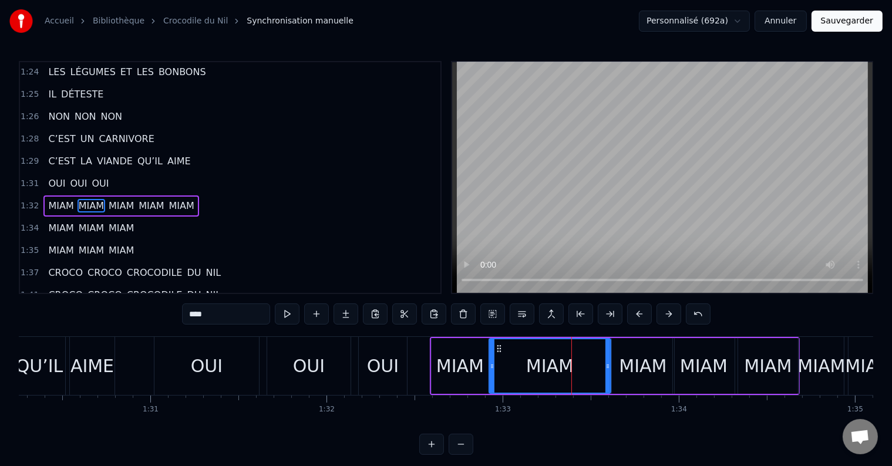
drag, startPoint x: 549, startPoint y: 366, endPoint x: 490, endPoint y: 374, distance: 60.4
click at [490, 374] on div at bounding box center [492, 365] width 5 height 53
drag, startPoint x: 607, startPoint y: 368, endPoint x: 546, endPoint y: 375, distance: 61.4
click at [546, 375] on div at bounding box center [545, 365] width 5 height 53
click at [521, 356] on div "MIAM" at bounding box center [519, 366] width 48 height 26
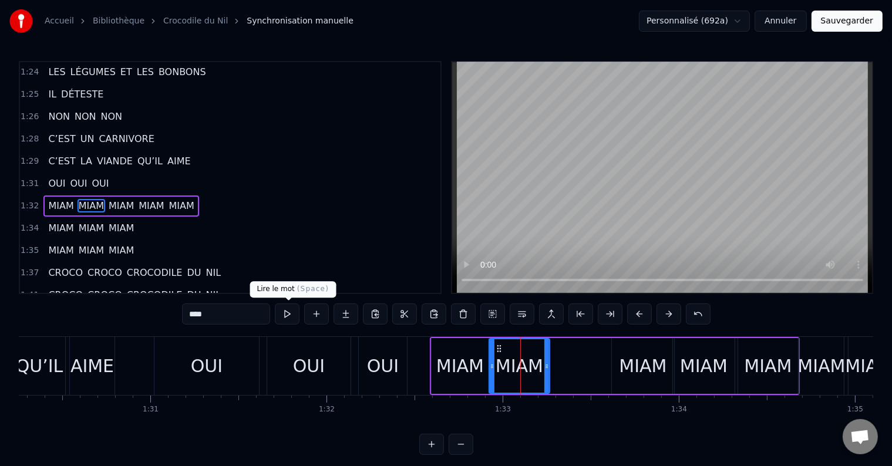
click at [286, 311] on button at bounding box center [287, 313] width 25 height 21
click at [651, 366] on div "MIAM" at bounding box center [643, 366] width 48 height 26
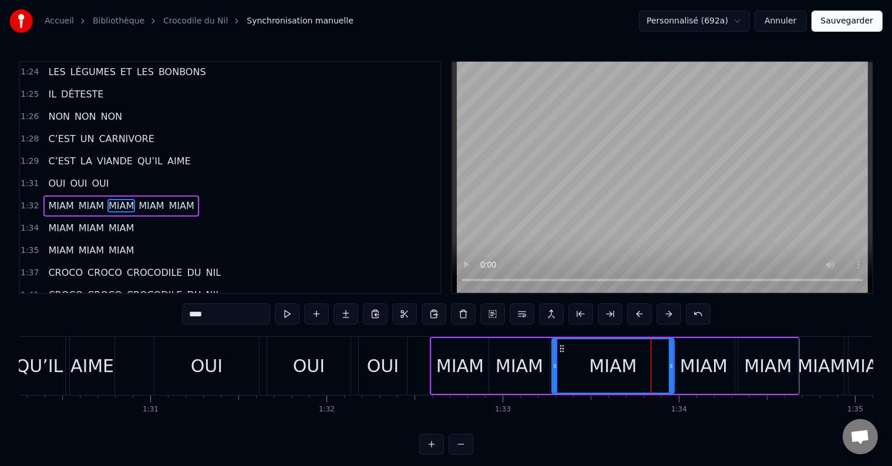
drag, startPoint x: 614, startPoint y: 368, endPoint x: 554, endPoint y: 373, distance: 60.1
click at [554, 373] on div at bounding box center [554, 365] width 5 height 53
click at [673, 371] on div "MIAM" at bounding box center [612, 366] width 123 height 56
drag, startPoint x: 670, startPoint y: 367, endPoint x: 617, endPoint y: 372, distance: 53.7
click at [617, 372] on div at bounding box center [617, 365] width 5 height 53
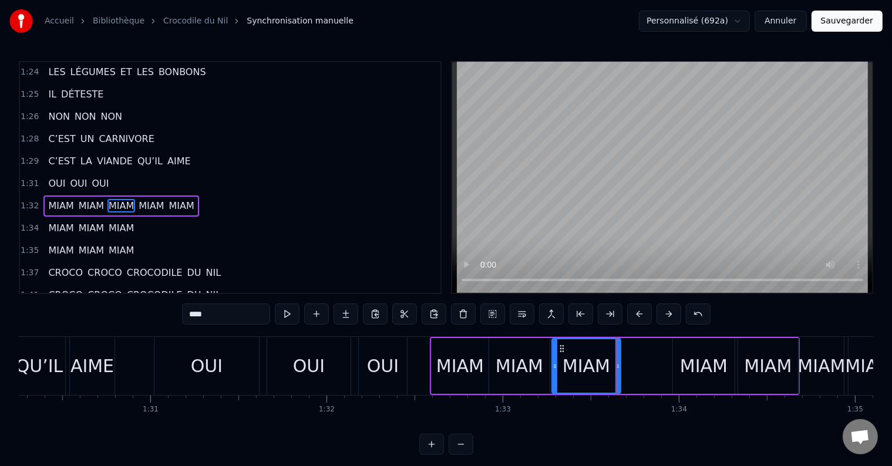
click at [591, 371] on div "MIAM" at bounding box center [586, 366] width 48 height 26
click at [291, 323] on button at bounding box center [287, 313] width 25 height 21
drag, startPoint x: 617, startPoint y: 366, endPoint x: 624, endPoint y: 366, distance: 7.0
click at [624, 366] on icon at bounding box center [624, 366] width 5 height 9
click at [286, 314] on button at bounding box center [287, 313] width 25 height 21
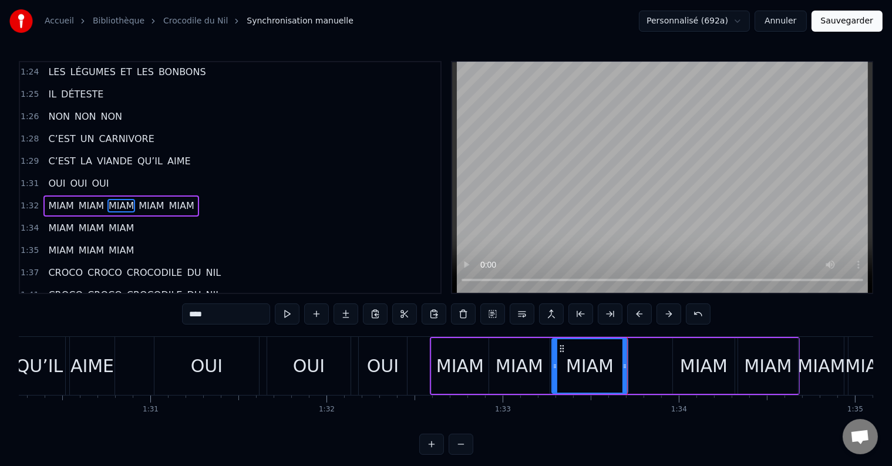
click at [448, 376] on div "MIAM" at bounding box center [460, 366] width 48 height 26
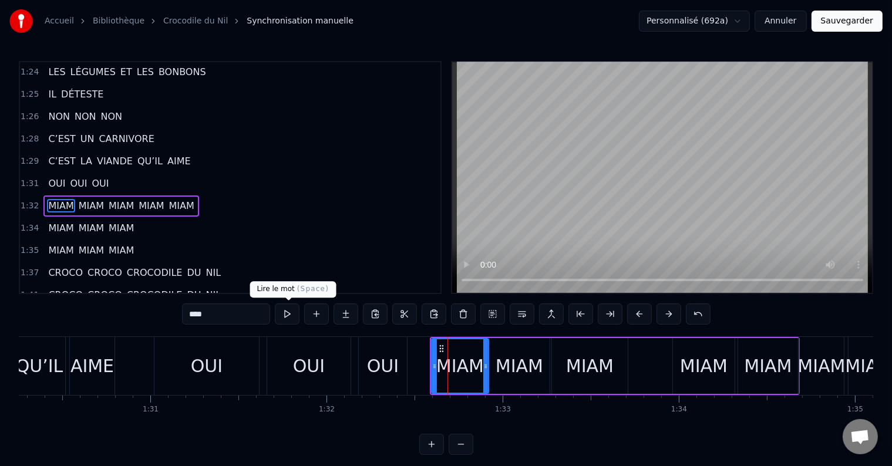
click at [291, 317] on button at bounding box center [287, 313] width 25 height 21
click at [506, 371] on div "MIAM" at bounding box center [519, 366] width 48 height 26
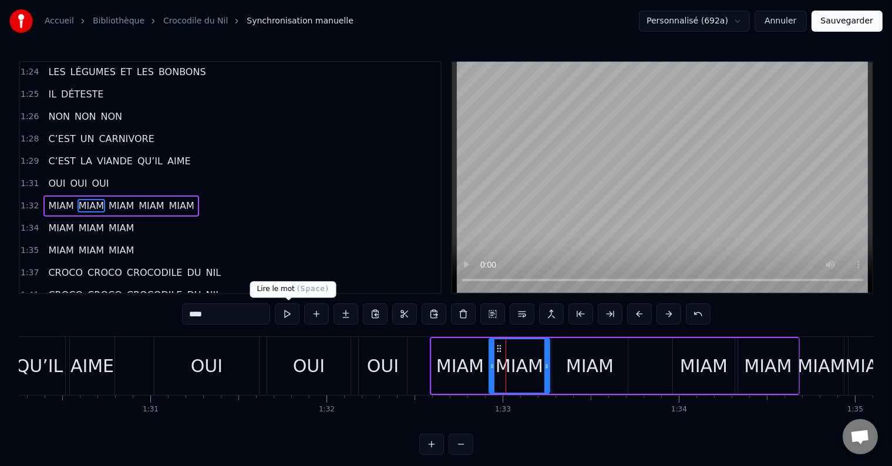
click at [291, 317] on button at bounding box center [287, 313] width 25 height 21
click at [587, 373] on div "MIAM" at bounding box center [590, 366] width 48 height 26
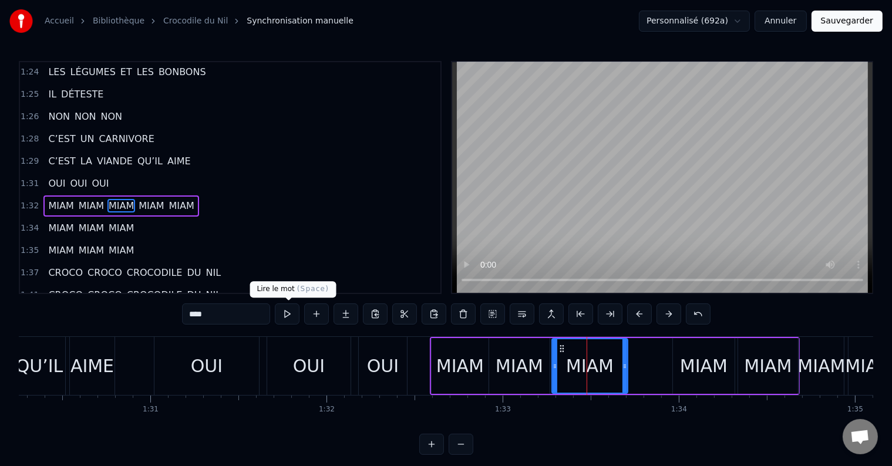
click at [288, 316] on button at bounding box center [287, 313] width 25 height 21
click at [669, 371] on div "MIAM MIAM MIAM MIAM MIAM" at bounding box center [615, 366] width 370 height 58
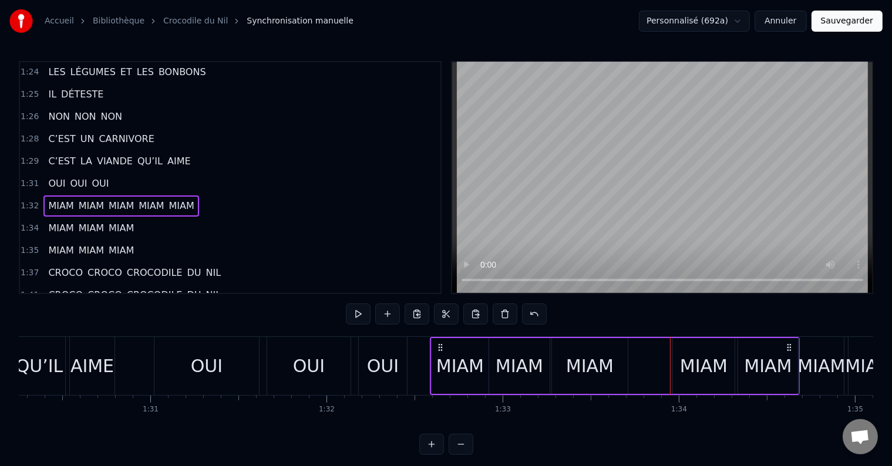
drag, startPoint x: 704, startPoint y: 372, endPoint x: 679, endPoint y: 373, distance: 25.9
click at [680, 373] on div "MIAM" at bounding box center [704, 366] width 48 height 26
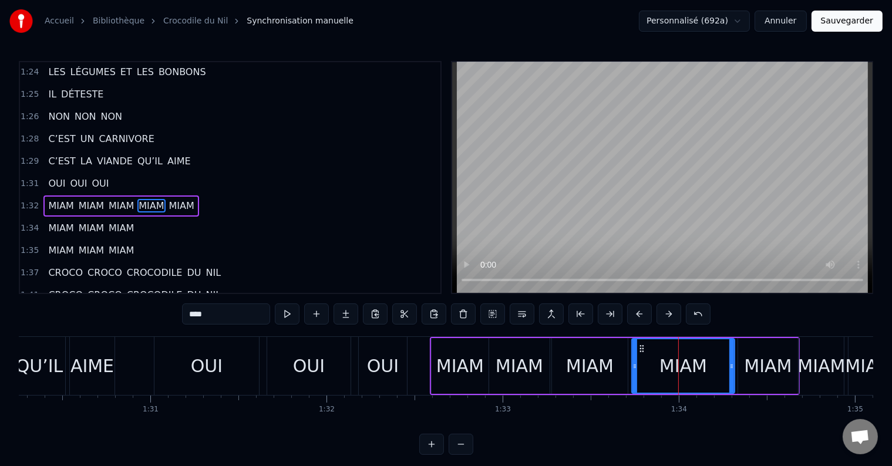
drag, startPoint x: 676, startPoint y: 364, endPoint x: 635, endPoint y: 368, distance: 41.3
click at [635, 368] on icon at bounding box center [634, 366] width 5 height 9
drag, startPoint x: 727, startPoint y: 369, endPoint x: 690, endPoint y: 371, distance: 37.0
click at [690, 371] on div at bounding box center [690, 365] width 5 height 53
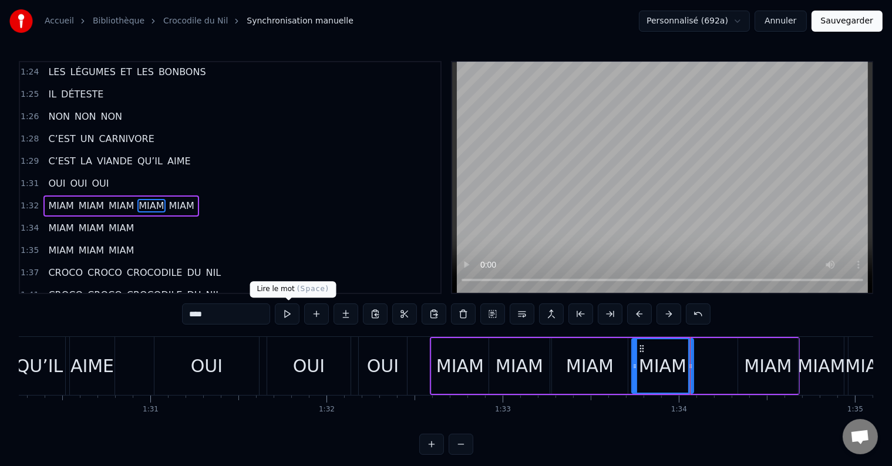
click at [292, 316] on button at bounding box center [287, 313] width 25 height 21
click at [683, 366] on icon at bounding box center [685, 366] width 5 height 9
click at [776, 363] on div "MIAM" at bounding box center [768, 366] width 48 height 26
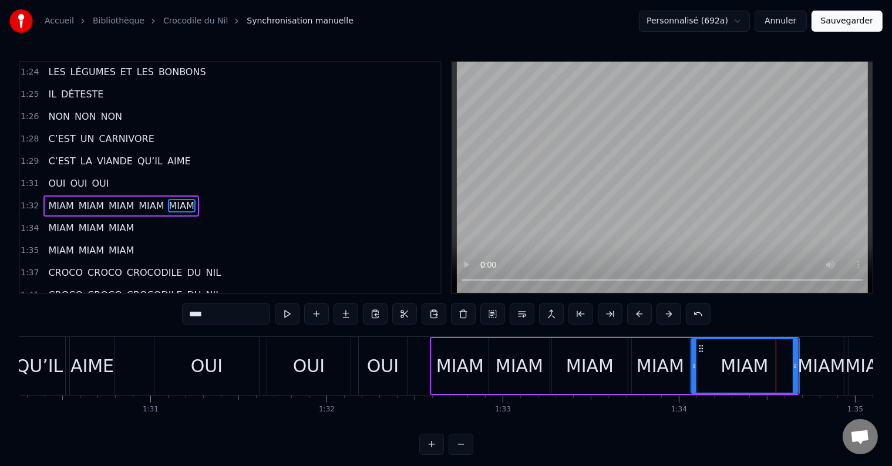
drag, startPoint x: 738, startPoint y: 366, endPoint x: 691, endPoint y: 369, distance: 47.1
click at [692, 369] on icon at bounding box center [694, 366] width 5 height 9
drag, startPoint x: 794, startPoint y: 365, endPoint x: 755, endPoint y: 370, distance: 39.7
click at [755, 370] on div at bounding box center [755, 365] width 5 height 53
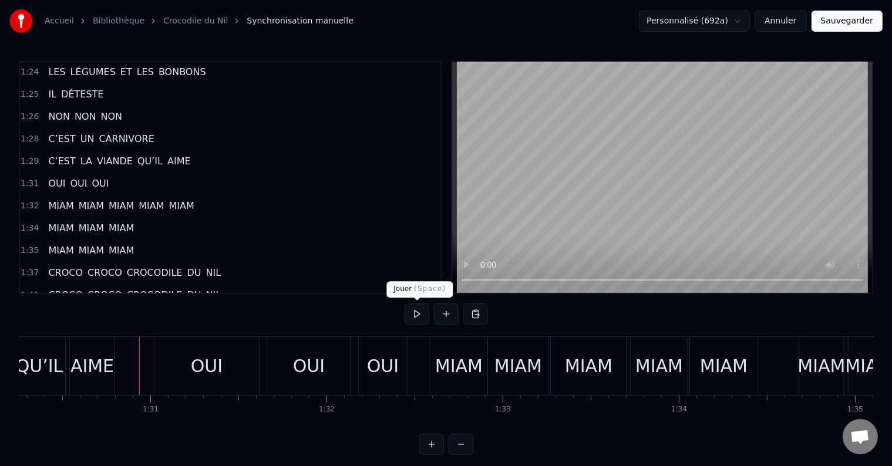
click at [410, 316] on button at bounding box center [416, 313] width 25 height 21
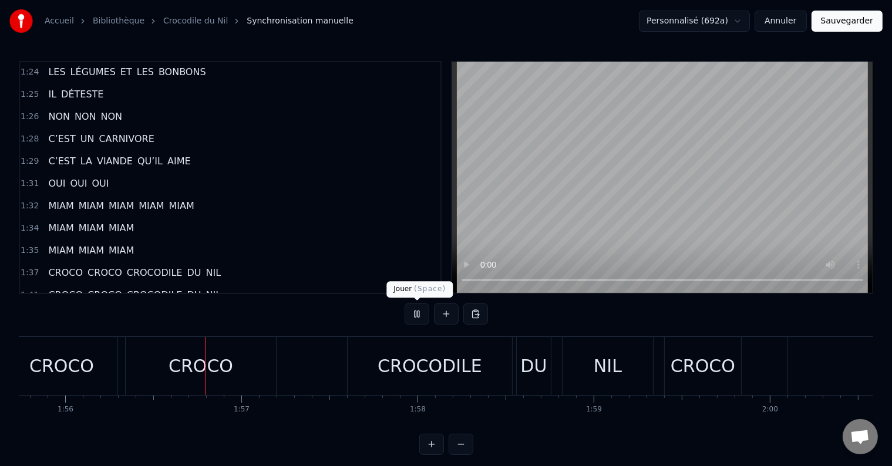
scroll to position [0, 20407]
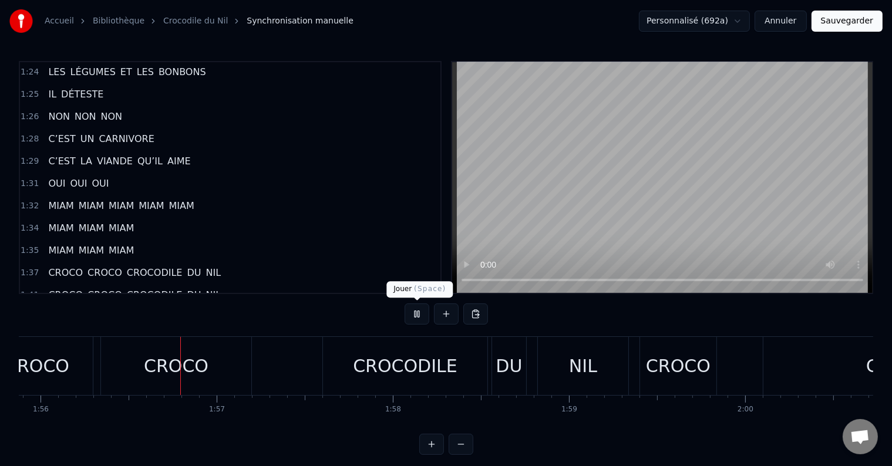
click at [418, 308] on button at bounding box center [416, 313] width 25 height 21
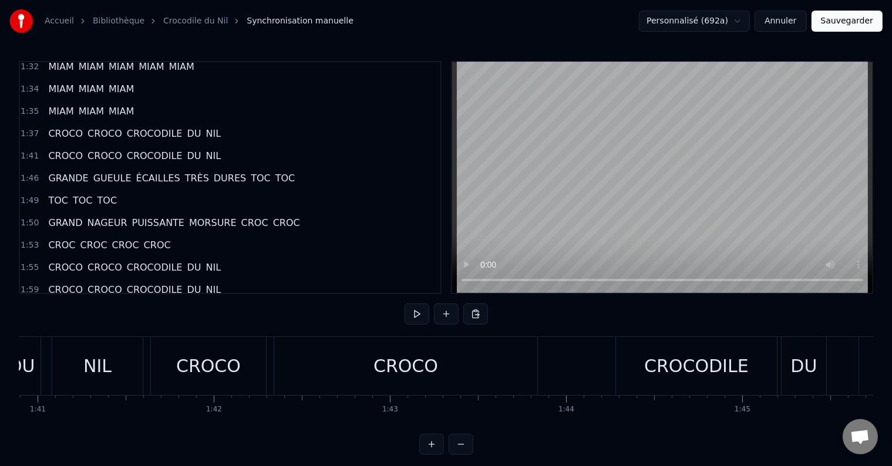
scroll to position [881, 0]
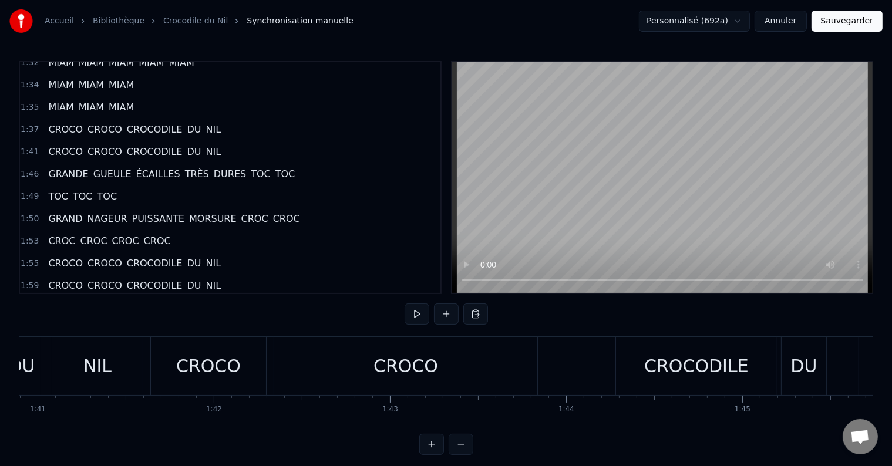
click at [137, 167] on span "ÉCAILLES" at bounding box center [158, 174] width 46 height 14
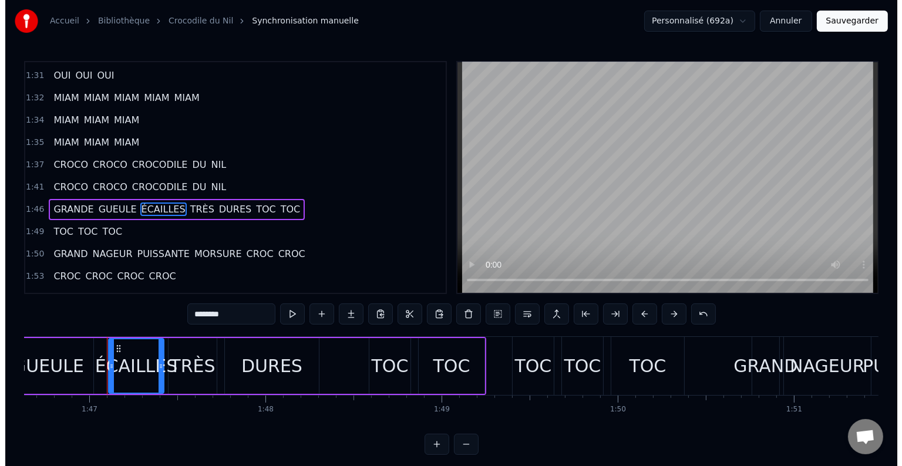
scroll to position [0, 18802]
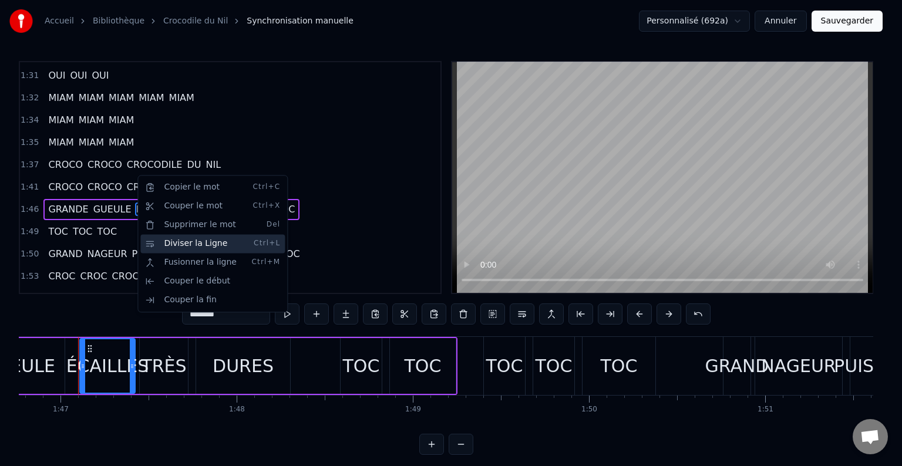
click at [177, 244] on div "Diviser la Ligne Ctrl+L" at bounding box center [212, 243] width 144 height 19
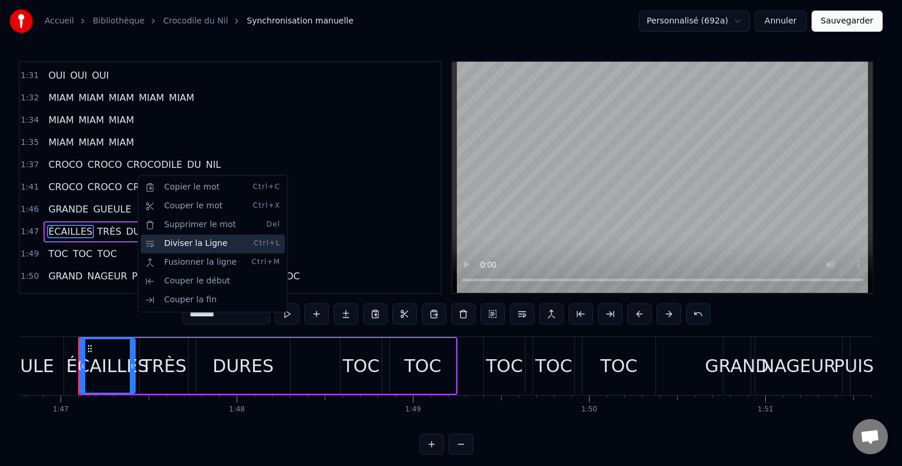
scroll to position [867, 0]
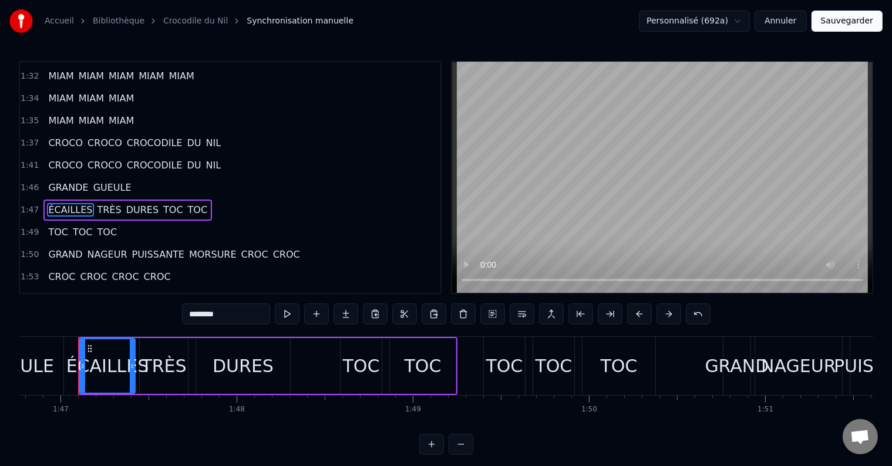
click at [162, 203] on span "TOC" at bounding box center [173, 210] width 22 height 14
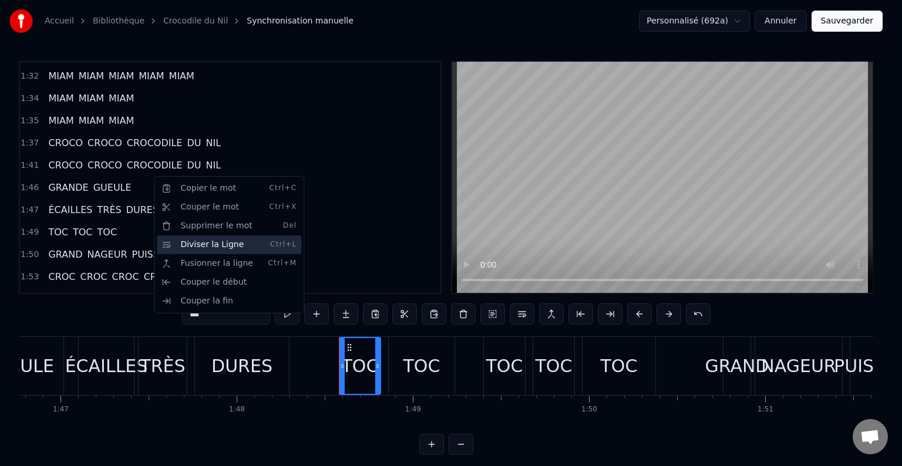
click at [198, 246] on div "Diviser la Ligne Ctrl+L" at bounding box center [229, 244] width 144 height 19
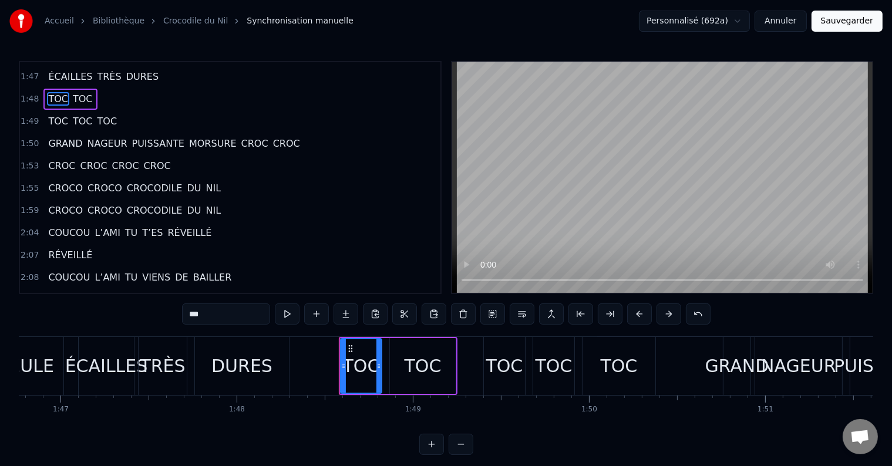
scroll to position [1006, 0]
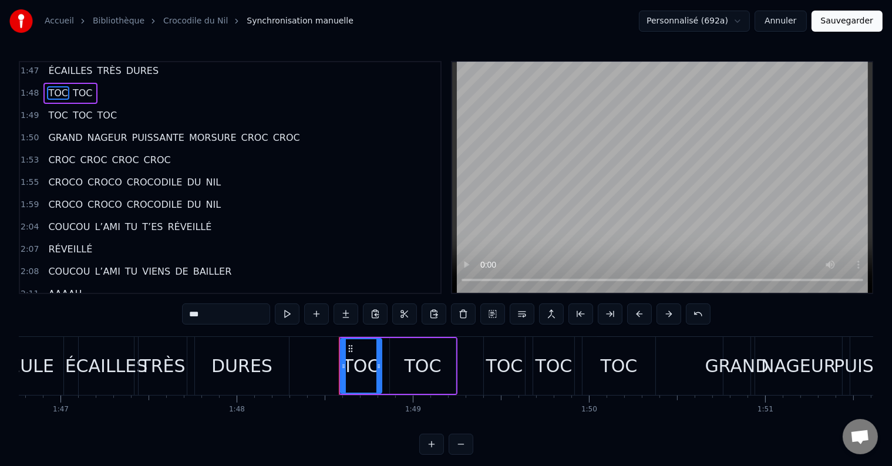
click at [131, 131] on span "PUISSANTE" at bounding box center [158, 138] width 55 height 14
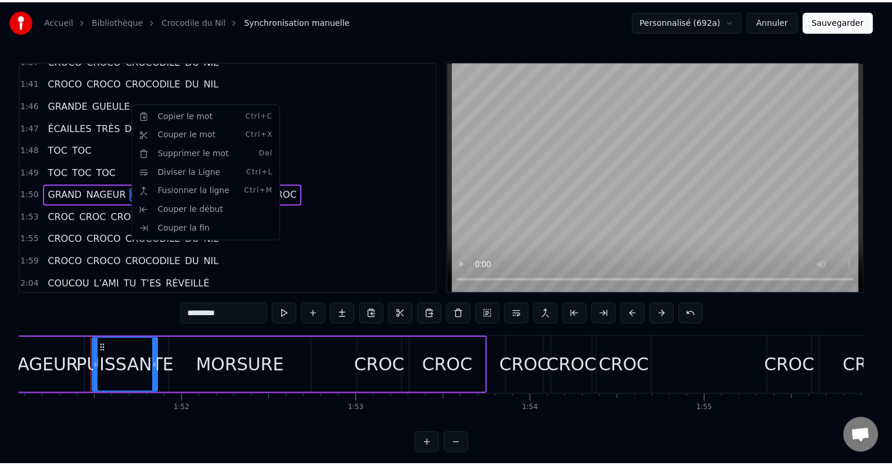
scroll to position [0, 19574]
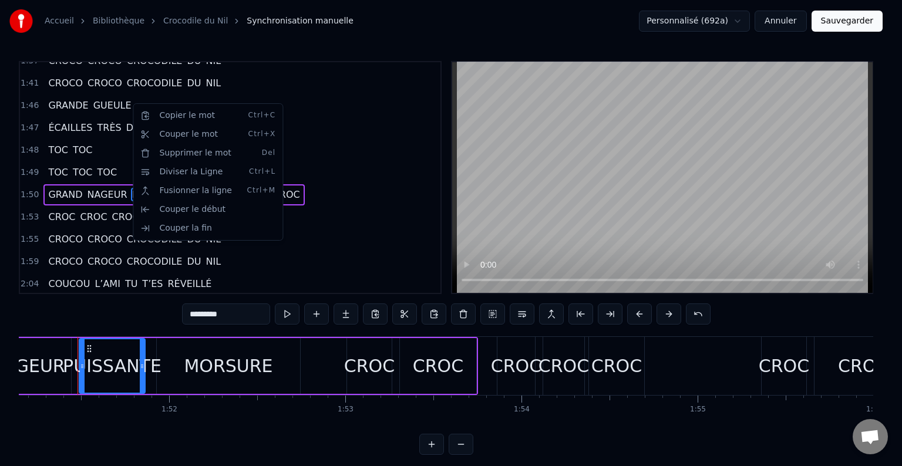
click at [115, 156] on html "Accueil Bibliothèque Crocodile du Nil Synchronisation manuelle Personnalisé (69…" at bounding box center [451, 237] width 902 height 474
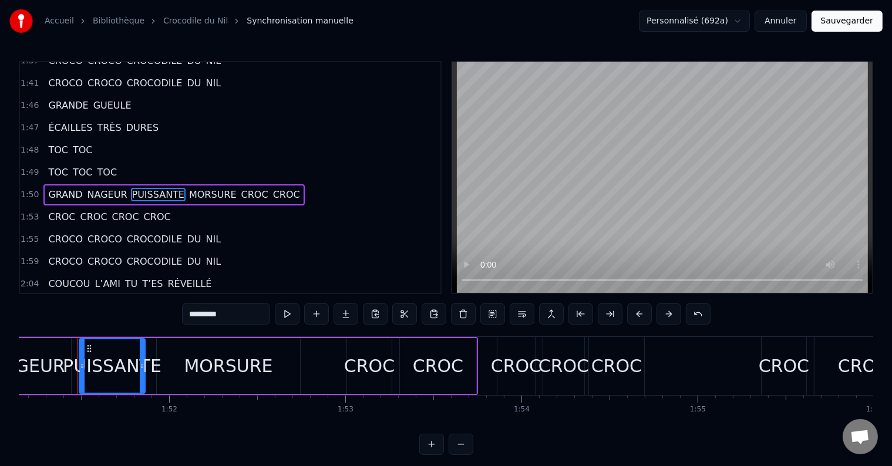
click at [136, 188] on span "PUISSANTE" at bounding box center [158, 195] width 55 height 14
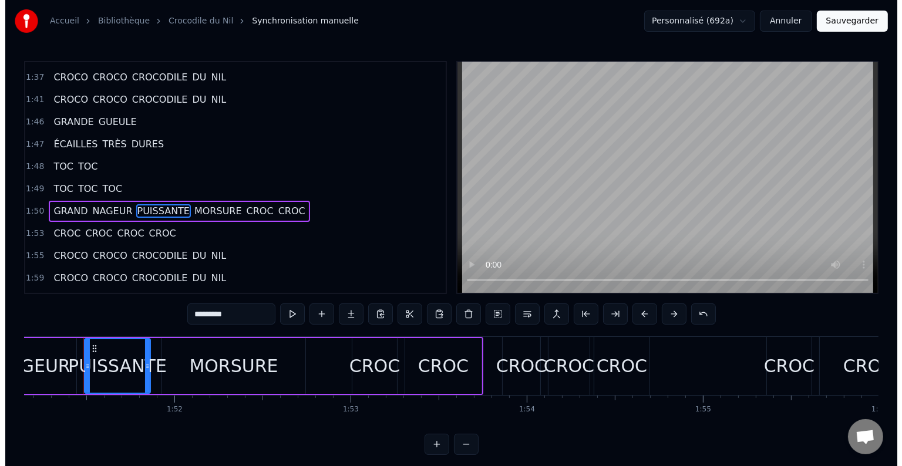
scroll to position [932, 0]
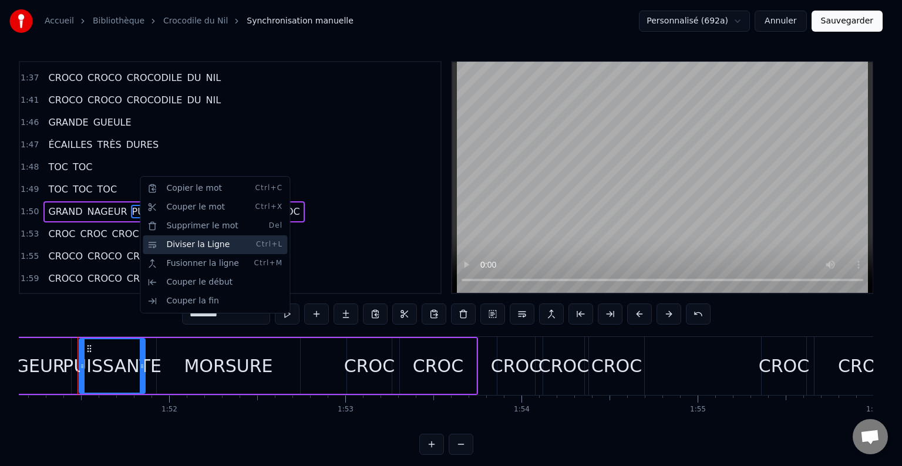
click at [185, 245] on div "Diviser la Ligne Ctrl+L" at bounding box center [215, 244] width 144 height 19
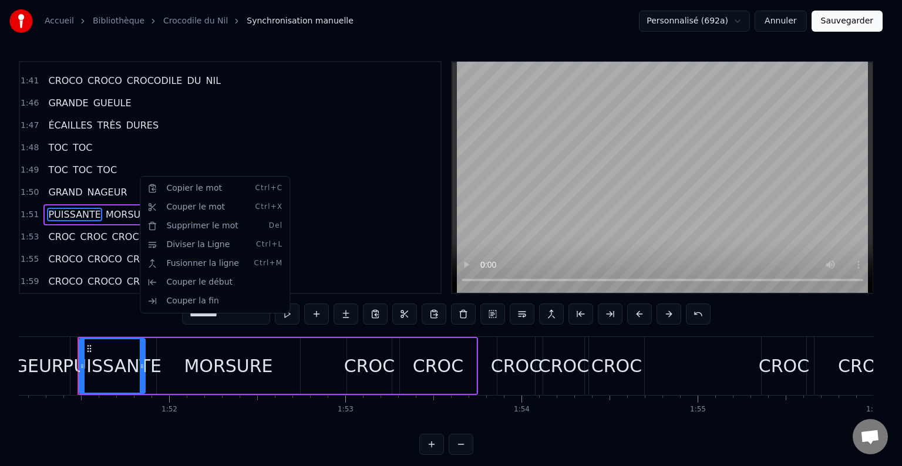
scroll to position [953, 0]
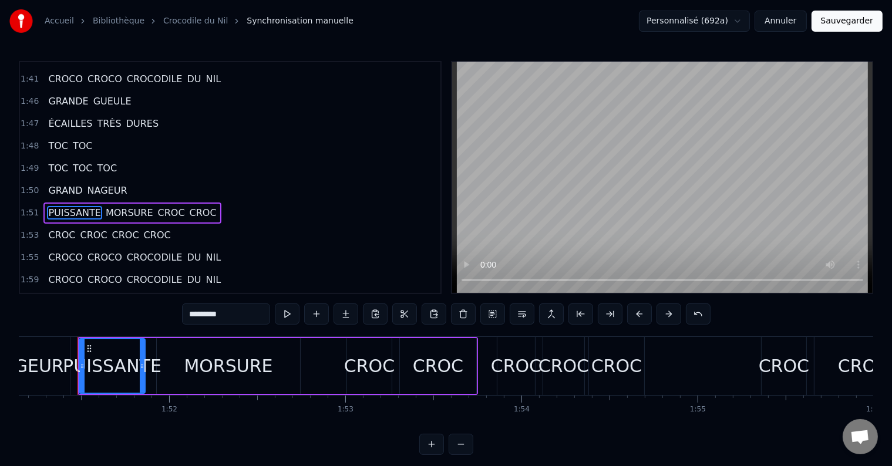
click at [157, 206] on span "CROC" at bounding box center [171, 213] width 29 height 14
type input "****"
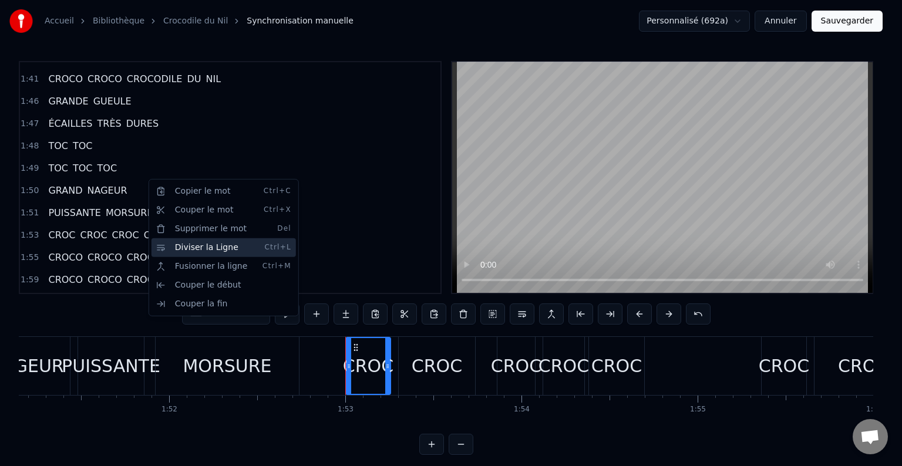
click at [187, 242] on div "Diviser la Ligne Ctrl+L" at bounding box center [223, 247] width 144 height 19
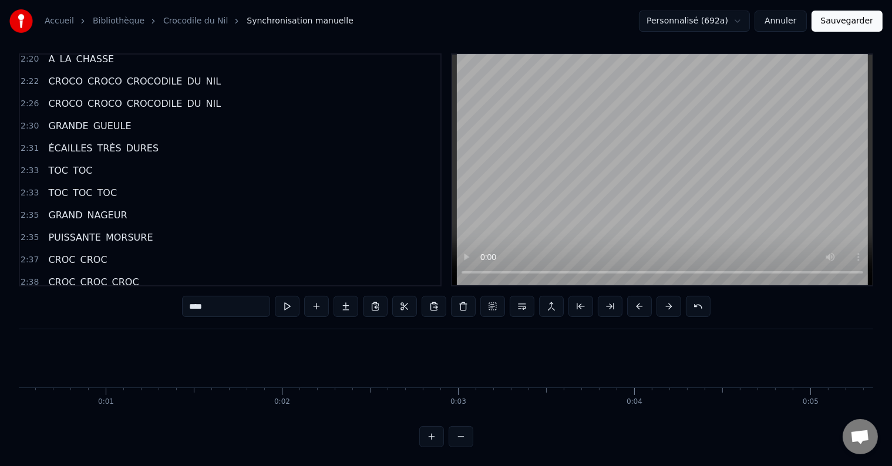
scroll to position [0, 0]
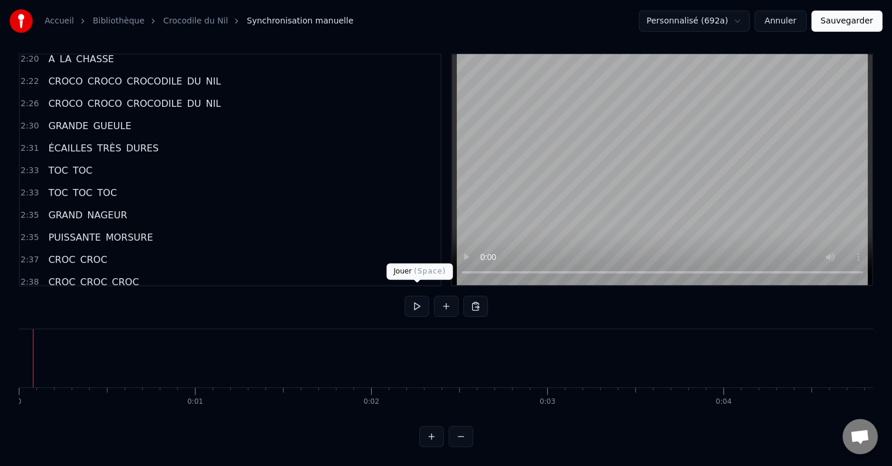
click at [424, 296] on button at bounding box center [416, 306] width 25 height 21
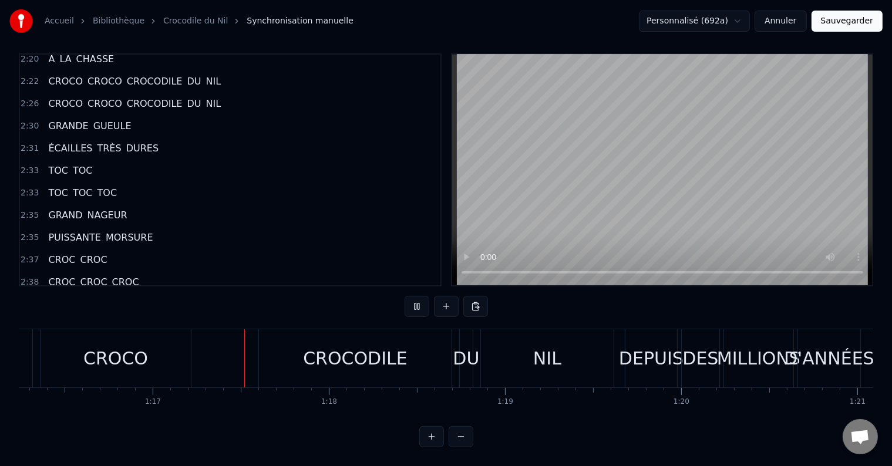
scroll to position [0, 13515]
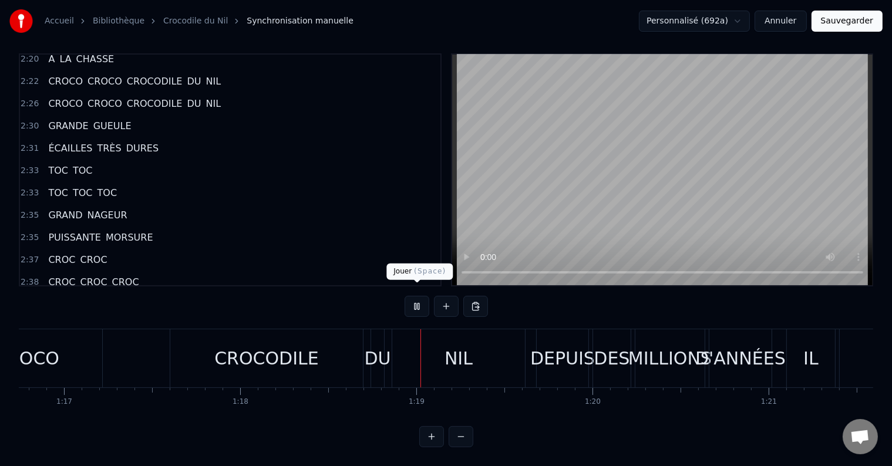
click at [416, 296] on button at bounding box center [416, 306] width 25 height 21
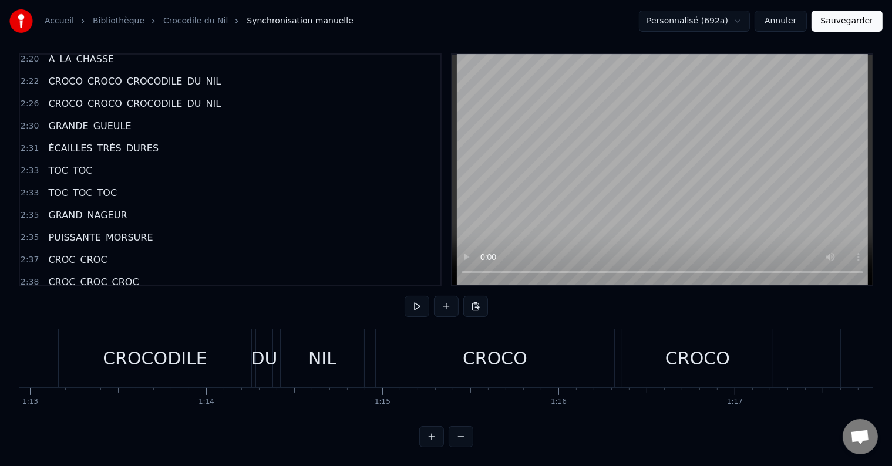
scroll to position [0, 12826]
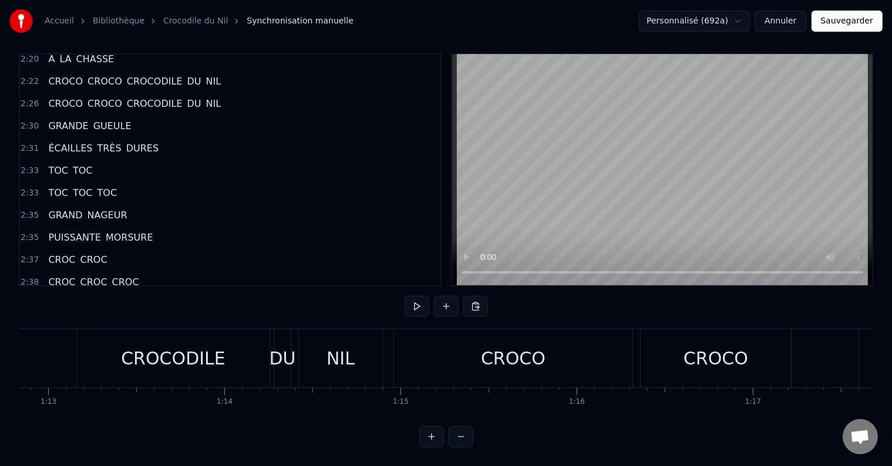
click at [514, 350] on div "CROCO" at bounding box center [513, 358] width 65 height 26
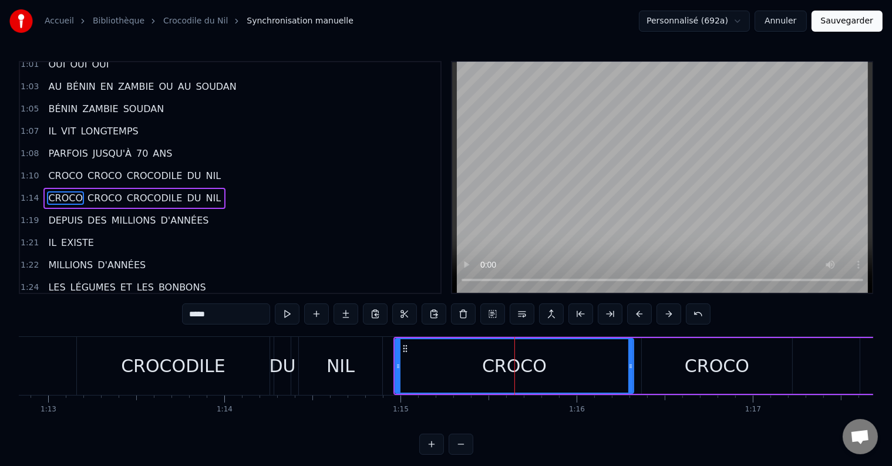
scroll to position [521, 0]
drag, startPoint x: 629, startPoint y: 369, endPoint x: 655, endPoint y: 369, distance: 25.8
click at [655, 369] on icon at bounding box center [656, 366] width 5 height 9
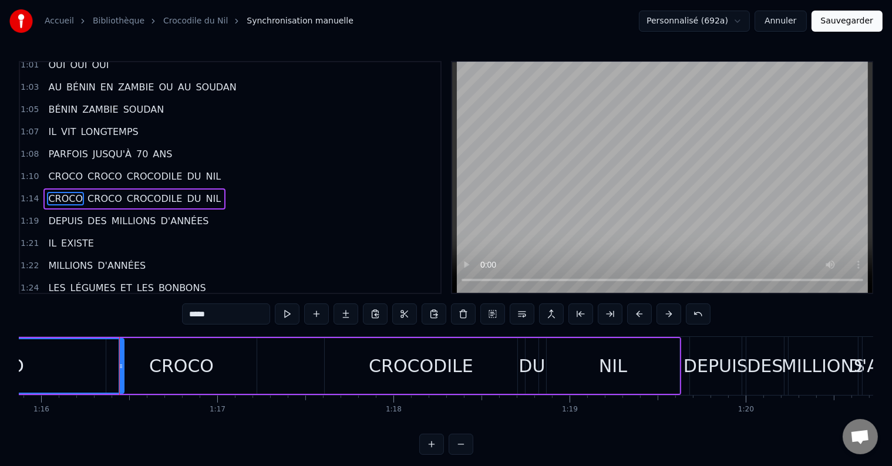
scroll to position [0, 13308]
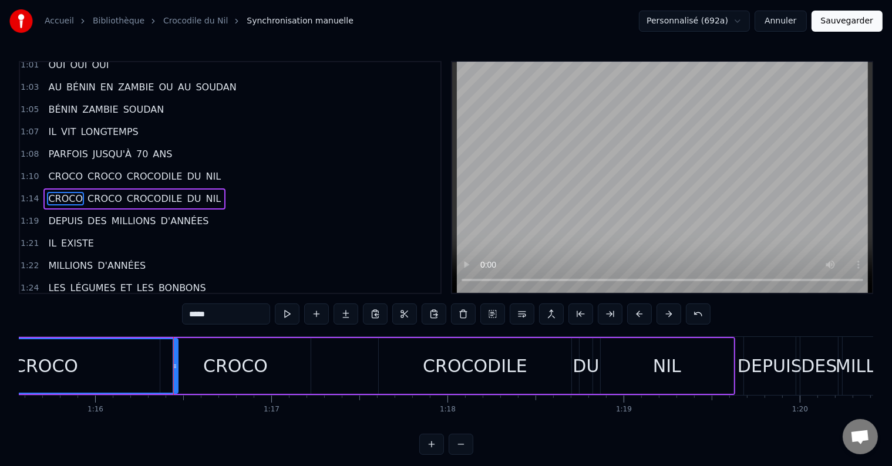
click at [277, 358] on div "CROCO" at bounding box center [235, 366] width 150 height 56
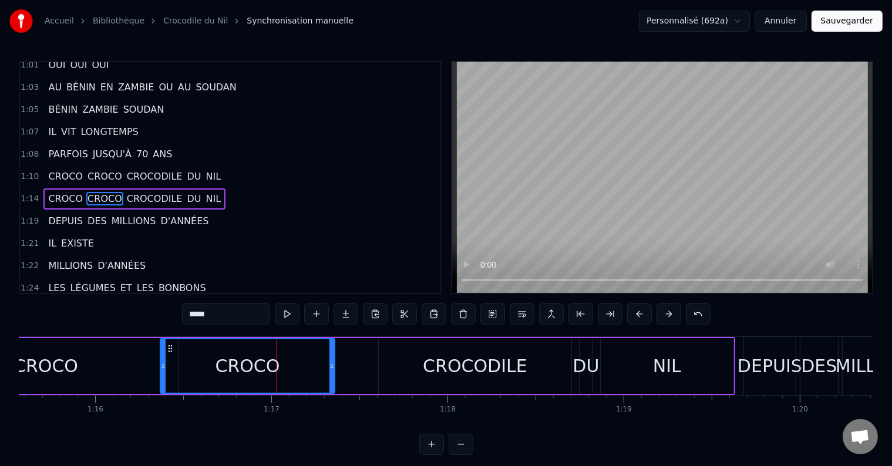
drag, startPoint x: 309, startPoint y: 365, endPoint x: 333, endPoint y: 366, distance: 24.1
click at [333, 366] on icon at bounding box center [331, 366] width 5 height 9
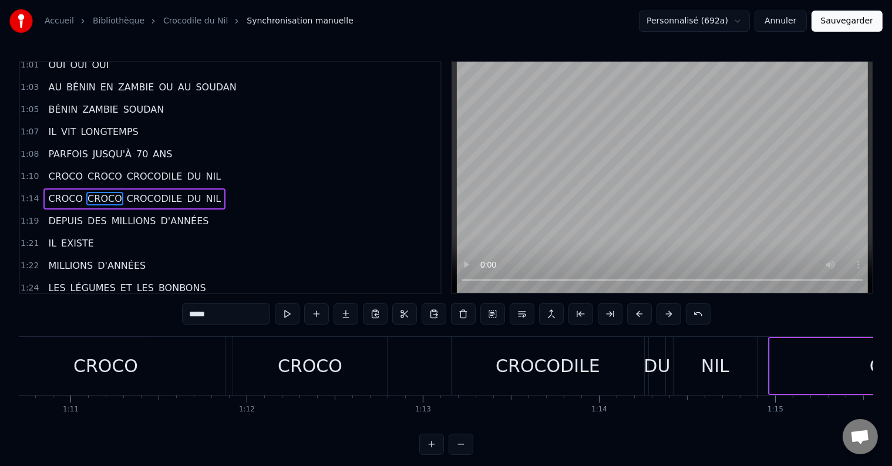
scroll to position [0, 12417]
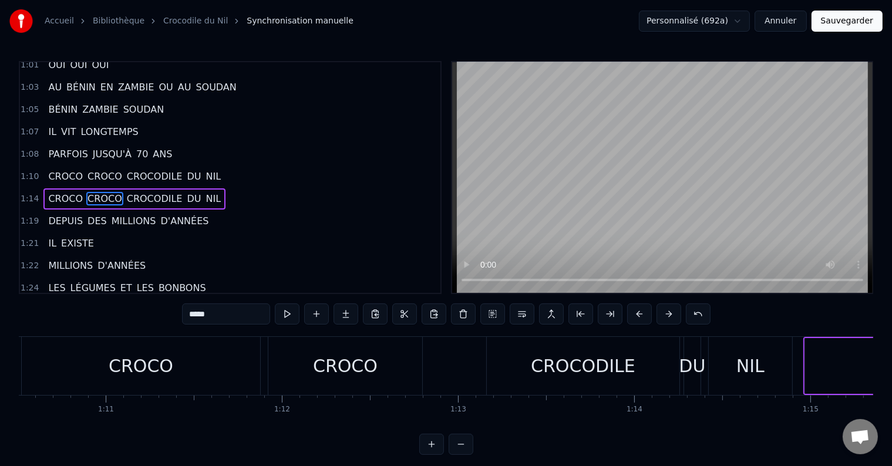
click at [439, 378] on div "CROCO CROCO CROCODILE DU NIL" at bounding box center [408, 366] width 774 height 58
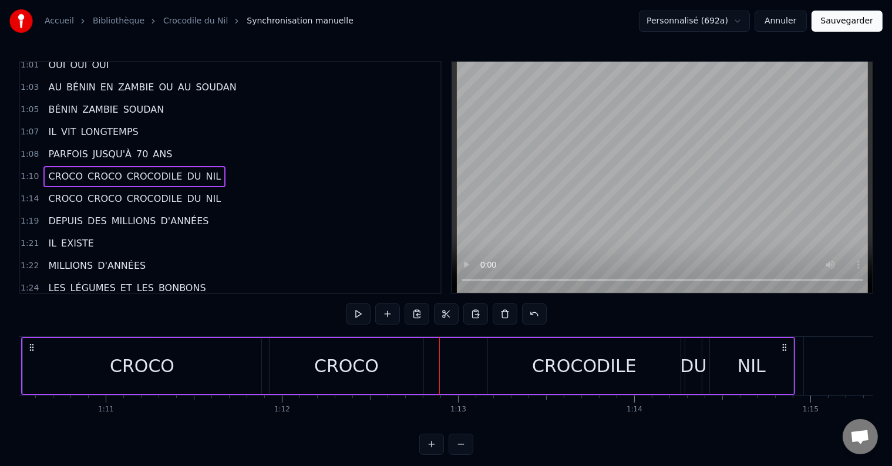
click at [65, 373] on div "CROCO" at bounding box center [142, 366] width 238 height 56
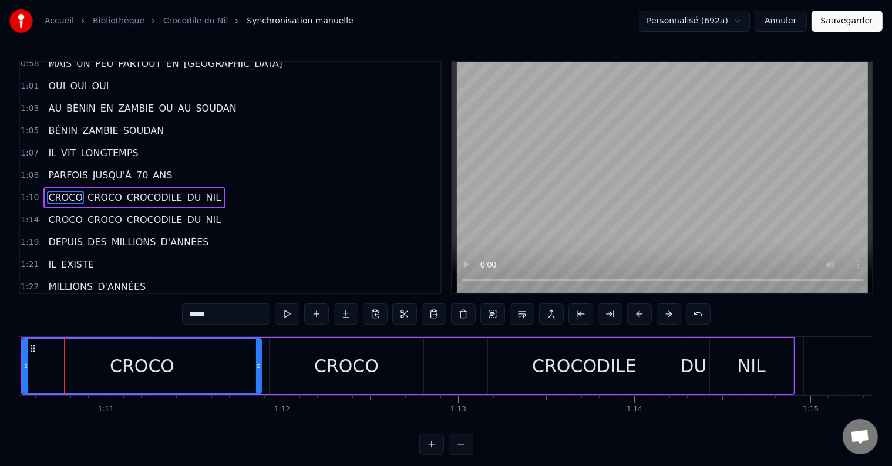
scroll to position [0, 12403]
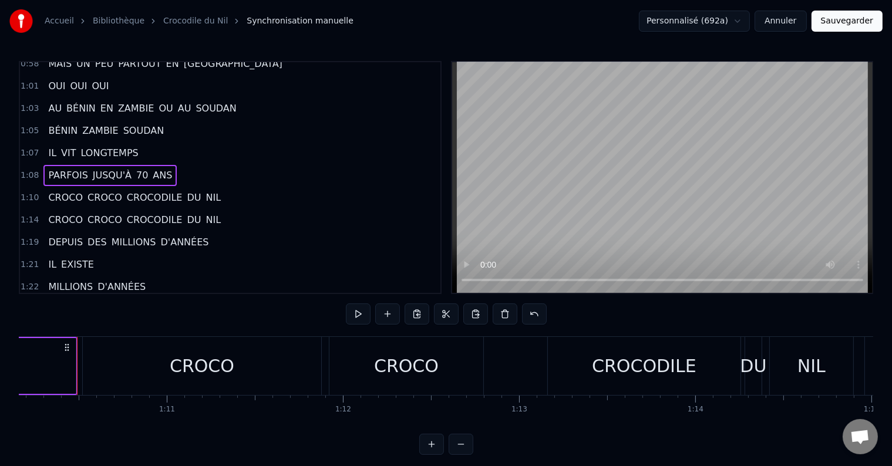
scroll to position [0, 12354]
click at [358, 316] on button at bounding box center [358, 313] width 25 height 21
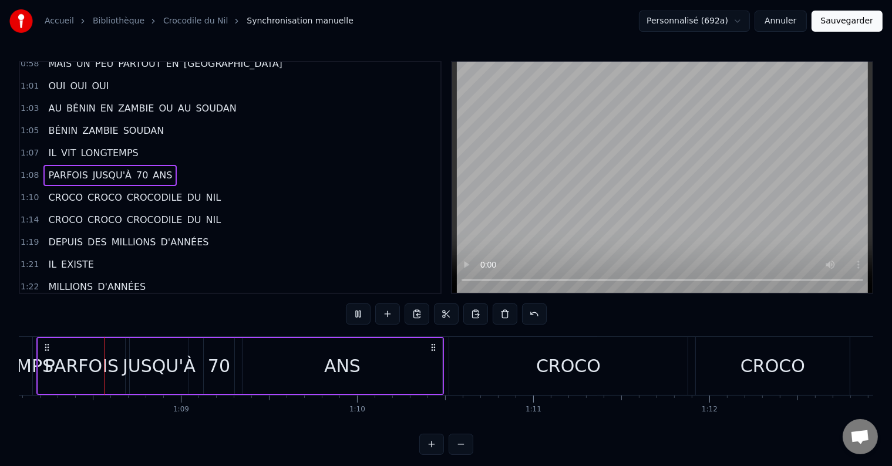
scroll to position [0, 11986]
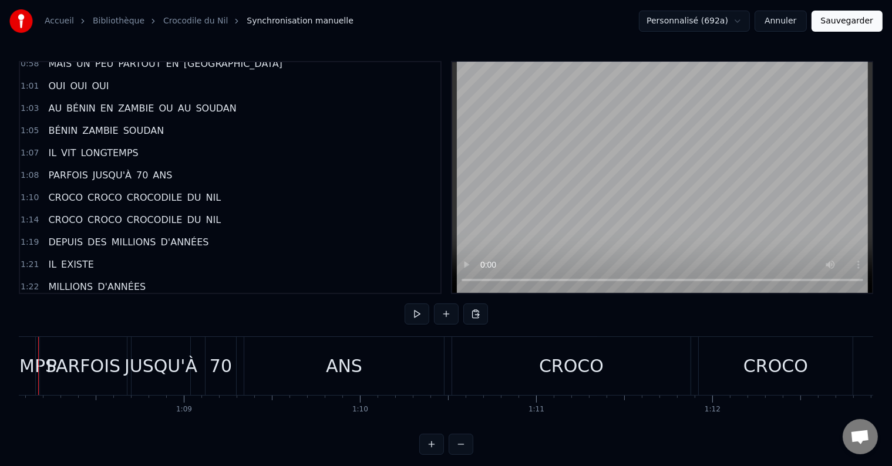
scroll to position [0, 11947]
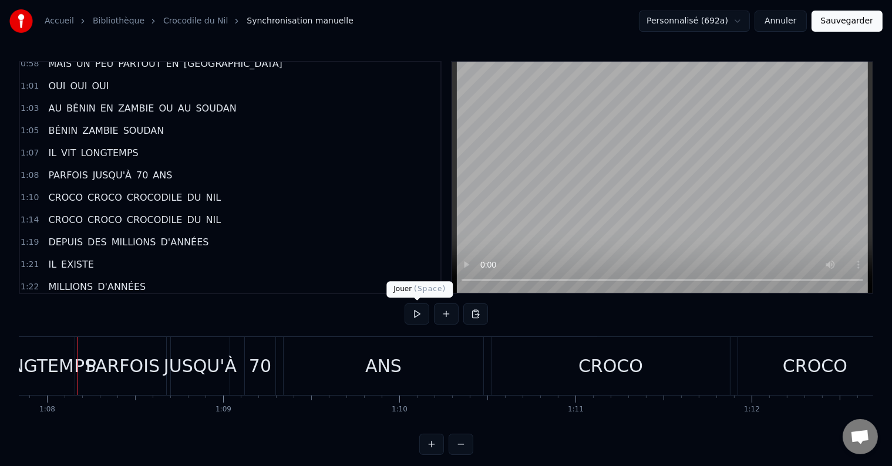
click at [416, 316] on button at bounding box center [416, 313] width 25 height 21
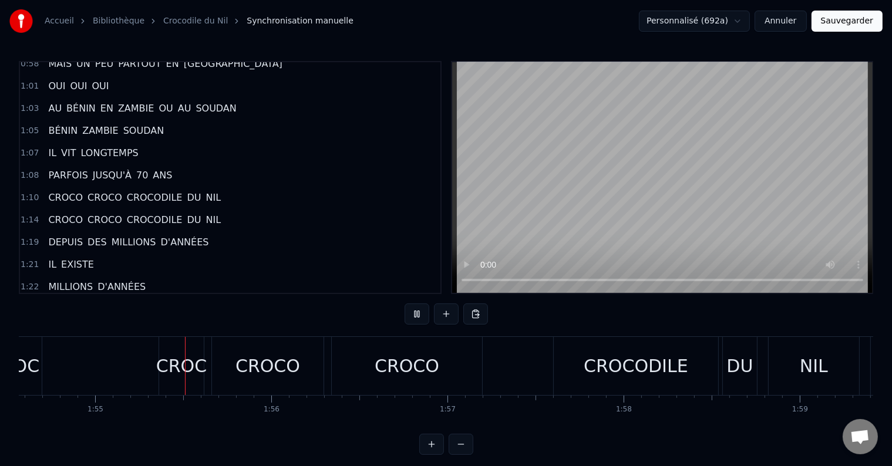
scroll to position [0, 20177]
click at [423, 313] on button at bounding box center [416, 313] width 25 height 21
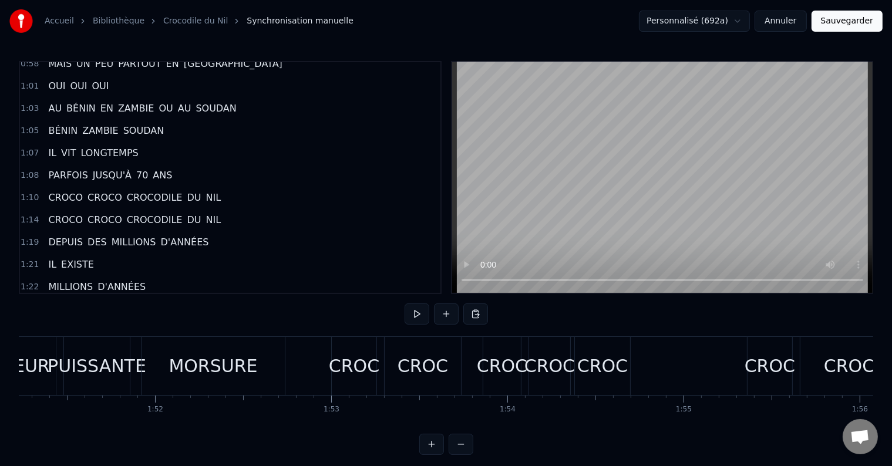
scroll to position [0, 19553]
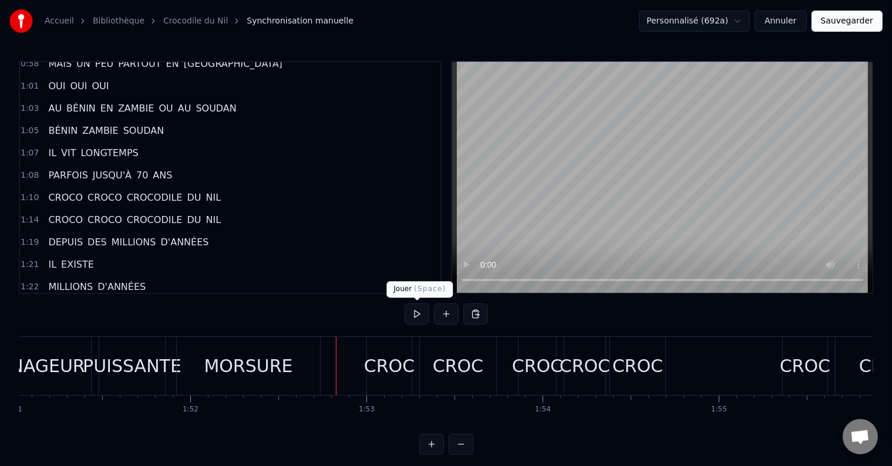
click at [418, 312] on button at bounding box center [416, 313] width 25 height 21
click at [396, 379] on div "CROC" at bounding box center [389, 366] width 45 height 58
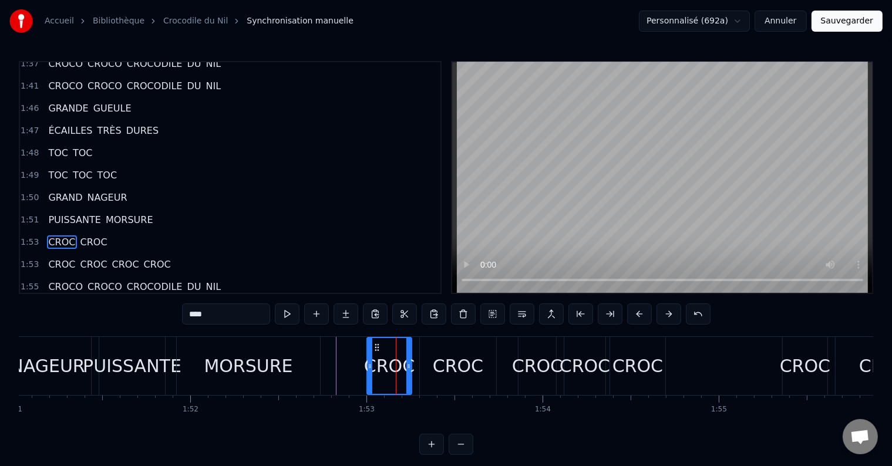
click at [471, 378] on div "CROC" at bounding box center [458, 366] width 50 height 26
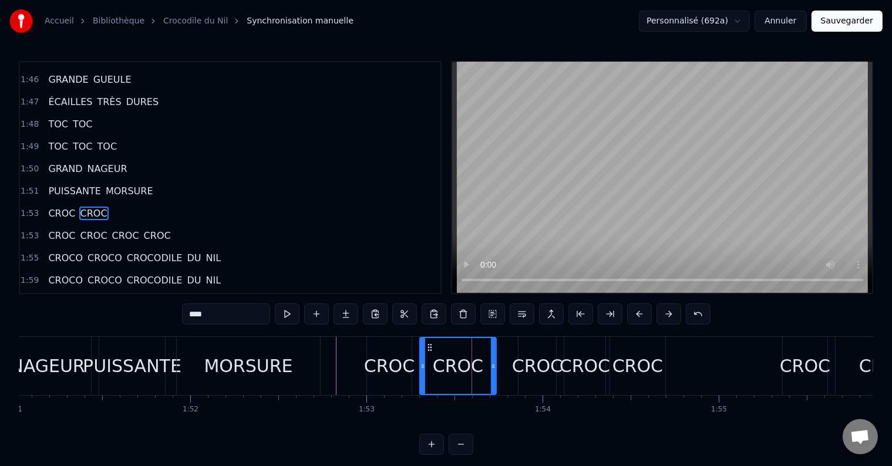
click at [548, 377] on div "CROC" at bounding box center [537, 366] width 50 height 26
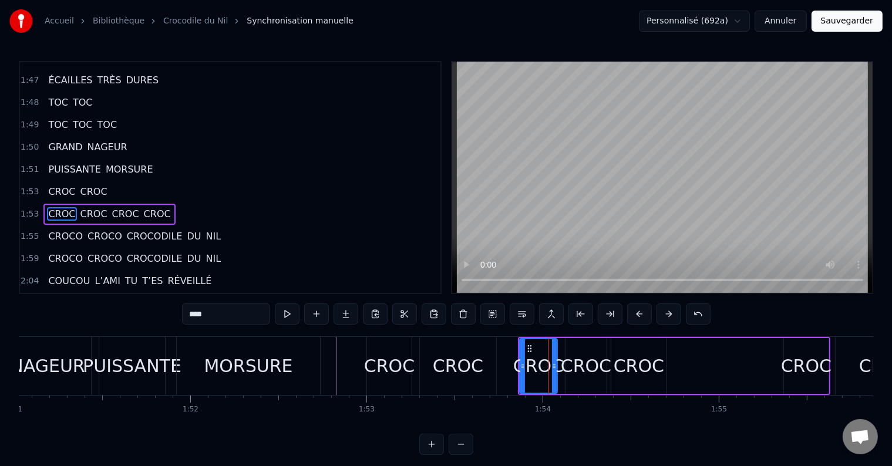
click at [589, 373] on div "CROC" at bounding box center [586, 366] width 50 height 26
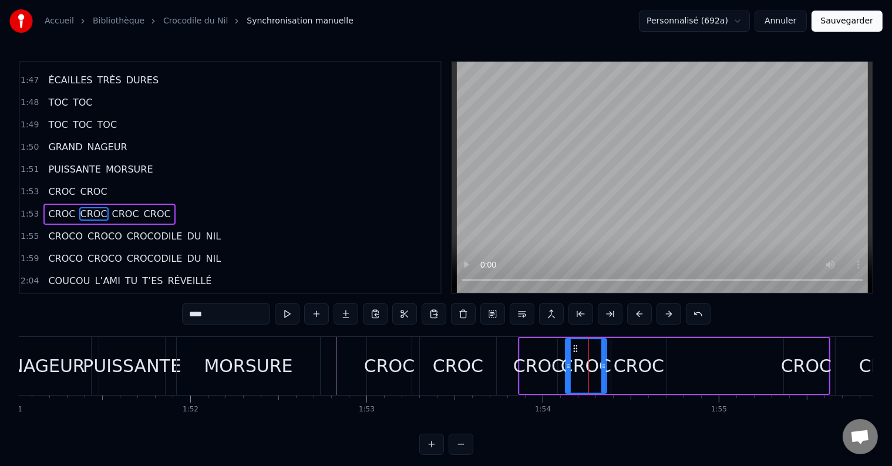
click at [628, 373] on div "CROC" at bounding box center [638, 366] width 50 height 26
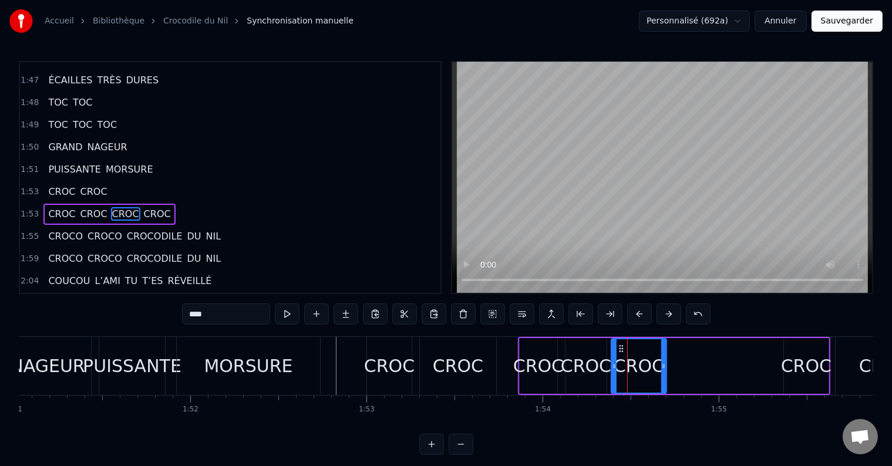
click at [803, 372] on div "CROC" at bounding box center [806, 366] width 50 height 26
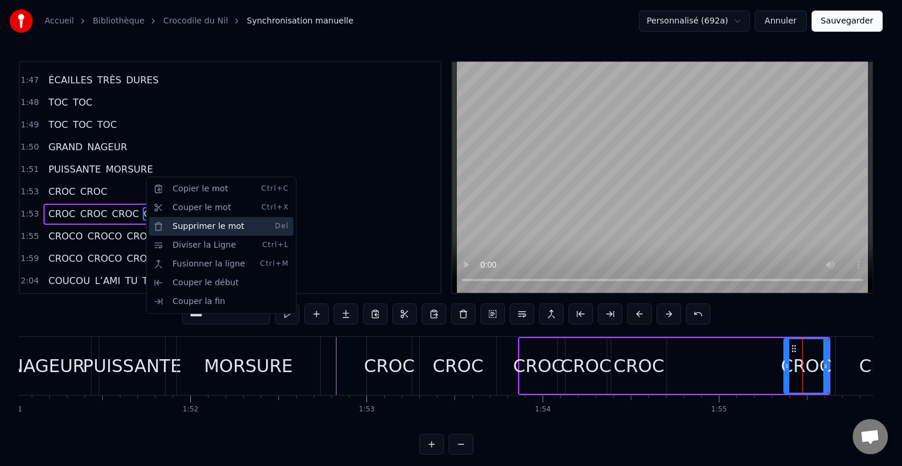
click at [204, 227] on div "Supprimer le mot Del" at bounding box center [221, 226] width 144 height 19
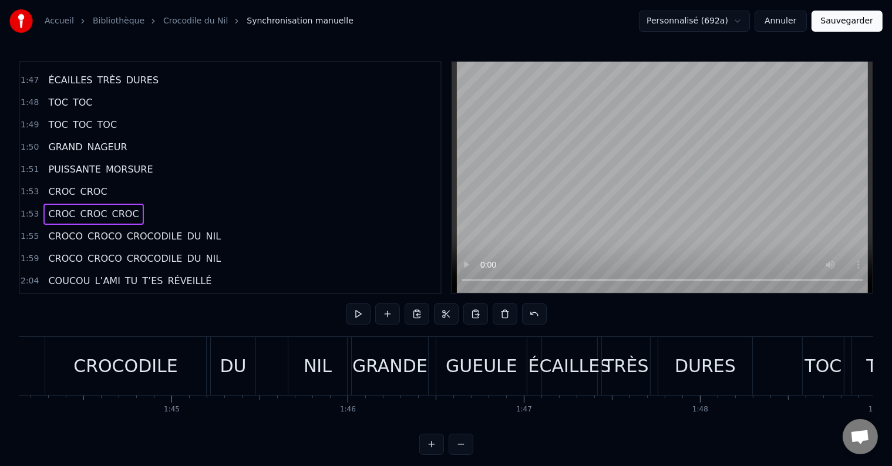
scroll to position [0, 18303]
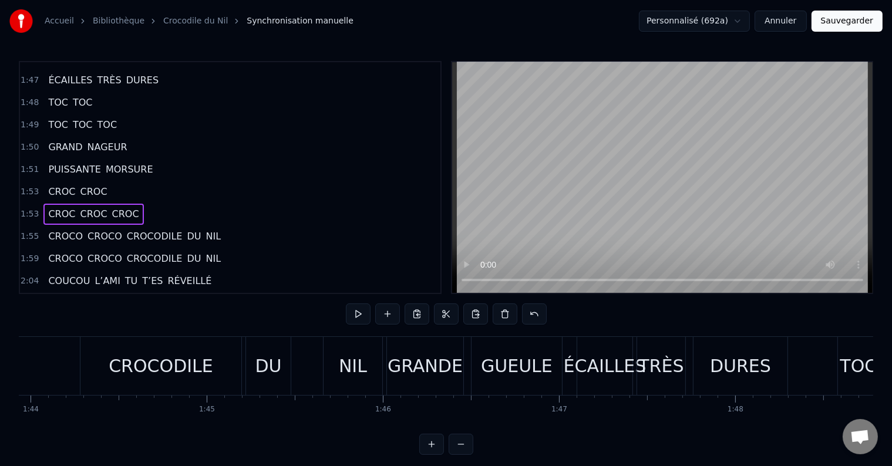
click at [69, 384] on div "CROCO CROCO CROCODILE DU NIL" at bounding box center [0, 366] width 770 height 58
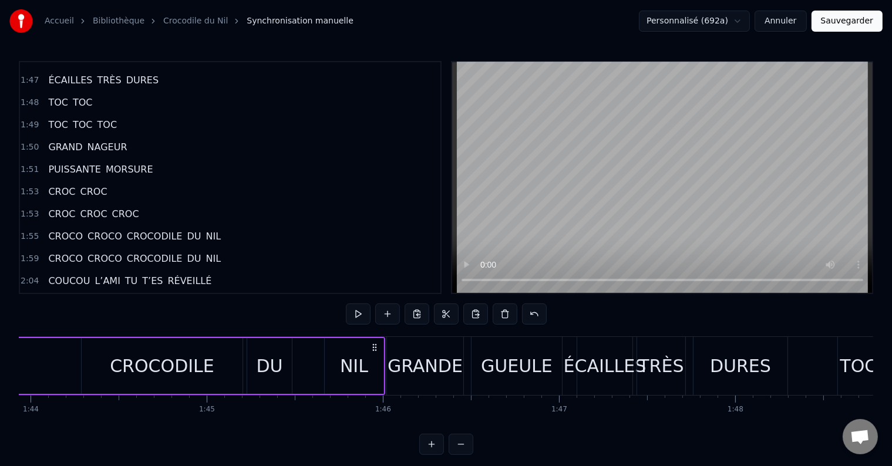
scroll to position [0, 18295]
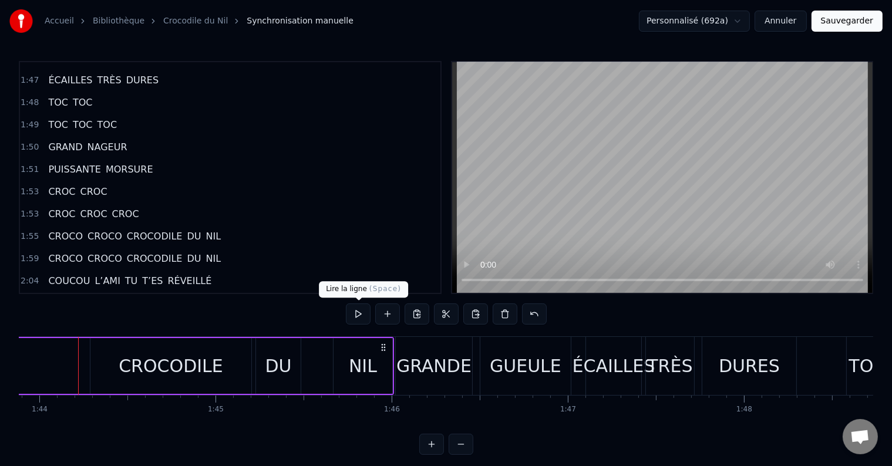
click at [352, 313] on button at bounding box center [358, 313] width 25 height 21
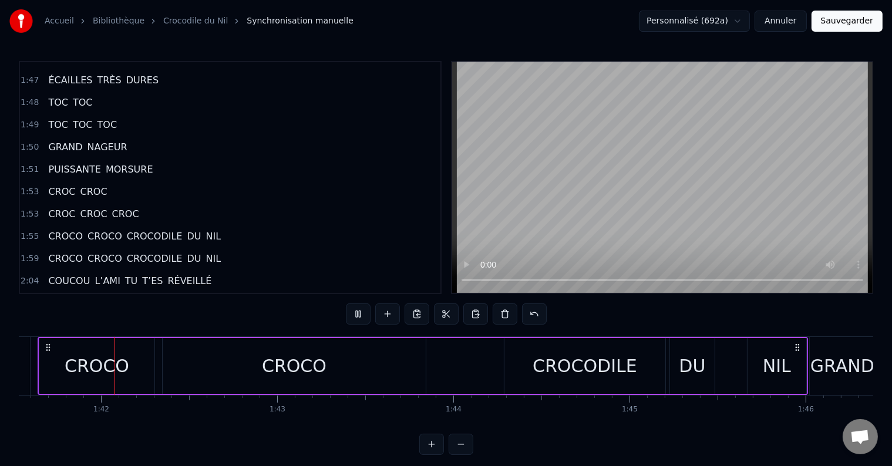
scroll to position [0, 17878]
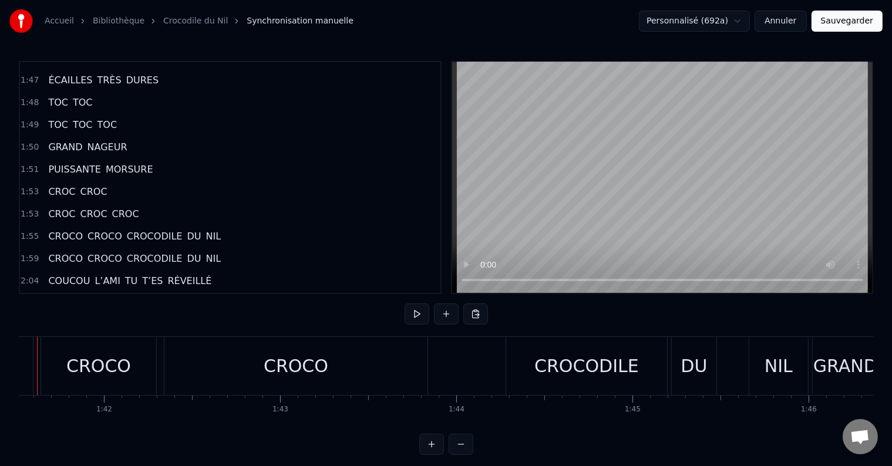
scroll to position [0, 17837]
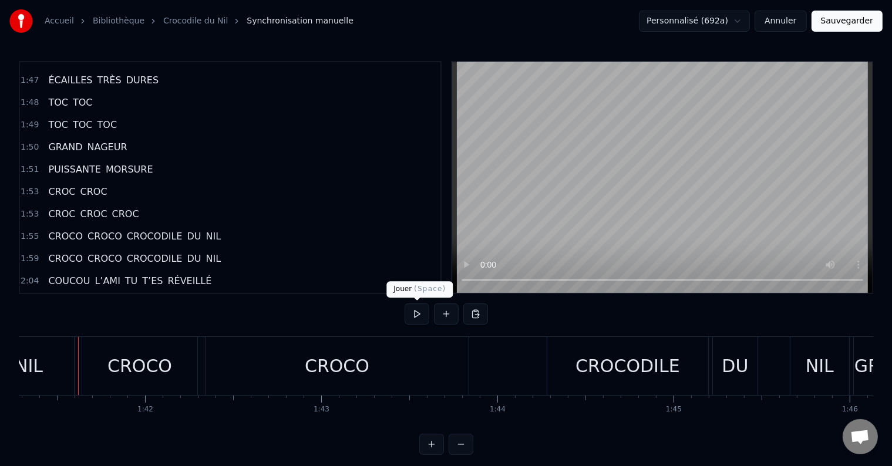
click at [416, 310] on button at bounding box center [416, 313] width 25 height 21
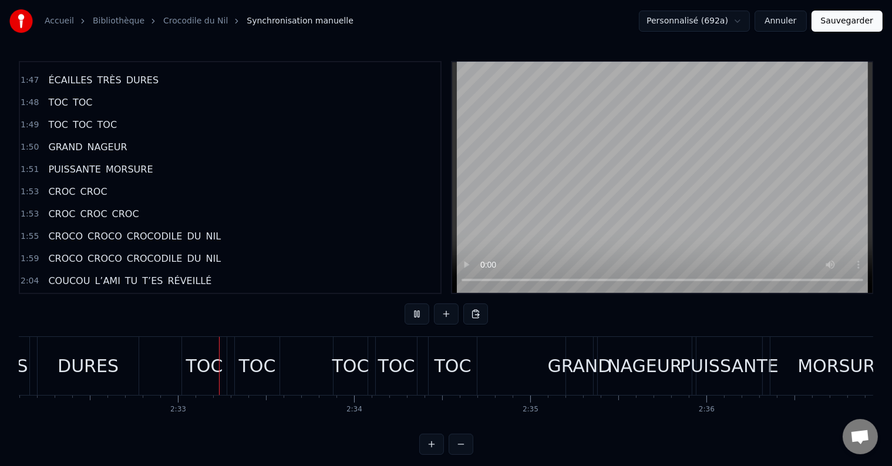
scroll to position [0, 26817]
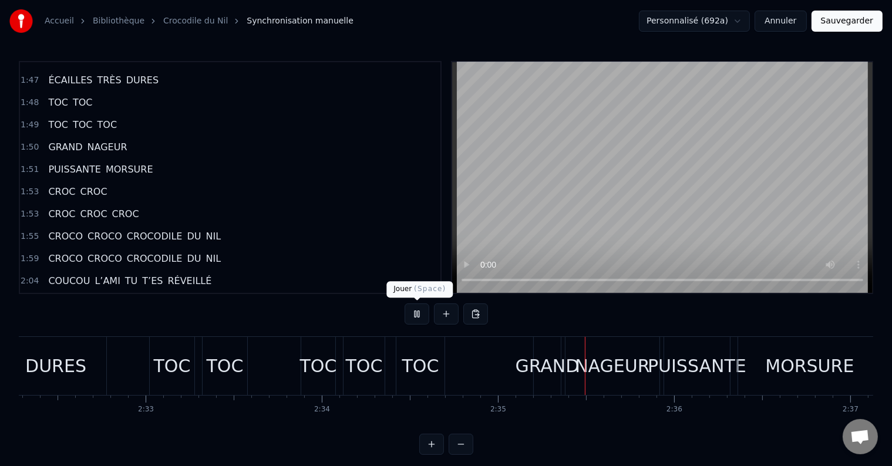
click at [409, 316] on button at bounding box center [416, 313] width 25 height 21
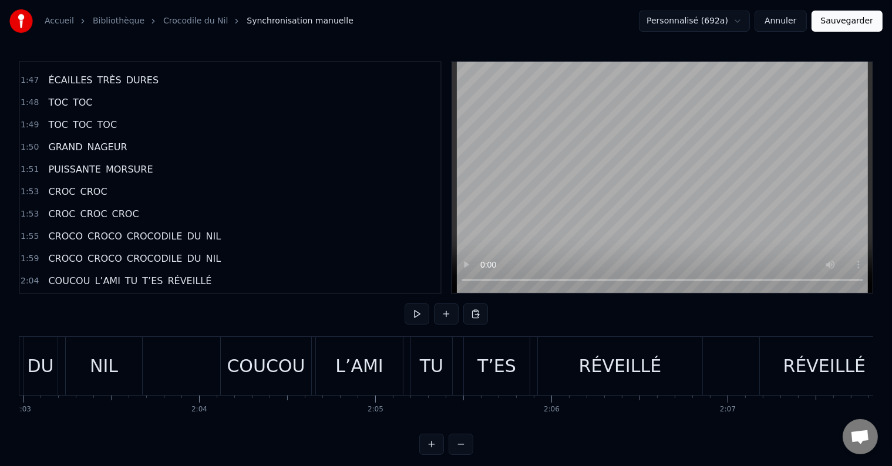
scroll to position [0, 21568]
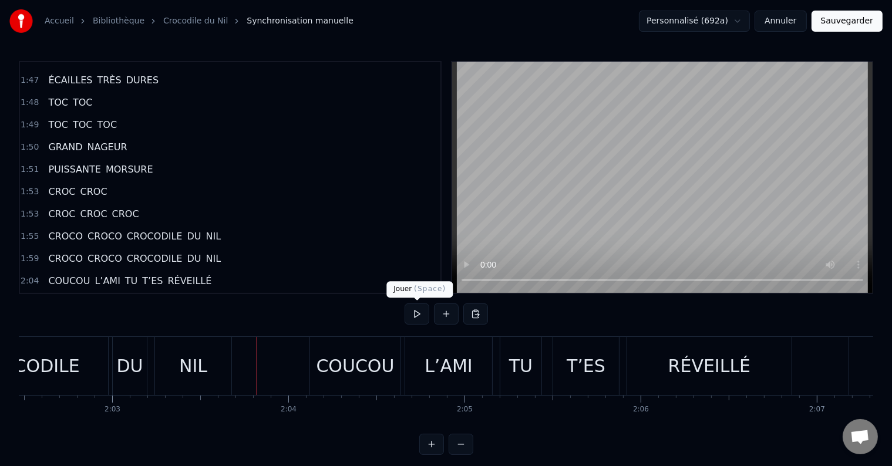
click at [416, 311] on button at bounding box center [416, 313] width 25 height 21
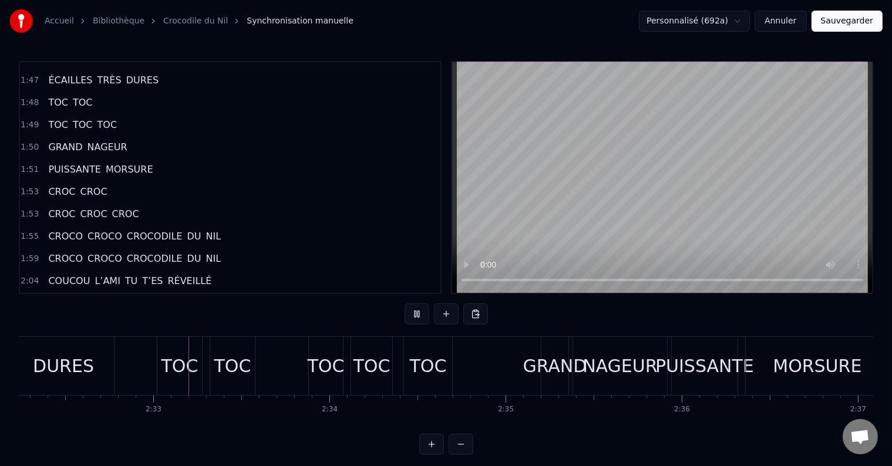
scroll to position [0, 26813]
click at [421, 316] on button at bounding box center [416, 313] width 25 height 21
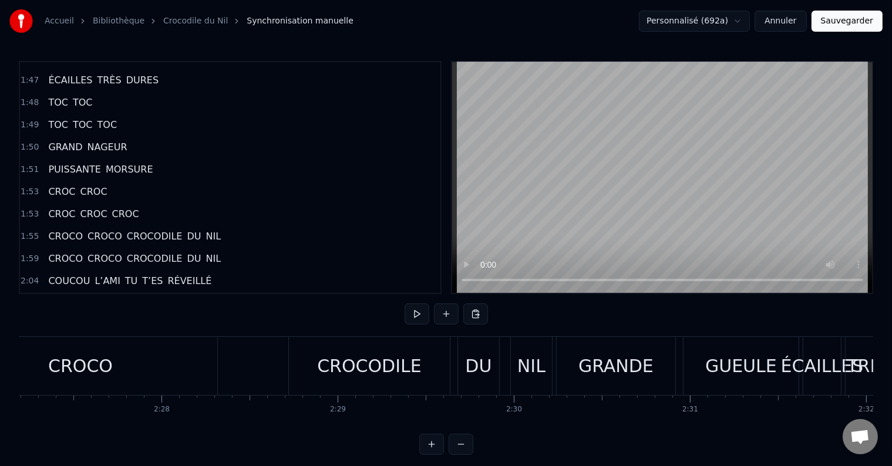
scroll to position [0, 25671]
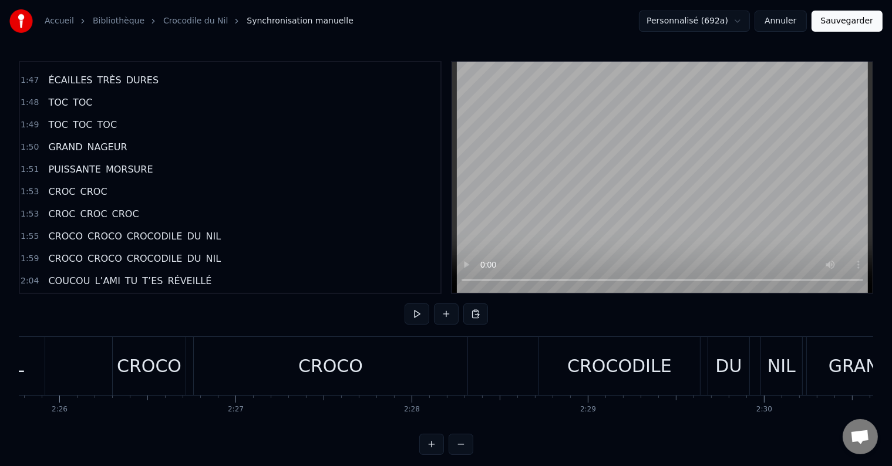
click at [616, 371] on div "CROCODILE" at bounding box center [619, 366] width 104 height 26
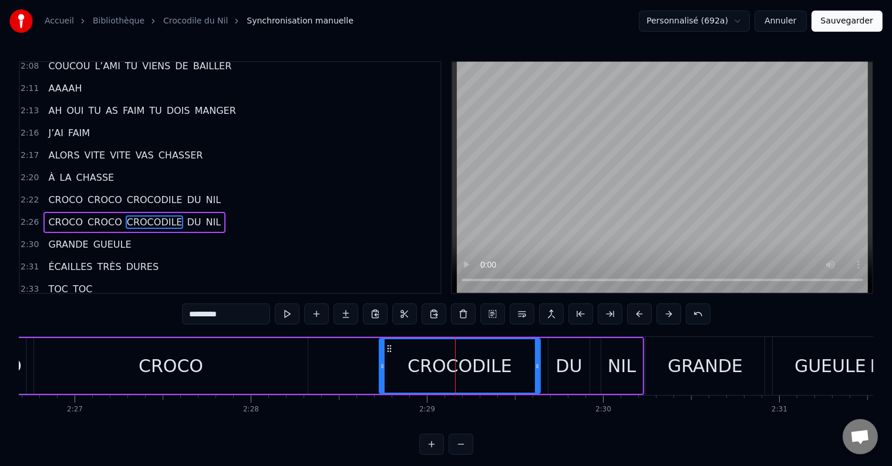
scroll to position [0, 25849]
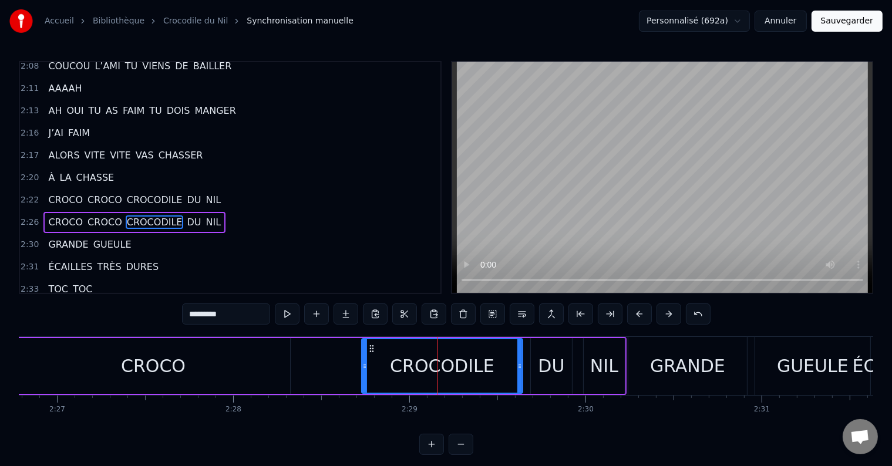
click at [683, 366] on div "GRANDE" at bounding box center [687, 366] width 75 height 26
type input "******"
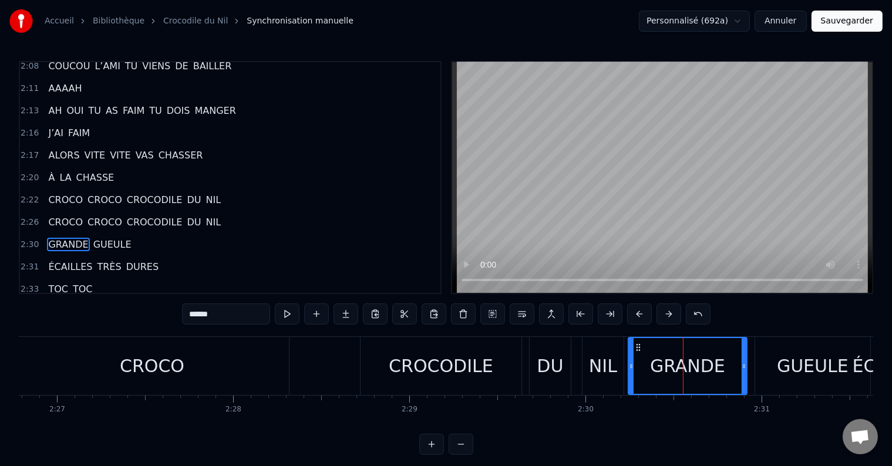
scroll to position [1277, 0]
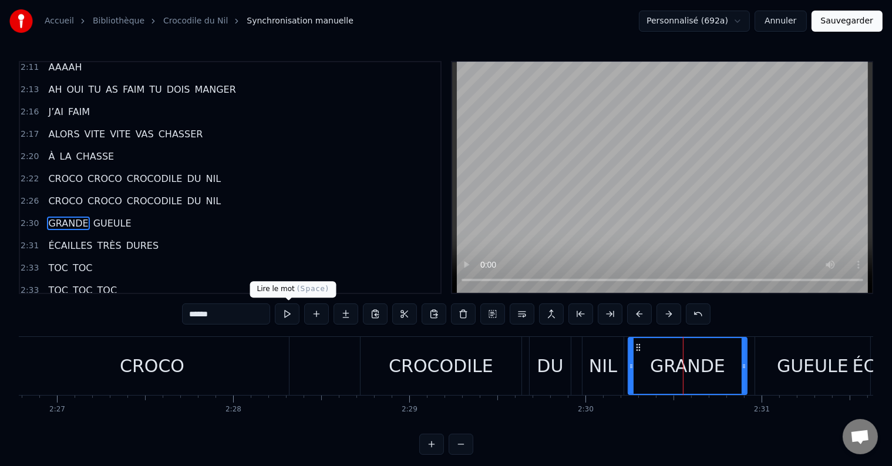
click at [289, 311] on button at bounding box center [287, 313] width 25 height 21
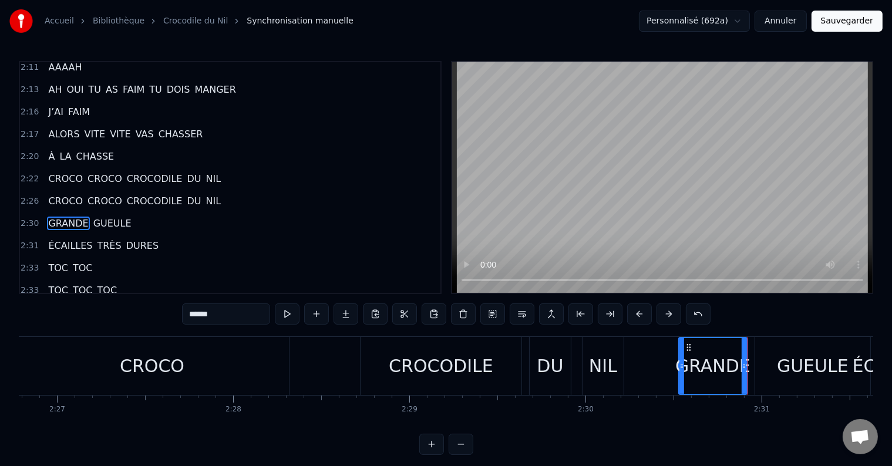
drag, startPoint x: 630, startPoint y: 367, endPoint x: 680, endPoint y: 369, distance: 49.9
click at [680, 369] on icon at bounding box center [681, 366] width 5 height 9
drag, startPoint x: 743, startPoint y: 369, endPoint x: 782, endPoint y: 370, distance: 39.3
click at [782, 370] on icon at bounding box center [783, 366] width 5 height 9
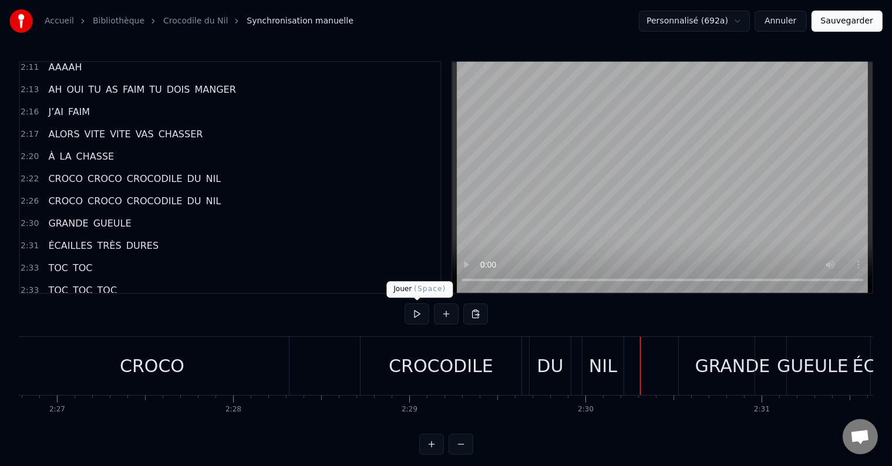
click at [411, 314] on button at bounding box center [416, 313] width 25 height 21
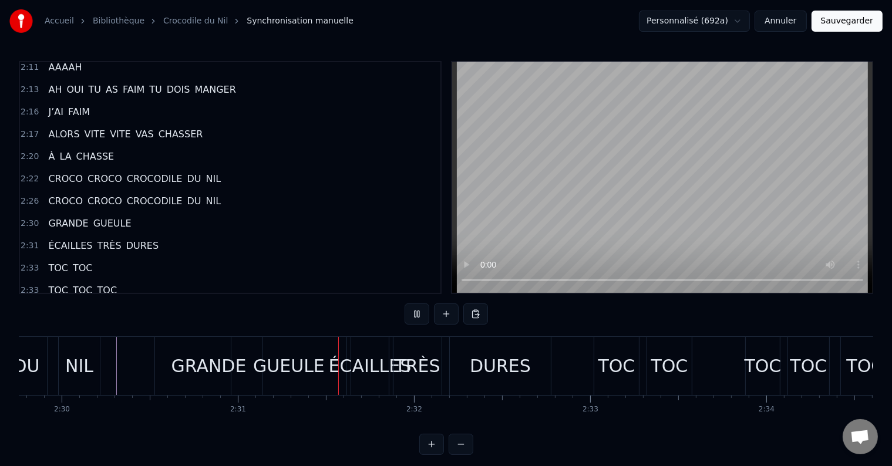
click at [411, 314] on button at bounding box center [416, 313] width 25 height 21
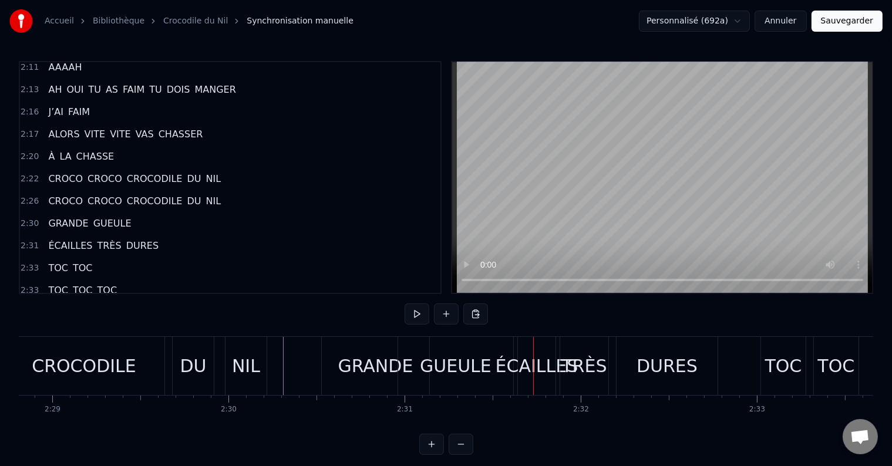
scroll to position [0, 26242]
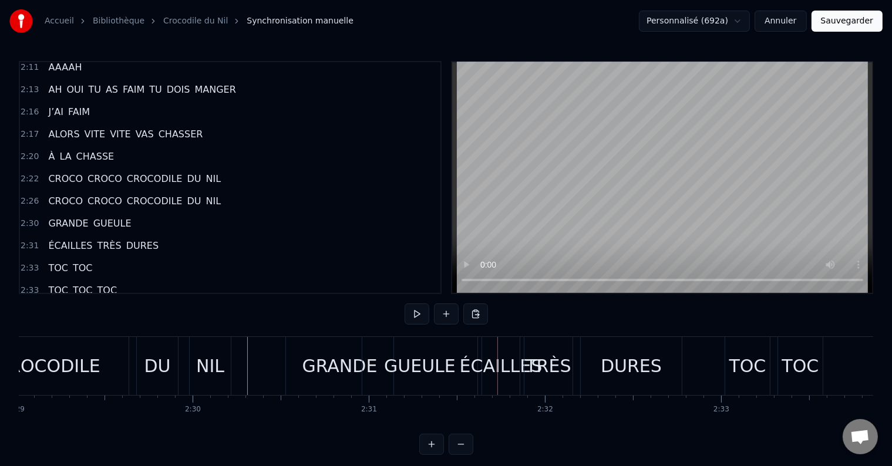
click at [366, 371] on div "GUEULE" at bounding box center [419, 366] width 115 height 58
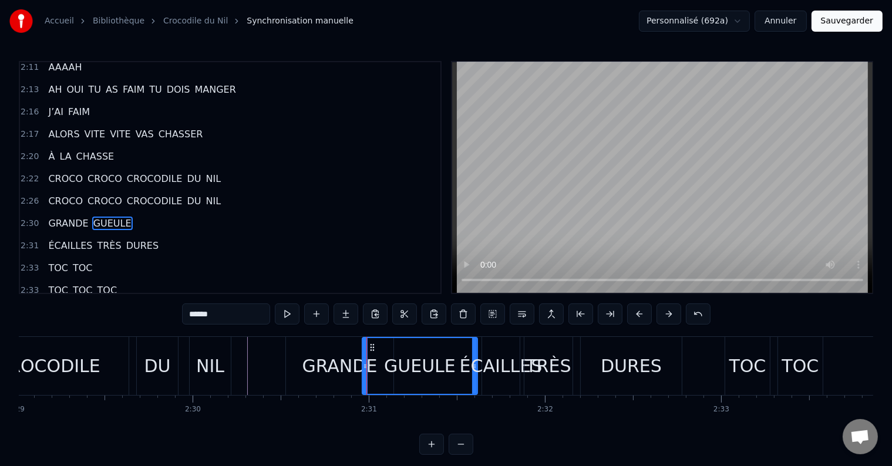
click at [319, 369] on div "GRANDE" at bounding box center [339, 366] width 75 height 26
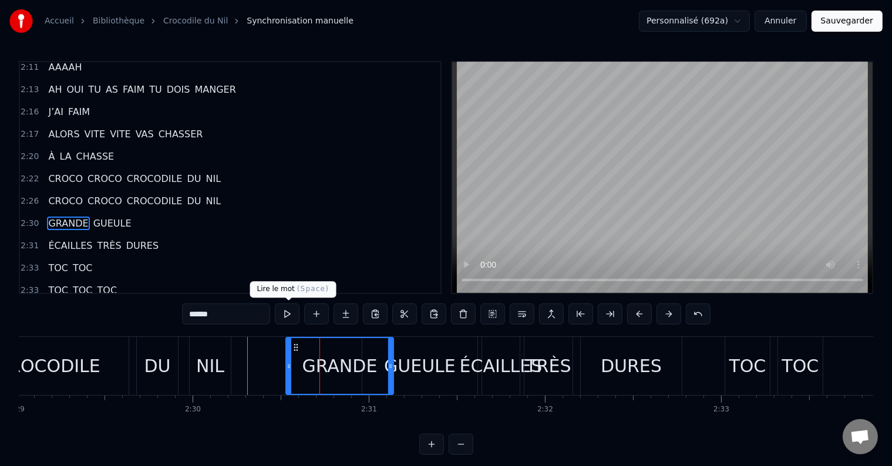
click at [284, 311] on button at bounding box center [287, 313] width 25 height 21
click at [423, 377] on div "GUEULE" at bounding box center [420, 366] width 72 height 26
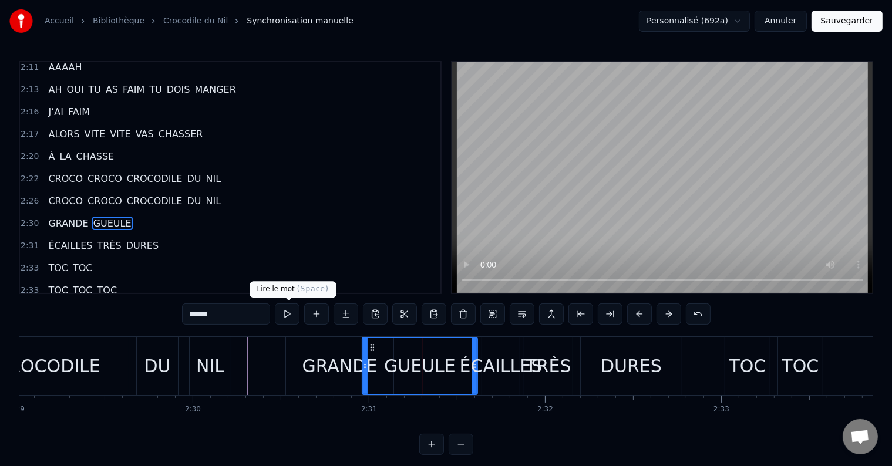
click at [287, 313] on button at bounding box center [287, 313] width 25 height 21
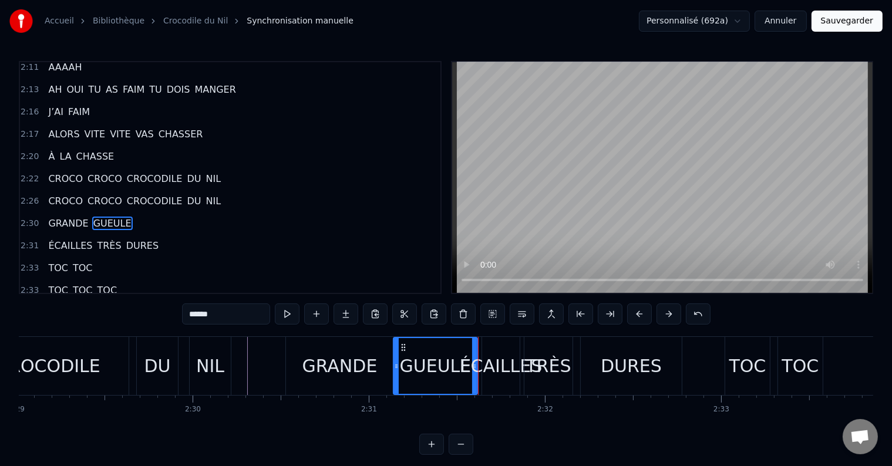
drag, startPoint x: 366, startPoint y: 367, endPoint x: 397, endPoint y: 369, distance: 31.1
click at [397, 369] on icon at bounding box center [396, 366] width 5 height 9
click at [359, 370] on div "GRANDE" at bounding box center [339, 366] width 75 height 26
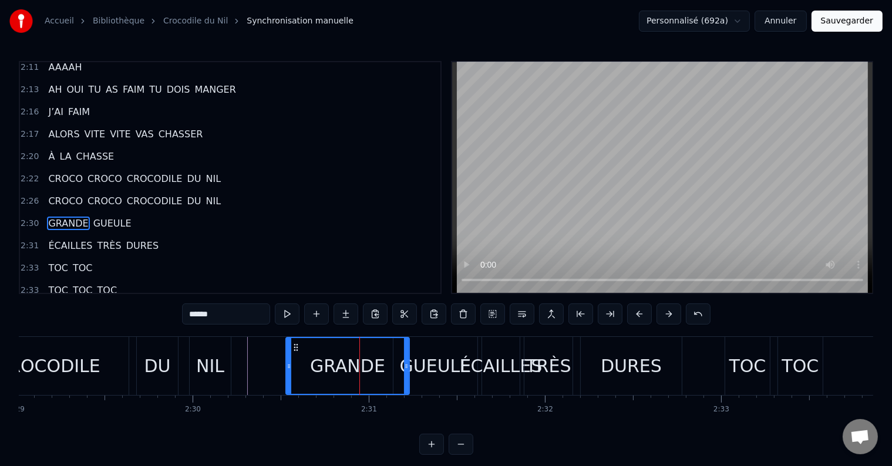
drag, startPoint x: 390, startPoint y: 366, endPoint x: 406, endPoint y: 366, distance: 15.8
click at [406, 366] on circle at bounding box center [406, 366] width 1 height 1
click at [291, 312] on button at bounding box center [287, 313] width 25 height 21
click at [402, 363] on icon at bounding box center [401, 366] width 5 height 9
click at [286, 316] on button at bounding box center [287, 313] width 25 height 21
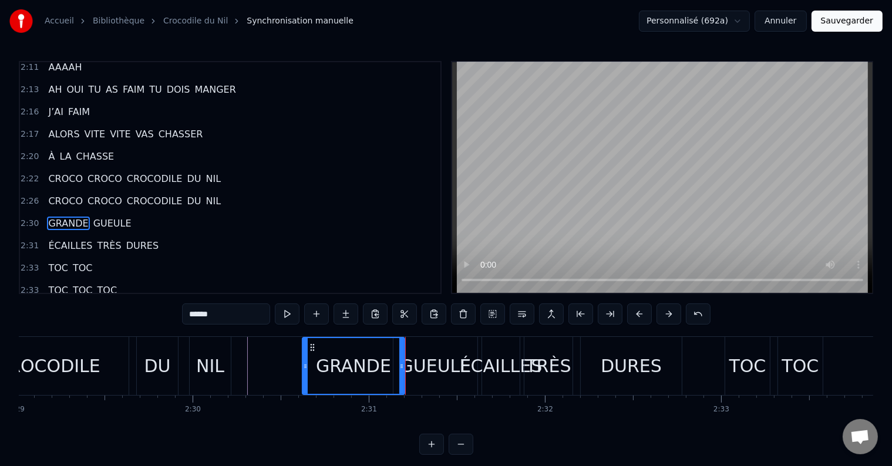
drag, startPoint x: 286, startPoint y: 363, endPoint x: 303, endPoint y: 363, distance: 17.0
click at [303, 363] on icon at bounding box center [305, 366] width 5 height 9
click at [286, 317] on button at bounding box center [287, 313] width 25 height 21
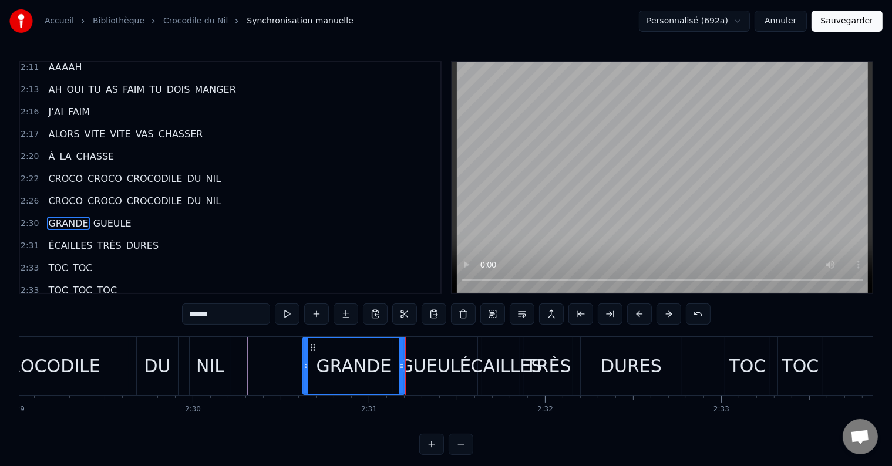
click at [423, 357] on div "GUEULE" at bounding box center [436, 366] width 72 height 26
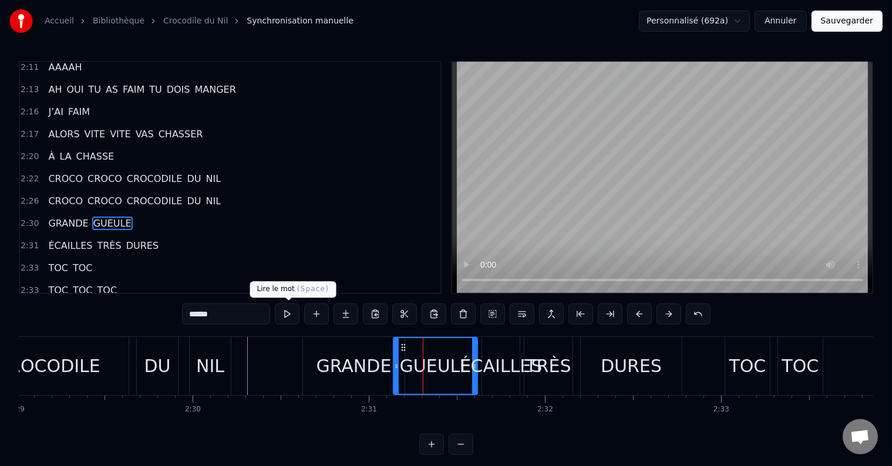
click at [285, 313] on button at bounding box center [287, 313] width 25 height 21
click at [511, 363] on div "ÉCAILLES" at bounding box center [501, 366] width 83 height 26
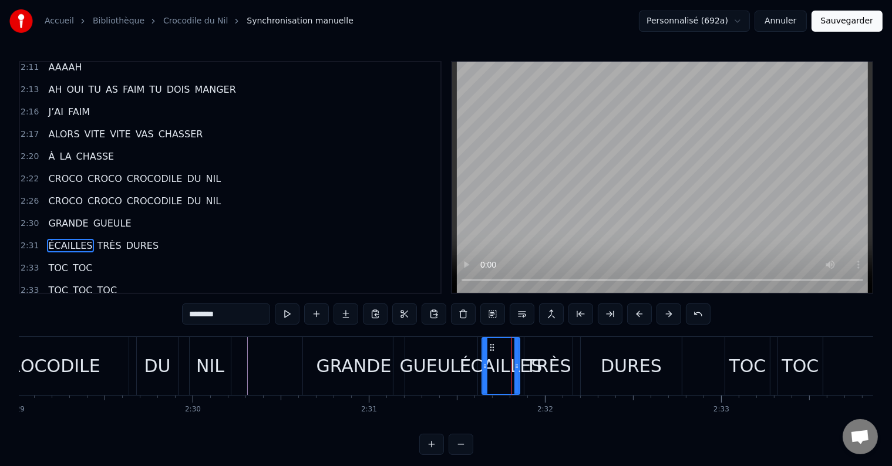
scroll to position [1299, 0]
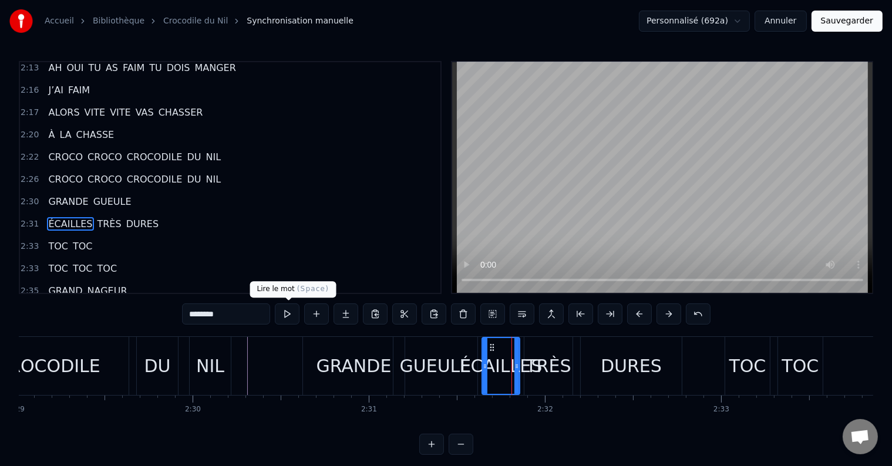
click at [289, 318] on button at bounding box center [287, 313] width 25 height 21
click at [147, 360] on div "DU" at bounding box center [157, 366] width 26 height 26
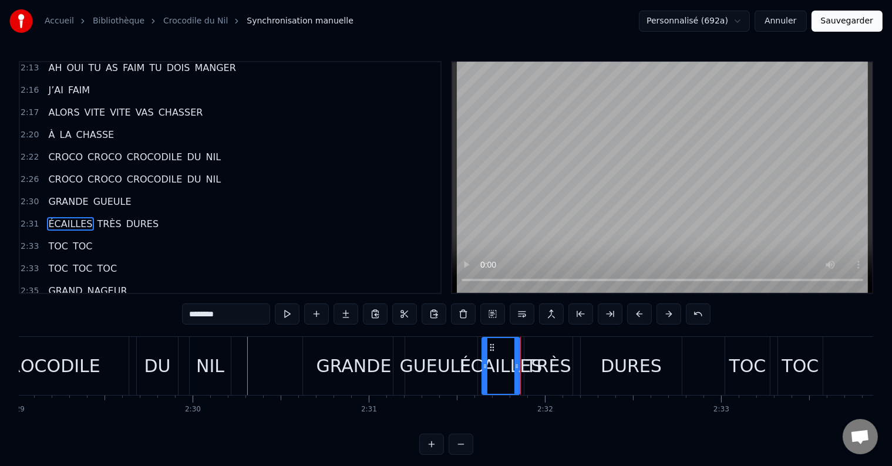
type input "**"
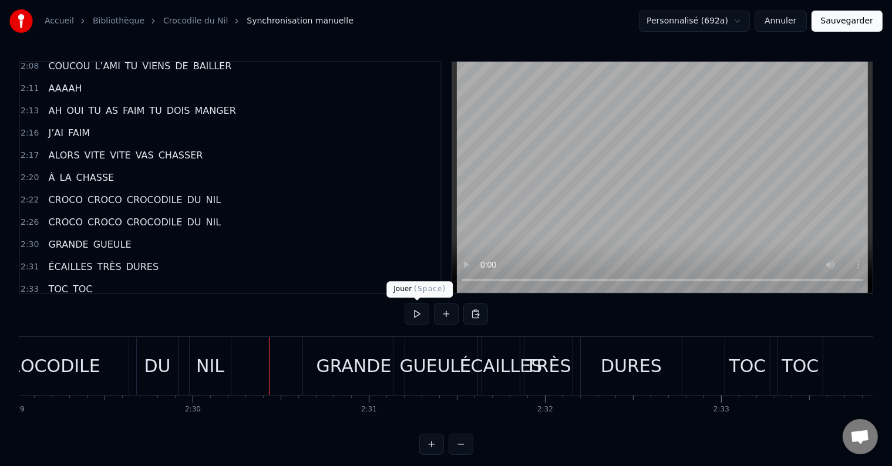
click at [416, 309] on button at bounding box center [416, 313] width 25 height 21
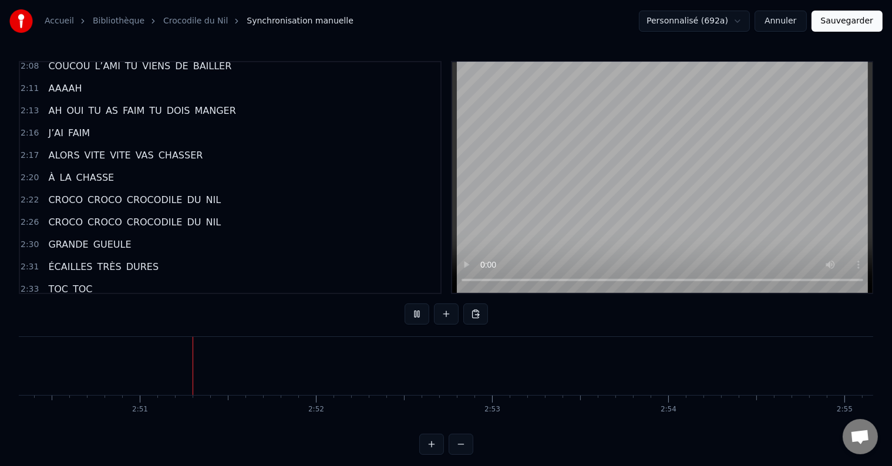
scroll to position [0, 29994]
click at [848, 21] on button "Sauvegarder" at bounding box center [846, 21] width 71 height 21
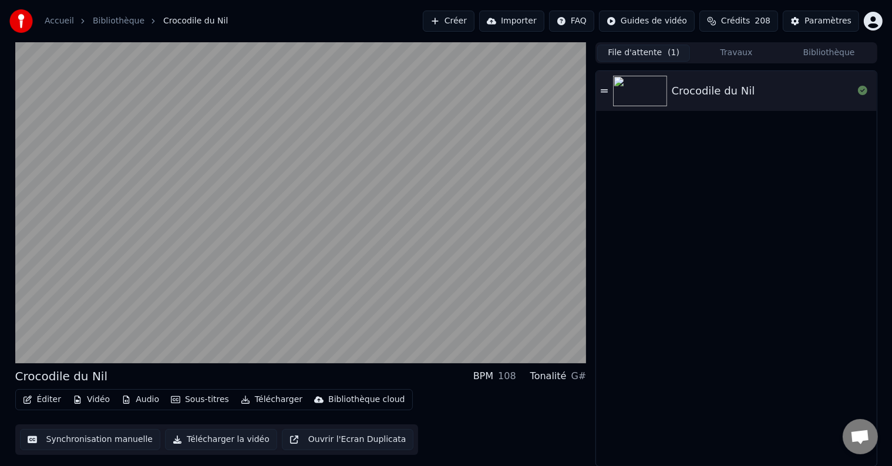
click at [740, 160] on div "Crocodile du Nil" at bounding box center [736, 268] width 280 height 395
click at [736, 53] on button "Travaux" at bounding box center [736, 53] width 93 height 17
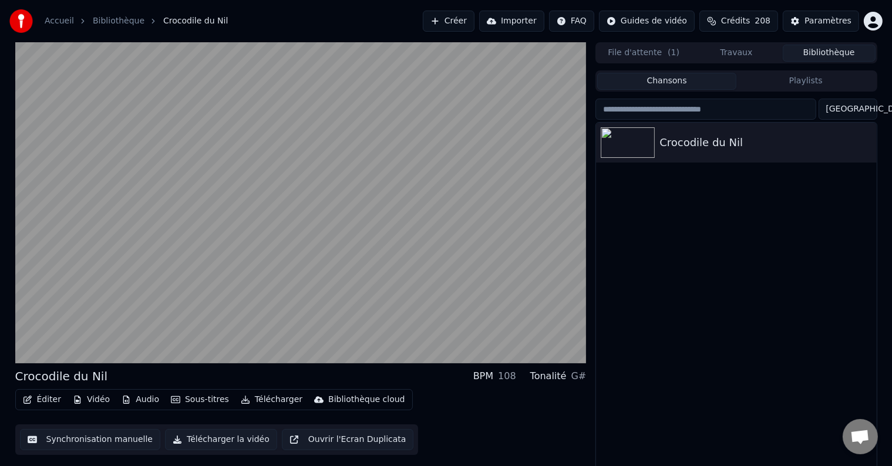
click at [832, 57] on button "Bibliothèque" at bounding box center [828, 53] width 93 height 17
click at [650, 52] on button "File d'attente ( 1 )" at bounding box center [643, 53] width 93 height 17
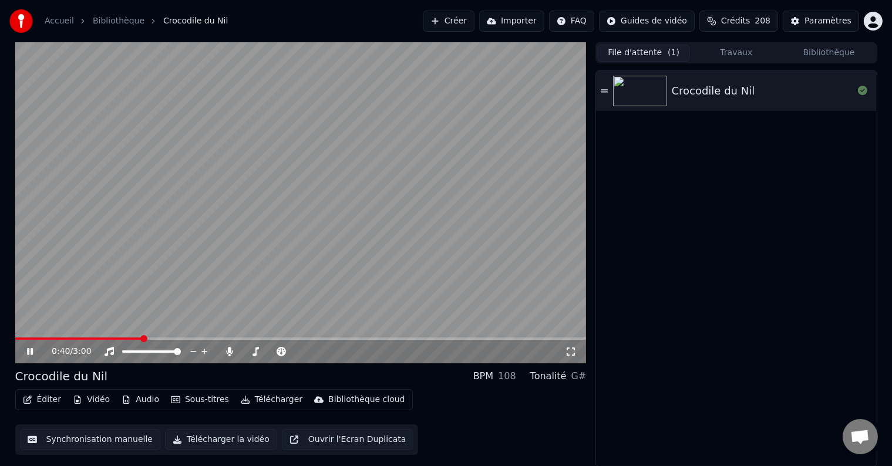
click at [215, 437] on button "Télécharger la vidéo" at bounding box center [221, 439] width 112 height 21
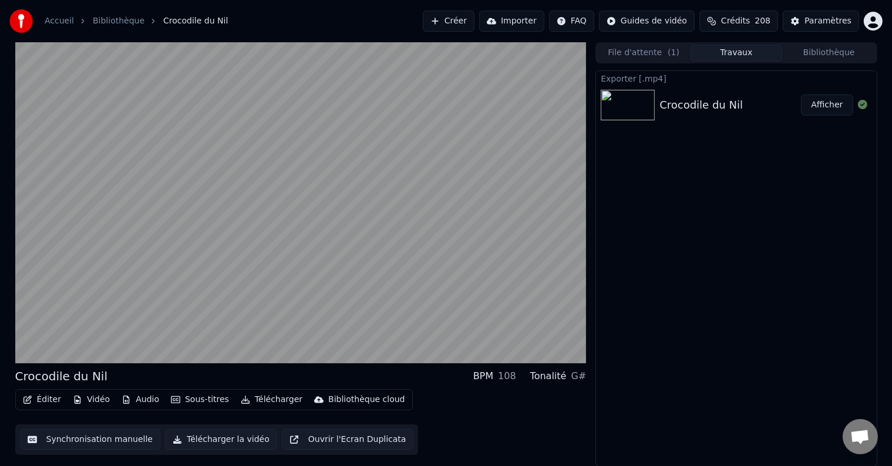
click at [824, 106] on button "Afficher" at bounding box center [827, 105] width 52 height 21
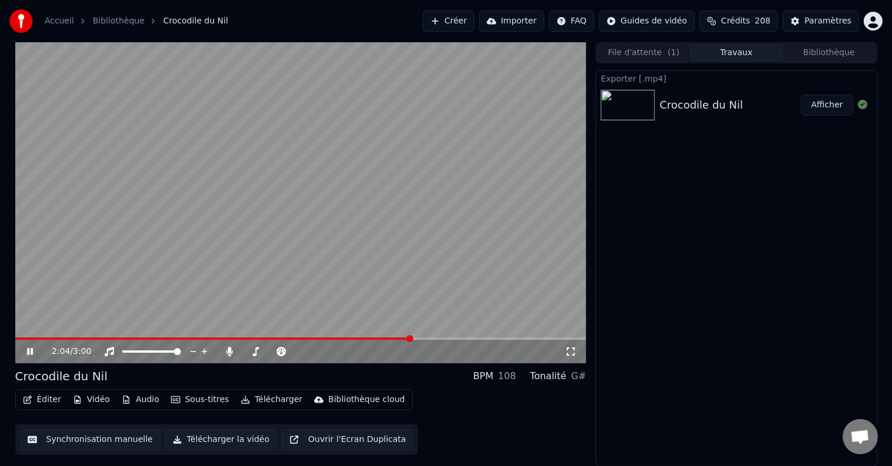
click at [26, 355] on icon at bounding box center [39, 351] width 28 height 9
